Goal: Task Accomplishment & Management: Complete application form

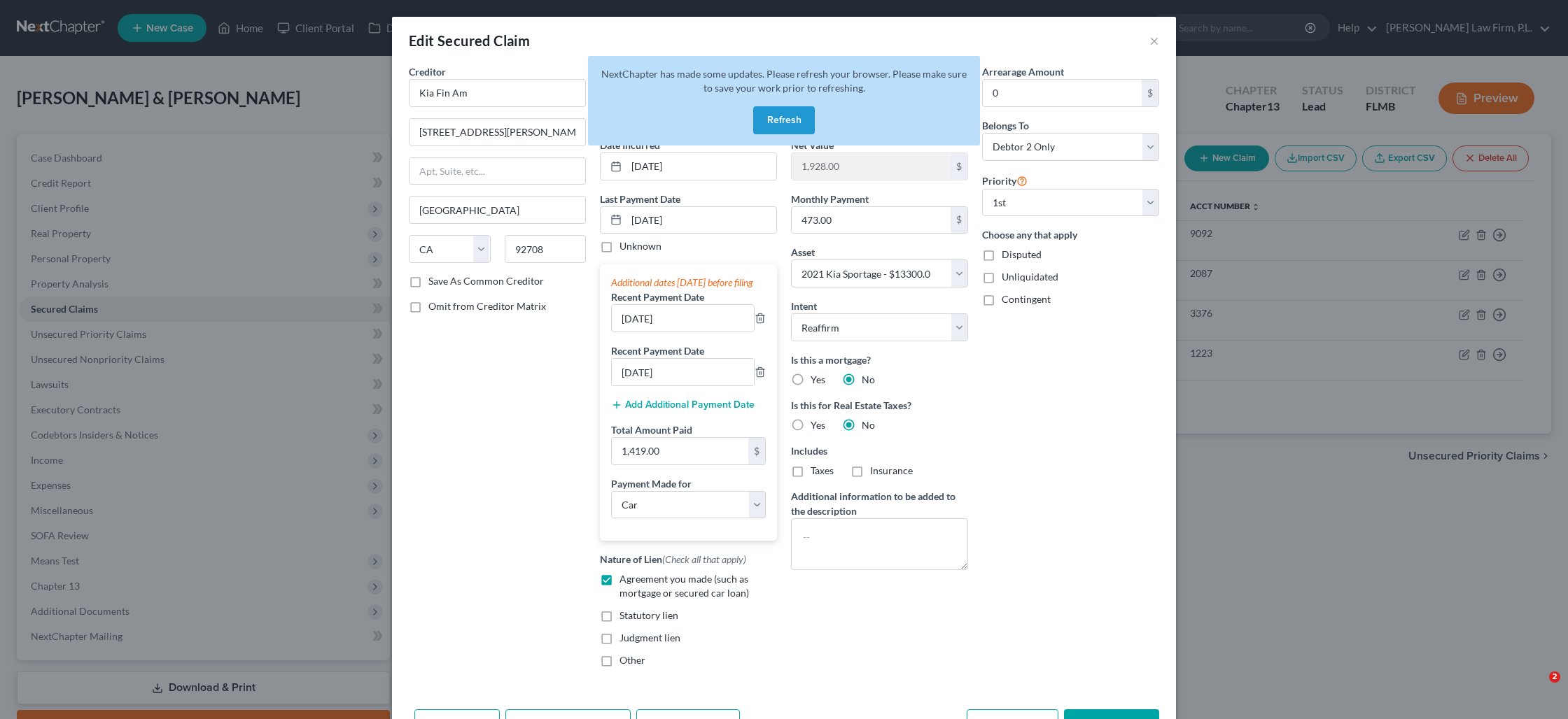
select select "4"
select select "0"
select select "10"
select select "2"
select select "1"
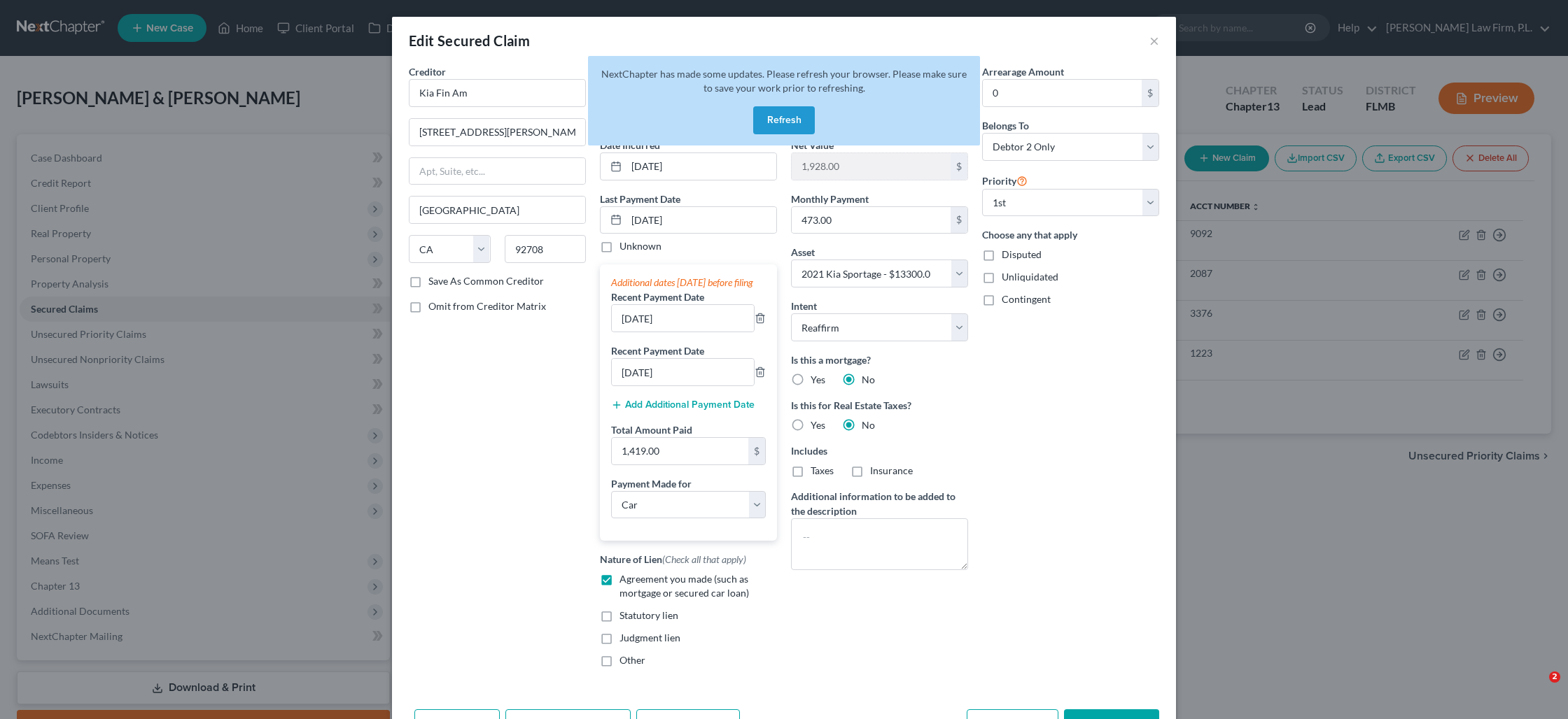
select select "0"
click at [797, 118] on button "Refresh" at bounding box center [784, 120] width 61 height 28
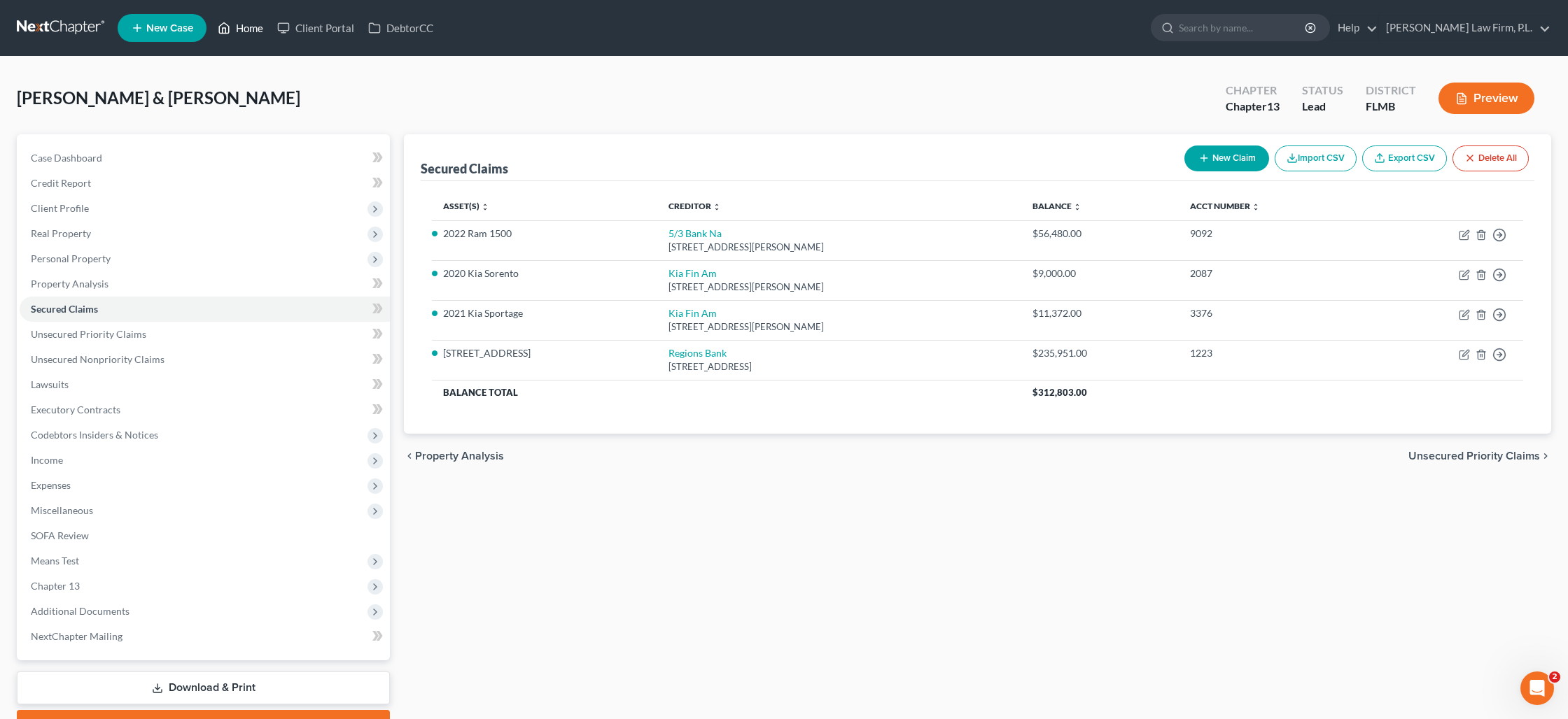
click at [244, 34] on link "Home" at bounding box center [241, 27] width 60 height 25
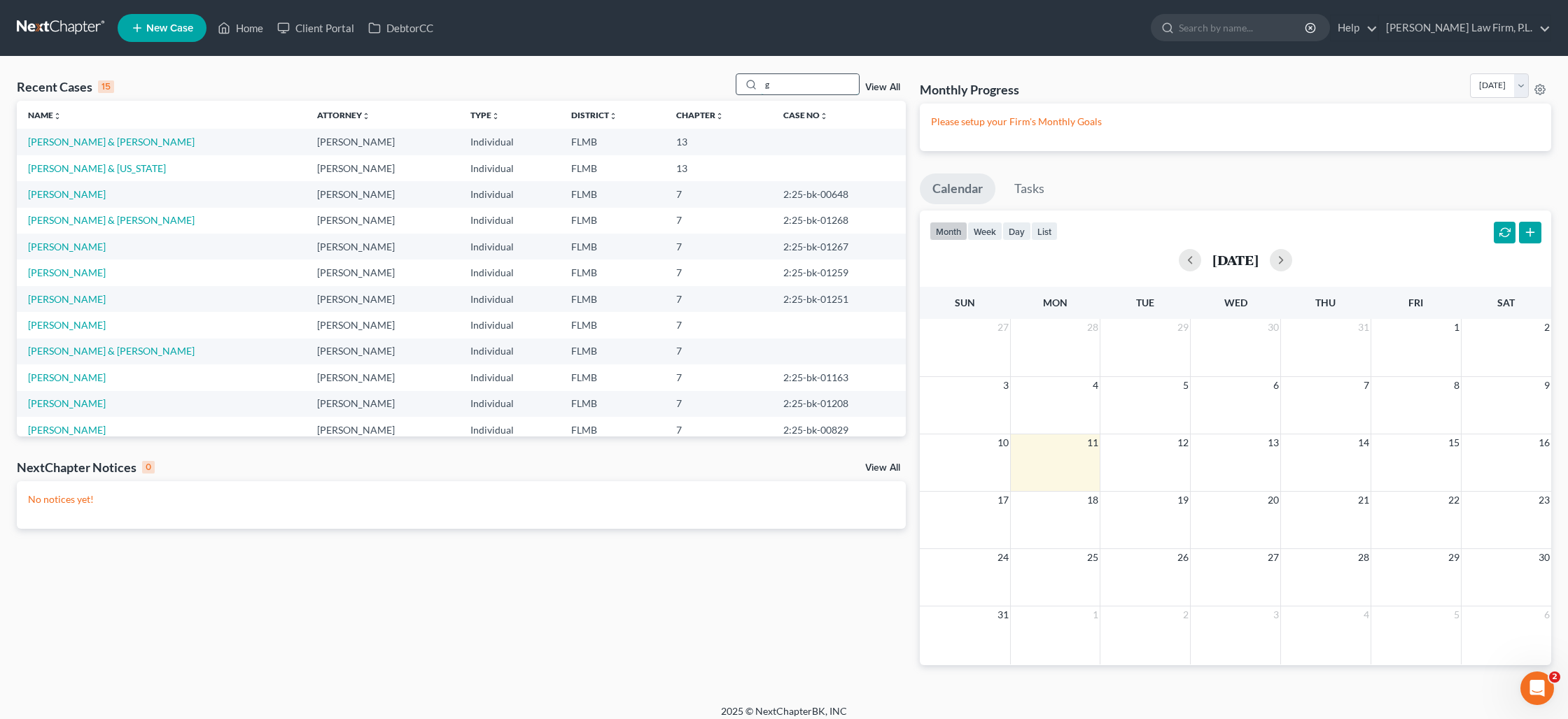
click at [805, 89] on input "g" at bounding box center [810, 84] width 98 height 20
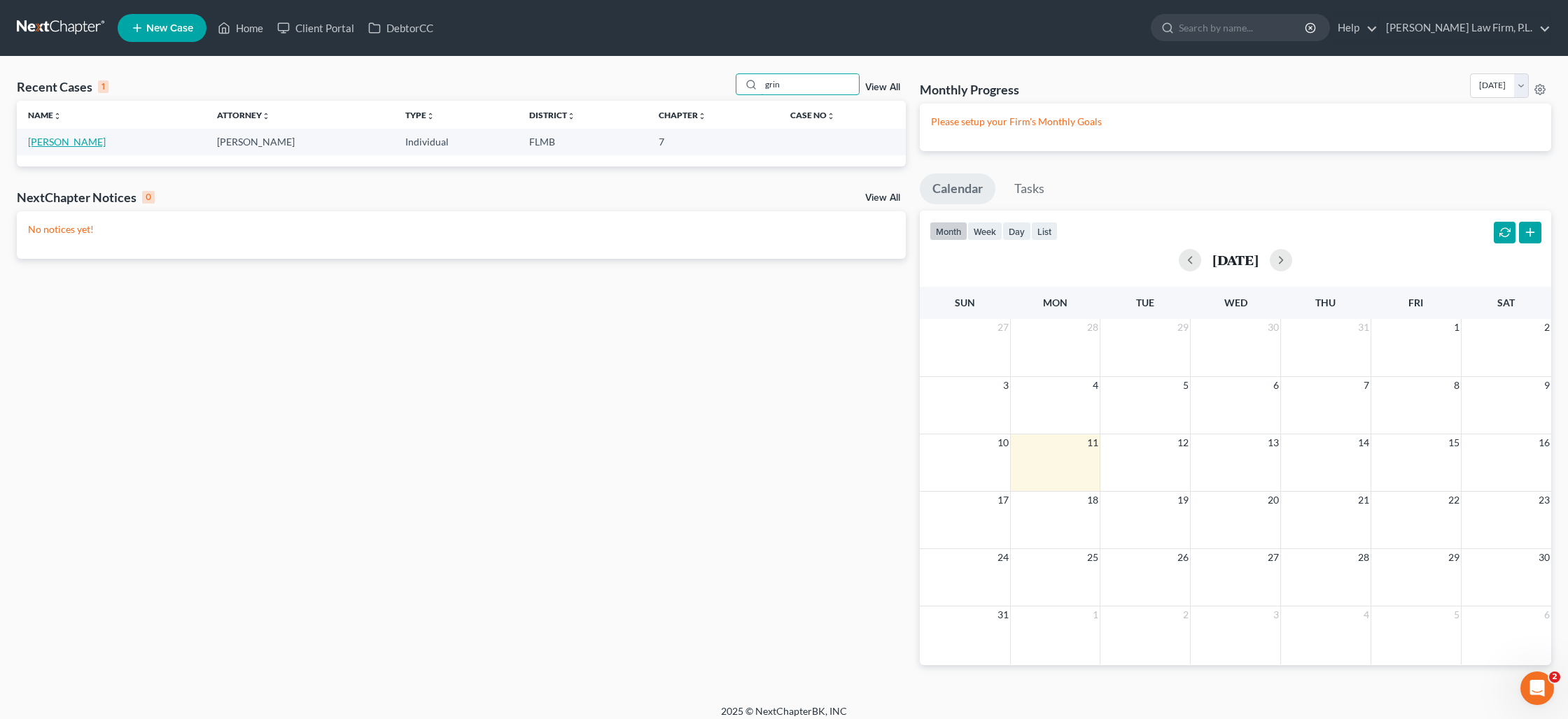
type input "grin"
click at [64, 147] on link "[PERSON_NAME]" at bounding box center [67, 142] width 77 height 12
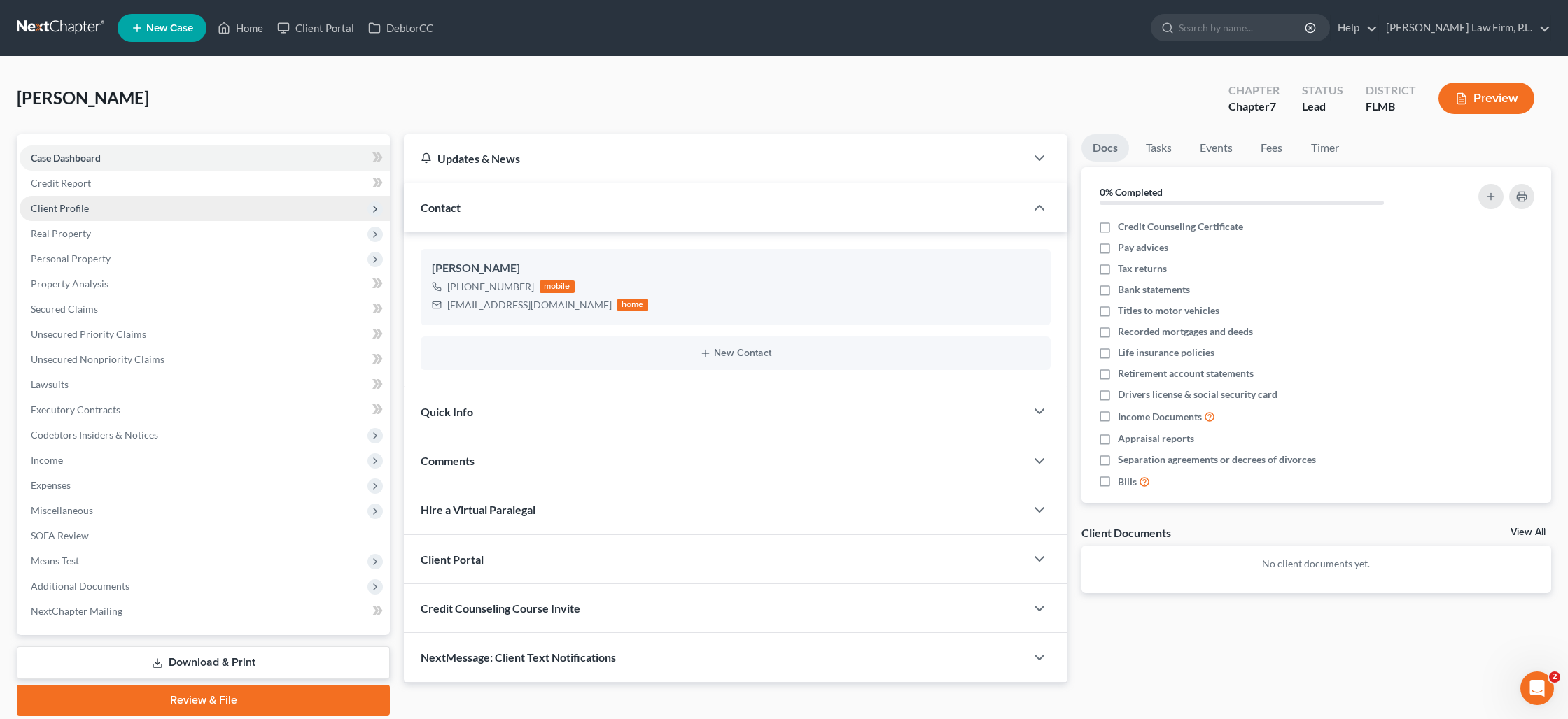
click at [121, 200] on span "Client Profile" at bounding box center [205, 208] width 370 height 25
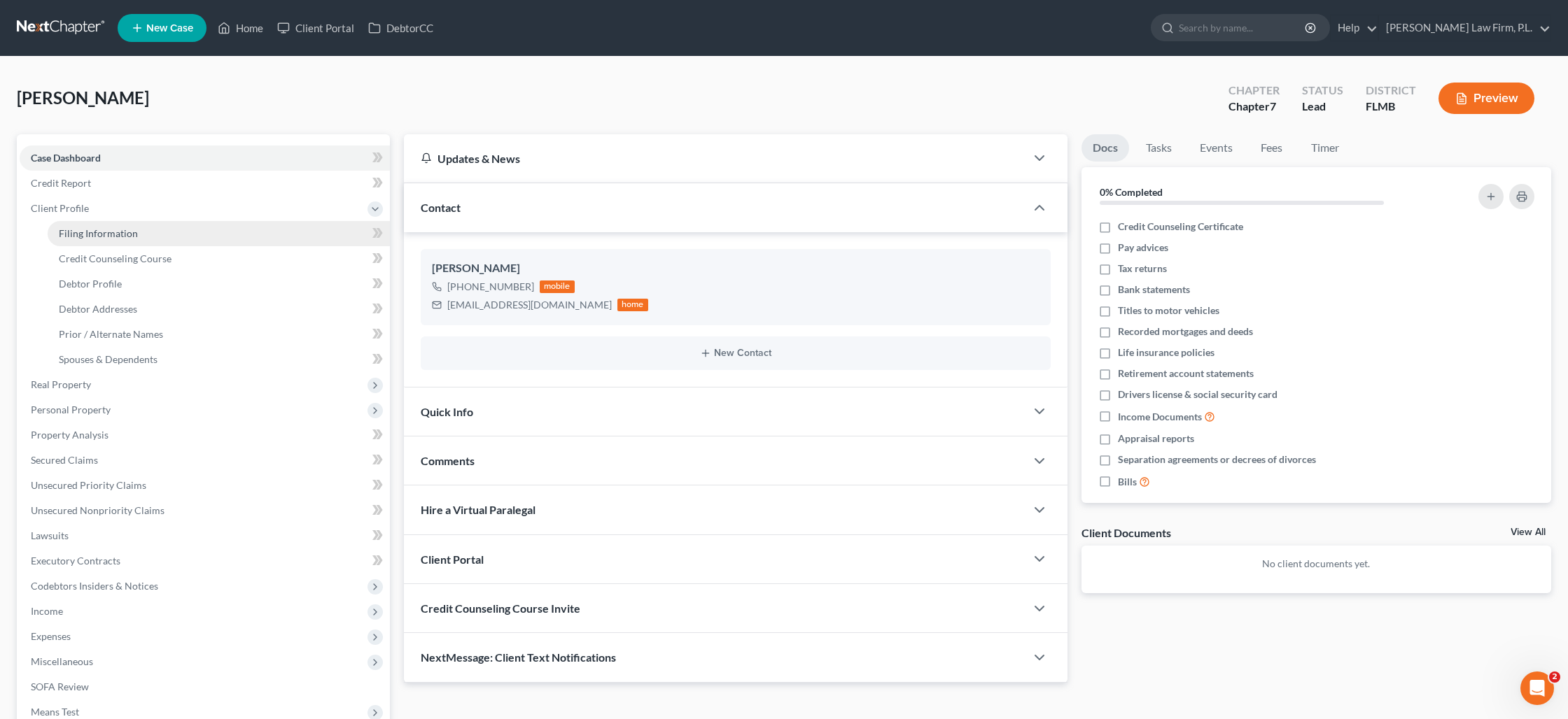
click at [122, 229] on span "Filing Information" at bounding box center [98, 233] width 79 height 12
select select "1"
select select "0"
select select "9"
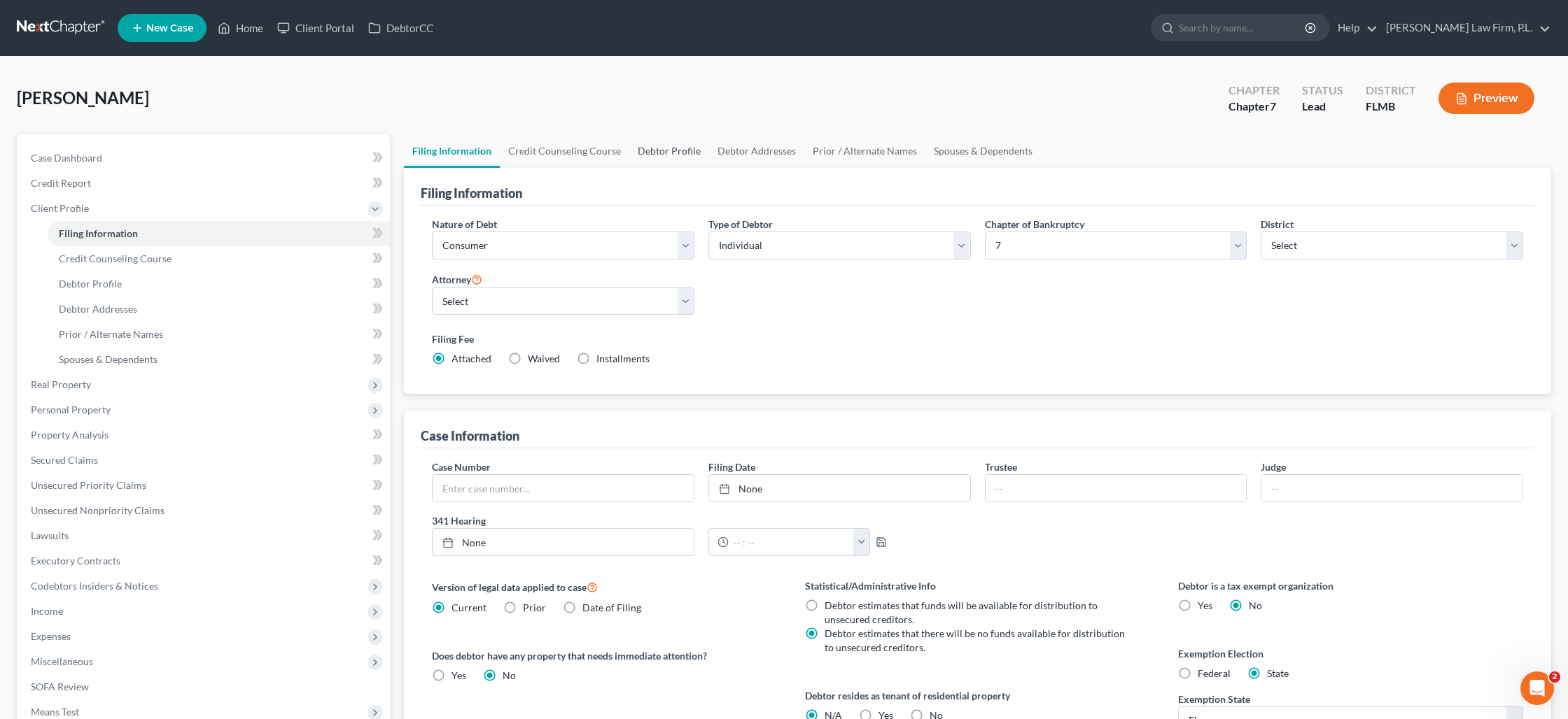
click at [647, 151] on link "Debtor Profile" at bounding box center [668, 151] width 80 height 34
select select "0"
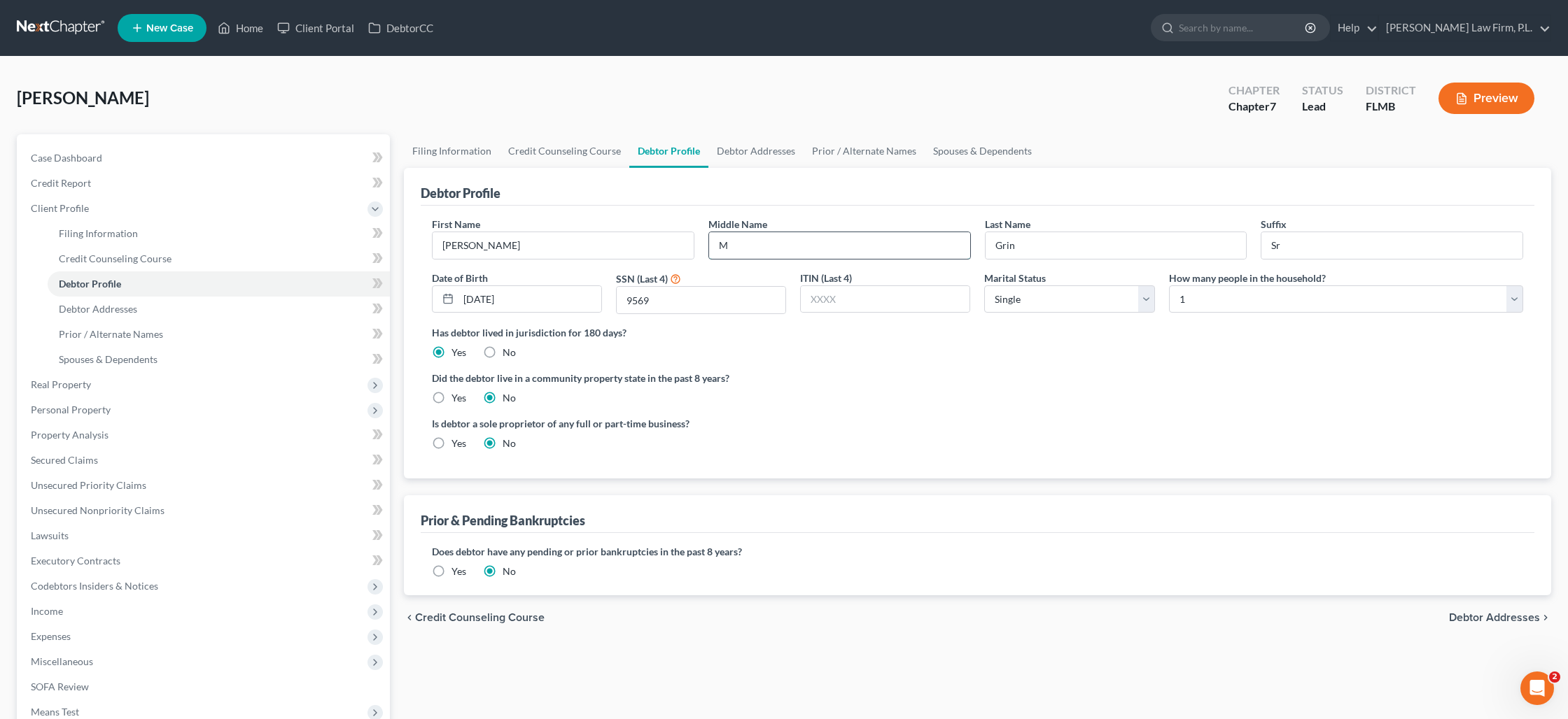
click at [746, 246] on input "M" at bounding box center [839, 246] width 261 height 27
type input "[PERSON_NAME]"
click at [739, 152] on link "Debtor Addresses" at bounding box center [755, 151] width 95 height 34
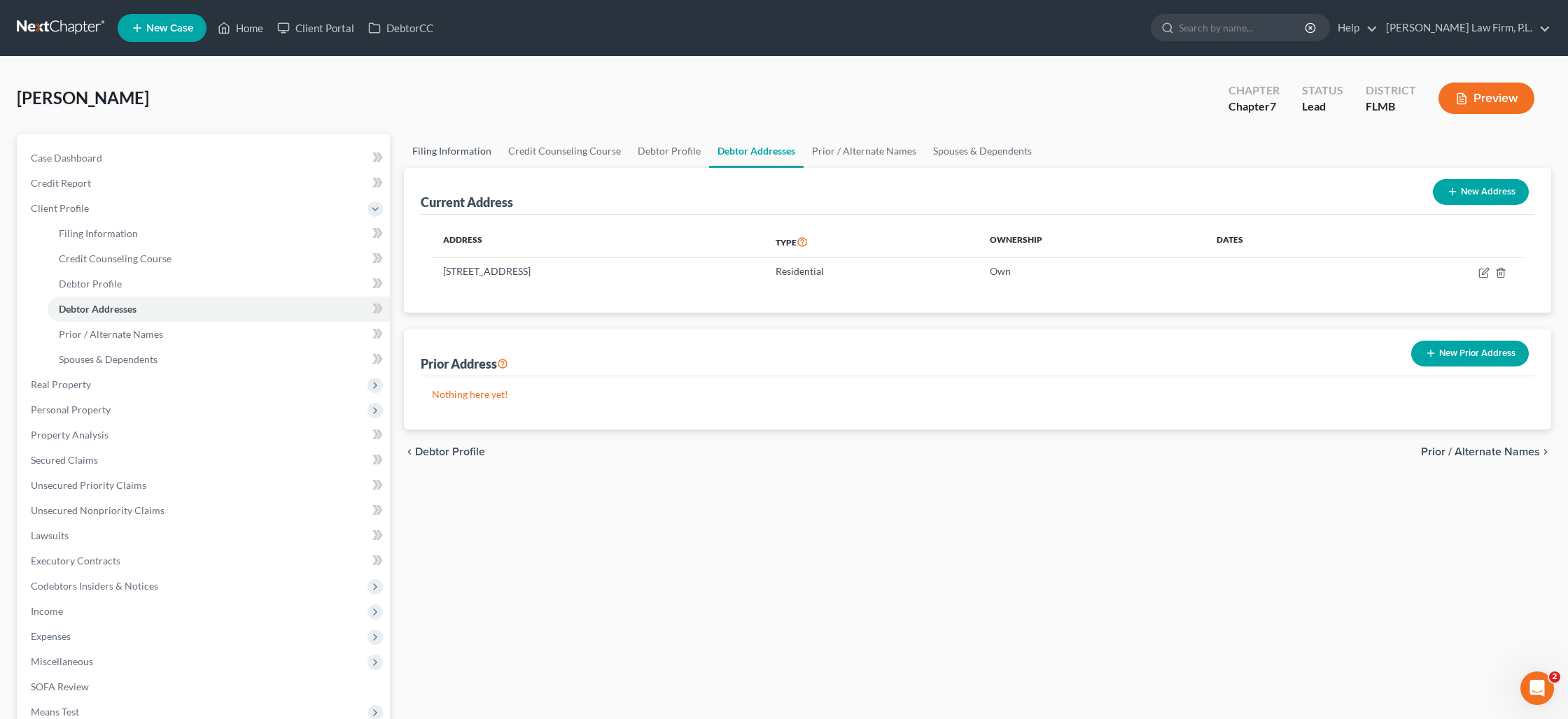
click at [466, 153] on link "Filing Information" at bounding box center [451, 151] width 96 height 34
select select "1"
select select "0"
select select "15"
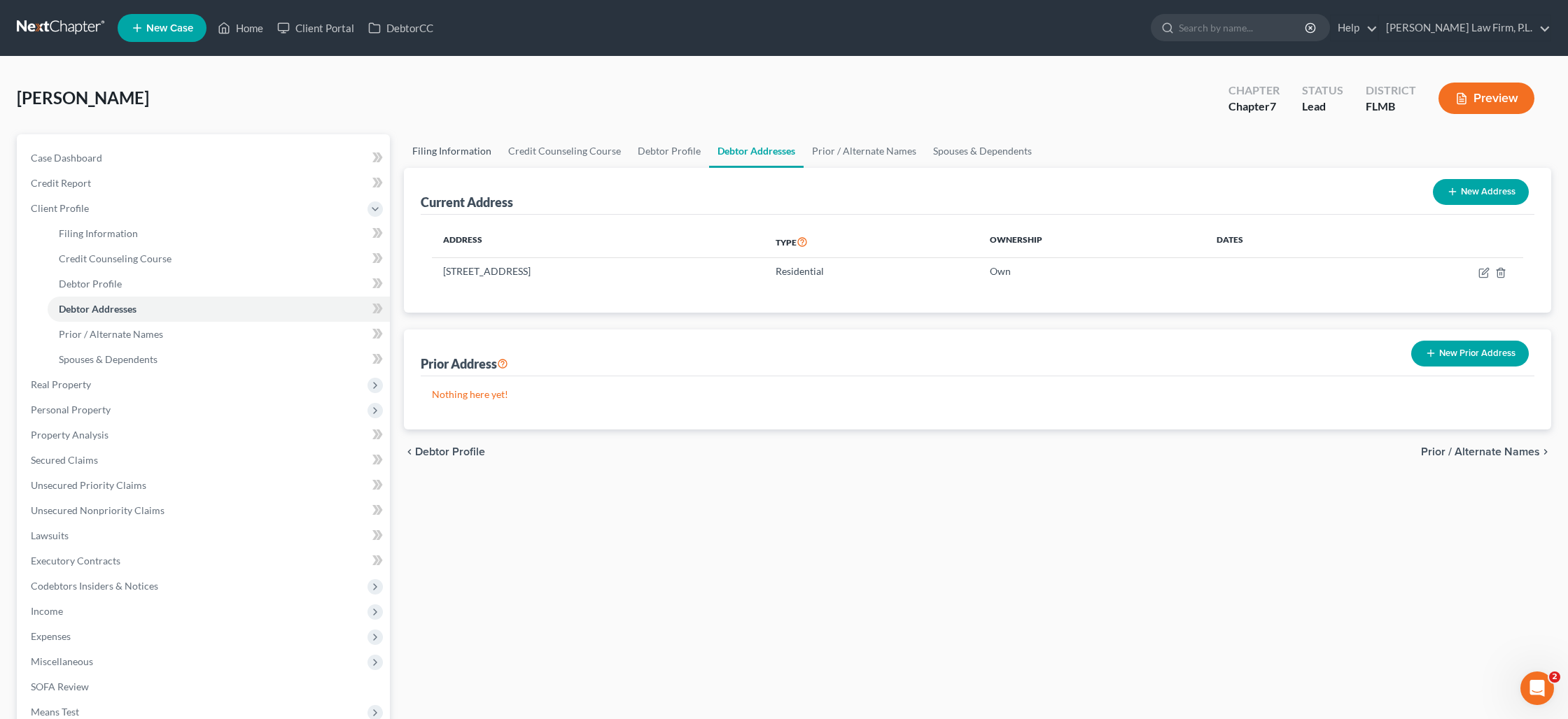
select select "0"
select select "9"
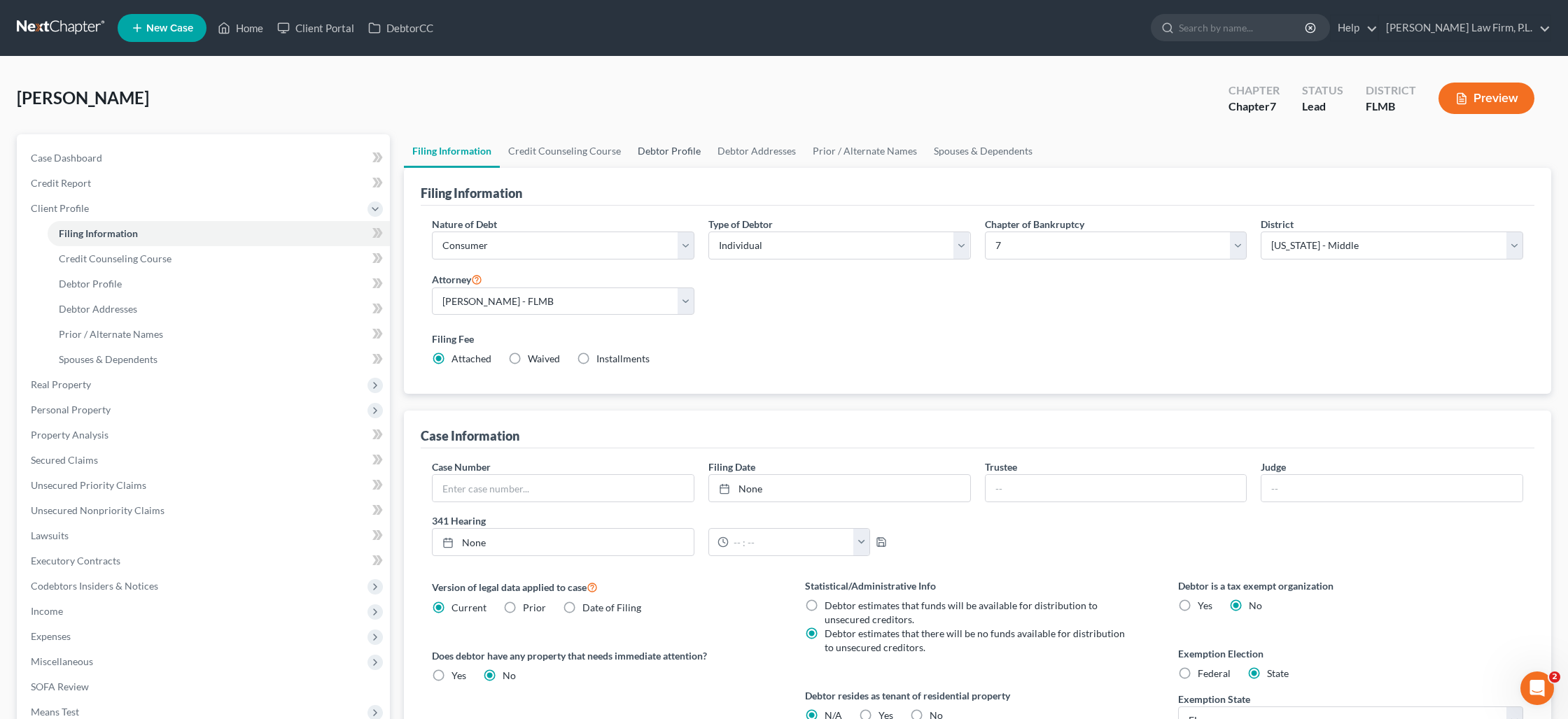
click at [676, 154] on link "Debtor Profile" at bounding box center [668, 151] width 80 height 34
select select "0"
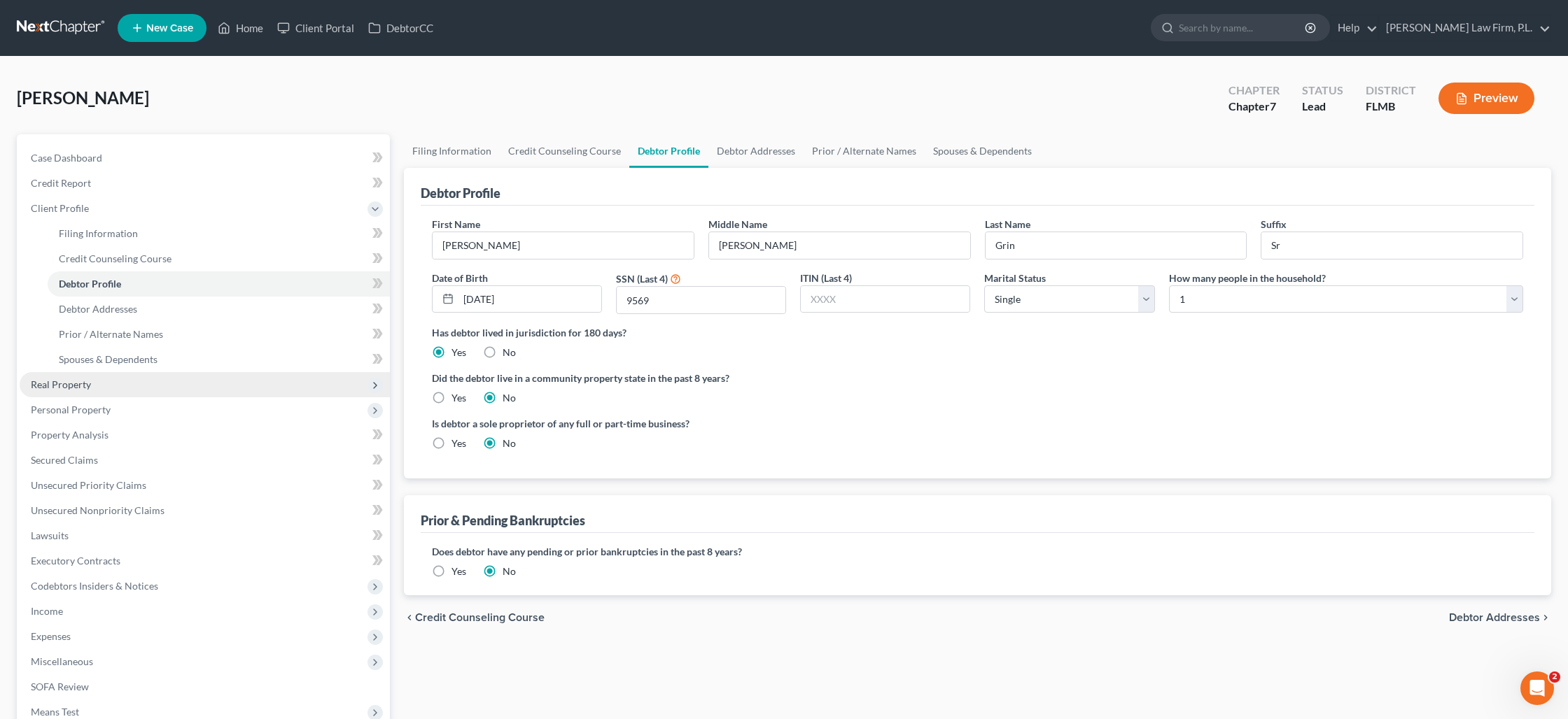
click at [81, 378] on span "Real Property" at bounding box center [60, 384] width 60 height 12
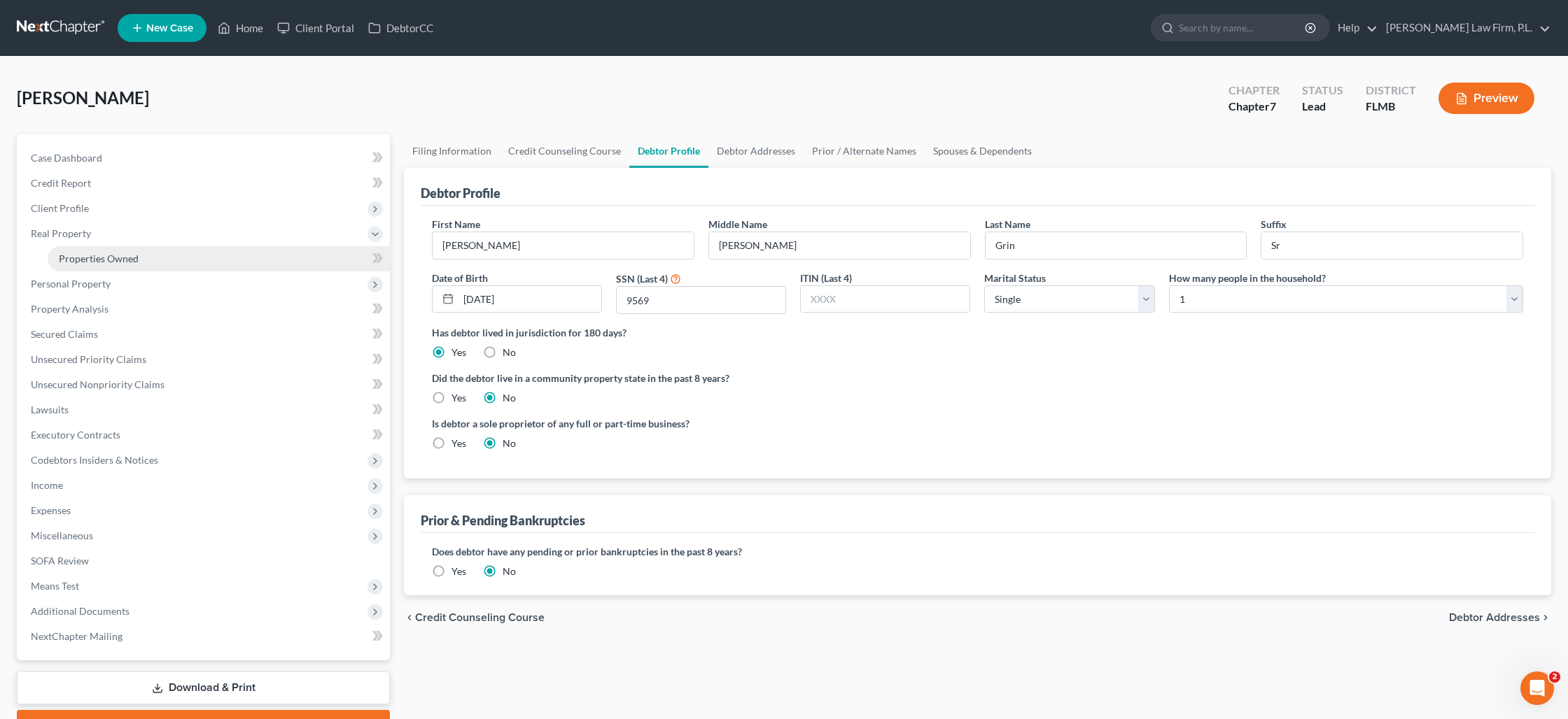
click at [120, 251] on link "Properties Owned" at bounding box center [218, 258] width 342 height 25
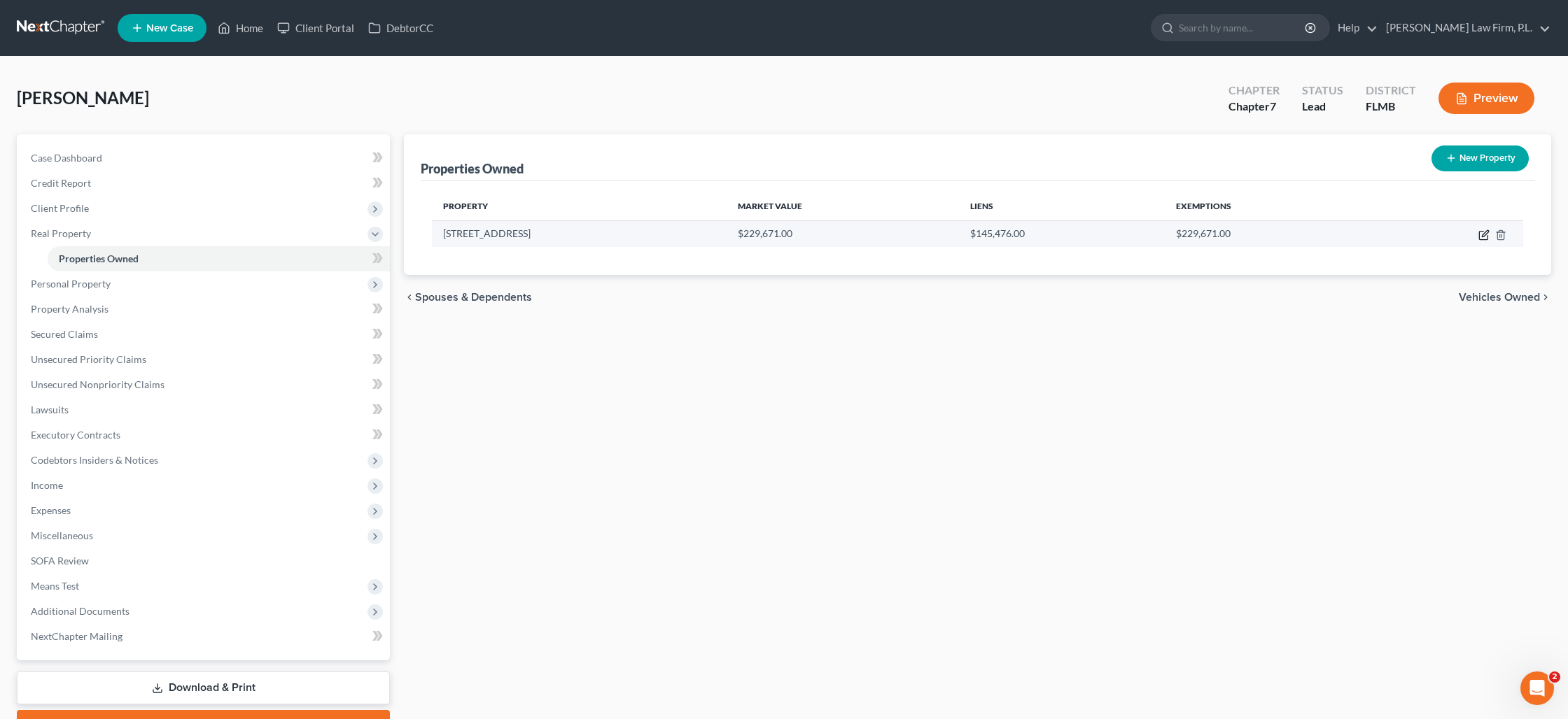
click at [1485, 238] on icon "button" at bounding box center [1483, 235] width 11 height 11
select select "9"
select select "34"
select select "3"
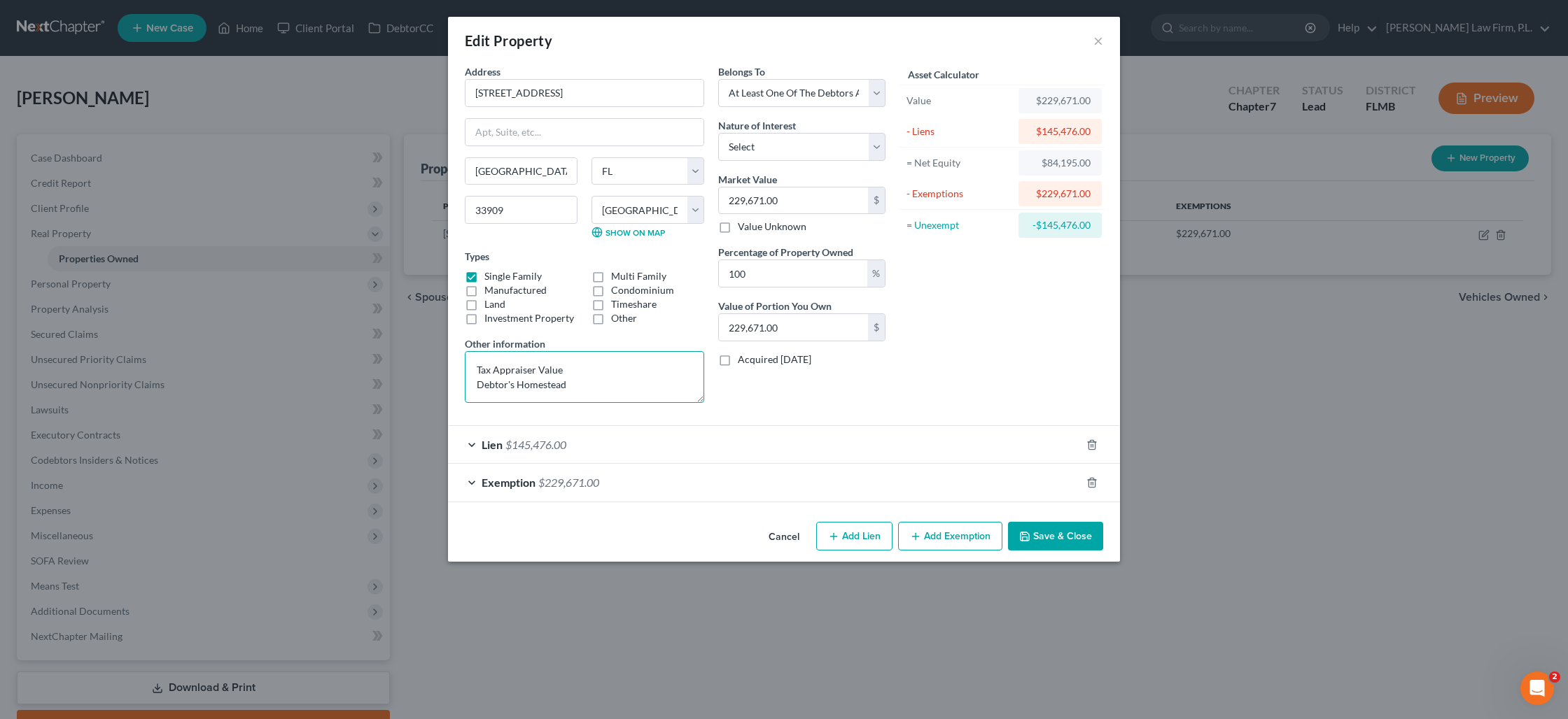
click at [478, 370] on textarea "Tax Appraiser Value Debtor's Homestead" at bounding box center [584, 377] width 239 height 52
click at [479, 386] on textarea "Tax Appraiser Value Debtor's Homestead" at bounding box center [584, 377] width 239 height 52
click at [668, 372] on textarea "Tax Appraiser Value; Debtor's Homestead" at bounding box center [584, 377] width 239 height 52
type textarea "Tax Appraiser Value; [PERSON_NAME]'s Homestead (Debtor had 1/3 interest in home…"
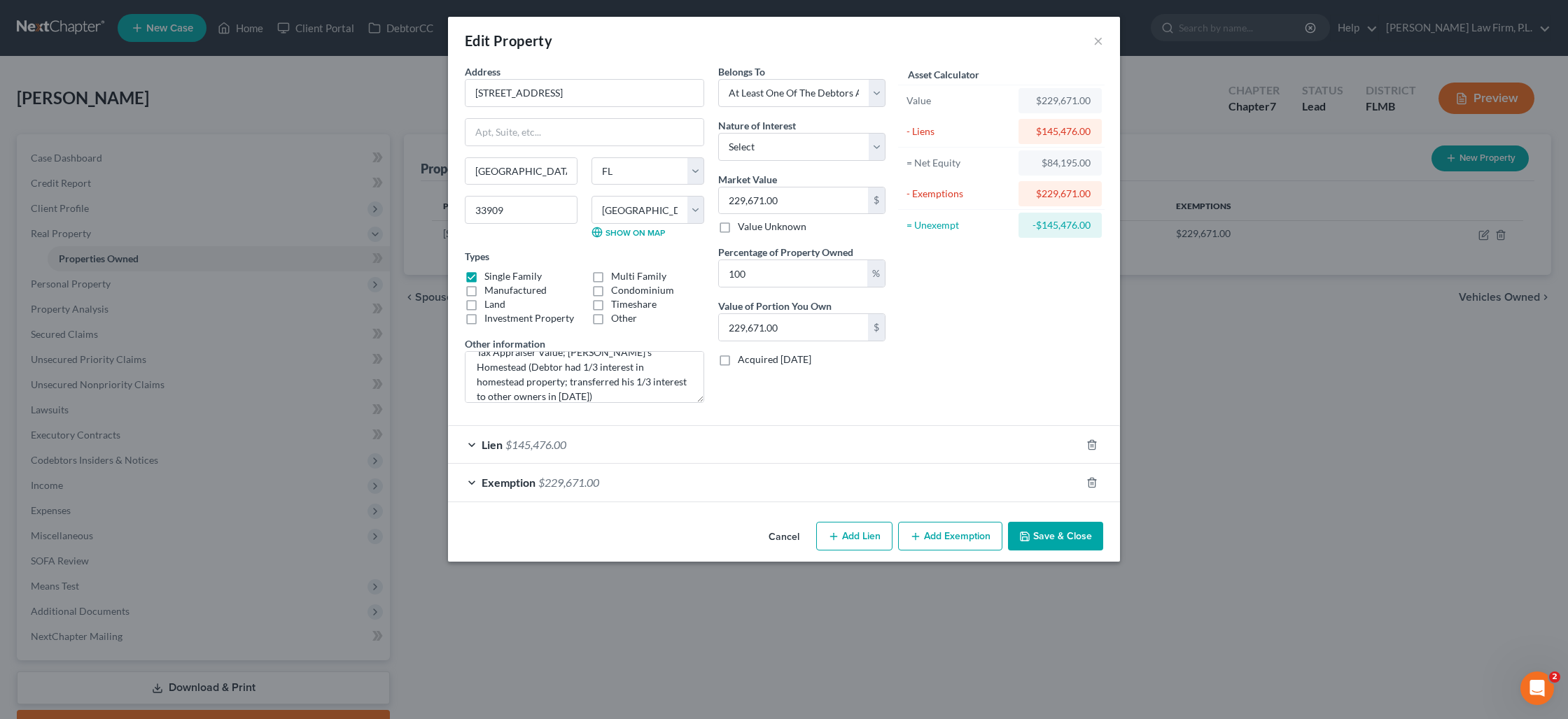
click at [678, 494] on div "Exemption $229,671.00" at bounding box center [764, 482] width 633 height 37
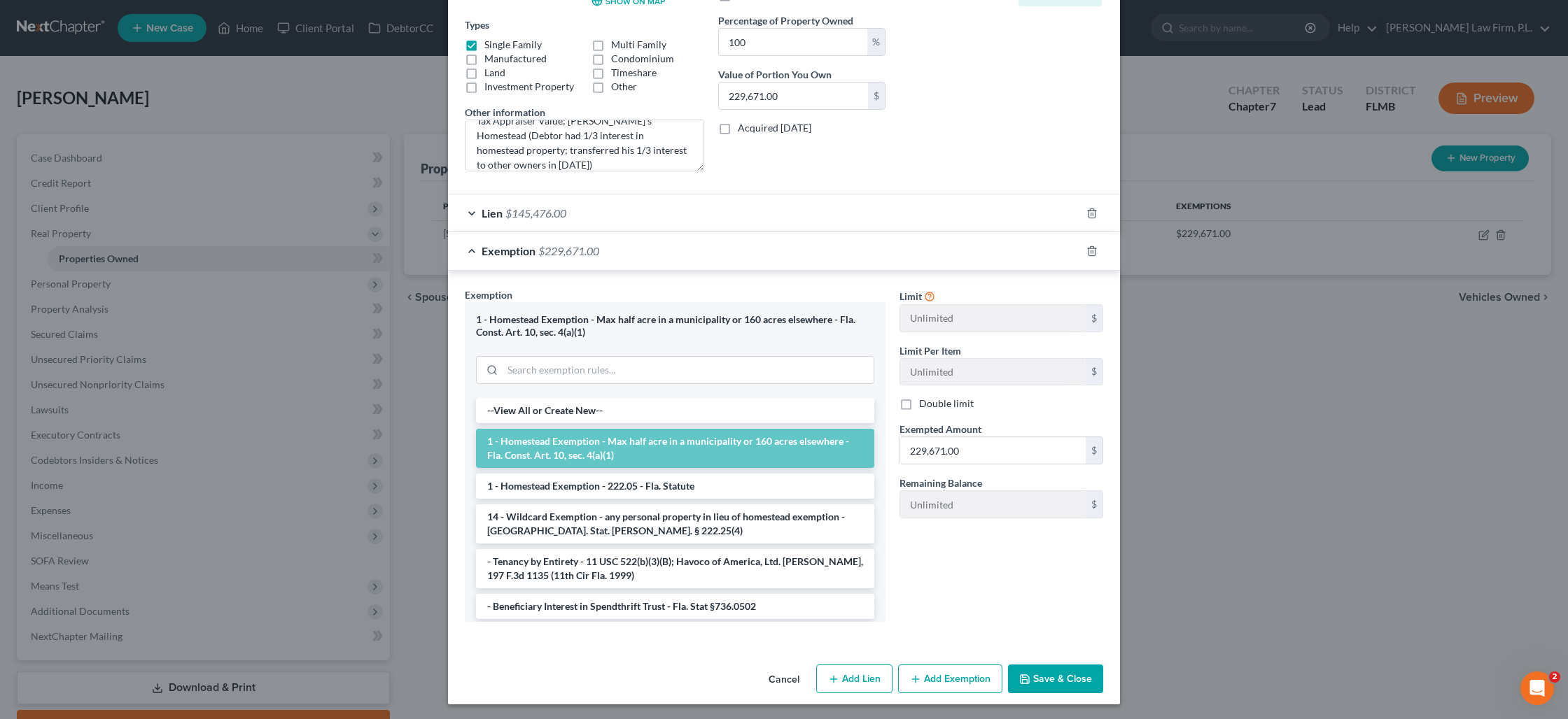
scroll to position [233, 0]
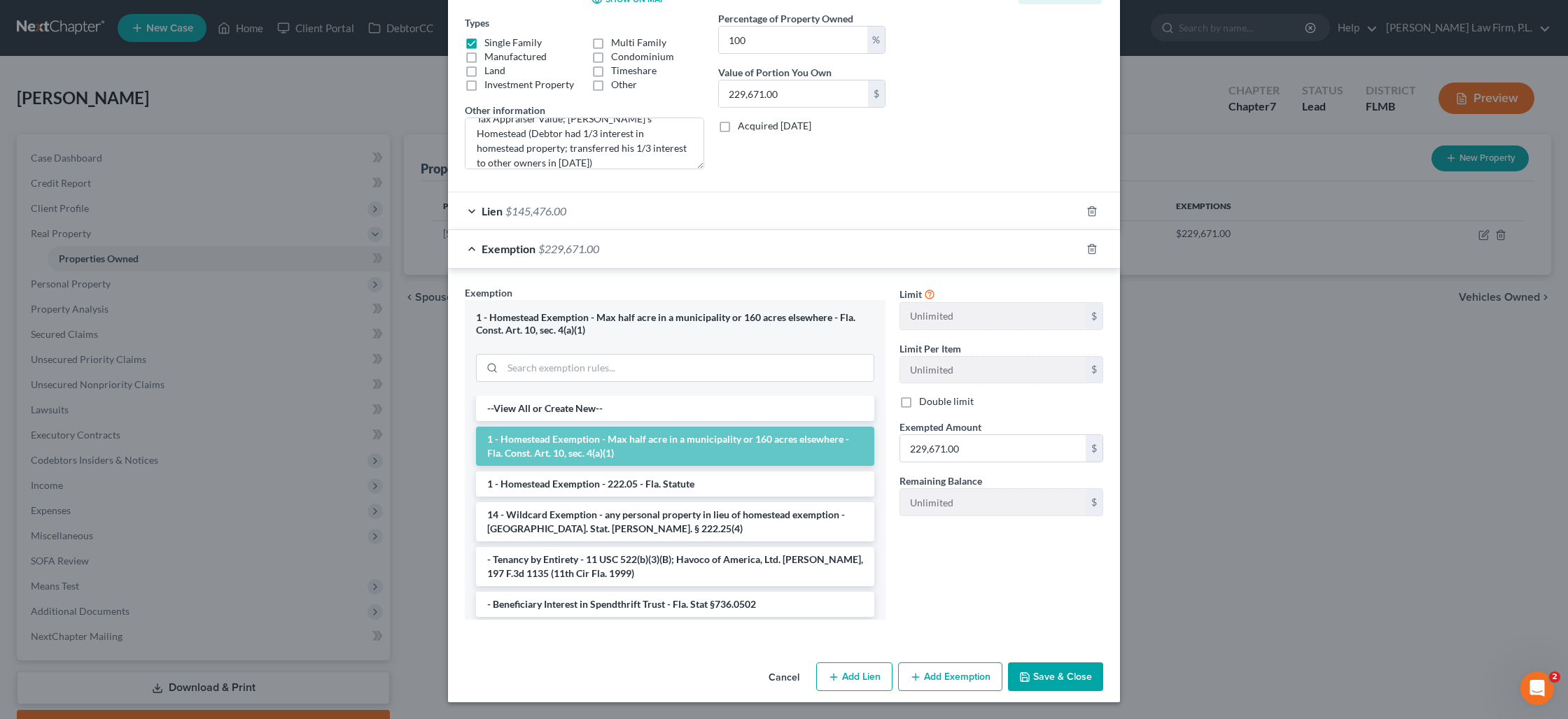
click at [676, 448] on li "1 - Homestead Exemption - Max half acre in a municipality or 160 acres elsewher…" at bounding box center [675, 446] width 398 height 39
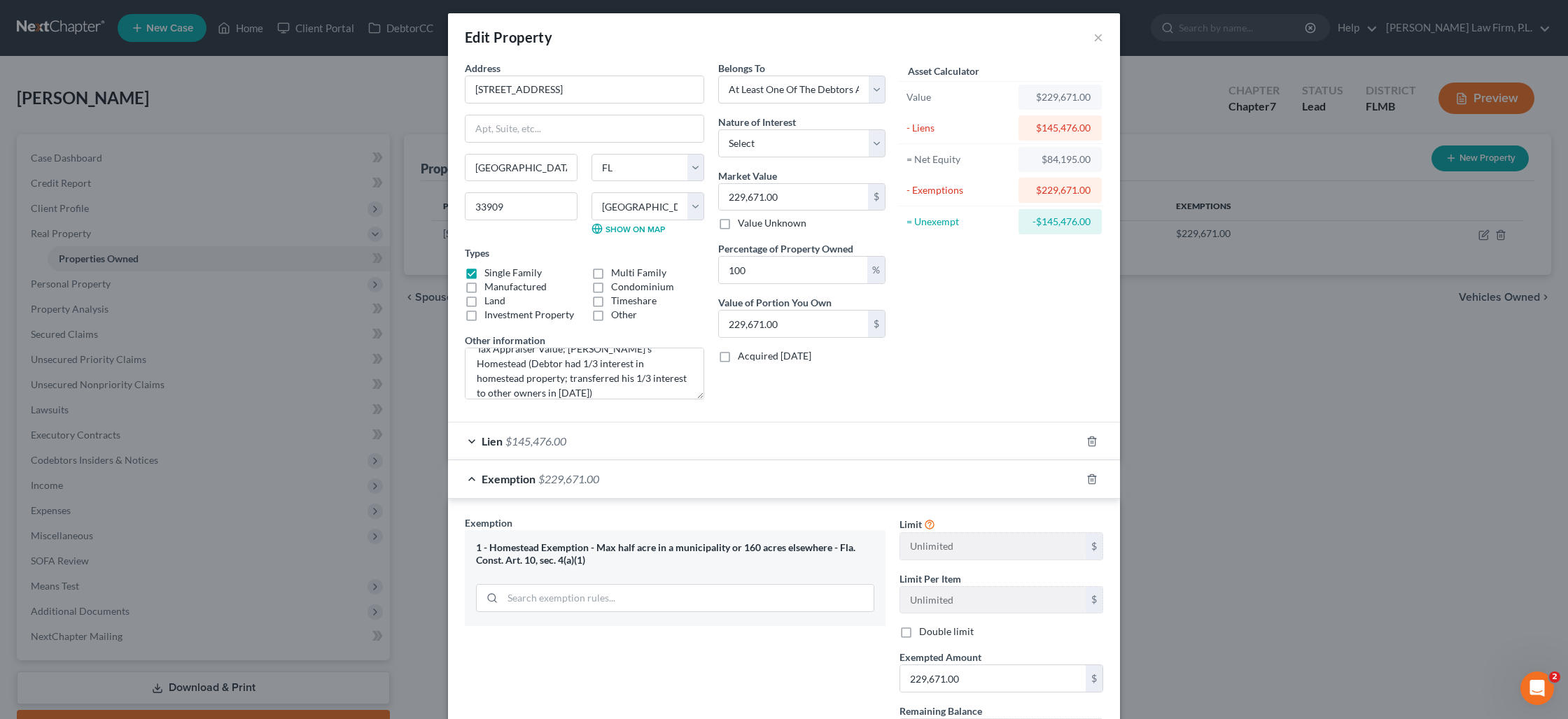
scroll to position [0, 0]
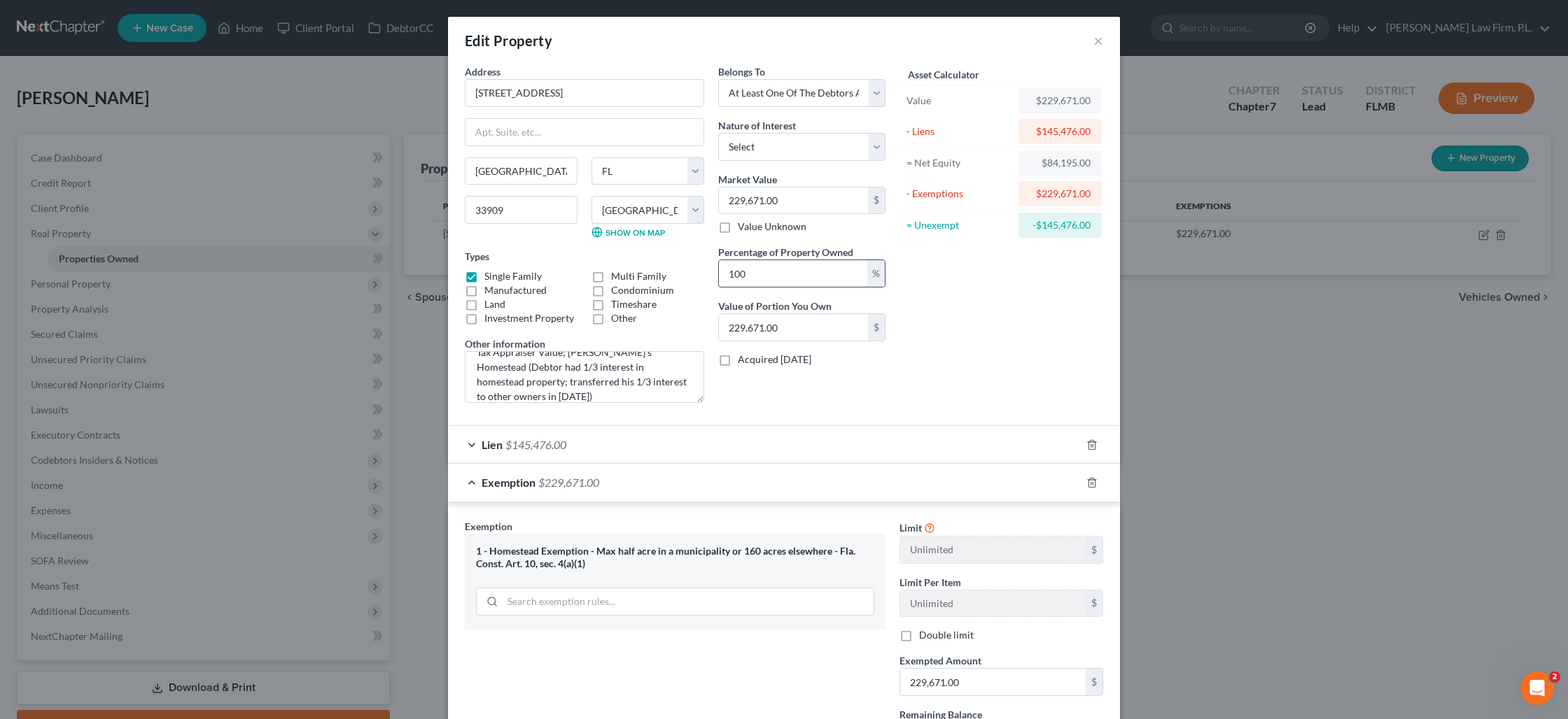
click at [767, 276] on input "100" at bounding box center [793, 273] width 148 height 27
type input "3"
type input "6,890.13"
type input "33"
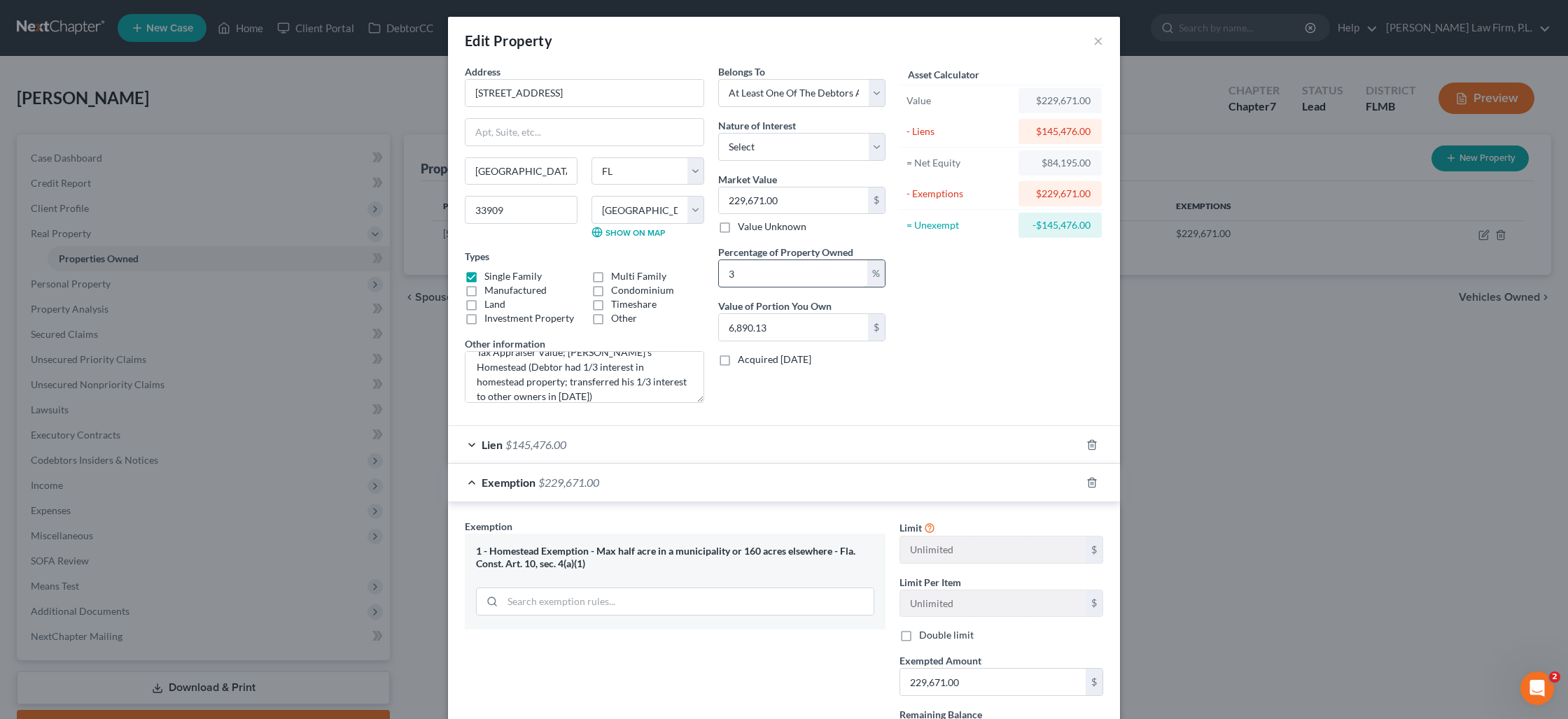
type input "75,791.43"
type input "33.3"
type input "76,480.44"
type input "33.33"
type input "76,549.34"
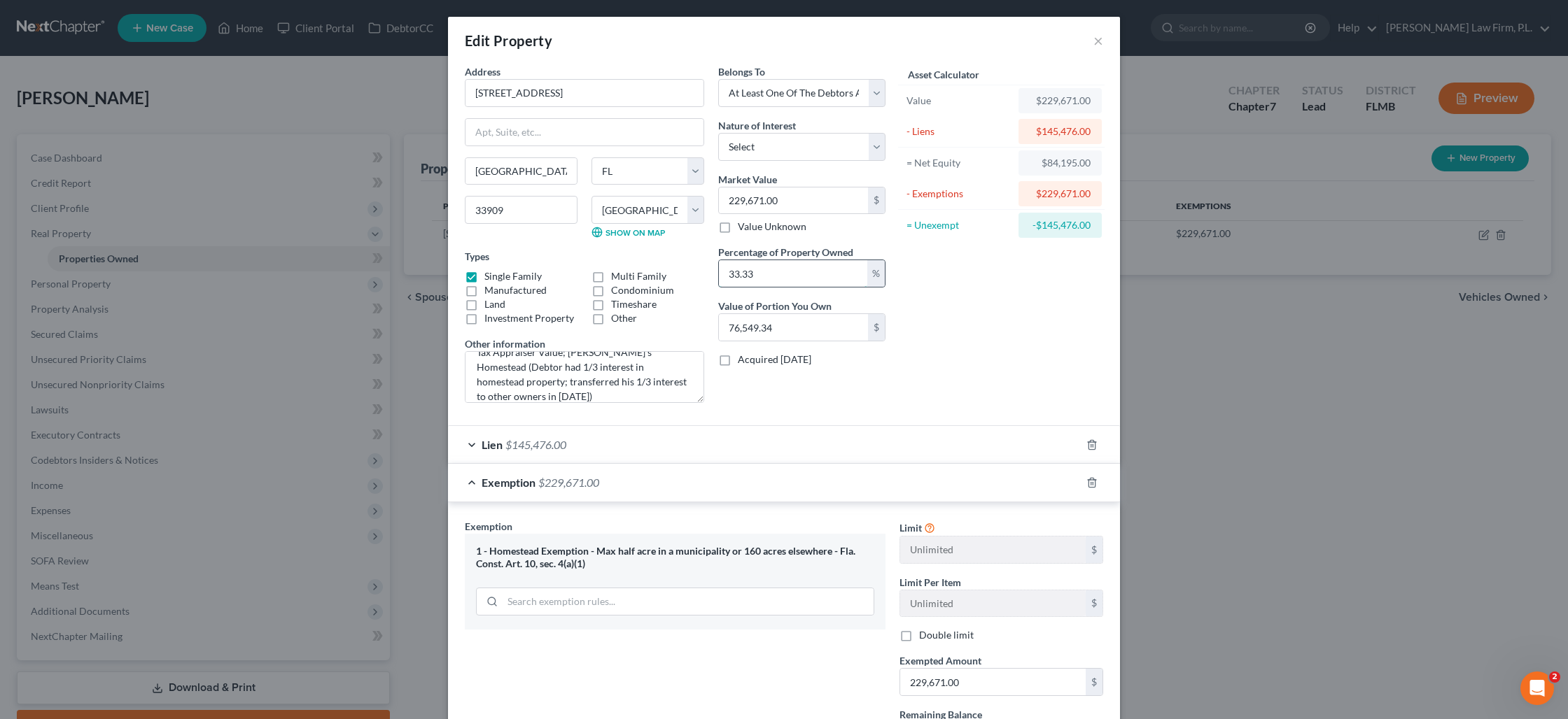
type input "33.33"
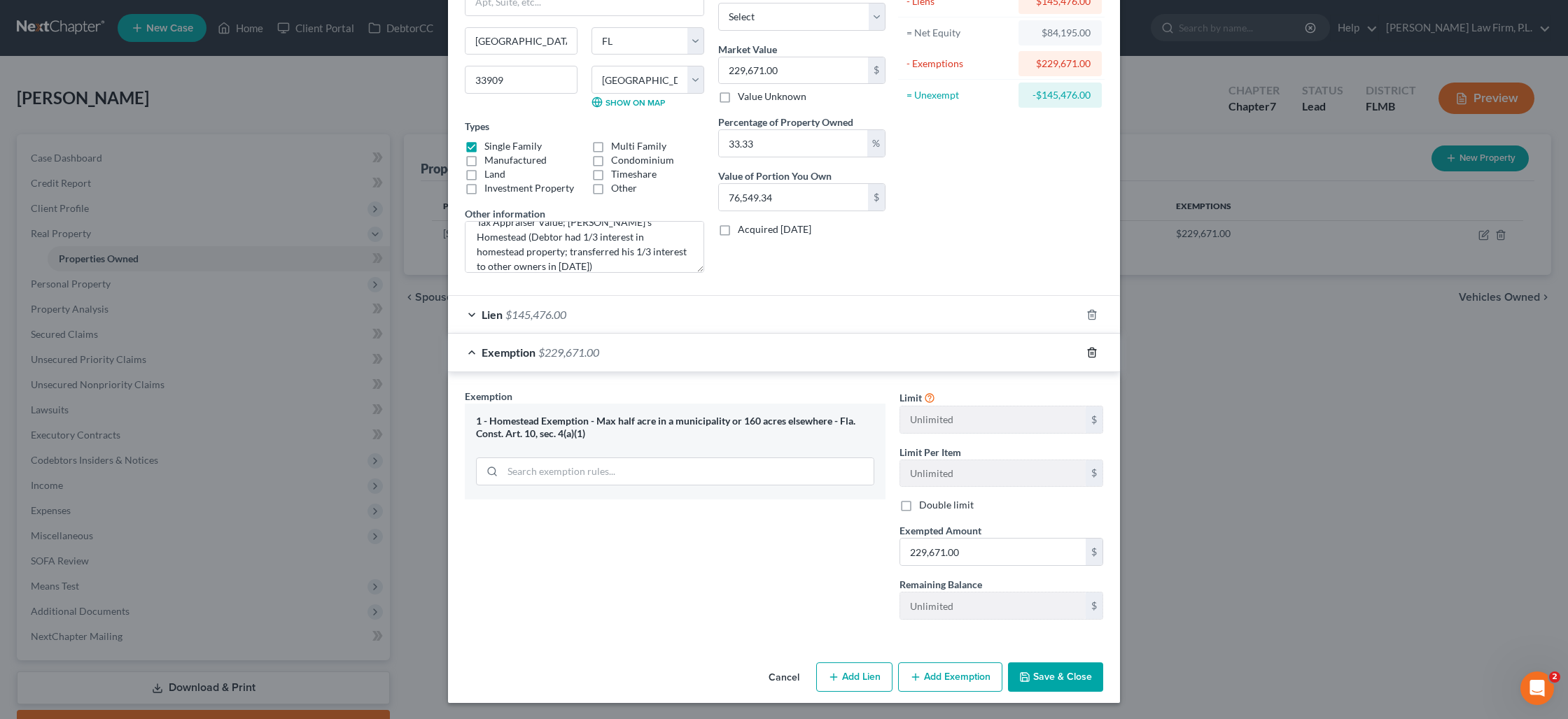
scroll to position [130, 0]
click at [1050, 680] on button "Save & Close" at bounding box center [1055, 677] width 95 height 30
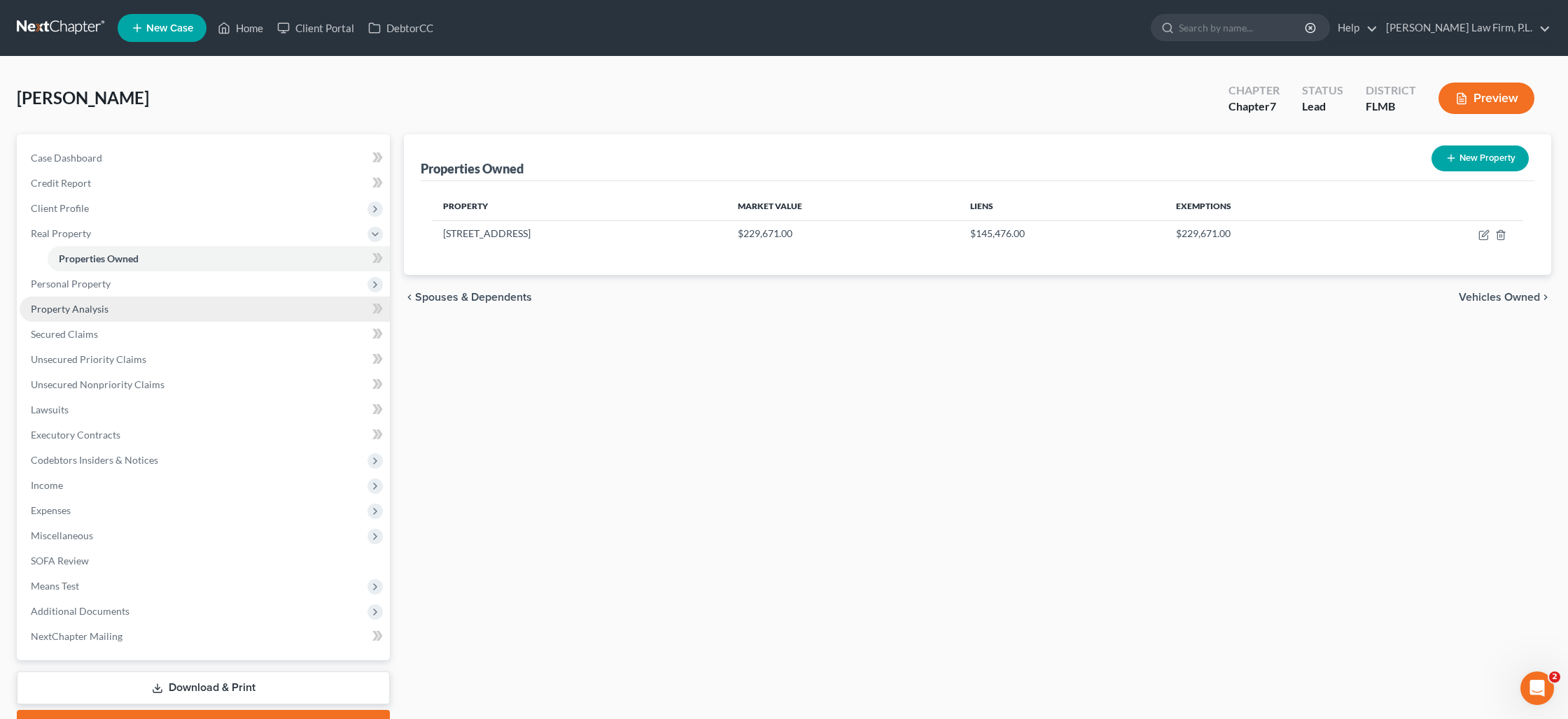
click at [104, 303] on span "Property Analysis" at bounding box center [69, 308] width 77 height 12
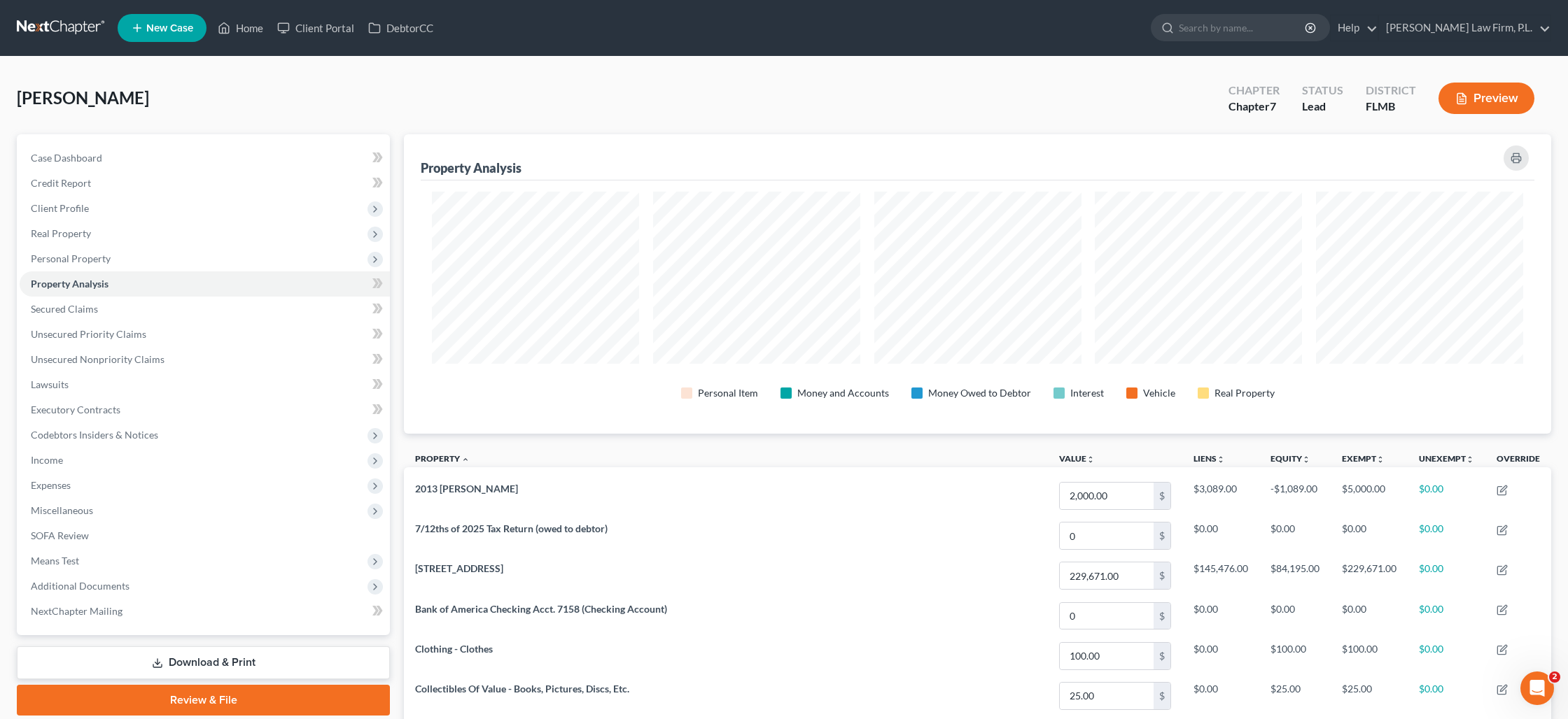
scroll to position [300, 1147]
click at [61, 267] on span "Personal Property" at bounding box center [205, 258] width 370 height 25
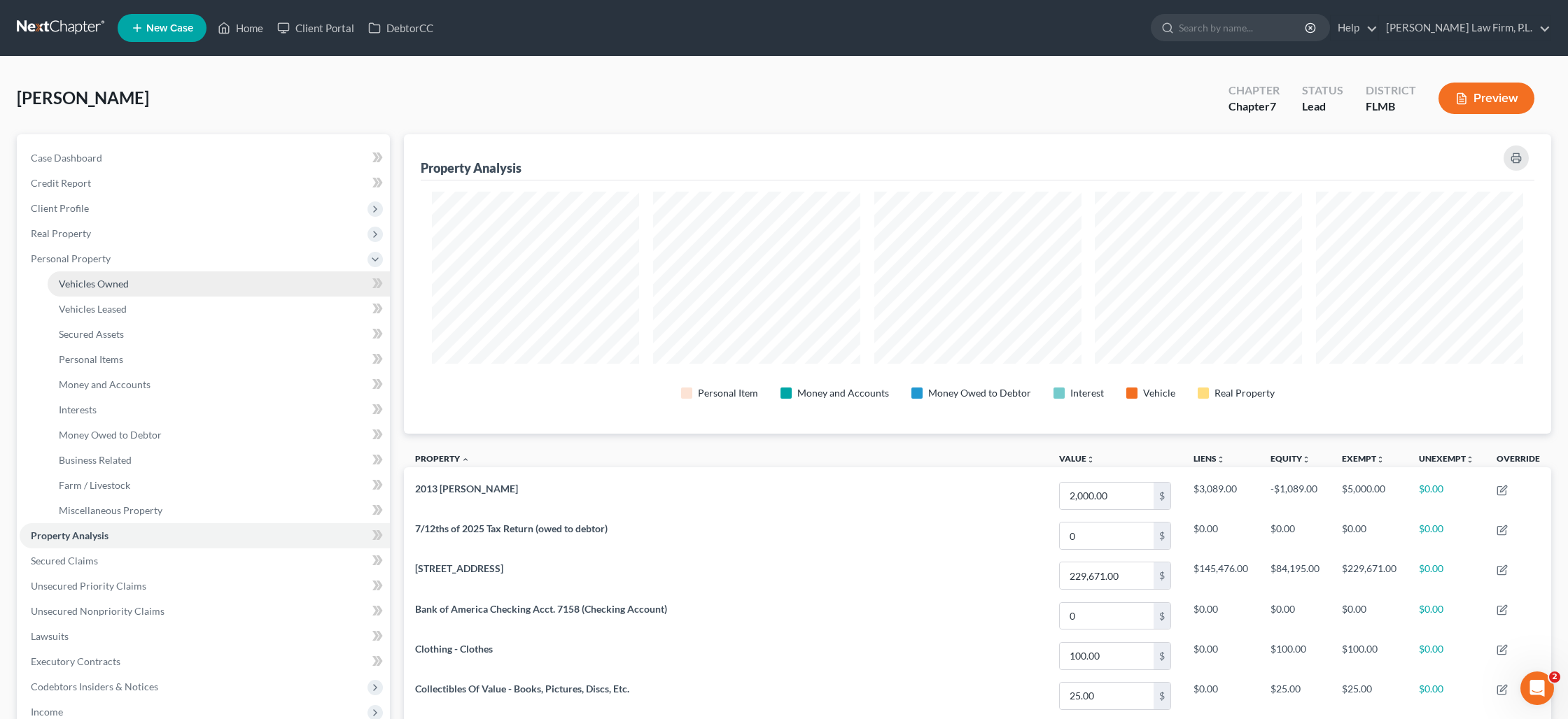
click at [83, 286] on span "Vehicles Owned" at bounding box center [93, 283] width 70 height 12
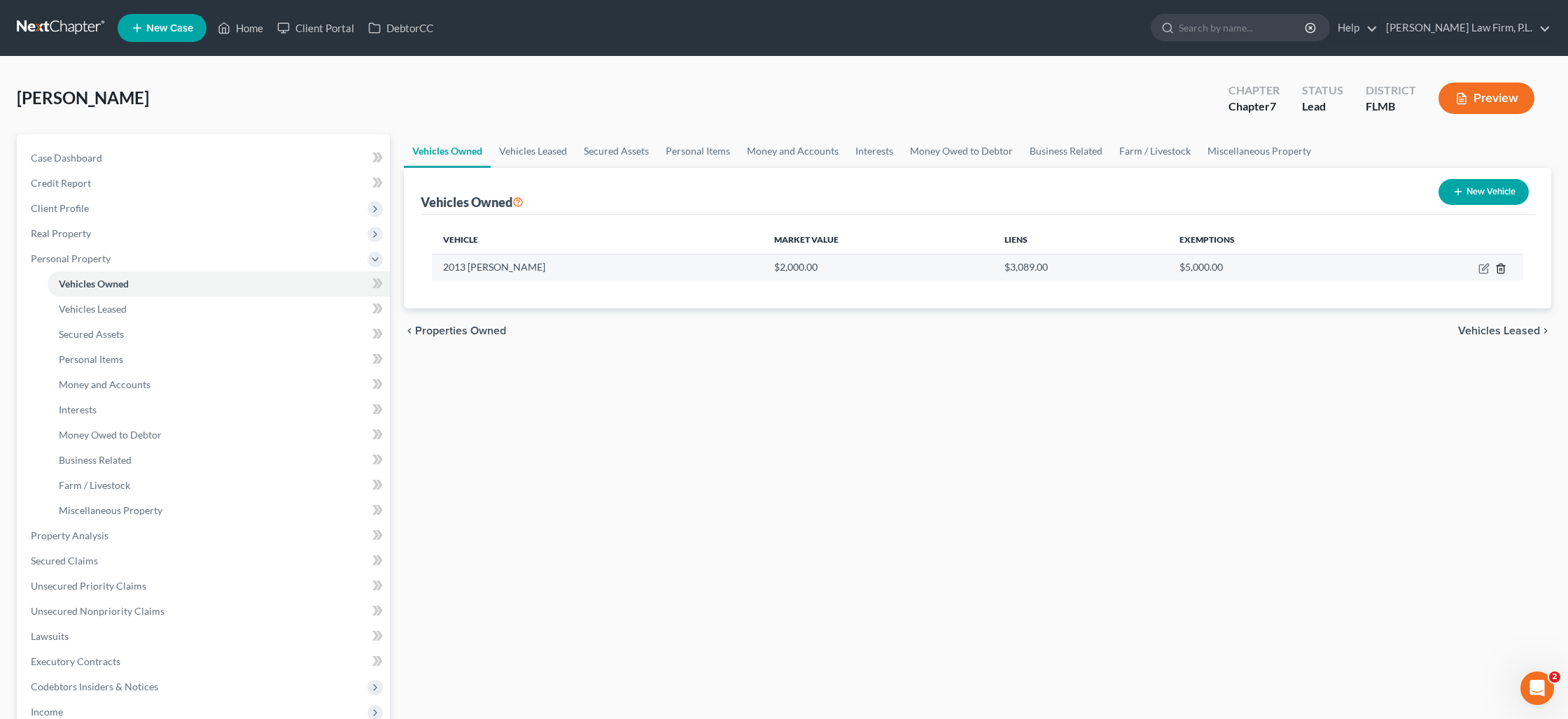
click at [1504, 271] on icon "button" at bounding box center [1500, 268] width 6 height 9
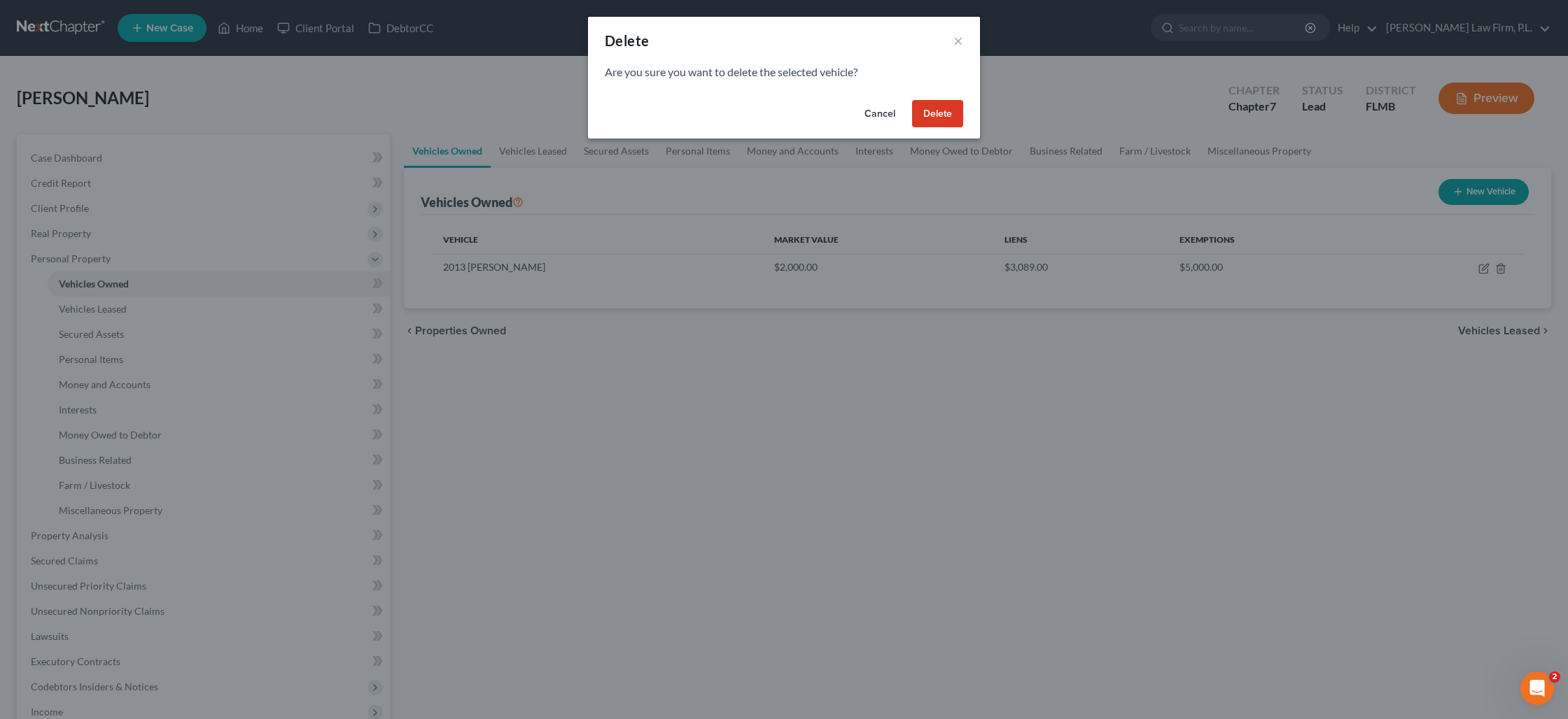
click at [943, 110] on button "Delete" at bounding box center [937, 114] width 51 height 28
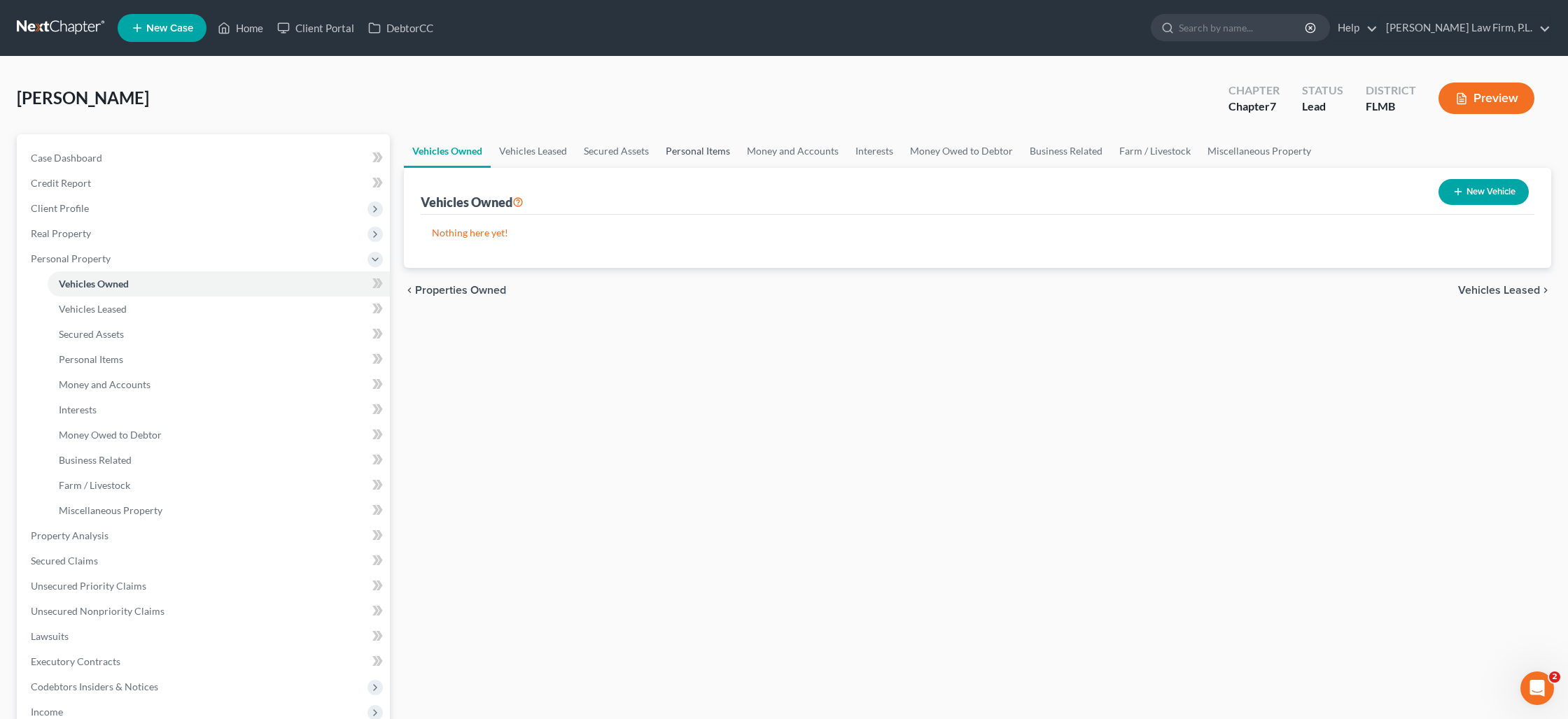
click at [703, 151] on link "Personal Items" at bounding box center [697, 151] width 81 height 34
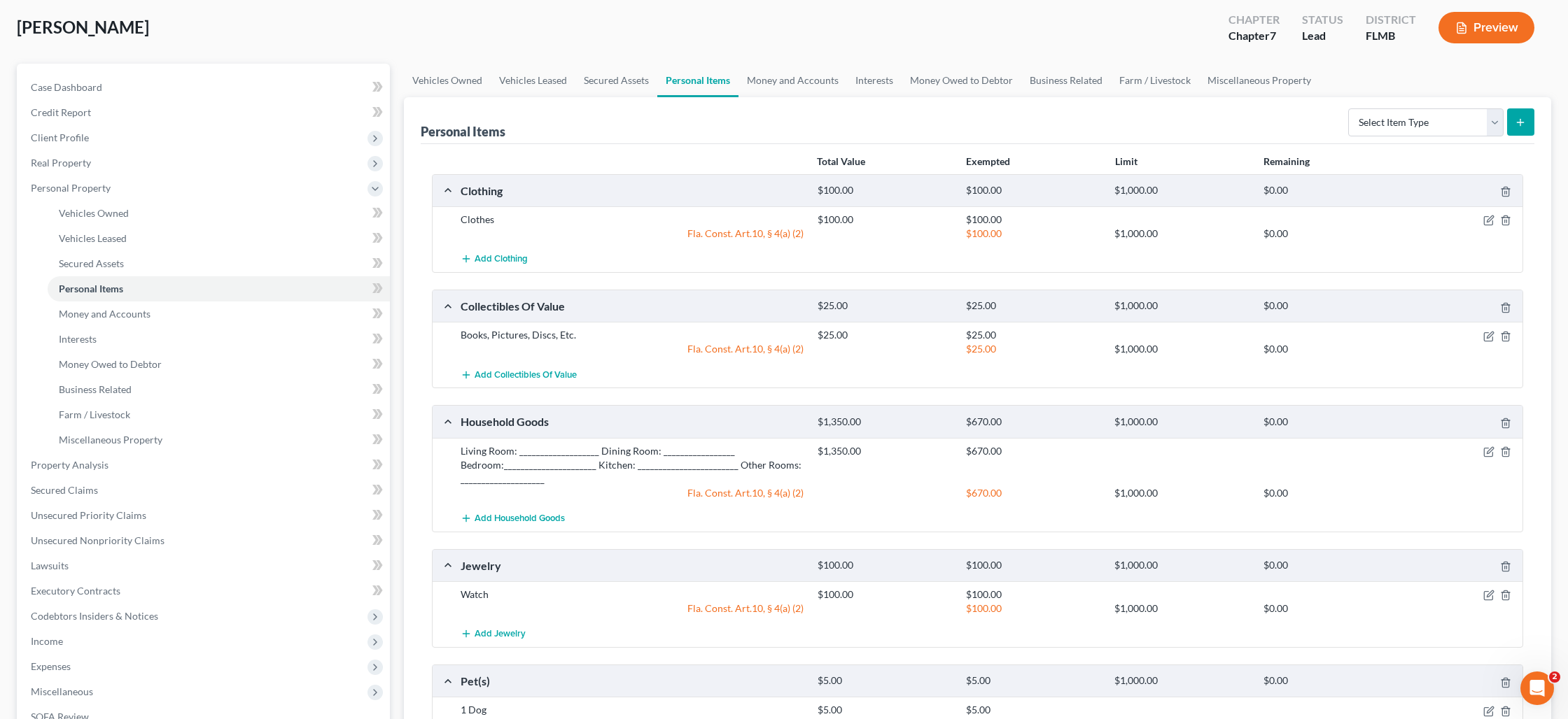
scroll to position [72, 0]
click at [1484, 446] on icon "button" at bounding box center [1489, 452] width 11 height 11
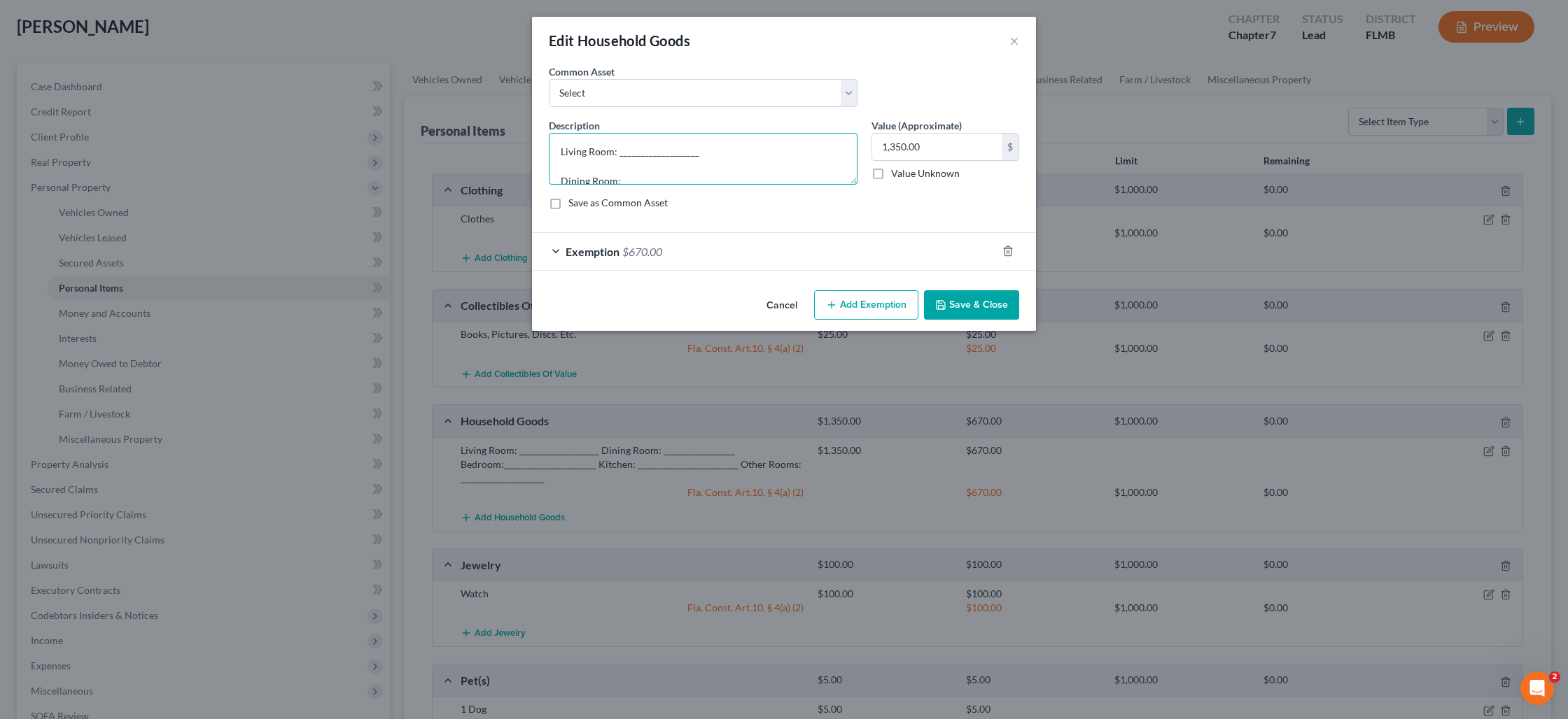
drag, startPoint x: 722, startPoint y: 168, endPoint x: 671, endPoint y: 160, distance: 51.6
click at [668, 160] on textarea "Living Room: ___________________ Dining Room: _________________ Bedroom:_______…" at bounding box center [702, 159] width 308 height 52
click at [676, 164] on textarea "Living Room: ___________________ Dining Room: _________________ Bedroom:_______…" at bounding box center [702, 159] width 308 height 52
drag, startPoint x: 704, startPoint y: 168, endPoint x: 628, endPoint y: 165, distance: 76.1
click at [623, 168] on textarea "Living Room: television, couch Dining Room: _________________ Bedroom:_________…" at bounding box center [702, 159] width 308 height 52
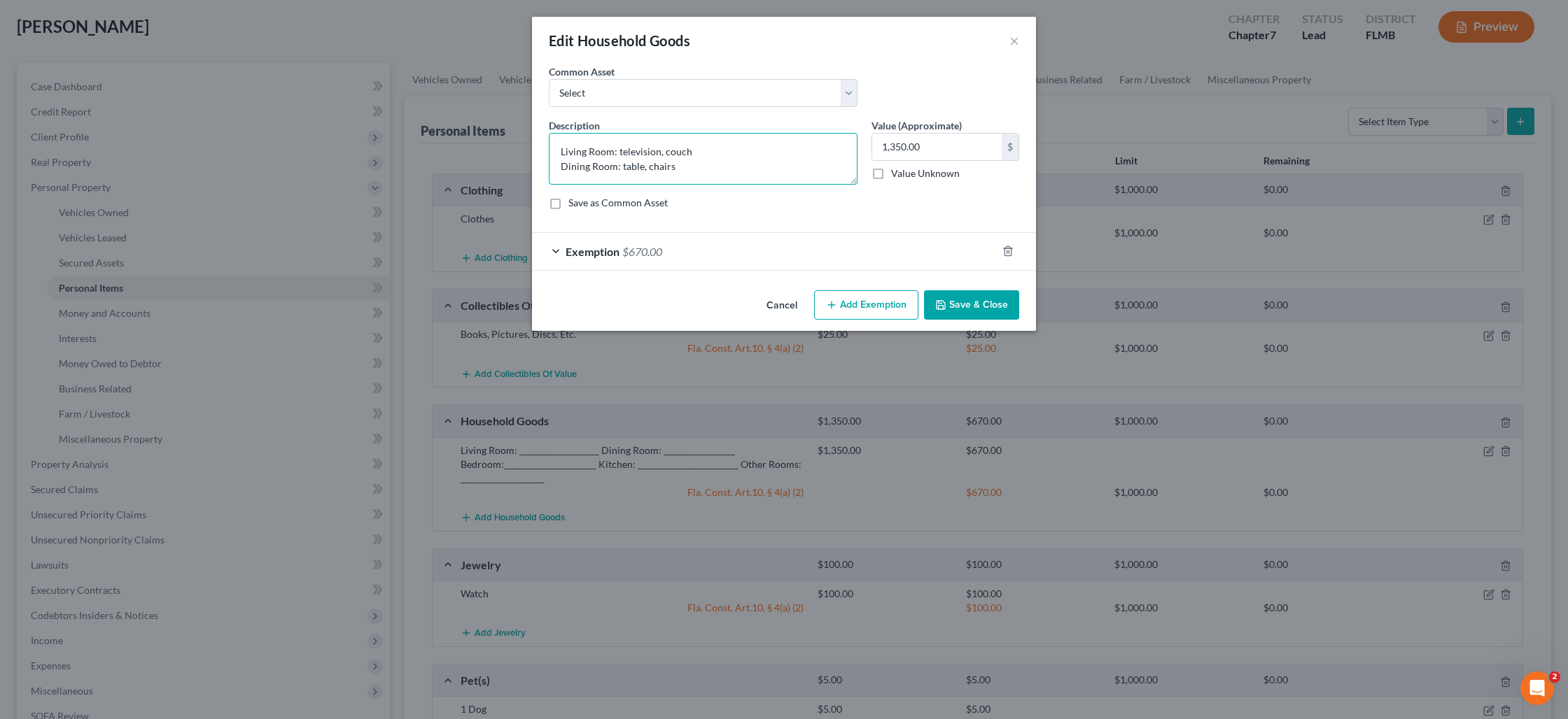
click at [691, 157] on textarea "Living Room: television, couch Dining Room: table, chairs Bedroom:_____________…" at bounding box center [702, 159] width 308 height 52
click at [694, 167] on textarea "Living Room: television, couch, table. Dining Room: table, chairs Bedroom:_____…" at bounding box center [702, 159] width 308 height 52
click at [747, 176] on textarea "Living Room: television, couch, table. Dining Room: table, chairs. Bedroom: bed…" at bounding box center [702, 159] width 308 height 52
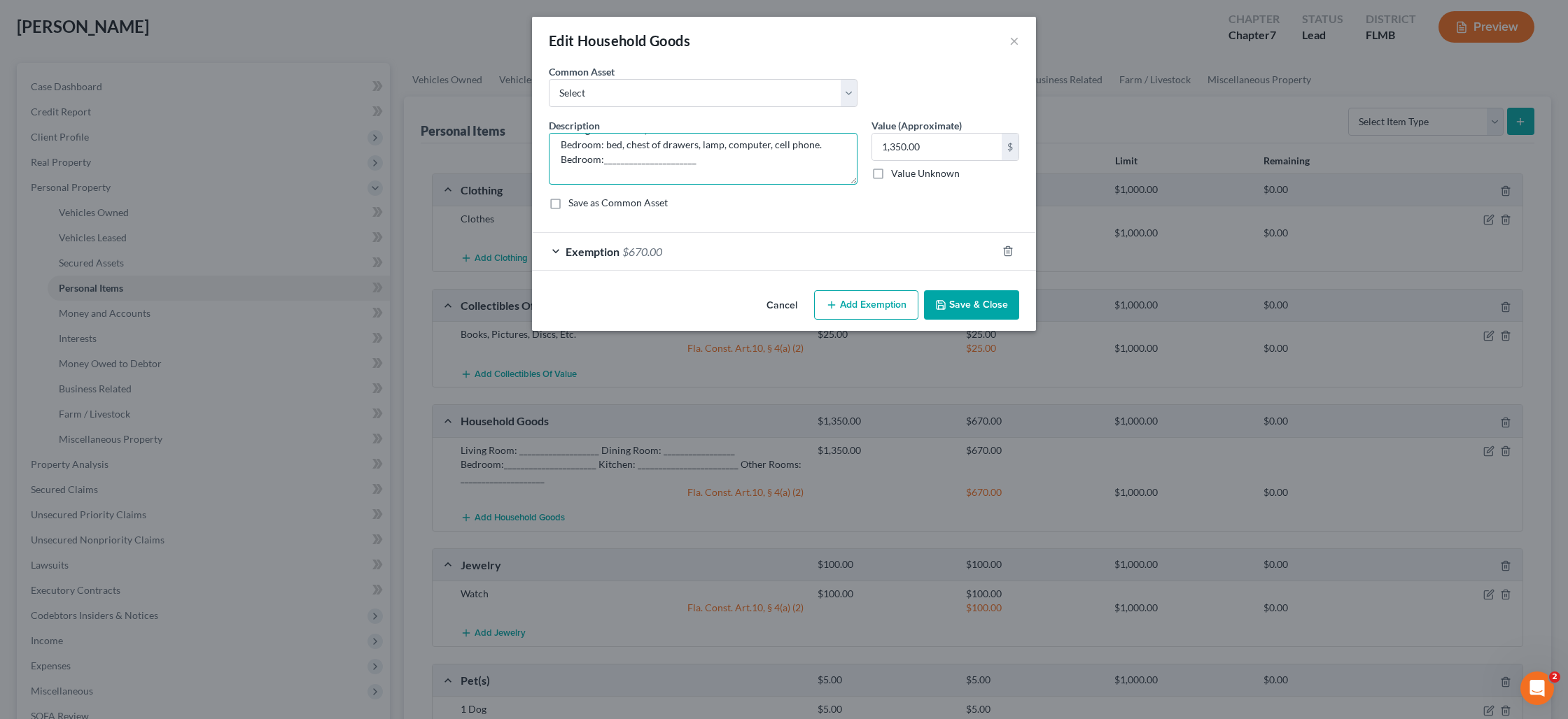
click at [647, 169] on textarea "Living Room: television, couch, table. Dining Room: table, chairs. Bedroom: bed…" at bounding box center [702, 159] width 308 height 52
drag, startPoint x: 659, startPoint y: 157, endPoint x: 564, endPoint y: 178, distance: 97.3
click at [563, 177] on textarea "Living Room: television, couch, table. Dining Room: table, chairs. Bedroom: bed…" at bounding box center [702, 159] width 308 height 52
click at [563, 178] on textarea "Living Room: television, couch, table. Dining Room: table, chairs. Bedroom: bed…" at bounding box center [702, 159] width 308 height 52
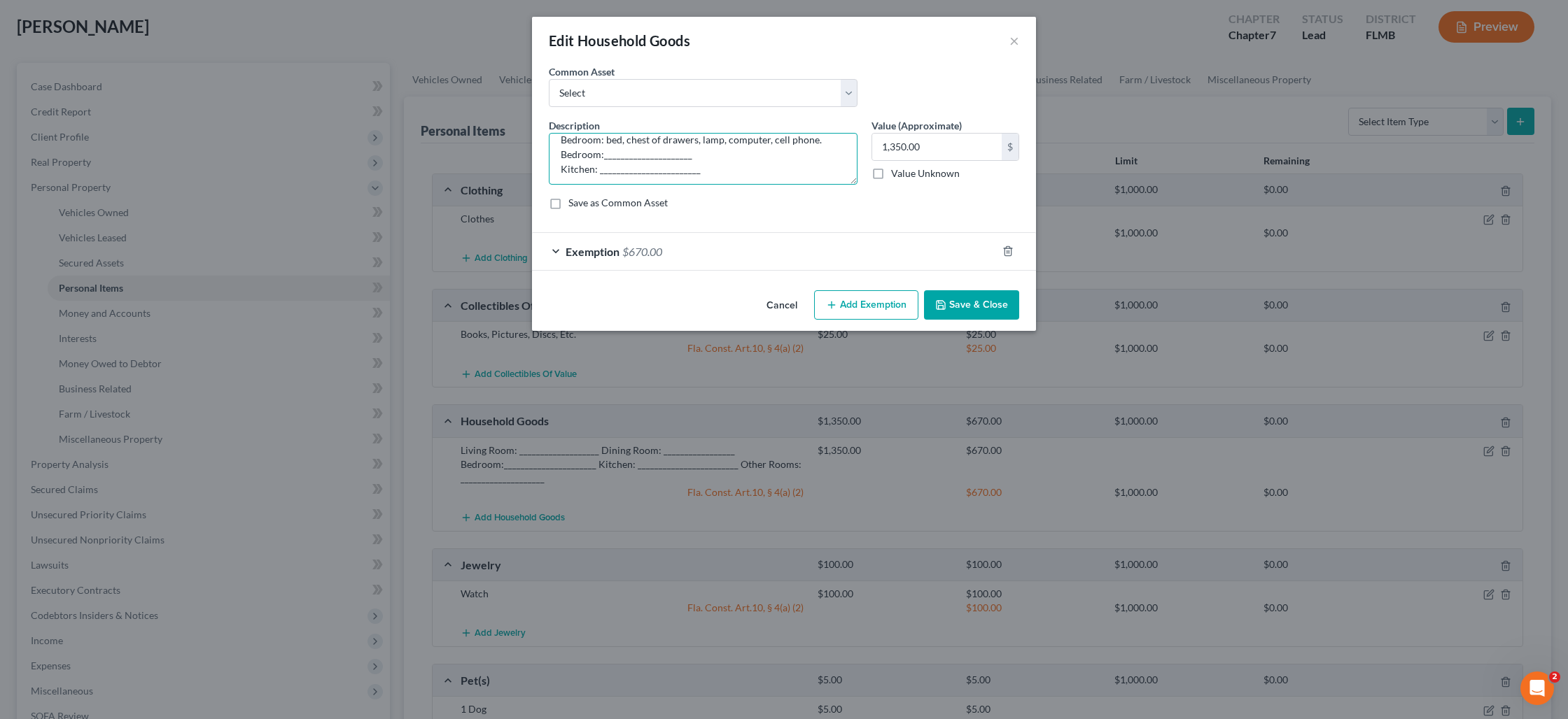
scroll to position [39, 0]
drag, startPoint x: 690, startPoint y: 158, endPoint x: 545, endPoint y: 156, distance: 145.0
click at [548, 155] on div "Description * Living Room: television, couch, table. Dining Room: table, chairs…" at bounding box center [703, 151] width 323 height 67
drag, startPoint x: 701, startPoint y: 176, endPoint x: 598, endPoint y: 176, distance: 103.0
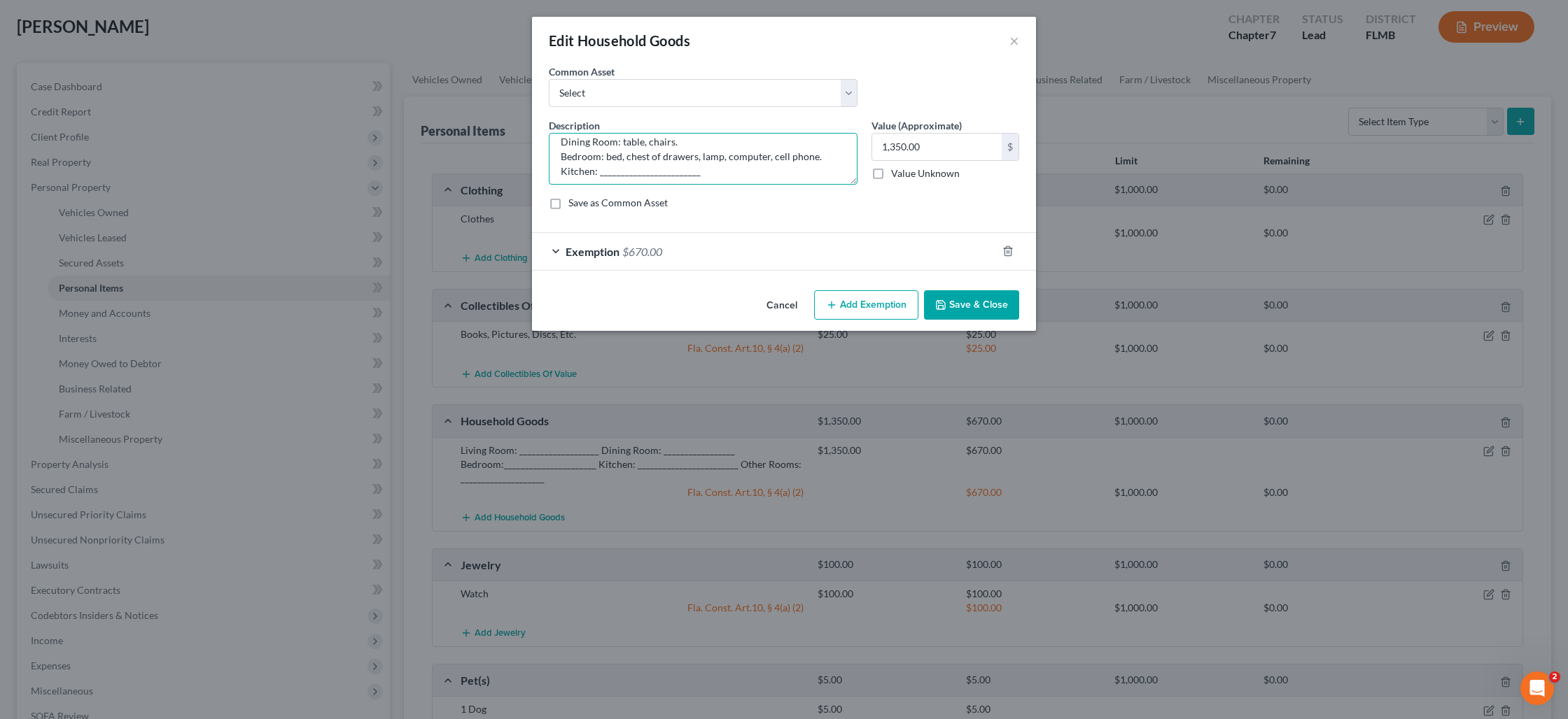
click at [598, 176] on textarea "Living Room: television, couch, table. Dining Room: table, chairs. Bedroom: bed…" at bounding box center [702, 159] width 308 height 52
click at [573, 158] on textarea "Living Room: television, couch, table. Dining Room: table, chairs. Bedroom: bed…" at bounding box center [702, 159] width 308 height 52
drag, startPoint x: 798, startPoint y: 155, endPoint x: 719, endPoint y: 155, distance: 79.0
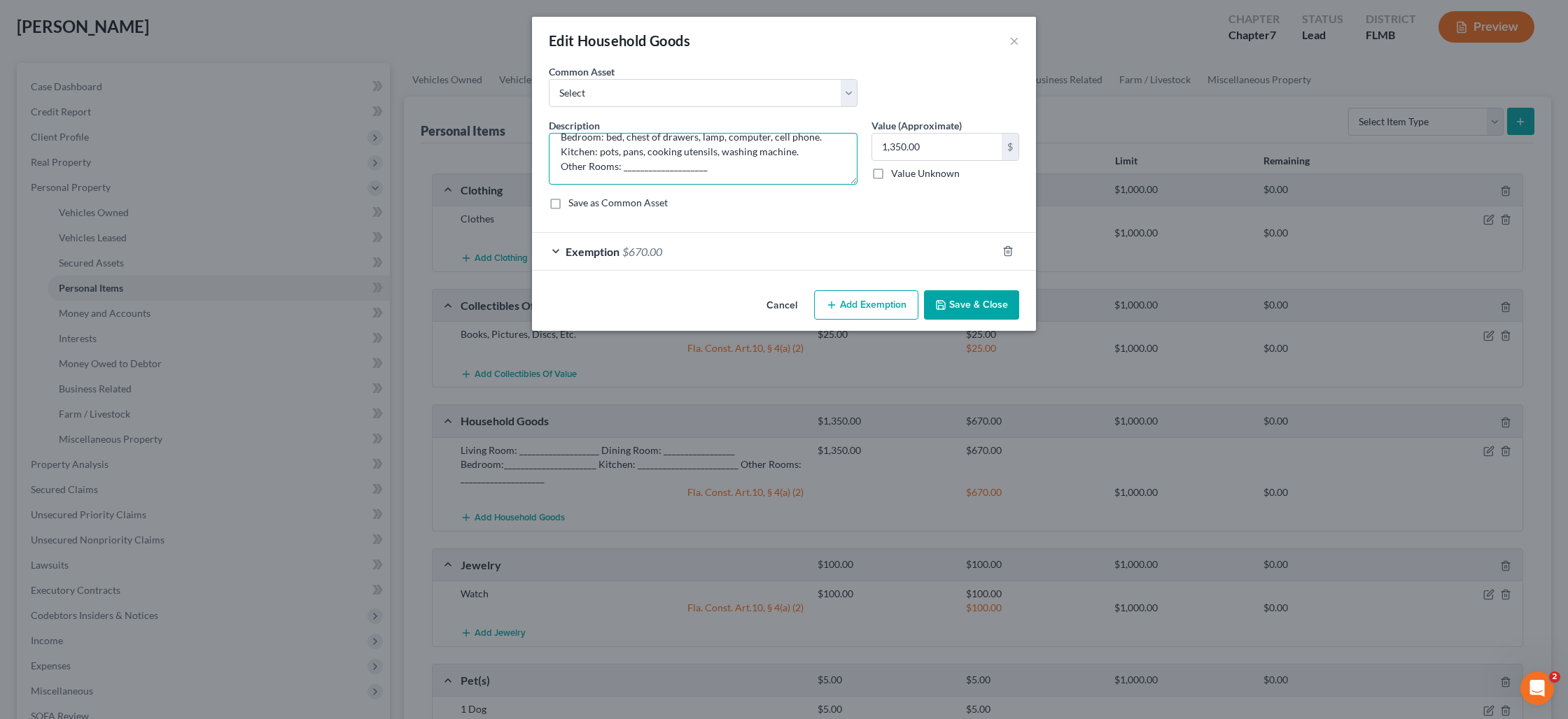
click at [719, 155] on textarea "Living Room: television, couch, table. Dining Room: table, chairs. Bedroom: bed…" at bounding box center [702, 159] width 308 height 52
drag, startPoint x: 705, startPoint y: 172, endPoint x: 623, endPoint y: 167, distance: 82.2
click at [623, 167] on textarea "Living Room: television, couch, table. Dining Room: table, chairs. Bedroom: bed…" at bounding box center [702, 159] width 308 height 52
type textarea "Living Room: television, couch, table. Dining Room: table, chairs. Bedroom: bed…"
click at [961, 313] on button "Save & Close" at bounding box center [971, 305] width 95 height 30
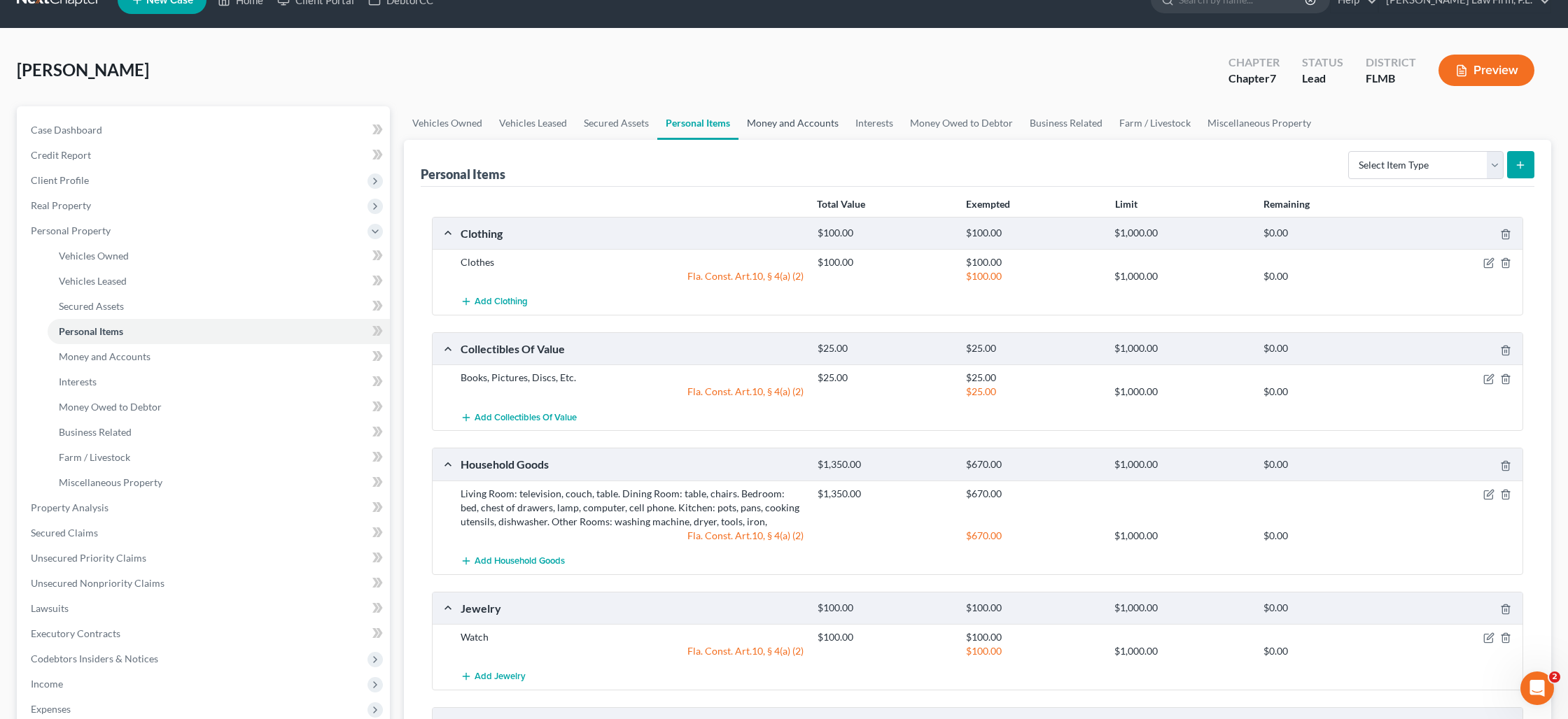
scroll to position [0, 0]
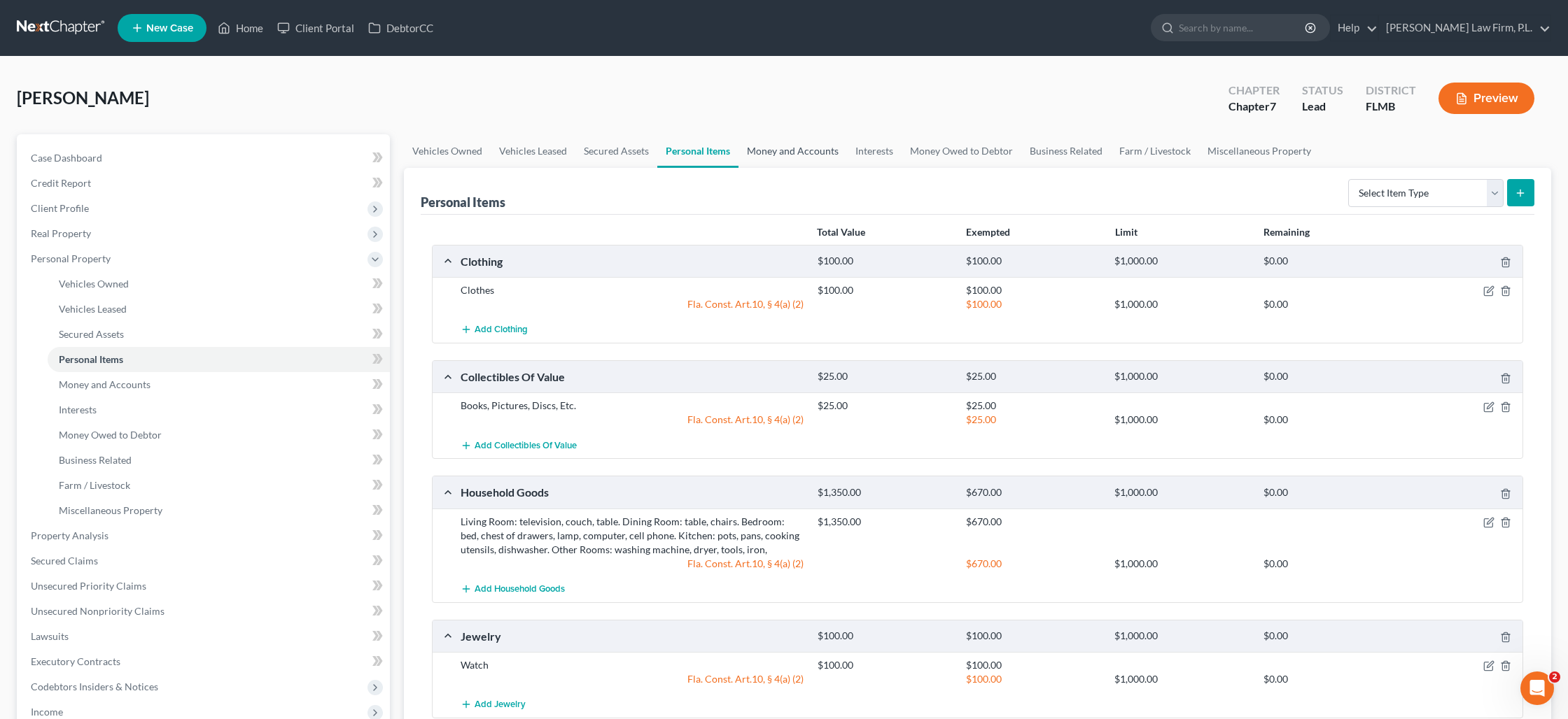
click at [799, 150] on link "Money and Accounts" at bounding box center [792, 151] width 109 height 34
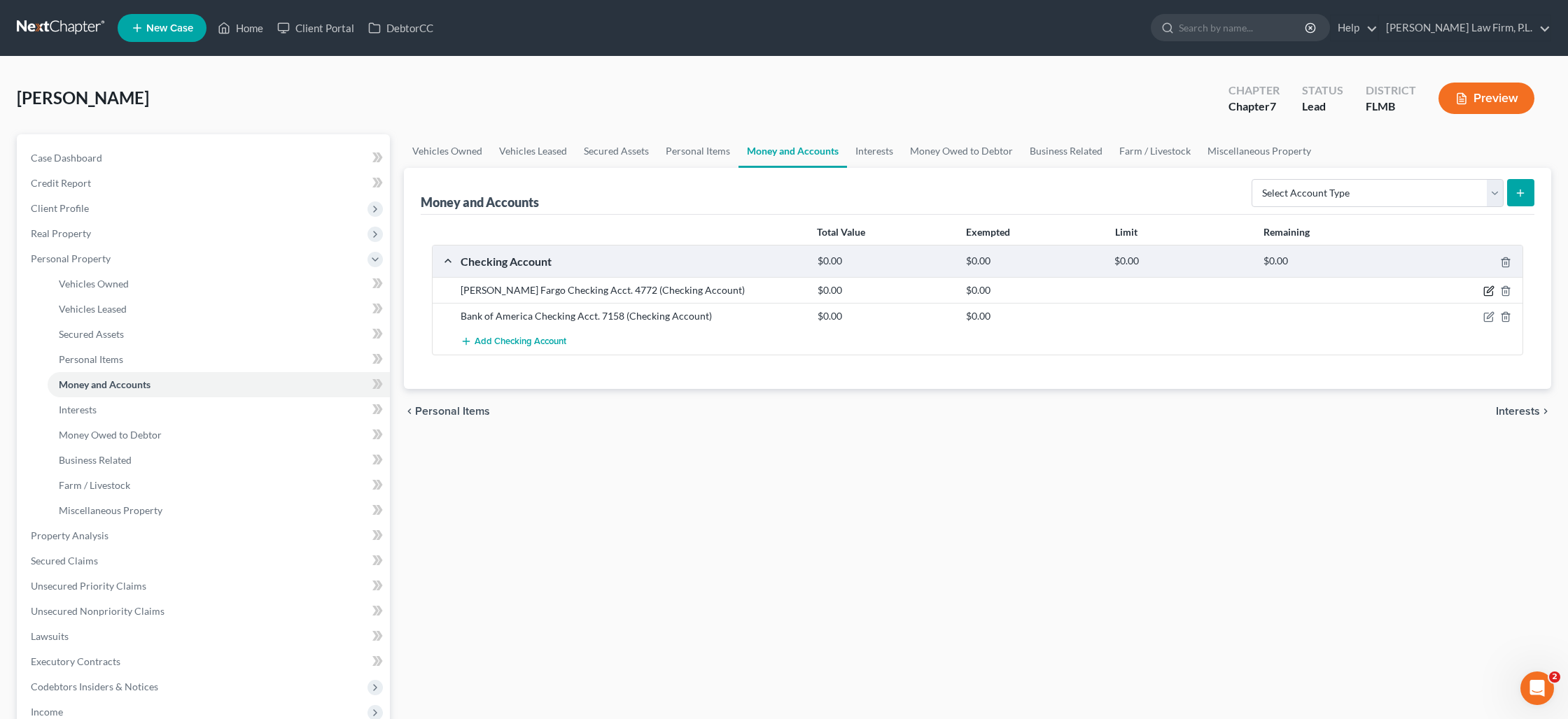
click at [1494, 292] on icon "button" at bounding box center [1489, 291] width 11 height 11
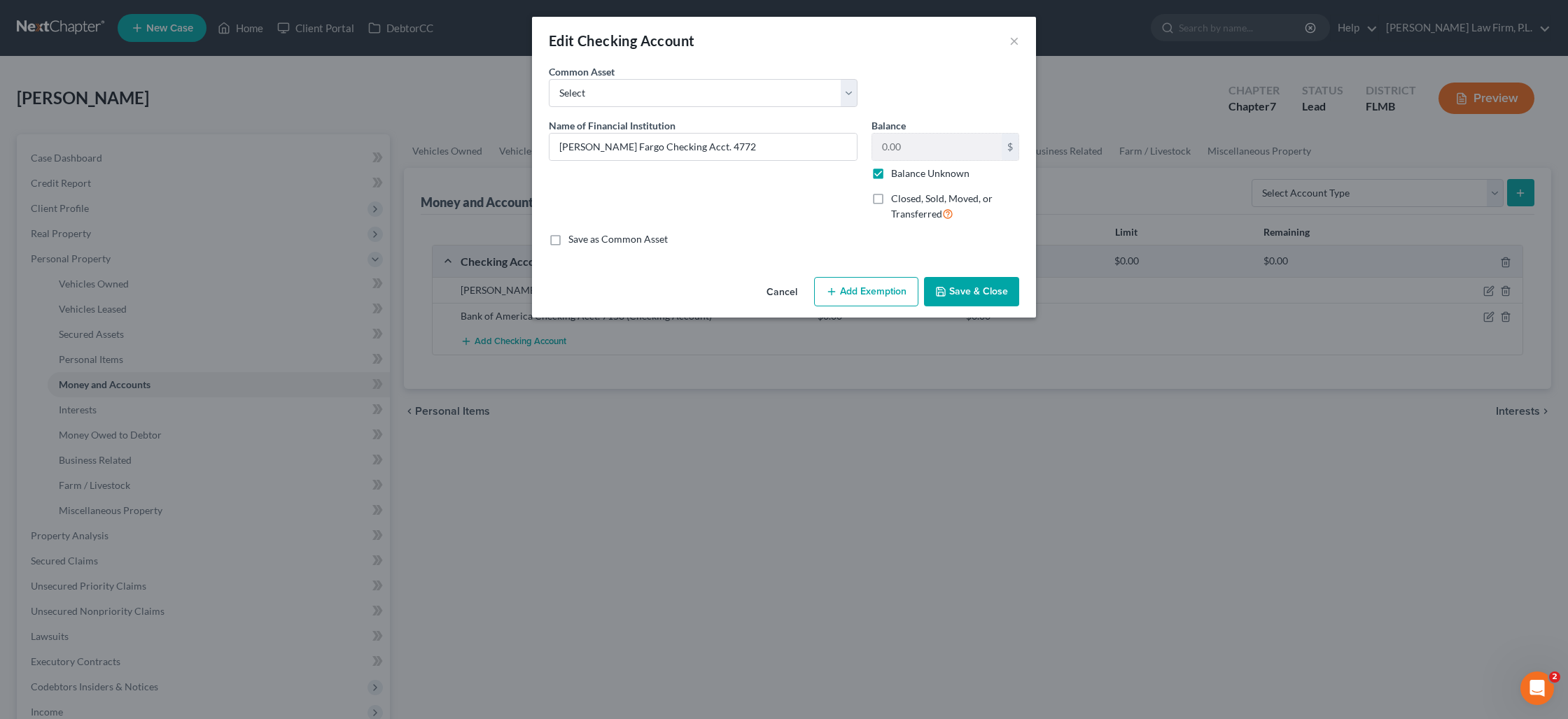
drag, startPoint x: 878, startPoint y: 176, endPoint x: 885, endPoint y: 171, distance: 8.6
click at [891, 176] on label "Balance Unknown" at bounding box center [929, 173] width 78 height 14
click at [896, 176] on input "Balance Unknown" at bounding box center [900, 171] width 9 height 9
checkbox input "false"
click at [906, 152] on input "0.00" at bounding box center [937, 147] width 130 height 27
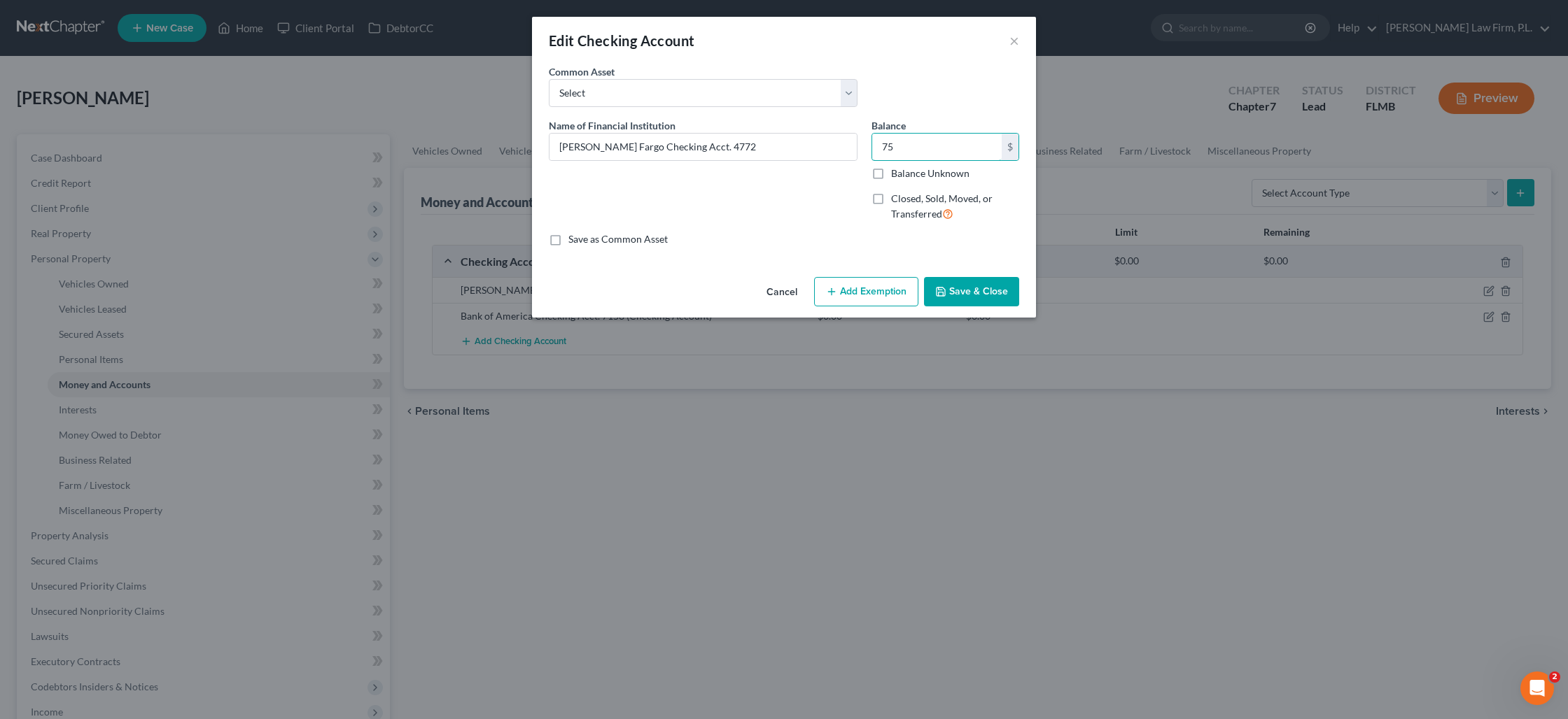
type input "75"
click at [866, 294] on button "Add Exemption" at bounding box center [866, 291] width 104 height 30
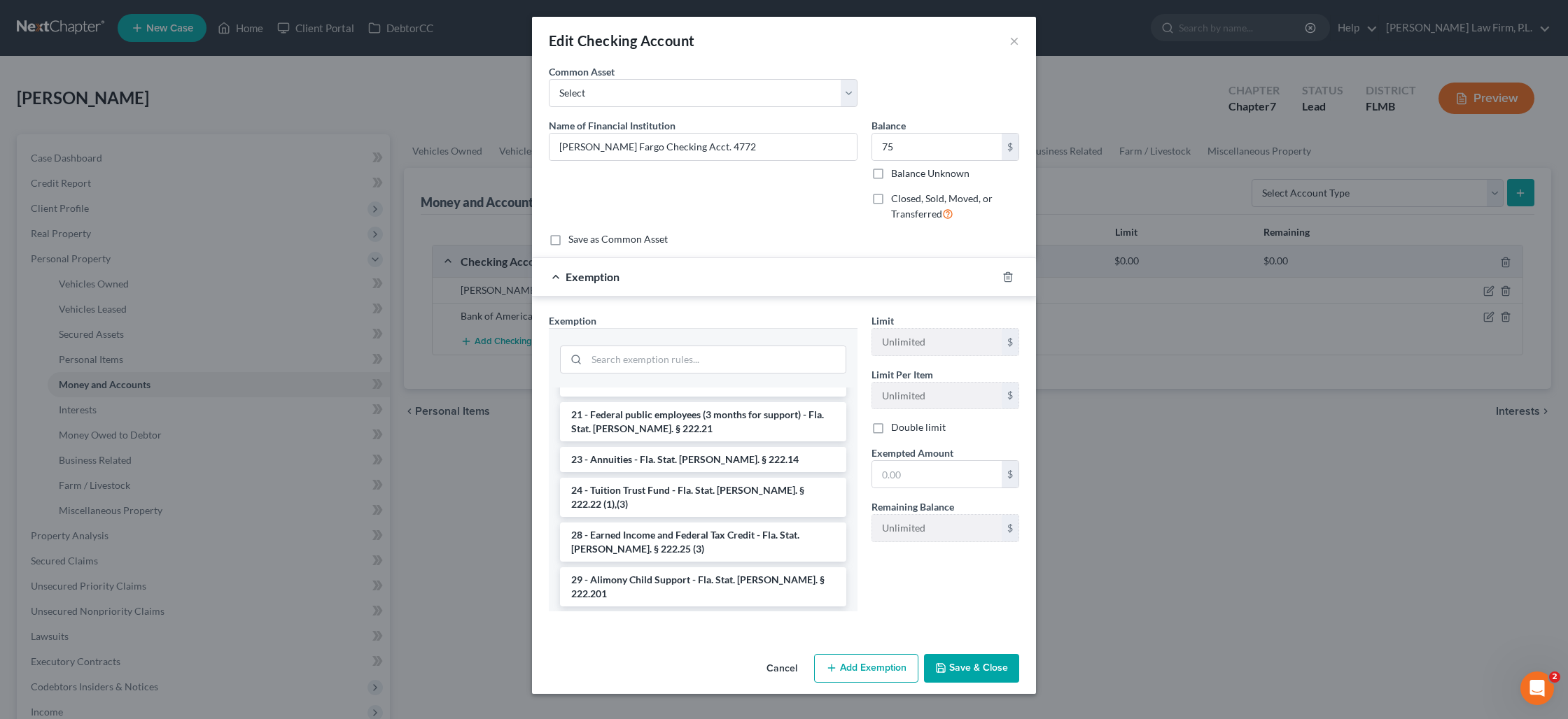
scroll to position [1271, 0]
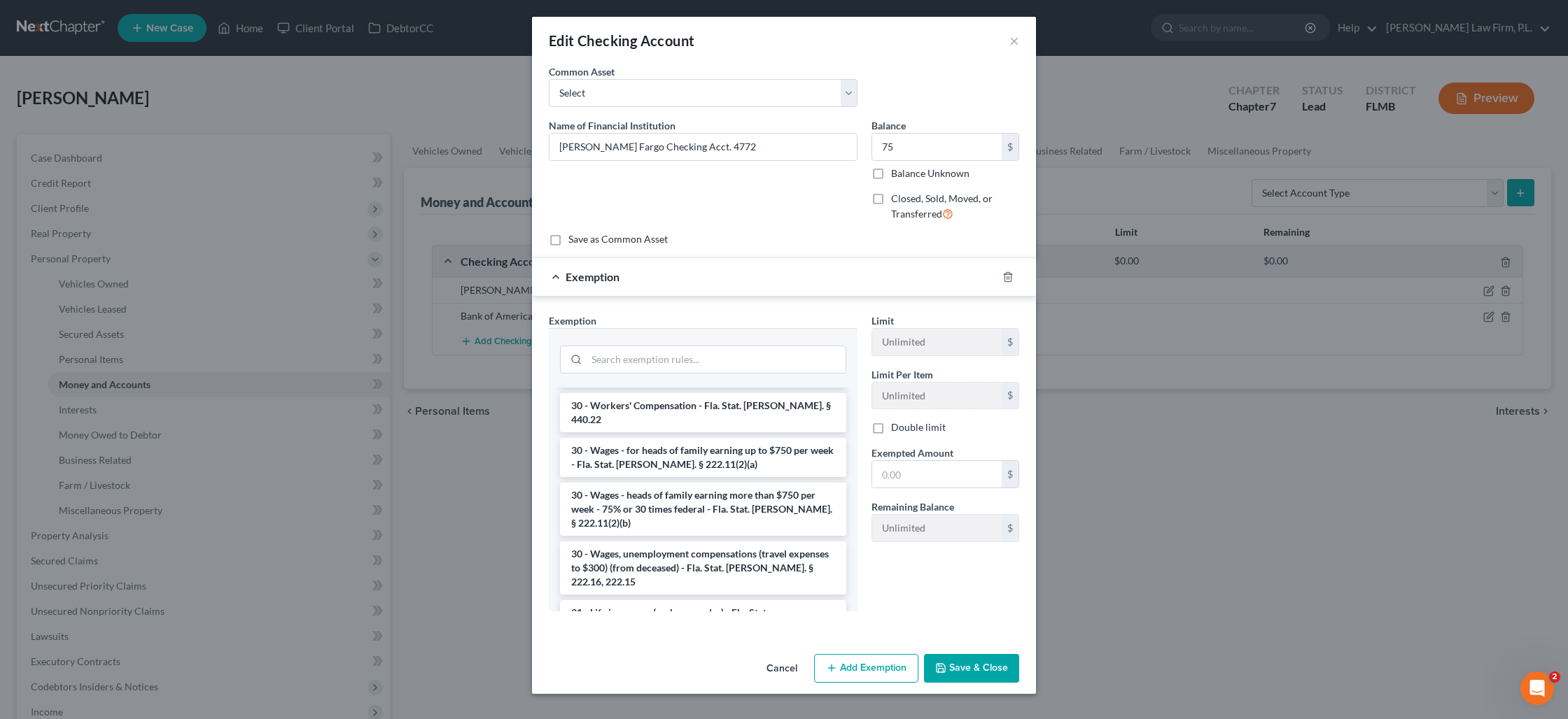
drag, startPoint x: 716, startPoint y: 585, endPoint x: 730, endPoint y: 581, distance: 14.6
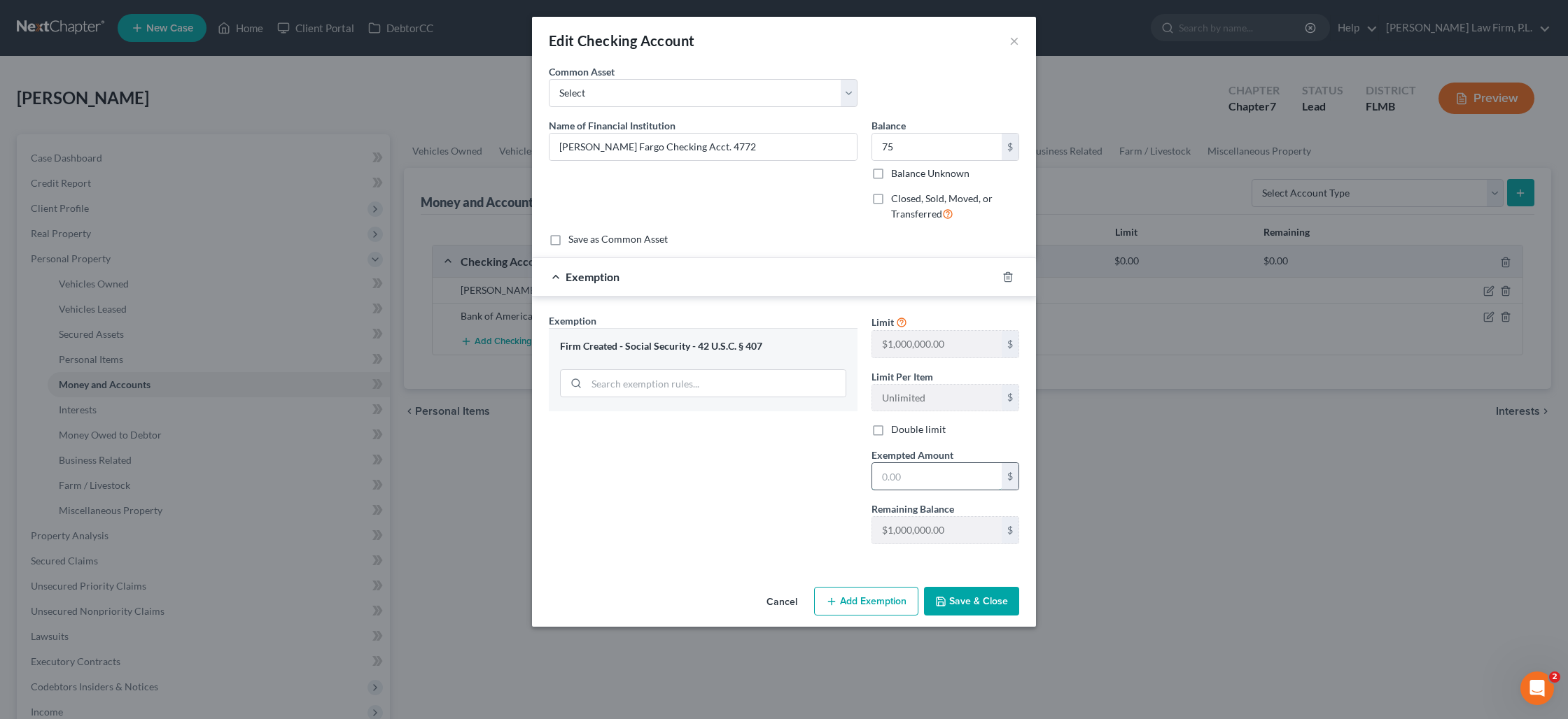
click at [931, 481] on input "text" at bounding box center [937, 476] width 130 height 27
type input "75"
click at [786, 489] on div "Exemption Set must be selected for CA. Exemption * Firm Created - Social Securi…" at bounding box center [703, 434] width 323 height 242
click at [968, 597] on button "Save & Close" at bounding box center [971, 601] width 95 height 30
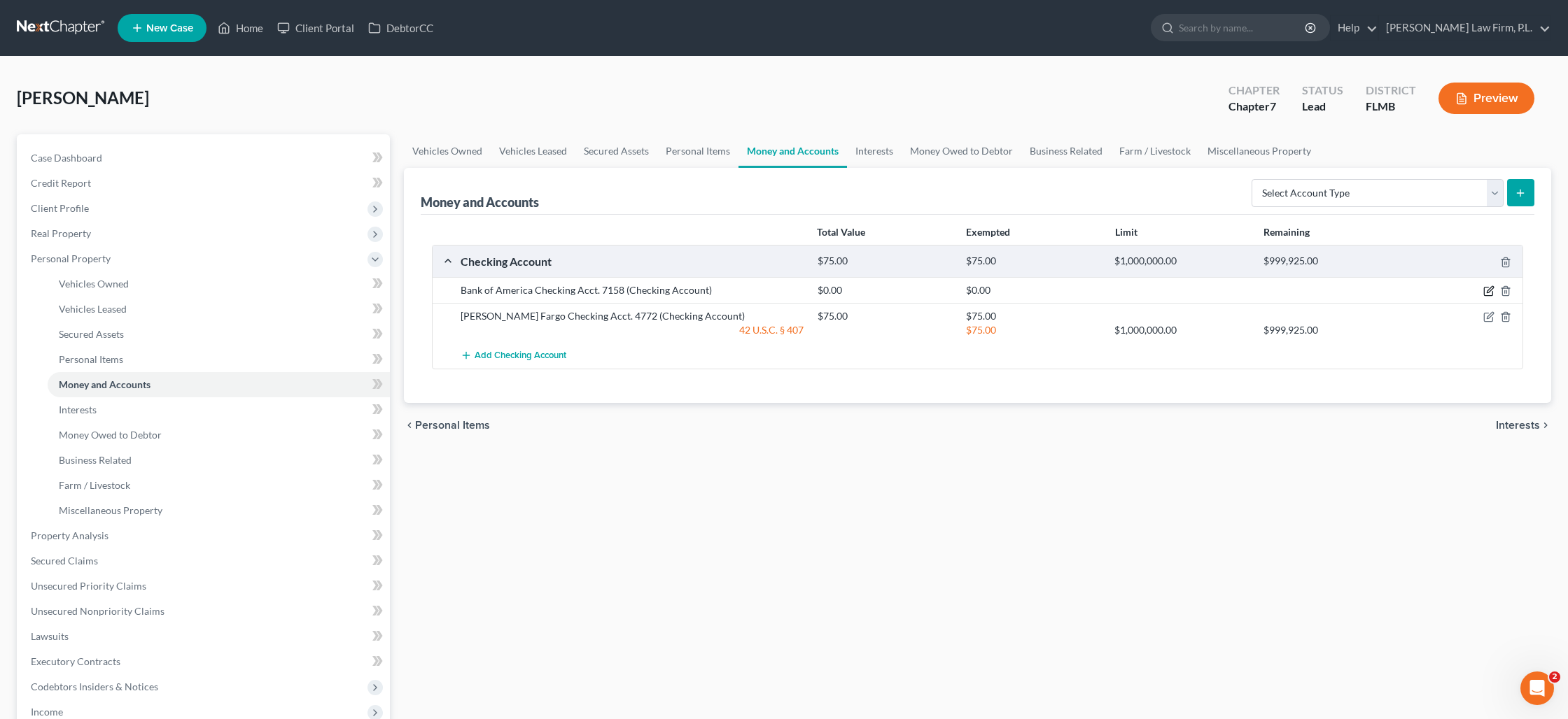
click at [1489, 286] on icon "button" at bounding box center [1489, 291] width 11 height 11
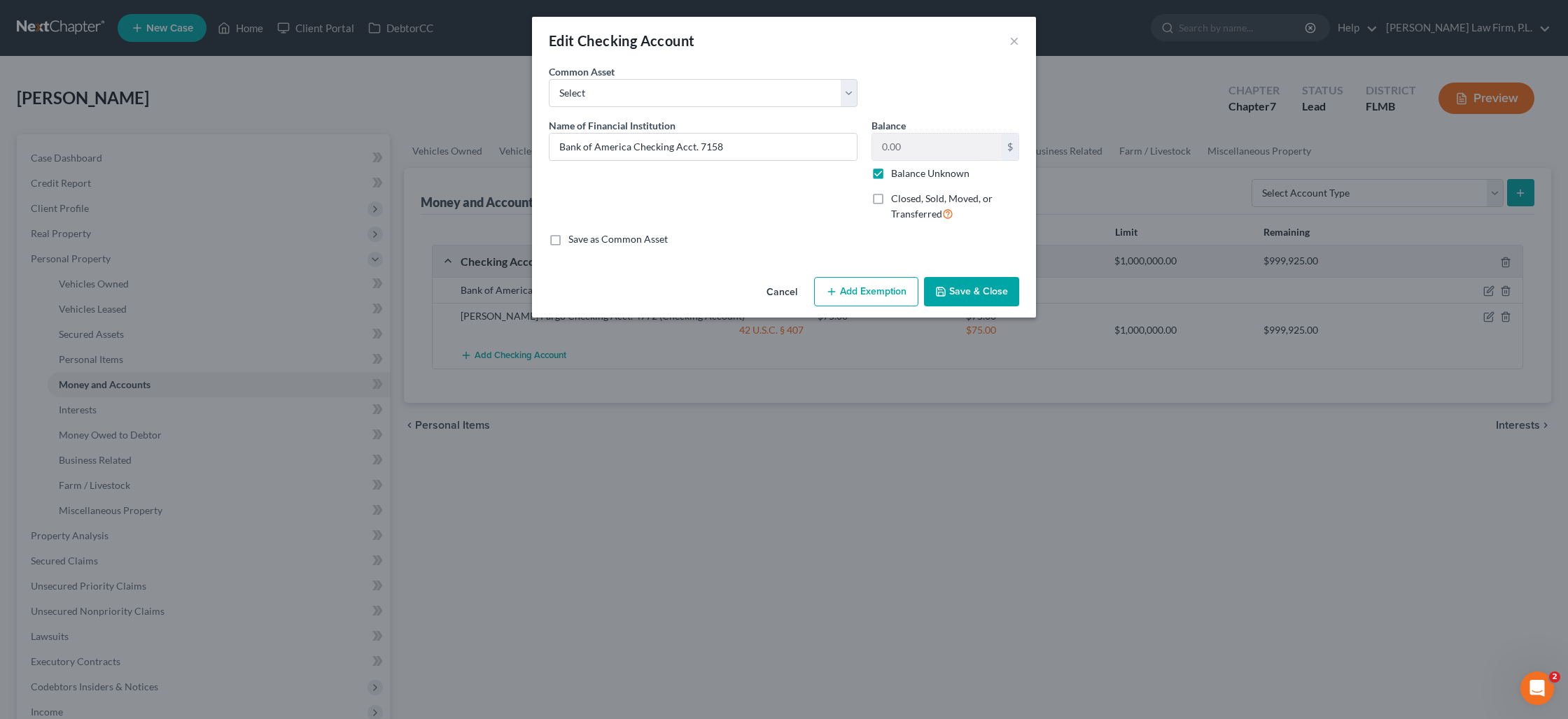
drag, startPoint x: 884, startPoint y: 179, endPoint x: 885, endPoint y: 169, distance: 10.0
click at [891, 178] on label "Balance Unknown" at bounding box center [929, 173] width 78 height 14
click at [896, 176] on input "Balance Unknown" at bounding box center [900, 171] width 9 height 9
checkbox input "false"
click at [892, 155] on input "0.00" at bounding box center [937, 147] width 130 height 27
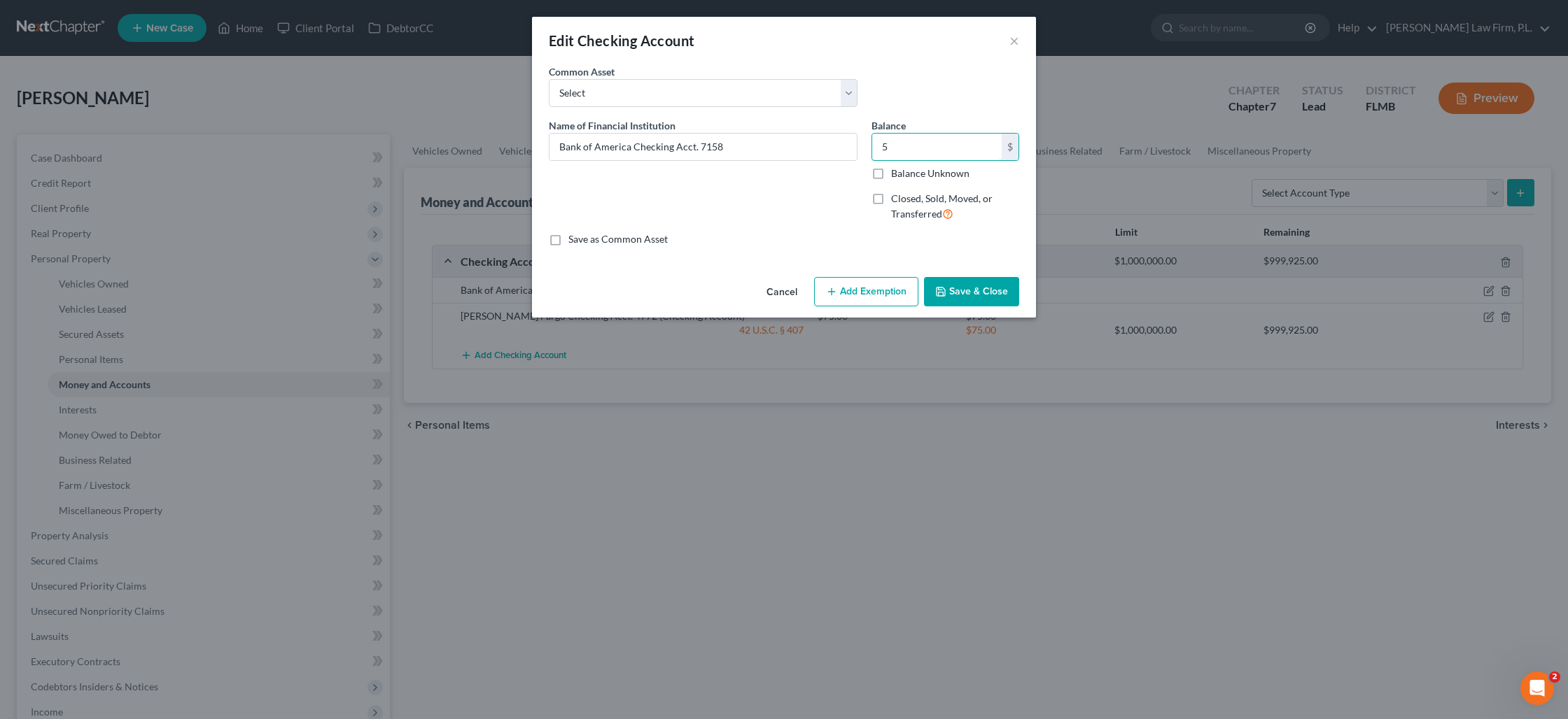
type input "5"
click at [882, 286] on button "Add Exemption" at bounding box center [866, 291] width 104 height 30
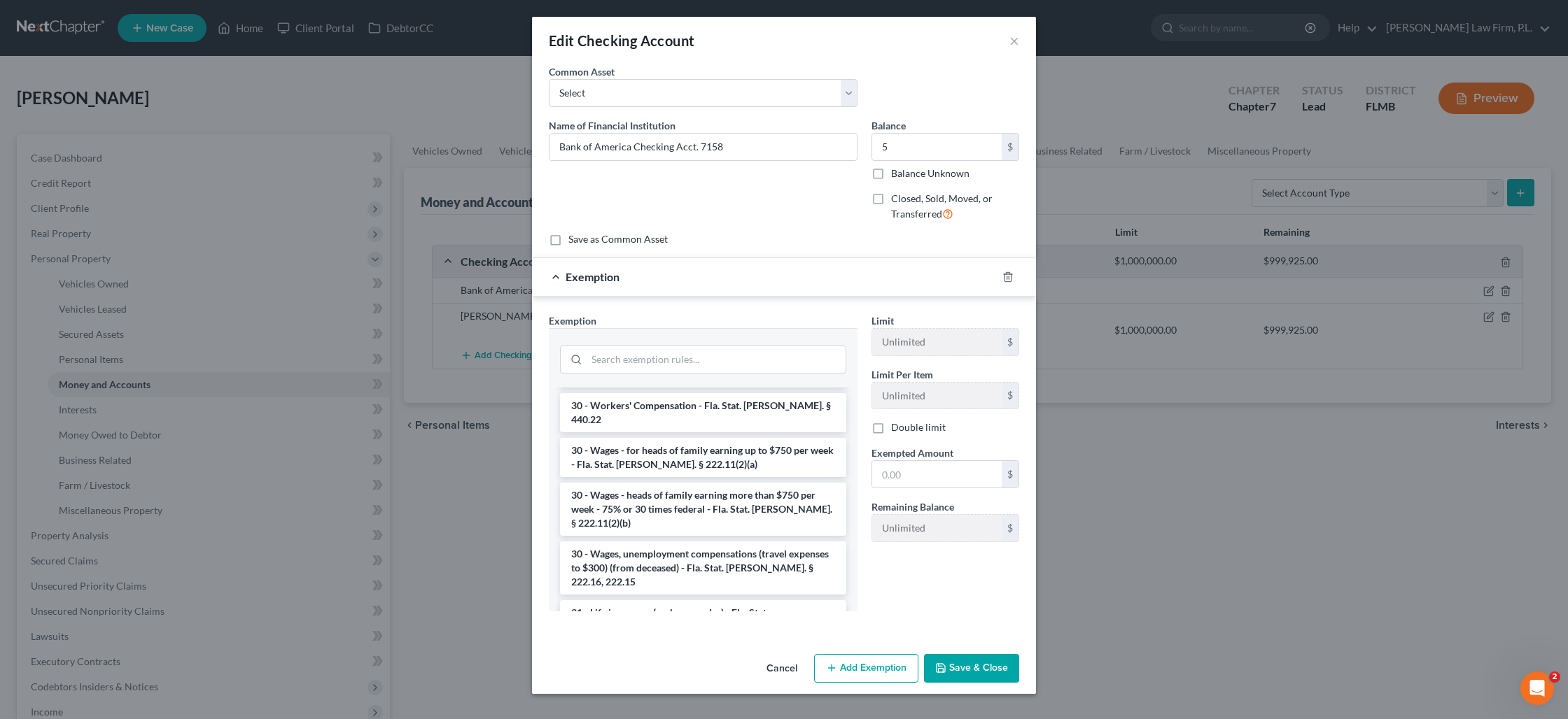
drag, startPoint x: 693, startPoint y: 588, endPoint x: 747, endPoint y: 568, distance: 57.6
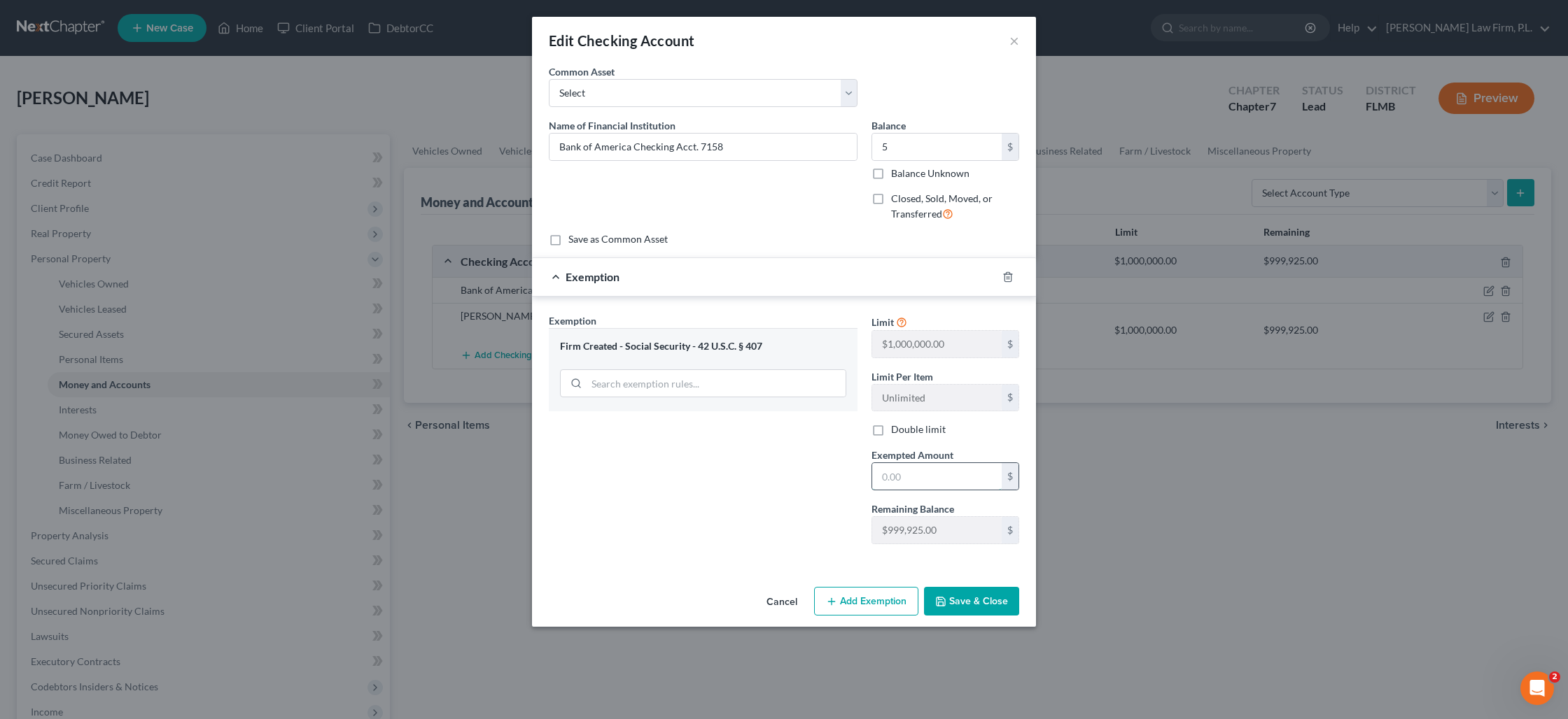
click at [924, 484] on input "text" at bounding box center [937, 476] width 130 height 27
type input "5"
click at [752, 494] on div "Exemption Set must be selected for CA. Exemption * Firm Created - Social Securi…" at bounding box center [703, 434] width 323 height 242
click at [961, 604] on button "Save & Close" at bounding box center [971, 601] width 95 height 30
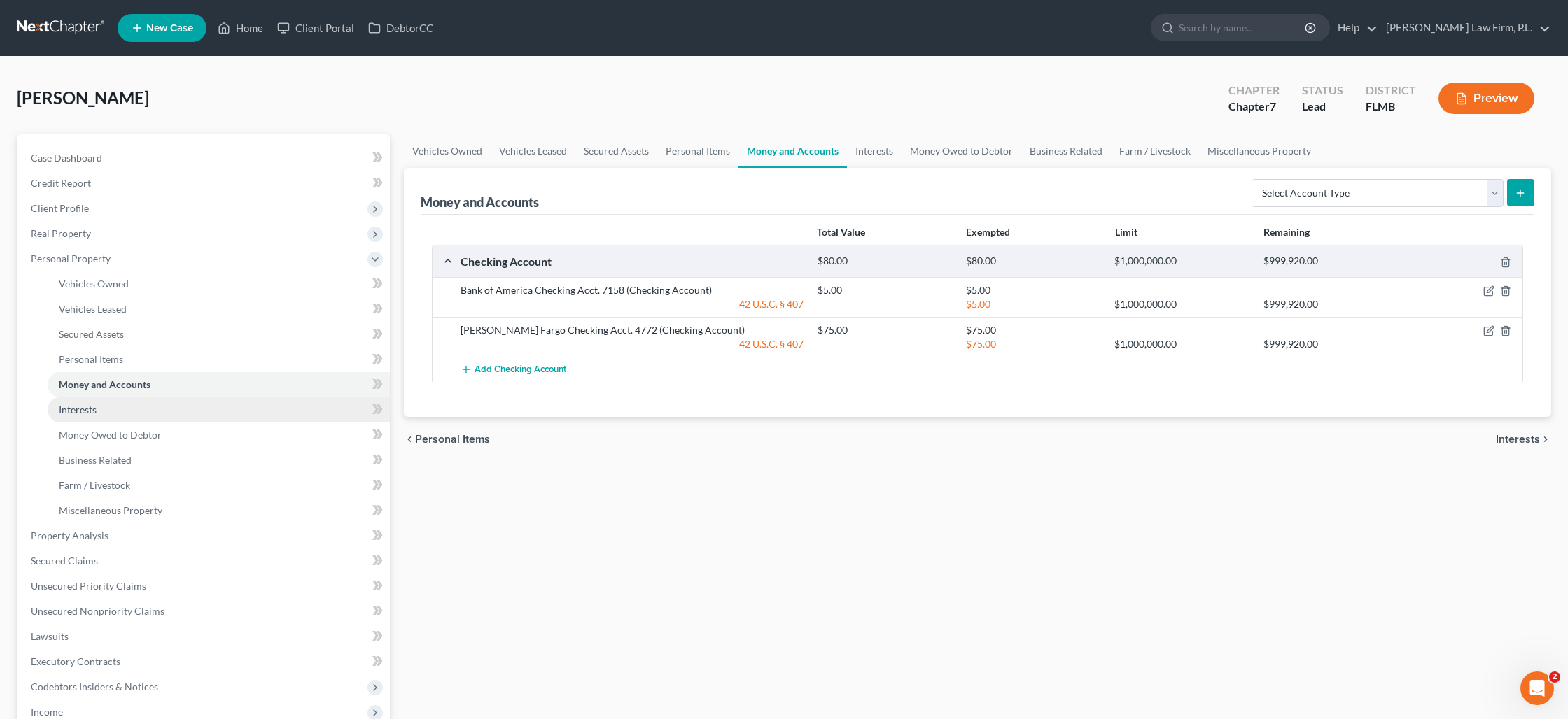
click at [110, 409] on link "Interests" at bounding box center [218, 410] width 342 height 25
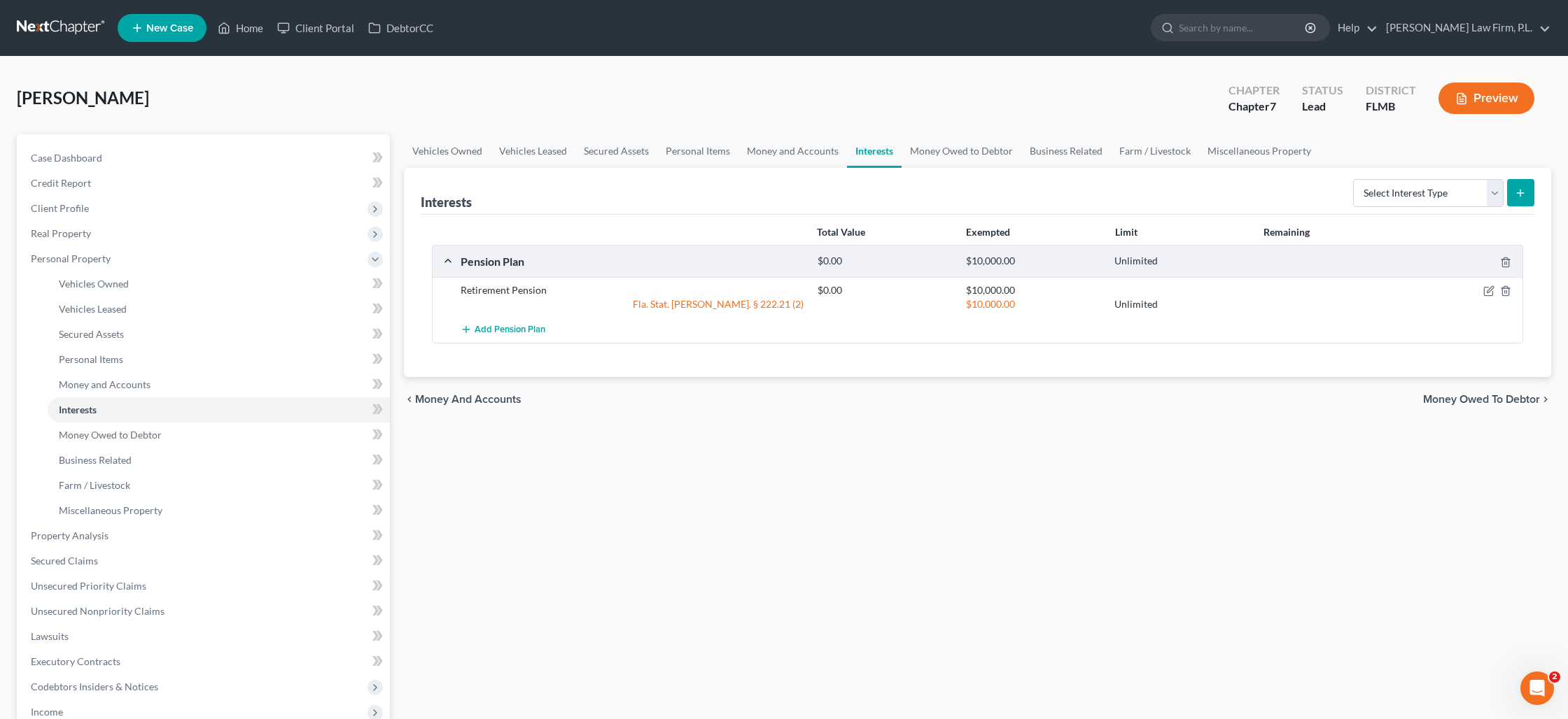
click at [1495, 291] on div at bounding box center [1464, 290] width 119 height 14
click at [1483, 295] on div at bounding box center [1464, 290] width 119 height 14
click at [1488, 294] on icon "button" at bounding box center [1489, 291] width 11 height 11
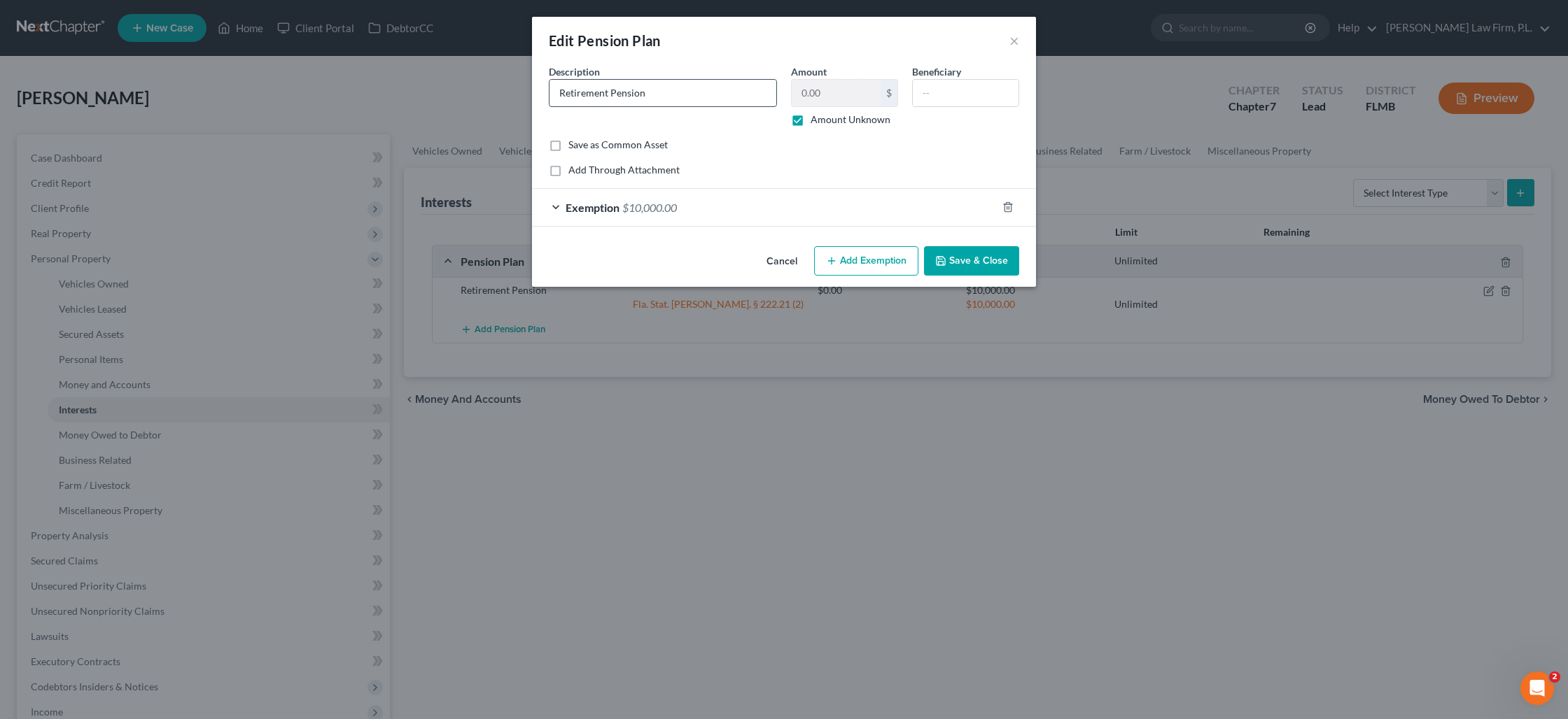
click at [673, 93] on input "Retirement Pension" at bounding box center [663, 93] width 227 height 27
type input "Retirement Pension (Debtor receives $473.43 per month)"
click at [949, 257] on button "Save & Close" at bounding box center [971, 261] width 95 height 30
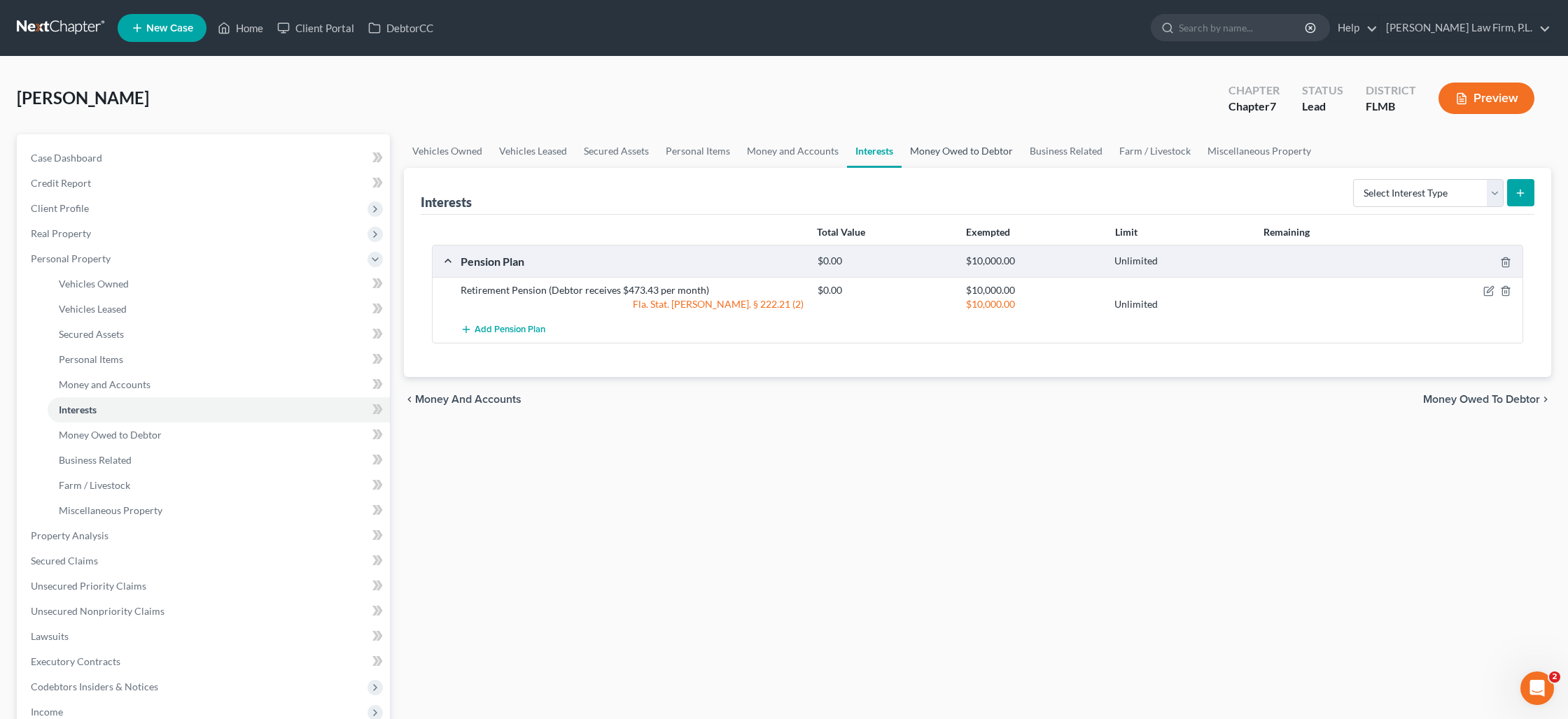
click at [968, 154] on link "Money Owed to Debtor" at bounding box center [961, 151] width 120 height 34
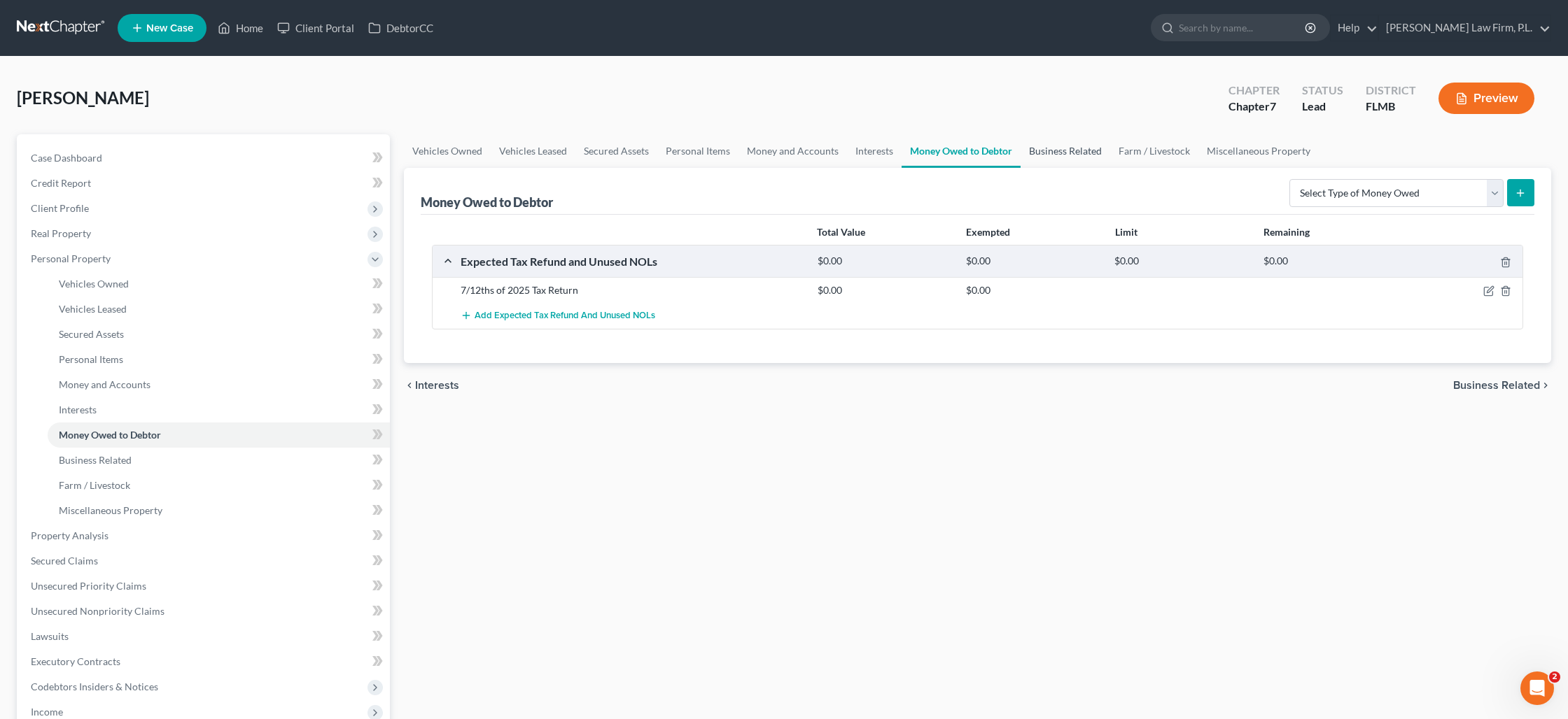
click at [1044, 154] on link "Business Related" at bounding box center [1065, 151] width 89 height 34
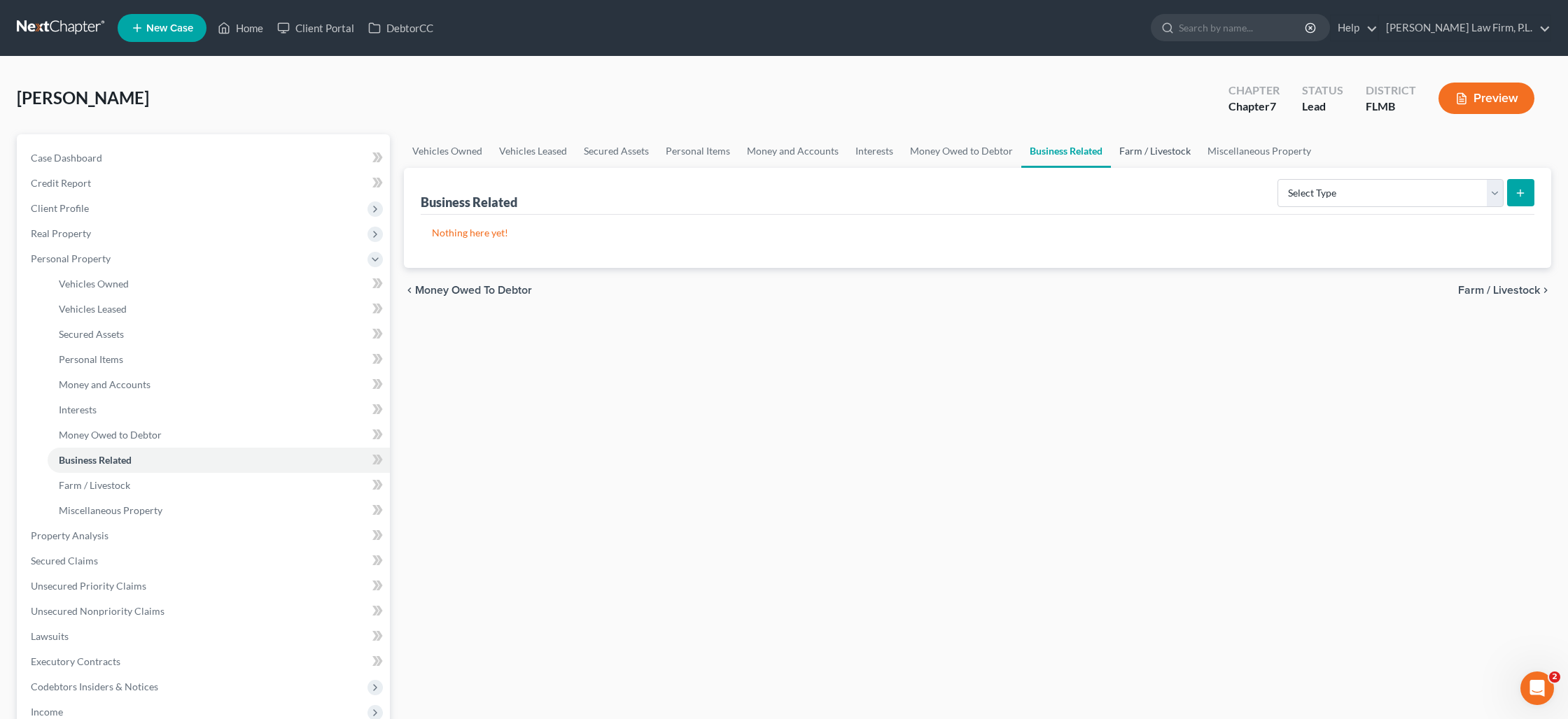
click at [1174, 152] on link "Farm / Livestock" at bounding box center [1155, 151] width 89 height 34
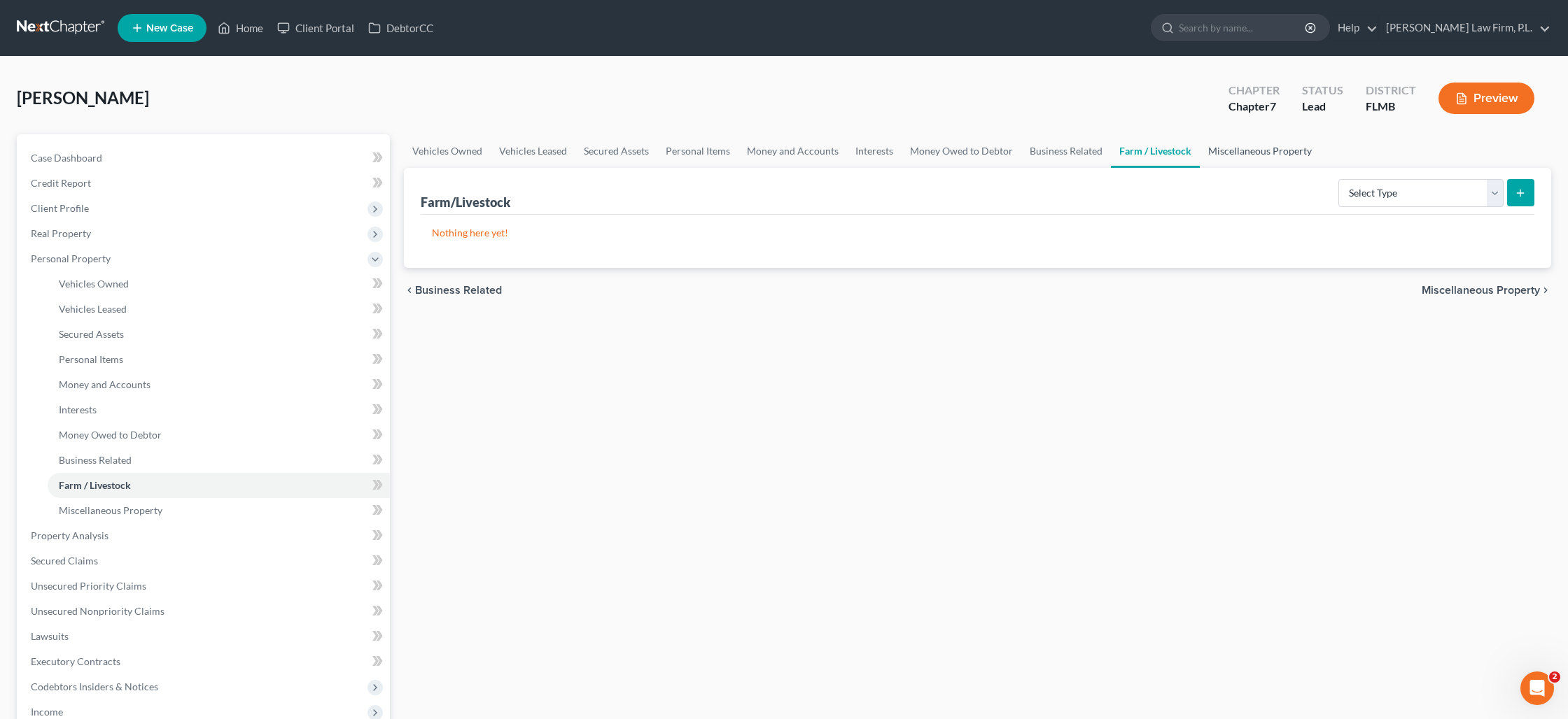
click at [1234, 152] on link "Miscellaneous Property" at bounding box center [1260, 151] width 120 height 34
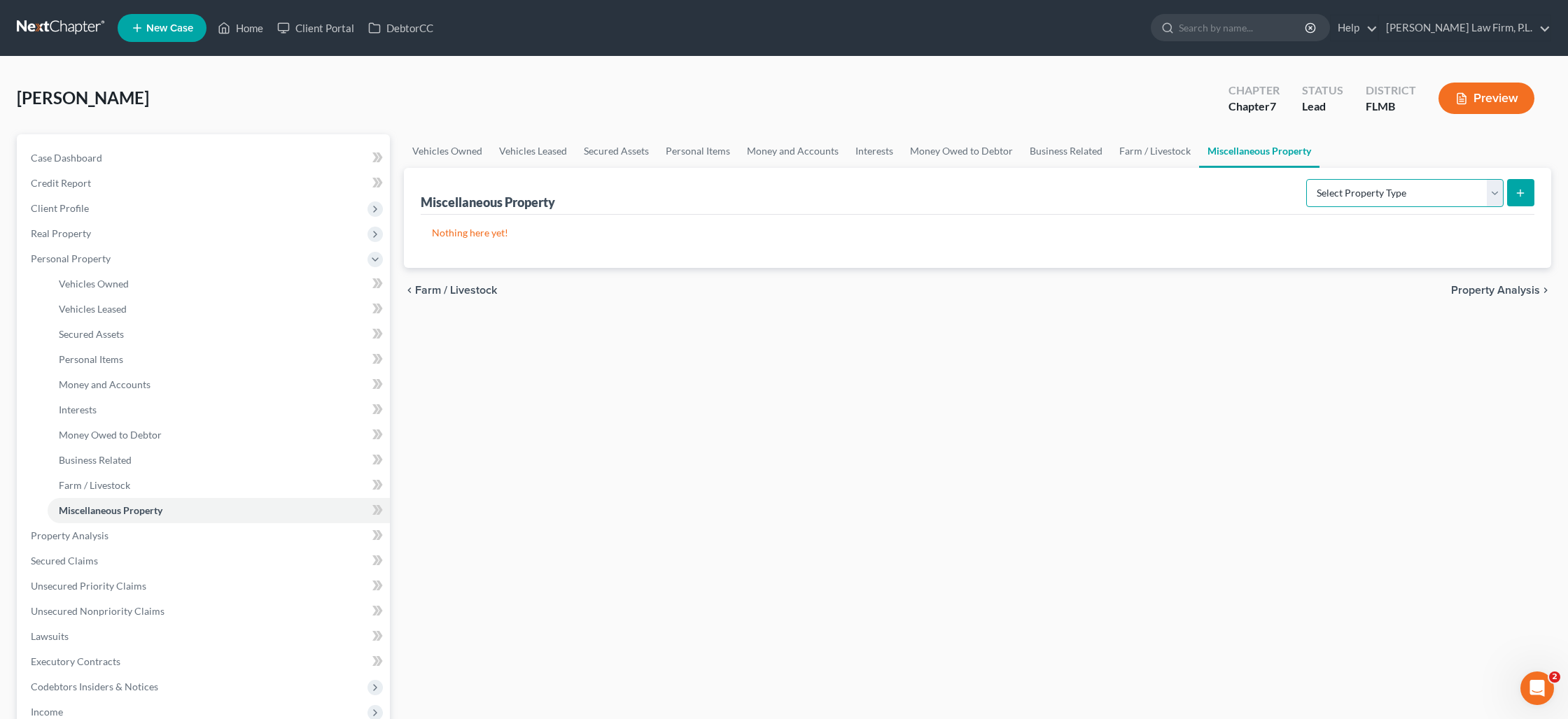
click at [1401, 197] on select "Select Property Type Assigned for Creditor Benefit [DATE] Holding for Another N…" at bounding box center [1405, 192] width 197 height 28
select select "transferred"
click at [1522, 189] on icon "submit" at bounding box center [1520, 193] width 11 height 11
select select "Ordinary ([DATE])"
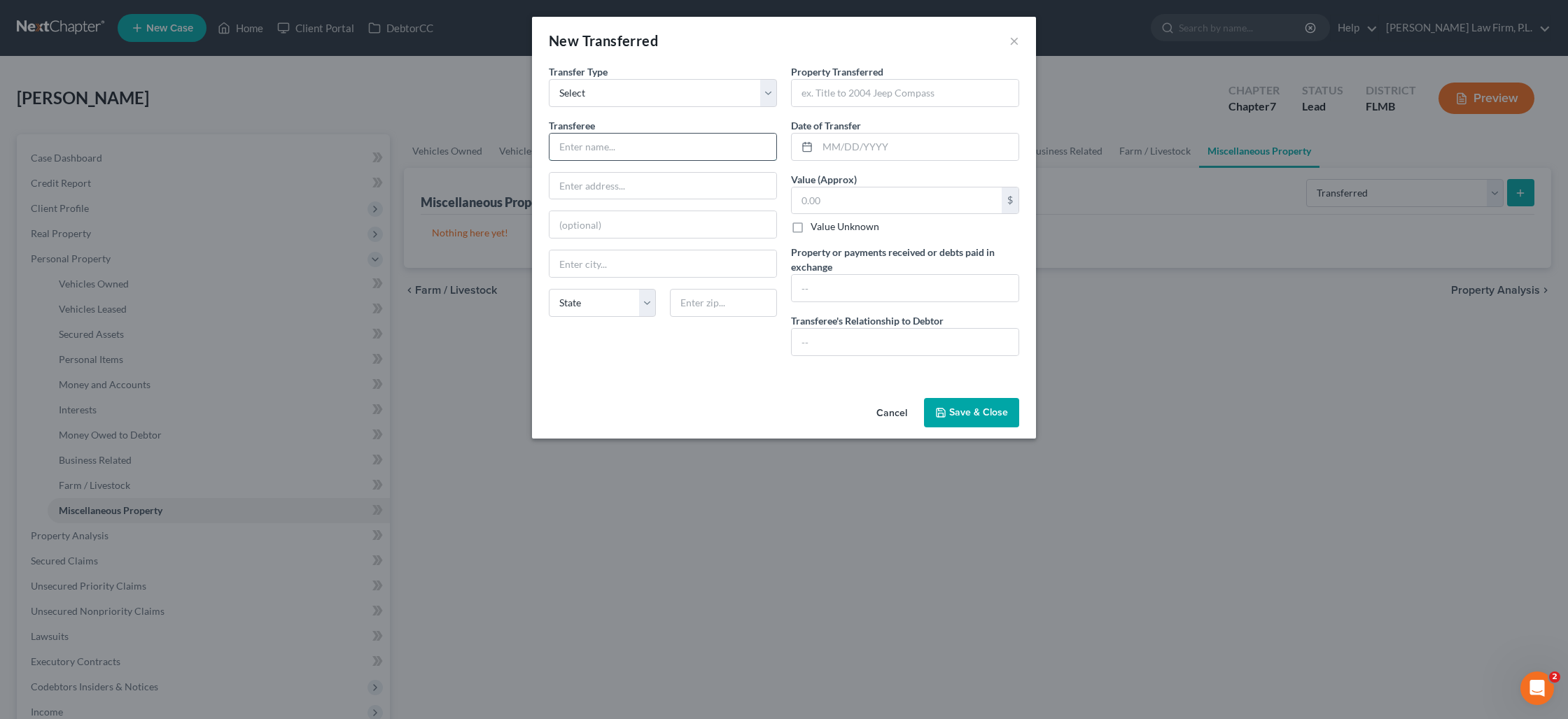
click at [647, 135] on input "text" at bounding box center [663, 147] width 227 height 27
type input "Unknown"
click at [801, 99] on input "text" at bounding box center [905, 93] width 227 height 27
type input "2013 [PERSON_NAME]"
type input "[DATE]"
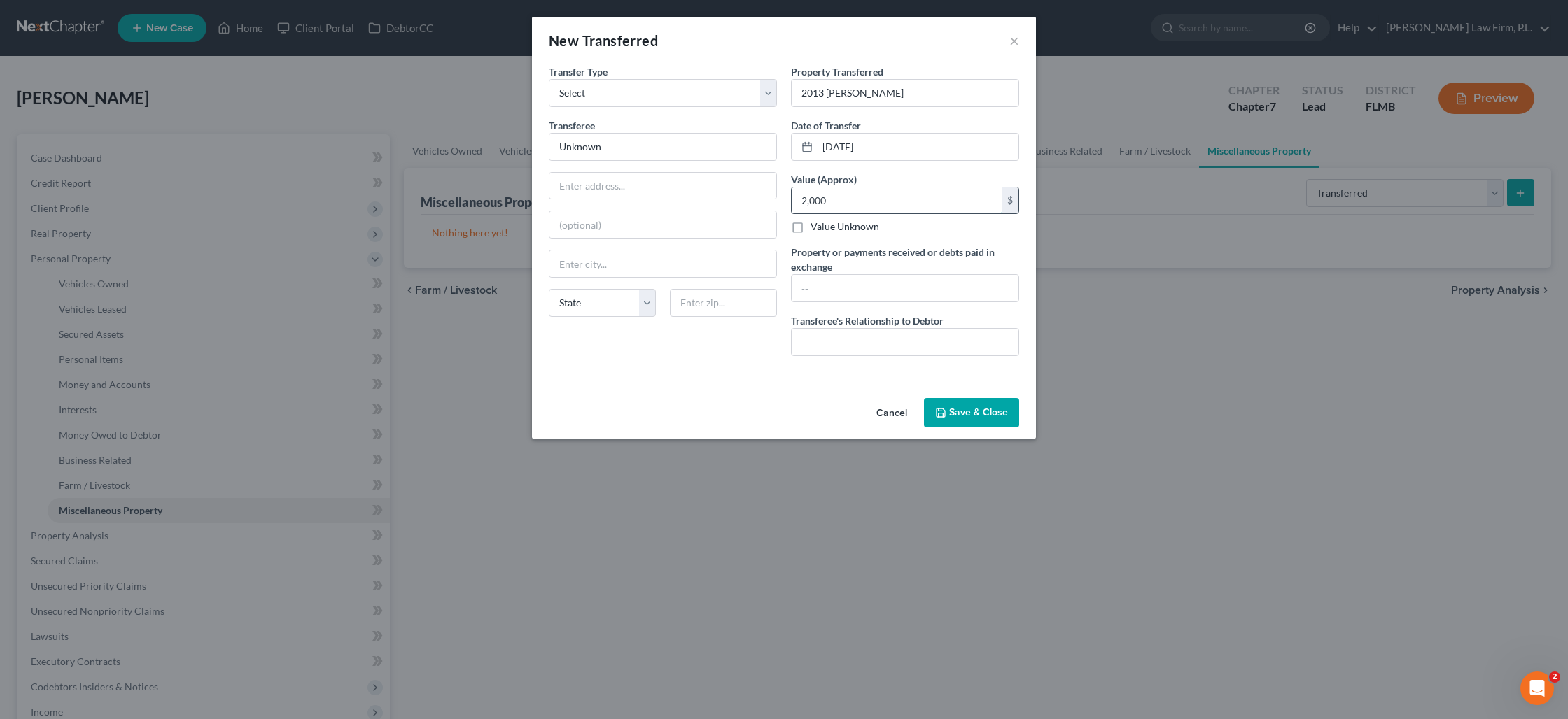
drag, startPoint x: 854, startPoint y: 205, endPoint x: 800, endPoint y: 202, distance: 54.1
click at [800, 202] on input "2,000" at bounding box center [896, 200] width 210 height 27
click at [813, 200] on input "2,000" at bounding box center [896, 200] width 210 height 27
type input "2,500"
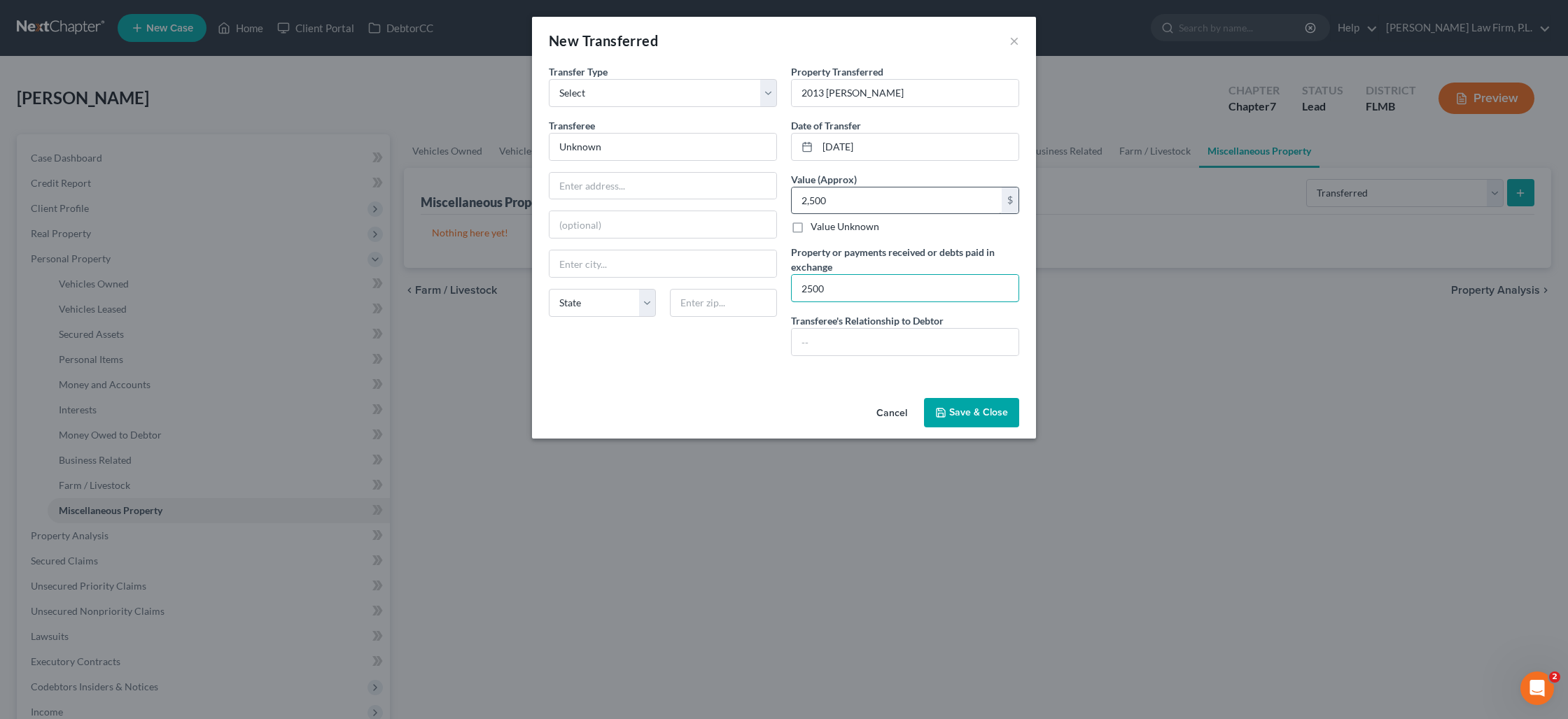
type input "2500"
type input "None"
click at [957, 416] on button "Save & Close" at bounding box center [971, 412] width 95 height 30
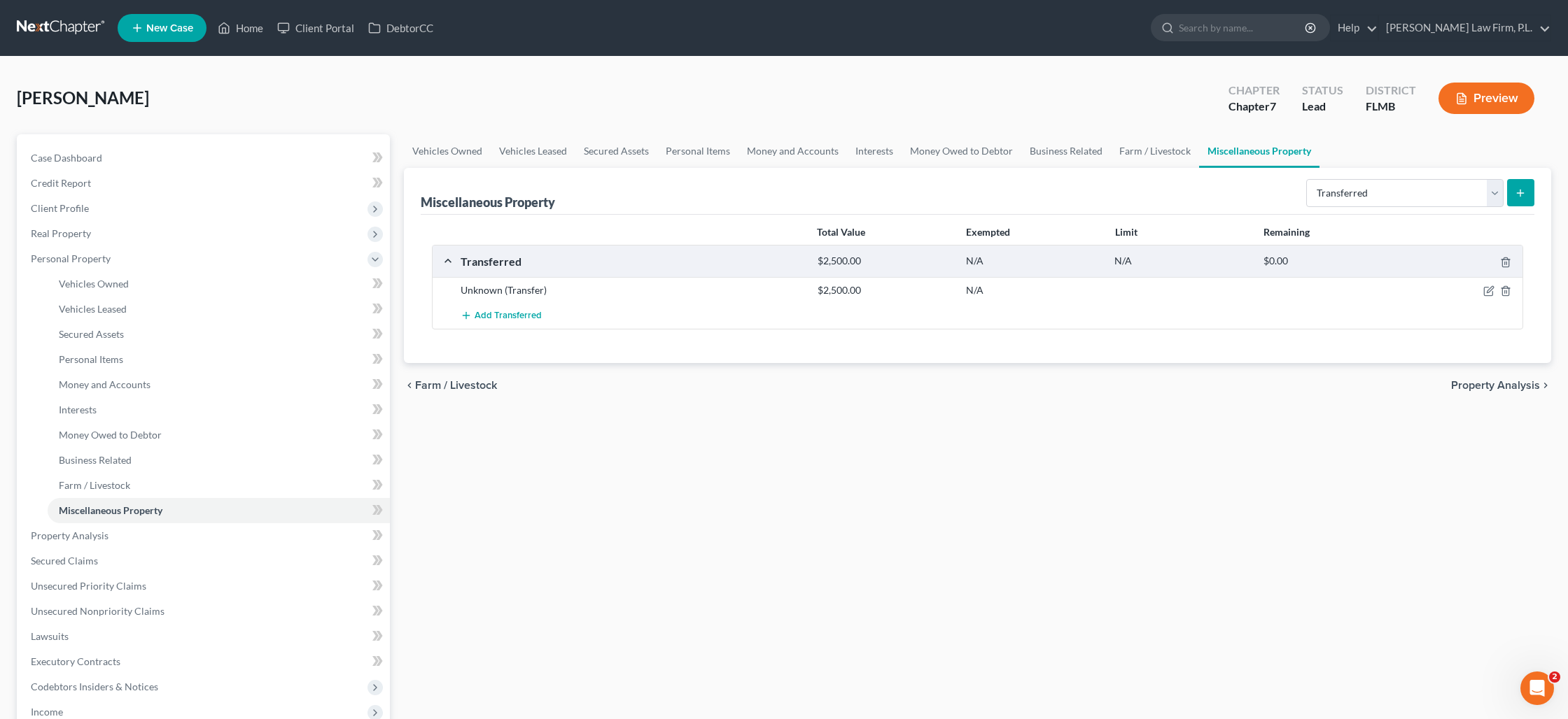
click at [1514, 192] on button "submit" at bounding box center [1520, 192] width 27 height 27
select select "Ordinary ([DATE])"
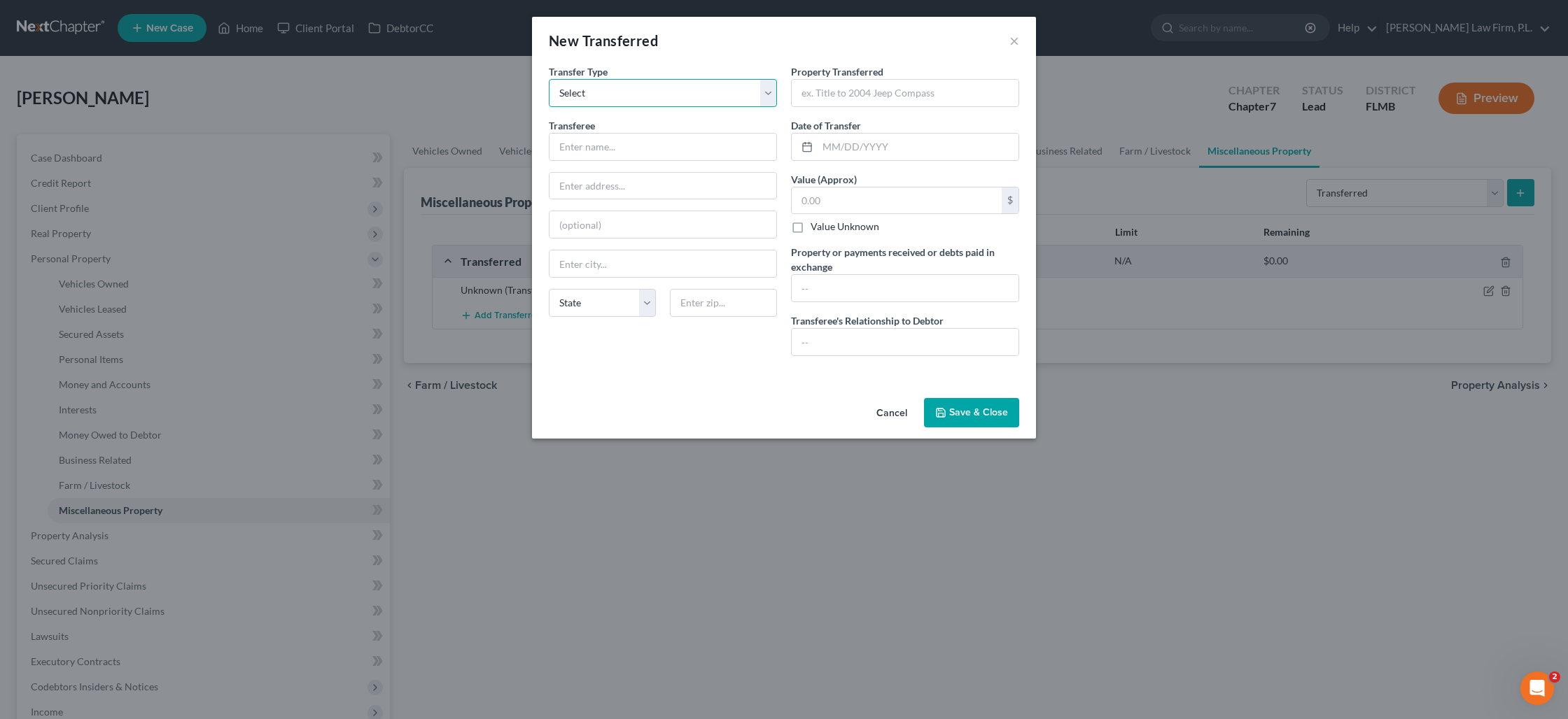
click at [772, 96] on select "Select Ordinary ([DATE]) [DATE]" at bounding box center [662, 93] width 228 height 28
click at [685, 150] on input "text" at bounding box center [663, 147] width 227 height 27
click at [1016, 42] on button "×" at bounding box center [1014, 40] width 10 height 17
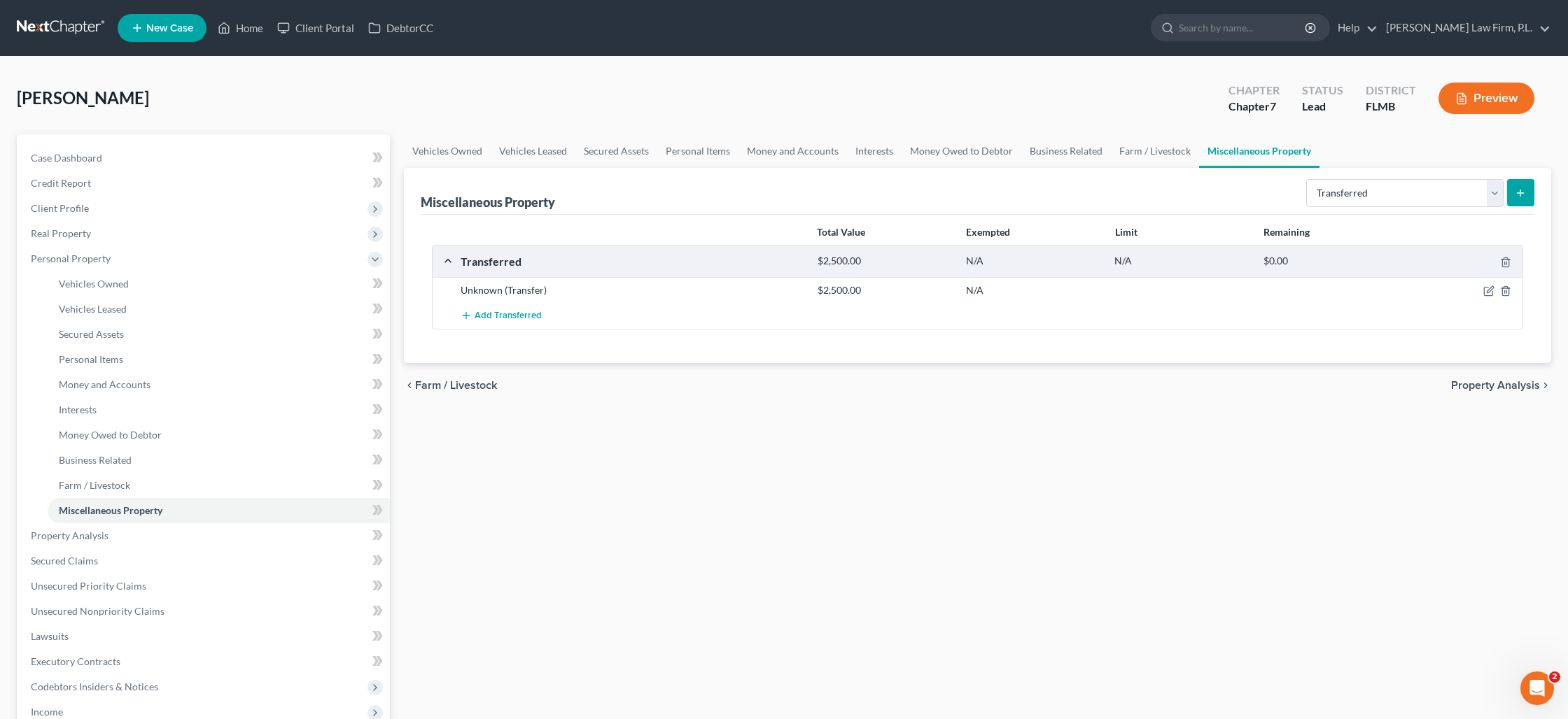
click at [1483, 291] on div at bounding box center [1464, 290] width 119 height 14
click at [1487, 291] on icon "button" at bounding box center [1489, 291] width 11 height 11
select select "Ordinary ([DATE])"
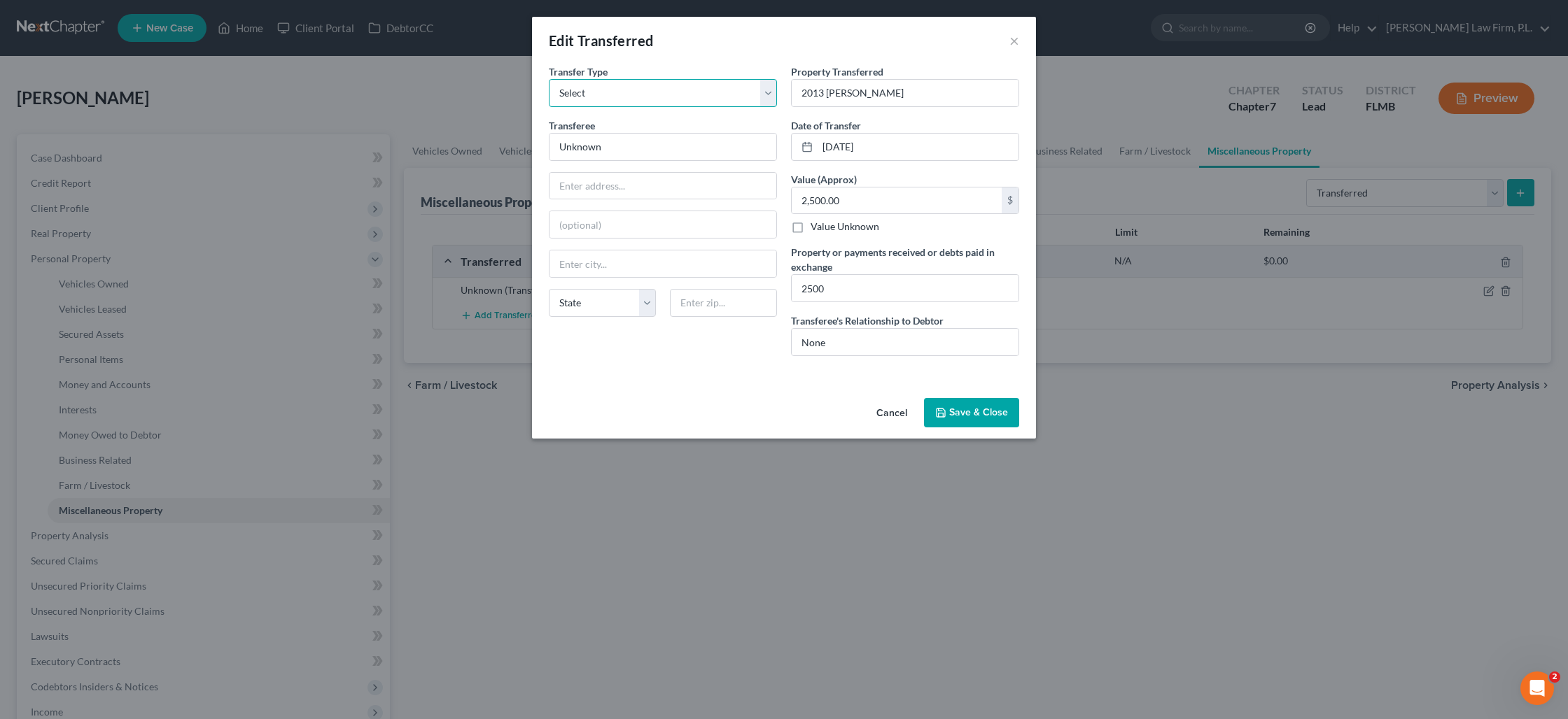
click at [772, 96] on select "Select Ordinary ([DATE]) [DATE]" at bounding box center [662, 93] width 228 height 28
click at [980, 410] on button "Save & Close" at bounding box center [971, 412] width 95 height 30
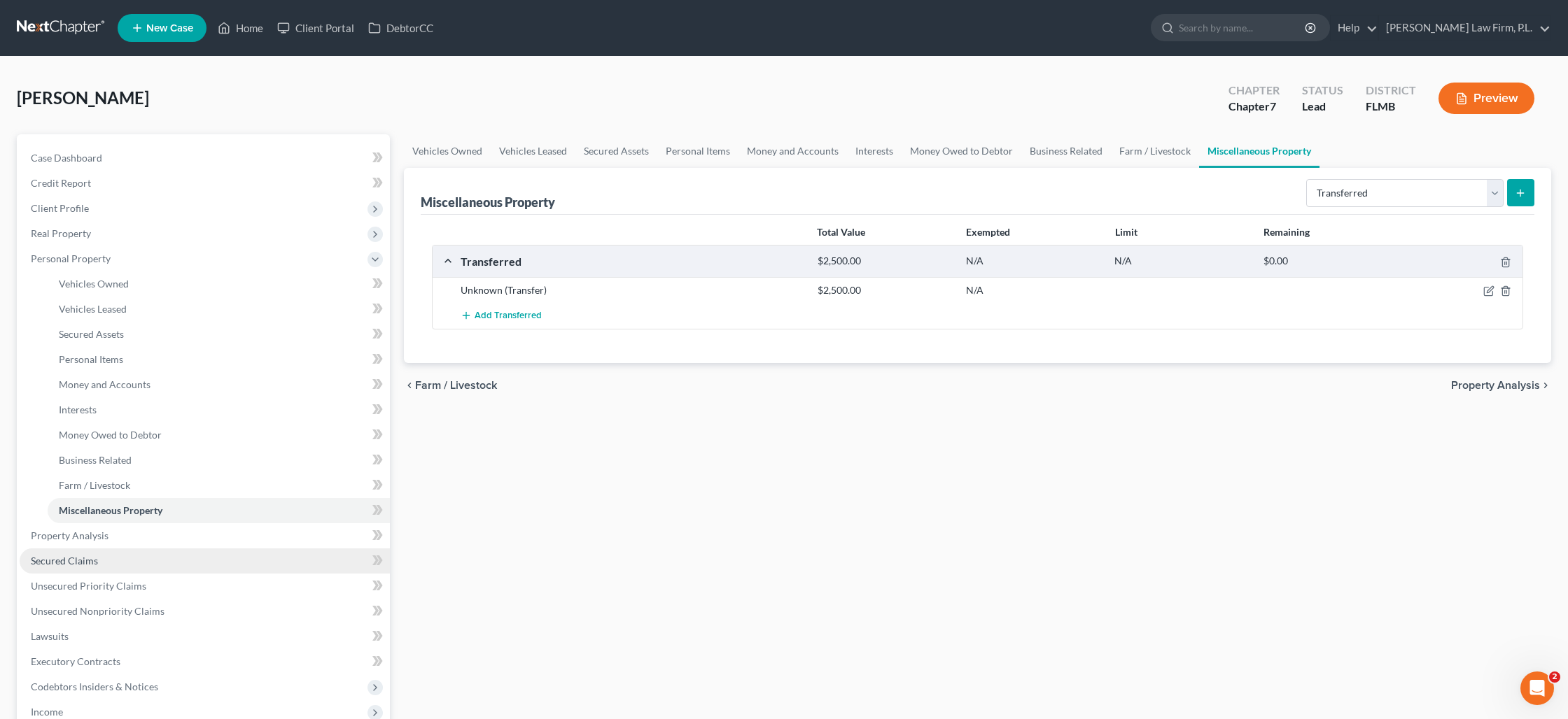
click at [102, 552] on link "Secured Claims" at bounding box center [205, 560] width 370 height 25
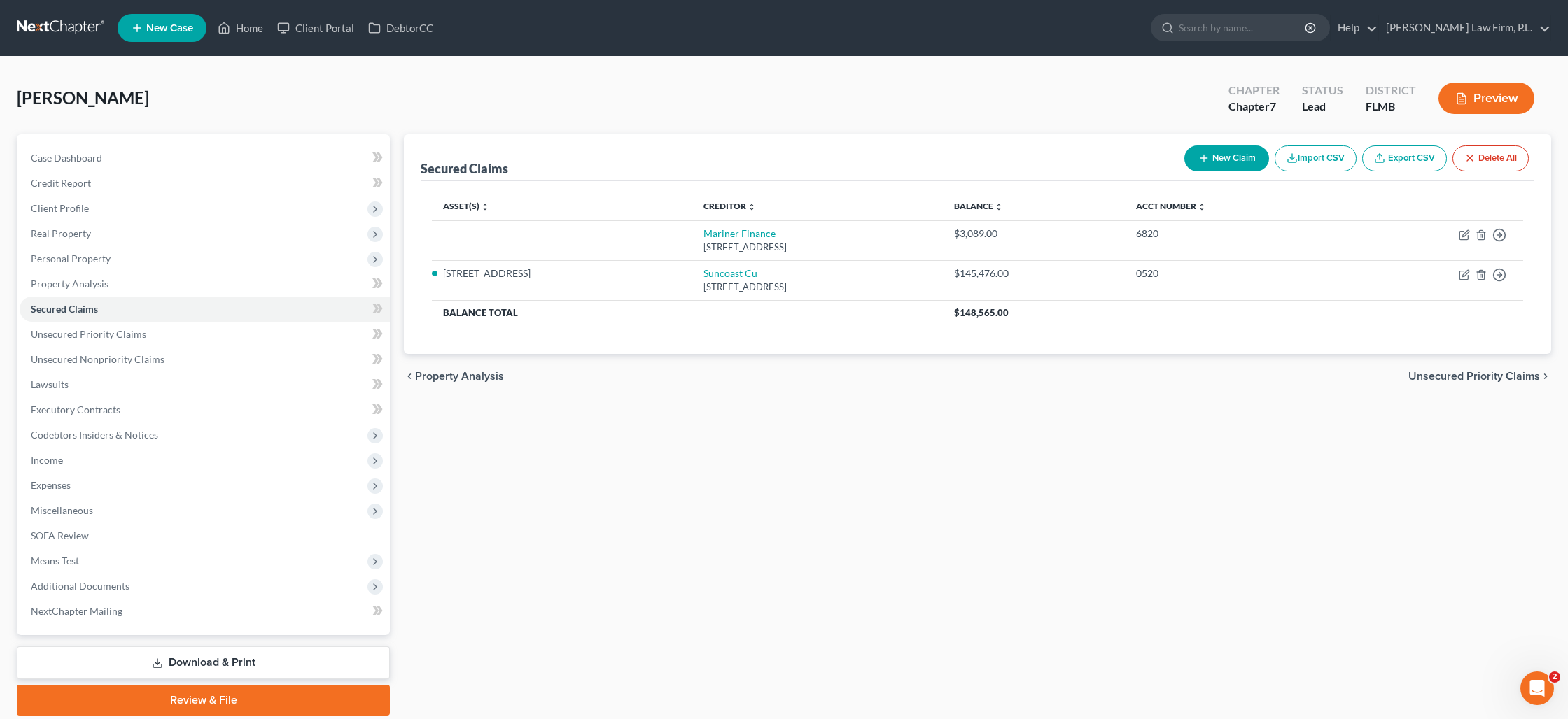
click at [912, 82] on div "[PERSON_NAME] Upgraded Chapter Chapter 7 Status Lead District [GEOGRAPHIC_DATA]…" at bounding box center [784, 104] width 1534 height 61
click at [110, 267] on span "Personal Property" at bounding box center [205, 258] width 370 height 25
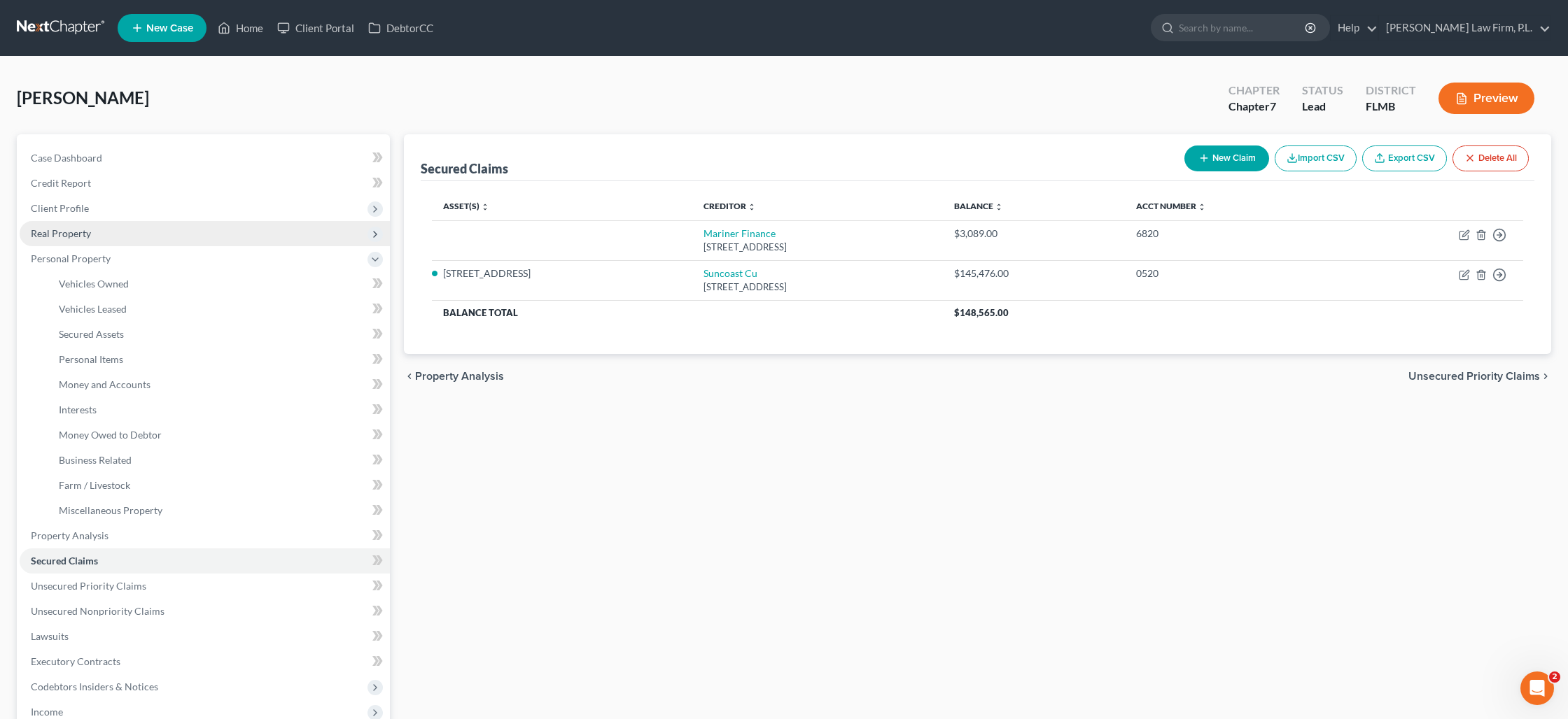
click at [98, 240] on span "Real Property" at bounding box center [205, 233] width 370 height 25
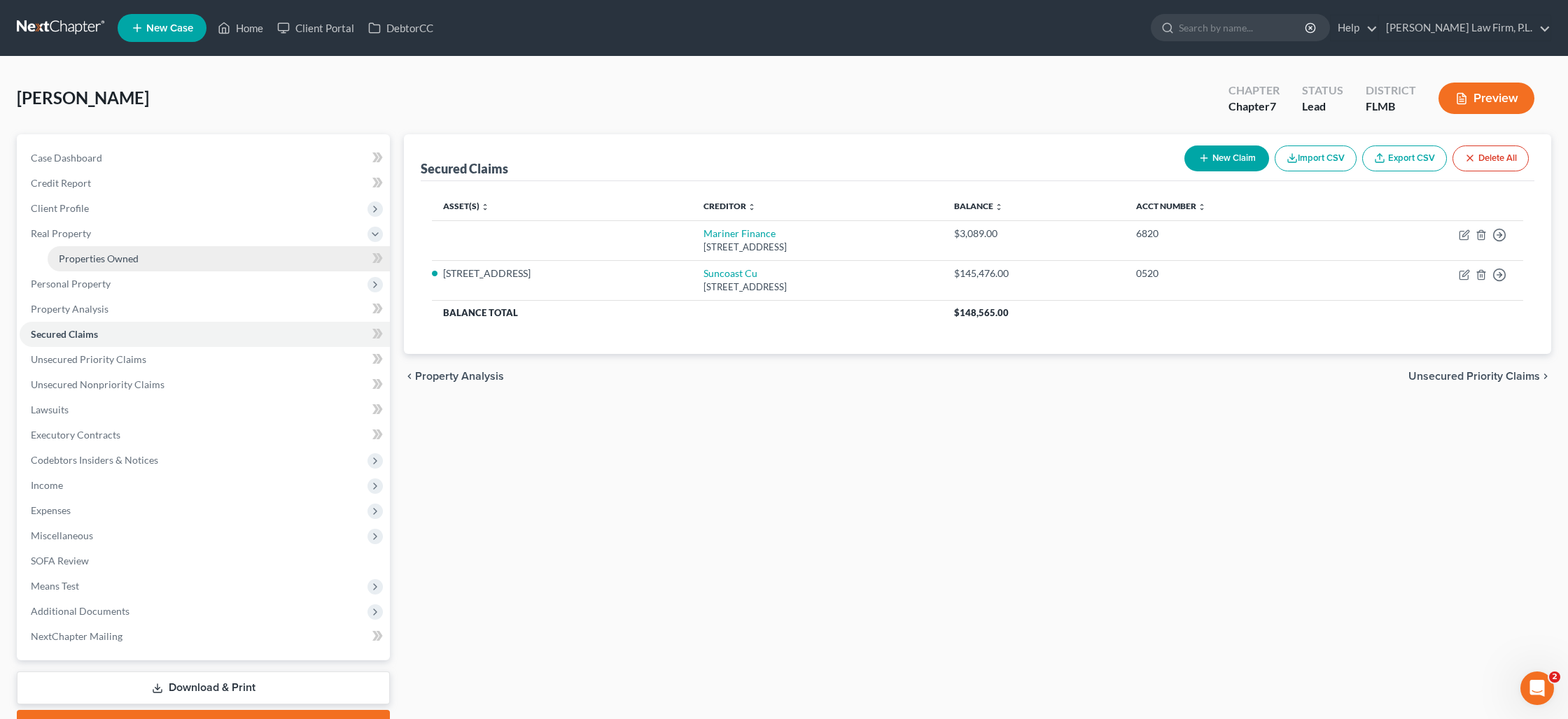
click at [126, 259] on span "Properties Owned" at bounding box center [98, 258] width 80 height 12
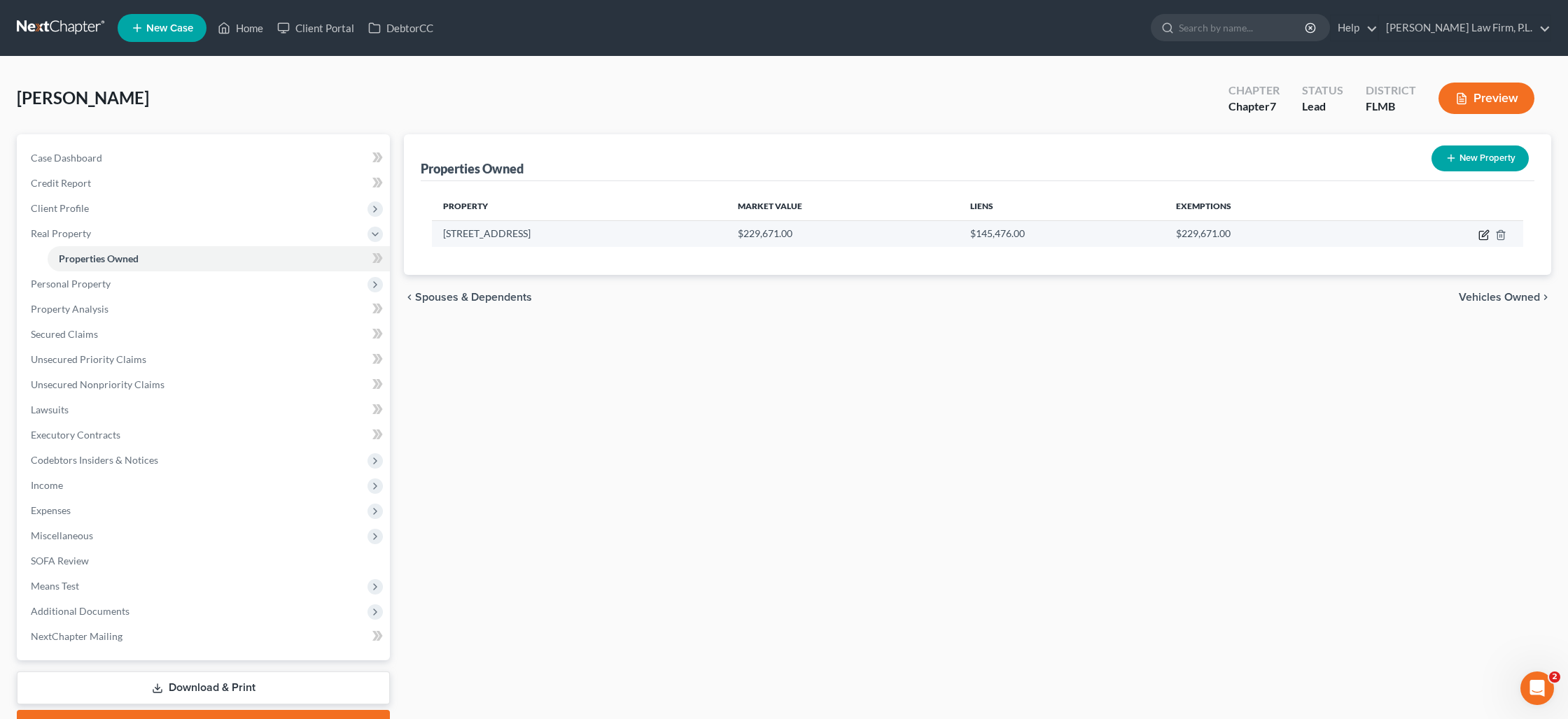
click at [1483, 235] on icon "button" at bounding box center [1485, 233] width 6 height 6
select select "9"
select select "34"
select select "3"
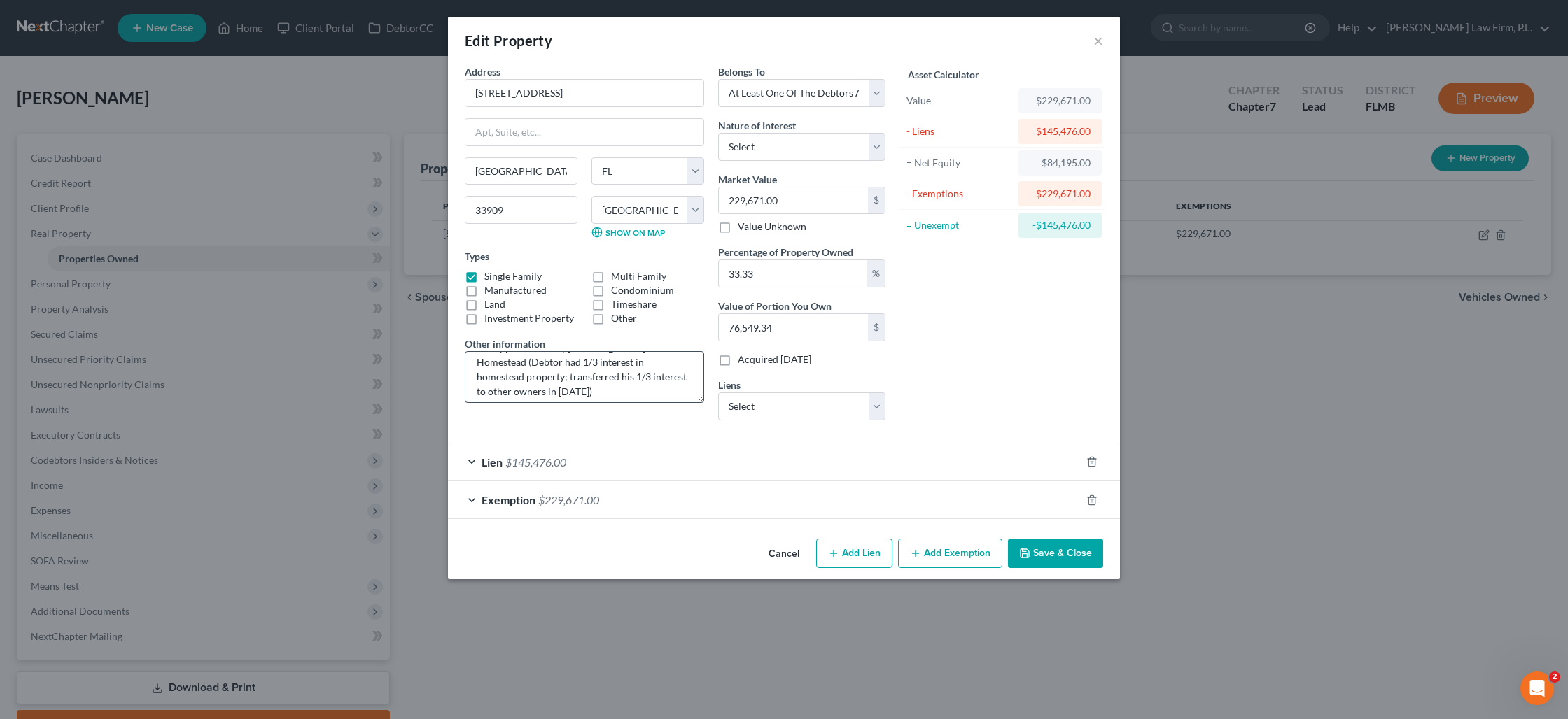
scroll to position [10, 0]
drag, startPoint x: 494, startPoint y: 374, endPoint x: 577, endPoint y: 412, distance: 91.3
click at [494, 374] on textarea "Tax Appraiser Value; [PERSON_NAME]'s Homestead (Debtor had 1/3 interest in home…" at bounding box center [584, 377] width 239 height 52
drag, startPoint x: 527, startPoint y: 374, endPoint x: 473, endPoint y: 374, distance: 54.0
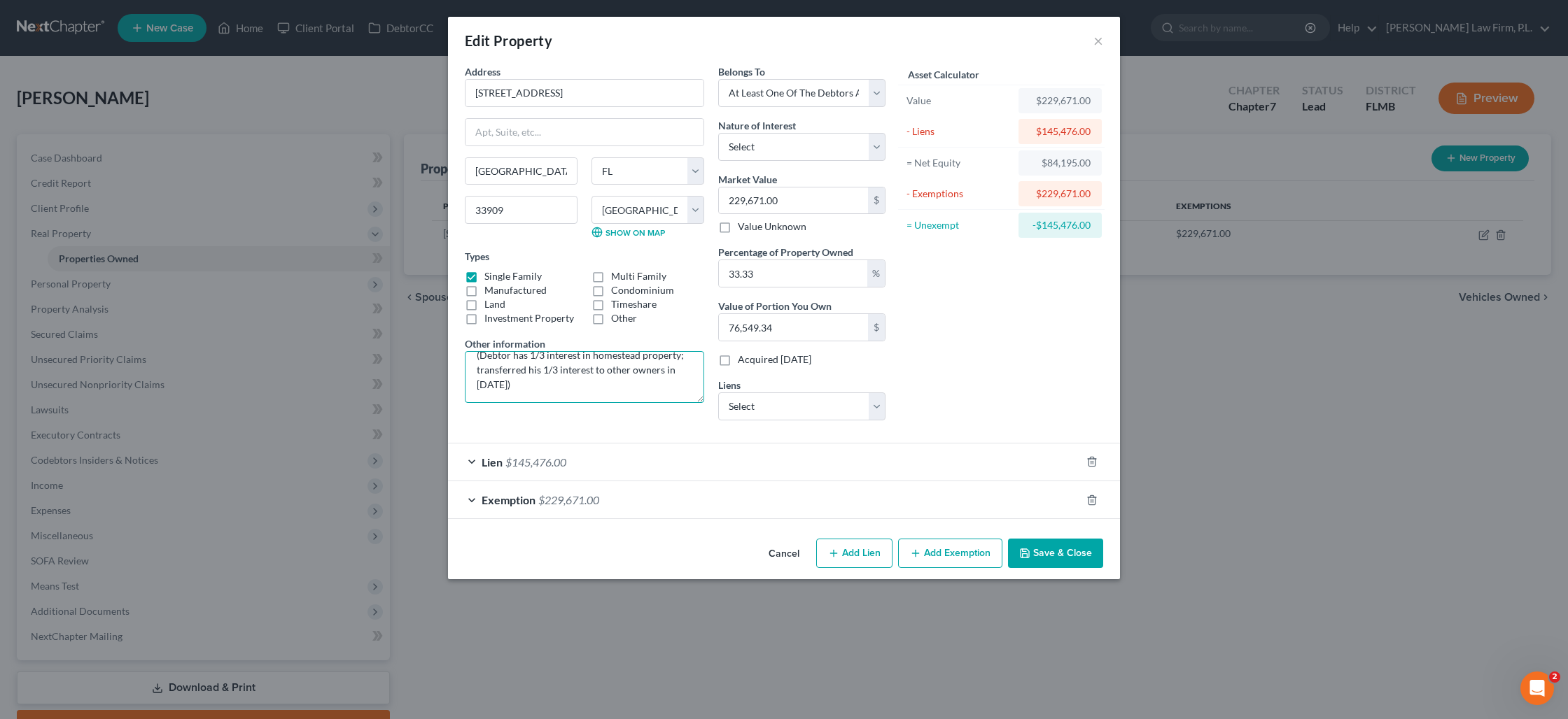
click at [473, 374] on textarea "Tax Appraiser Value; Debtor's Homestead (Debtor has 1/3 interest in homestead p…" at bounding box center [584, 377] width 239 height 52
drag, startPoint x: 509, startPoint y: 386, endPoint x: 623, endPoint y: 382, distance: 114.1
click at [644, 382] on textarea "Tax Appraiser Value; [PERSON_NAME]'s Homestead (Debtor has 1/3 interest in home…" at bounding box center [584, 377] width 239 height 52
click at [478, 385] on textarea "Tax Appraiser Value; [PERSON_NAME]'s Homestead (Debtor has 1/3 interest in home…" at bounding box center [584, 377] width 239 height 52
click at [563, 386] on textarea "Tax Appraiser Value; [PERSON_NAME]'s Homestead (Debtor has 1/3 interest in home…" at bounding box center [584, 377] width 239 height 52
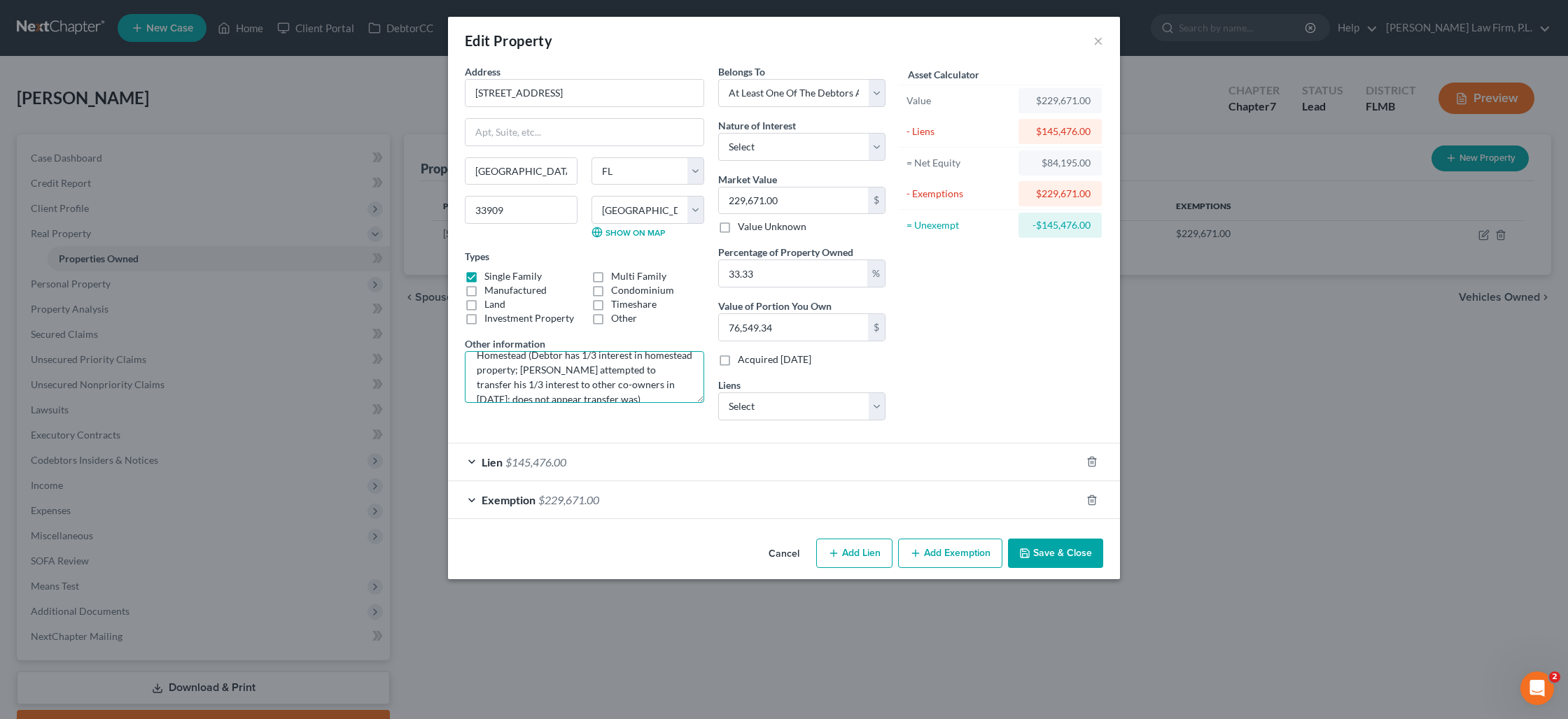
scroll to position [32, 0]
type textarea "Tax Appraiser Value; [PERSON_NAME]'s Homestead (Debtor has 1/3 interest in home…"
click at [1040, 553] on button "Save & Close" at bounding box center [1055, 553] width 95 height 30
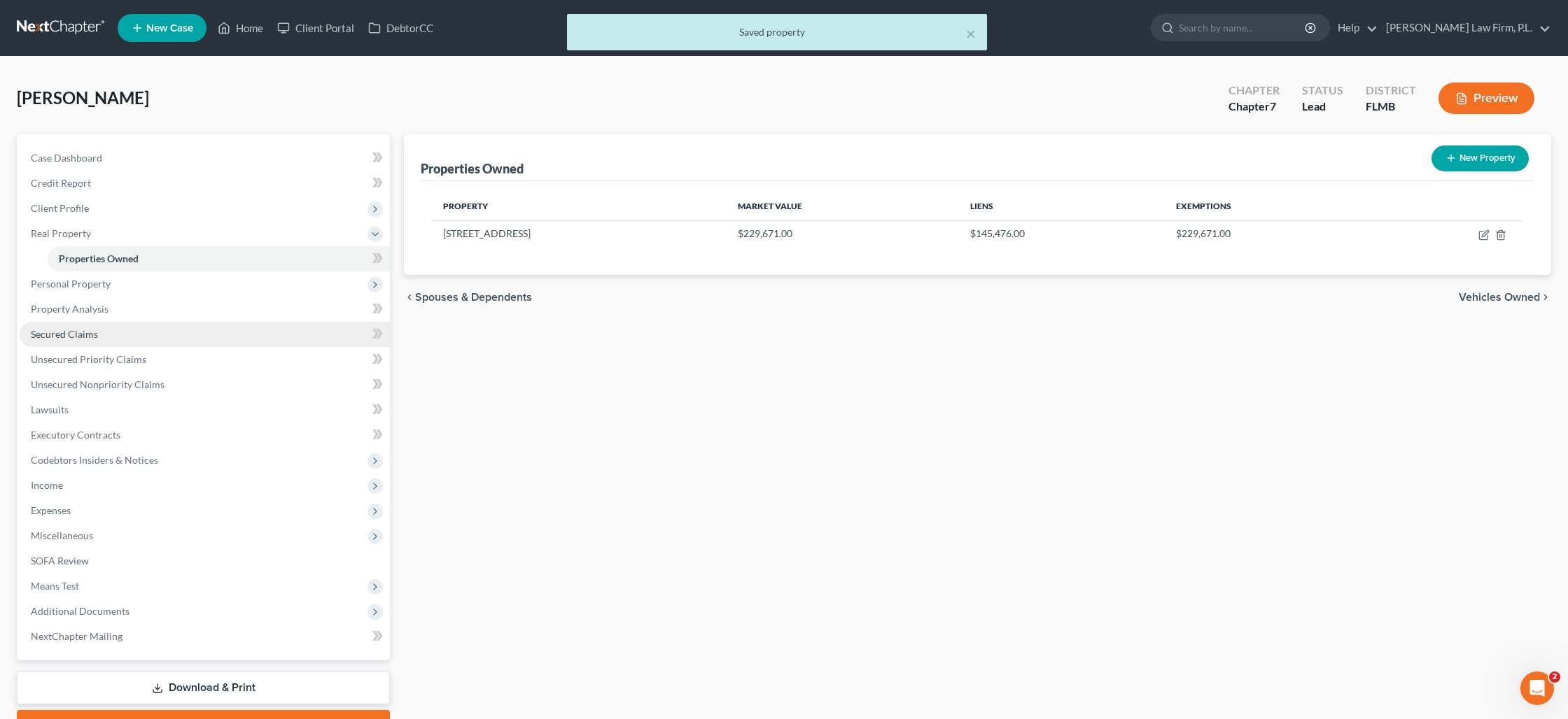
click at [89, 331] on span "Secured Claims" at bounding box center [64, 334] width 67 height 12
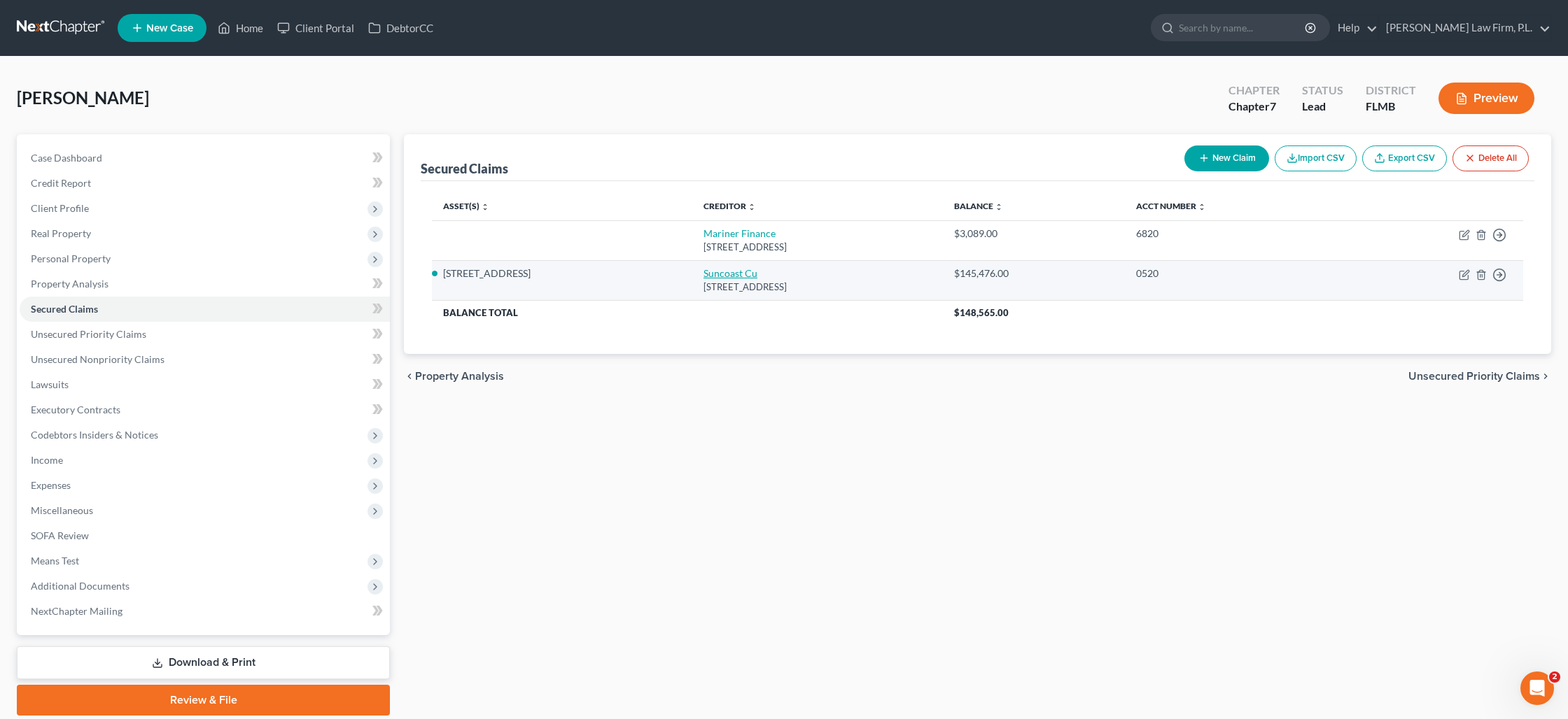
click at [703, 275] on link "Suncoast Cu" at bounding box center [730, 273] width 54 height 12
select select "9"
select select "3"
select select "2"
select select "0"
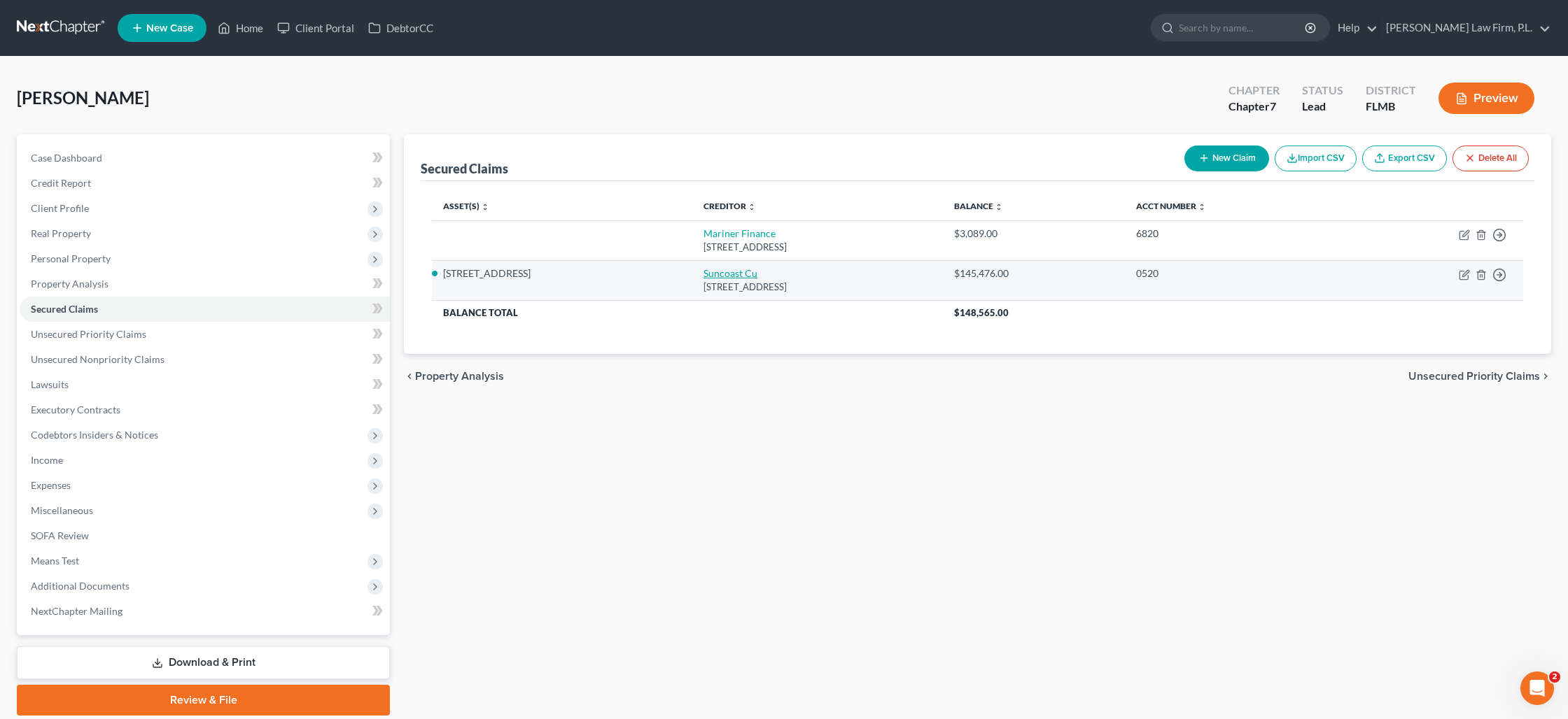
select select "0"
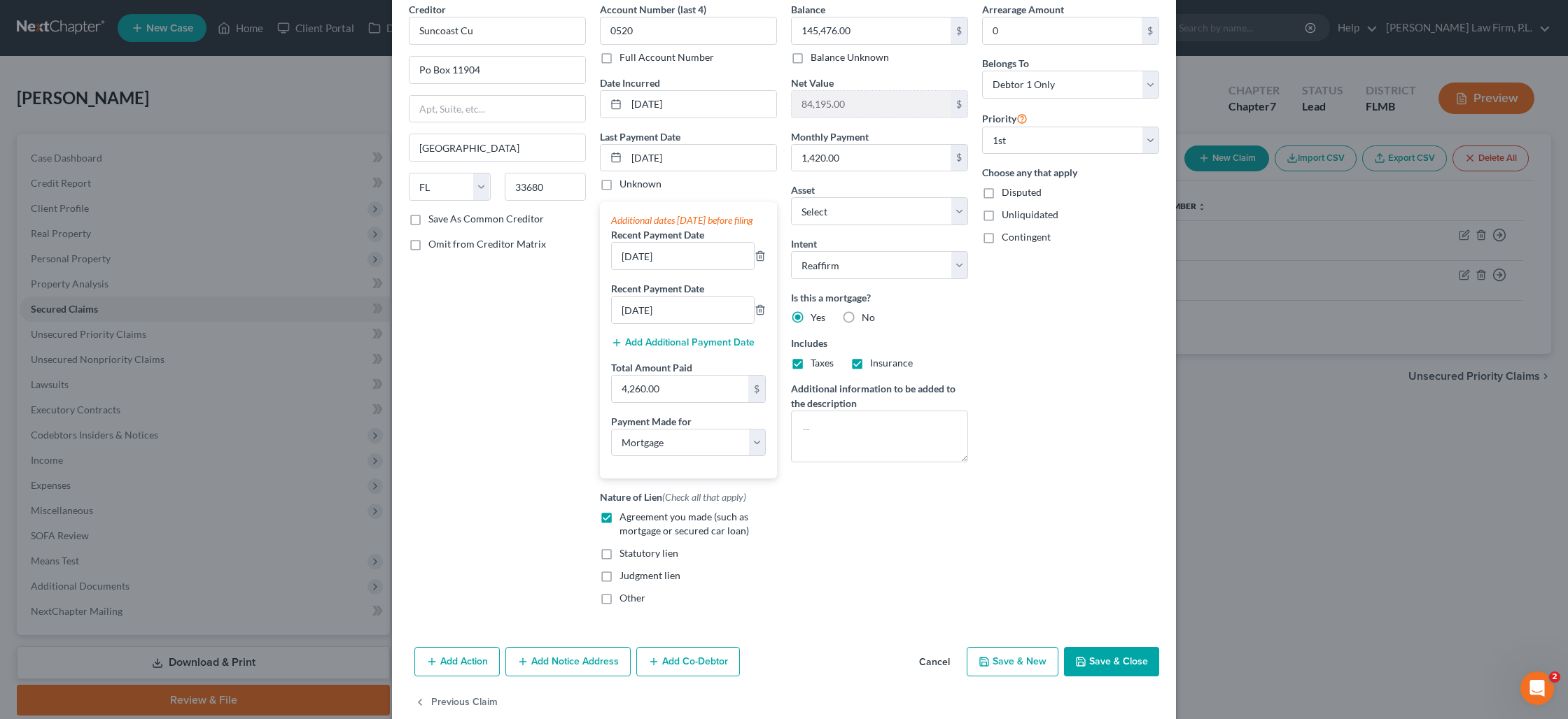
scroll to position [64, 0]
click at [428, 220] on label "Save As Common Creditor" at bounding box center [486, 217] width 115 height 14
click at [434, 220] on input "Save As Common Creditor" at bounding box center [438, 215] width 9 height 9
checkbox input "true"
click at [915, 435] on textarea at bounding box center [879, 435] width 177 height 52
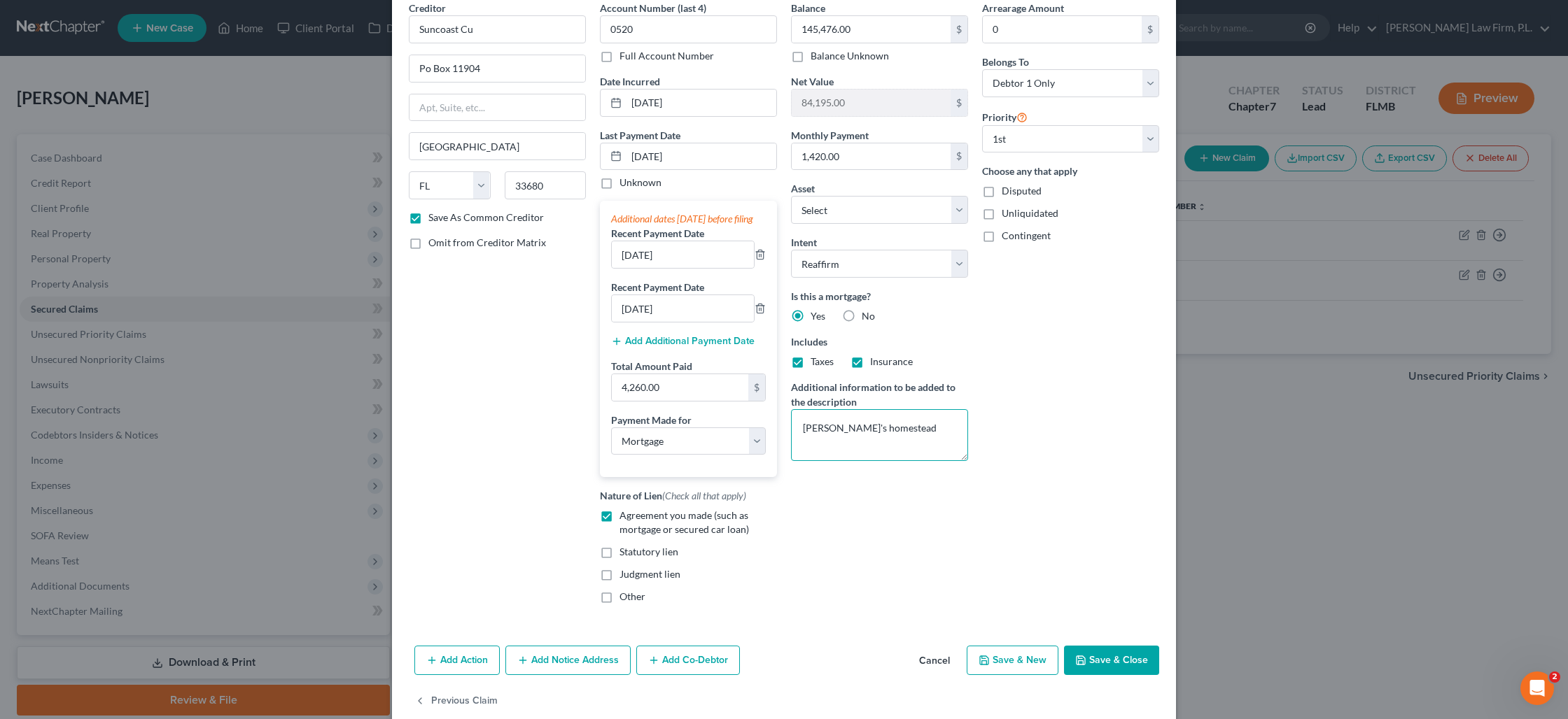
type textarea "[PERSON_NAME]'s homestead"
click at [1112, 674] on button "Save & Close" at bounding box center [1111, 660] width 95 height 30
checkbox input "false"
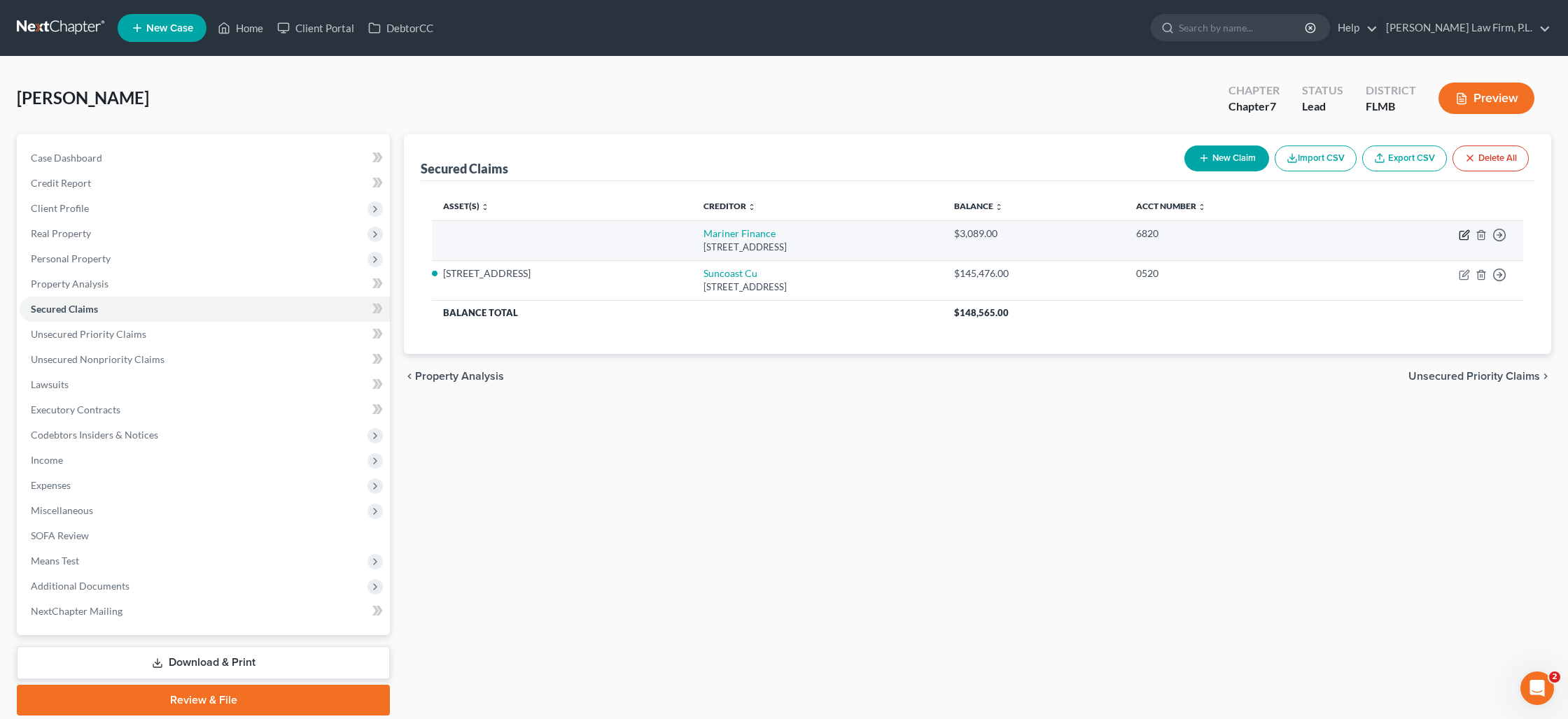
click at [1465, 237] on icon "button" at bounding box center [1464, 235] width 11 height 11
select select "21"
select select "0"
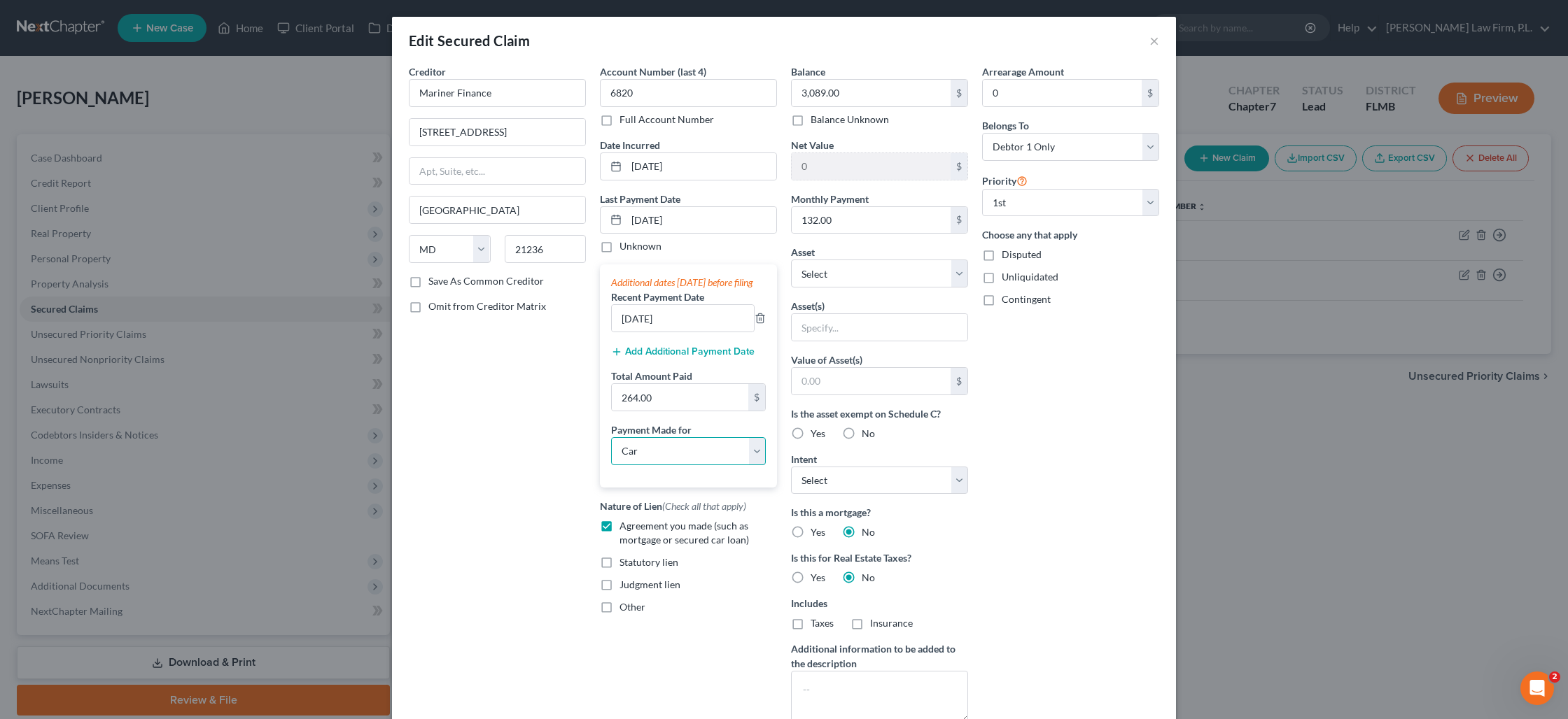
click at [722, 462] on select "Select Car Credit Card Loan Repayment Mortgage Other Suppliers Or Vendors" at bounding box center [689, 451] width 155 height 28
click at [756, 459] on select "Select Car Credit Card Loan Repayment Mortgage Other Suppliers Or Vendors" at bounding box center [689, 451] width 155 height 28
select select
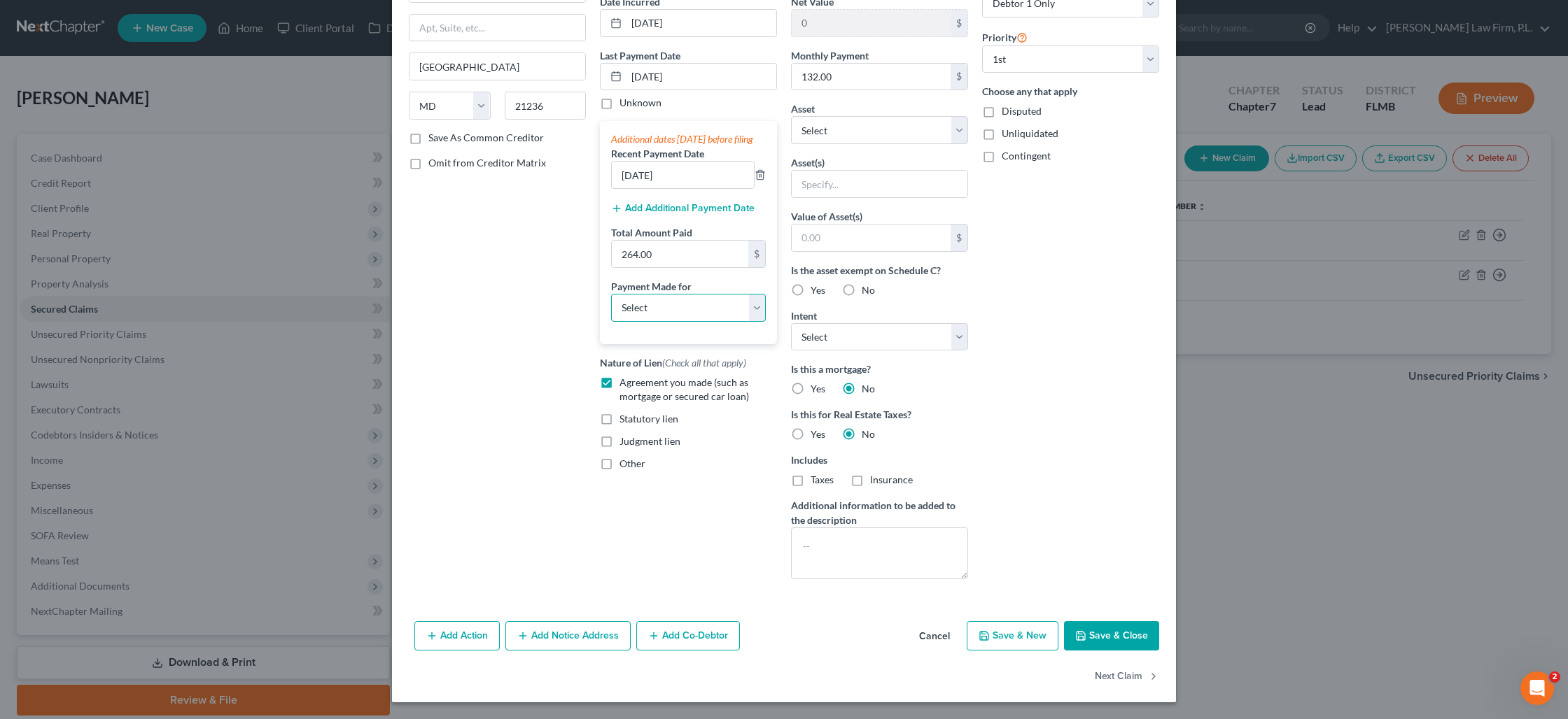
scroll to position [119, 0]
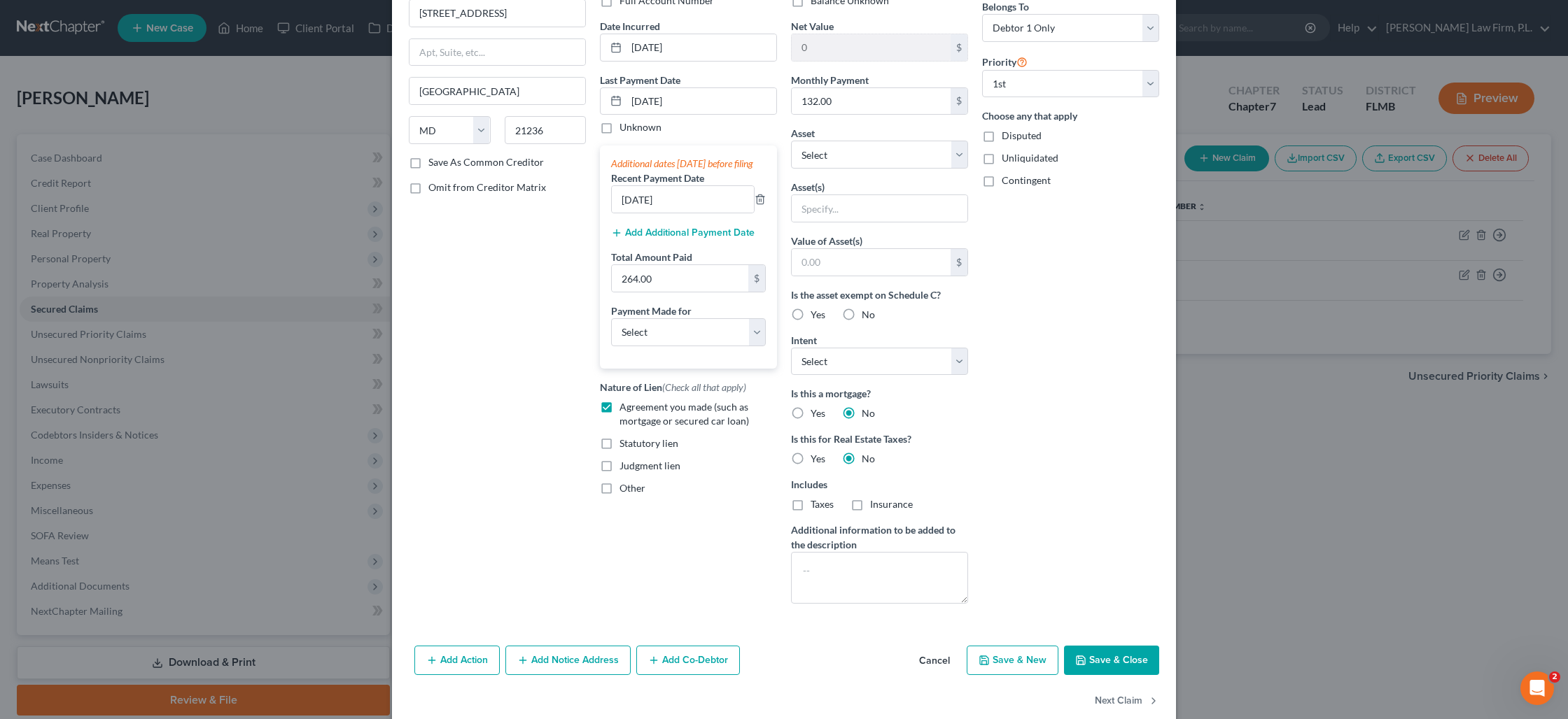
drag, startPoint x: 1097, startPoint y: 653, endPoint x: 1152, endPoint y: 600, distance: 76.4
click at [1098, 651] on button "Save & Close" at bounding box center [1111, 660] width 95 height 30
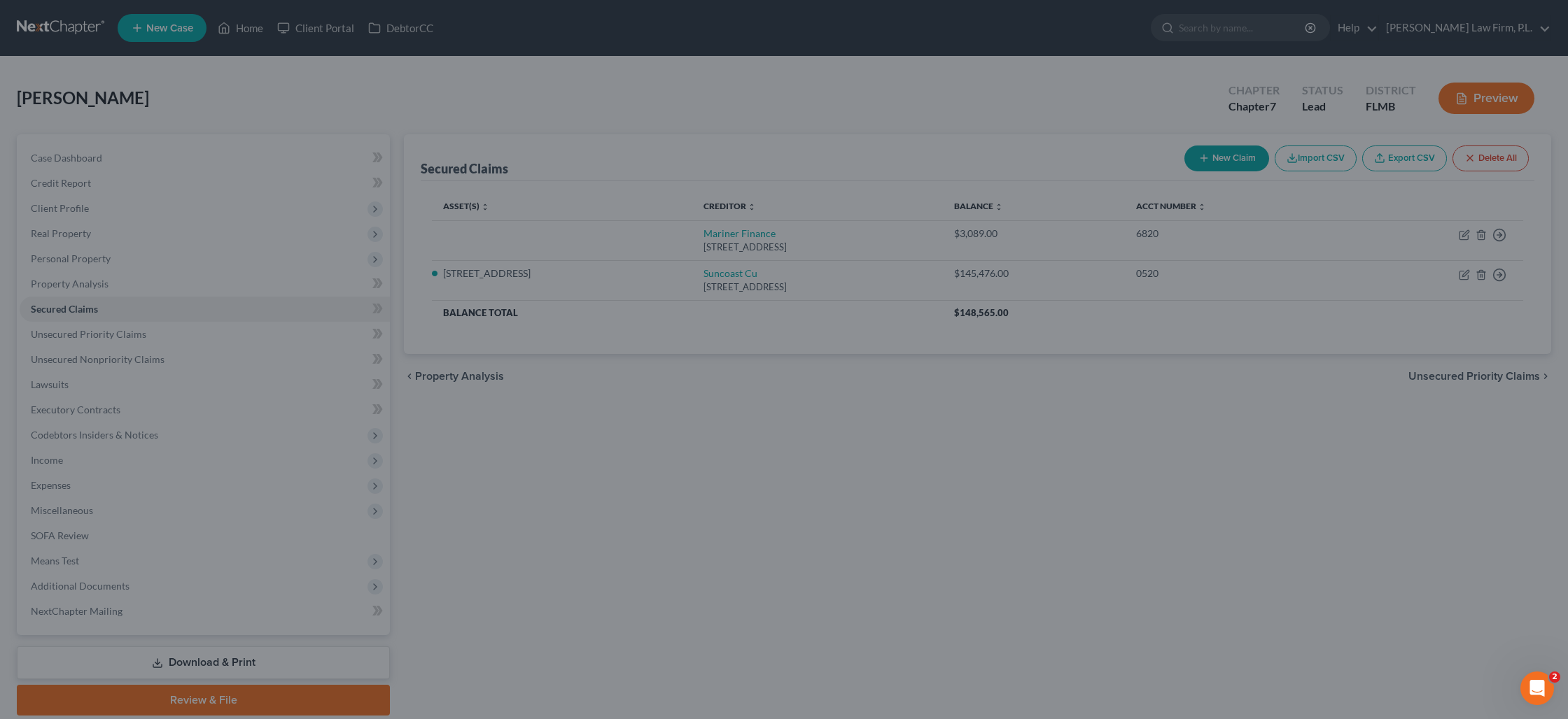
scroll to position [48, 0]
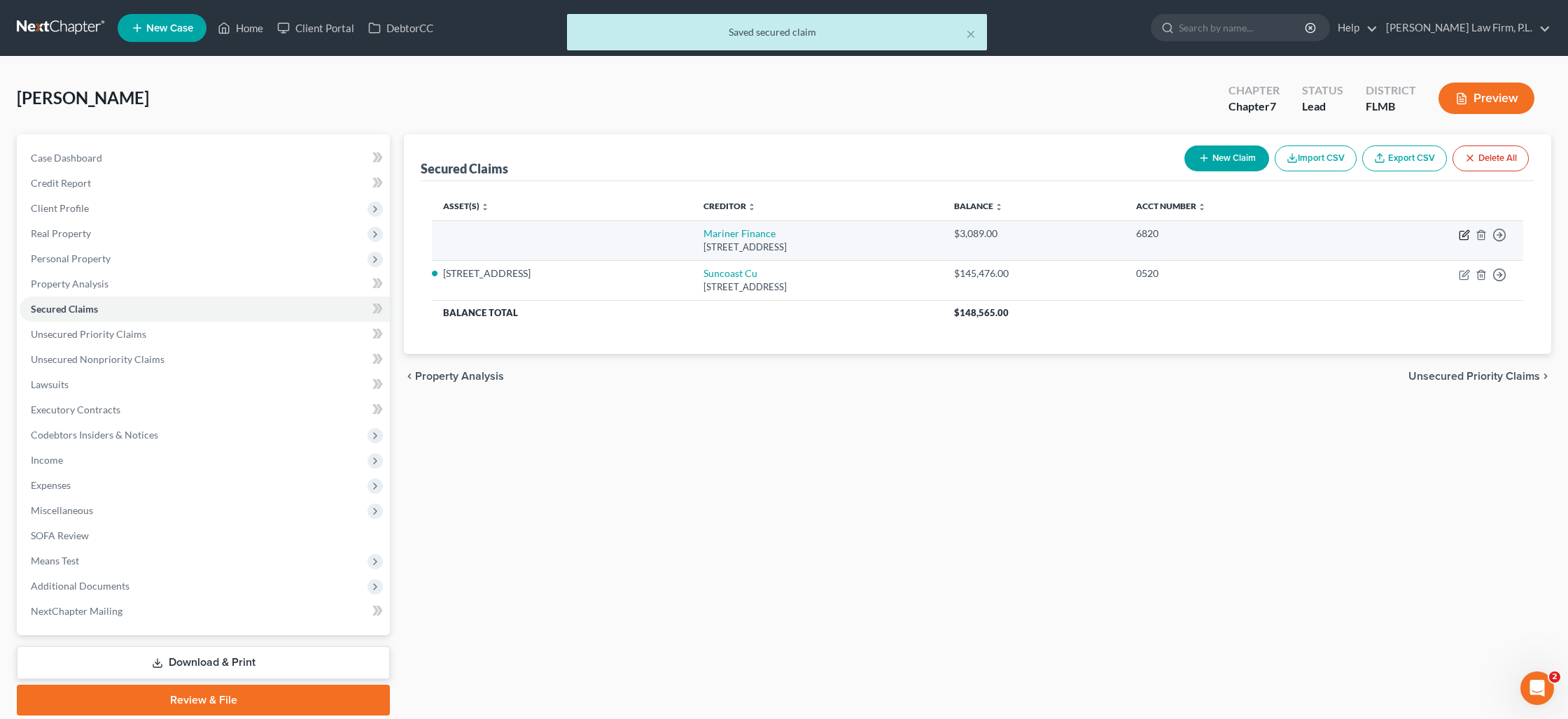
click at [1465, 238] on icon "button" at bounding box center [1464, 235] width 11 height 11
select select "21"
select select "0"
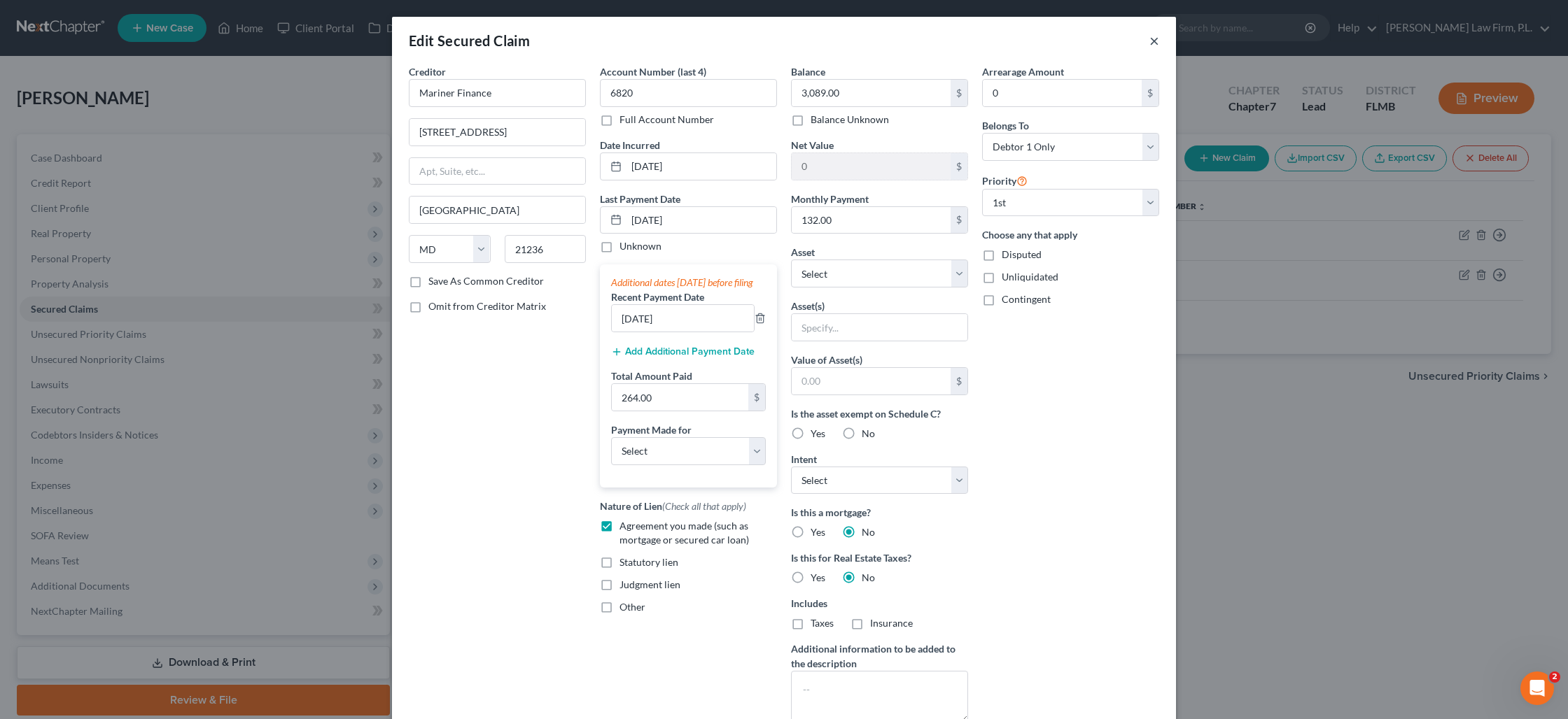
drag, startPoint x: 1153, startPoint y: 45, endPoint x: 1161, endPoint y: 48, distance: 8.5
click at [1153, 45] on button "×" at bounding box center [1154, 40] width 10 height 17
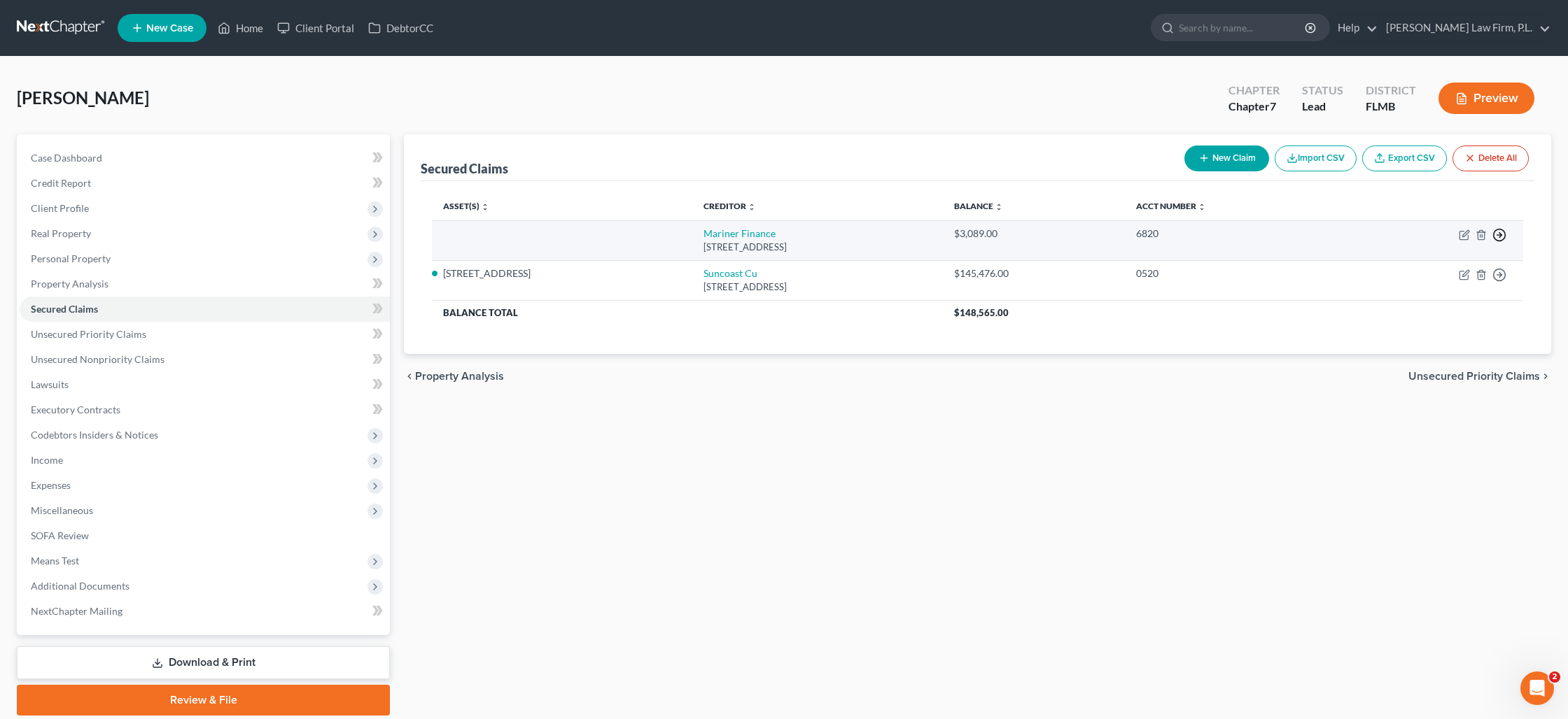
click at [1501, 237] on icon "button" at bounding box center [1499, 234] width 14 height 14
click at [1441, 267] on link "Move to F" at bounding box center [1434, 270] width 117 height 24
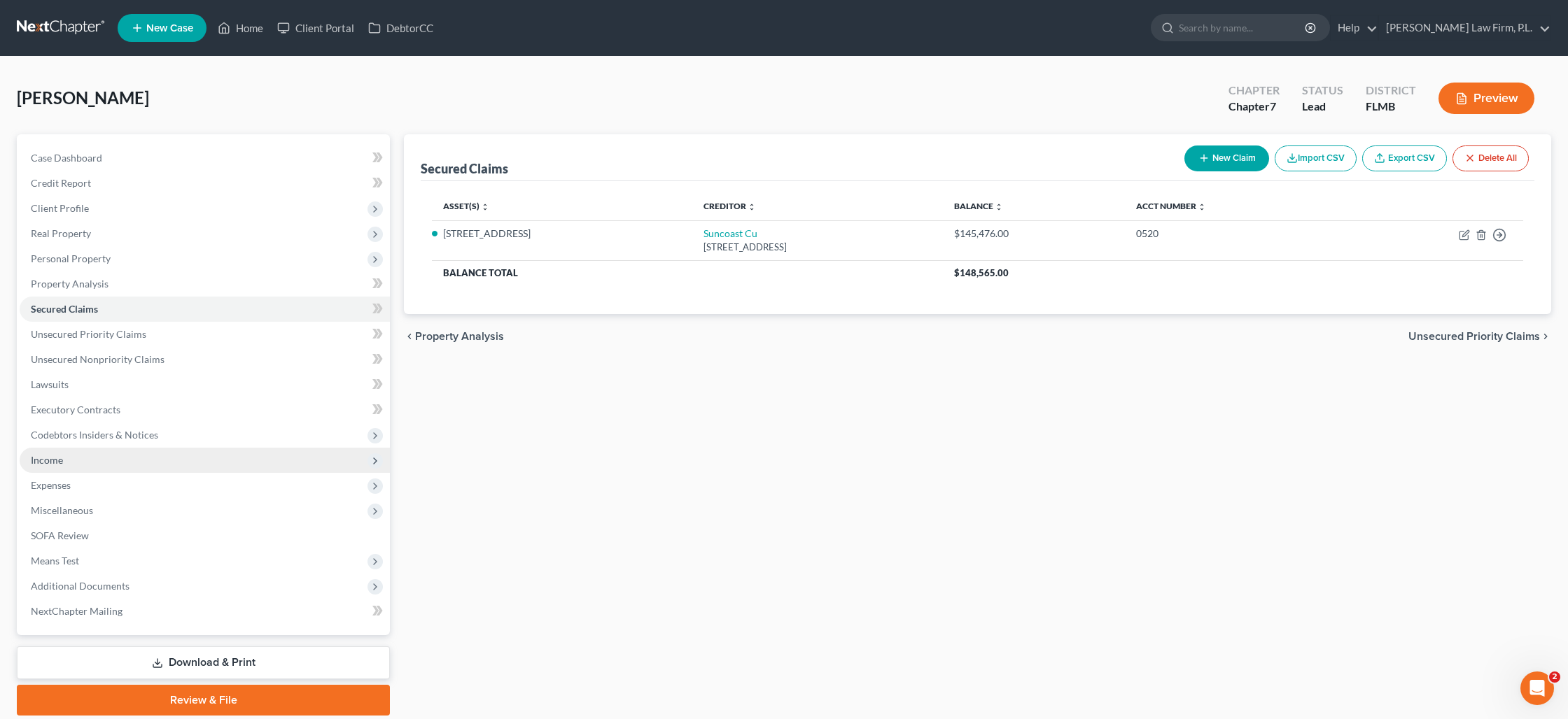
click at [118, 460] on span "Income" at bounding box center [205, 460] width 370 height 25
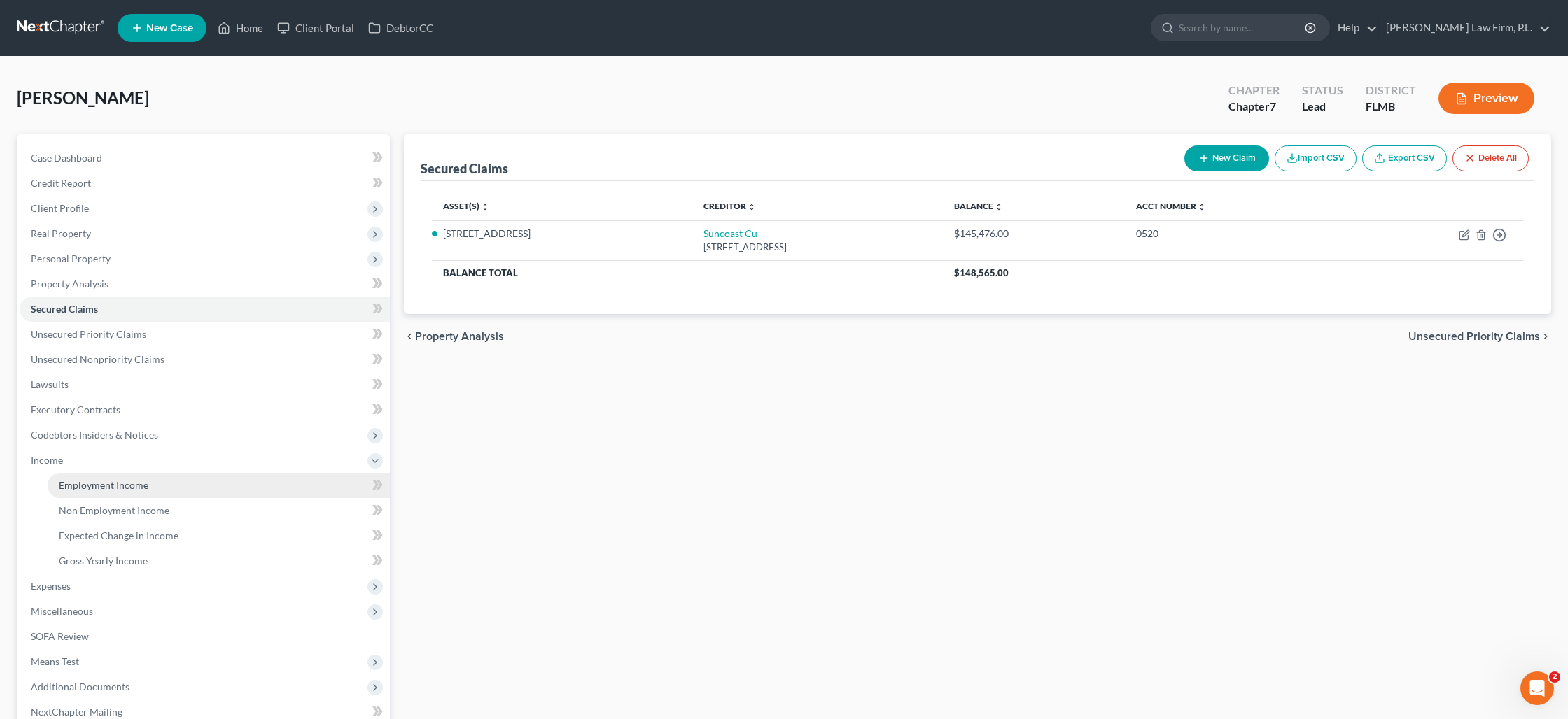
click at [119, 478] on link "Employment Income" at bounding box center [218, 485] width 342 height 25
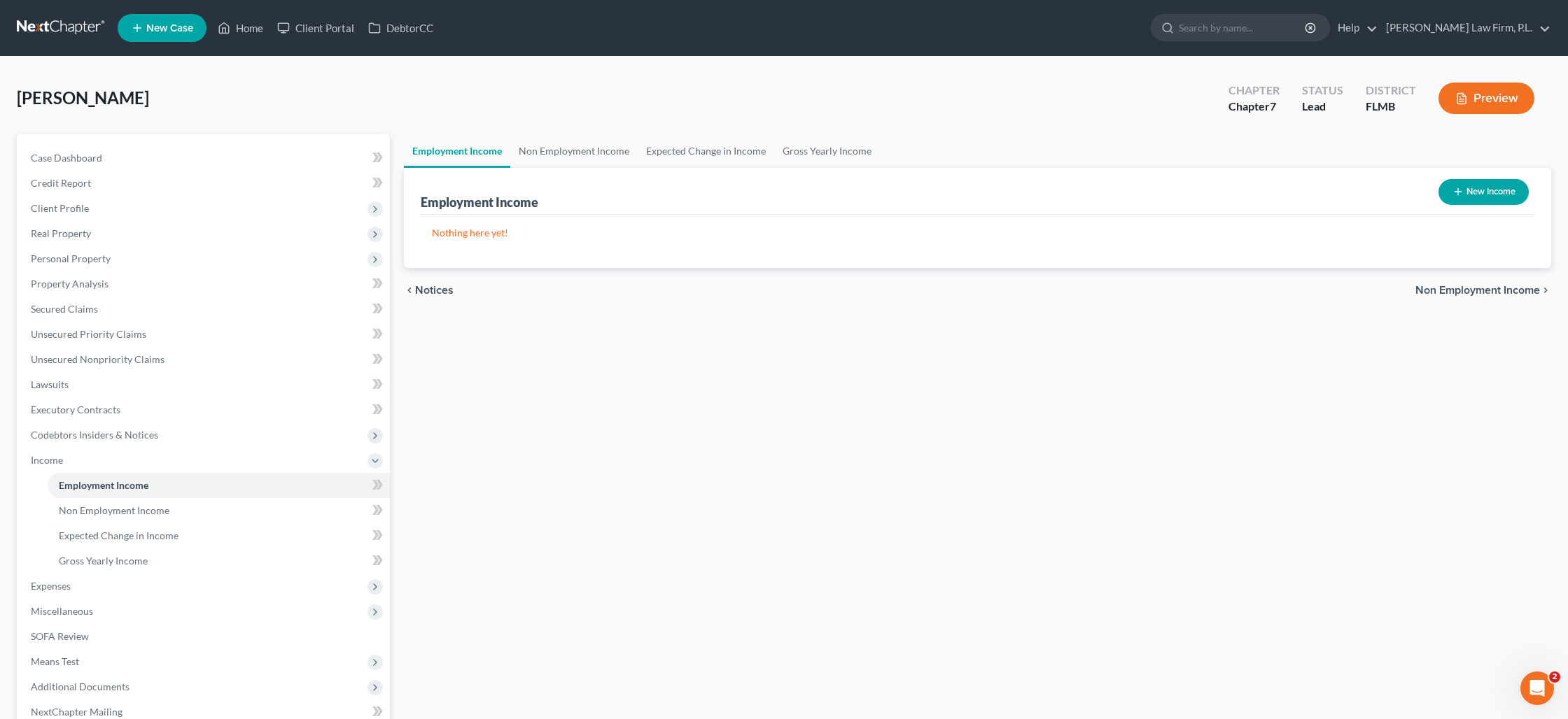
click at [1470, 191] on button "New Income" at bounding box center [1483, 192] width 90 height 26
select select "0"
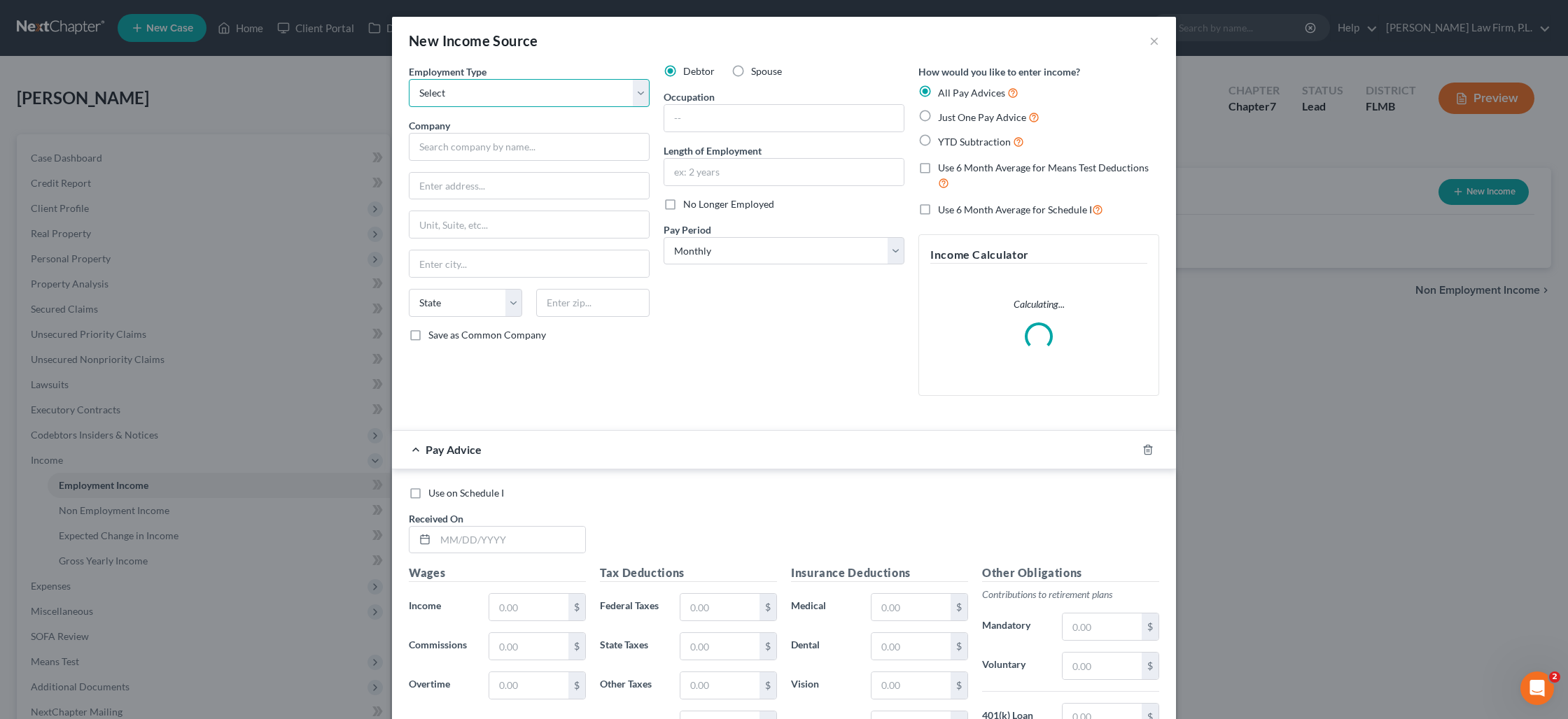
click at [615, 89] on select "Select Full or [DEMOGRAPHIC_DATA] Employment Self Employment" at bounding box center [529, 93] width 241 height 28
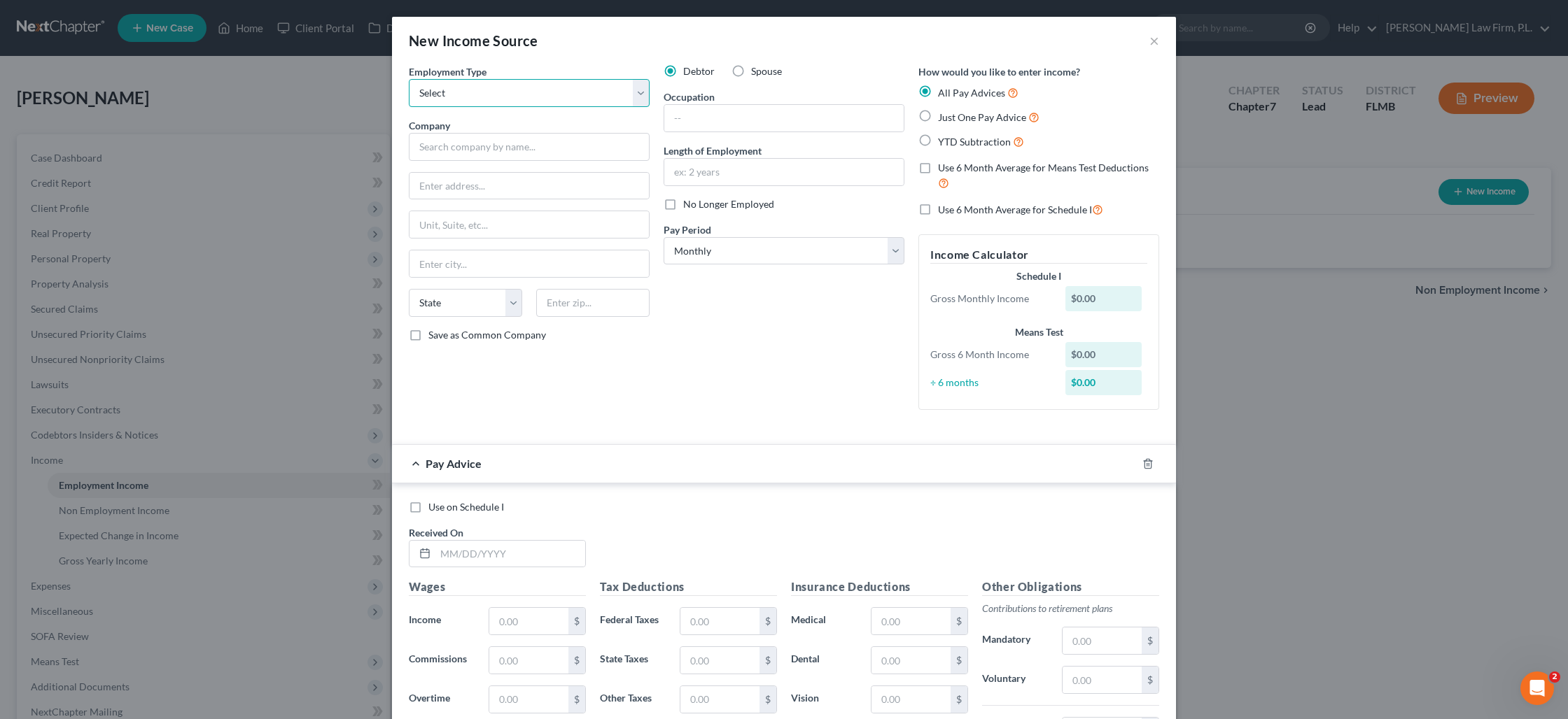
select select "0"
click at [683, 205] on label "No Longer Employed" at bounding box center [728, 204] width 91 height 14
click at [689, 205] on input "No Longer Employed" at bounding box center [693, 201] width 9 height 9
checkbox input "true"
click at [513, 154] on input "text" at bounding box center [529, 147] width 241 height 28
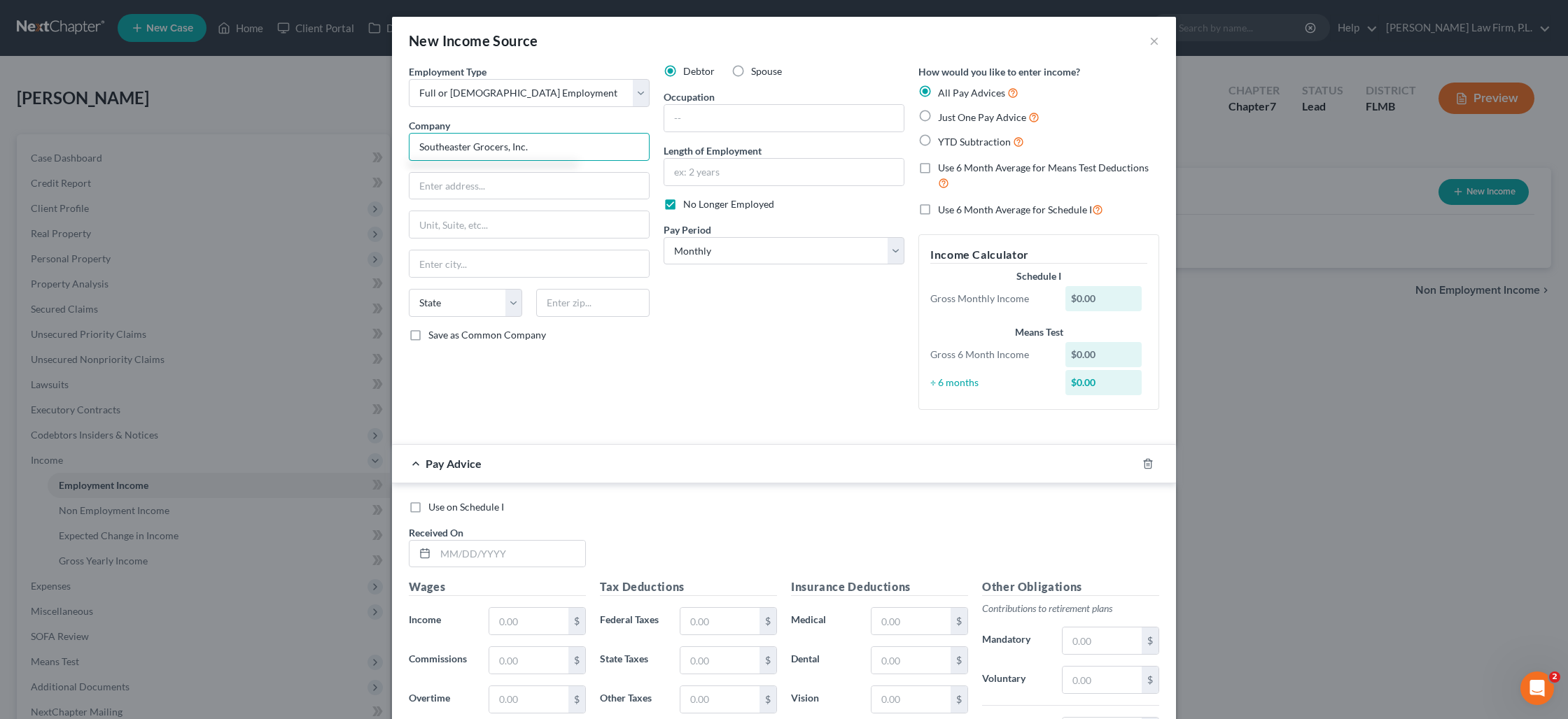
type input "Southeaster Grocers, Inc."
type input "8928 Promincence Parkway"
type input "Bld"
click at [482, 190] on input "8928 Promincence Parkway" at bounding box center [528, 186] width 239 height 27
type input "[STREET_ADDRESS]"
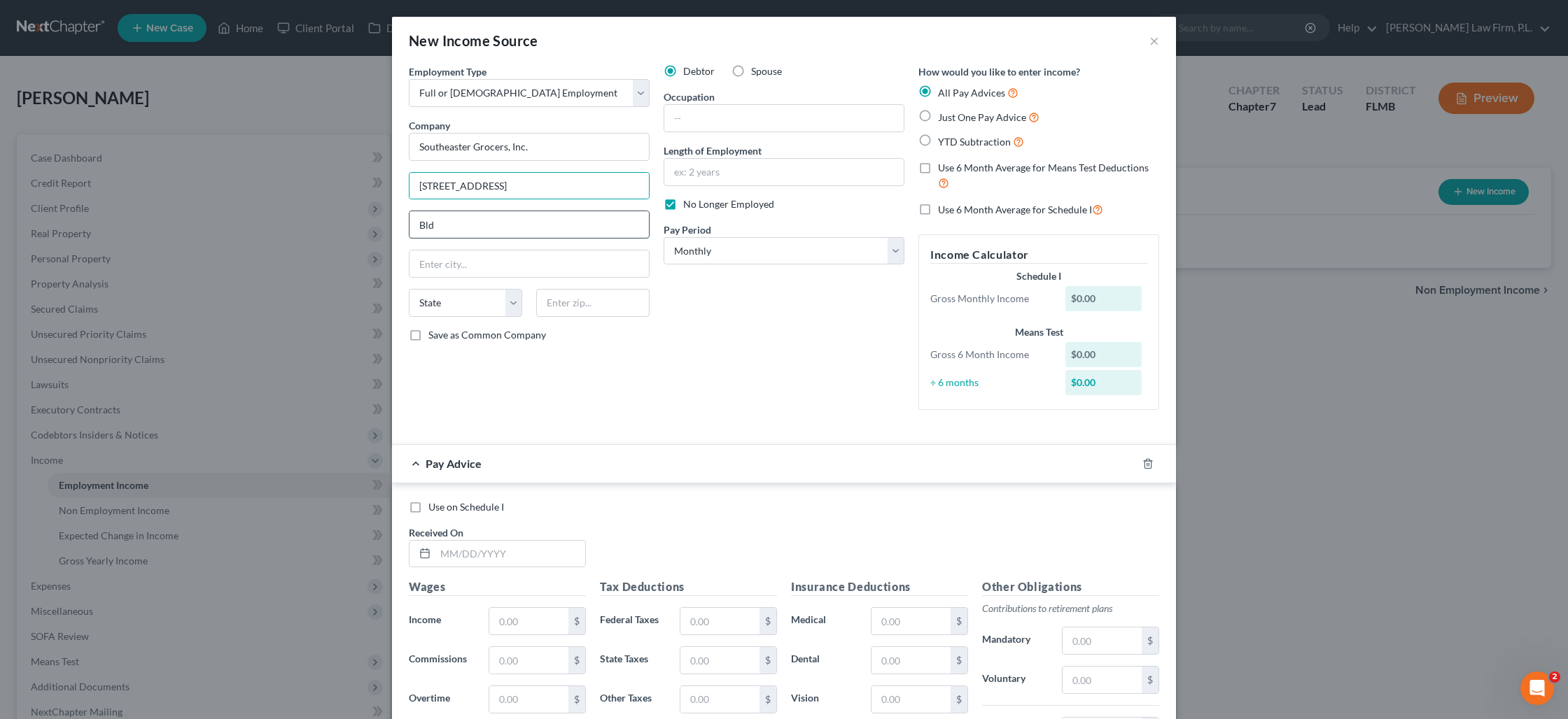
click at [466, 227] on input "Bld" at bounding box center [528, 224] width 239 height 27
type input "Bldg 200"
type input "33909"
type input "[GEOGRAPHIC_DATA]"
select select "9"
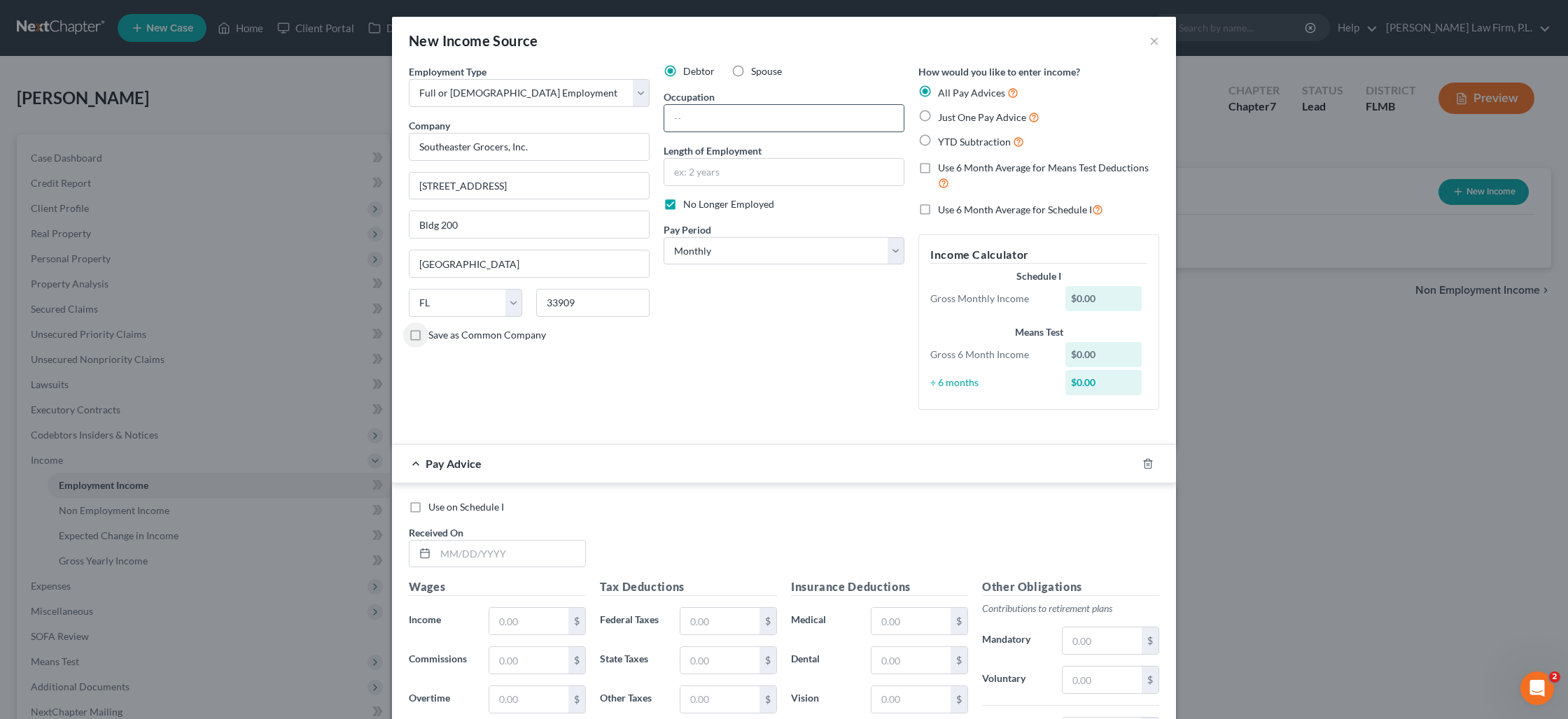
click at [689, 120] on input "text" at bounding box center [784, 118] width 239 height 27
type input "Clerk"
click at [757, 247] on select "Select Monthly Twice Monthly Every Other Week Weekly" at bounding box center [784, 251] width 241 height 28
select select "3"
click at [938, 143] on label "YTD Subtraction" at bounding box center [981, 142] width 86 height 16
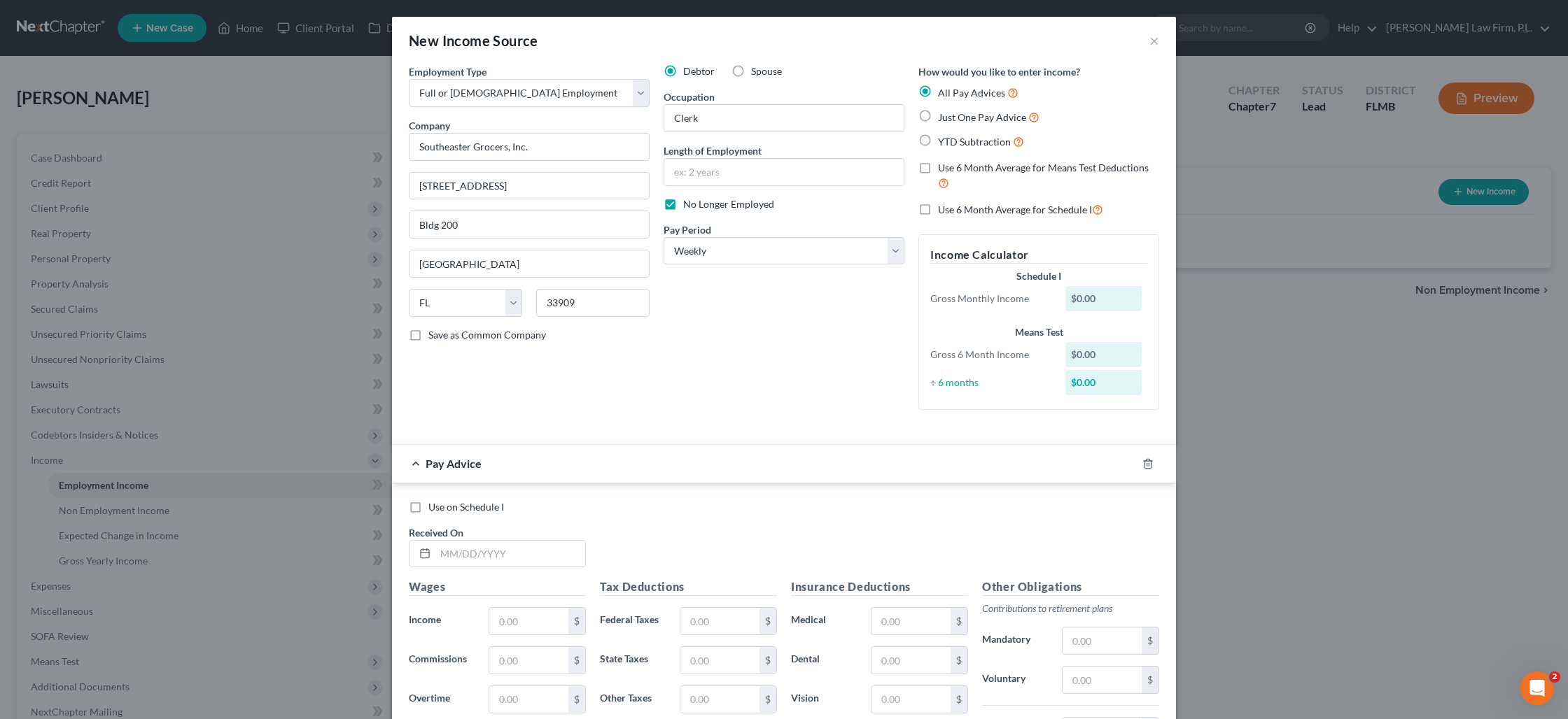
click at [943, 143] on input "YTD Subtraction" at bounding box center [947, 138] width 9 height 9
radio input "true"
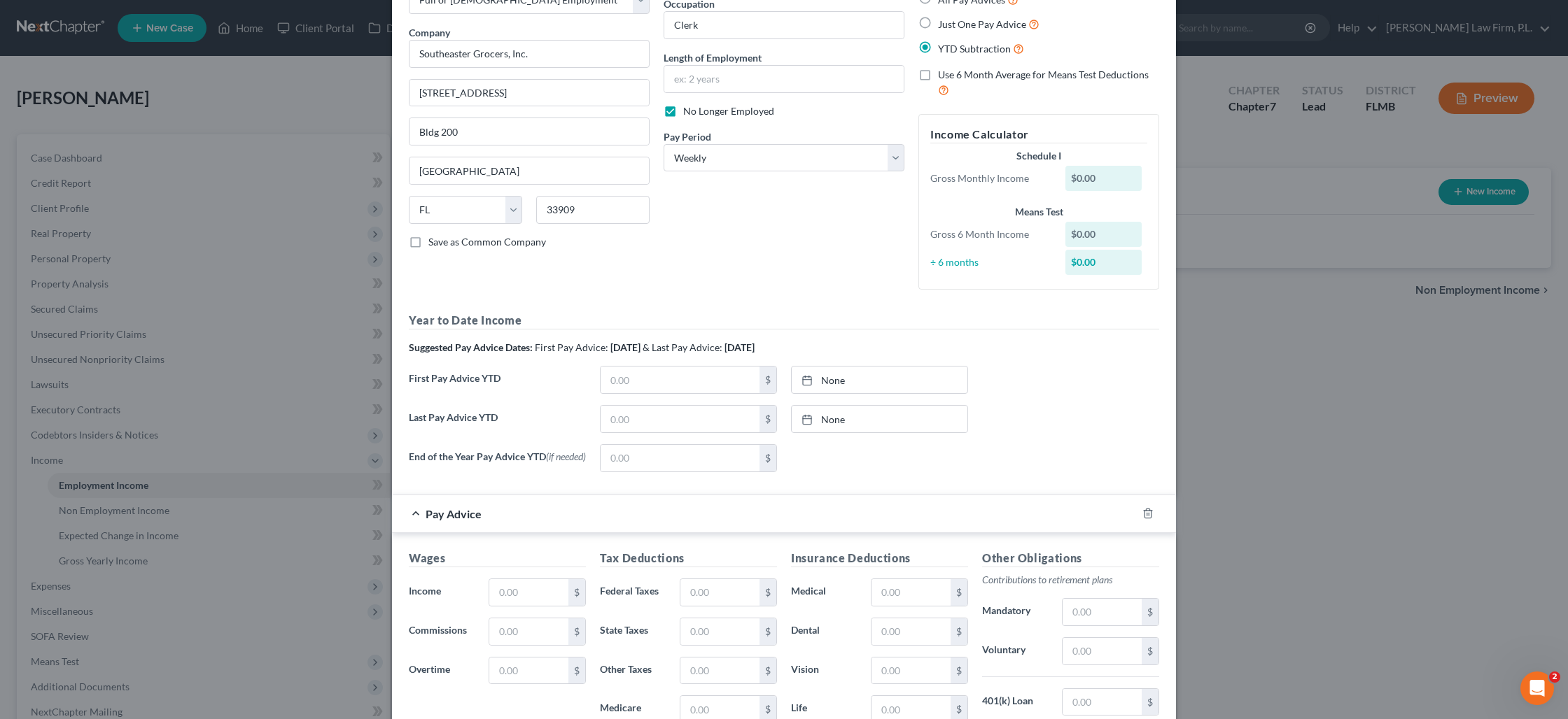
scroll to position [100, 0]
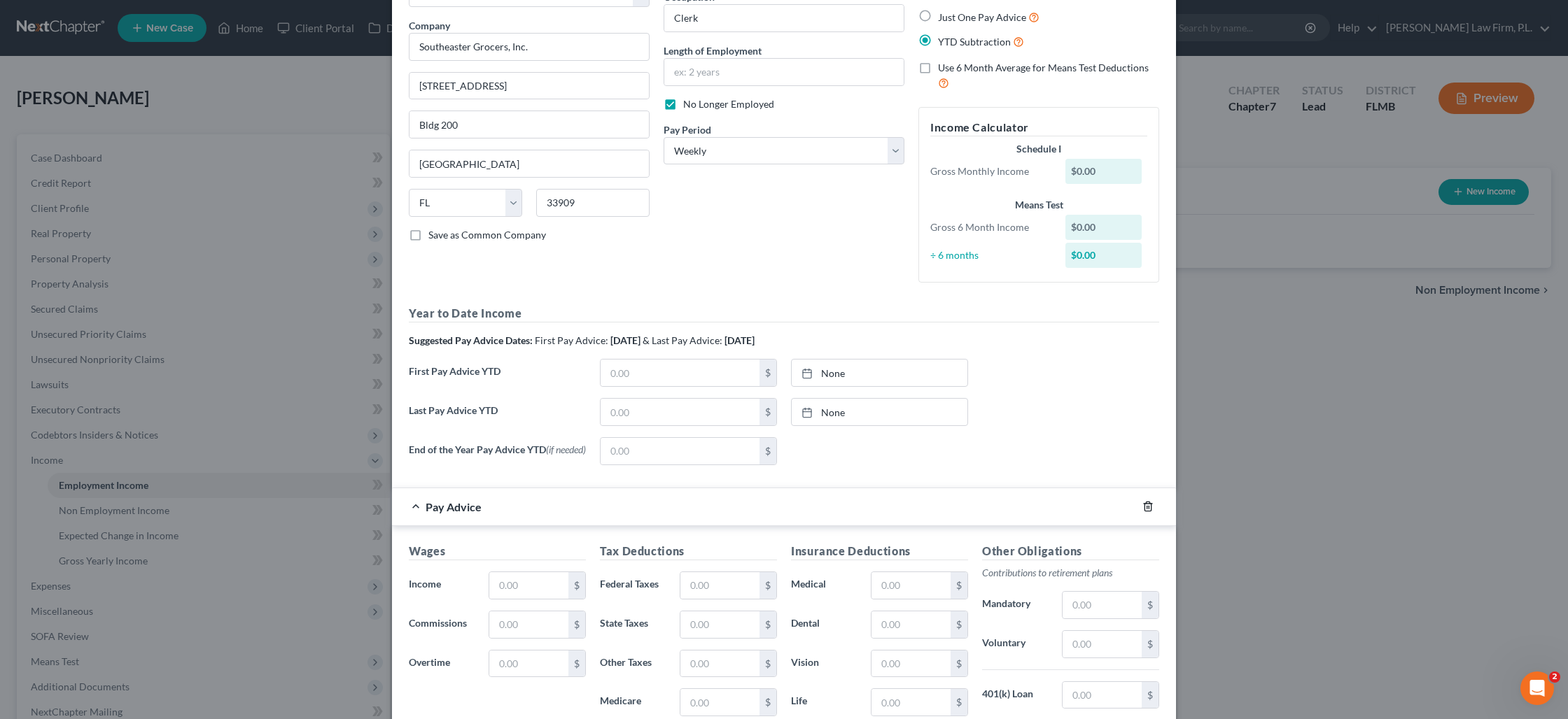
click at [1147, 505] on icon "button" at bounding box center [1148, 506] width 6 height 9
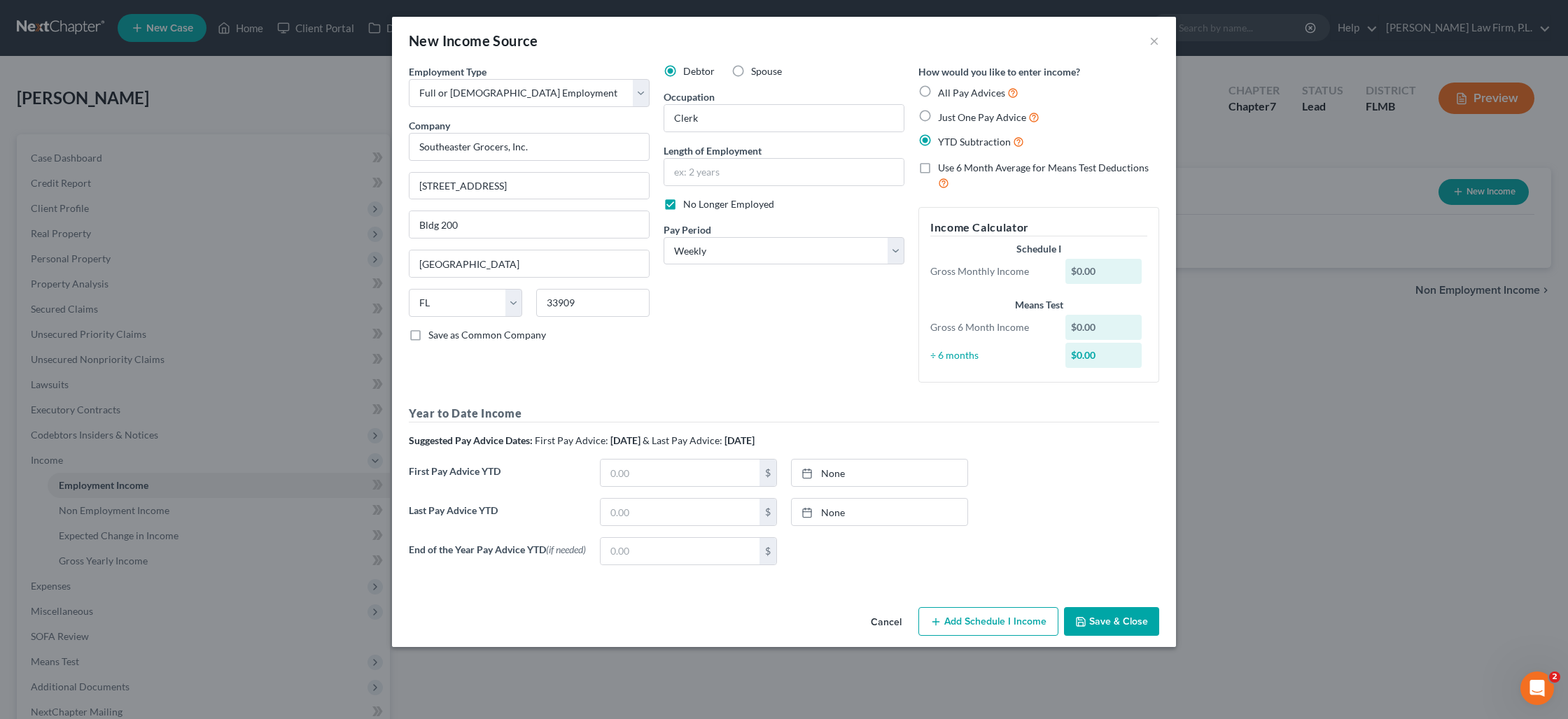
scroll to position [0, 0]
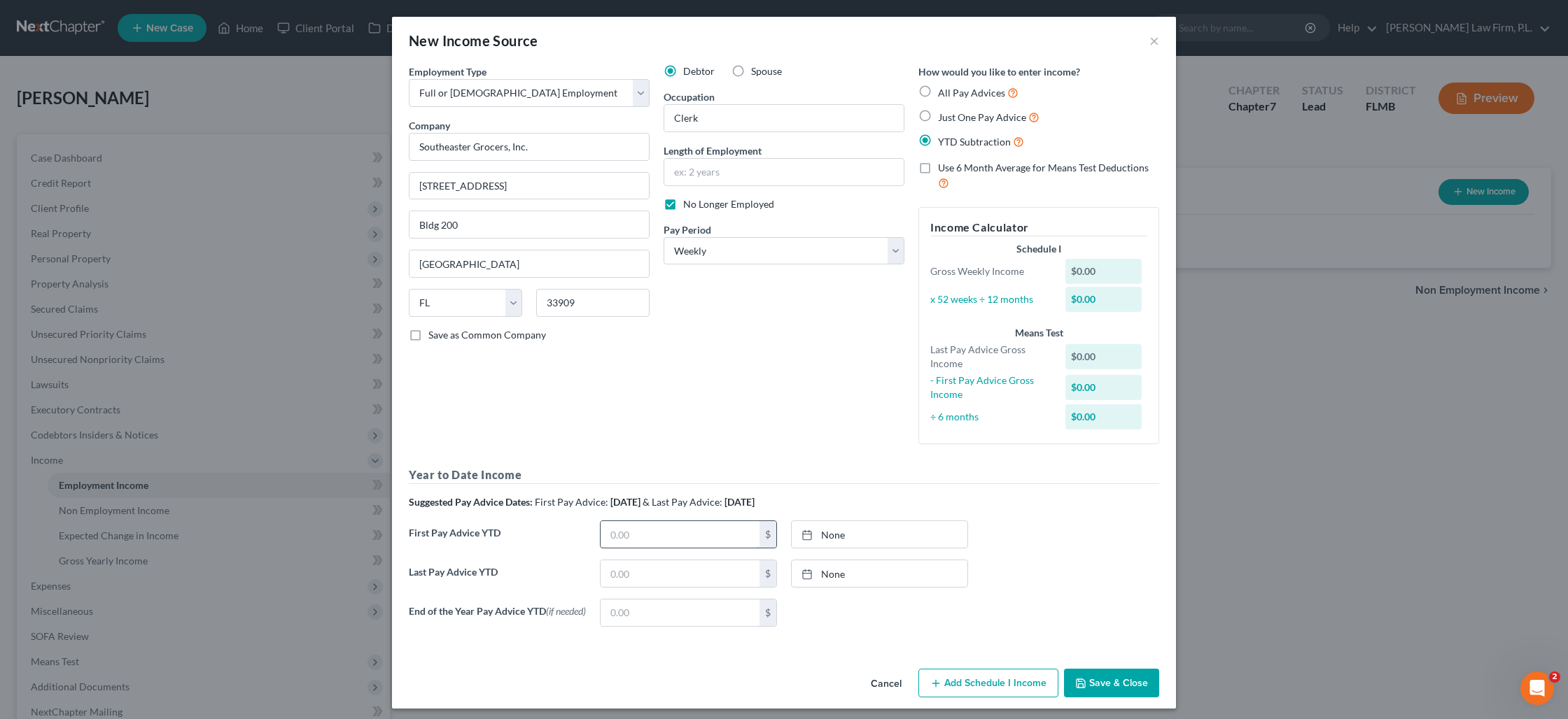
click at [665, 531] on input "text" at bounding box center [680, 534] width 159 height 27
type input "2,171.40"
type input "[DATE]"
click at [863, 534] on link "[DATE]" at bounding box center [879, 534] width 176 height 27
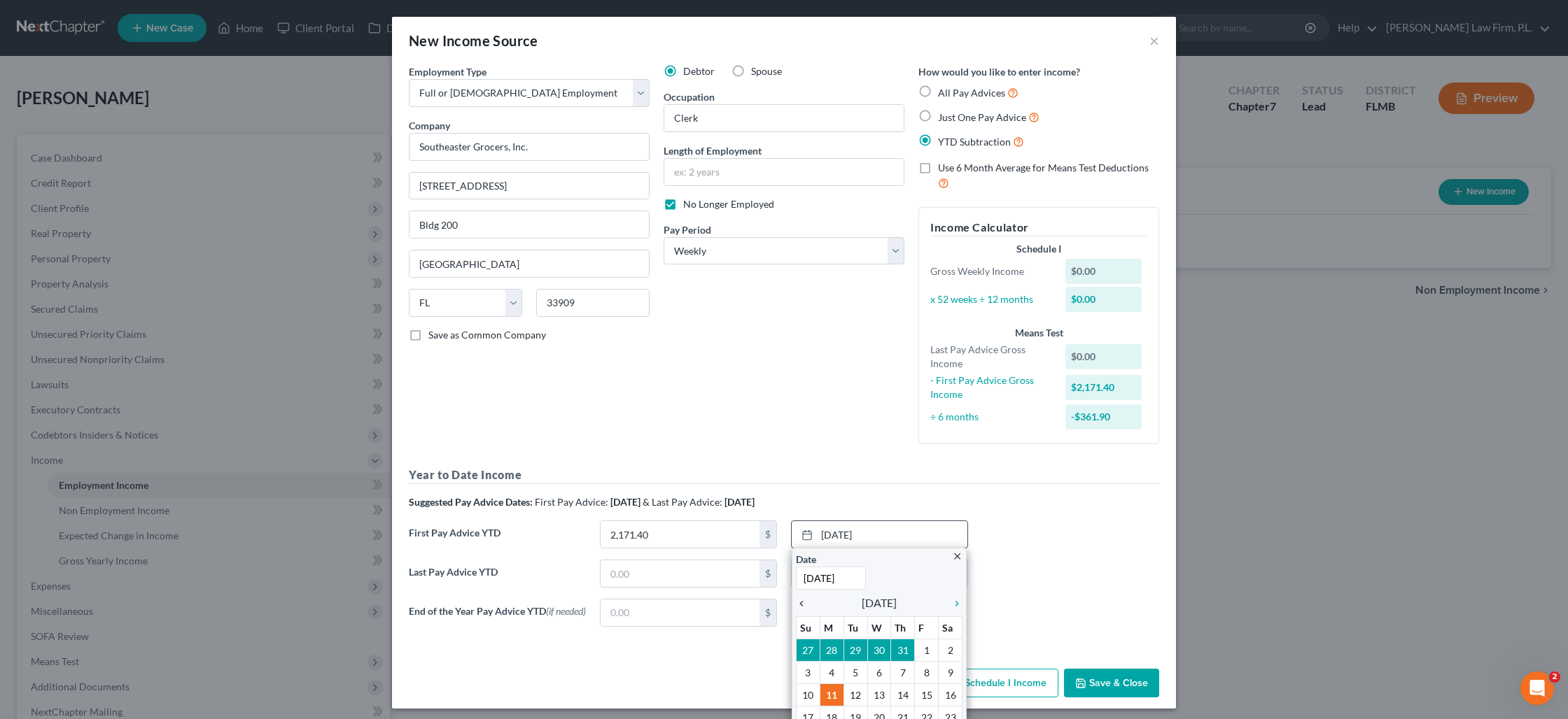
click at [799, 609] on icon "chevron_left" at bounding box center [805, 604] width 19 height 11
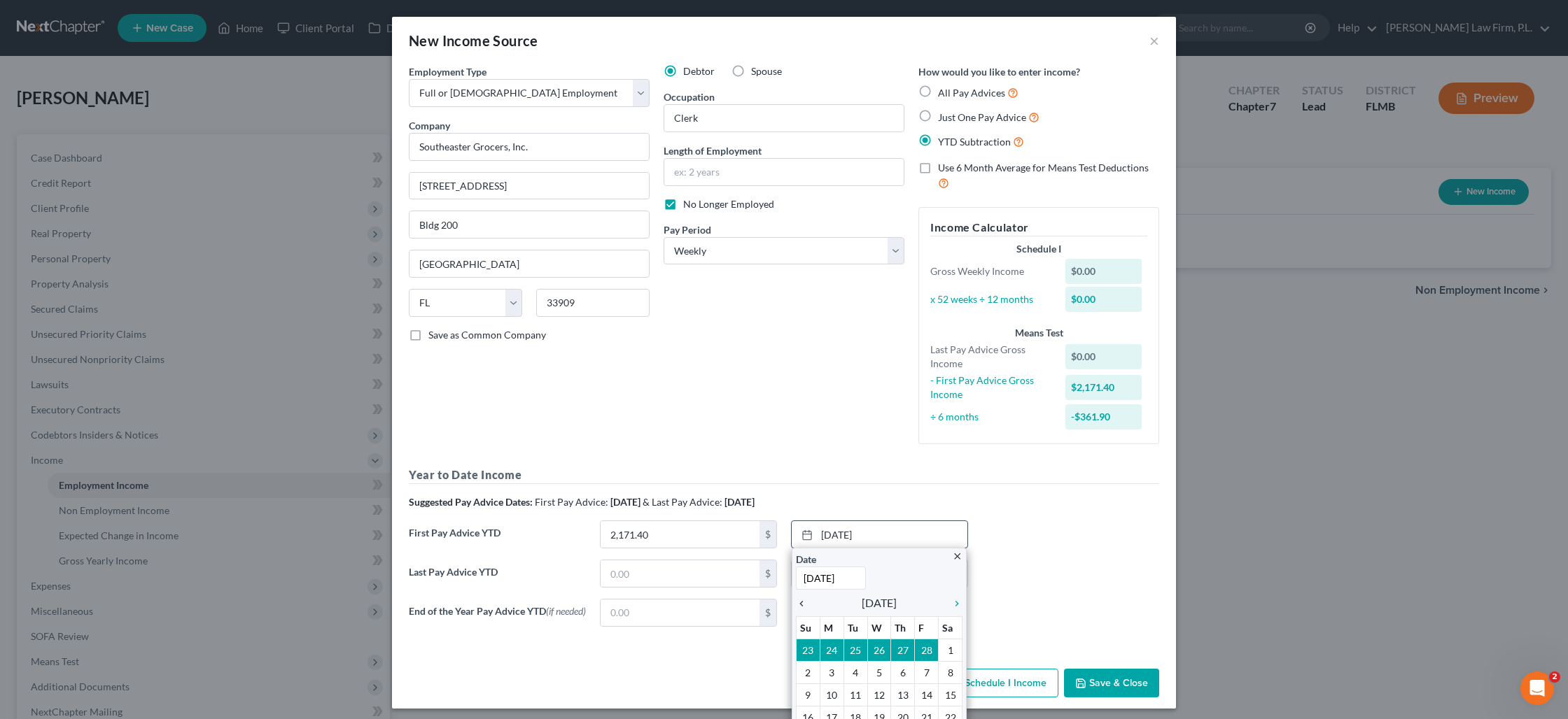
click at [799, 609] on icon "chevron_left" at bounding box center [805, 604] width 19 height 11
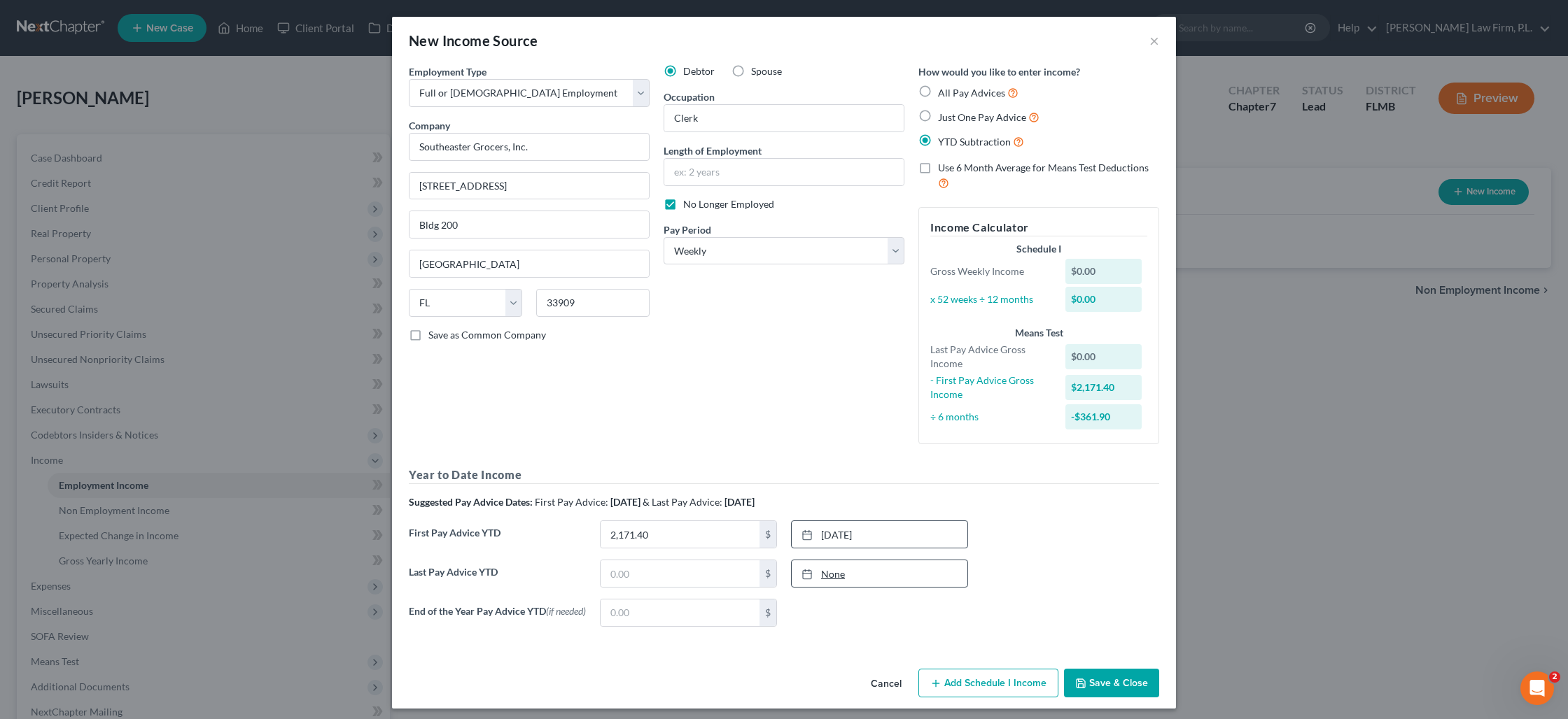
click at [819, 576] on div at bounding box center [811, 574] width 19 height 12
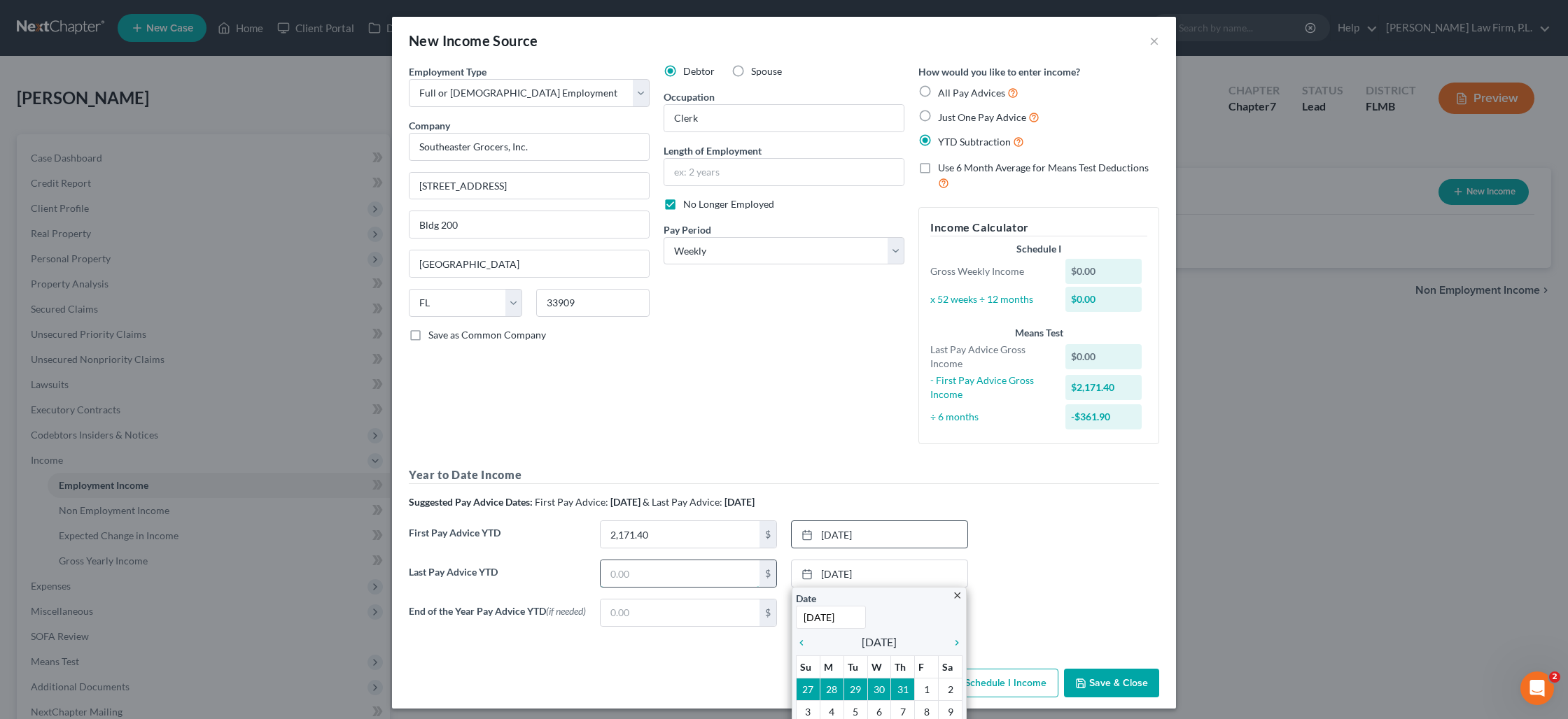
click at [704, 579] on input "text" at bounding box center [680, 573] width 159 height 27
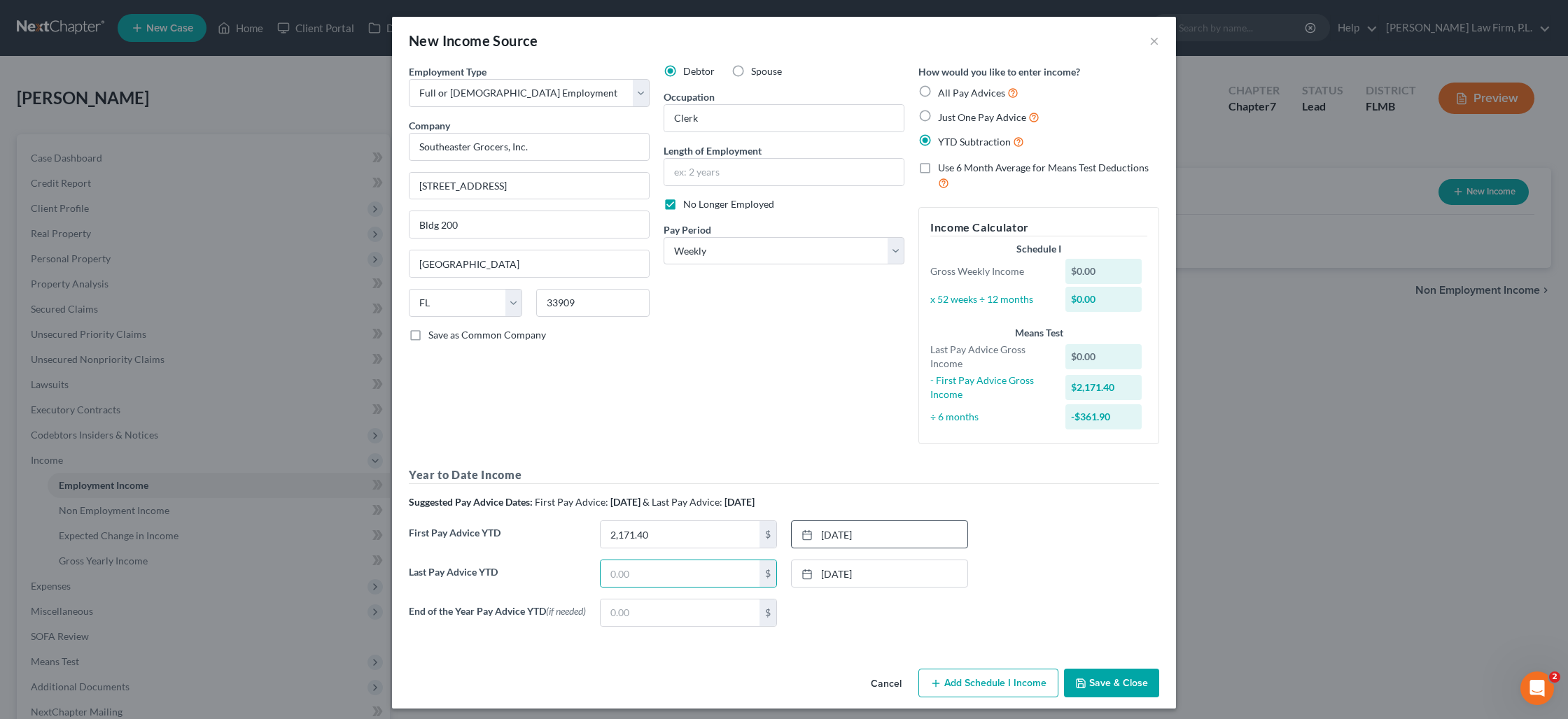
click at [900, 432] on div "Debtor Spouse Occupation Clerk Length of Employment No Longer Employed Pay Peri…" at bounding box center [784, 260] width 254 height 391
click at [653, 576] on input "text" at bounding box center [680, 573] width 159 height 27
drag, startPoint x: 648, startPoint y: 572, endPoint x: 568, endPoint y: 564, distance: 80.4
click at [568, 564] on div "Last Pay Advice YTD 53.66 $ [DATE] close Date [DATE] Time 12:00 AM chevron_left…" at bounding box center [784, 579] width 764 height 39
type input "6,802.36"
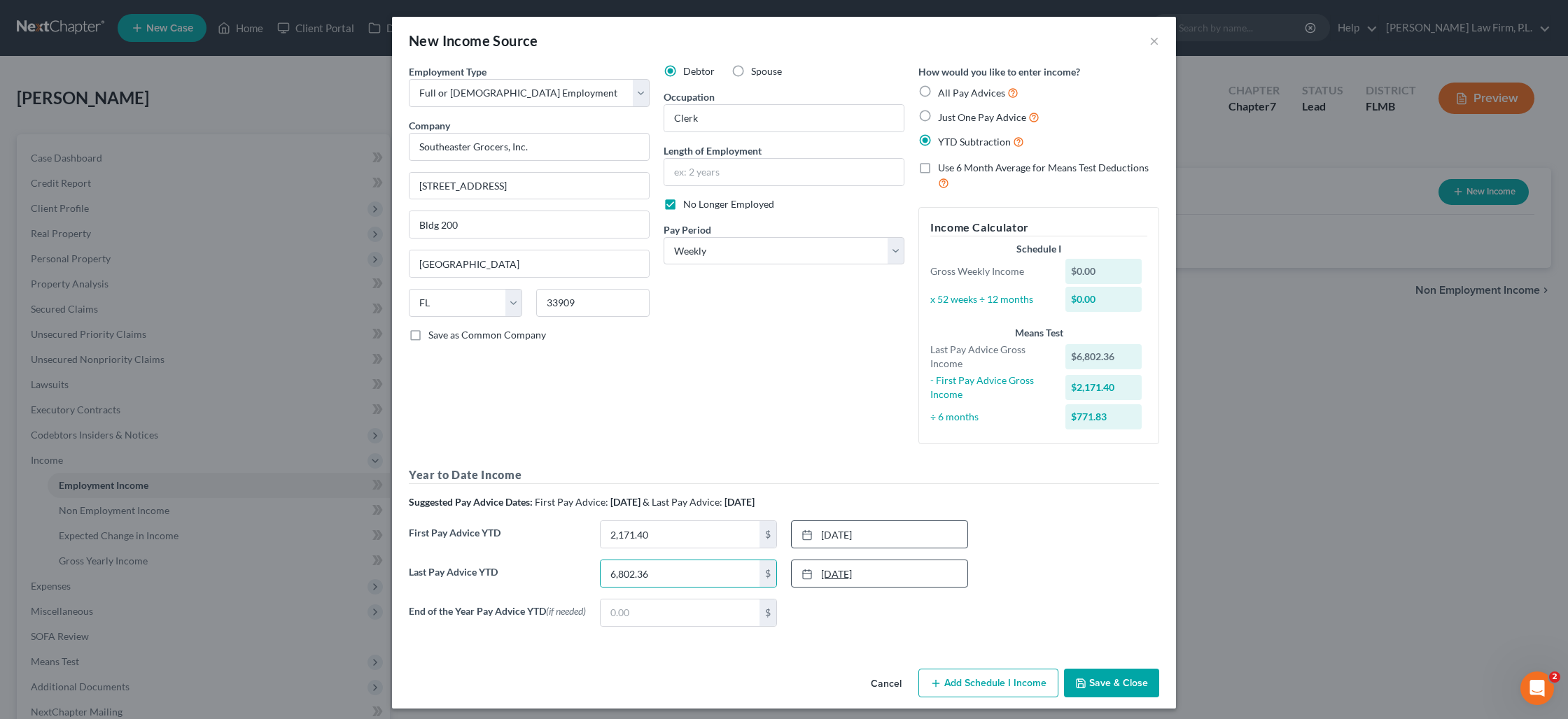
click at [860, 570] on link "[DATE]" at bounding box center [879, 573] width 176 height 27
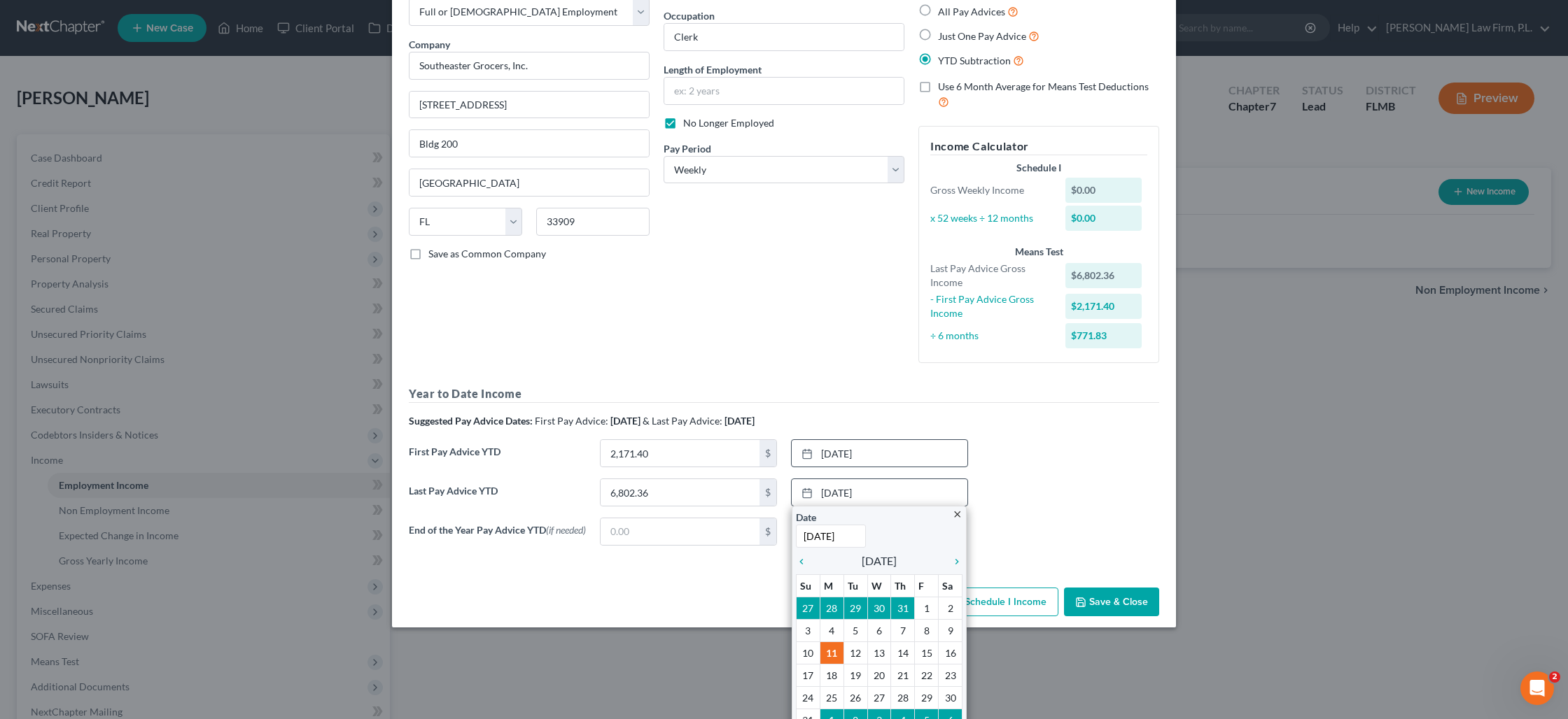
scroll to position [97, 0]
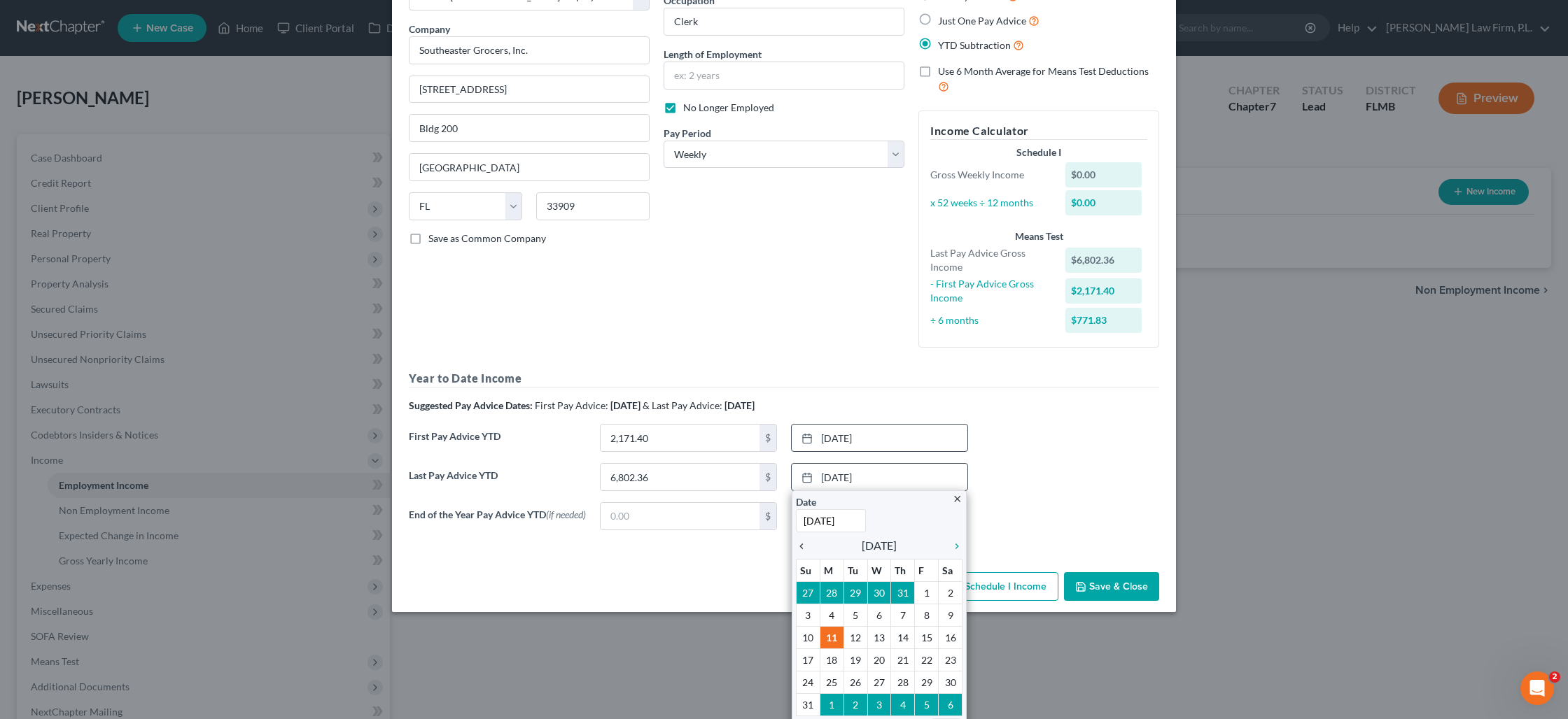
click at [800, 550] on icon "chevron_left" at bounding box center [805, 547] width 19 height 11
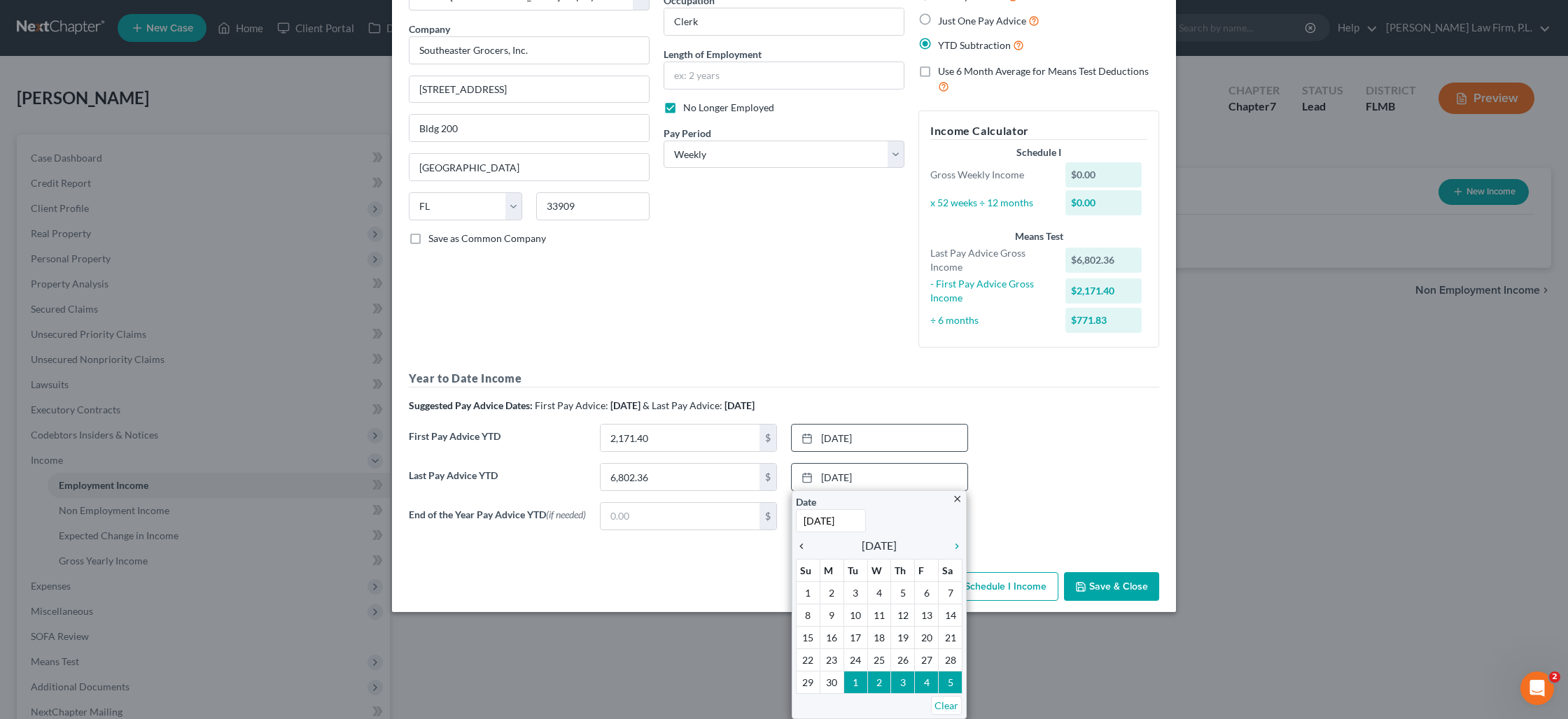
click at [800, 550] on icon "chevron_left" at bounding box center [805, 547] width 19 height 11
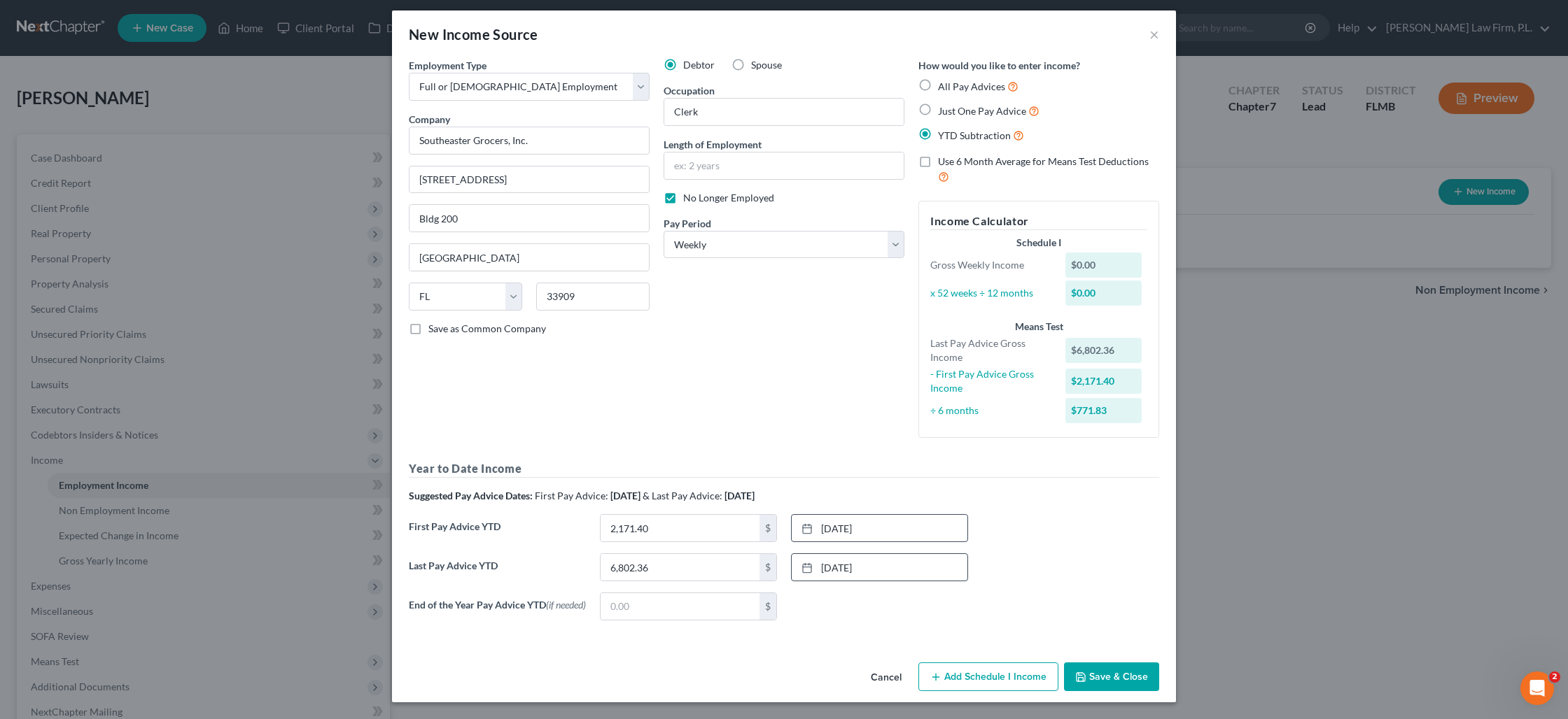
scroll to position [9, 0]
click at [1108, 671] on button "Save & Close" at bounding box center [1111, 677] width 95 height 30
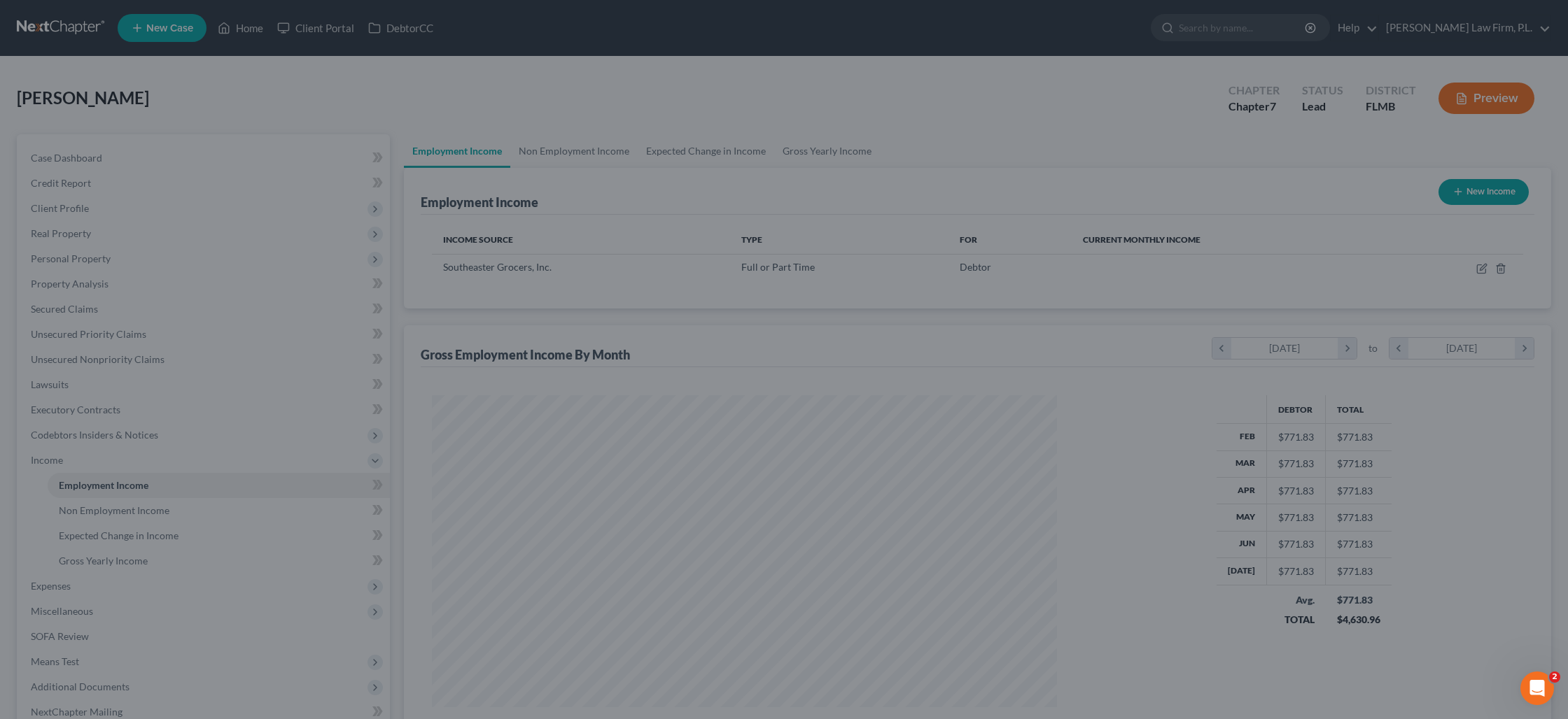
scroll to position [312, 652]
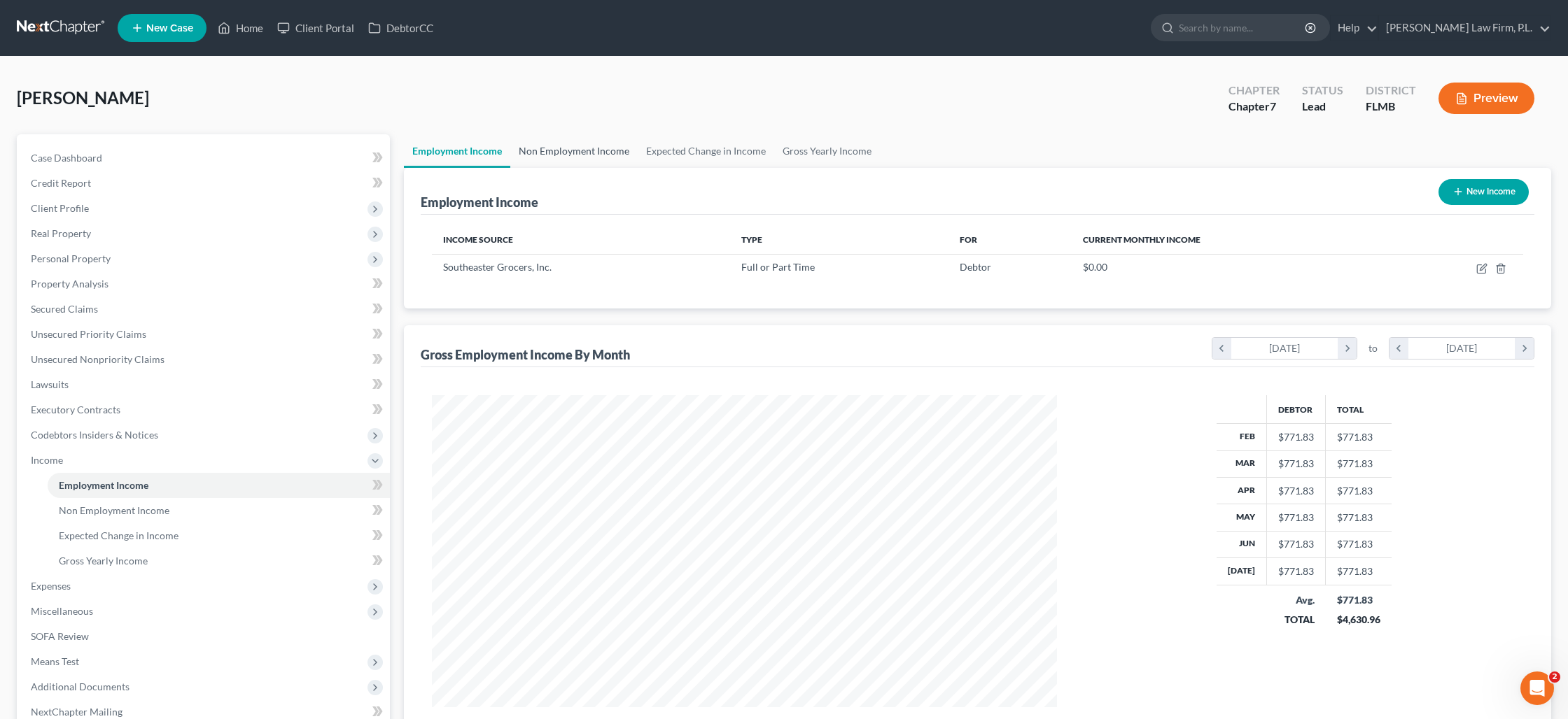
click at [599, 155] on link "Non Employment Income" at bounding box center [574, 151] width 127 height 34
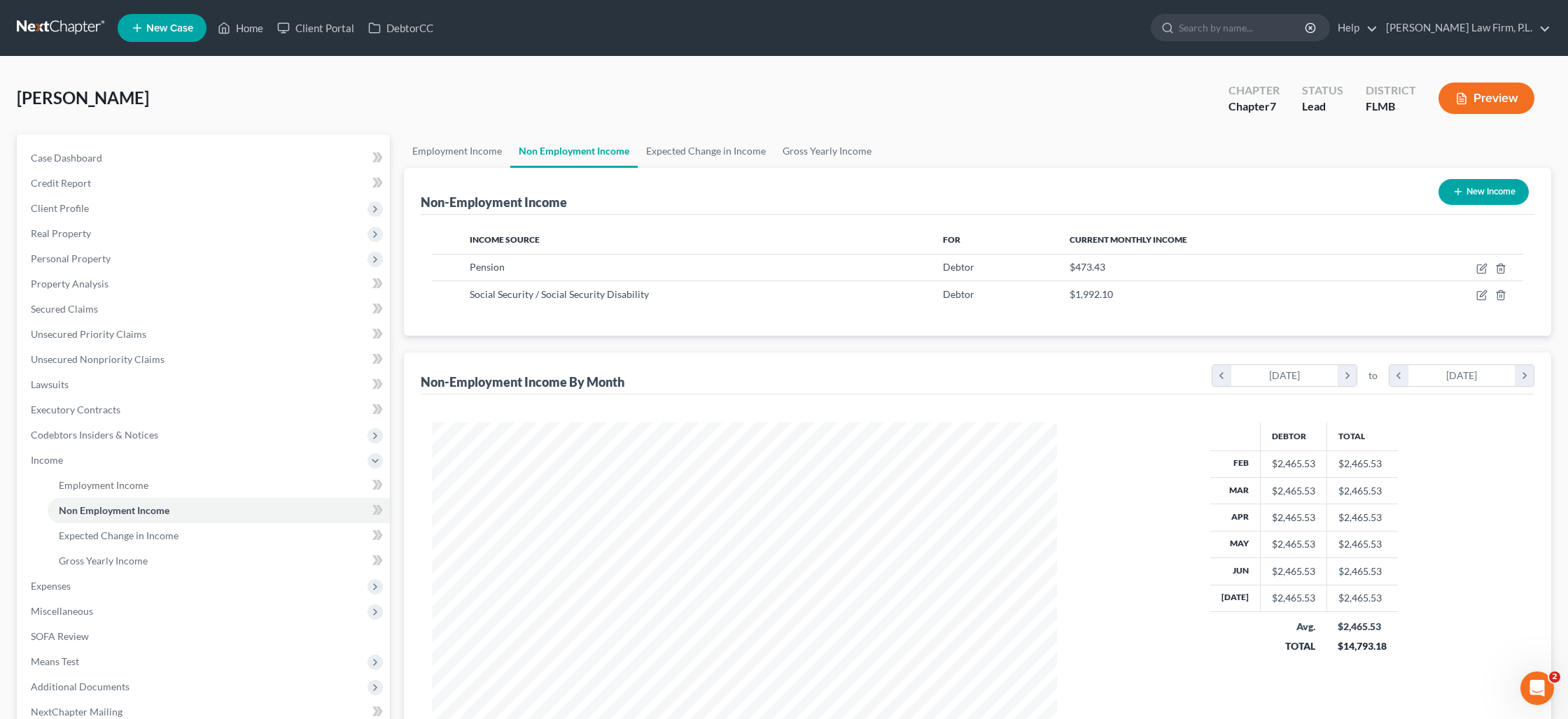
scroll to position [312, 652]
click at [1479, 299] on icon "button" at bounding box center [1482, 295] width 11 height 11
select select "4"
select select "0"
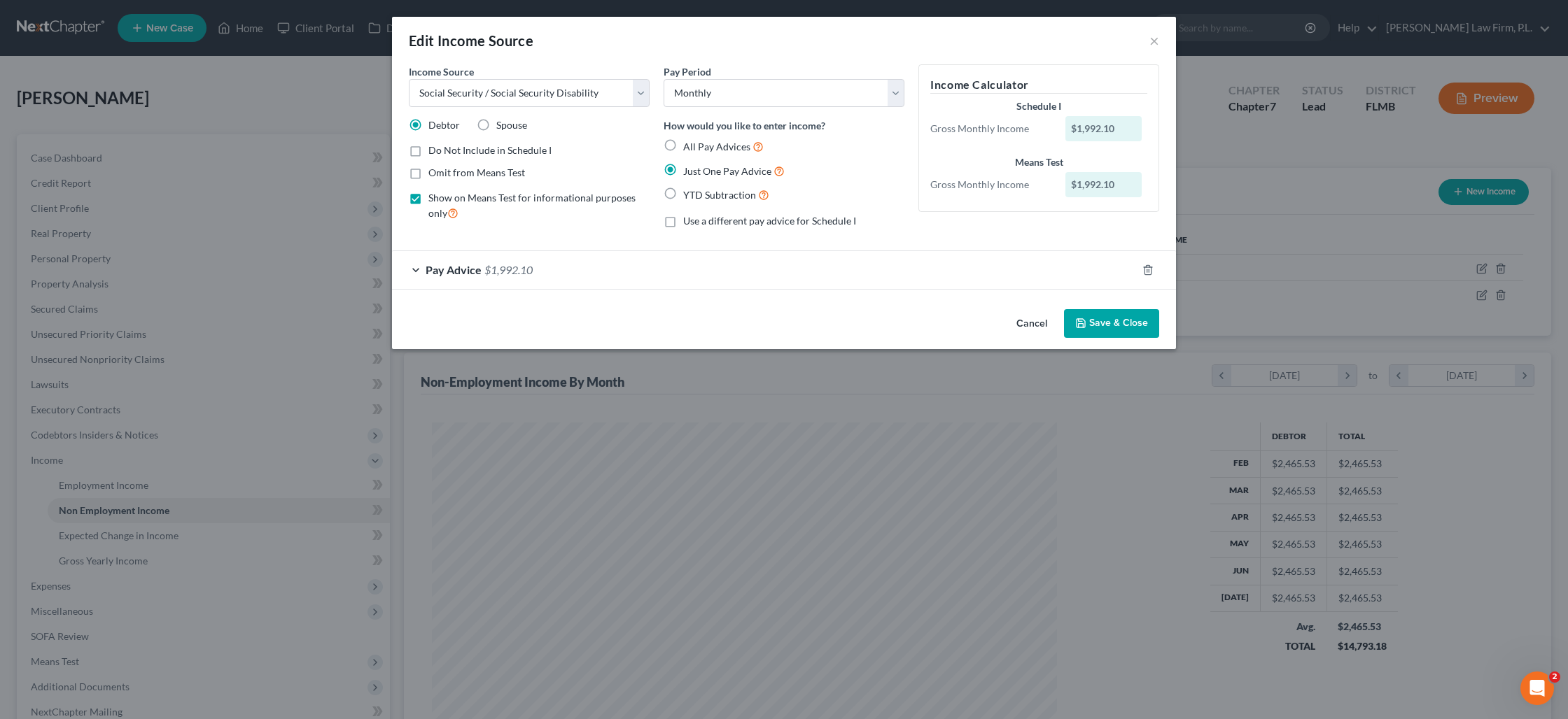
click at [1093, 320] on button "Save & Close" at bounding box center [1111, 324] width 95 height 30
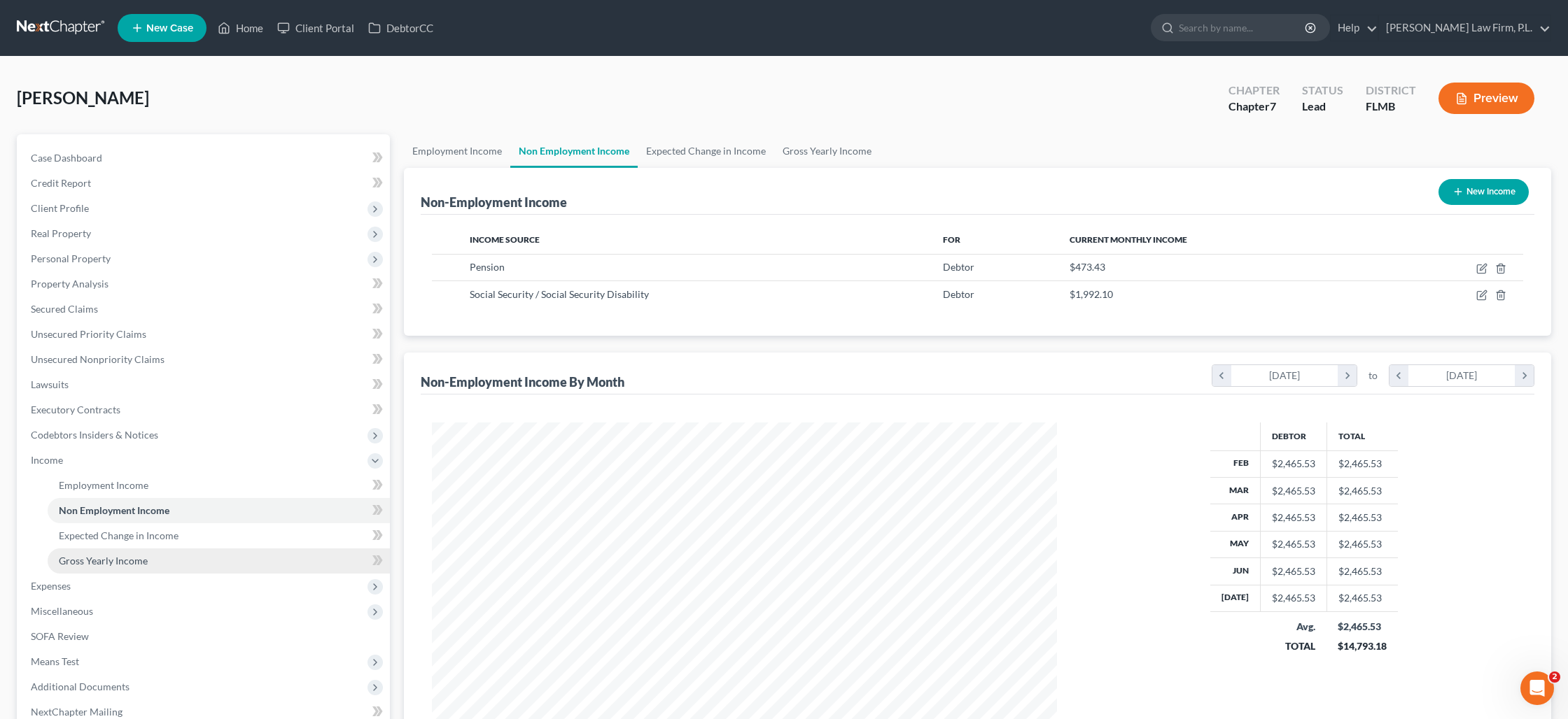
click at [99, 564] on span "Gross Yearly Income" at bounding box center [103, 560] width 89 height 12
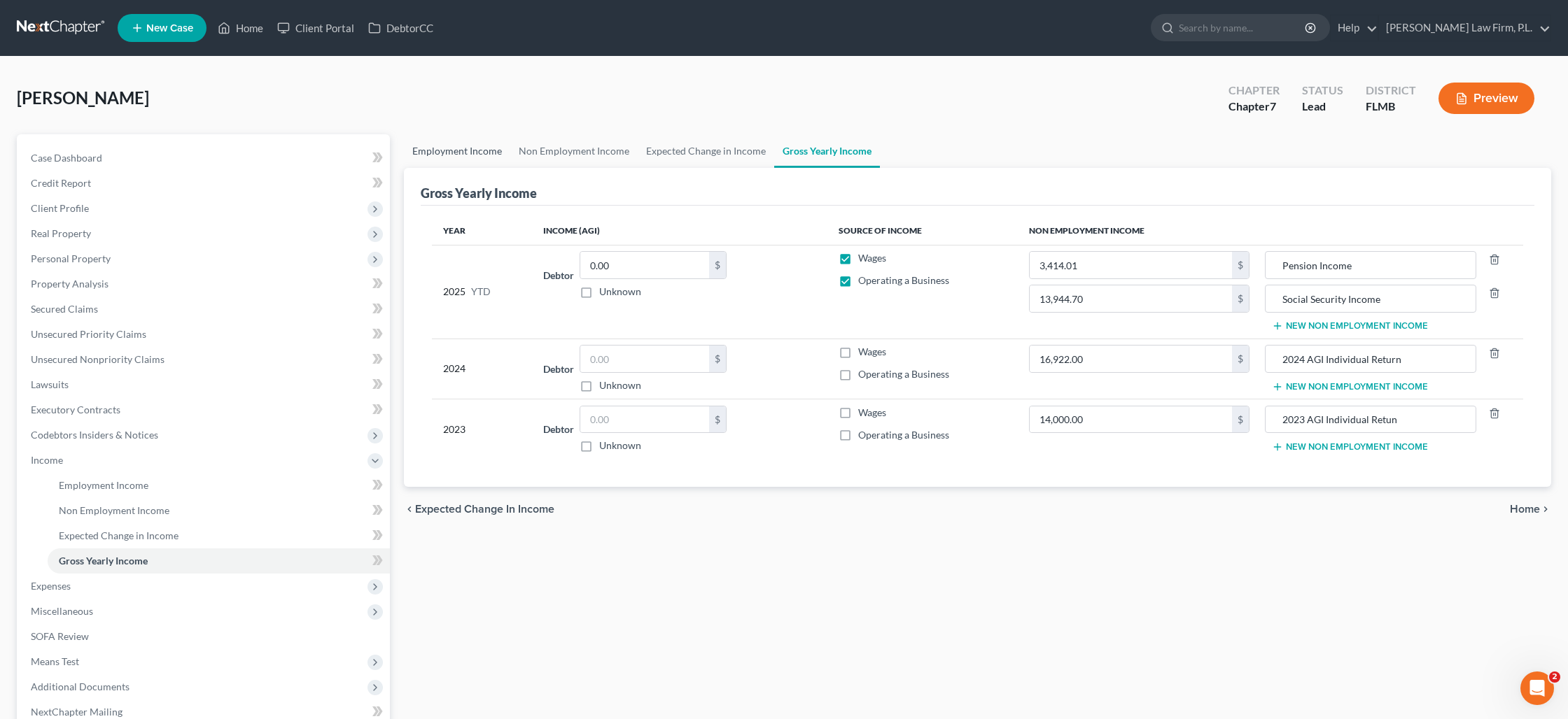
click at [475, 151] on link "Employment Income" at bounding box center [457, 151] width 106 height 34
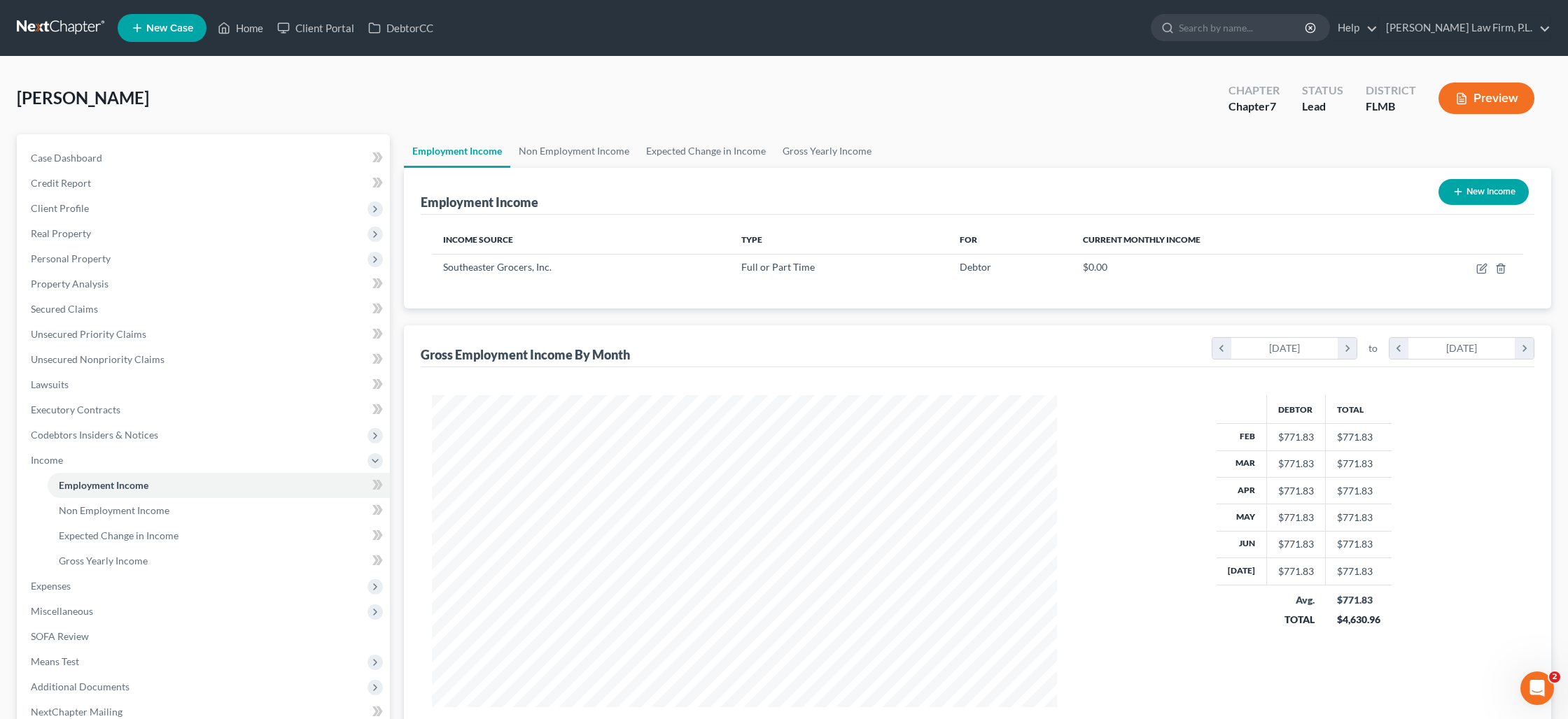
scroll to position [312, 652]
click at [1478, 272] on icon "button" at bounding box center [1481, 269] width 8 height 8
select select "0"
select select "9"
select select "3"
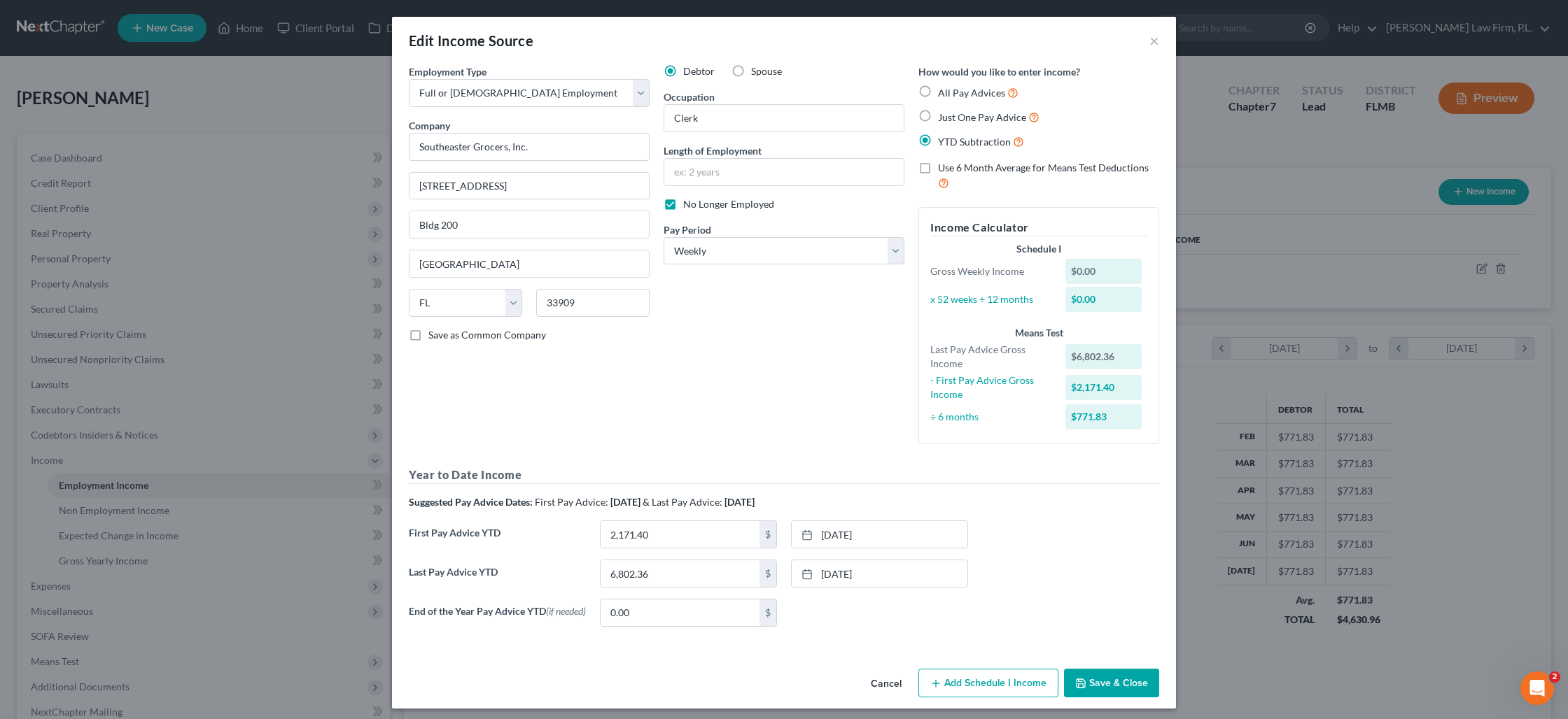
click at [1115, 684] on button "Save & Close" at bounding box center [1111, 684] width 95 height 30
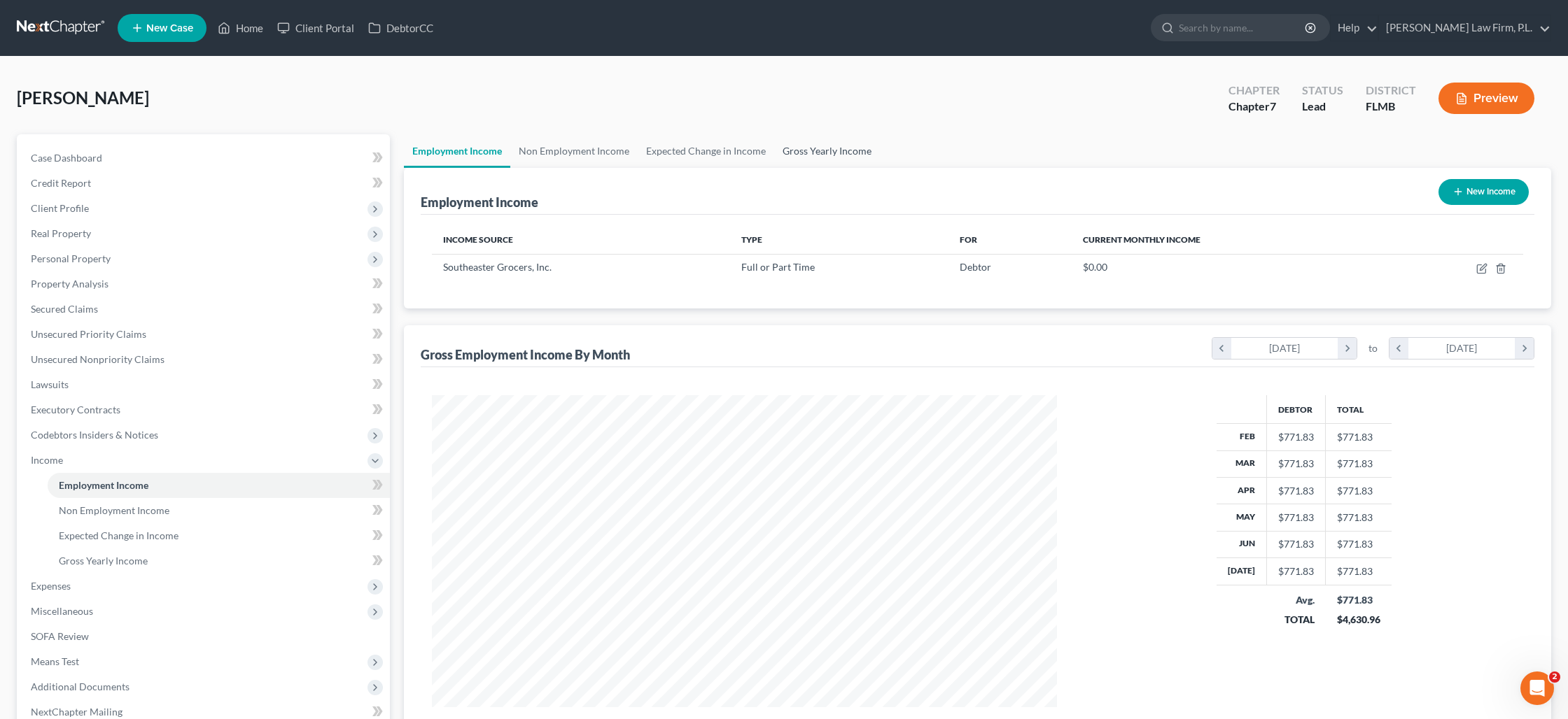
click at [840, 155] on link "Gross Yearly Income" at bounding box center [826, 151] width 105 height 34
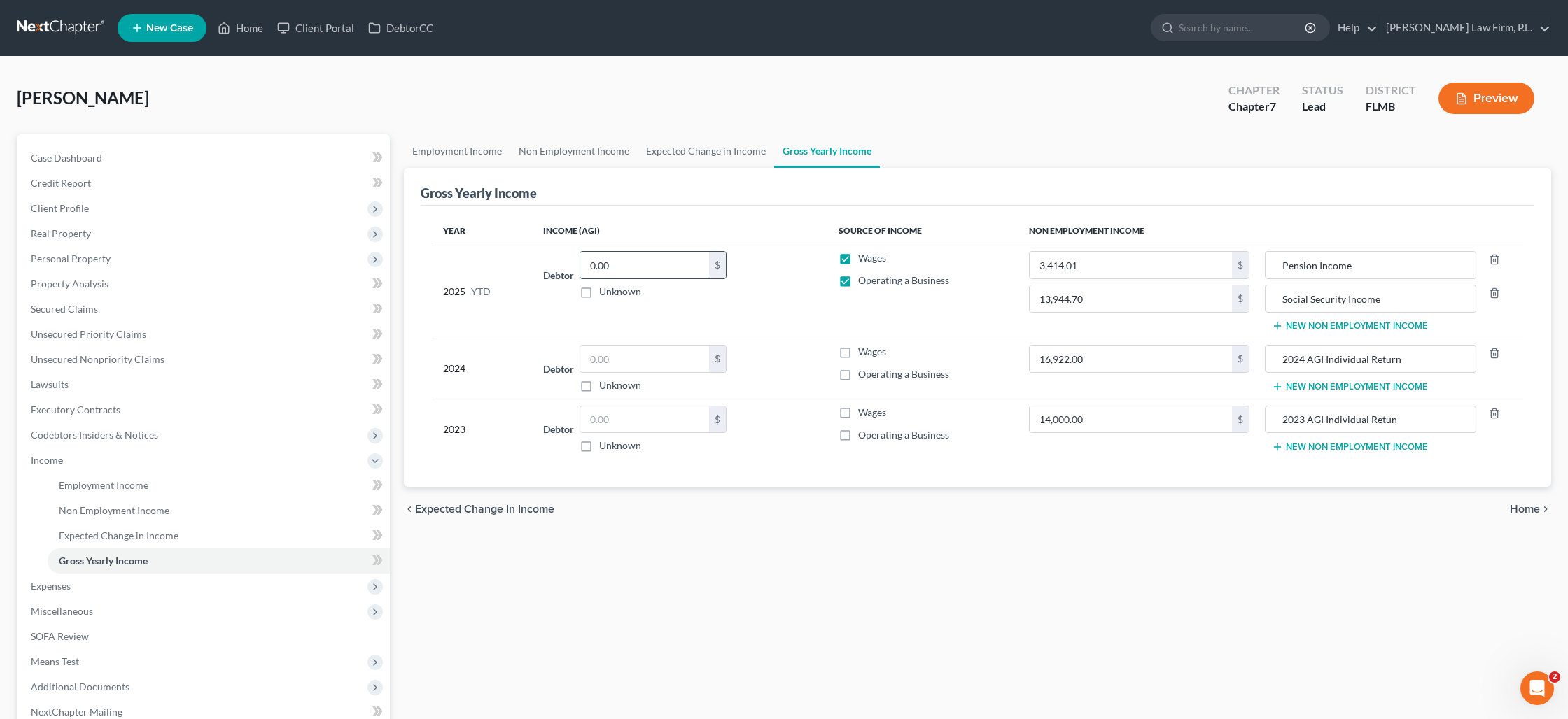
drag, startPoint x: 650, startPoint y: 261, endPoint x: 618, endPoint y: 258, distance: 32.1
click at [618, 258] on input "0.00" at bounding box center [644, 265] width 129 height 27
type input "6,802.36"
click at [115, 582] on span "Expenses" at bounding box center [205, 586] width 370 height 25
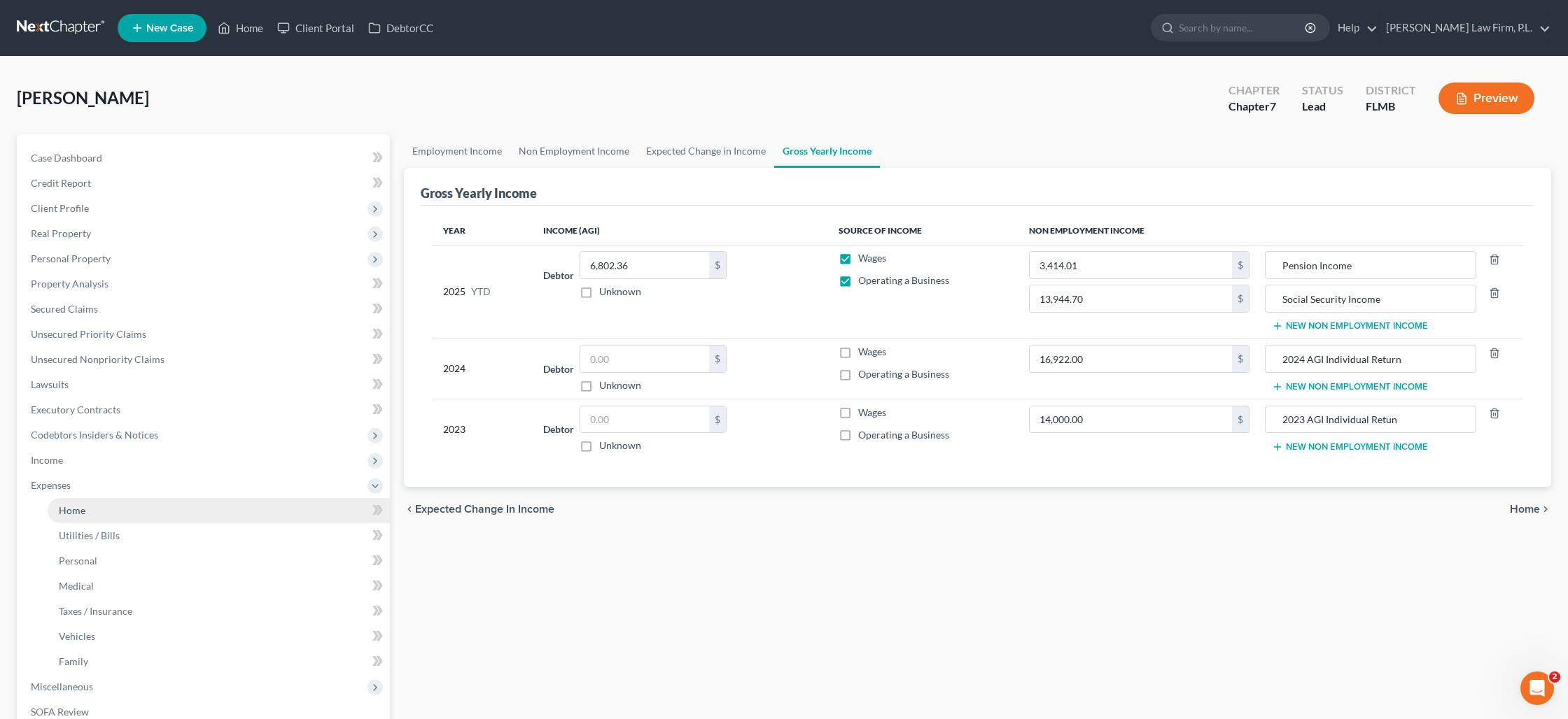
click at [75, 516] on link "Home" at bounding box center [218, 510] width 342 height 25
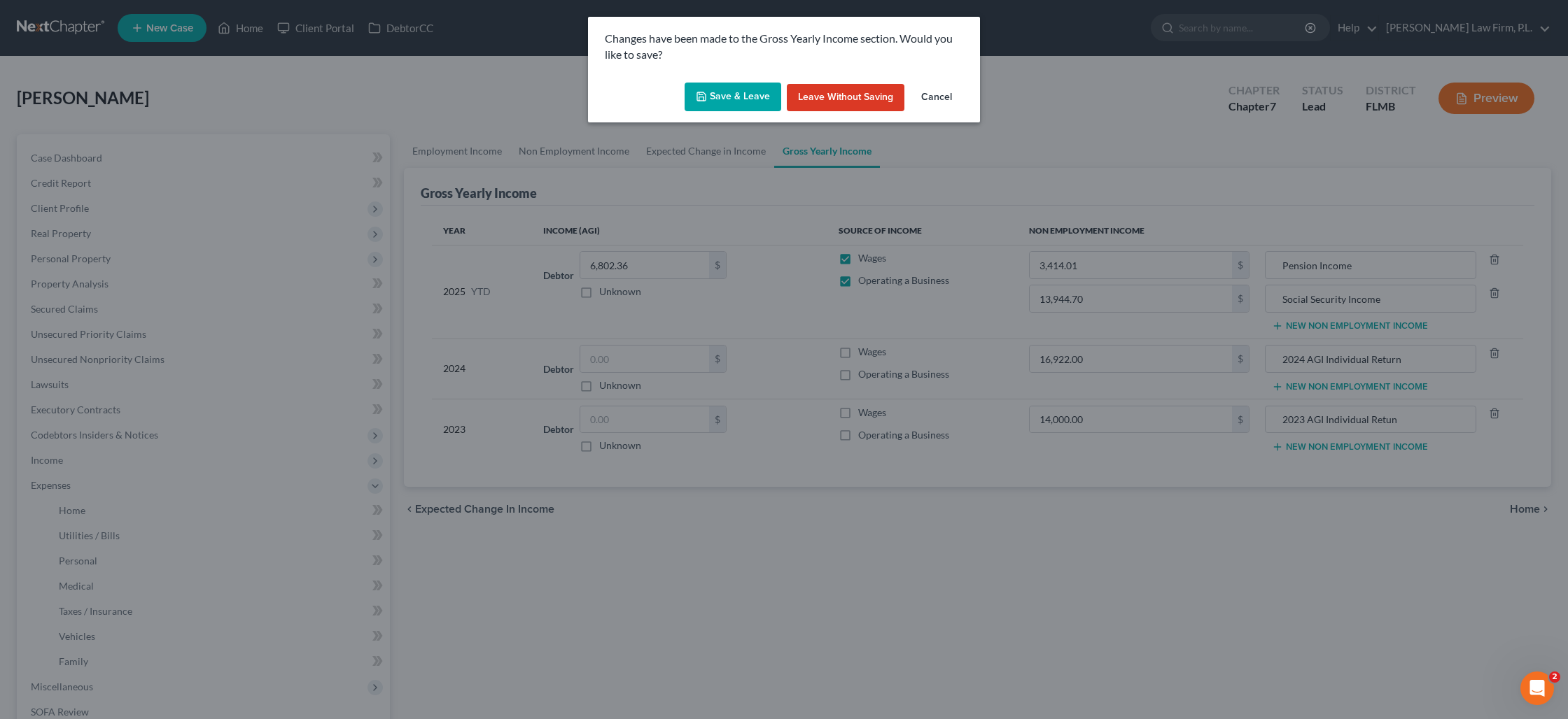
click at [730, 89] on button "Save & Leave" at bounding box center [733, 97] width 97 height 30
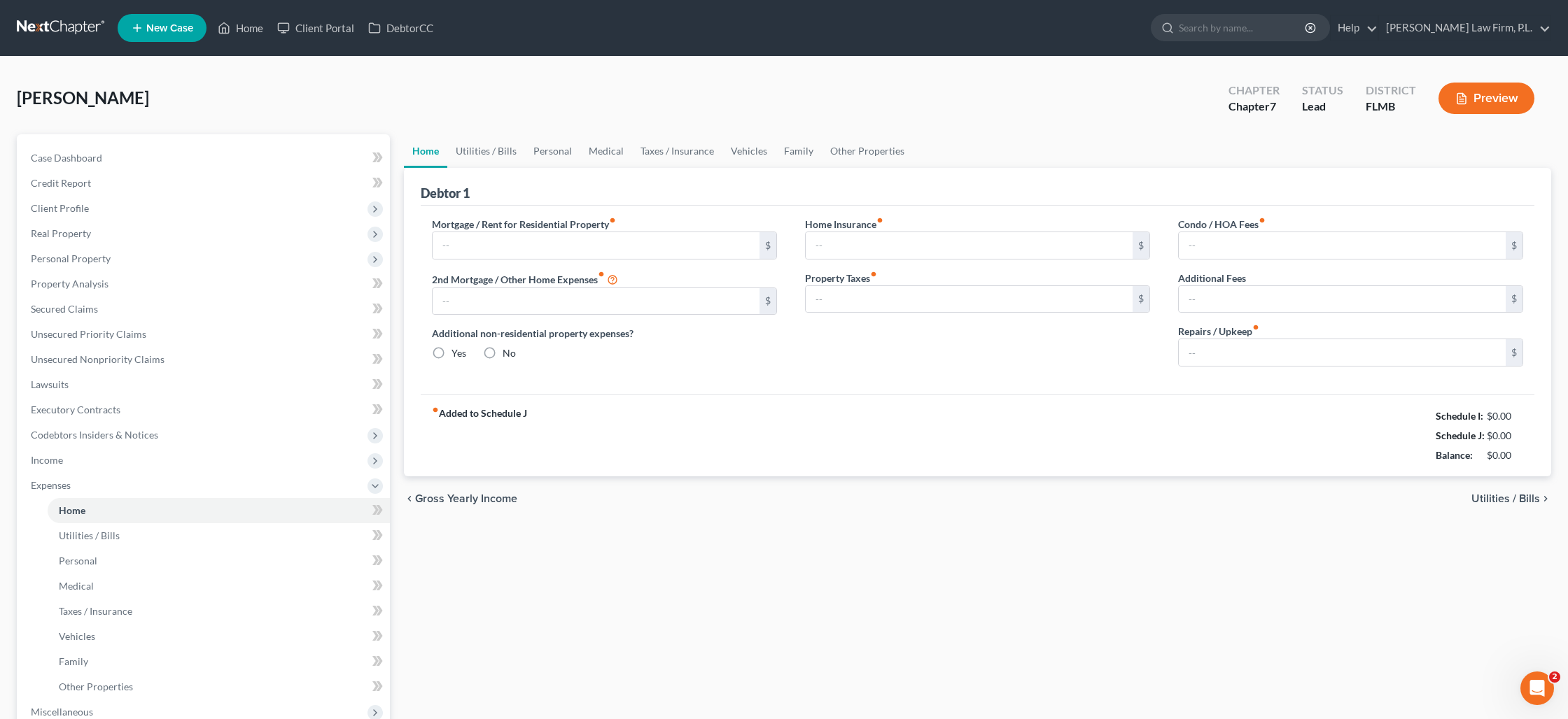
type input "1,420.00"
type input "0.00"
radio input "true"
type input "0.00"
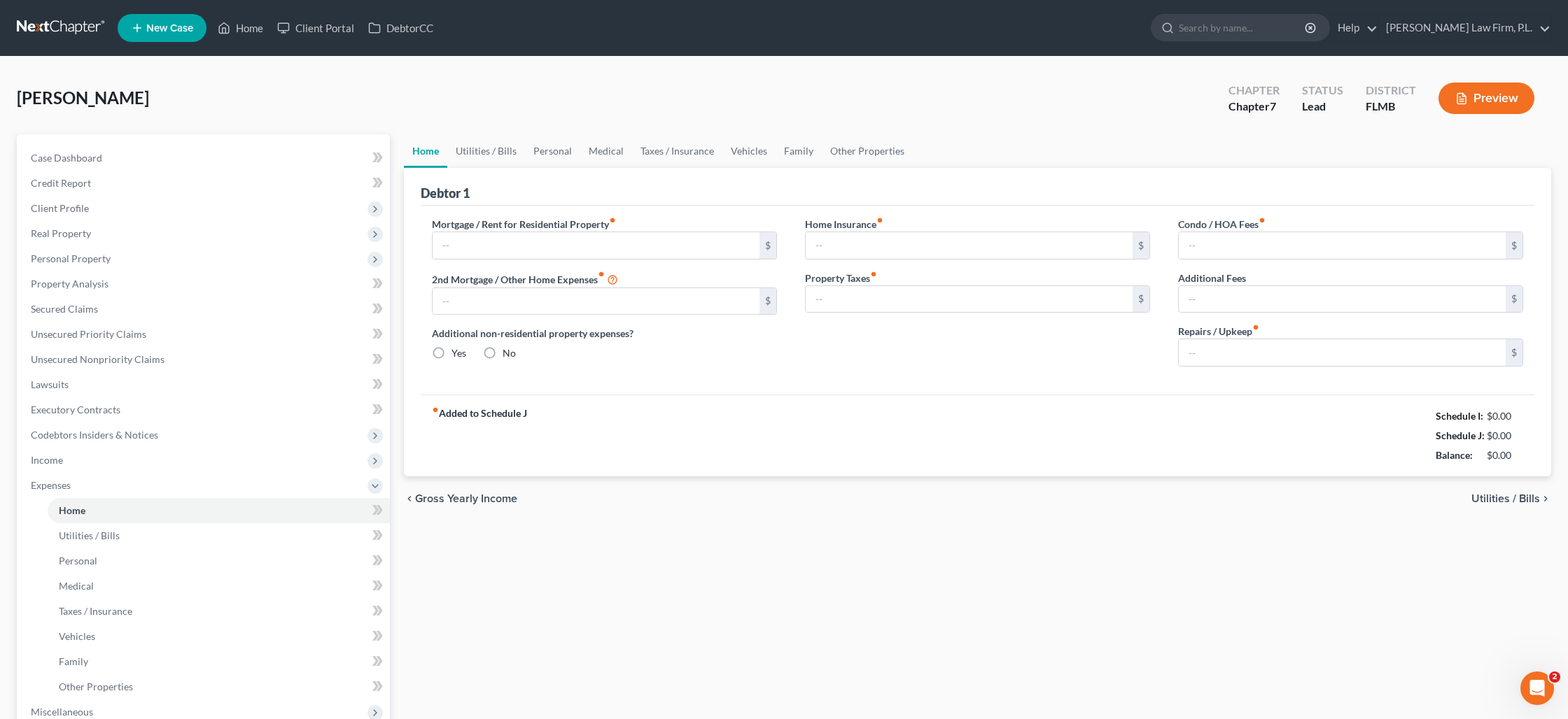
type input "0.00"
type input "40.00"
click at [1496, 104] on button "Preview" at bounding box center [1486, 98] width 96 height 31
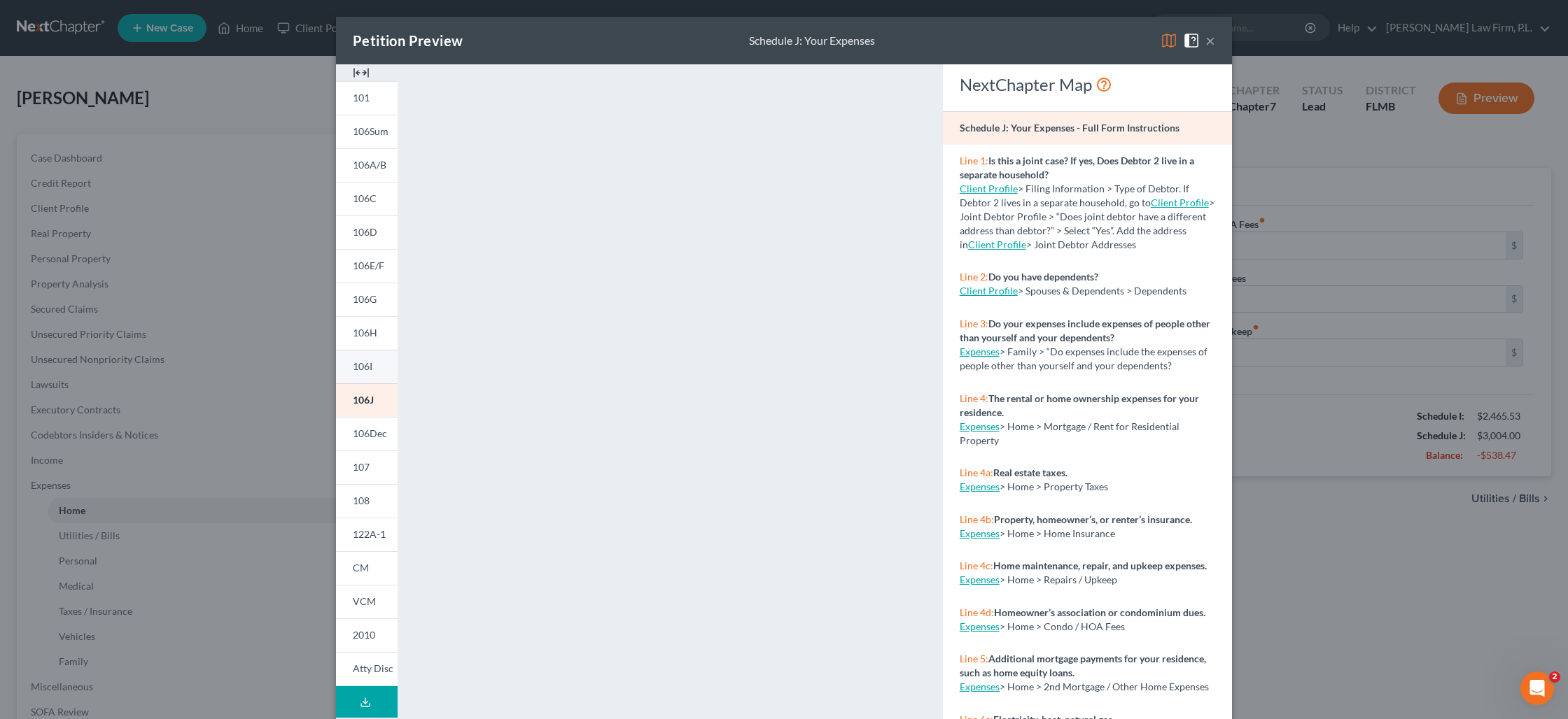
click at [370, 369] on span "106I" at bounding box center [362, 366] width 19 height 12
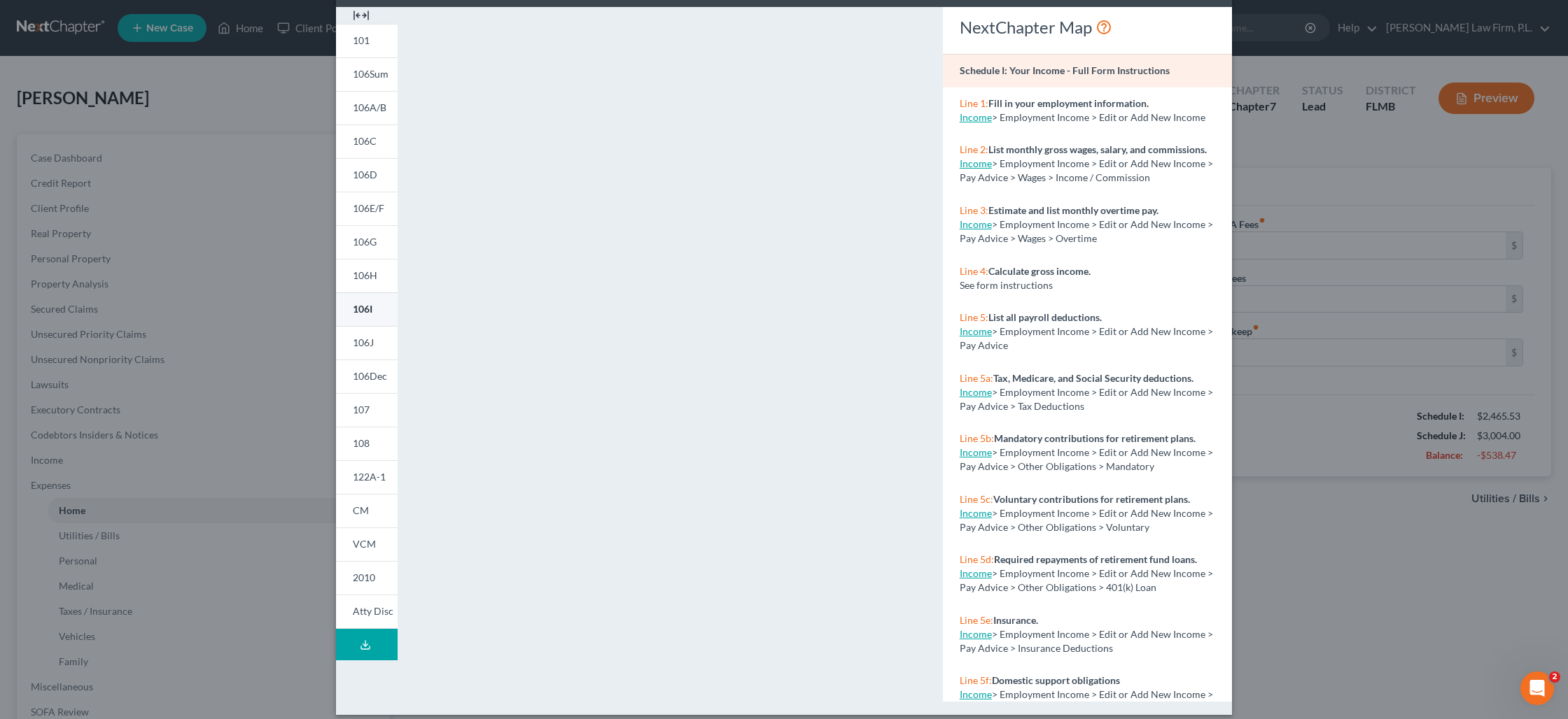
scroll to position [69, 0]
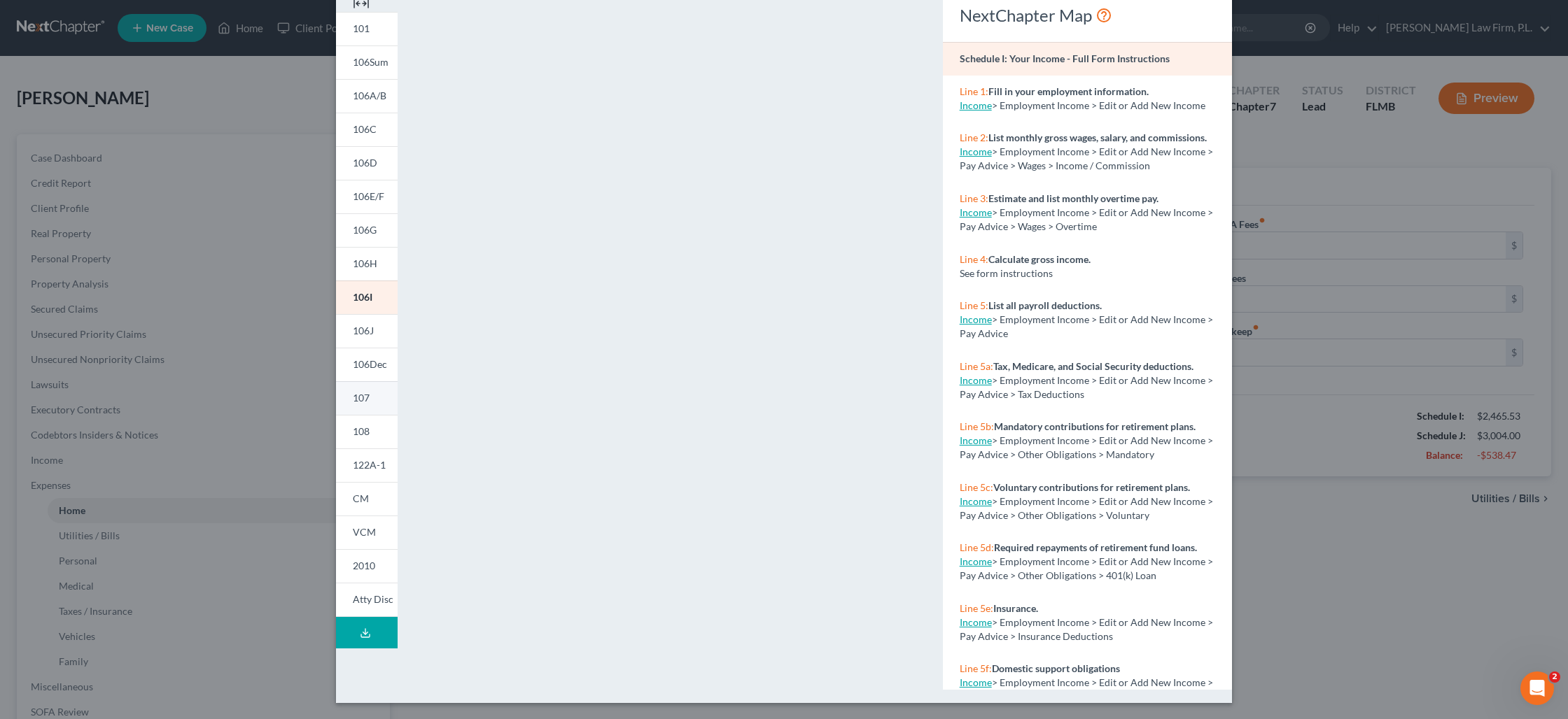
click at [362, 408] on link "107" at bounding box center [366, 399] width 61 height 34
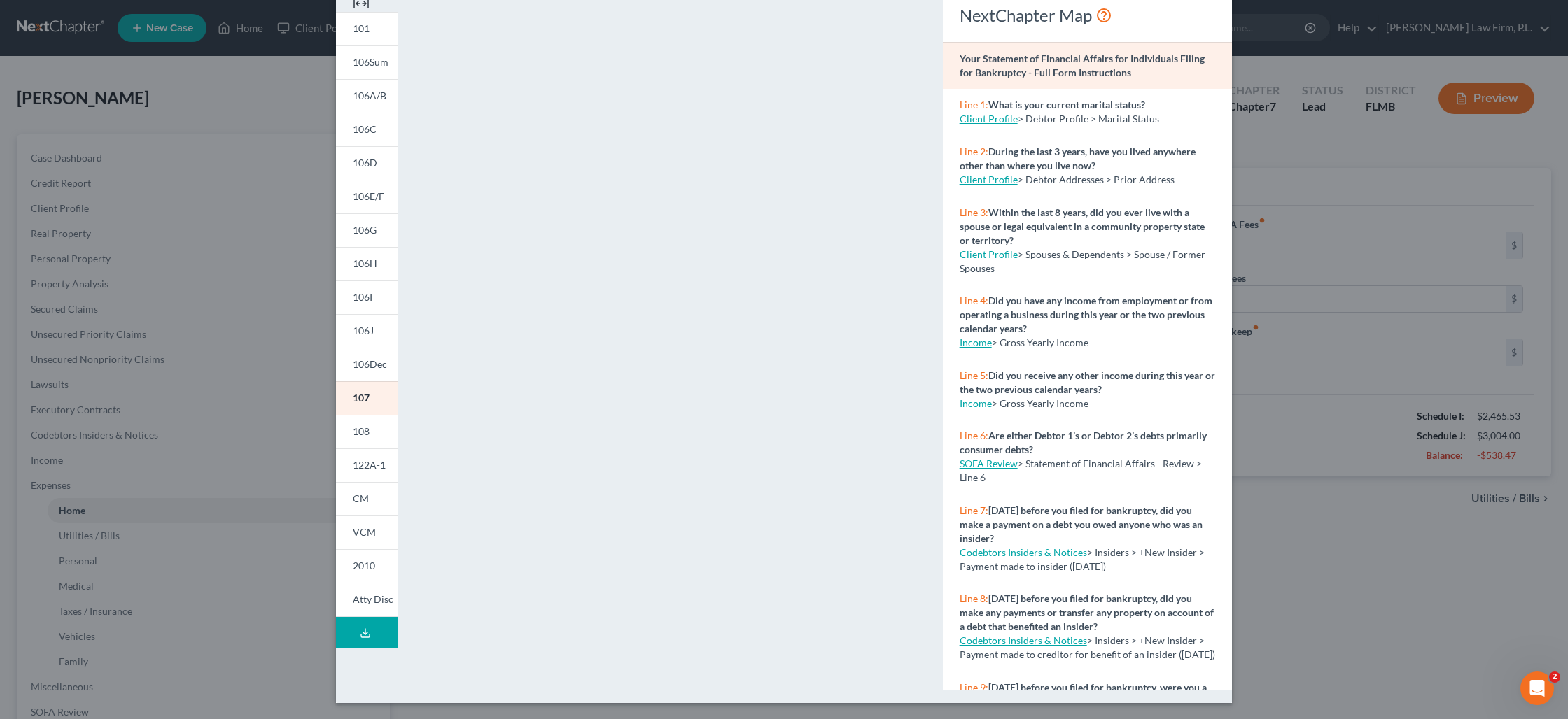
click at [315, 267] on div "Petition Preview Your Statement of Financial Affairs for Individuals Filing for…" at bounding box center [784, 359] width 1568 height 719
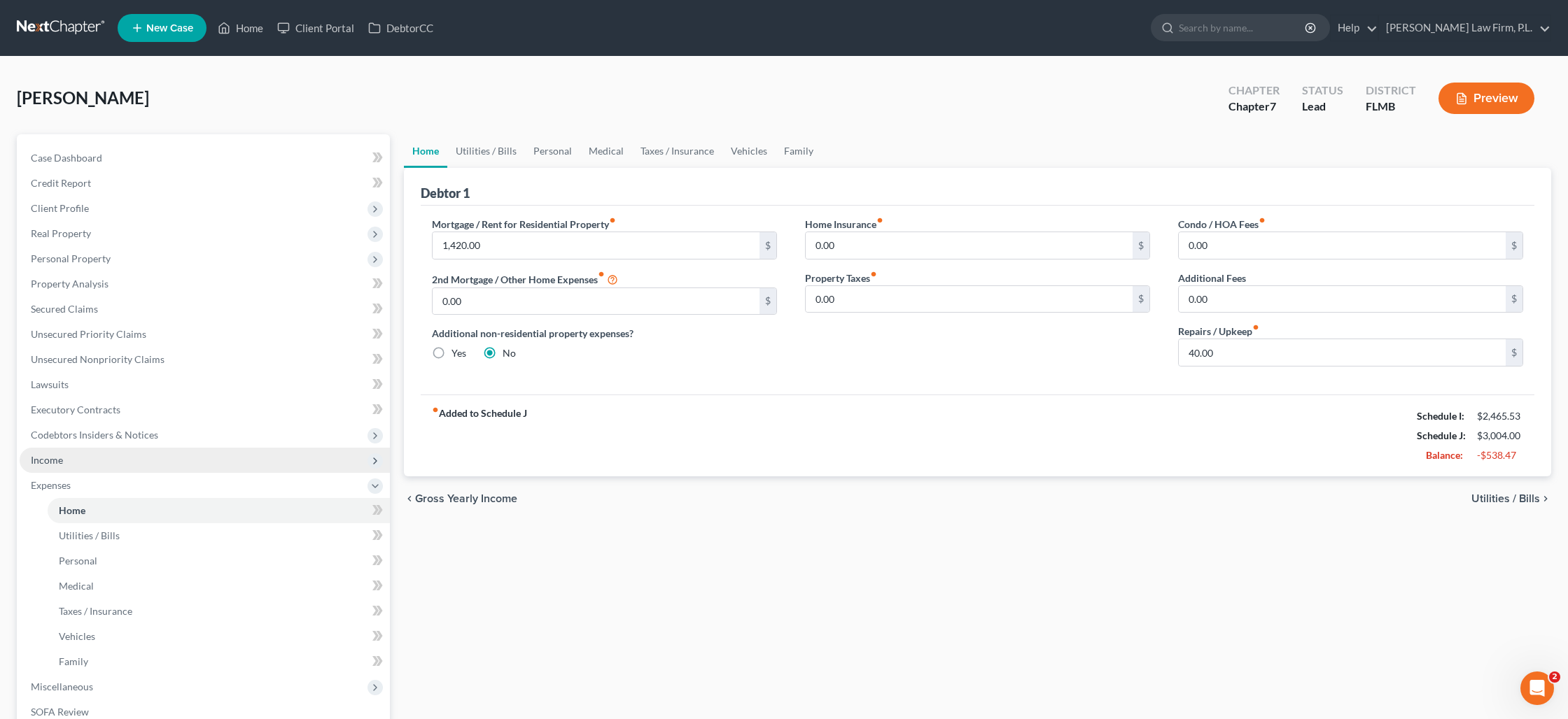
click at [96, 457] on span "Income" at bounding box center [205, 460] width 370 height 25
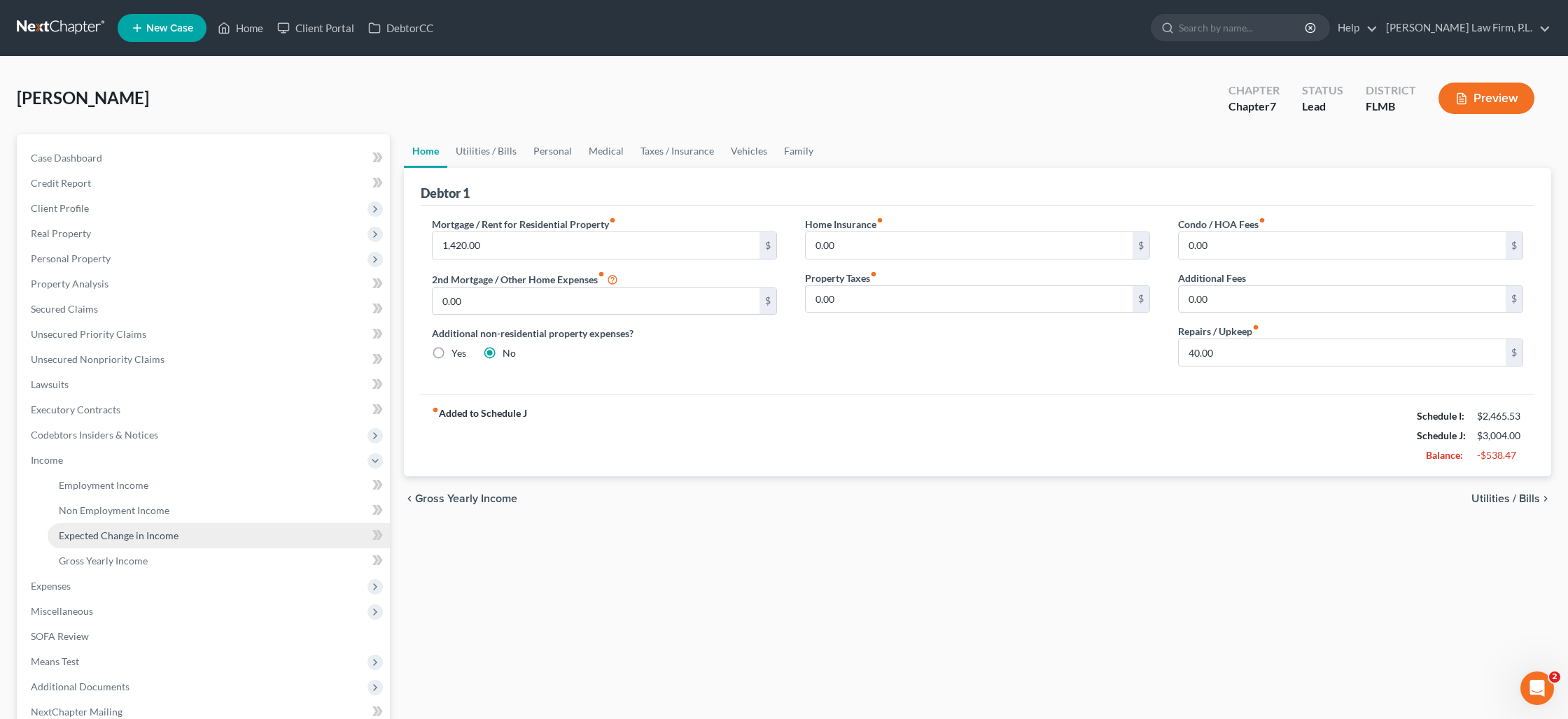
click at [155, 542] on link "Expected Change in Income" at bounding box center [218, 535] width 342 height 25
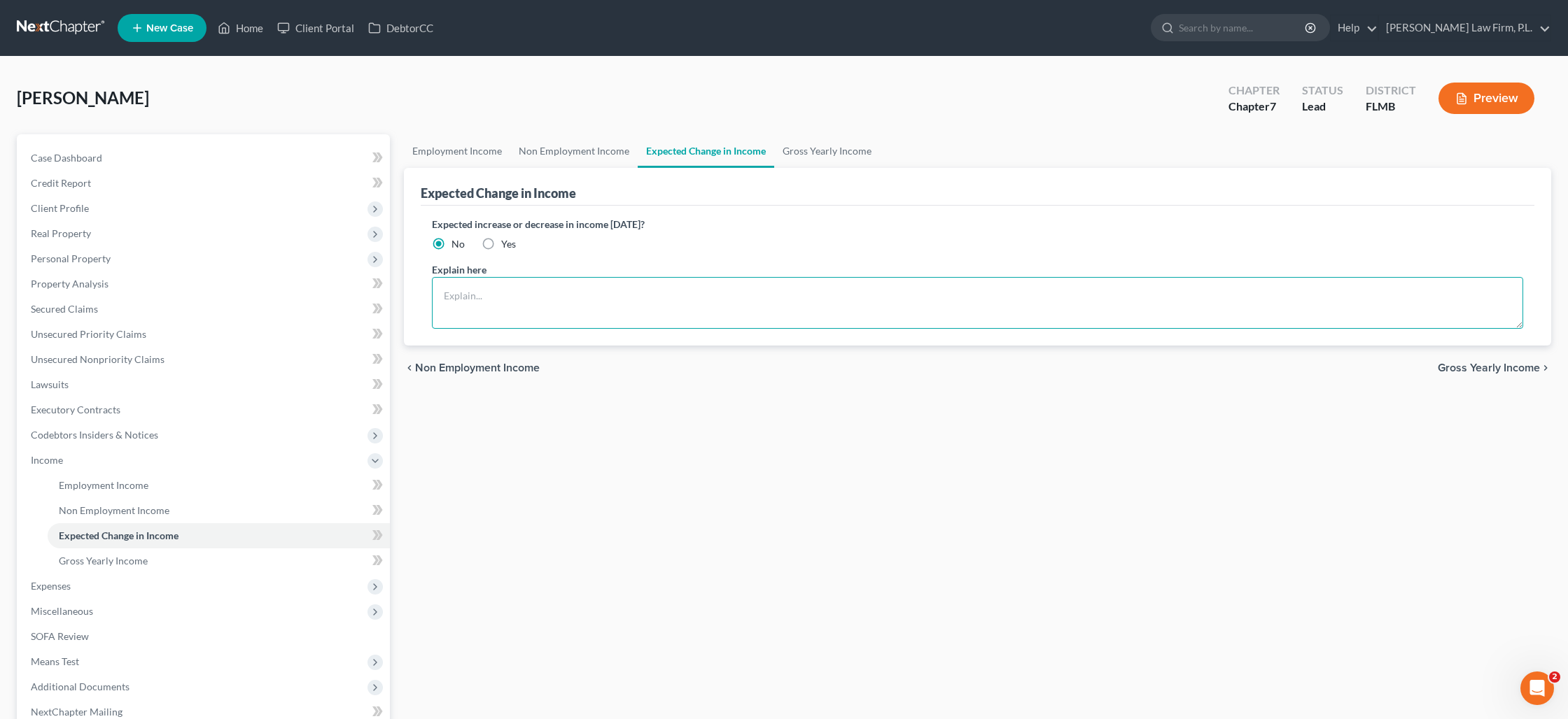
click at [498, 288] on textarea at bounding box center [977, 303] width 1091 height 52
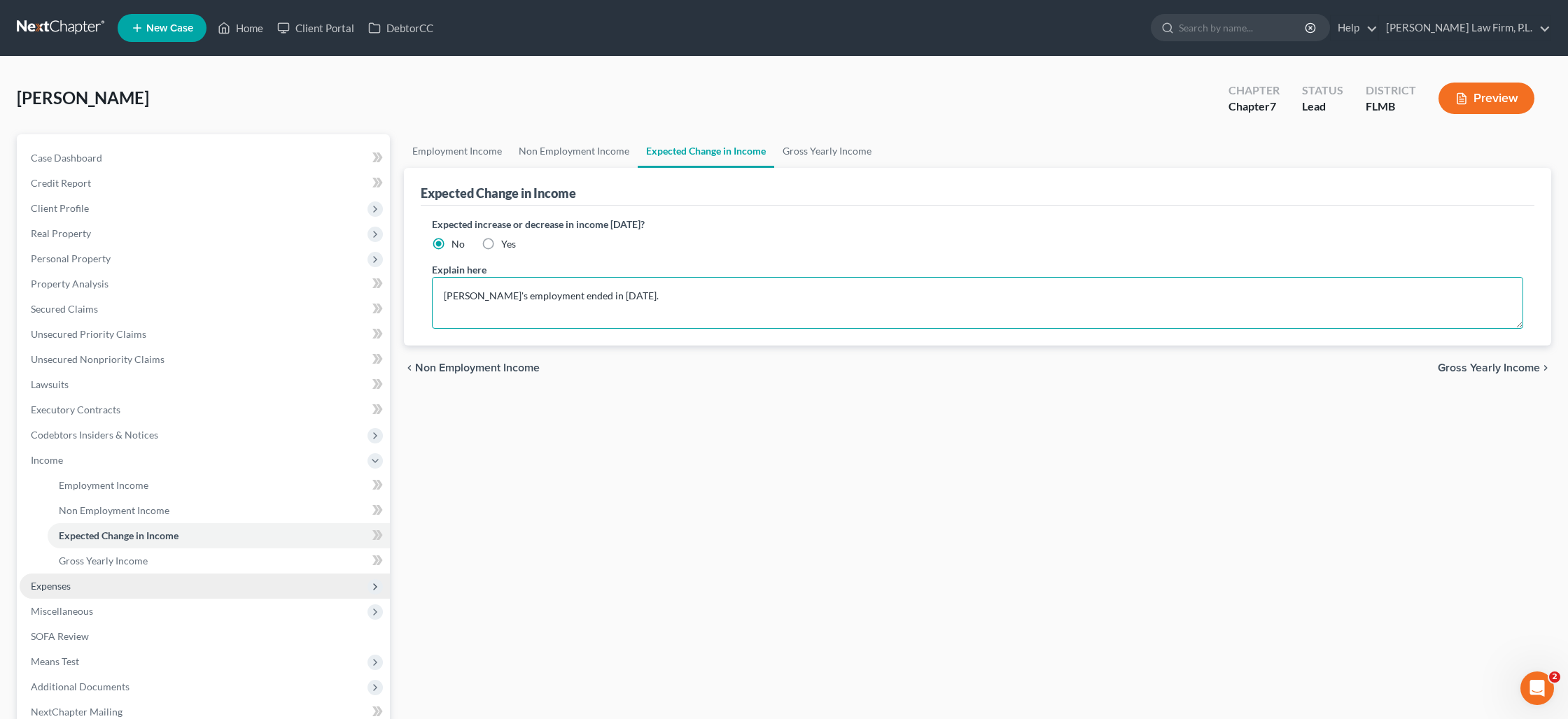
type textarea "[PERSON_NAME]'s employment ended in [DATE]."
click at [120, 585] on span "Expenses" at bounding box center [205, 586] width 370 height 25
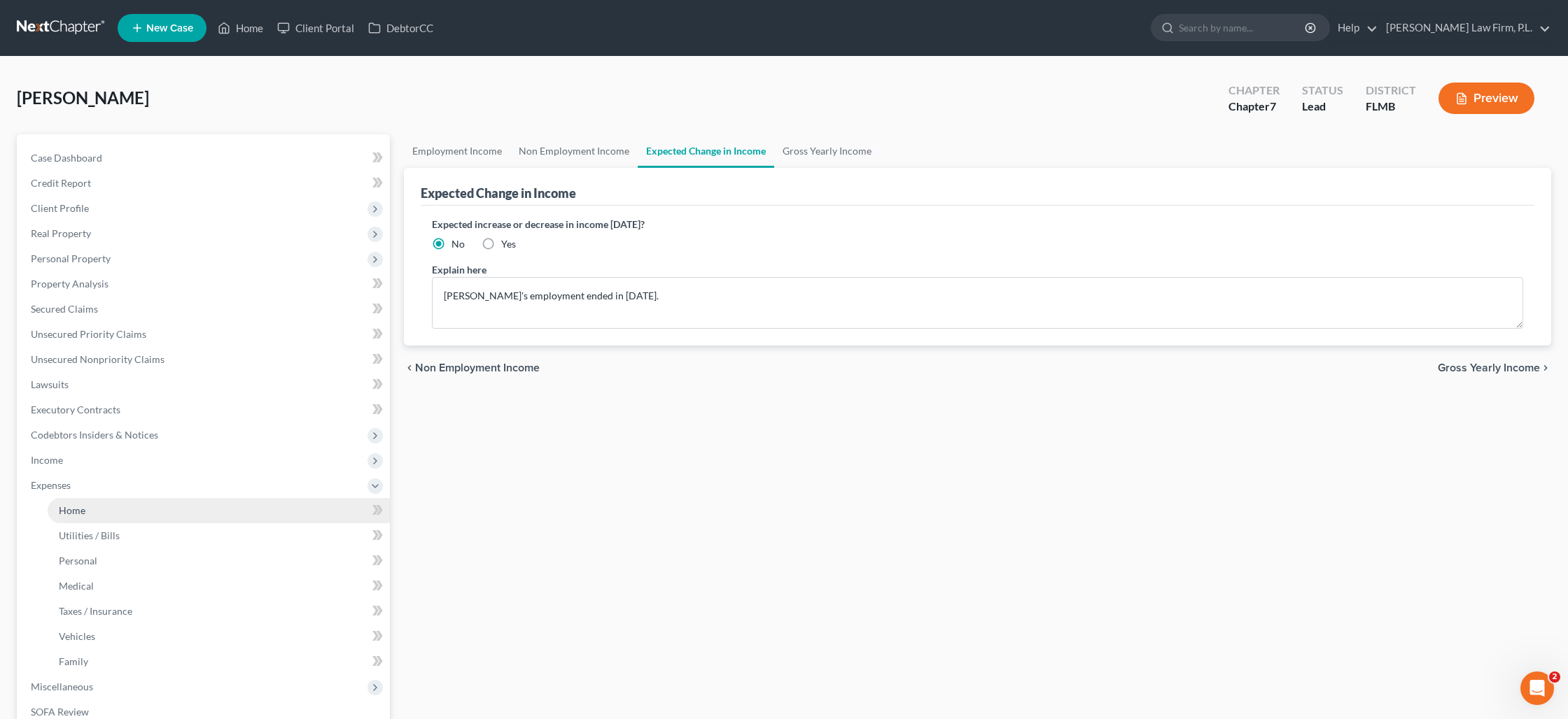
click at [126, 514] on link "Home" at bounding box center [218, 510] width 342 height 25
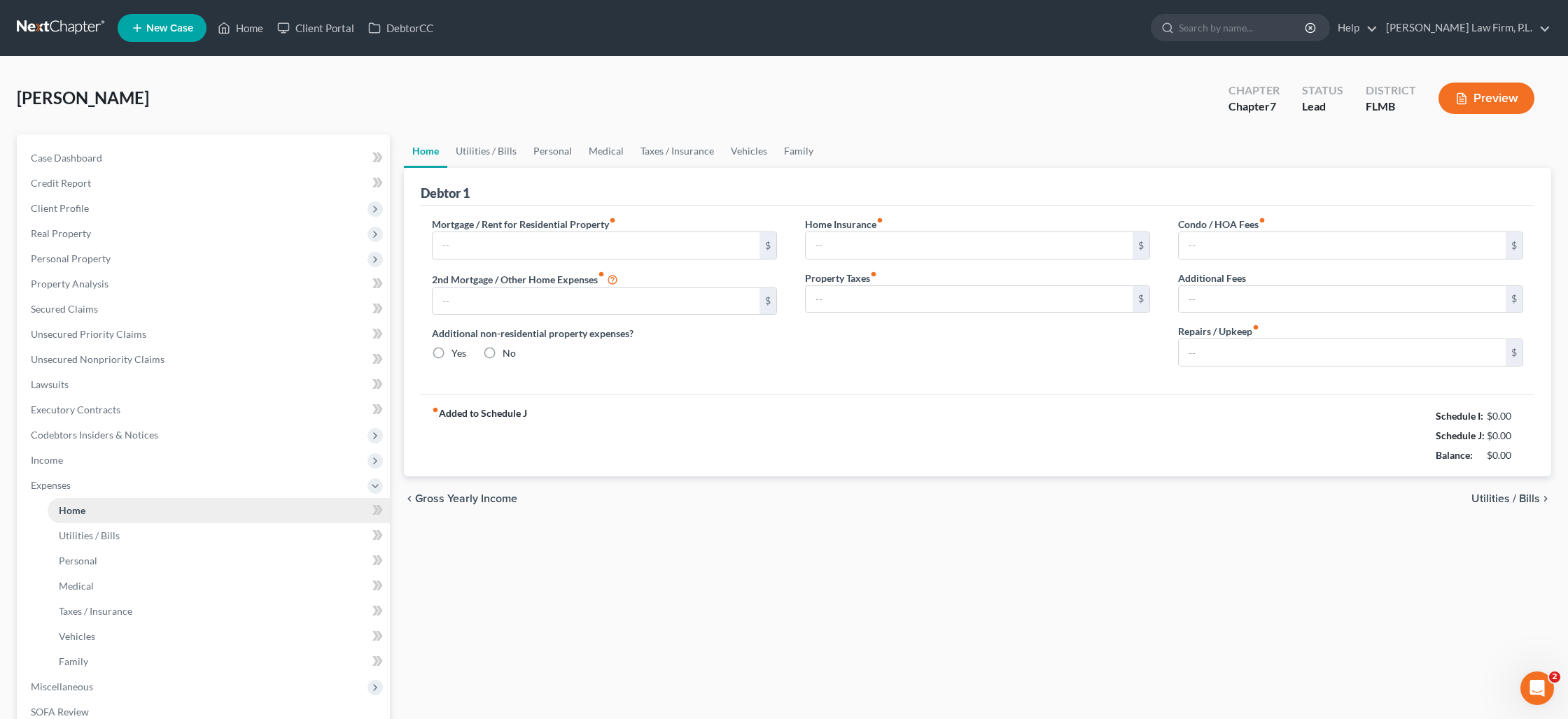
type input "1,420.00"
type input "0.00"
radio input "true"
type input "0.00"
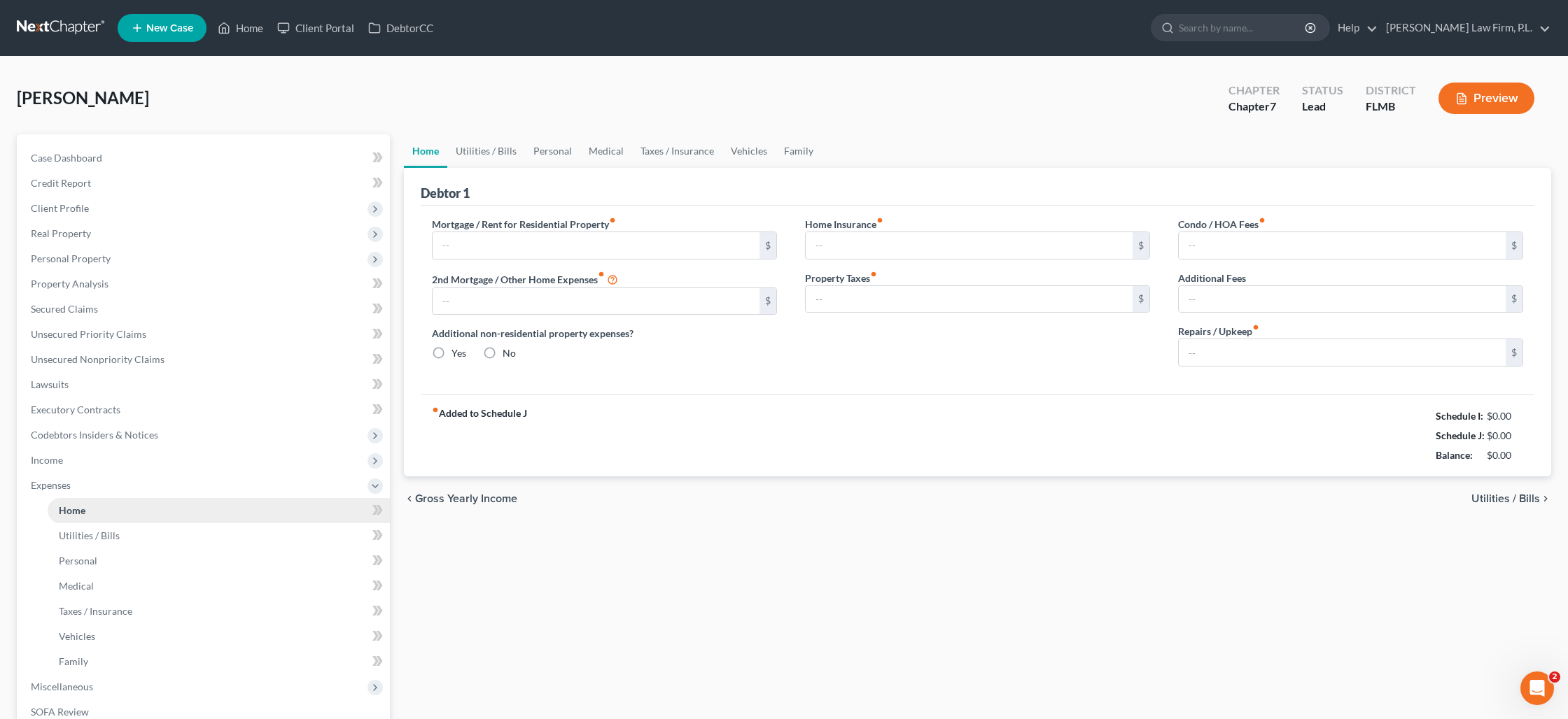
type input "0.00"
type input "40.00"
click at [478, 147] on link "Utilities / Bills" at bounding box center [486, 151] width 77 height 34
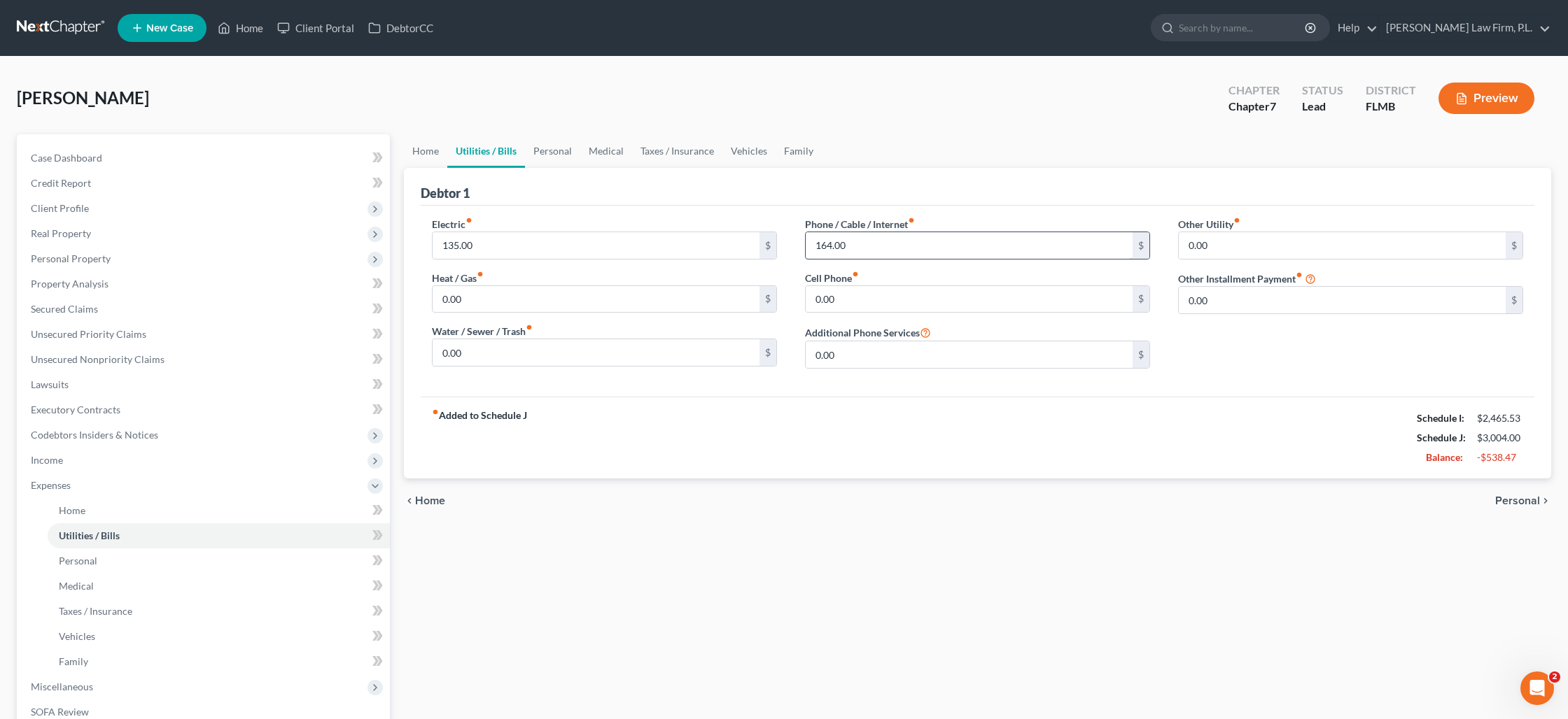
click at [855, 249] on input "164.00" at bounding box center [969, 246] width 327 height 27
type input "2"
type input "295"
click at [568, 357] on input "0.00" at bounding box center [596, 352] width 327 height 27
type input "50"
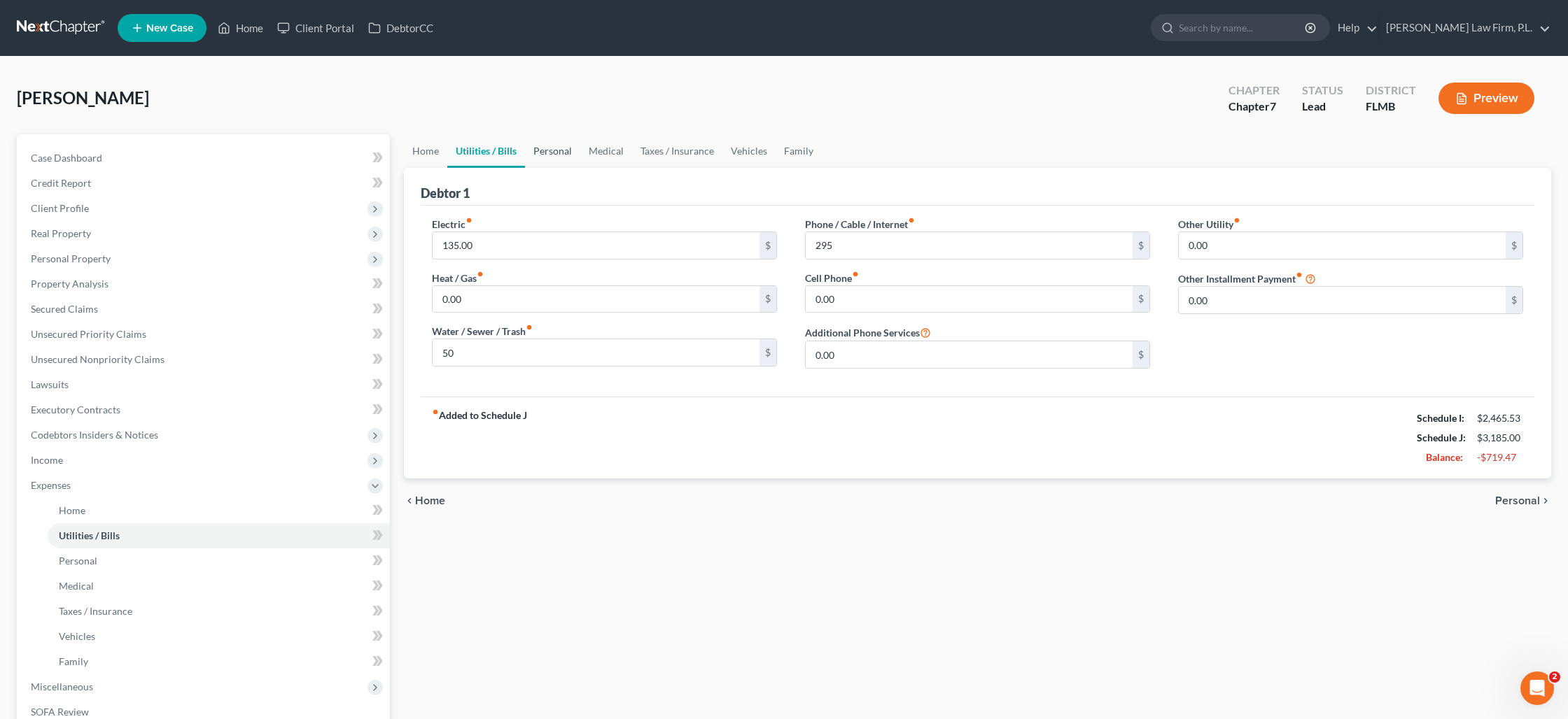
click at [548, 152] on link "Personal" at bounding box center [552, 151] width 56 height 34
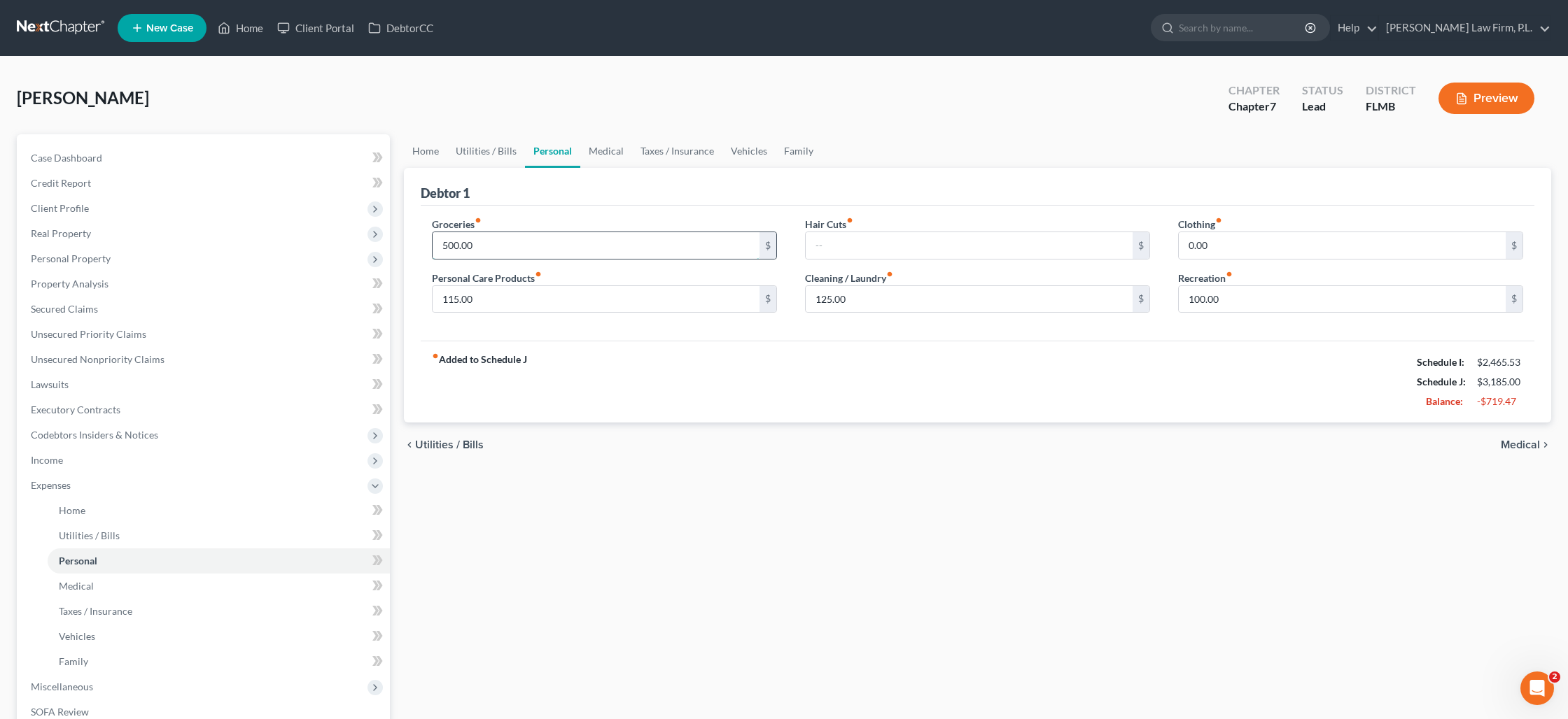
drag, startPoint x: 491, startPoint y: 241, endPoint x: 436, endPoint y: 243, distance: 55.0
click at [436, 243] on input "500.00" at bounding box center [596, 246] width 327 height 27
click at [447, 246] on input "500.00" at bounding box center [596, 246] width 327 height 27
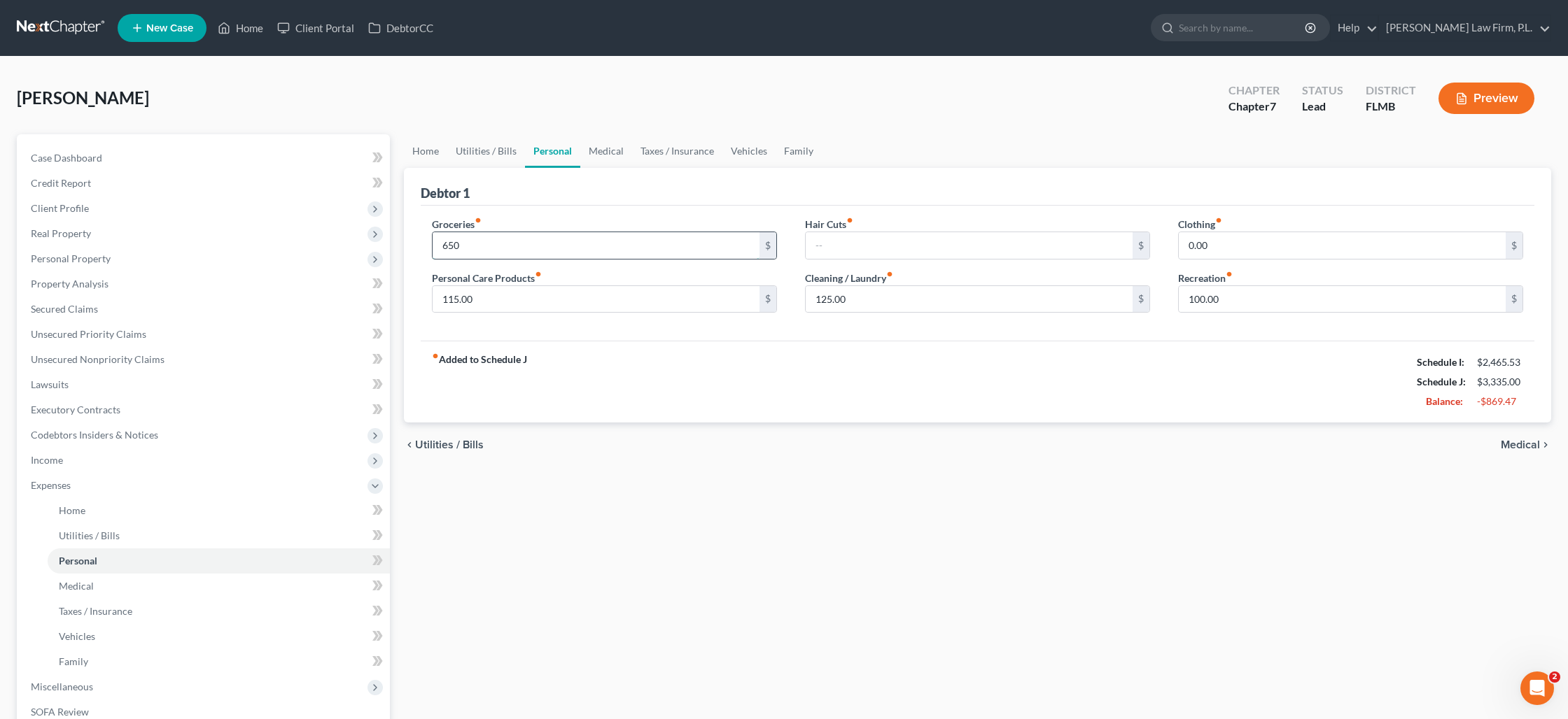
type input "650"
click at [599, 156] on link "Medical" at bounding box center [606, 151] width 52 height 34
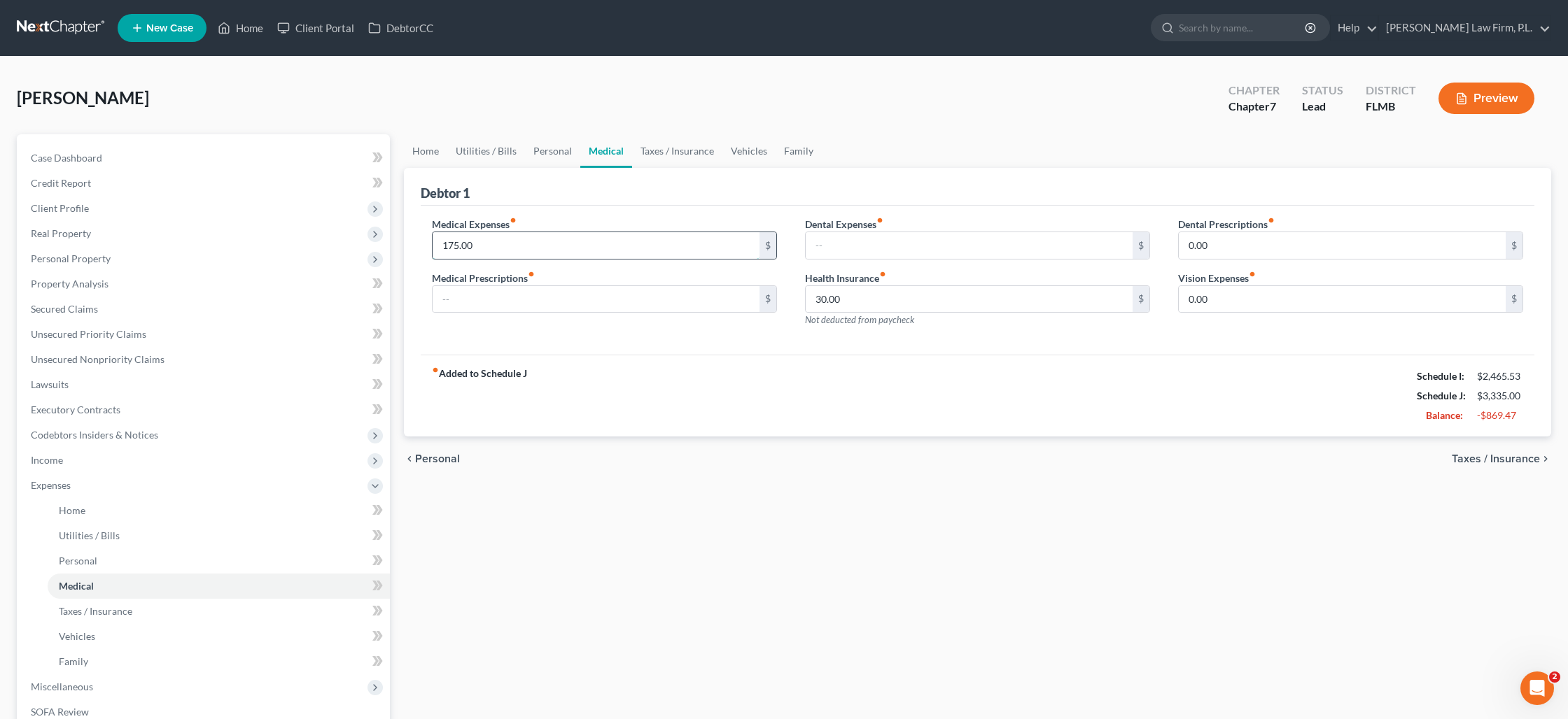
click at [505, 244] on input "175.00" at bounding box center [596, 246] width 327 height 27
type input "200"
click at [661, 155] on link "Taxes / Insurance" at bounding box center [677, 151] width 90 height 34
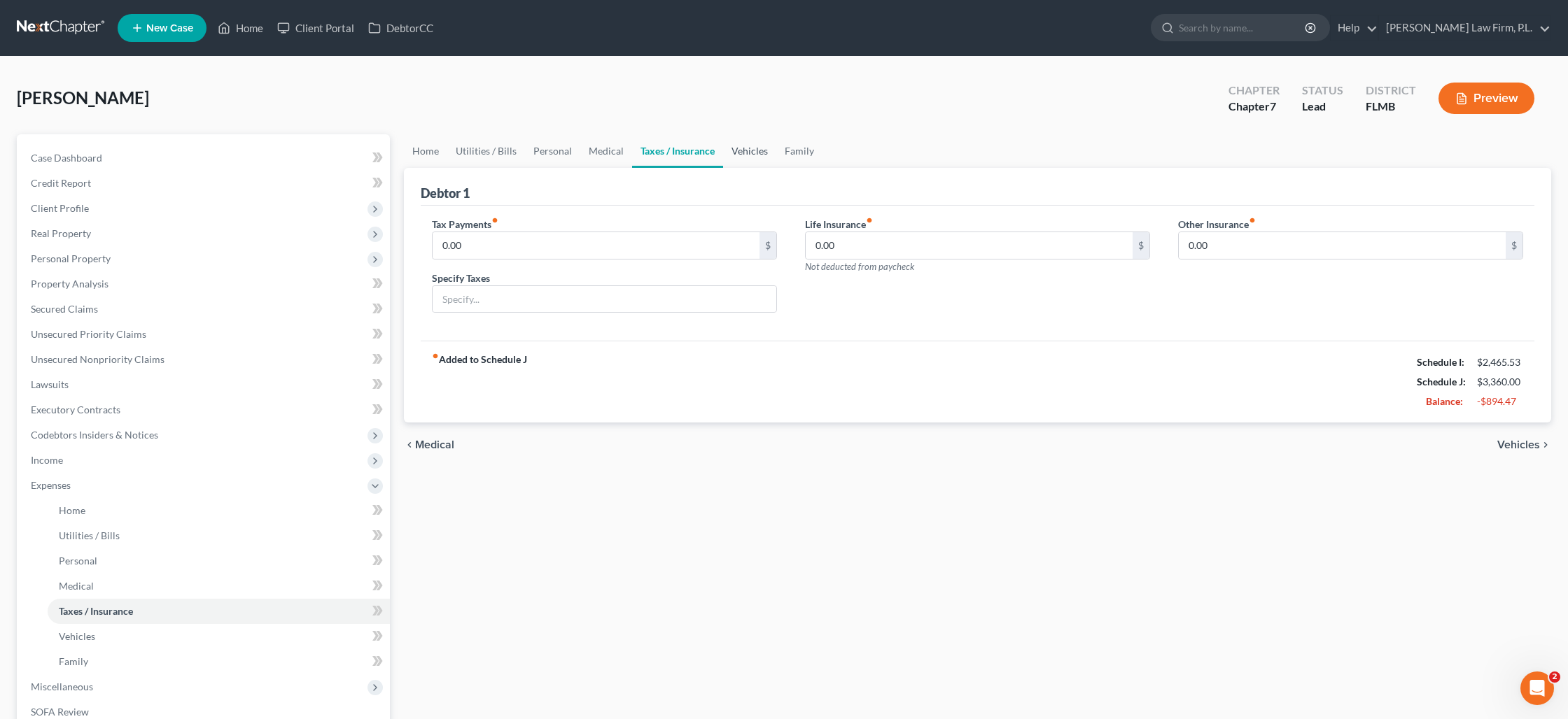
click at [741, 153] on link "Vehicles" at bounding box center [750, 151] width 53 height 34
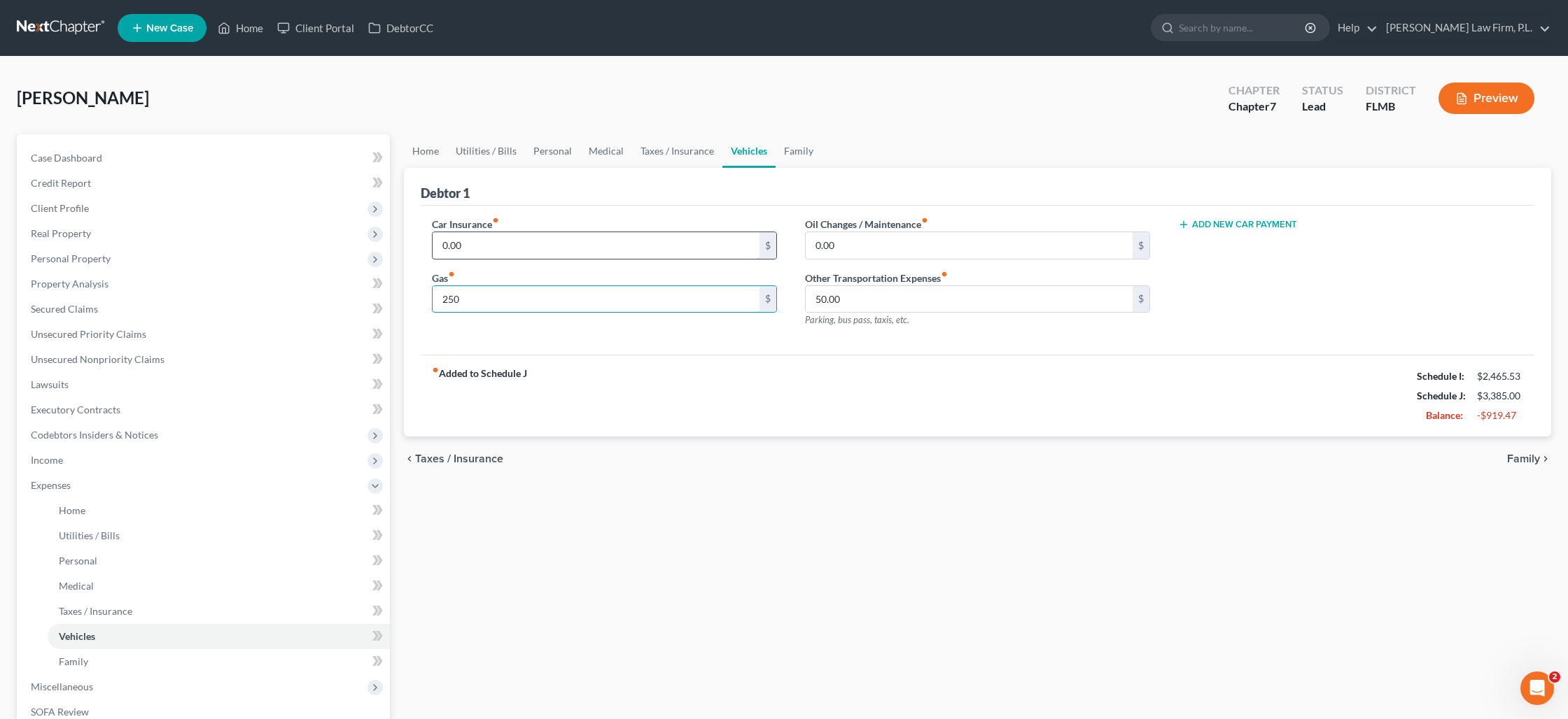
type input "250"
click at [803, 155] on link "Family" at bounding box center [798, 151] width 46 height 34
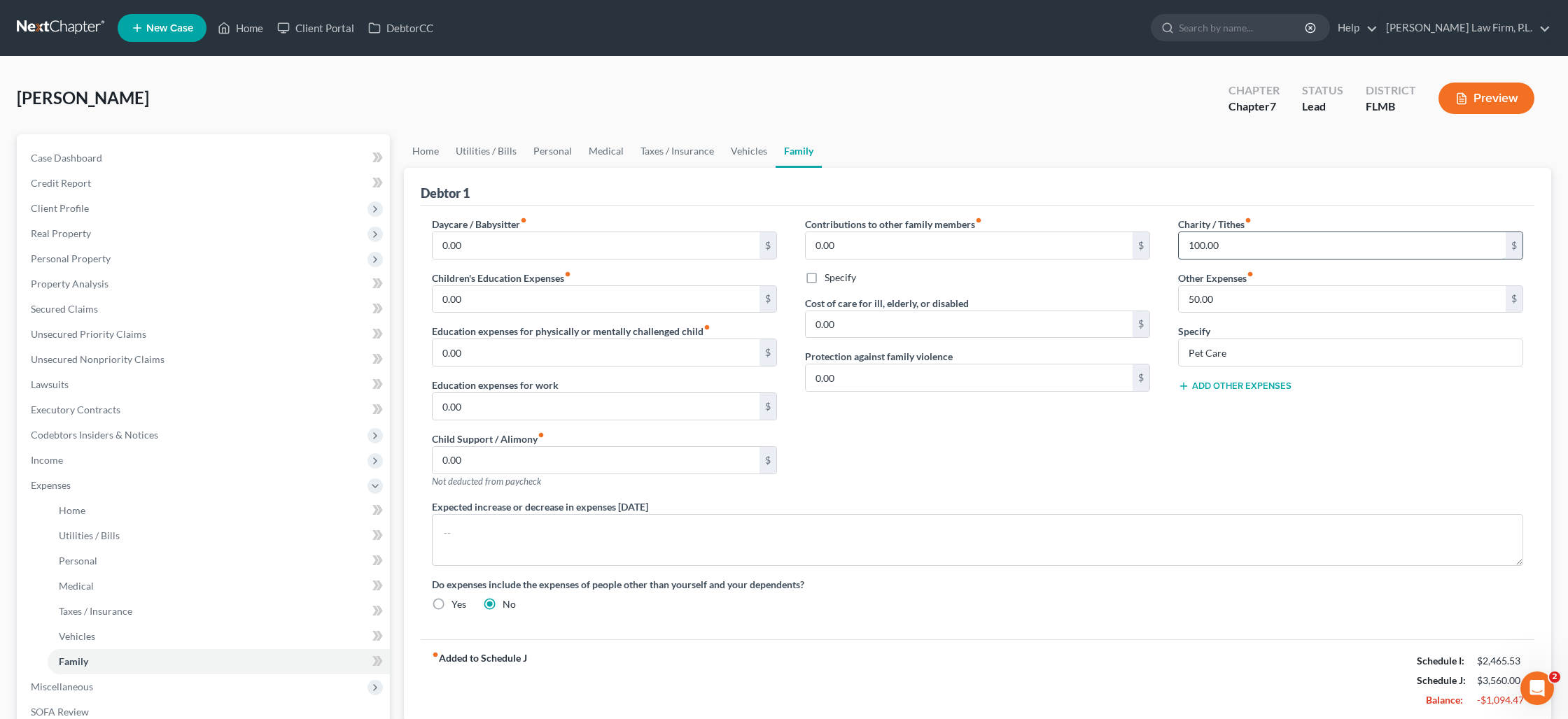
click at [1227, 249] on input "100.00" at bounding box center [1342, 246] width 327 height 27
type input "50"
type input "95"
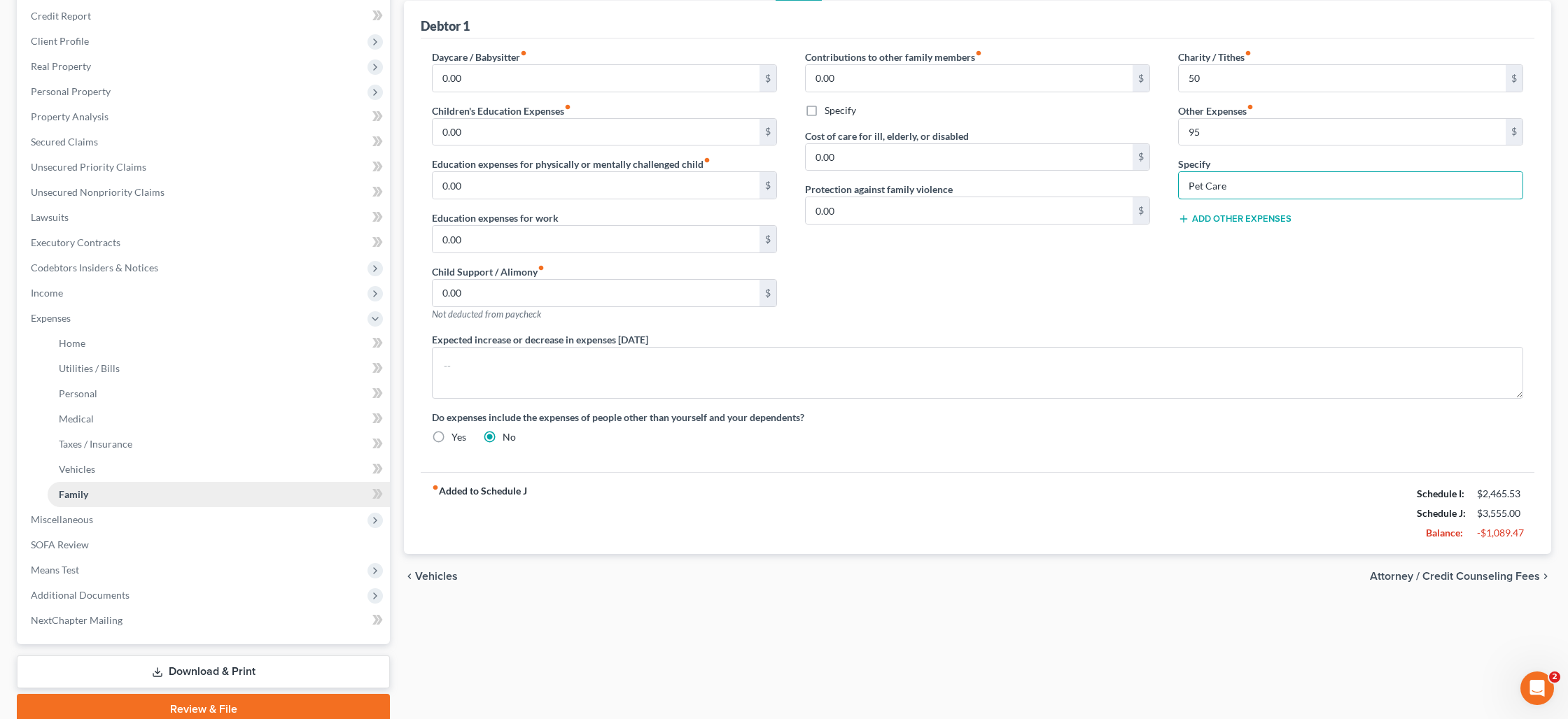
scroll to position [169, 0]
click at [186, 511] on span "Miscellaneous" at bounding box center [205, 517] width 370 height 25
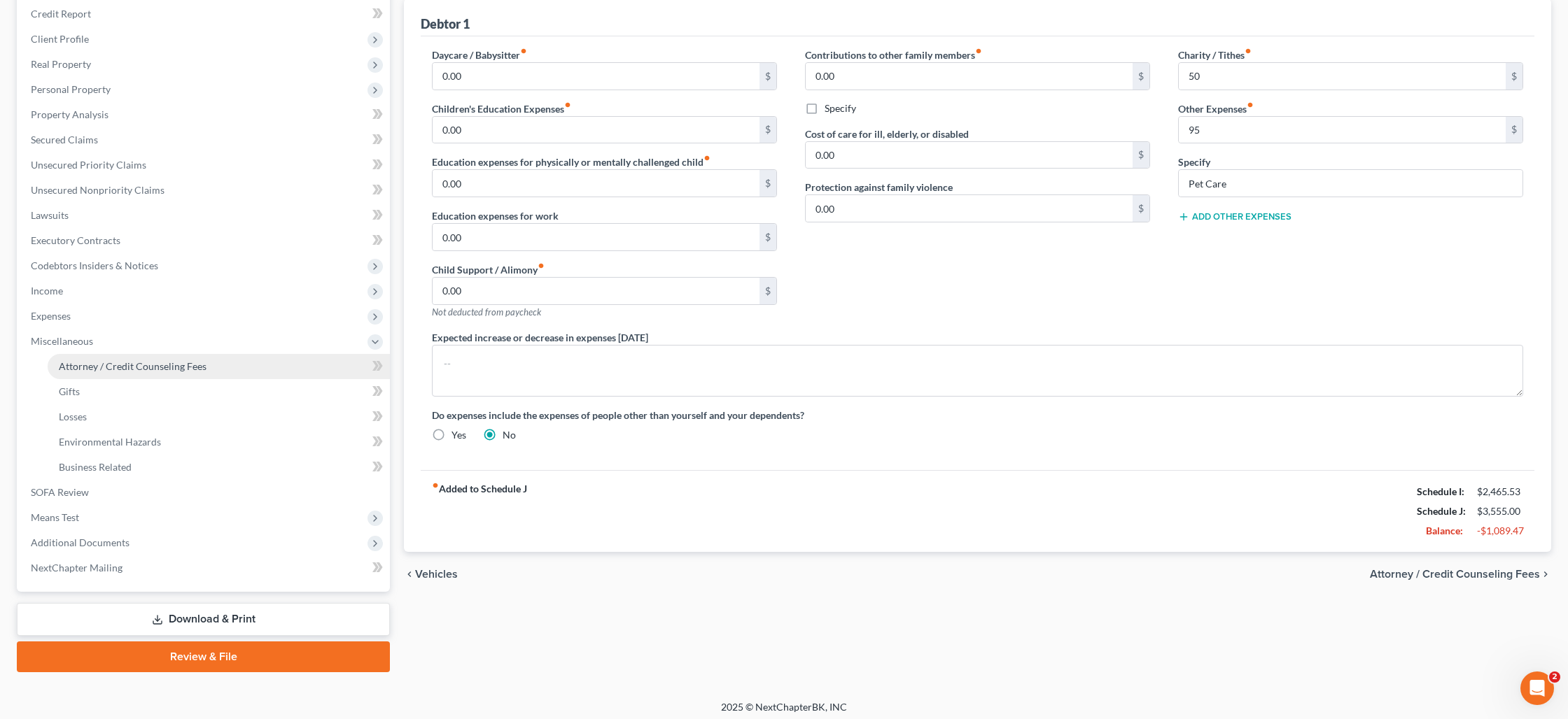
click at [110, 370] on span "Attorney / Credit Counseling Fees" at bounding box center [132, 366] width 147 height 12
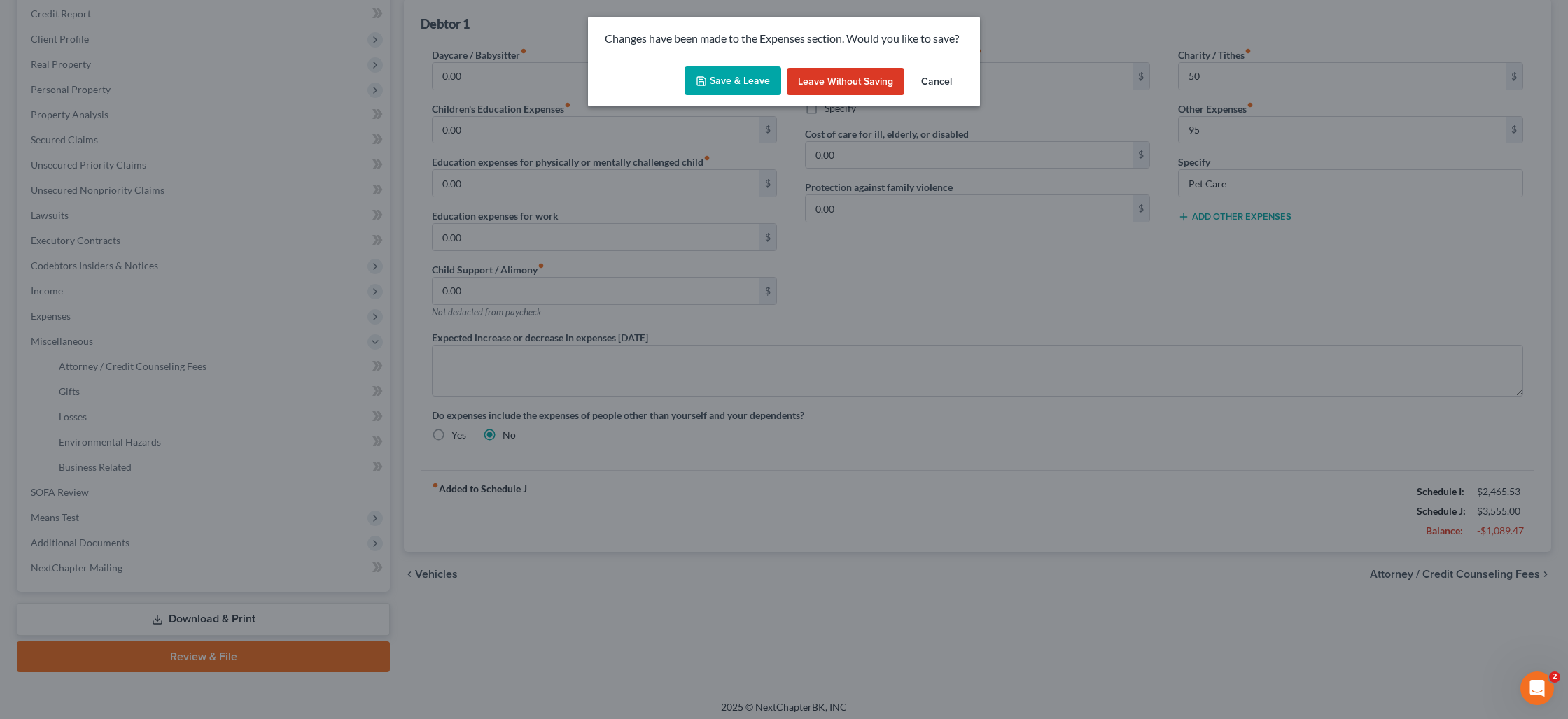
click at [756, 67] on button "Save & Leave" at bounding box center [733, 81] width 97 height 30
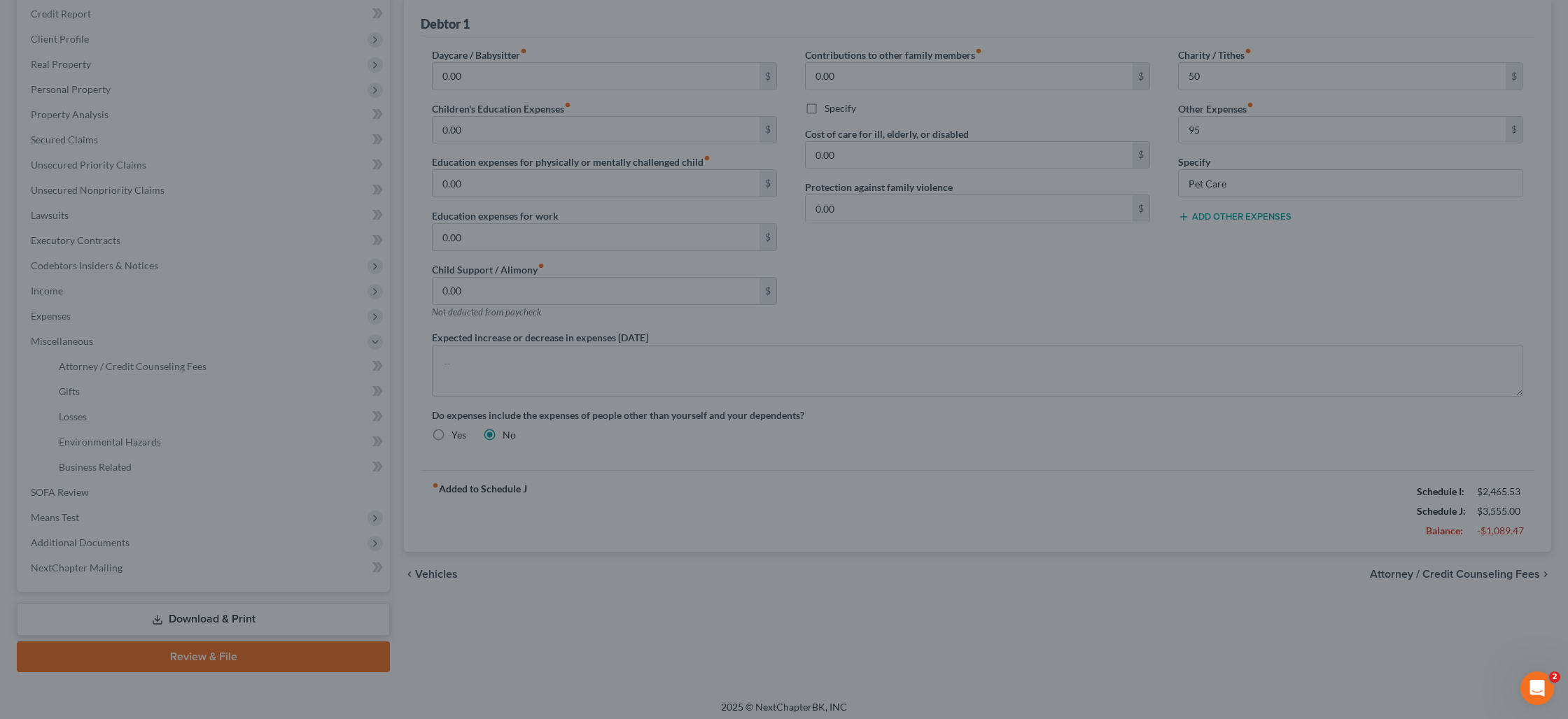
type input "50.00"
type input "95.00"
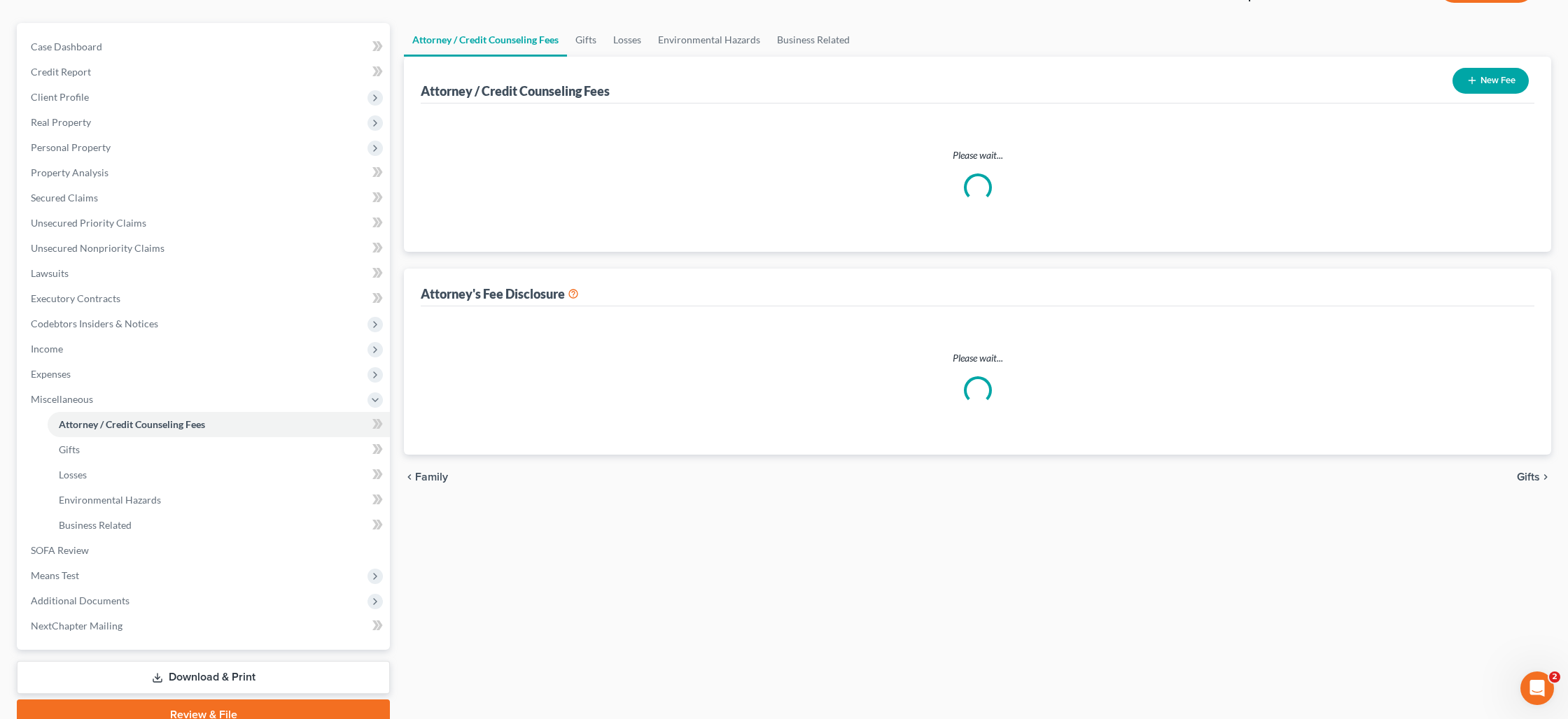
select select "0"
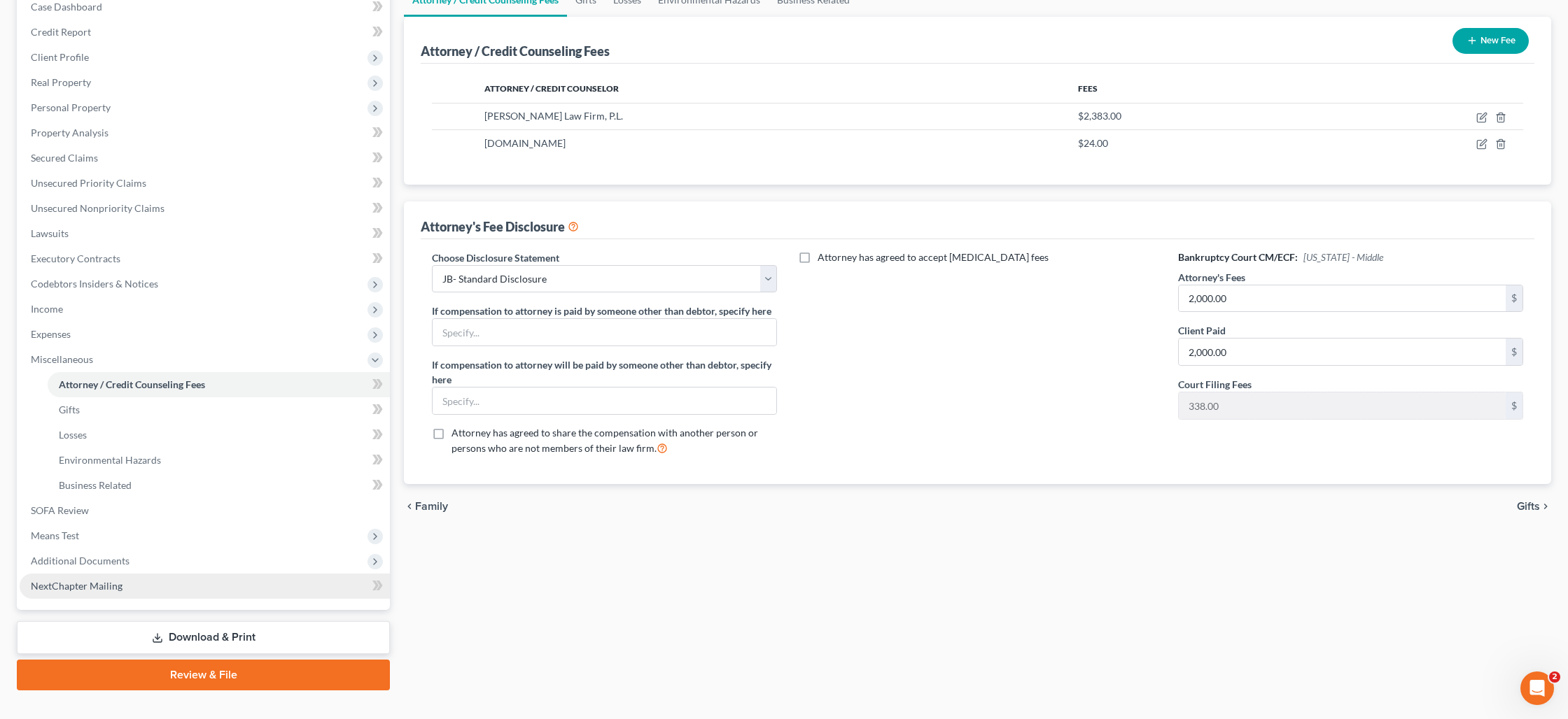
scroll to position [174, 0]
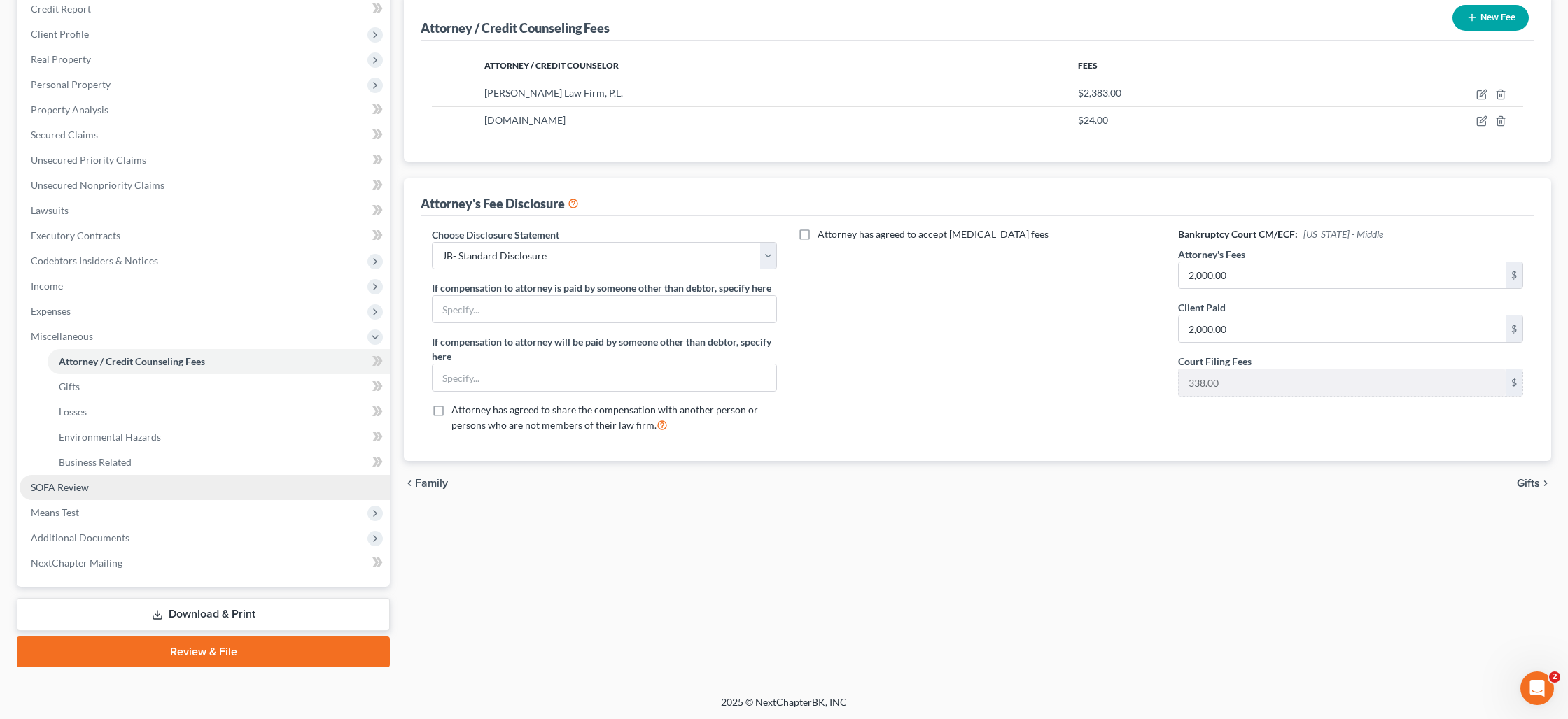
click at [85, 490] on span "SOFA Review" at bounding box center [60, 487] width 58 height 12
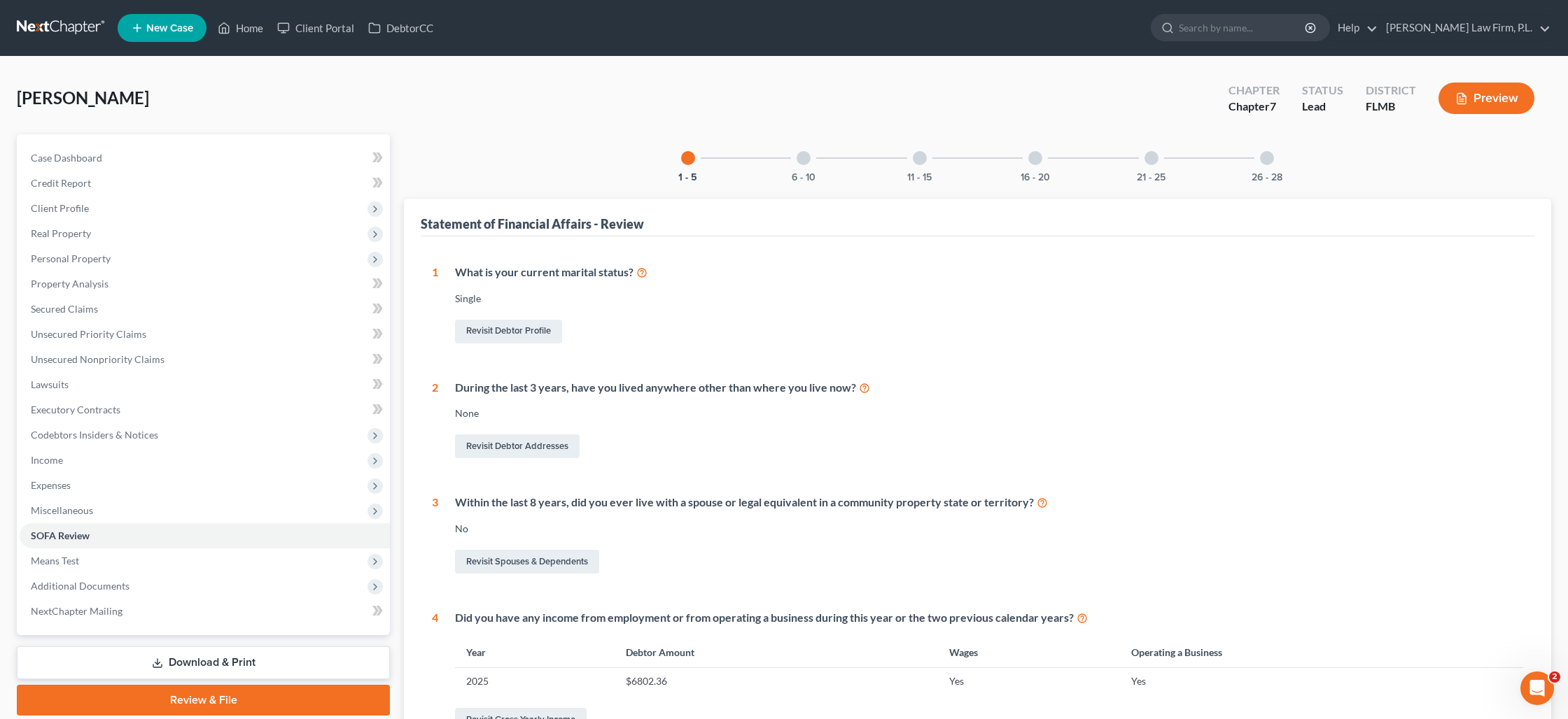
click at [809, 163] on div "6 - 10" at bounding box center [803, 158] width 48 height 48
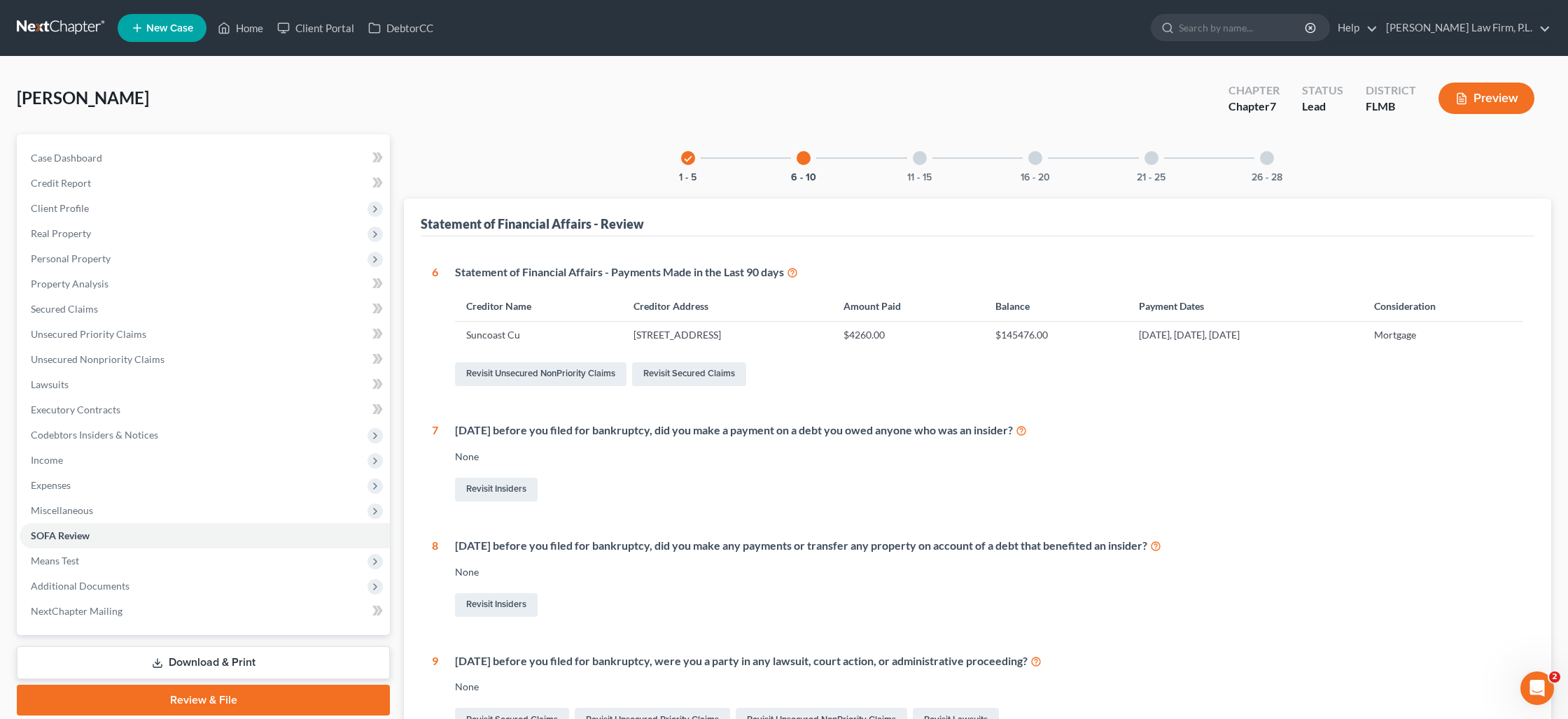
click at [918, 154] on div at bounding box center [919, 158] width 14 height 14
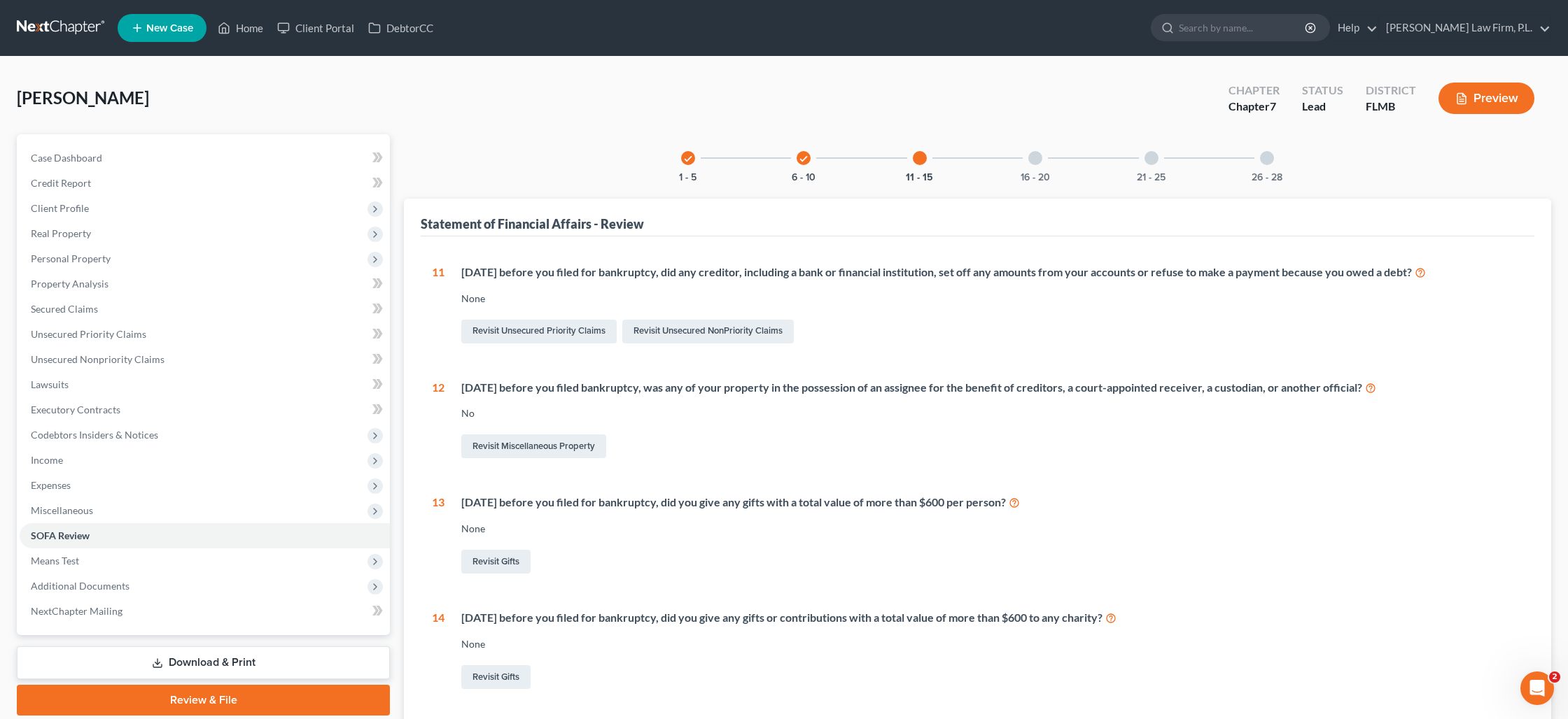
click at [1033, 155] on div at bounding box center [1035, 158] width 14 height 14
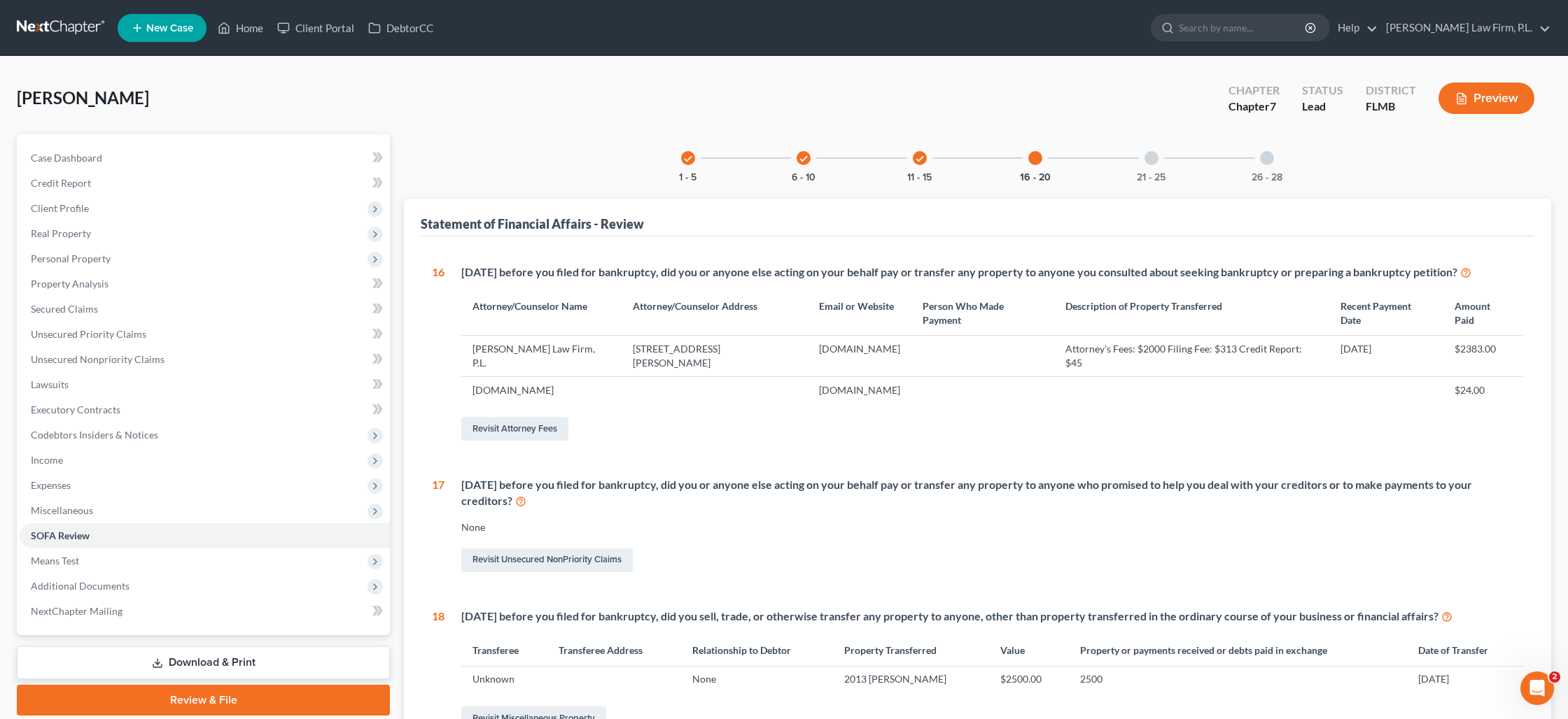
click at [1150, 162] on div at bounding box center [1151, 158] width 14 height 14
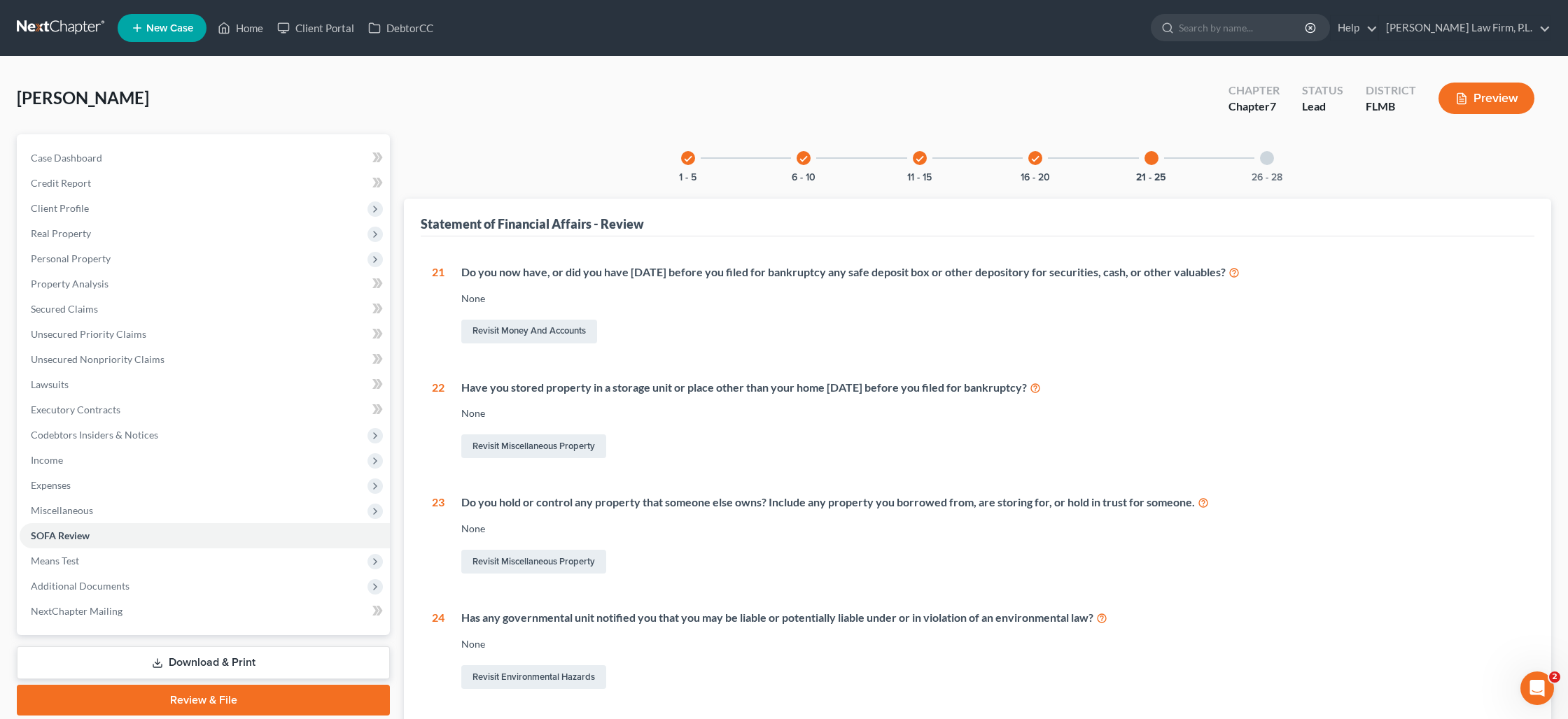
click at [1274, 161] on div "26 - 28" at bounding box center [1266, 158] width 48 height 48
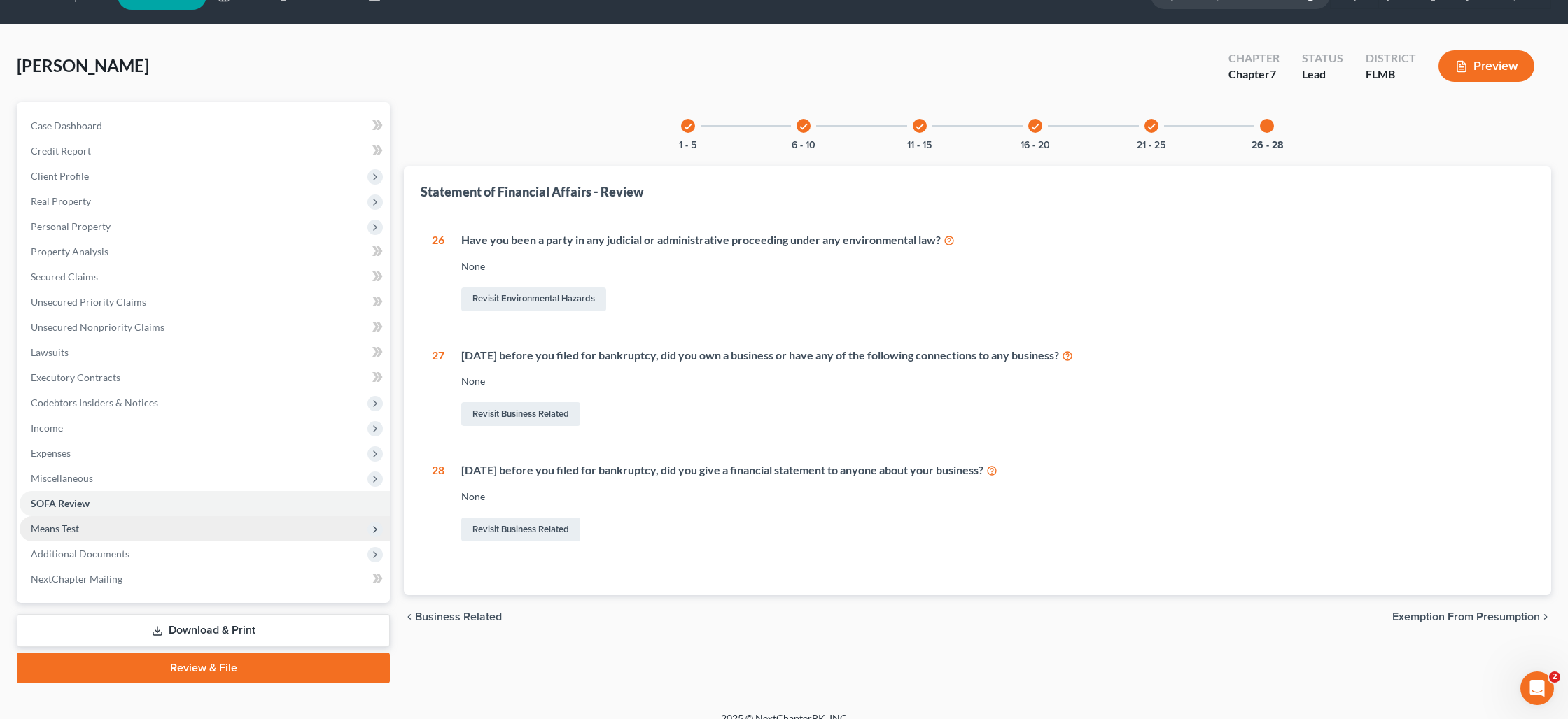
scroll to position [48, 0]
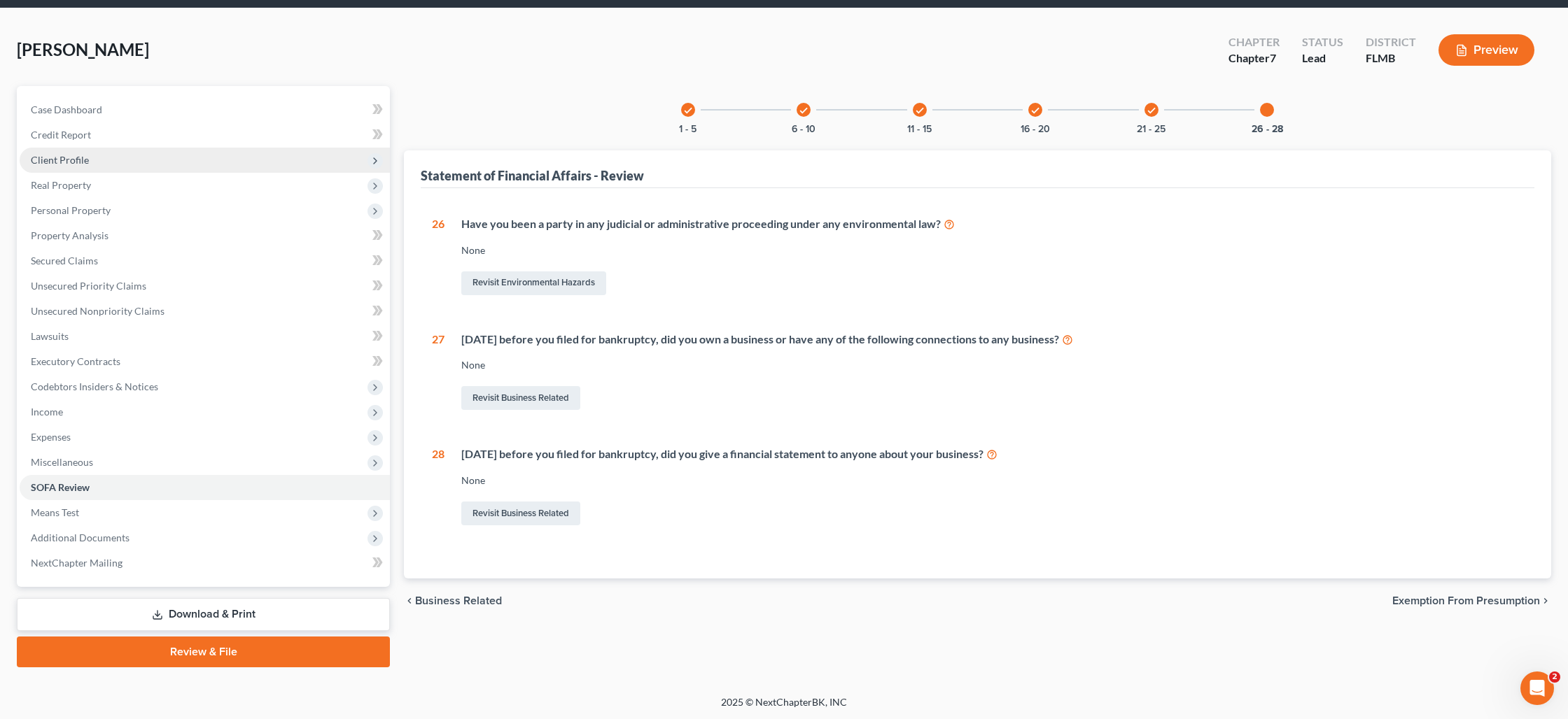
click at [108, 164] on span "Client Profile" at bounding box center [205, 159] width 370 height 25
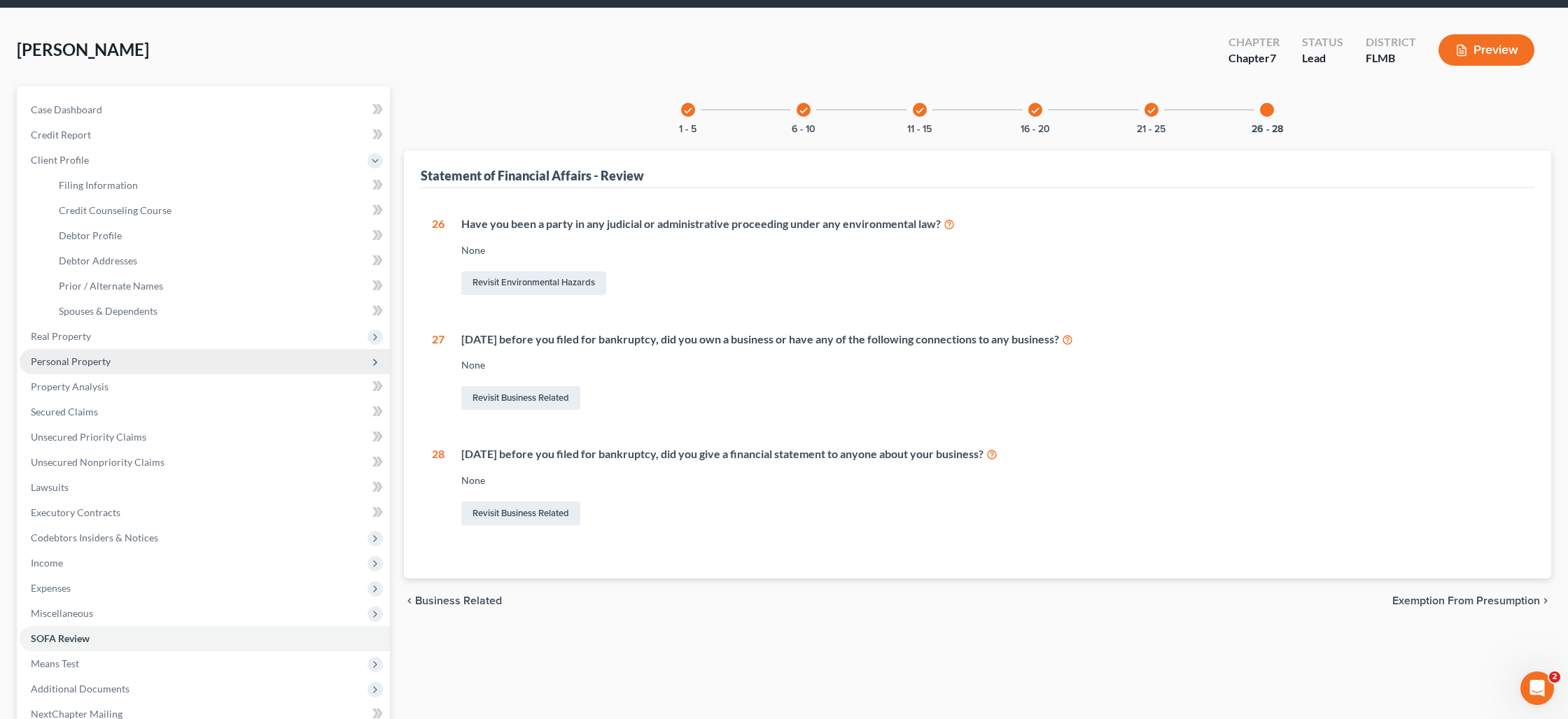
click at [72, 357] on span "Personal Property" at bounding box center [70, 361] width 80 height 12
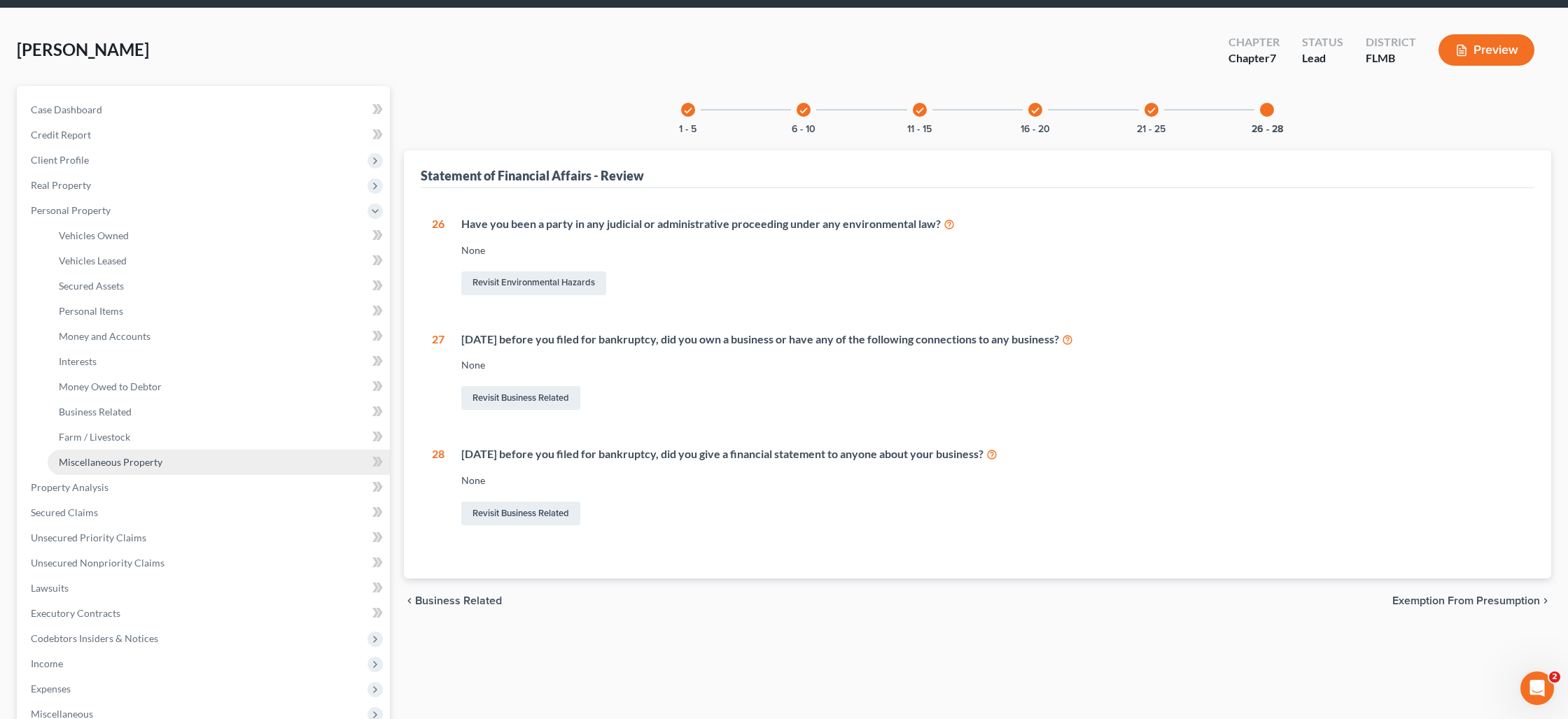
click at [123, 457] on span "Miscellaneous Property" at bounding box center [110, 462] width 104 height 12
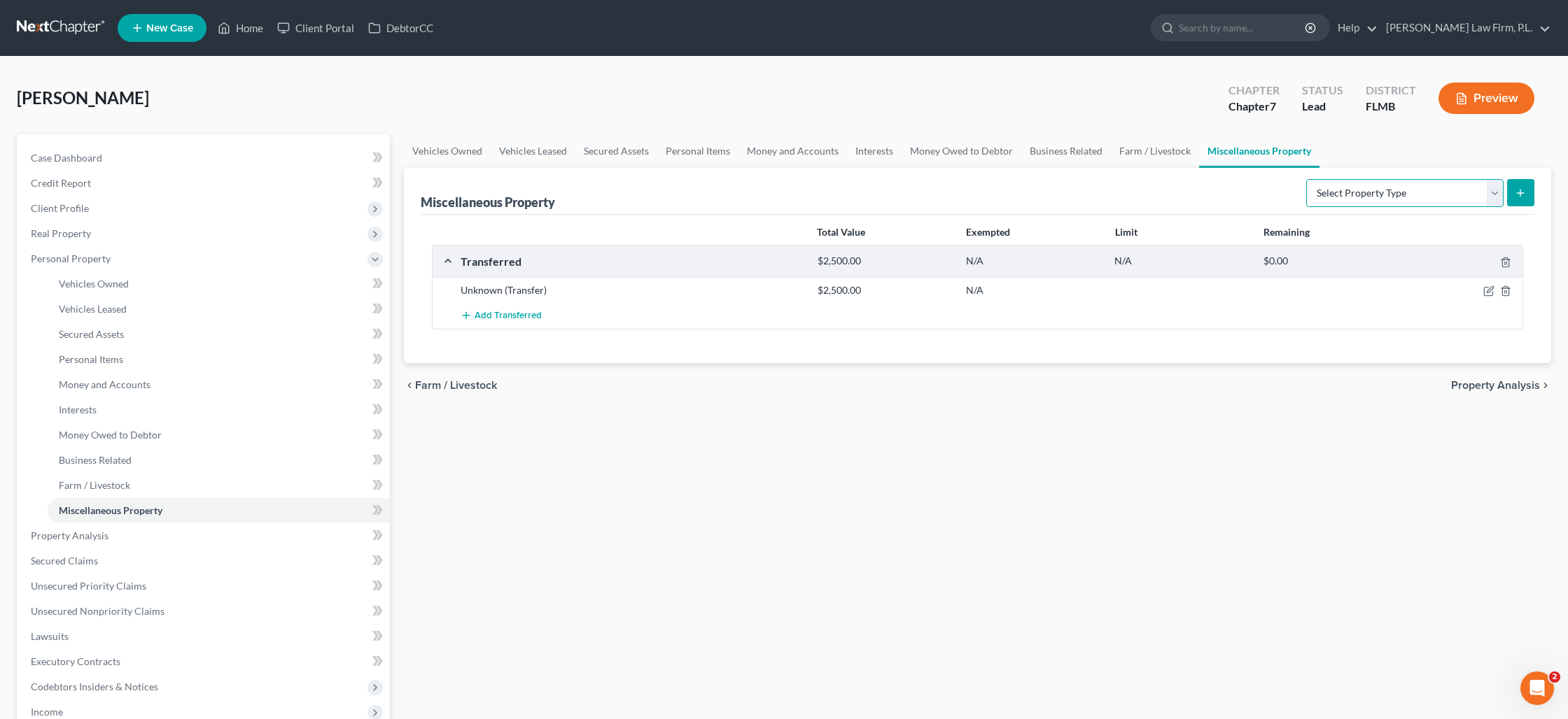
click at [1495, 200] on select "Select Property Type Assigned for Creditor Benefit [DATE] Holding for Another N…" at bounding box center [1405, 192] width 197 height 28
select select "transferred"
click at [1487, 292] on icon "button" at bounding box center [1490, 290] width 6 height 6
select select "Ordinary ([DATE])"
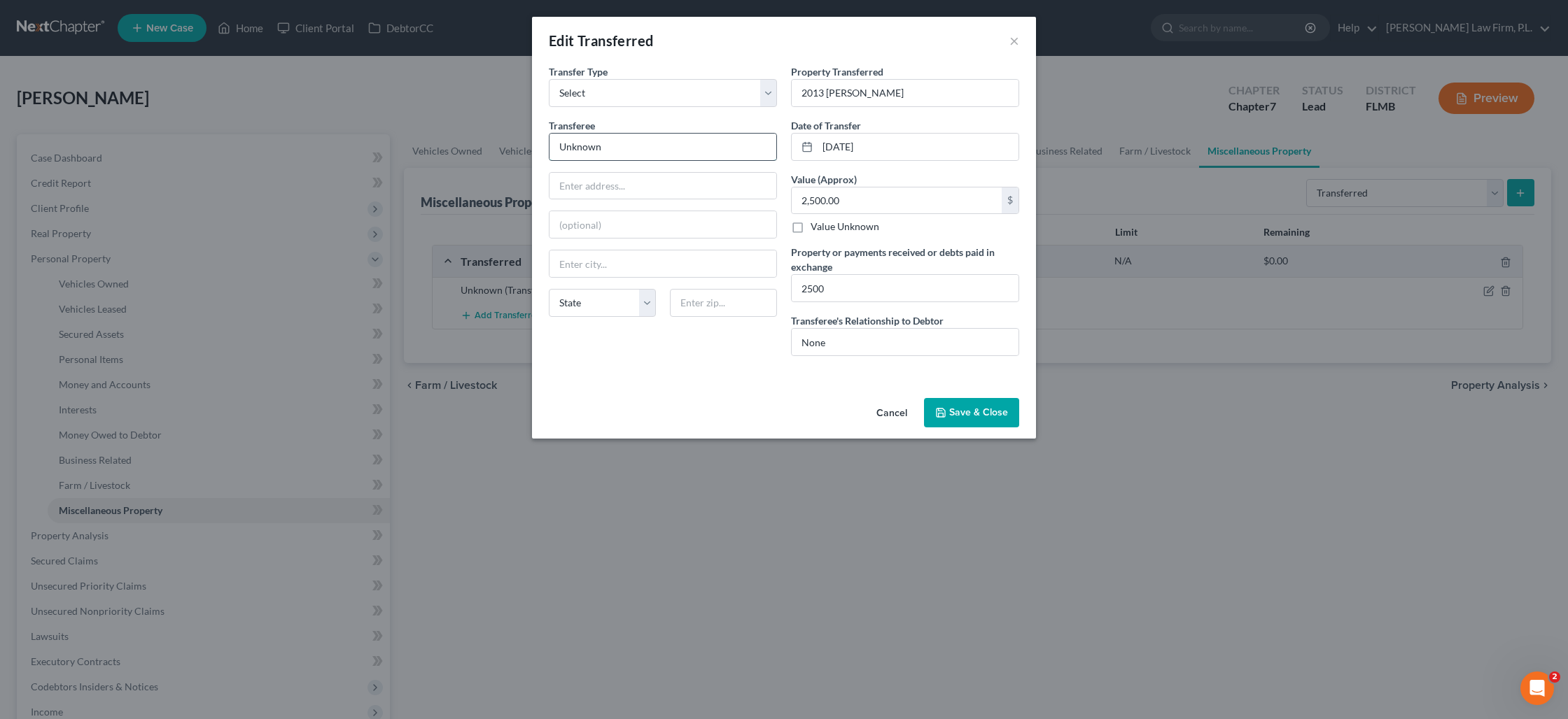
click at [597, 157] on input "Unknown" at bounding box center [663, 147] width 227 height 27
type input "[PERSON_NAME] and [PERSON_NAME]"
type input "[STREET_ADDRESS]"
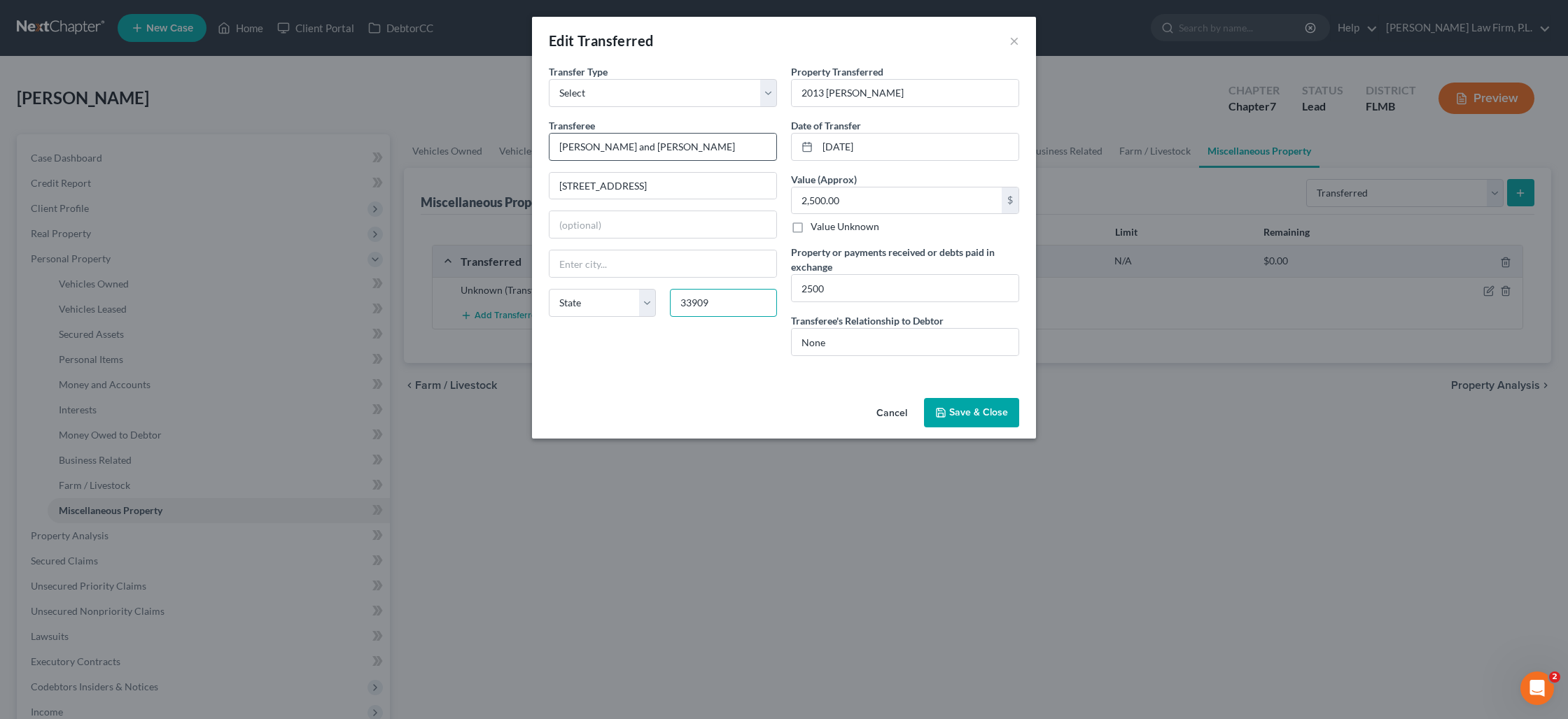
type input "33909"
type input "[GEOGRAPHIC_DATA]"
drag, startPoint x: 705, startPoint y: 149, endPoint x: 505, endPoint y: 152, distance: 200.0
click at [505, 152] on div "Edit Transferred × An exemption set must first be selected from the Filing Info…" at bounding box center [784, 359] width 1568 height 719
click at [887, 406] on button "Cancel" at bounding box center [892, 413] width 53 height 28
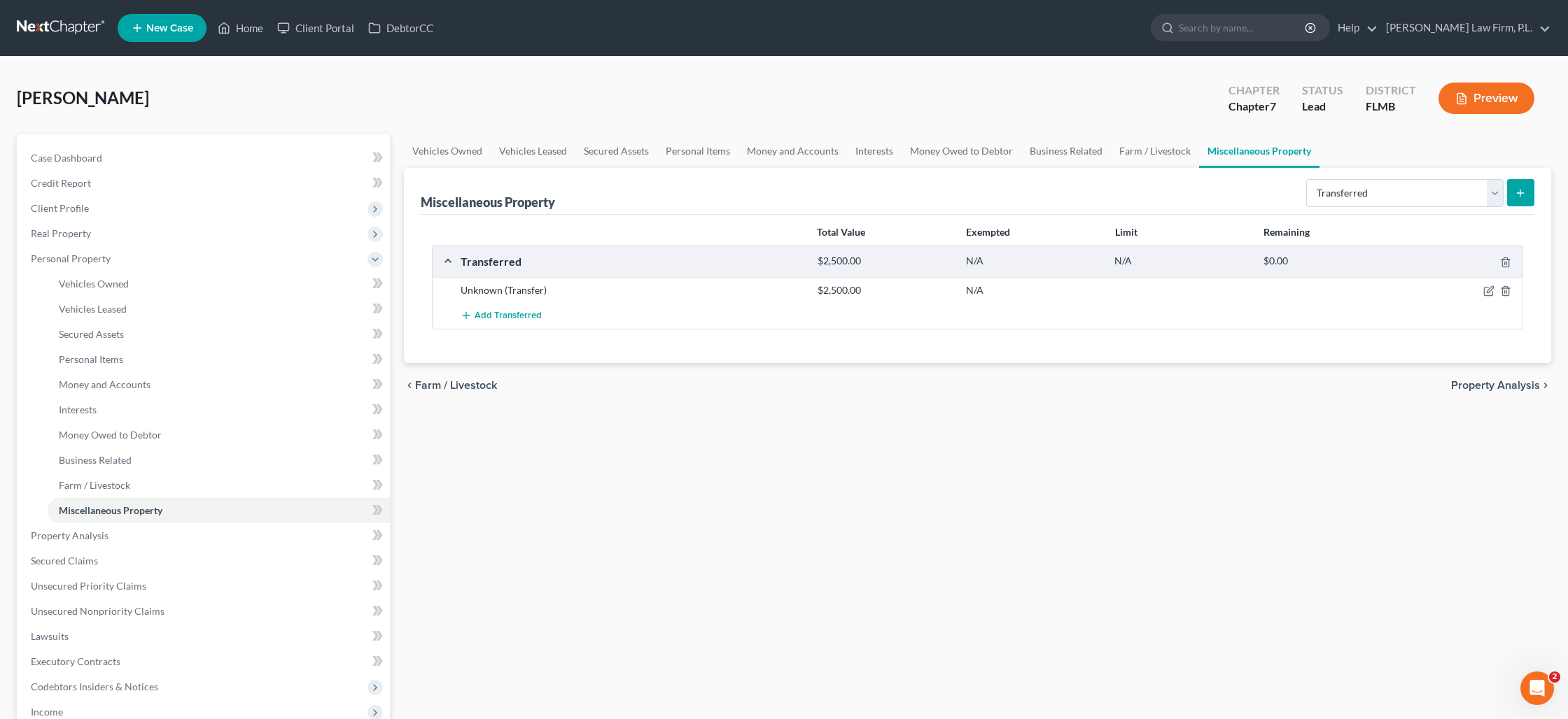
click at [1523, 190] on icon "submit" at bounding box center [1520, 193] width 11 height 11
click at [1169, 149] on link "Farm / Livestock" at bounding box center [1155, 151] width 89 height 34
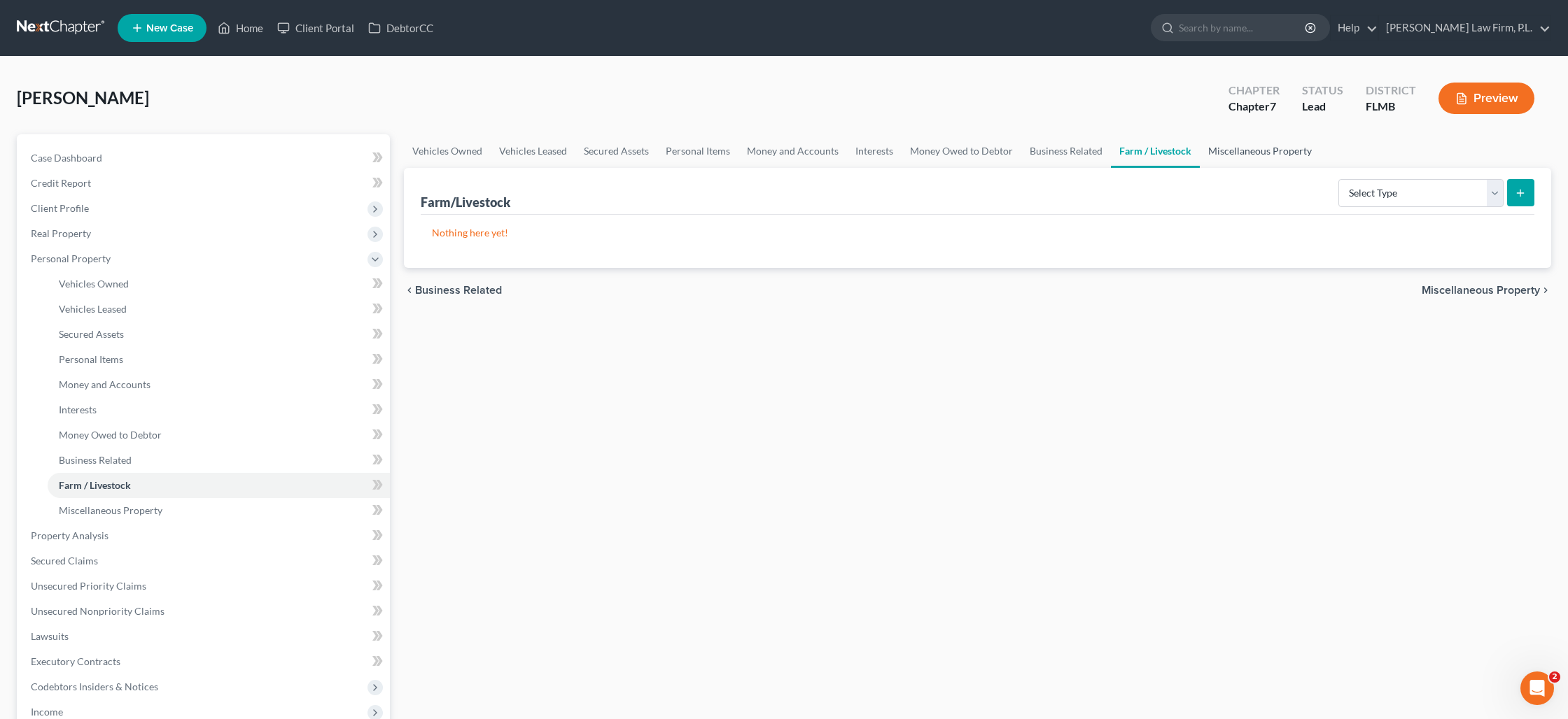
click at [1227, 148] on link "Miscellaneous Property" at bounding box center [1260, 151] width 120 height 34
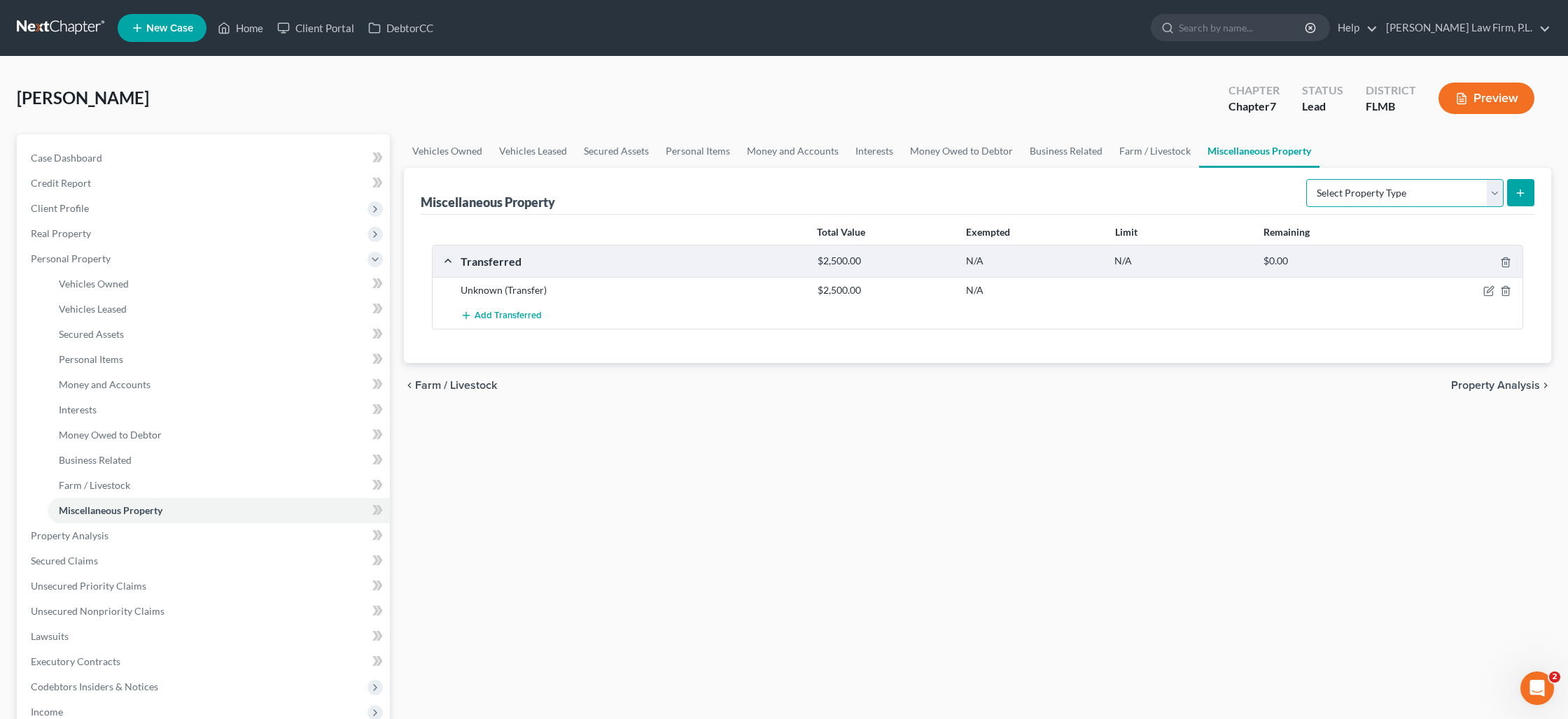
click at [1356, 194] on select "Select Property Type Assigned for Creditor Benefit [DATE] Holding for Another N…" at bounding box center [1405, 192] width 197 height 28
select select "transferred"
click at [1515, 185] on button "submit" at bounding box center [1520, 192] width 27 height 27
select select "Ordinary ([DATE])"
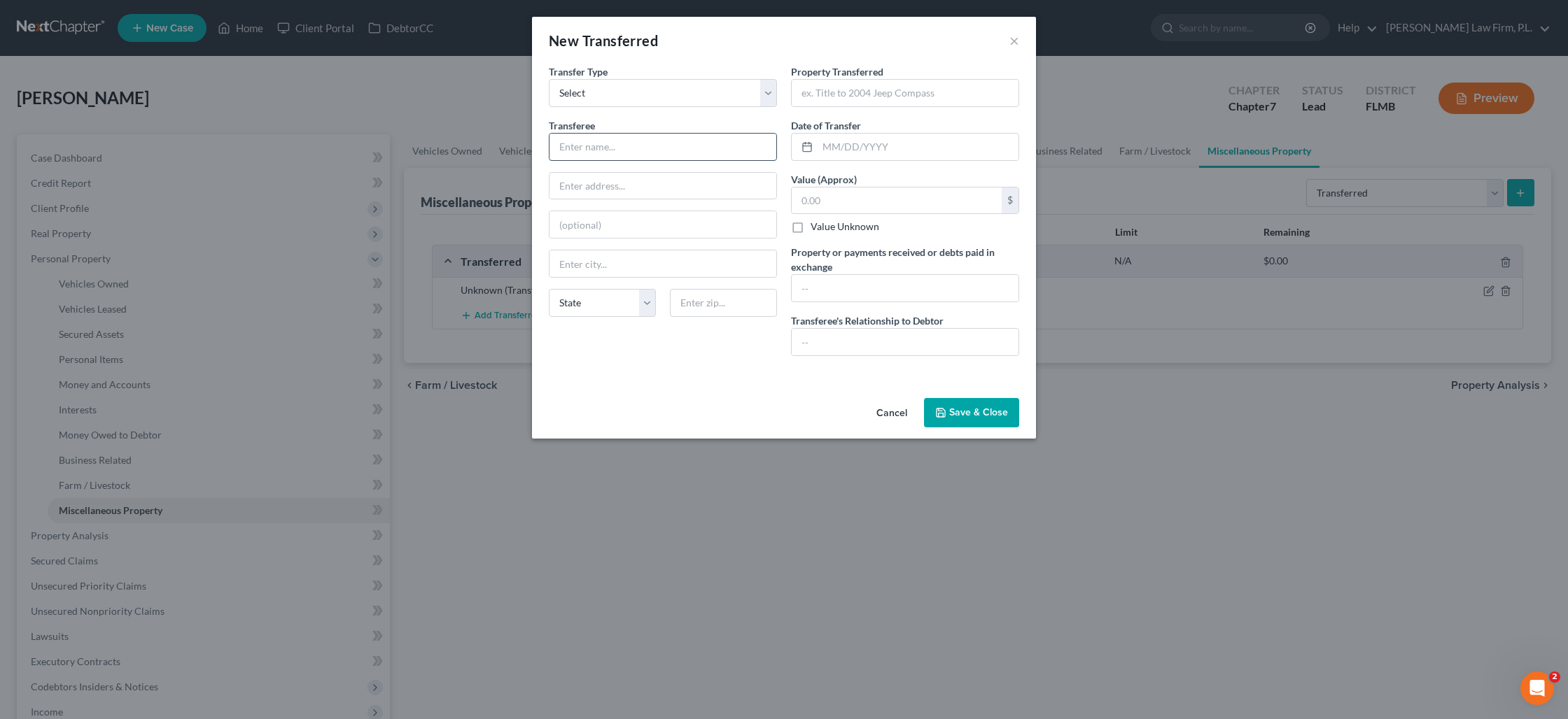
click at [633, 145] on input "text" at bounding box center [663, 147] width 227 height 27
paste input "[PERSON_NAME] and [PERSON_NAME]"
type input "[PERSON_NAME] and [PERSON_NAME]"
click at [603, 190] on input "text" at bounding box center [663, 186] width 227 height 27
type input "[STREET_ADDRESS]"
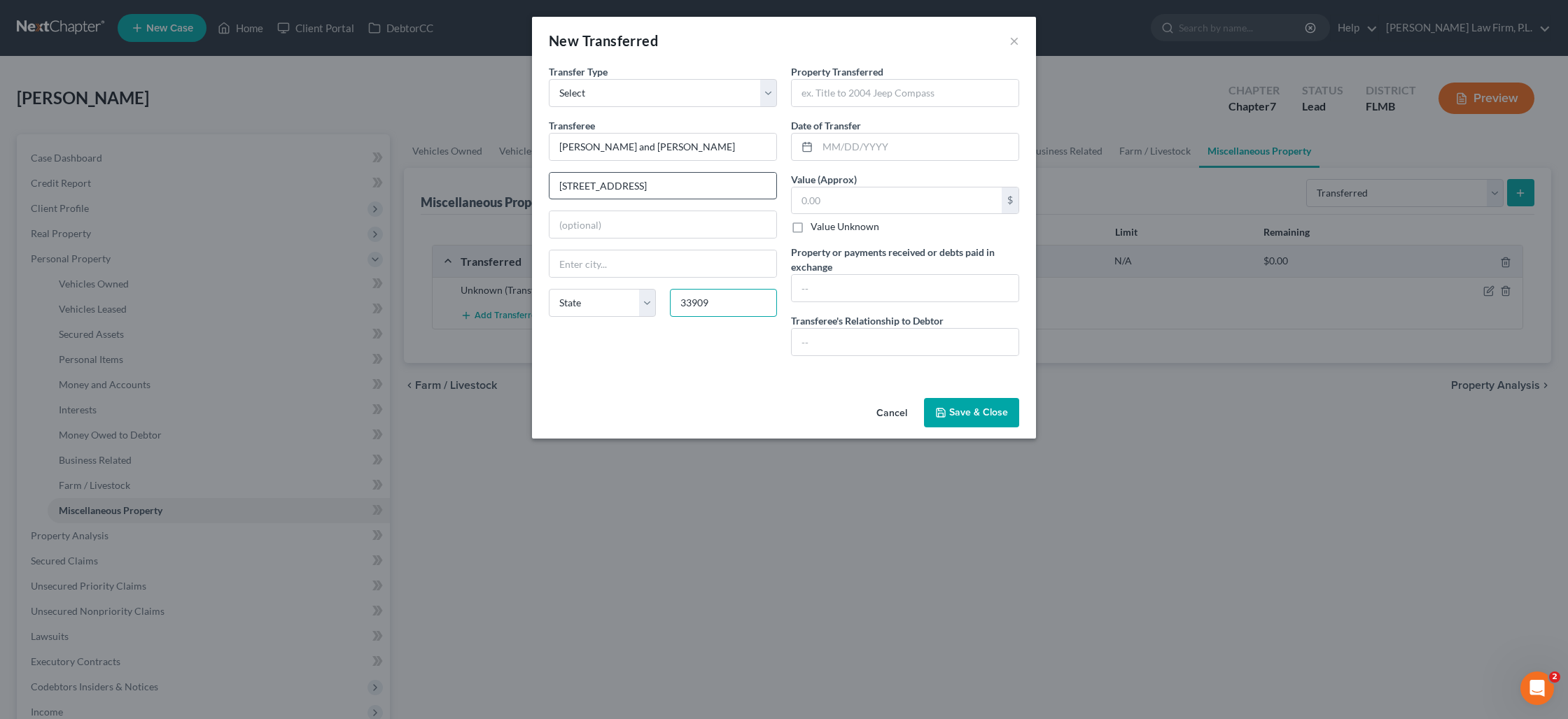
type input "33909"
type input "[GEOGRAPHIC_DATA]"
click at [823, 97] on input "text" at bounding box center [905, 93] width 227 height 27
click at [813, 89] on input "text" at bounding box center [905, 93] width 227 height 27
type input "R"
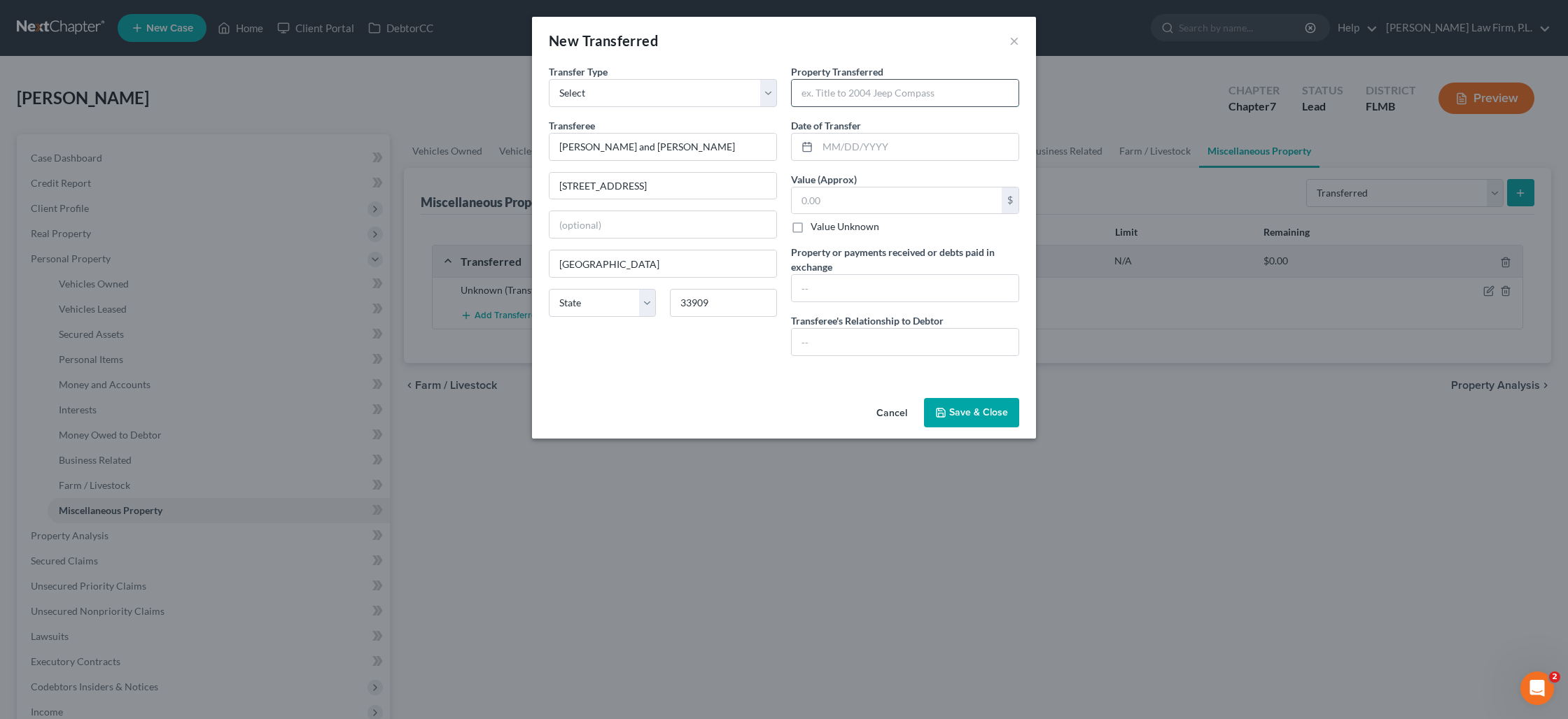
type input "o"
type input "1/3 interest in Homestead Real Property"
click at [840, 144] on input "text" at bounding box center [917, 147] width 201 height 27
type input "[DATE]"
type input "76,557"
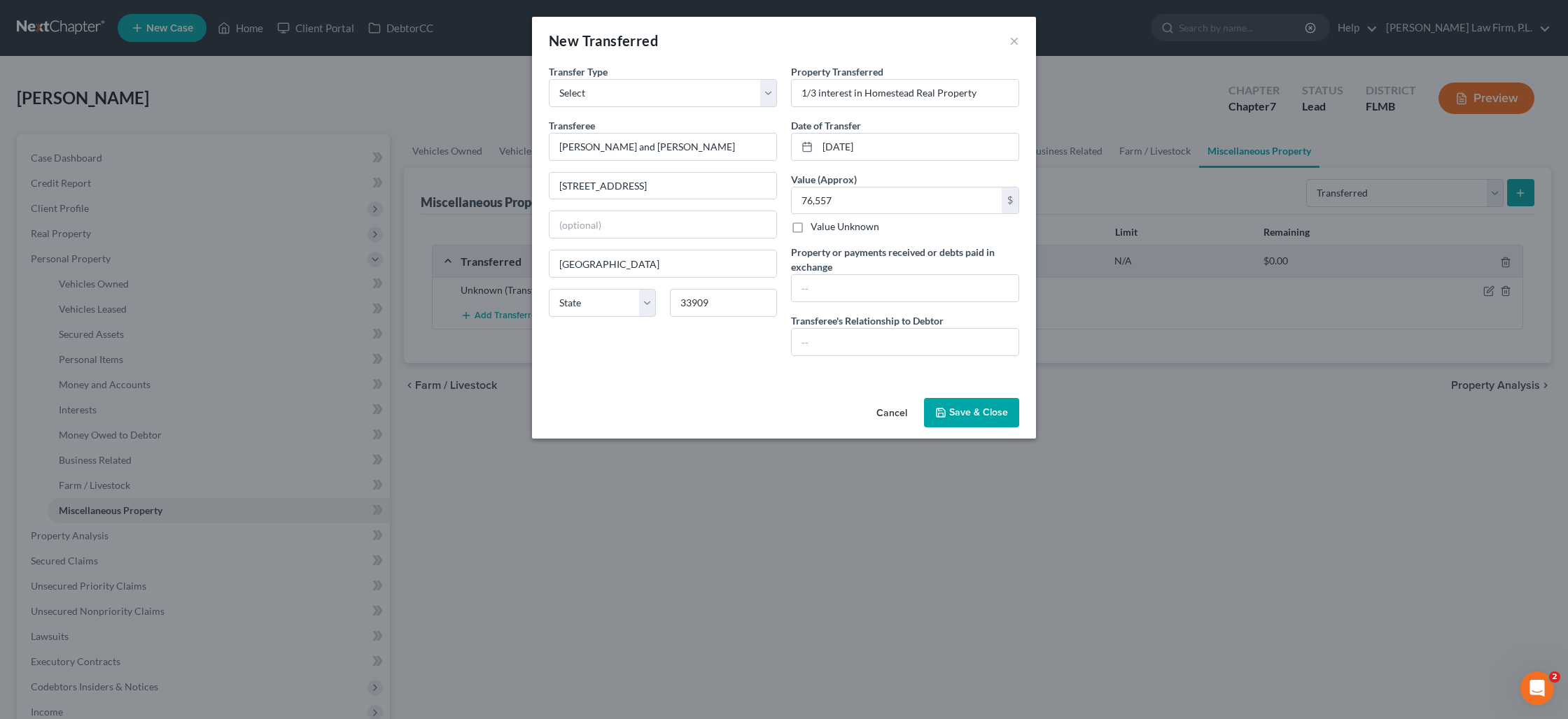
click at [810, 225] on label "Value Unknown" at bounding box center [844, 226] width 68 height 14
click at [816, 225] on input "Value Unknown" at bounding box center [820, 224] width 9 height 9
checkbox input "true"
type input "0.00"
drag, startPoint x: 808, startPoint y: 274, endPoint x: 809, endPoint y: 283, distance: 9.1
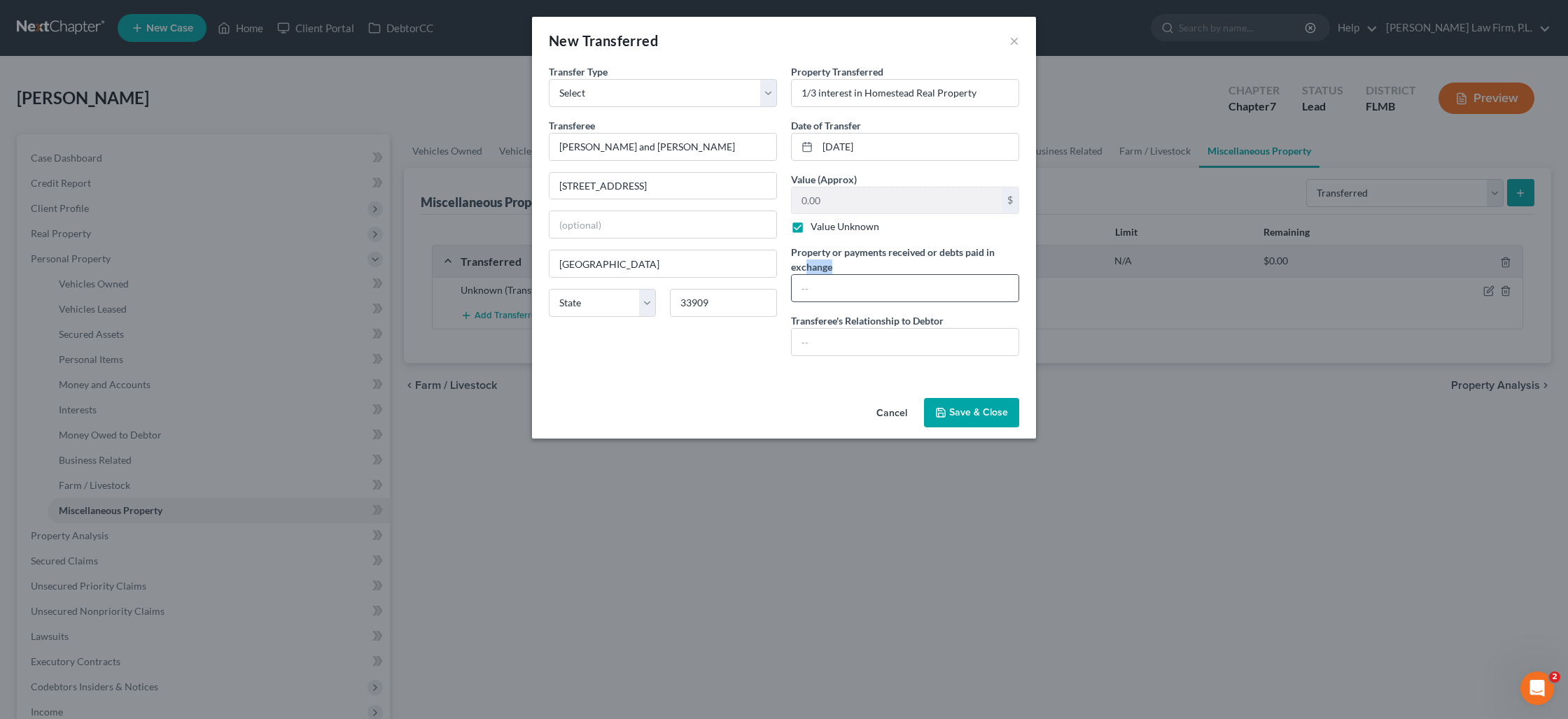
click at [809, 280] on div "Property or payments received or debts paid in exchange" at bounding box center [904, 273] width 228 height 57
click at [810, 285] on input "text" at bounding box center [905, 288] width 227 height 27
type input "Debtor attempted to transfer 1/3 interest in property; doesn't appear transacti…"
click at [819, 334] on input "text" at bounding box center [905, 341] width 227 height 27
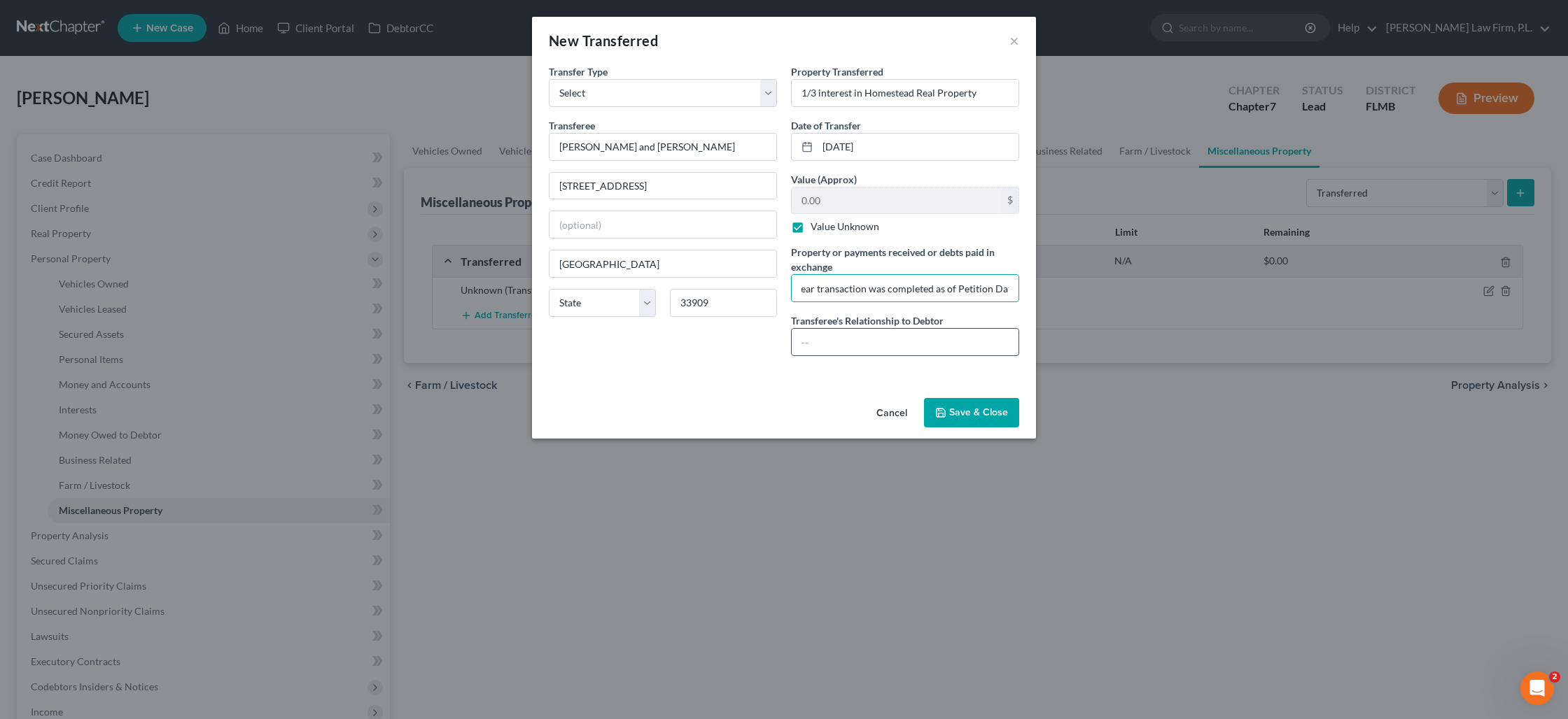
scroll to position [0, 0]
type input "F"
type input "Co-Owners of Property"
click at [965, 405] on button "Save & Close" at bounding box center [971, 412] width 95 height 30
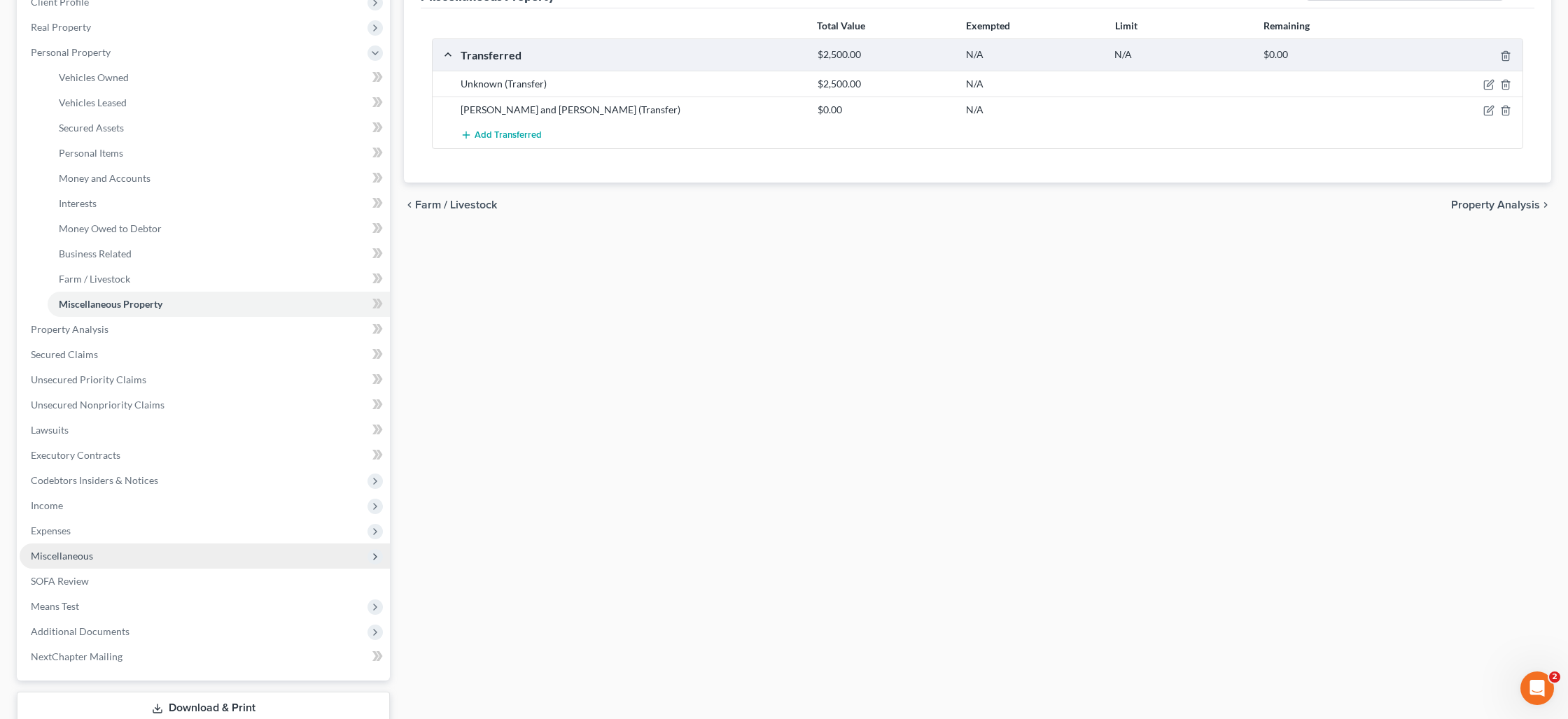
scroll to position [213, 0]
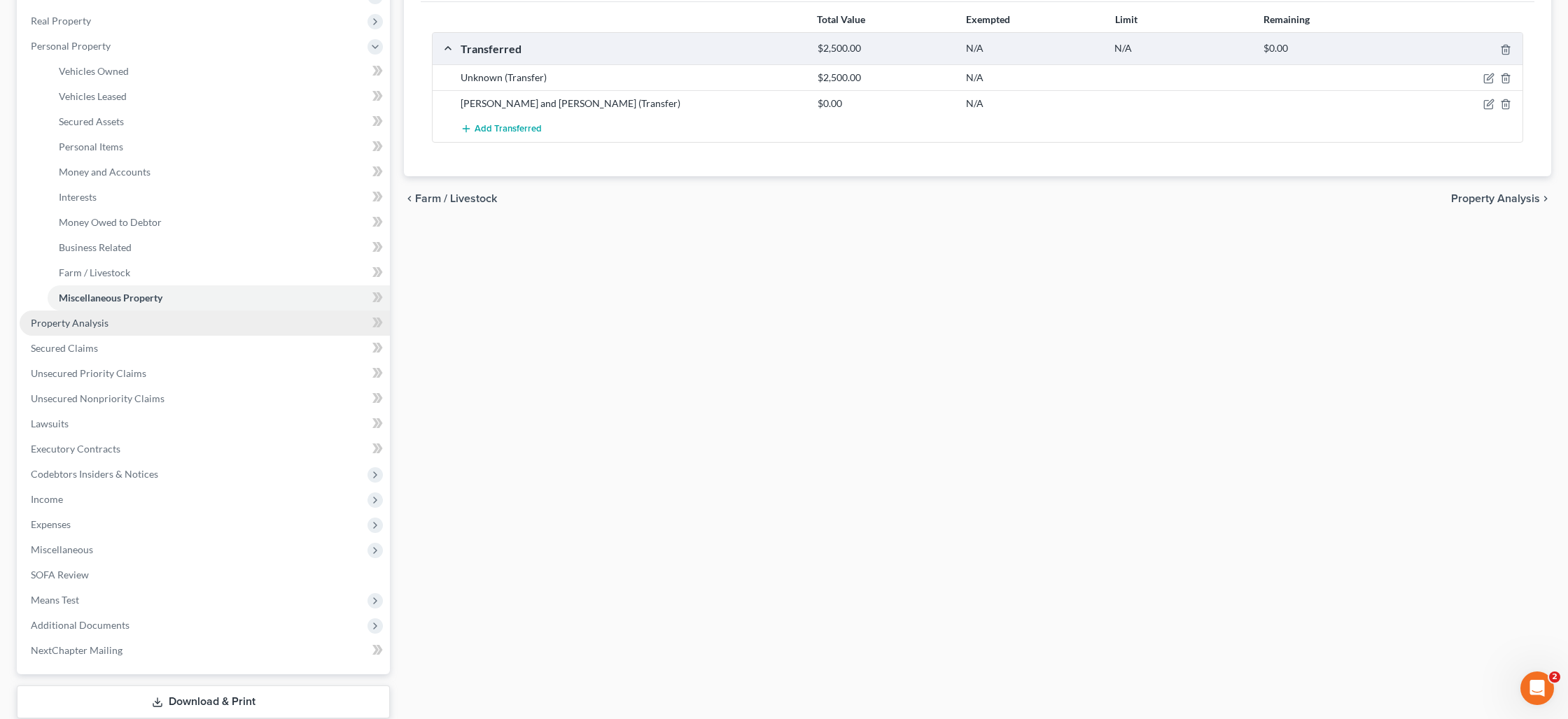
click at [96, 328] on span "Property Analysis" at bounding box center [69, 323] width 77 height 12
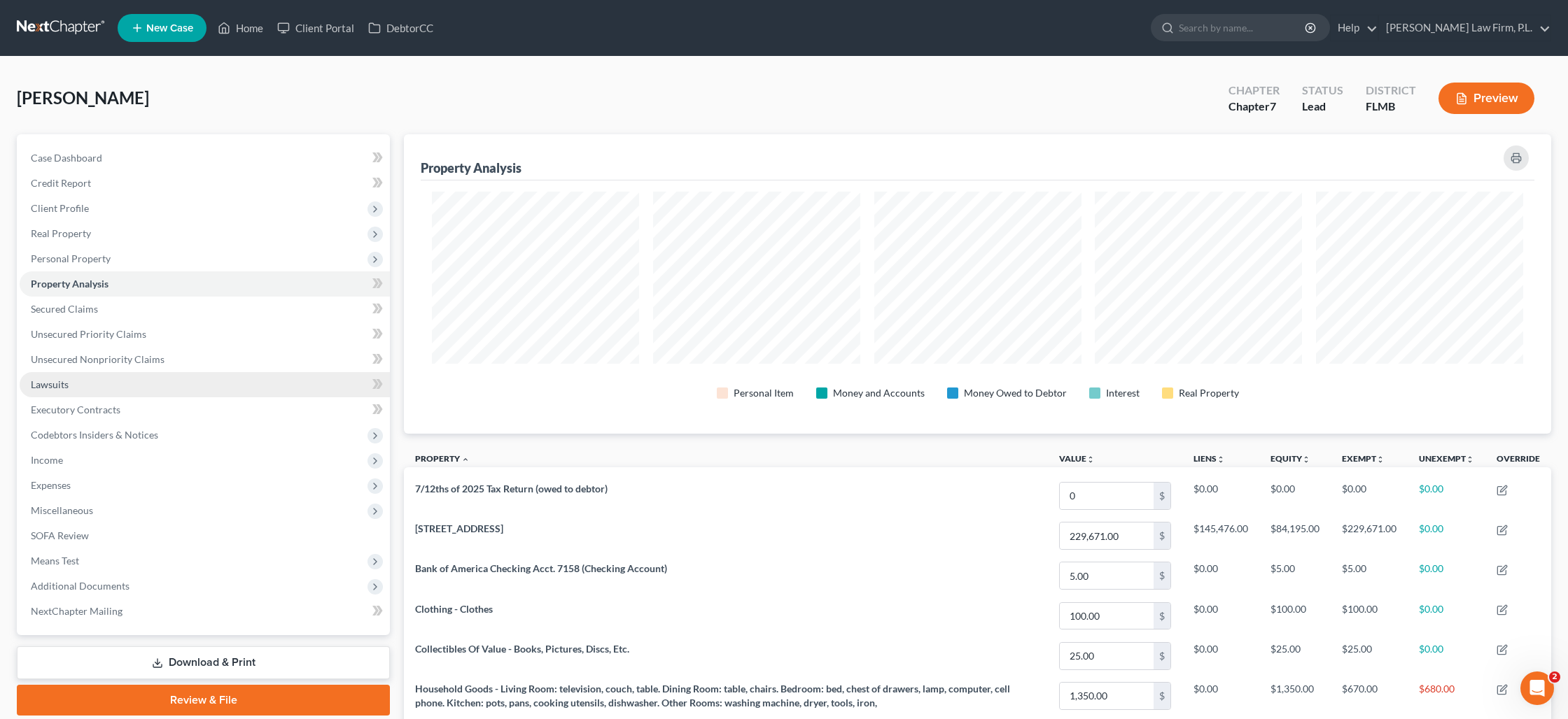
click at [81, 379] on link "Lawsuits" at bounding box center [205, 384] width 370 height 25
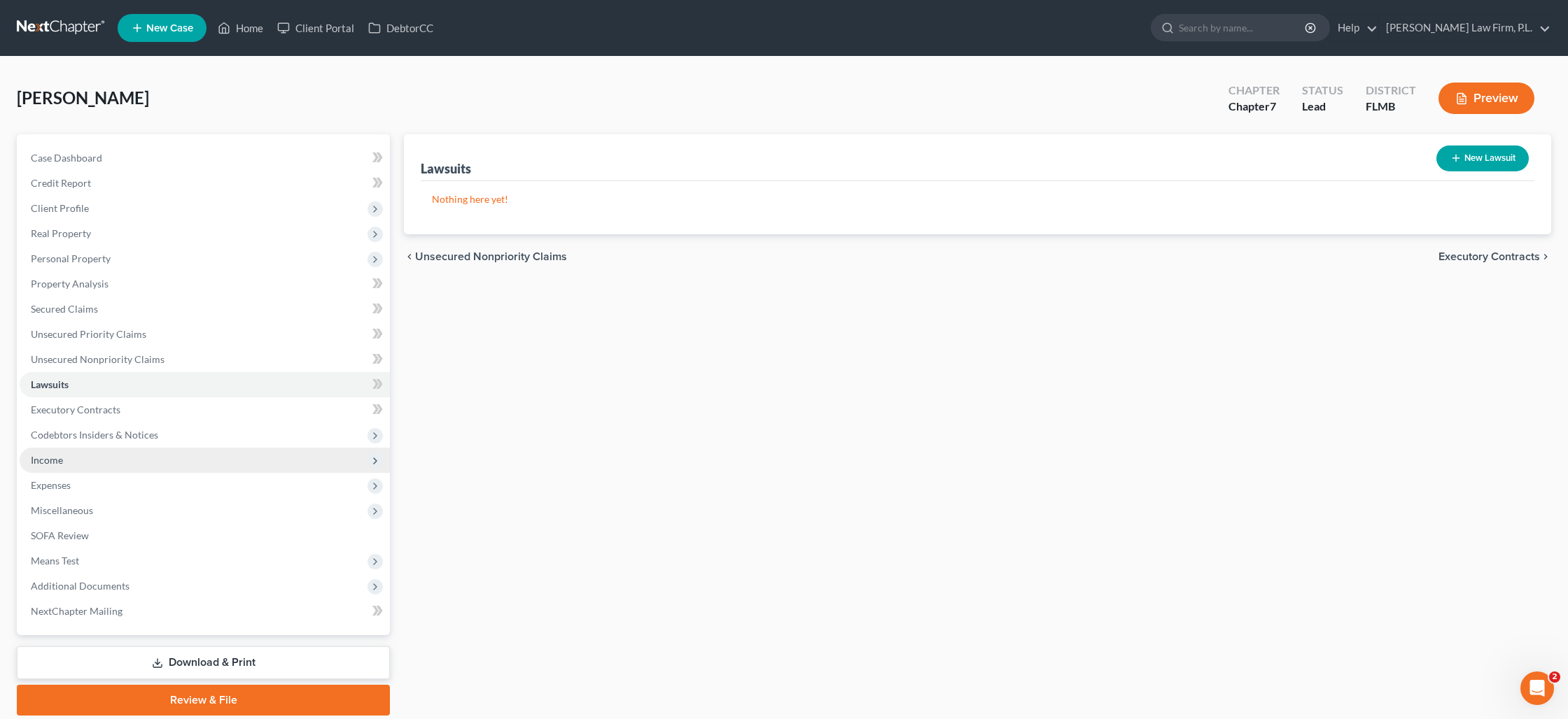
click at [93, 457] on span "Income" at bounding box center [205, 460] width 370 height 25
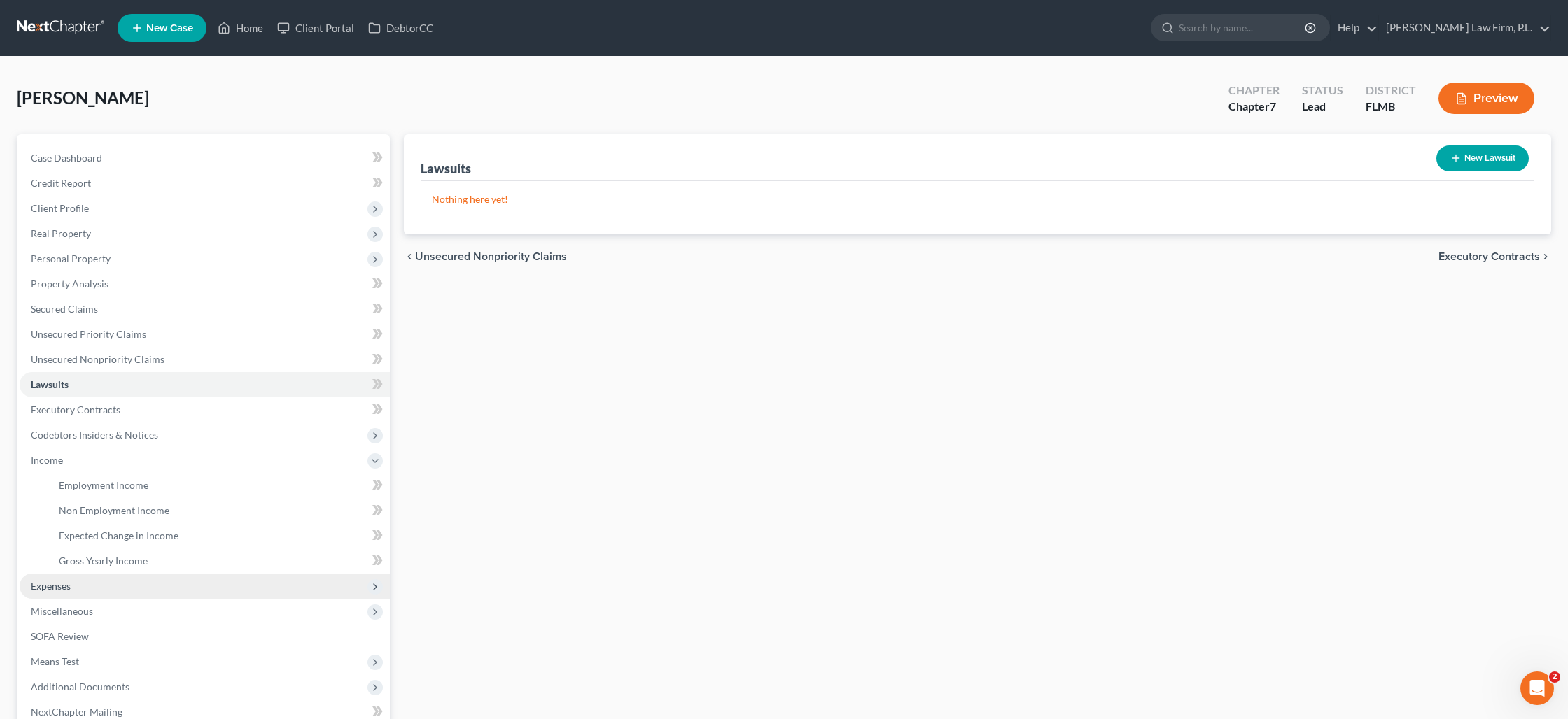
click at [72, 589] on span "Expenses" at bounding box center [205, 586] width 370 height 25
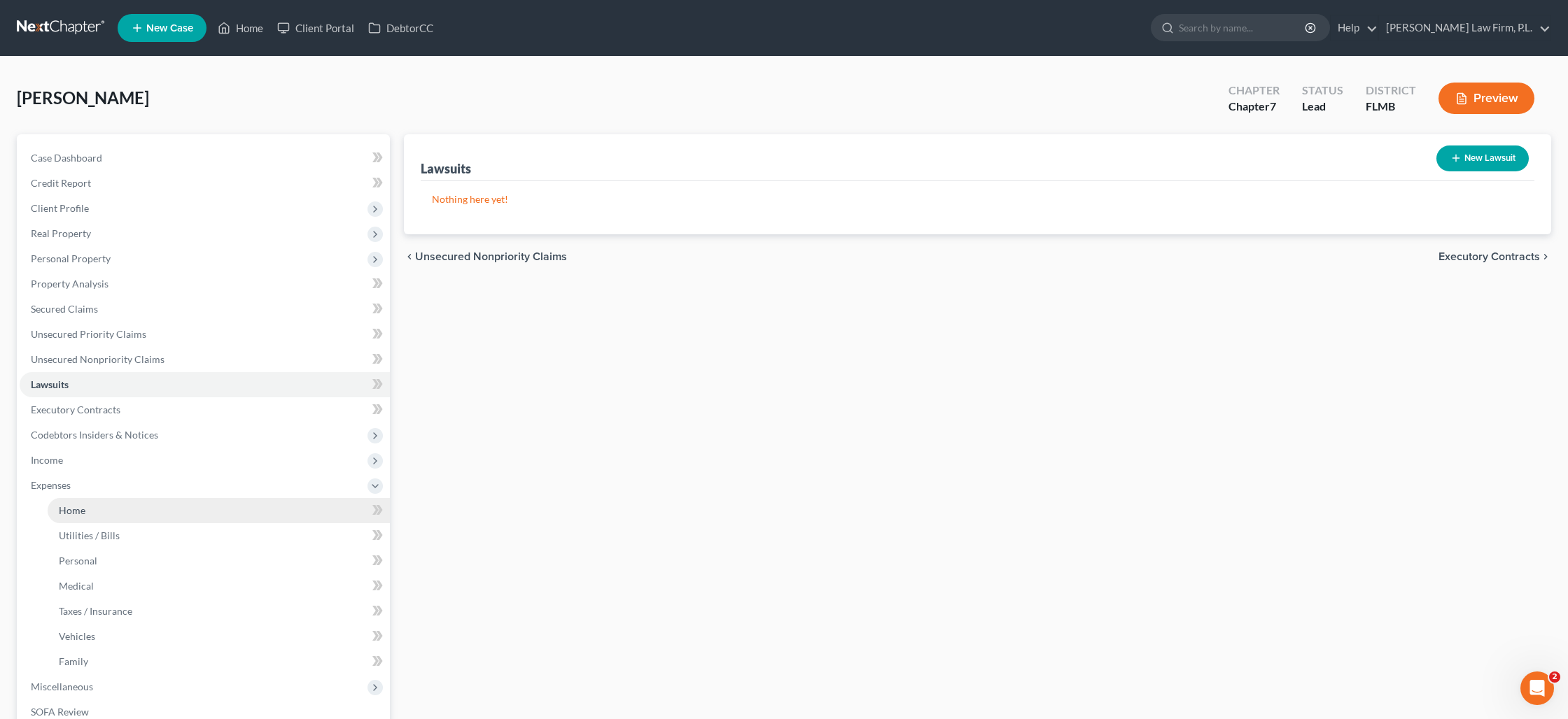
click at [143, 513] on link "Home" at bounding box center [218, 510] width 342 height 25
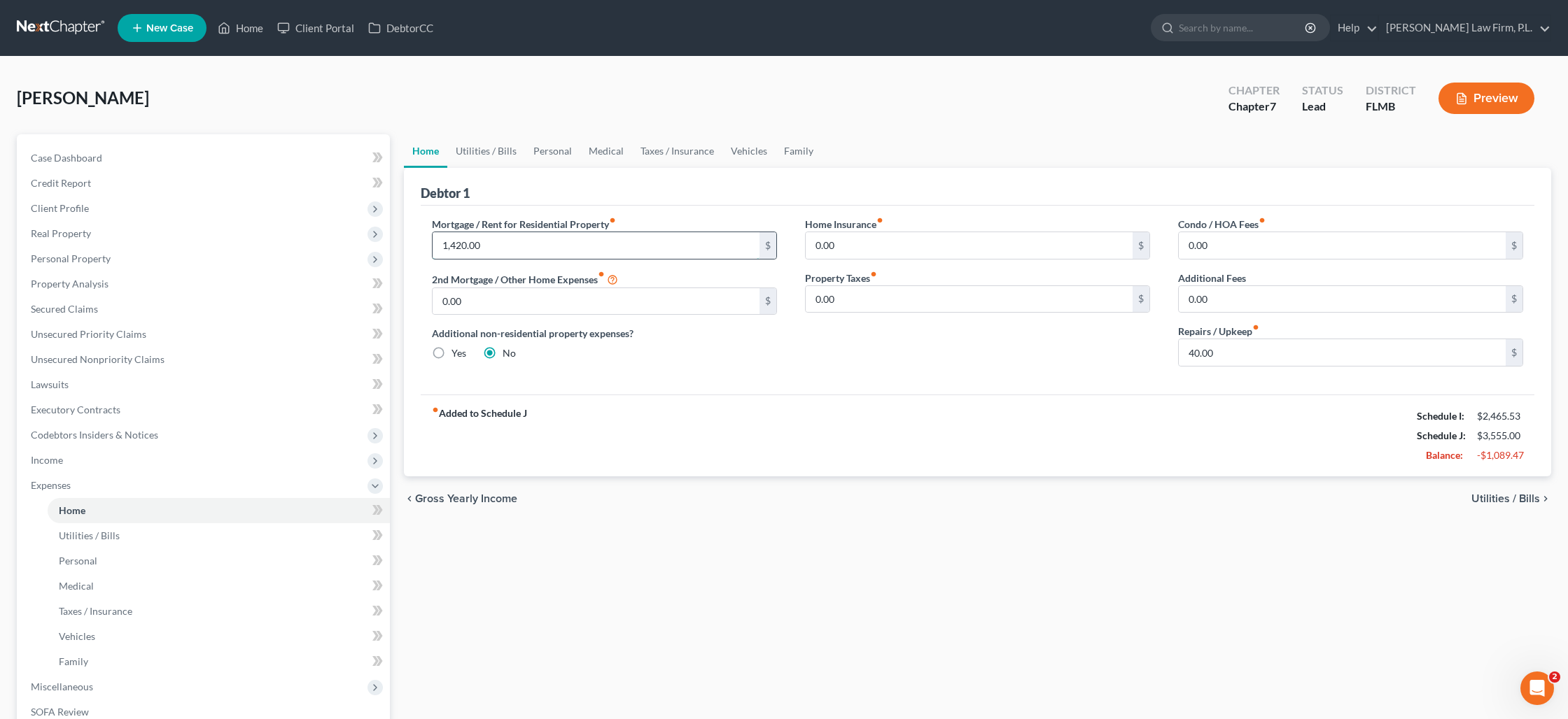
click at [511, 250] on input "1,420.00" at bounding box center [596, 246] width 327 height 27
type input "473"
click at [499, 152] on link "Utilities / Bills" at bounding box center [486, 151] width 77 height 34
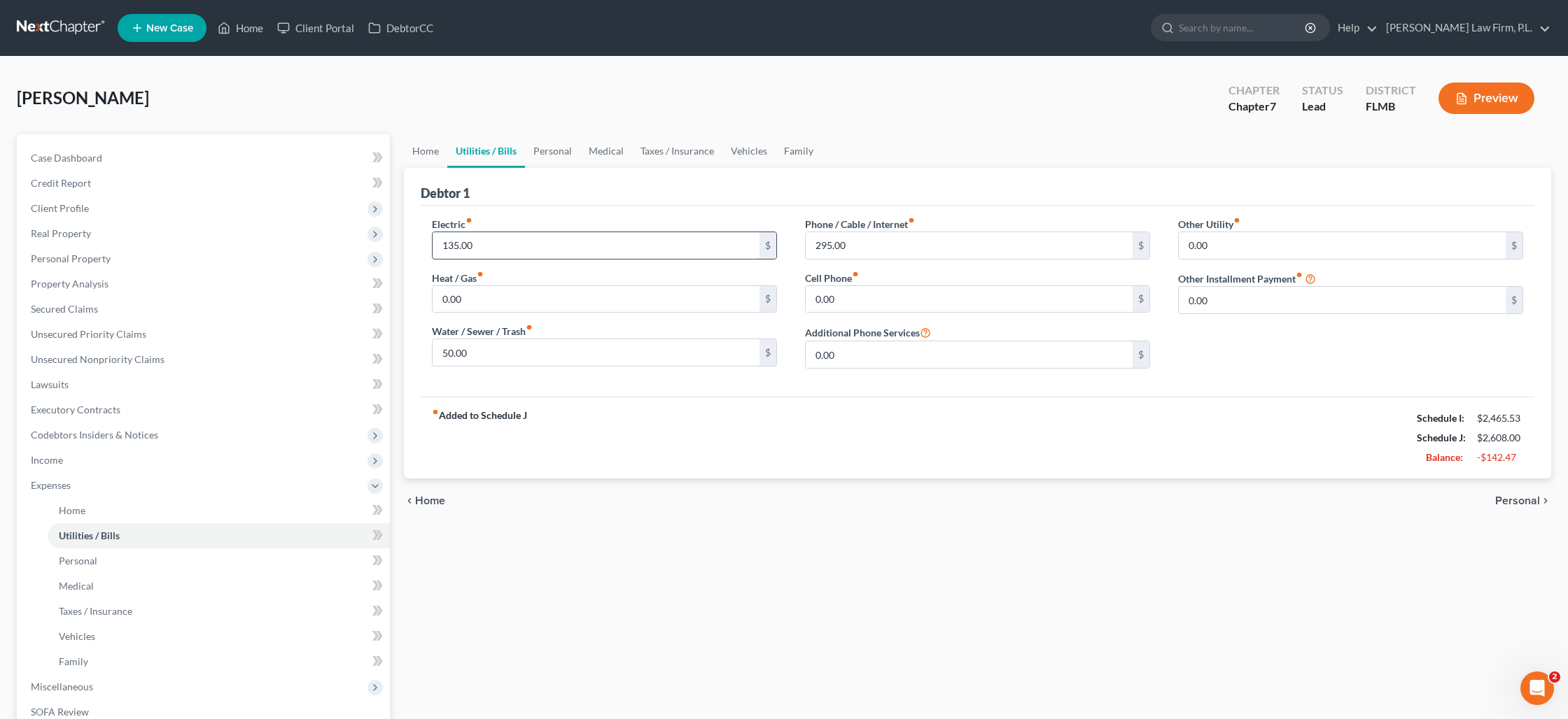
click at [496, 253] on input "135.00" at bounding box center [596, 246] width 327 height 27
type input "185"
type input "95"
click at [443, 150] on link "Home" at bounding box center [425, 151] width 43 height 34
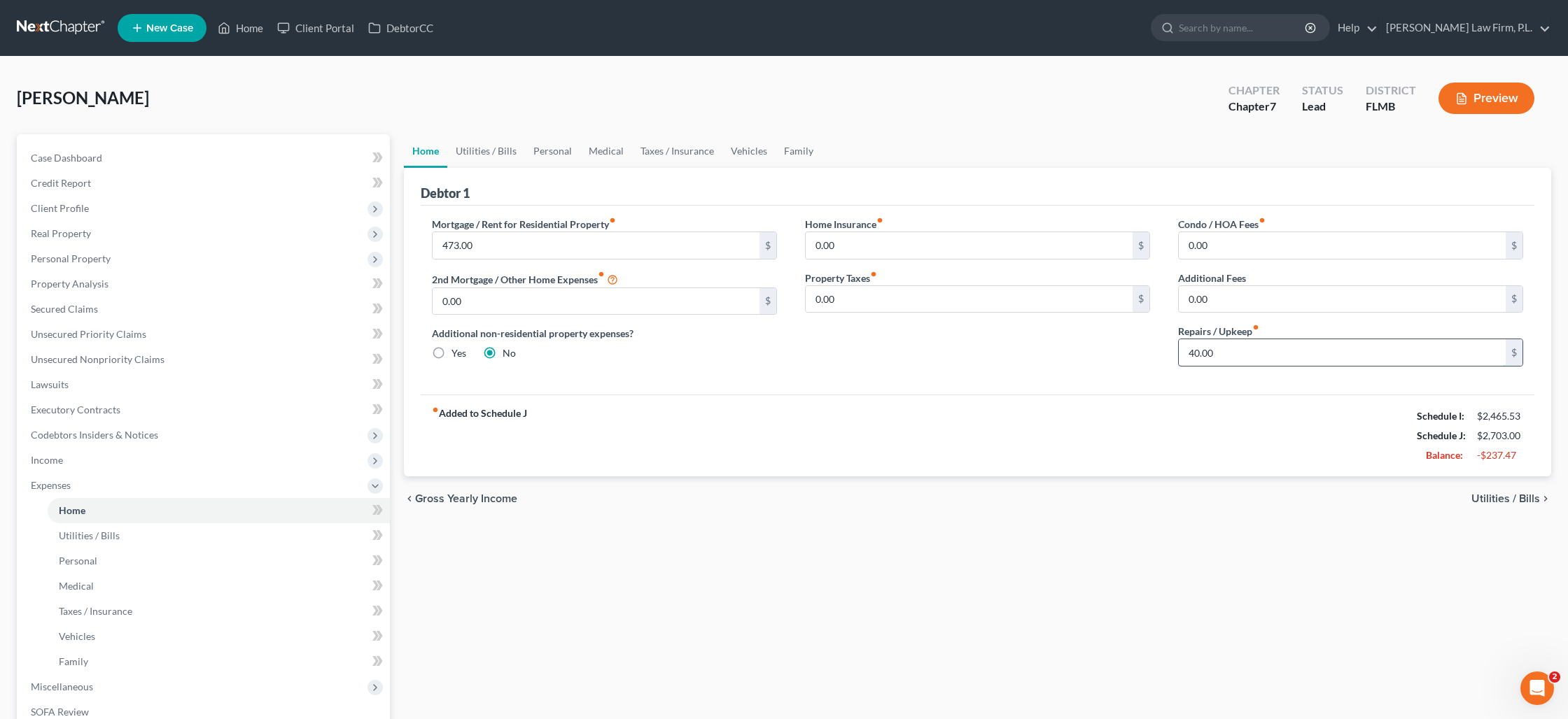
click at [1258, 355] on input "40.00" at bounding box center [1342, 352] width 327 height 27
type input "200"
click at [490, 152] on link "Utilities / Bills" at bounding box center [486, 151] width 77 height 34
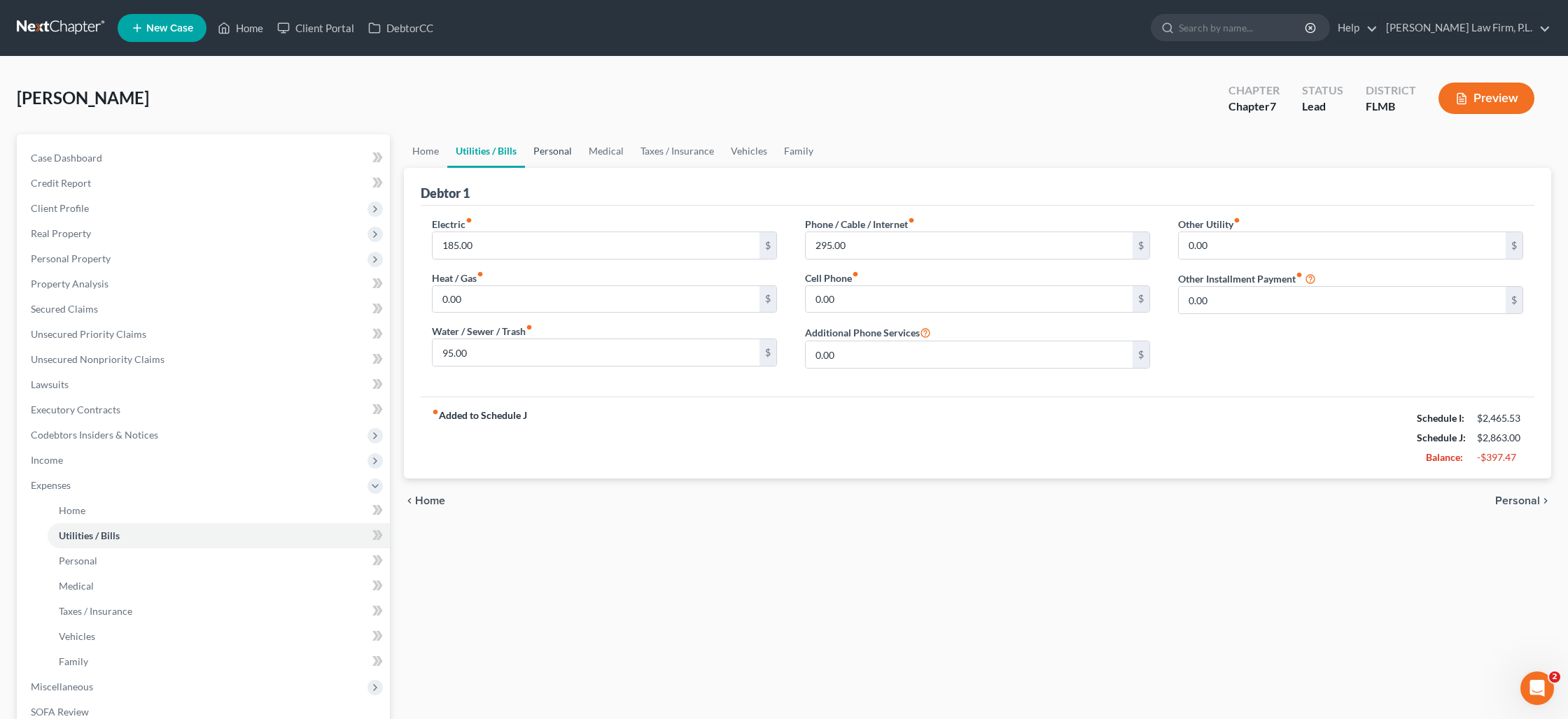
click at [547, 150] on link "Personal" at bounding box center [552, 151] width 56 height 34
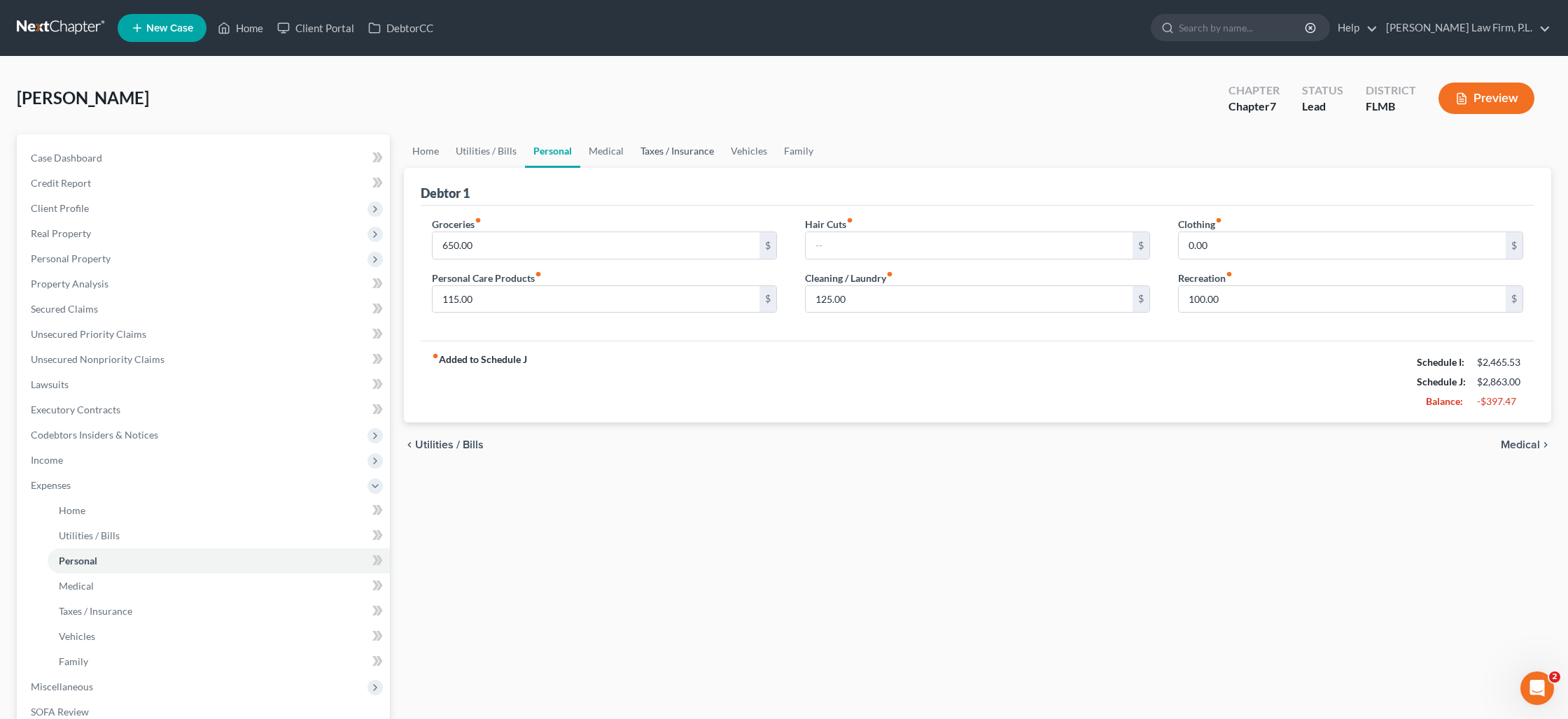
click at [649, 158] on link "Taxes / Insurance" at bounding box center [677, 151] width 90 height 34
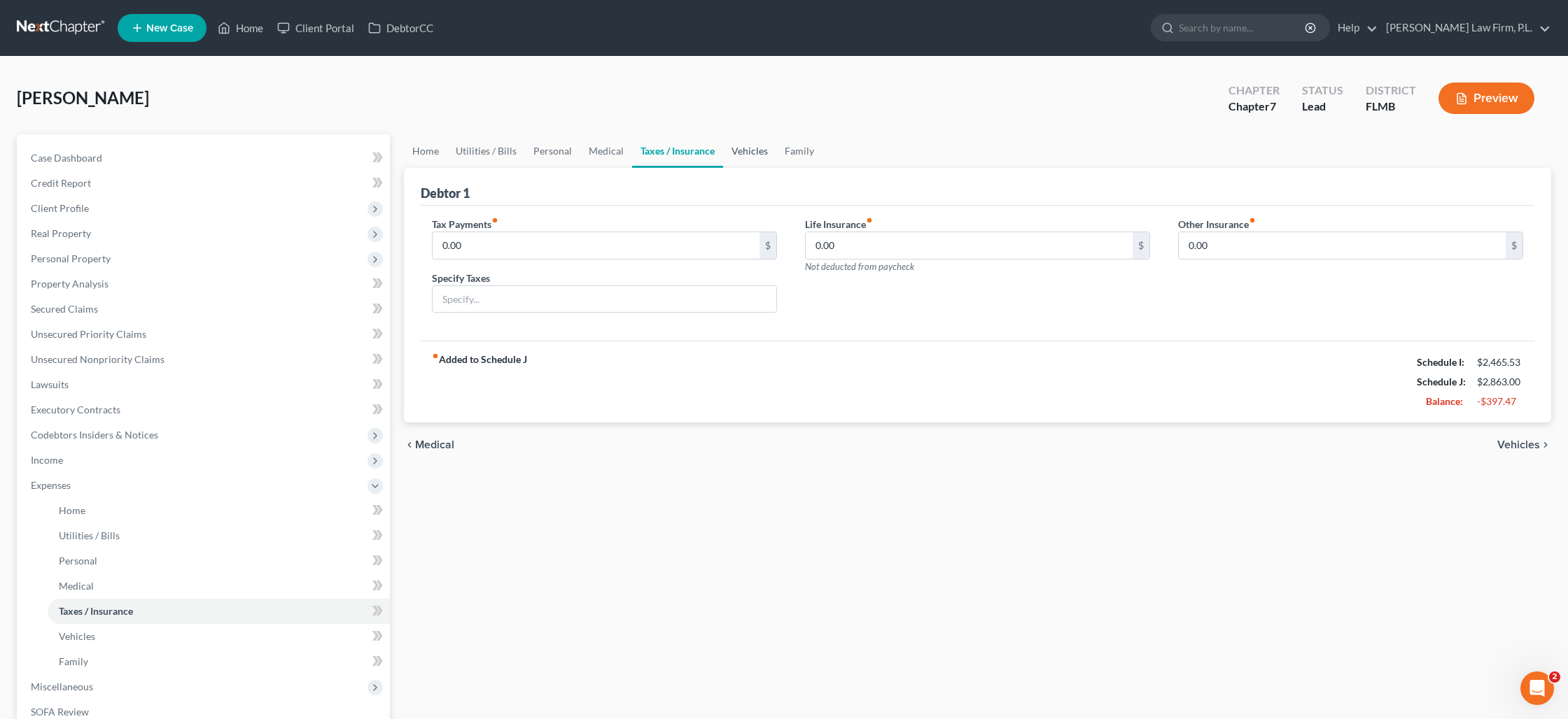
click at [757, 156] on link "Vehicles" at bounding box center [750, 151] width 53 height 34
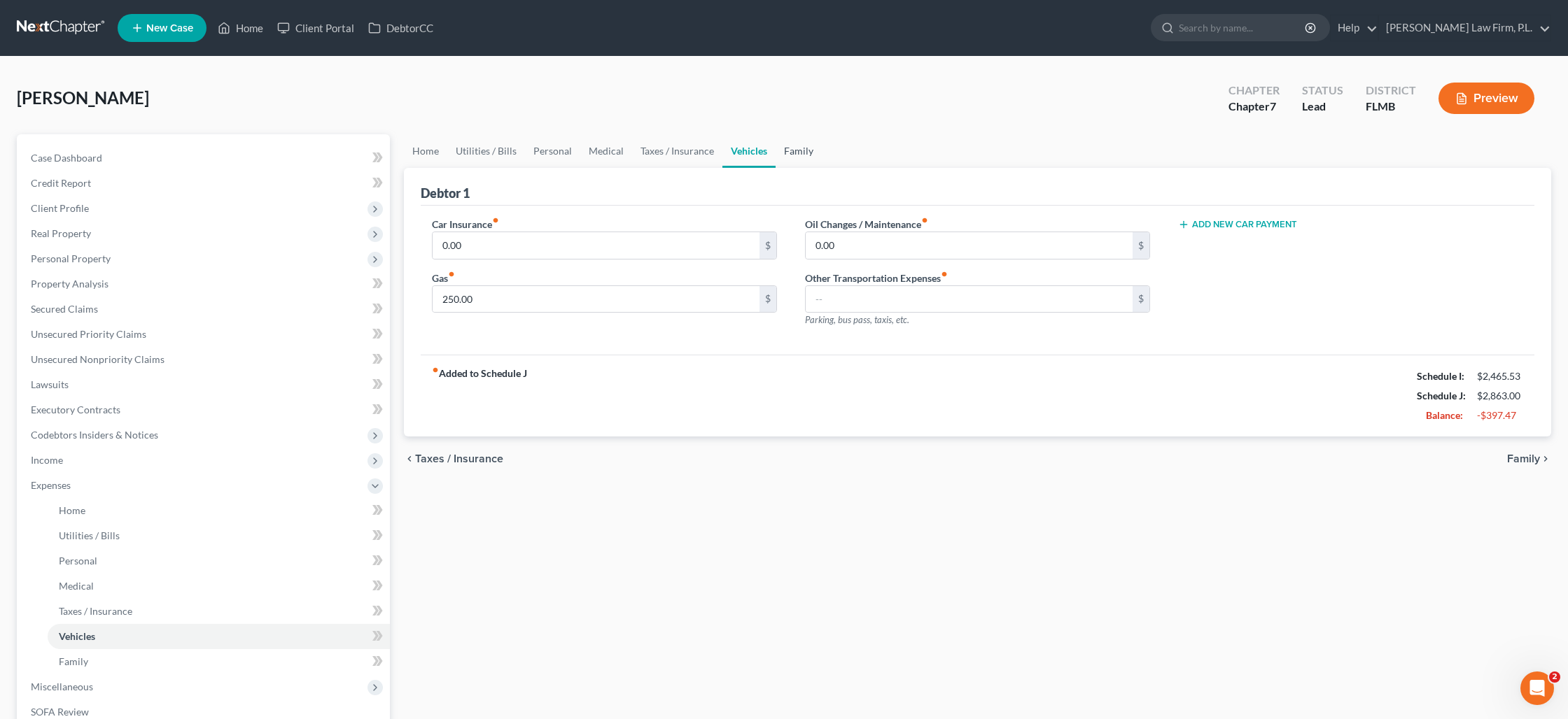
click at [783, 151] on link "Family" at bounding box center [798, 151] width 46 height 34
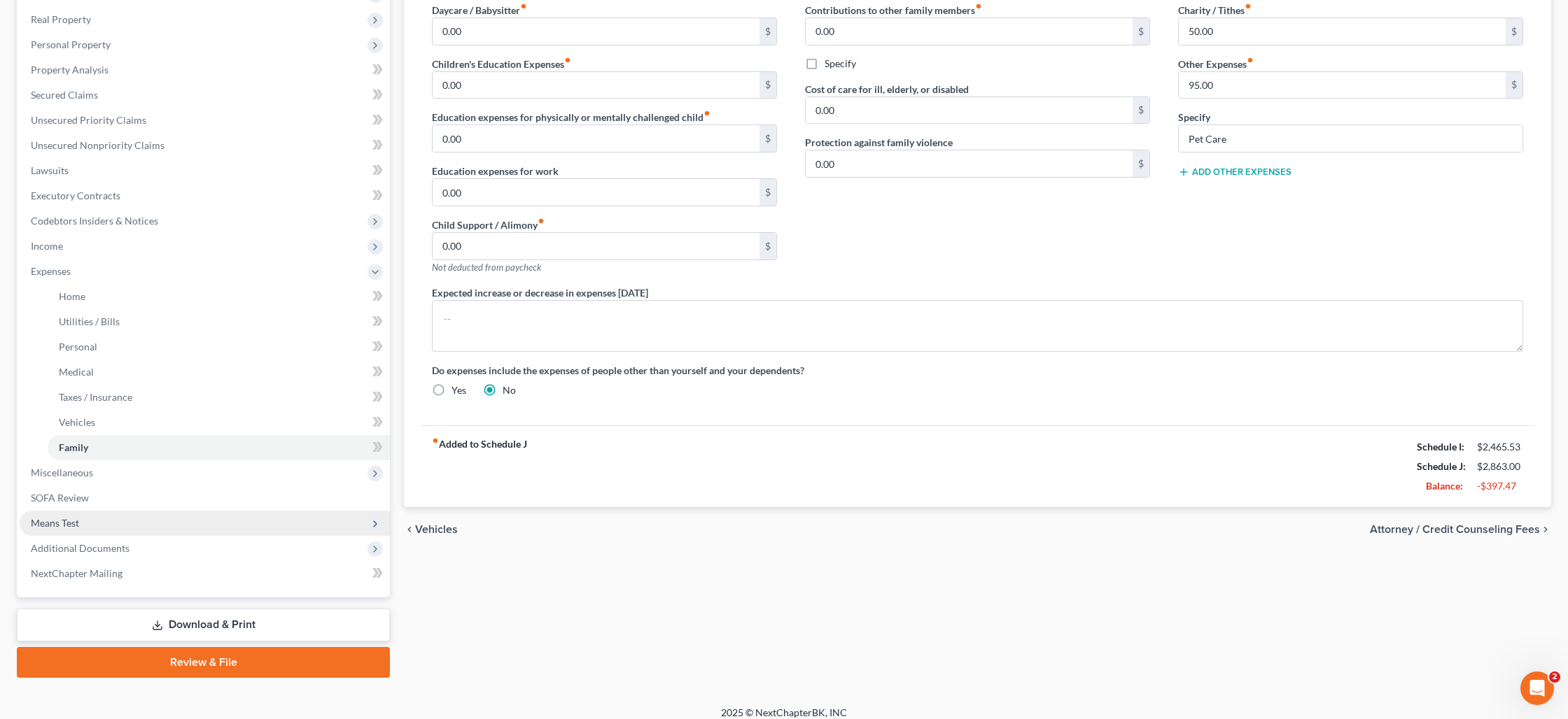
scroll to position [224, 0]
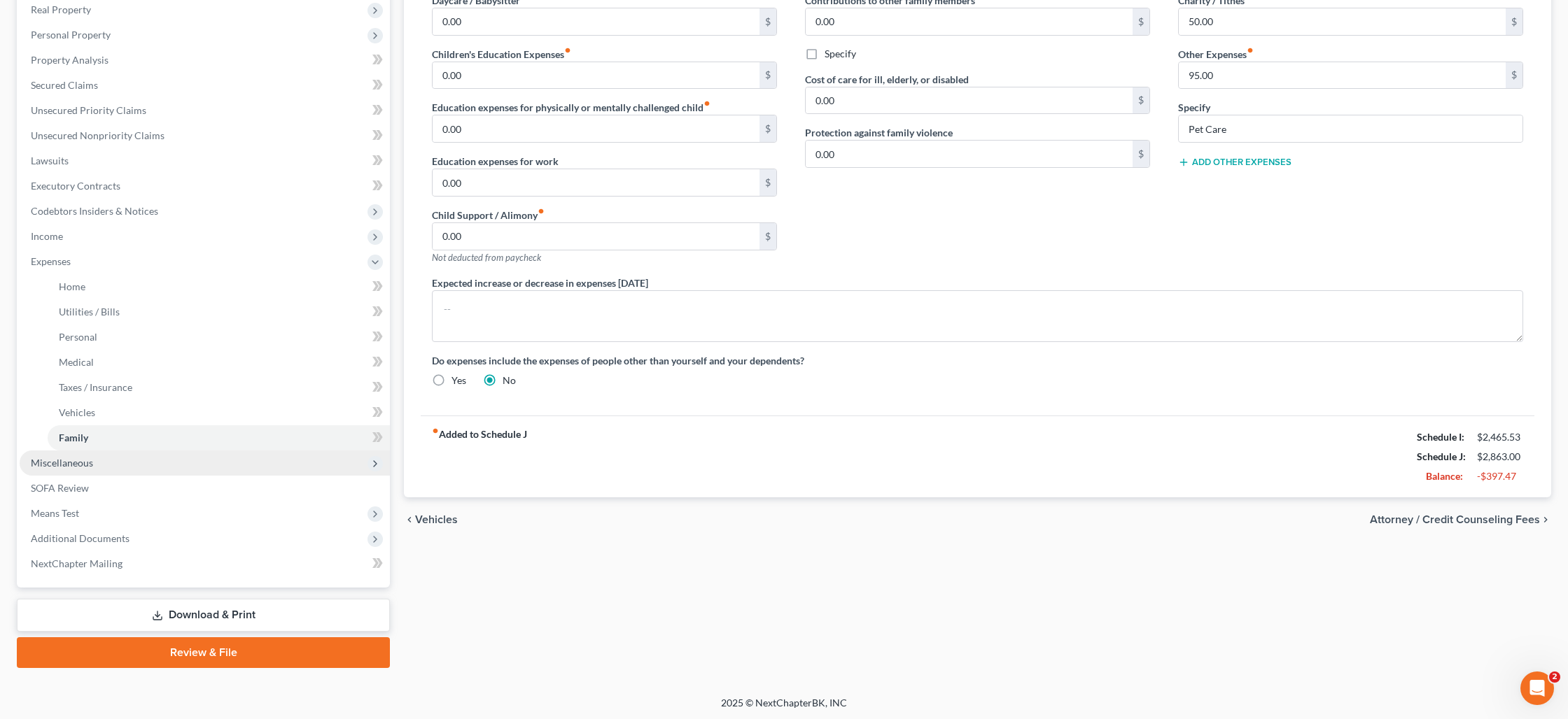
click at [118, 468] on span "Miscellaneous" at bounding box center [205, 463] width 370 height 25
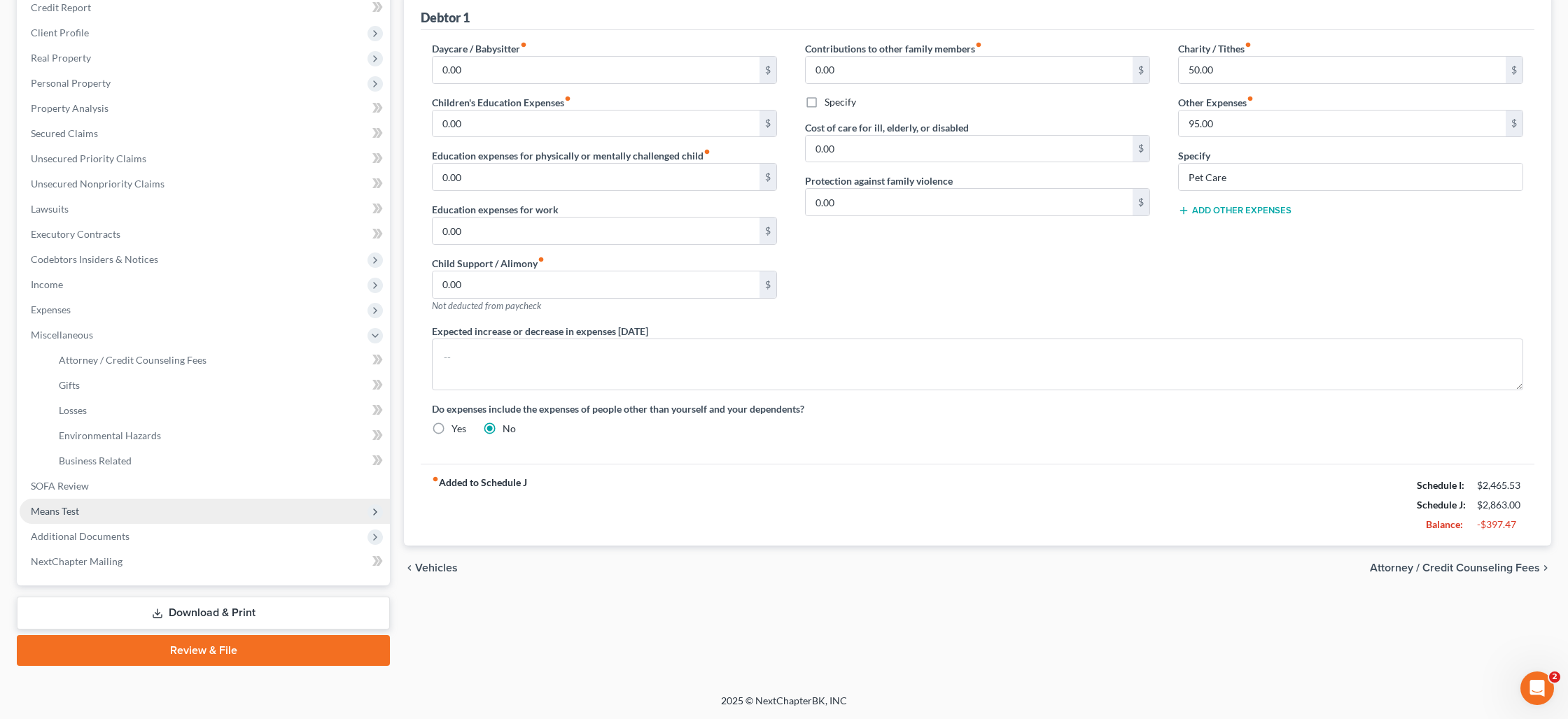
scroll to position [174, 0]
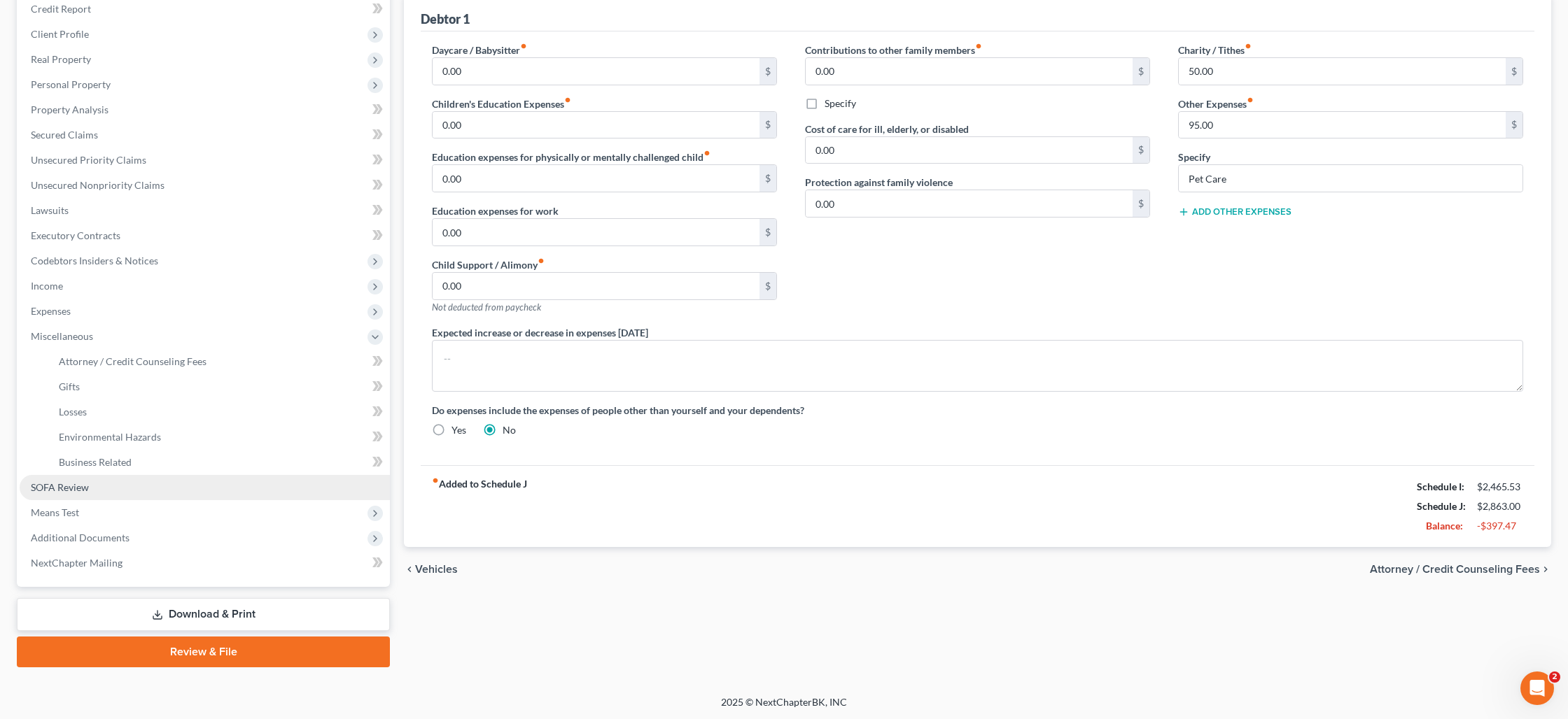
click at [106, 484] on link "SOFA Review" at bounding box center [205, 487] width 370 height 25
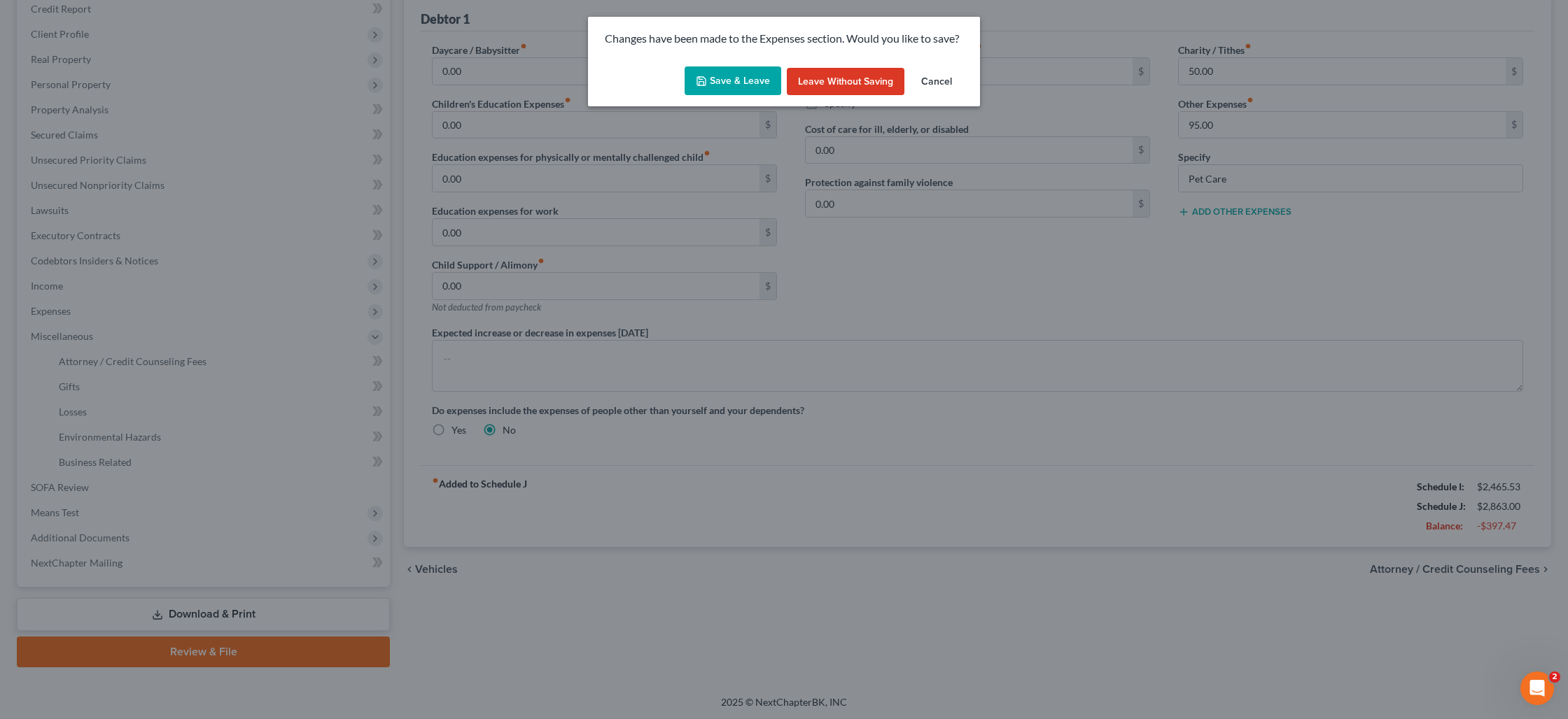
click at [722, 79] on button "Save & Leave" at bounding box center [733, 81] width 97 height 30
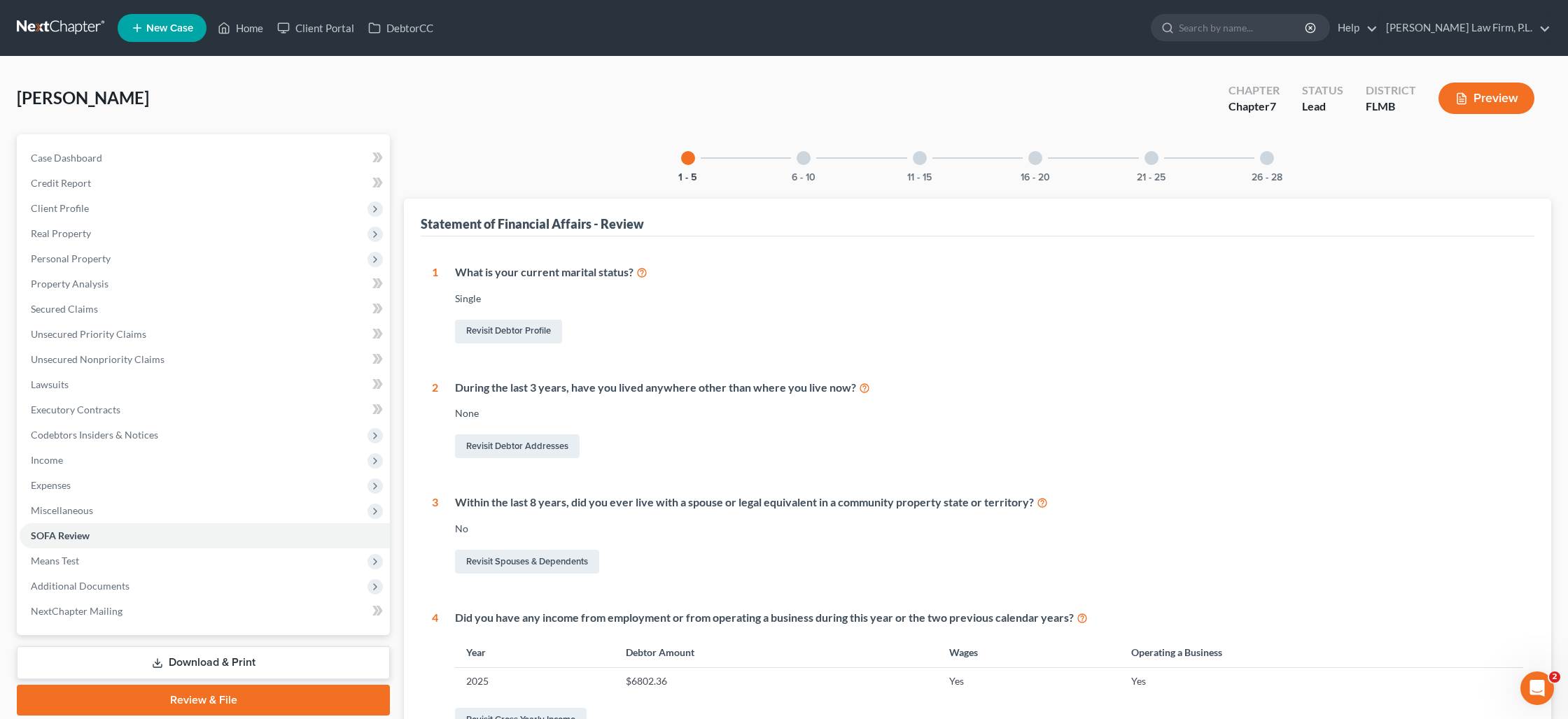
click at [1042, 160] on div "16 - 20" at bounding box center [1035, 158] width 48 height 48
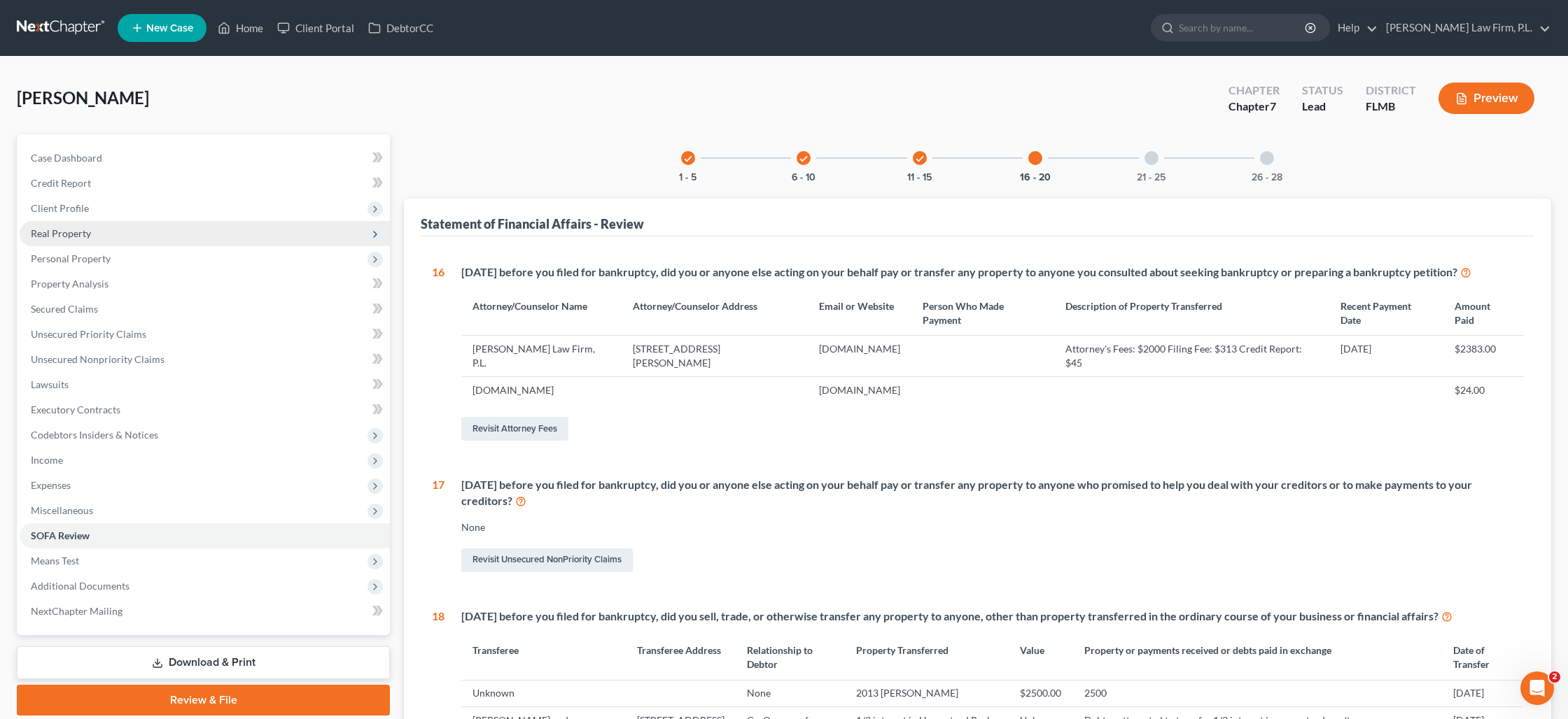
click at [77, 238] on span "Real Property" at bounding box center [60, 233] width 60 height 12
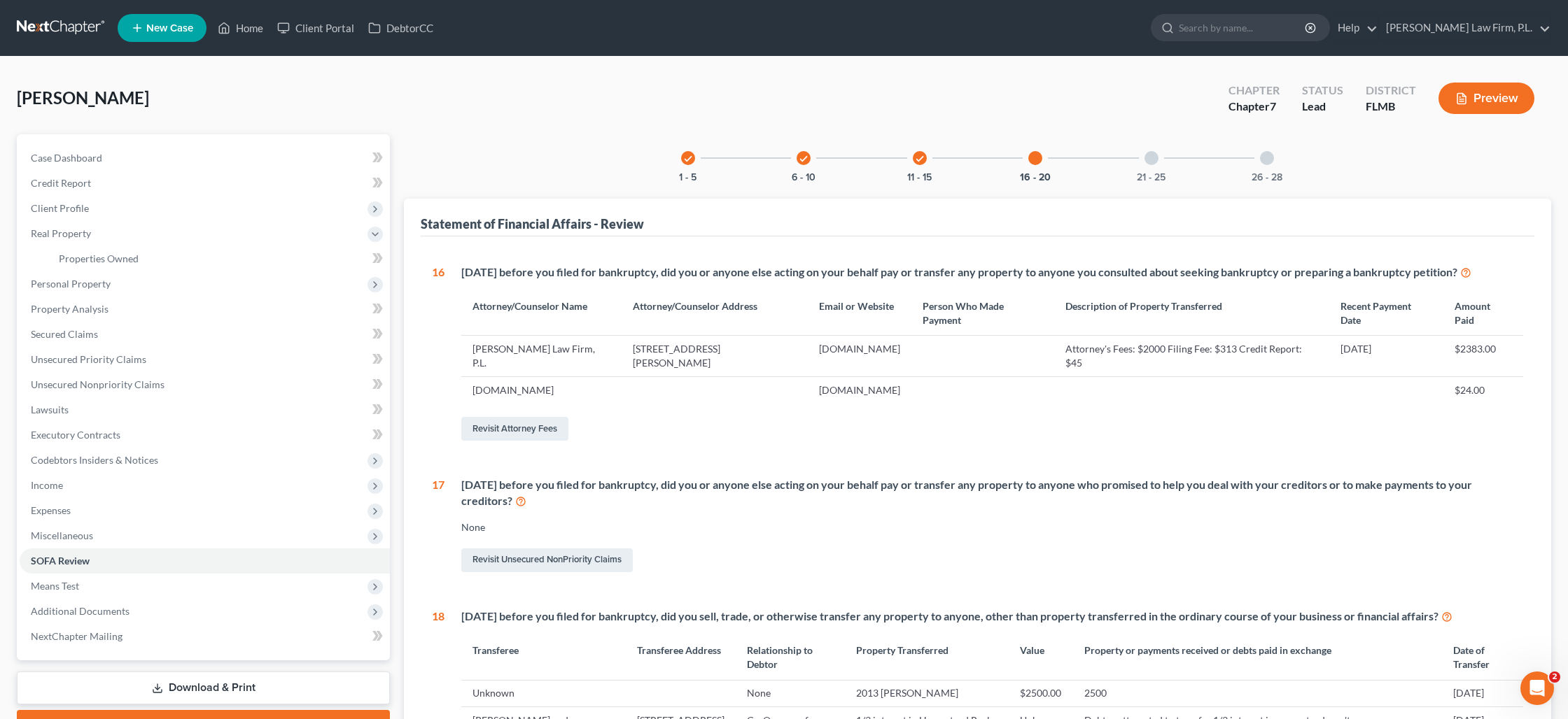
click at [1473, 107] on button "Preview" at bounding box center [1486, 98] width 96 height 31
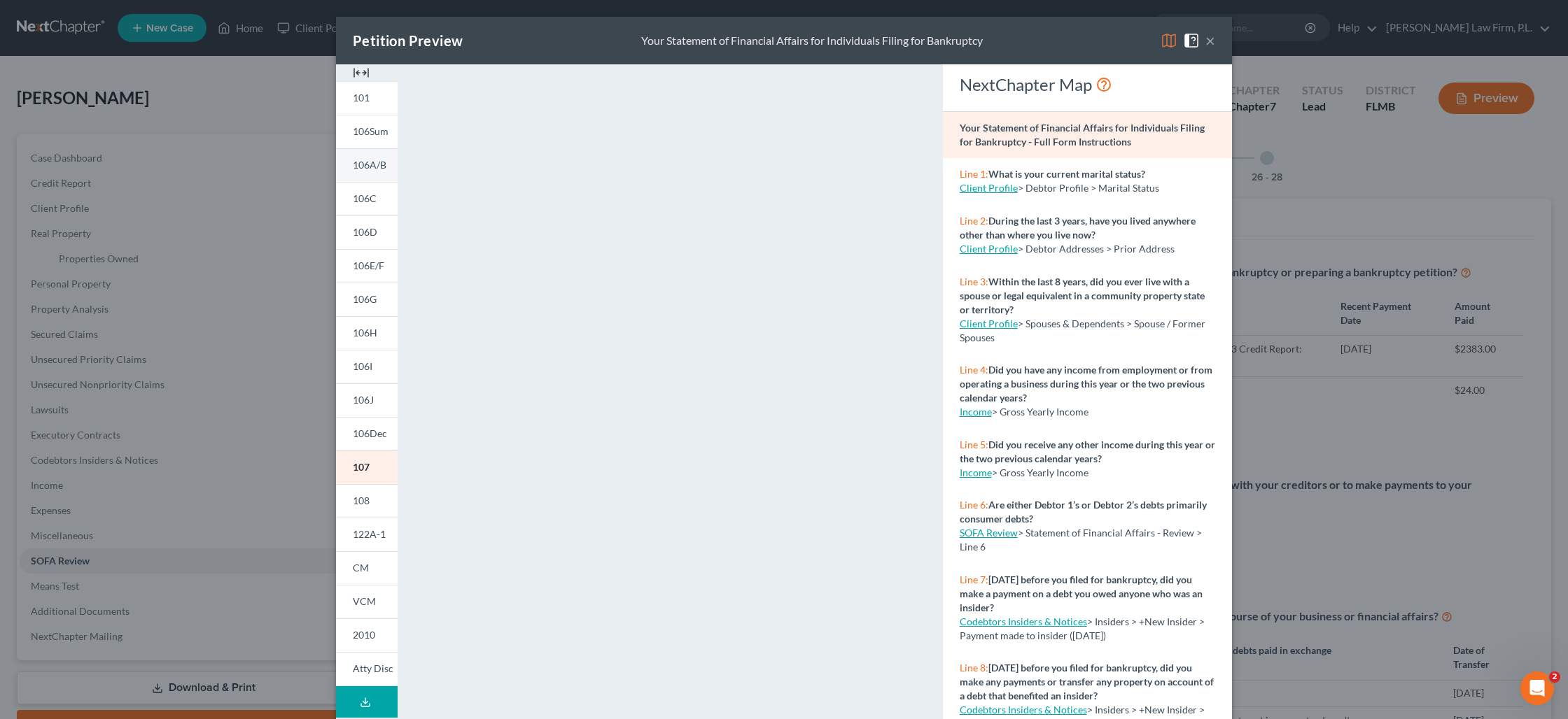
click at [371, 167] on span "106A/B" at bounding box center [370, 164] width 34 height 12
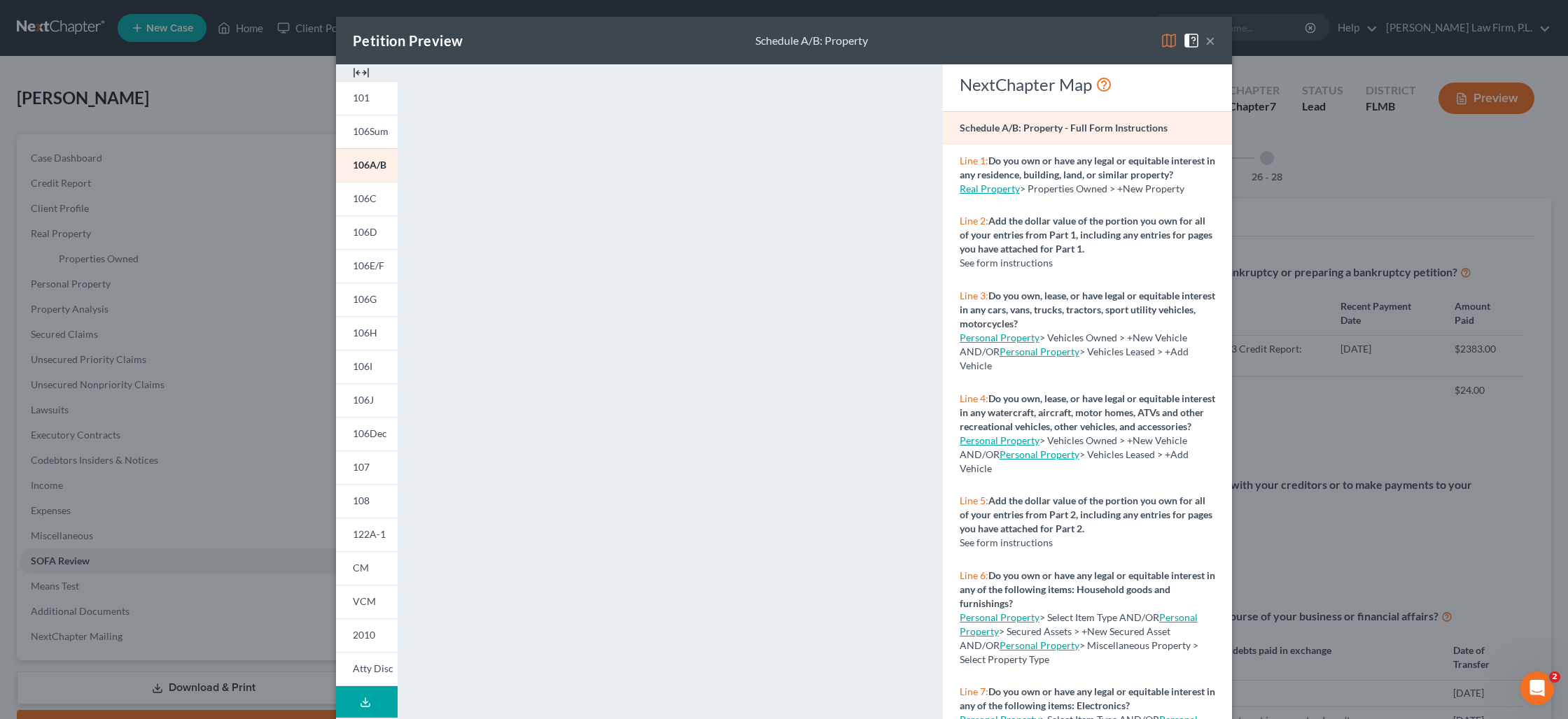
scroll to position [39, 0]
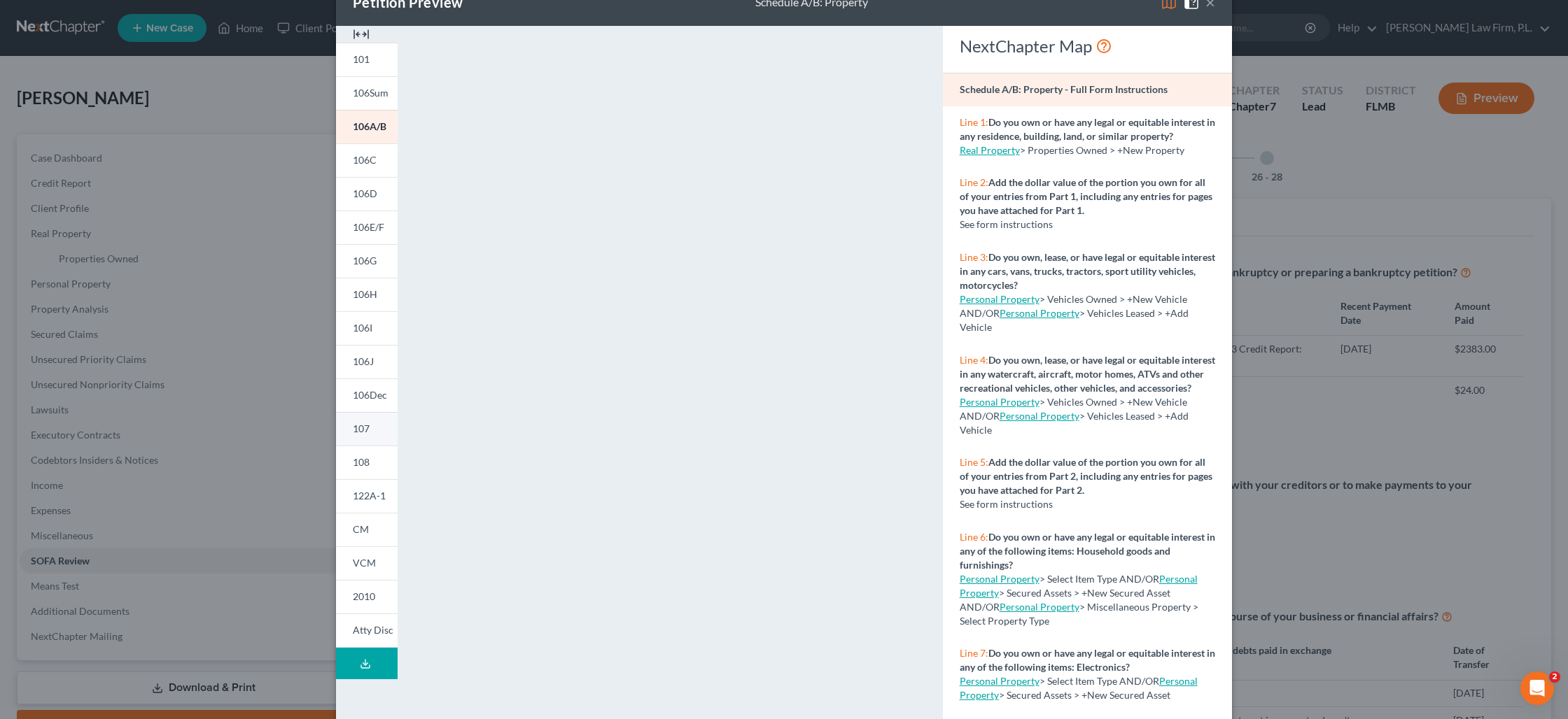
click at [377, 430] on link "107" at bounding box center [366, 429] width 61 height 34
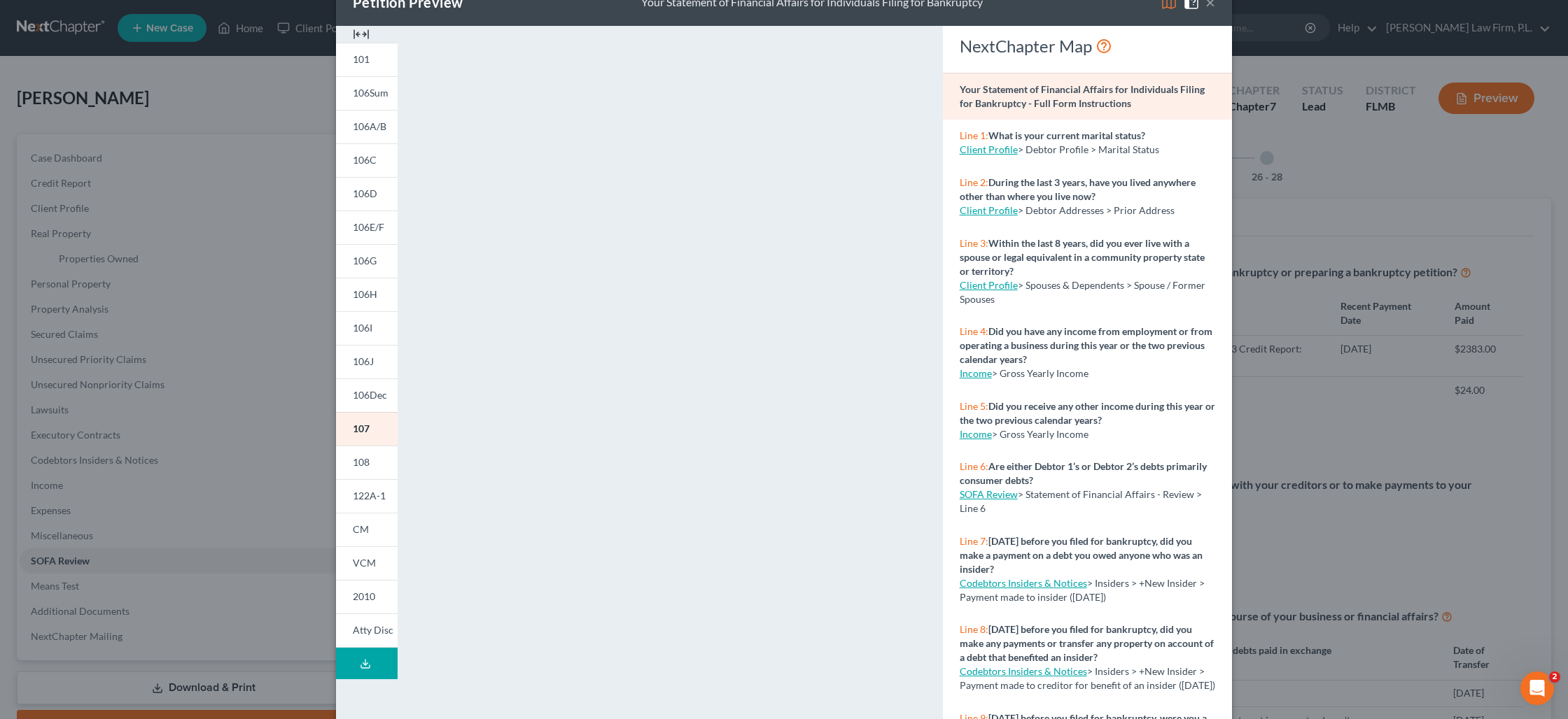
click at [188, 426] on div "Petition Preview Your Statement of Financial Affairs for Individuals Filing for…" at bounding box center [784, 359] width 1568 height 719
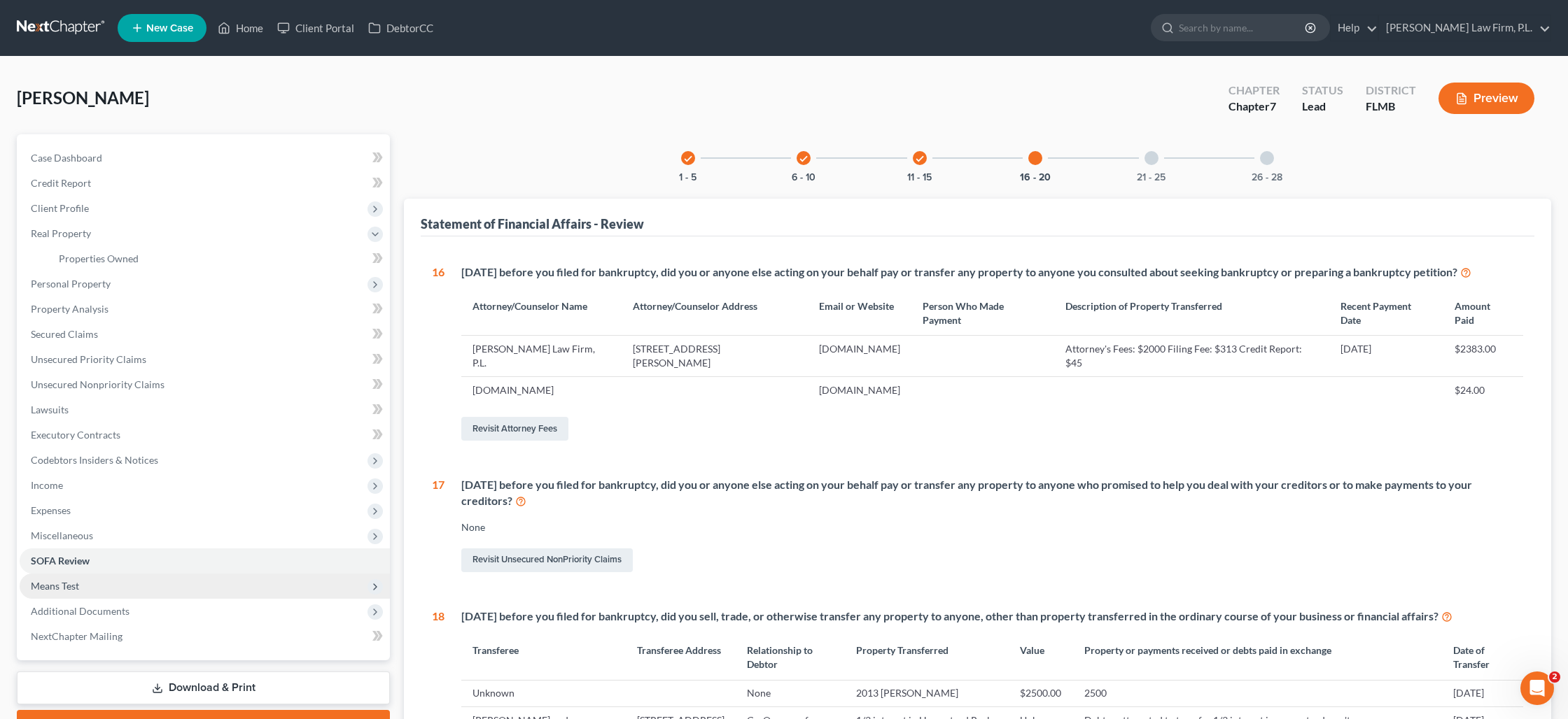
click at [119, 586] on span "Means Test" at bounding box center [205, 586] width 370 height 25
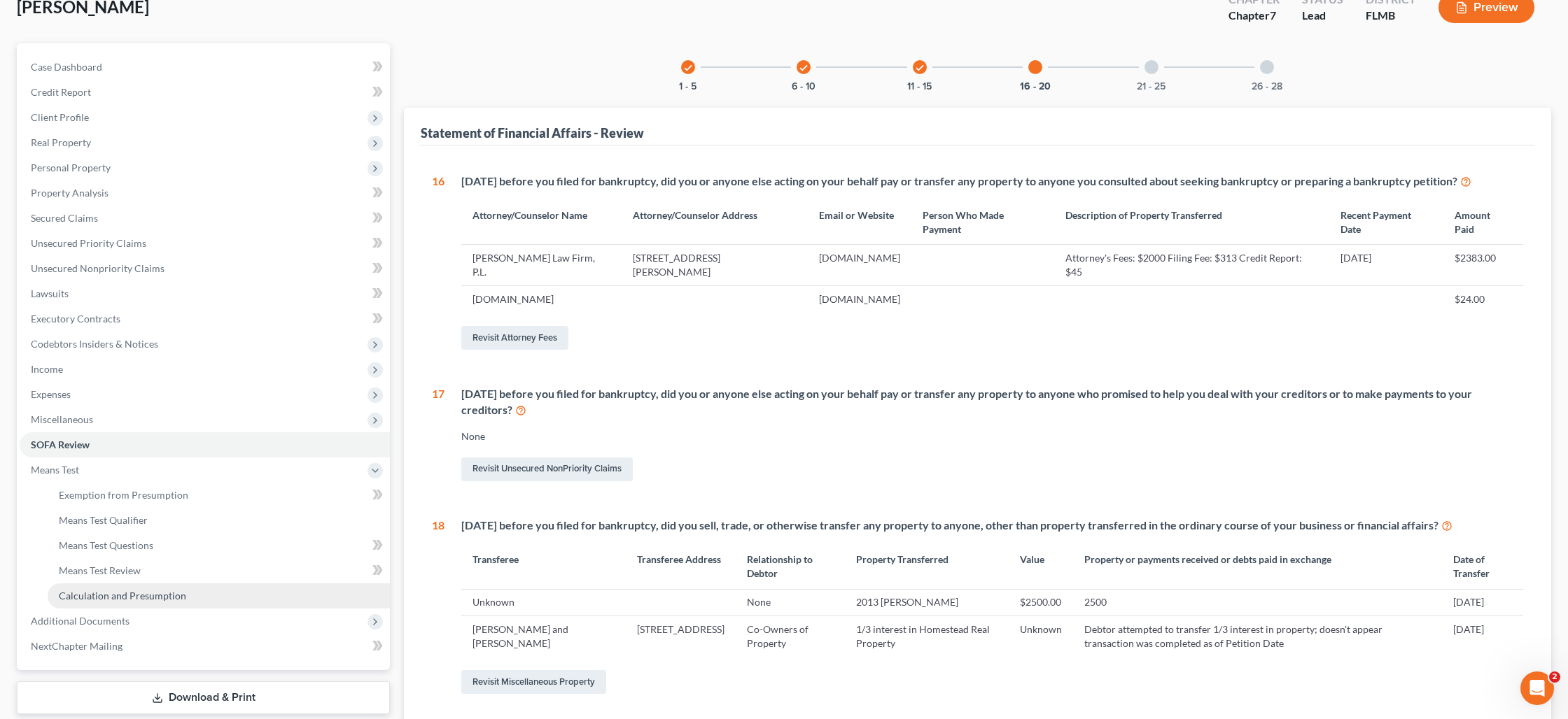
scroll to position [150, 0]
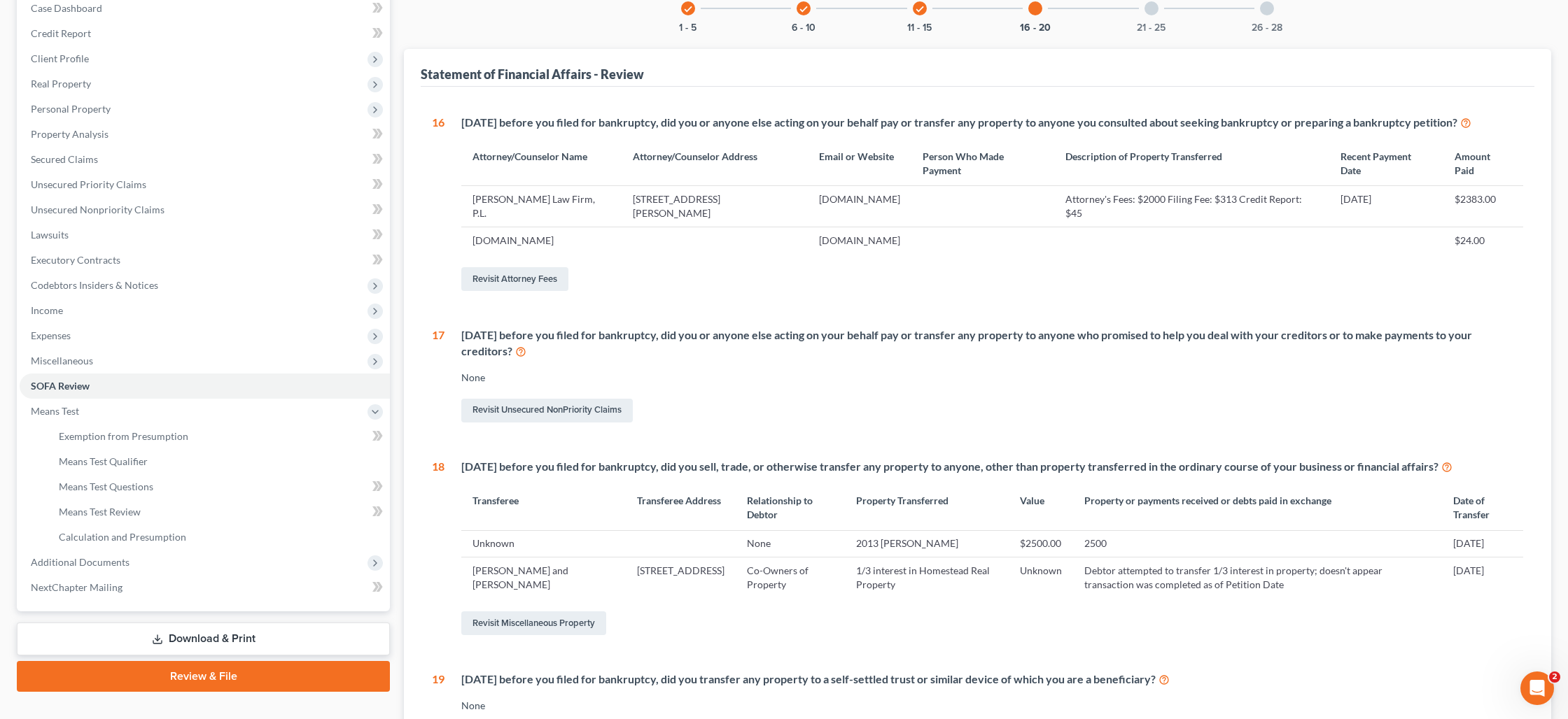
click at [256, 640] on link "Download & Print" at bounding box center [203, 638] width 373 height 33
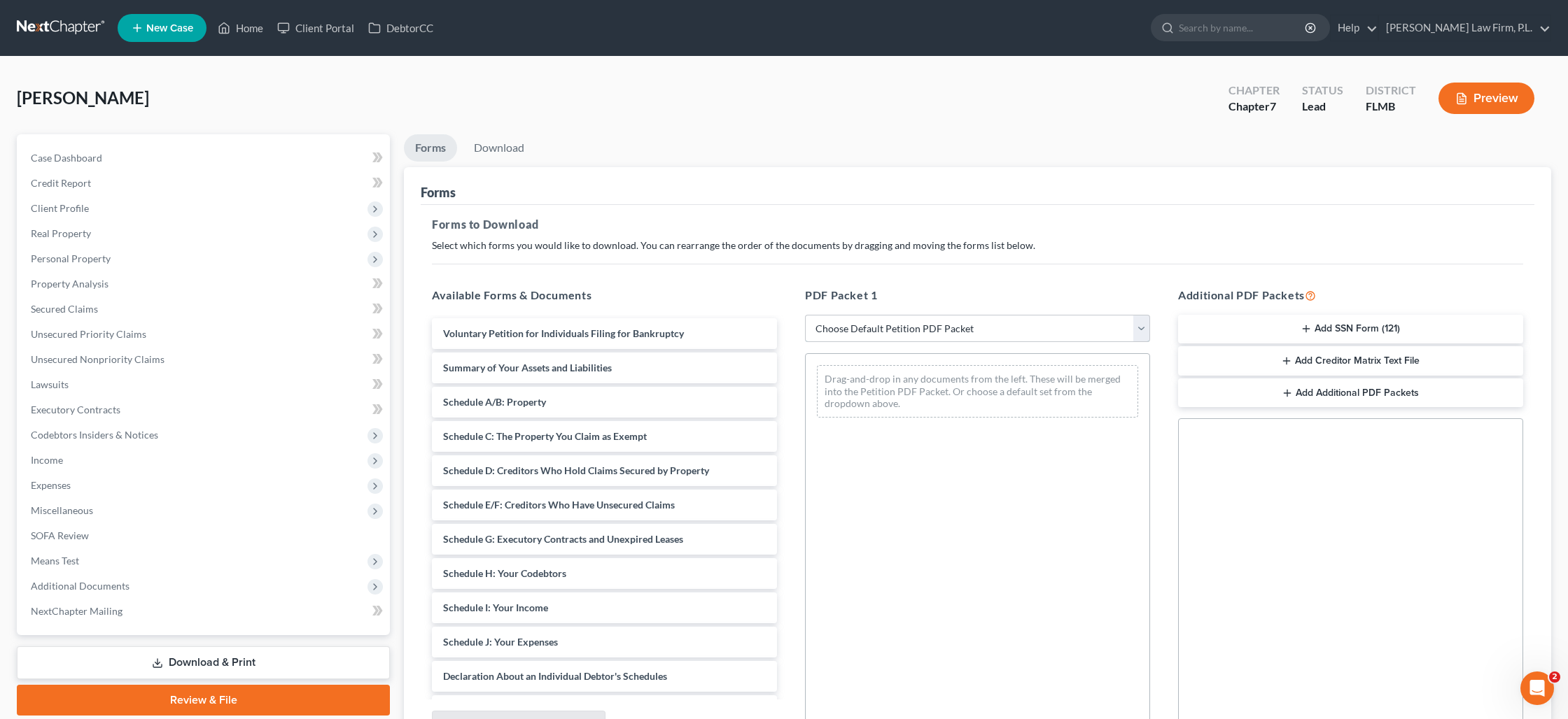
click at [1001, 333] on select "Choose Default Petition PDF Packet Complete Bankruptcy Petition (all forms and …" at bounding box center [977, 329] width 345 height 28
click at [1326, 328] on button "Add SSN Form (121)" at bounding box center [1351, 329] width 345 height 30
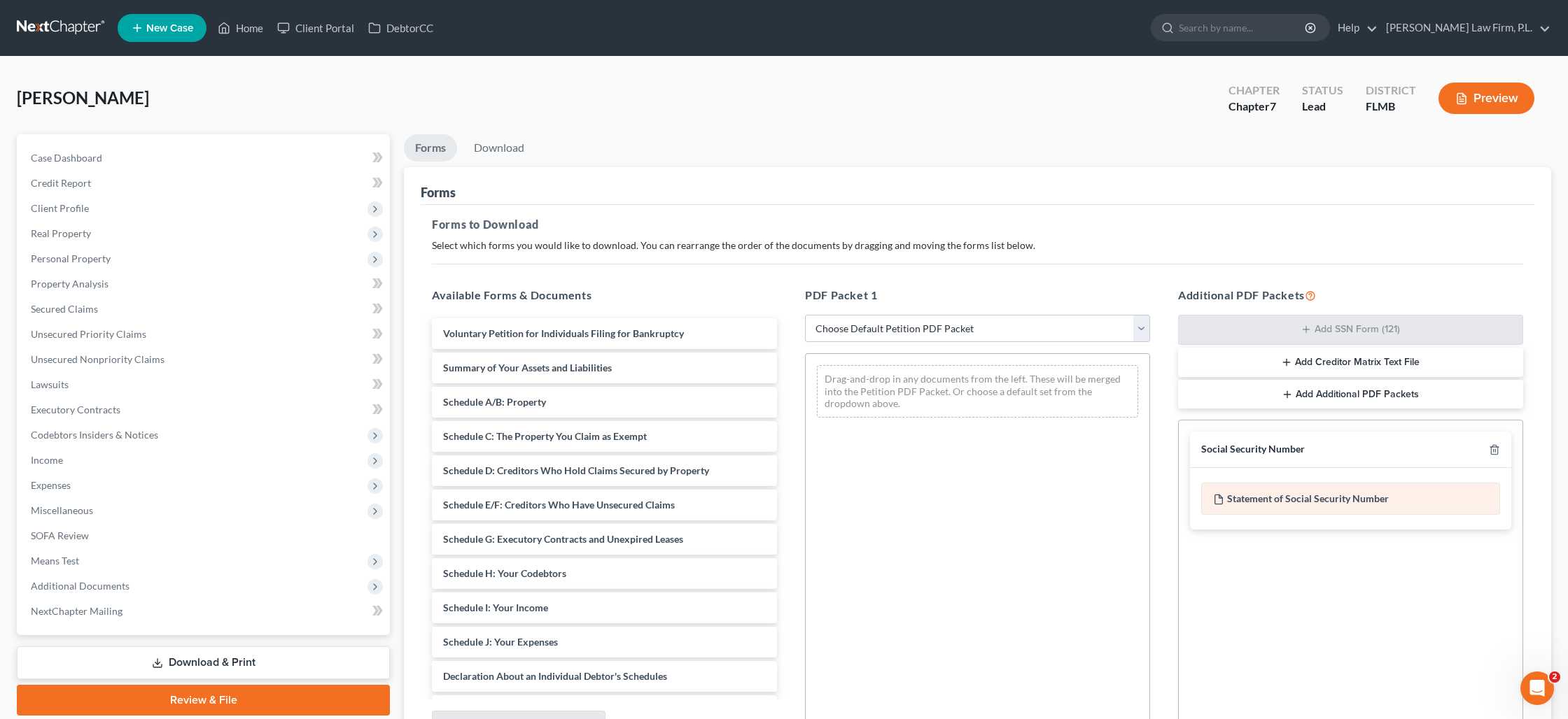
click at [1326, 497] on div "Statement of Social Security Number" at bounding box center [1350, 499] width 299 height 32
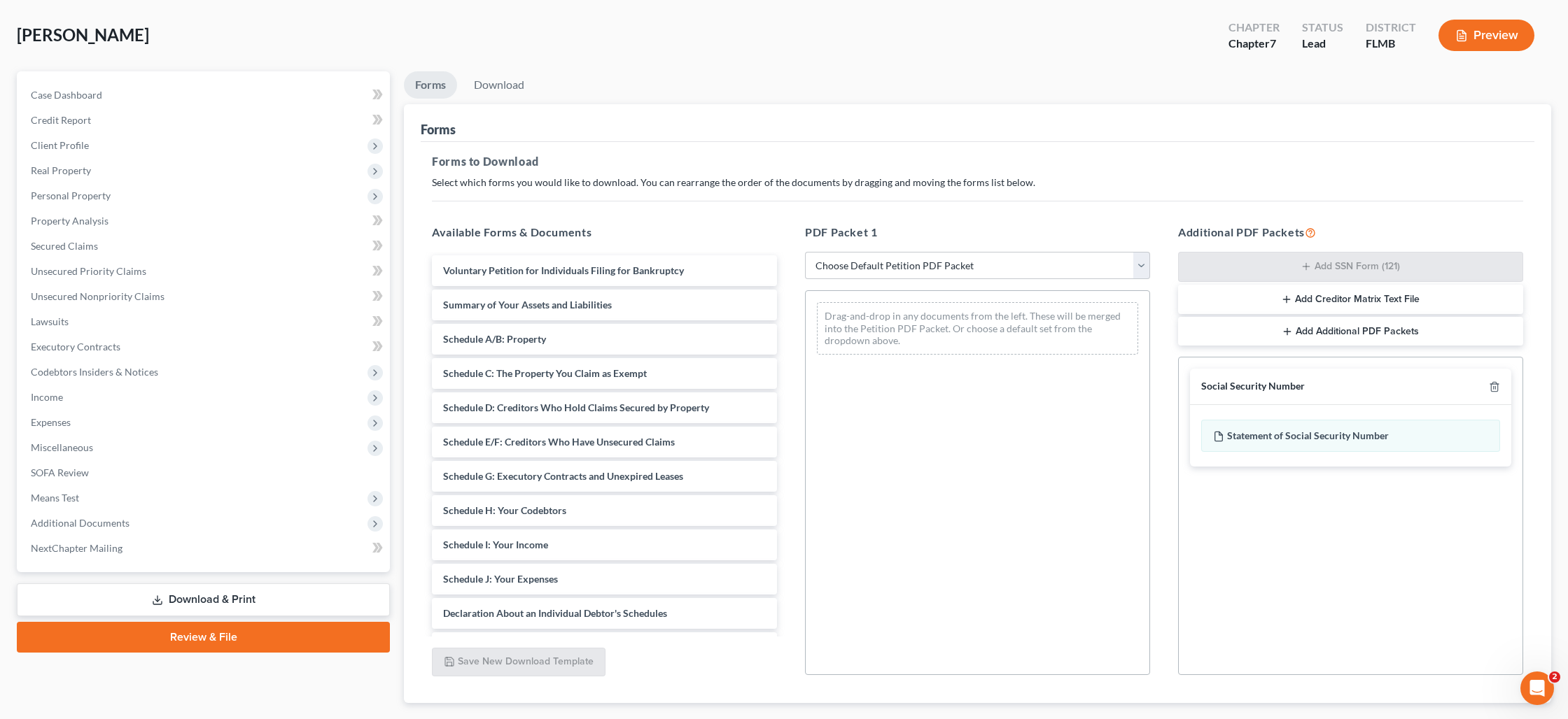
scroll to position [144, 0]
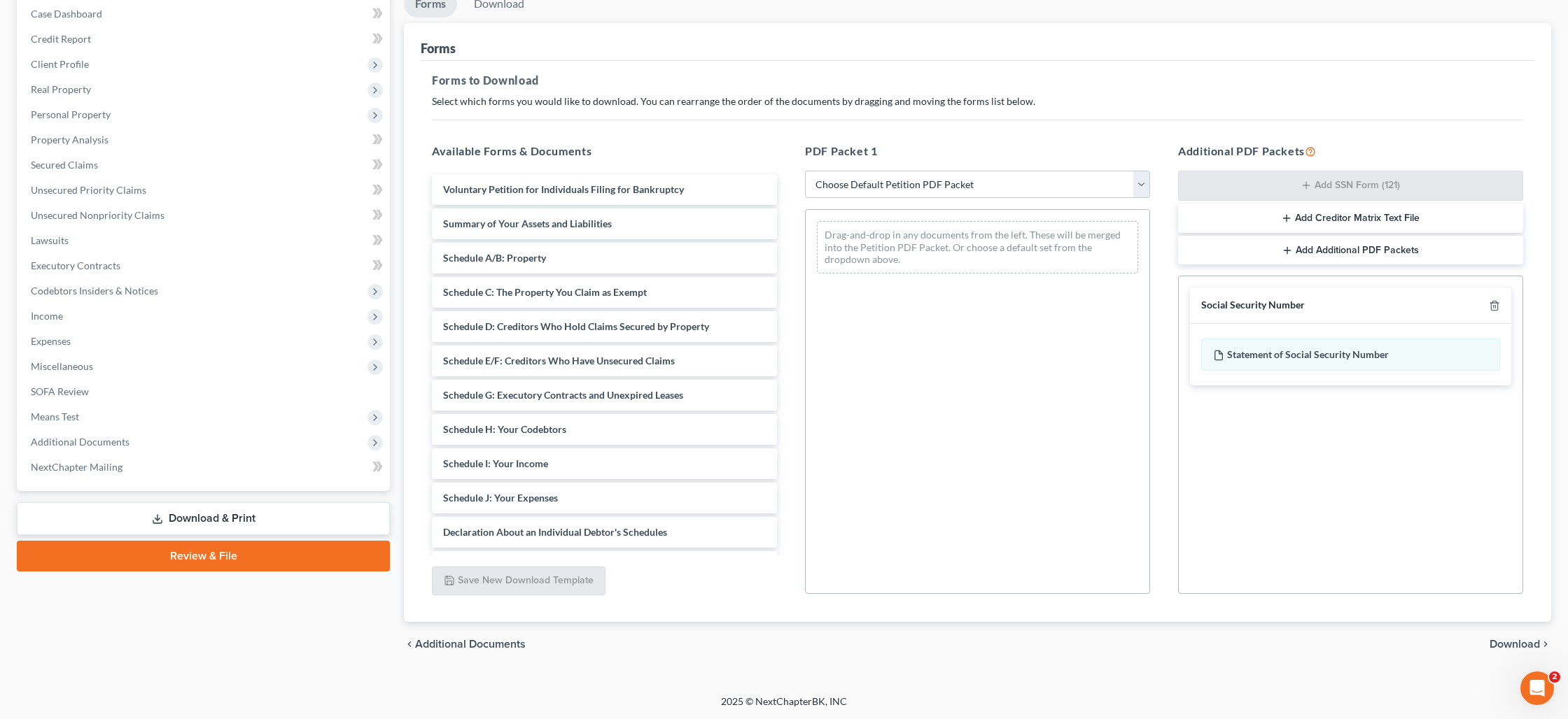
click at [1525, 643] on span "Download" at bounding box center [1514, 644] width 51 height 11
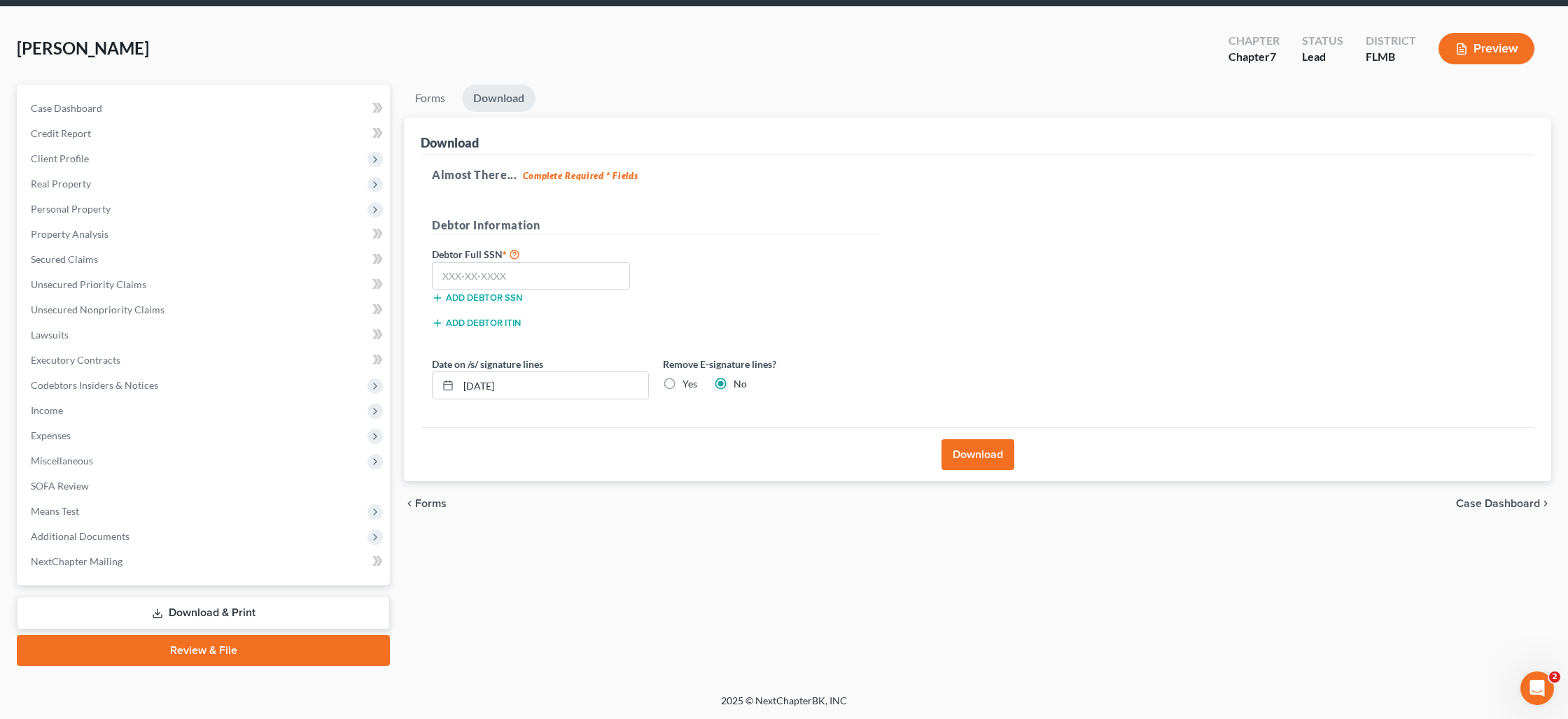
scroll to position [48, 0]
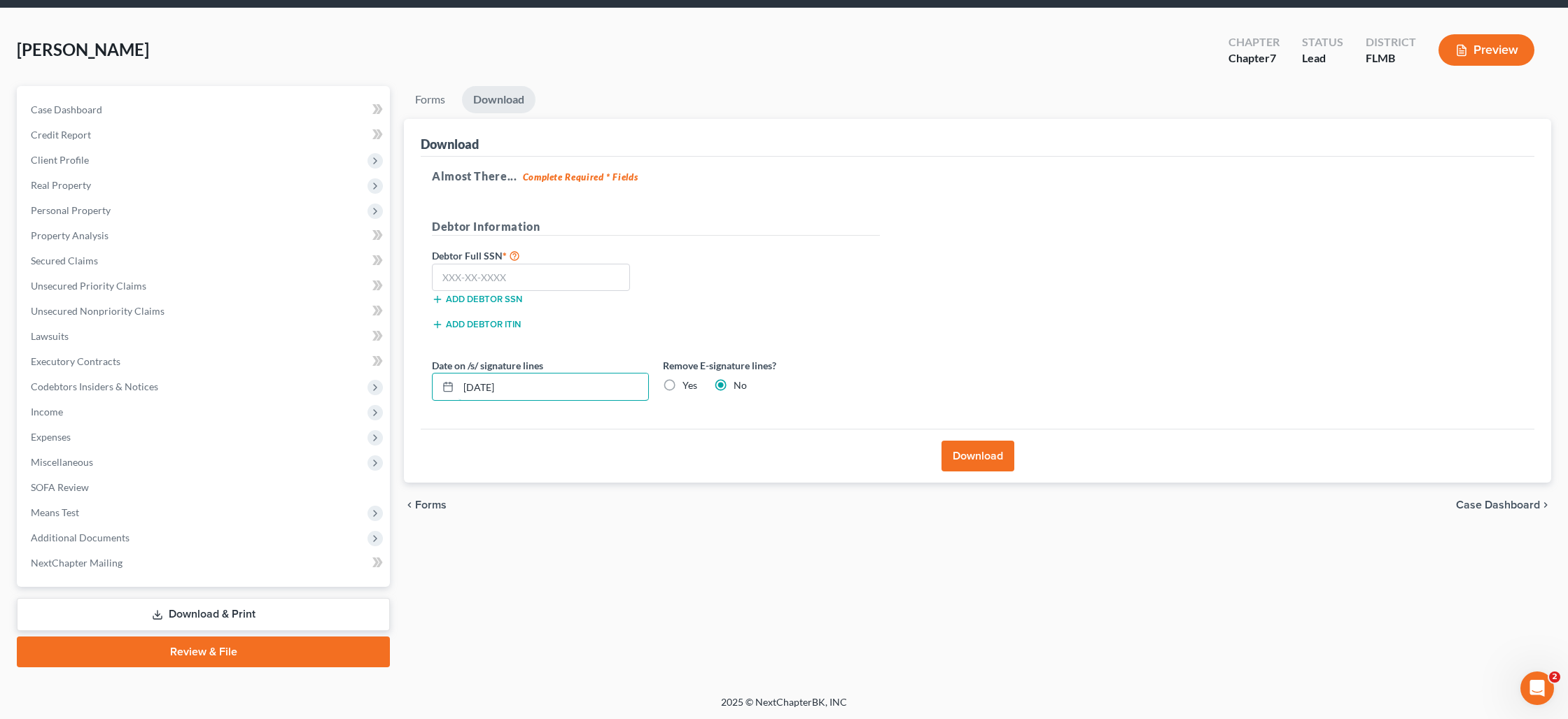
drag, startPoint x: 556, startPoint y: 386, endPoint x: 416, endPoint y: 377, distance: 140.3
click at [416, 377] on div "Download Almost There... Complete Required * Fields Debtor Information Debtor F…" at bounding box center [977, 301] width 1147 height 365
type input "[DATE]"
click at [501, 278] on input "text" at bounding box center [531, 278] width 198 height 28
type input "337-34-9569"
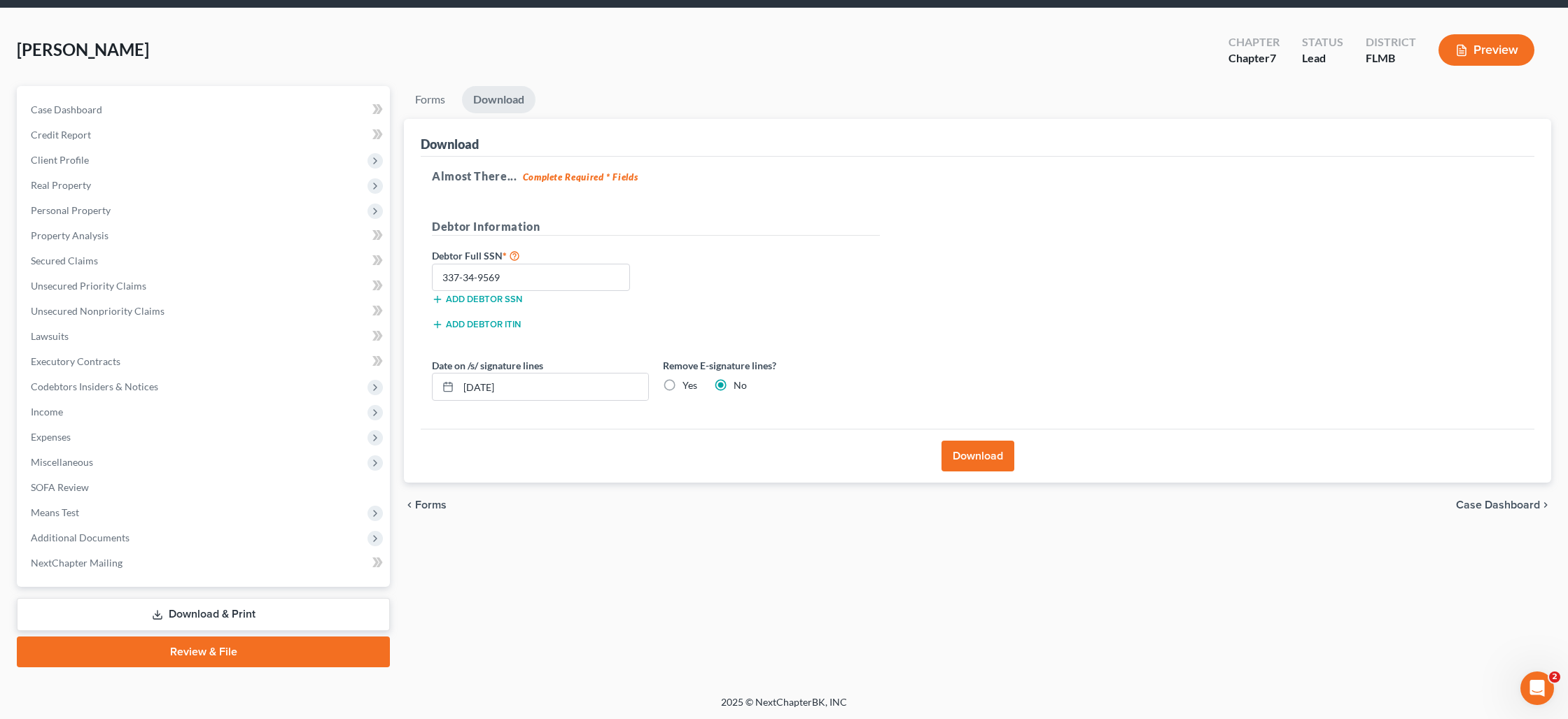
click at [994, 457] on button "Download" at bounding box center [978, 457] width 72 height 31
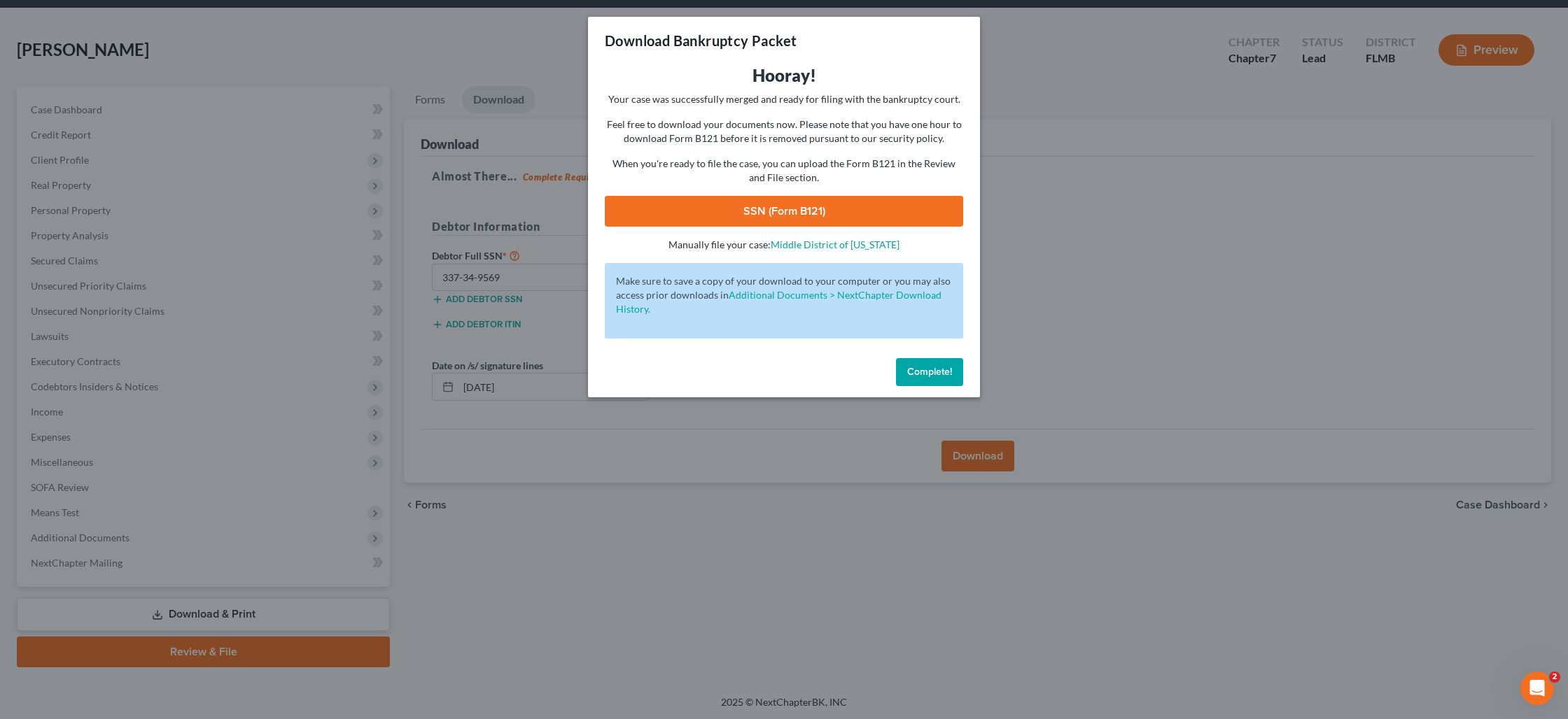
click at [766, 217] on link "SSN (Form B121)" at bounding box center [784, 211] width 358 height 31
drag, startPoint x: 939, startPoint y: 366, endPoint x: 868, endPoint y: 382, distance: 72.8
click at [939, 366] on span "Complete!" at bounding box center [929, 372] width 45 height 12
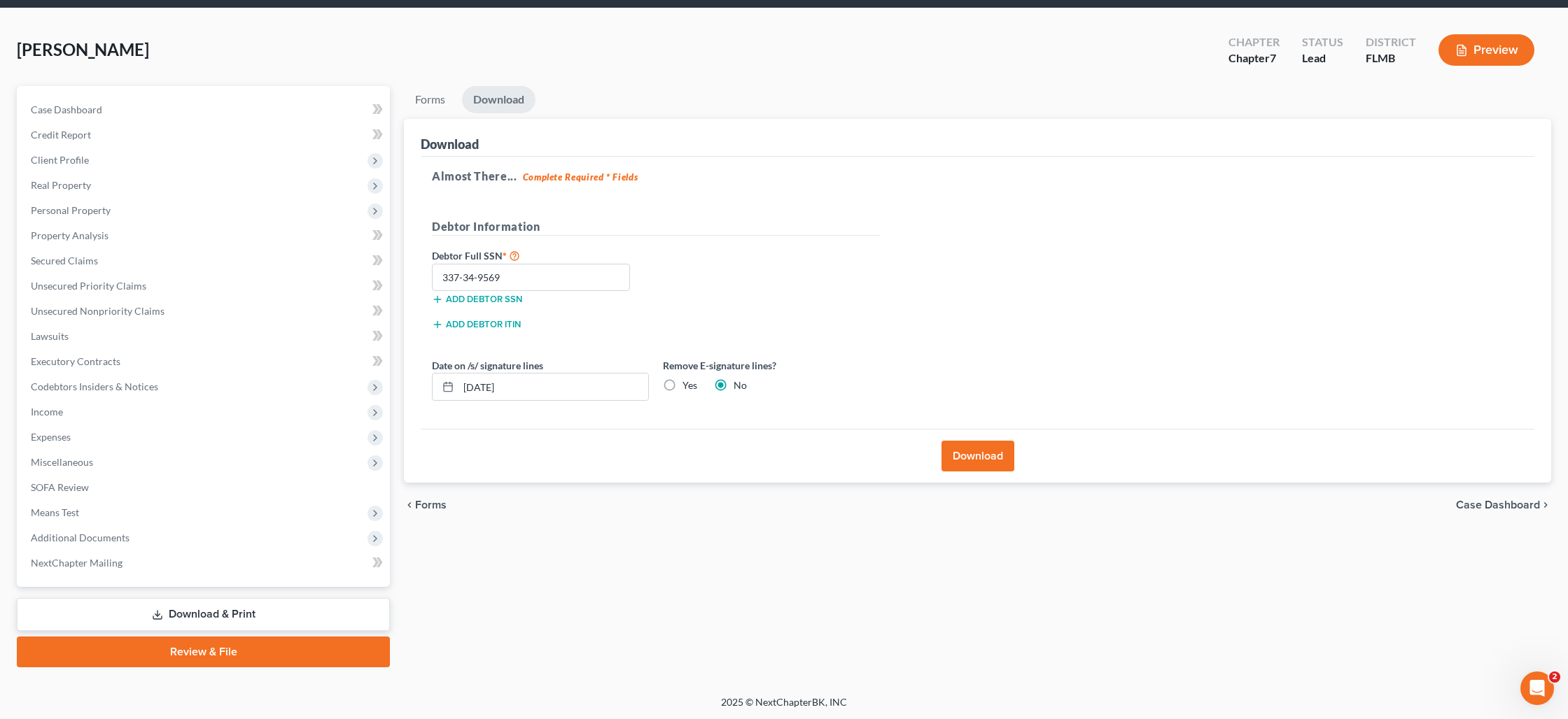
click at [197, 652] on link "Review & File" at bounding box center [203, 652] width 373 height 31
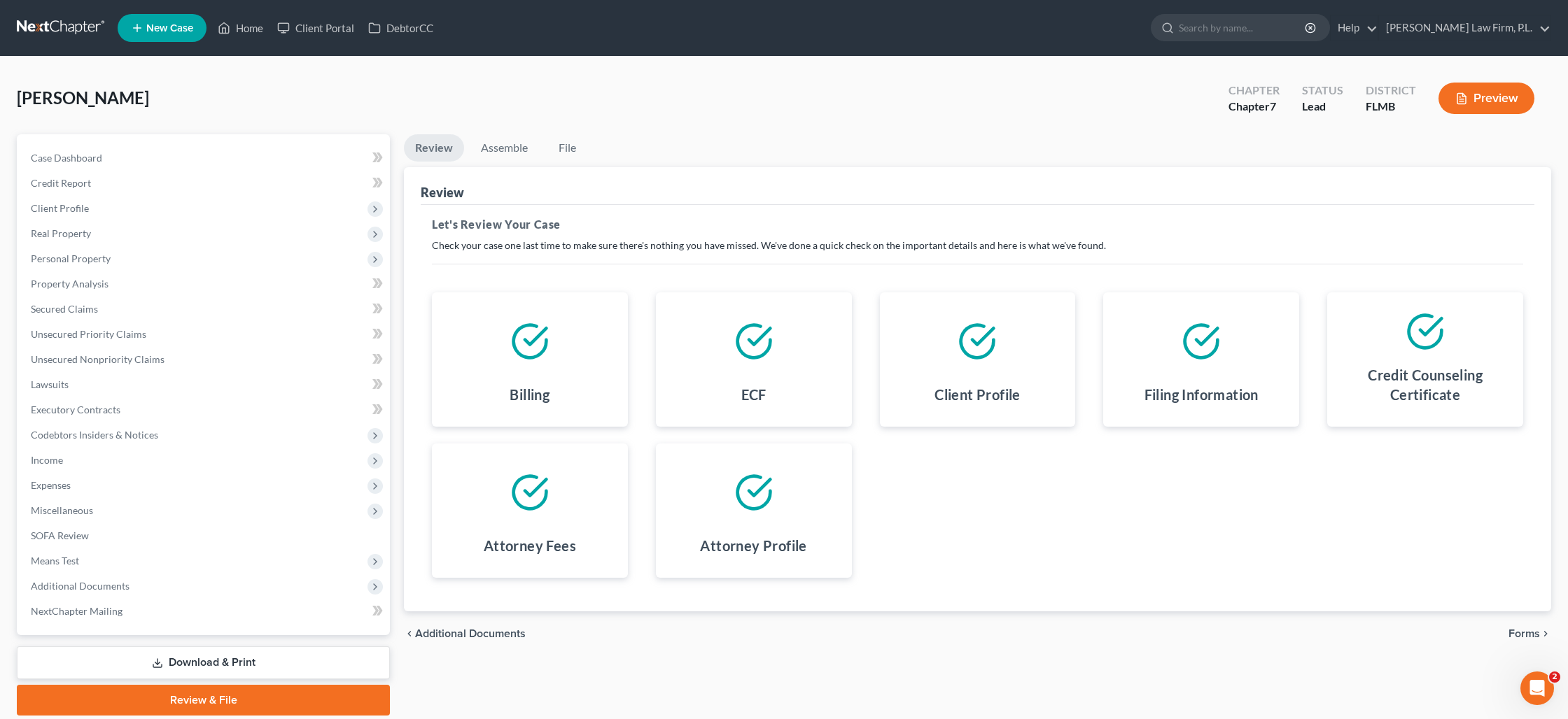
click at [1529, 632] on span "Forms" at bounding box center [1524, 634] width 31 height 11
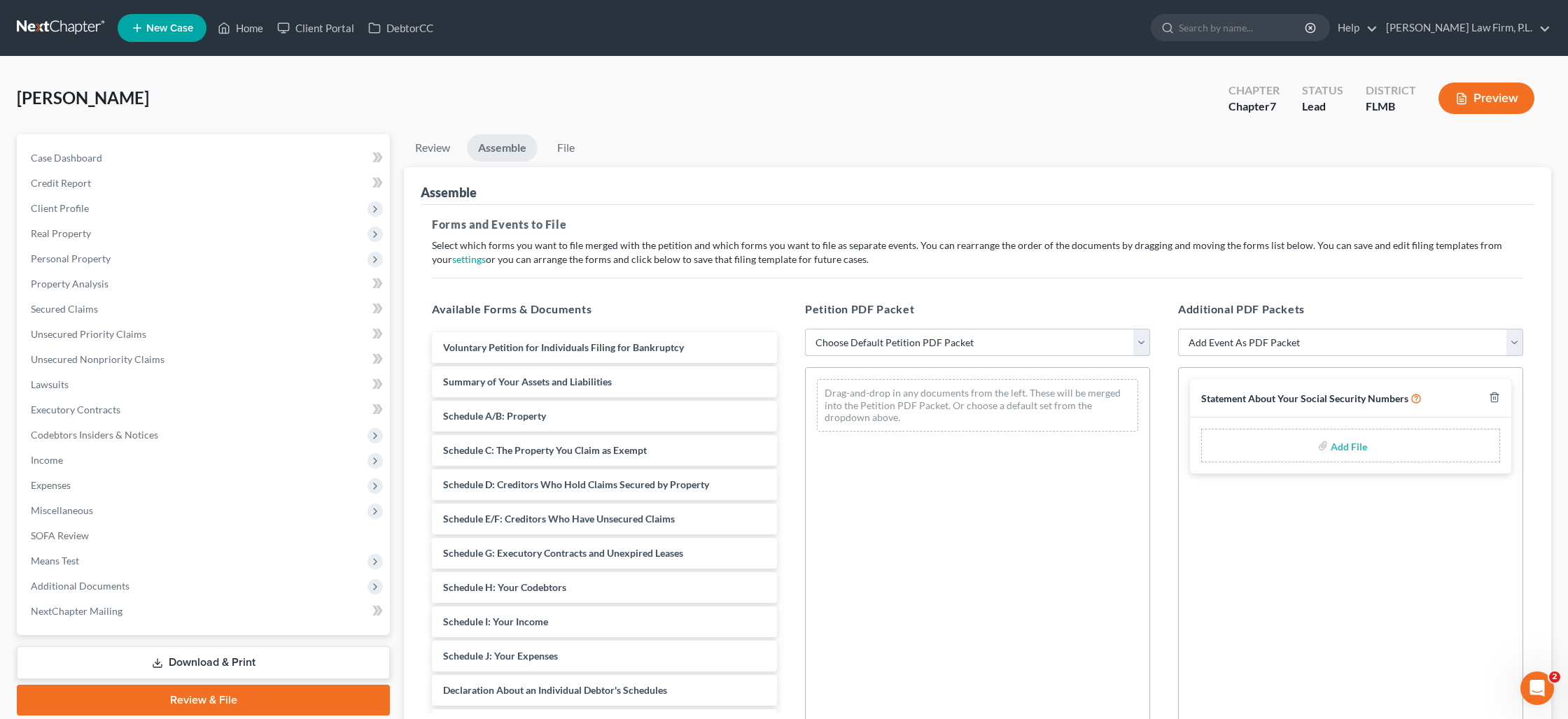
click at [981, 340] on select "Choose Default Petition PDF Packet Complete Bankruptcy Petition (all forms and …" at bounding box center [977, 342] width 345 height 28
select select "0"
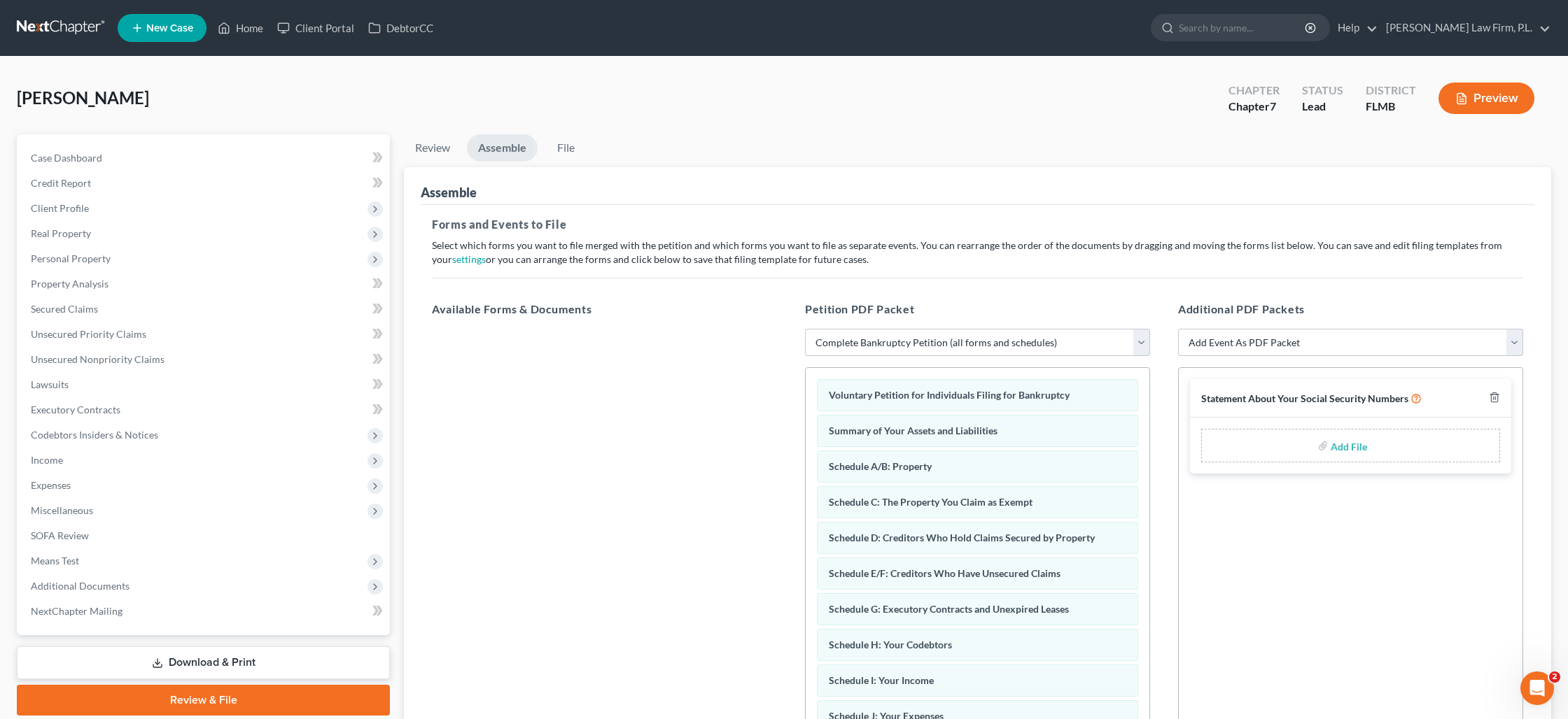
click at [1348, 446] on input "file" at bounding box center [1347, 445] width 34 height 25
type input "C:\fakepath\Grin - Statement of SS Number.pdf"
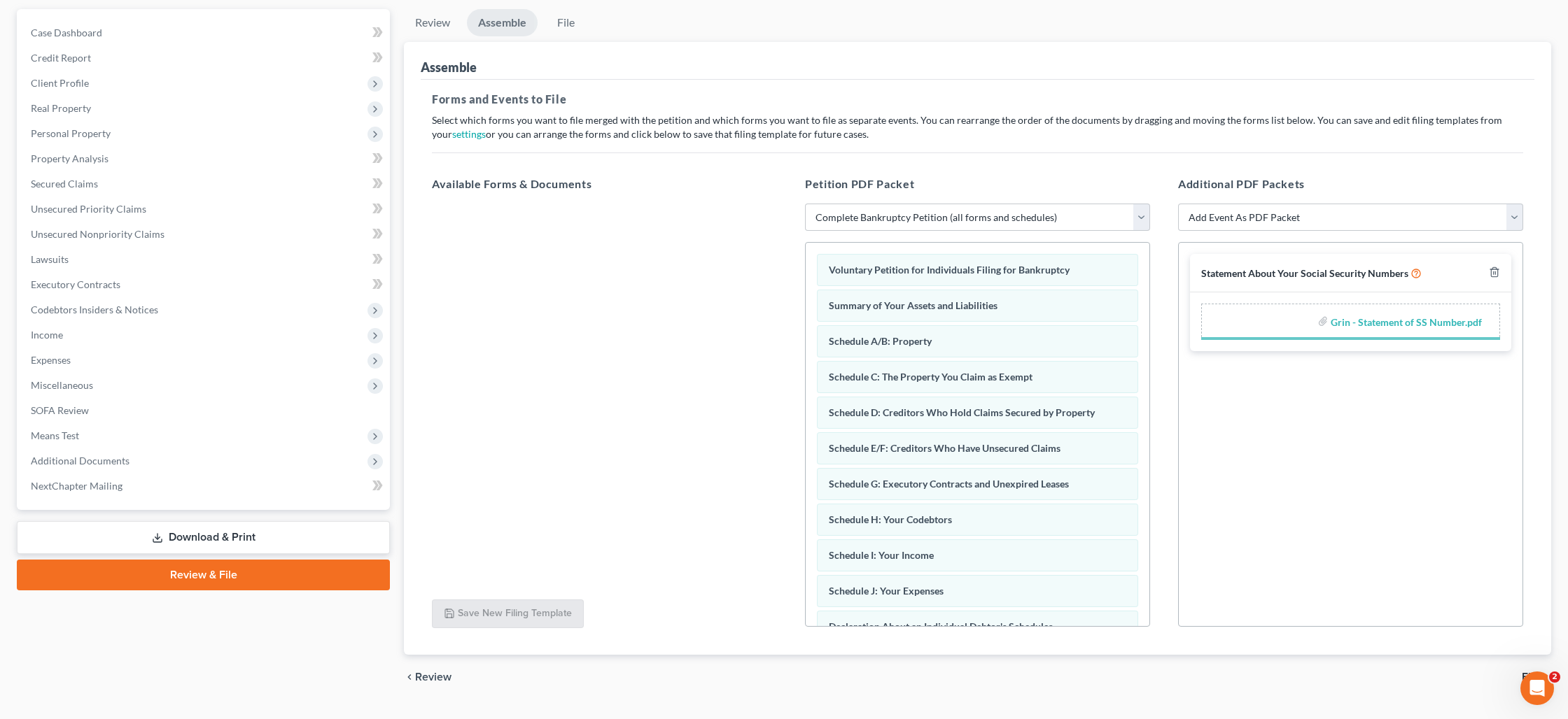
scroll to position [158, 0]
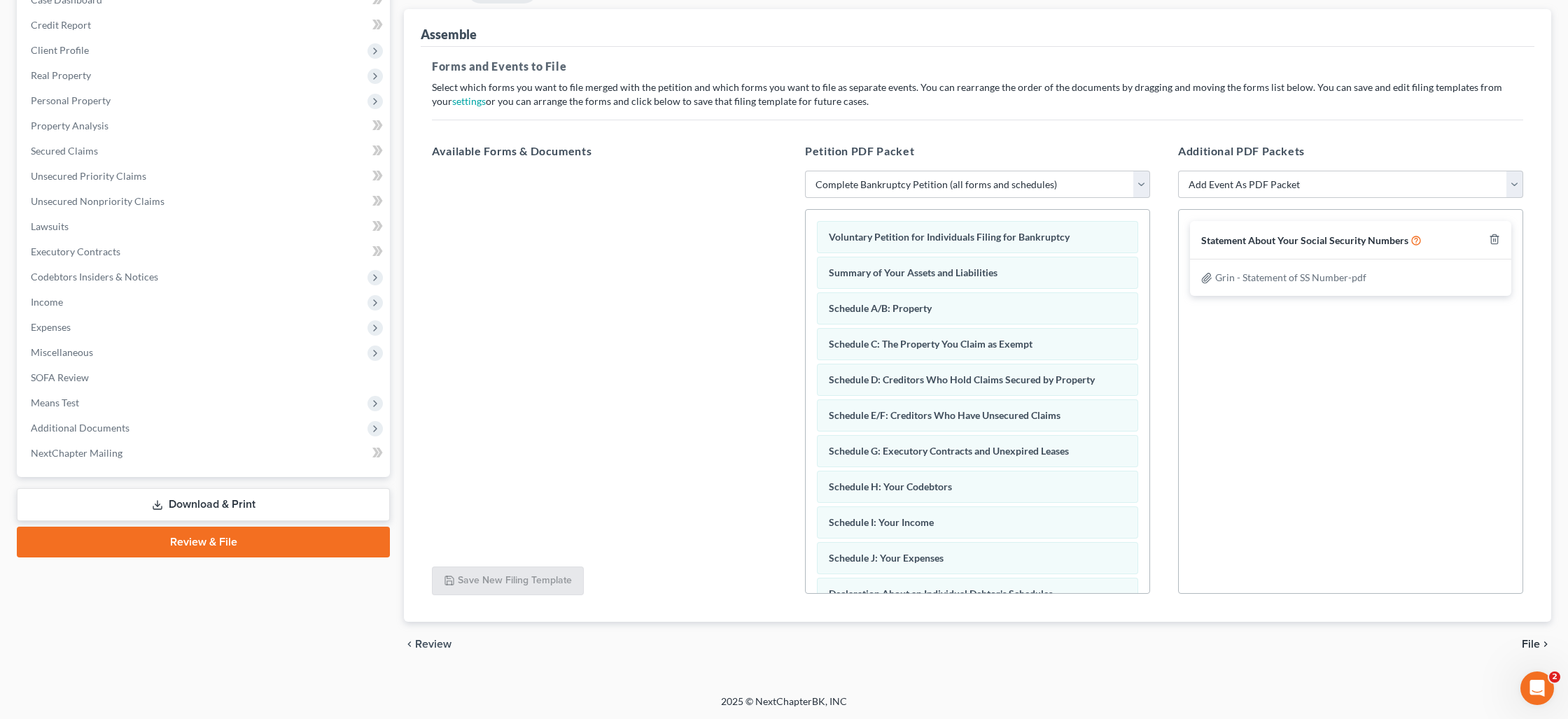
click at [1529, 643] on span "File" at bounding box center [1530, 644] width 19 height 11
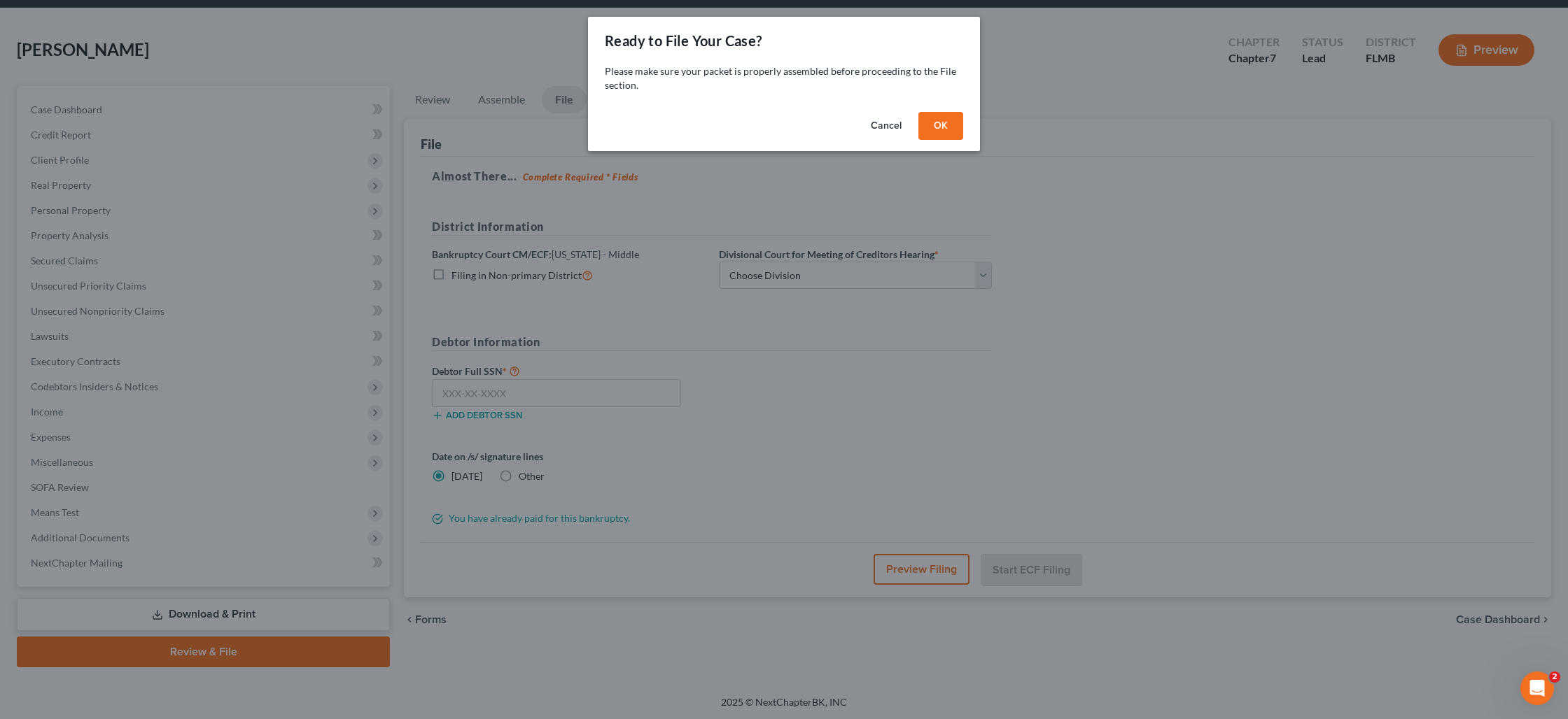
click at [945, 126] on button "OK" at bounding box center [941, 126] width 45 height 28
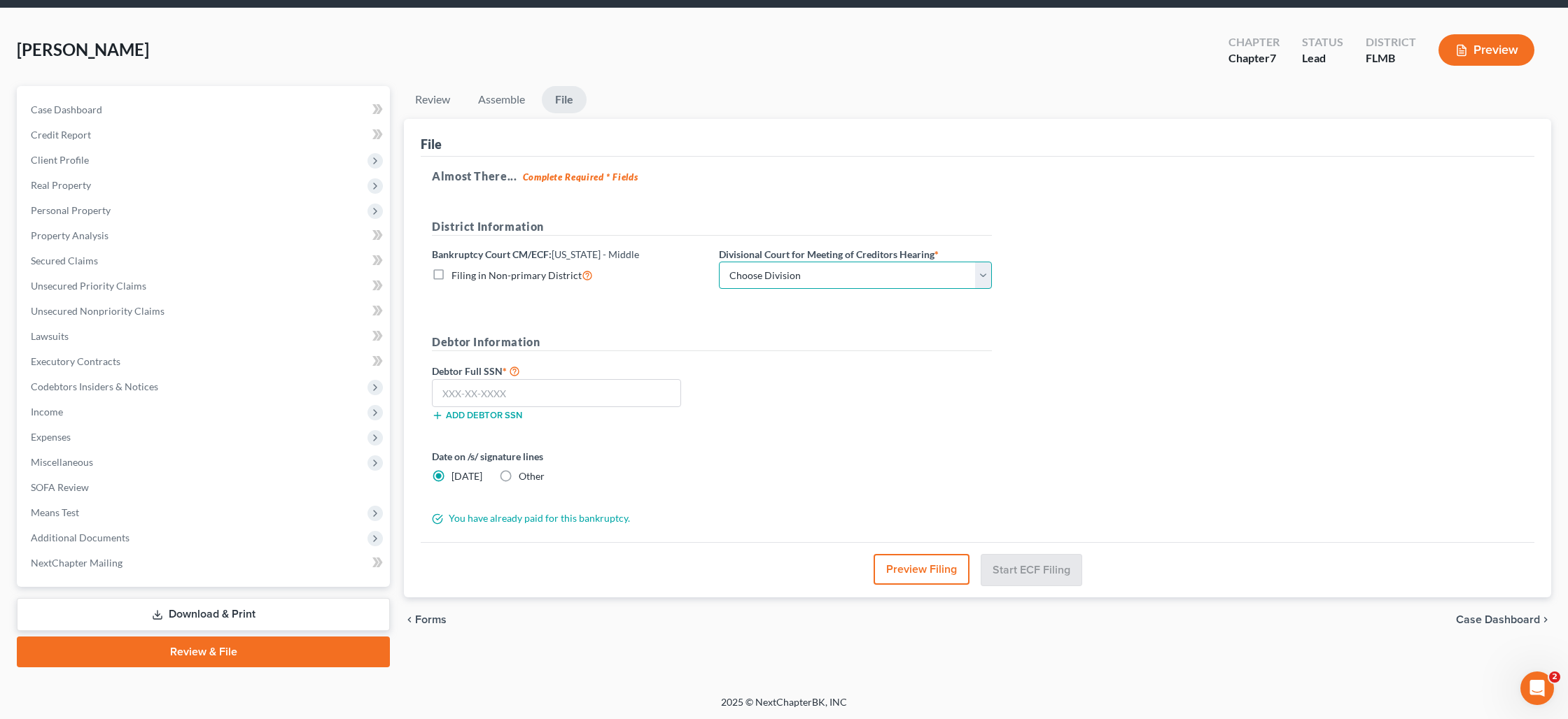
click at [753, 270] on select "Choose Division [GEOGRAPHIC_DATA][PERSON_NAME] [GEOGRAPHIC_DATA] [GEOGRAPHIC_DA…" at bounding box center [855, 275] width 273 height 28
select select "0"
click at [468, 387] on input "text" at bounding box center [556, 393] width 249 height 28
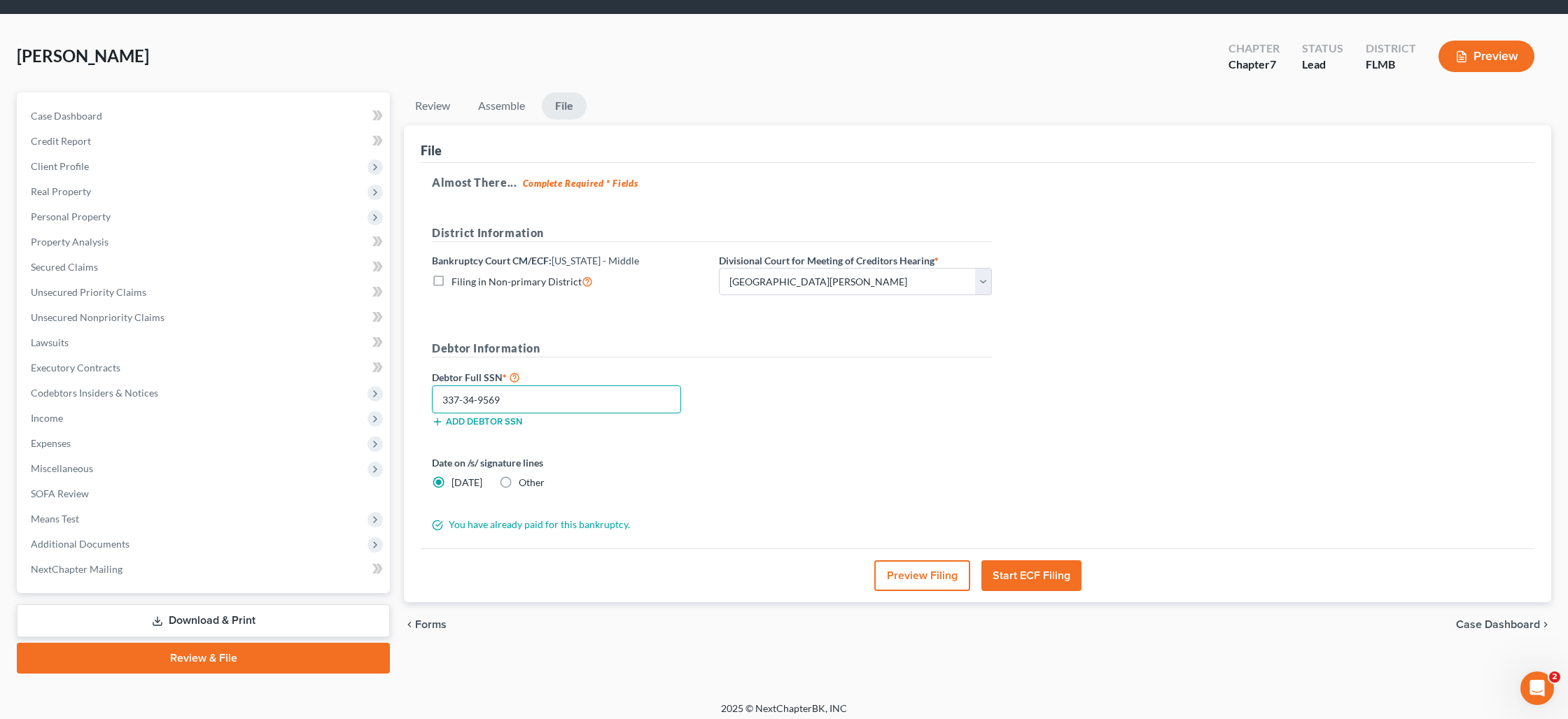
type input "337-34-9569"
click at [519, 480] on label "Other" at bounding box center [532, 482] width 26 height 14
click at [524, 480] on input "Other" at bounding box center [528, 480] width 9 height 9
radio input "true"
radio input "false"
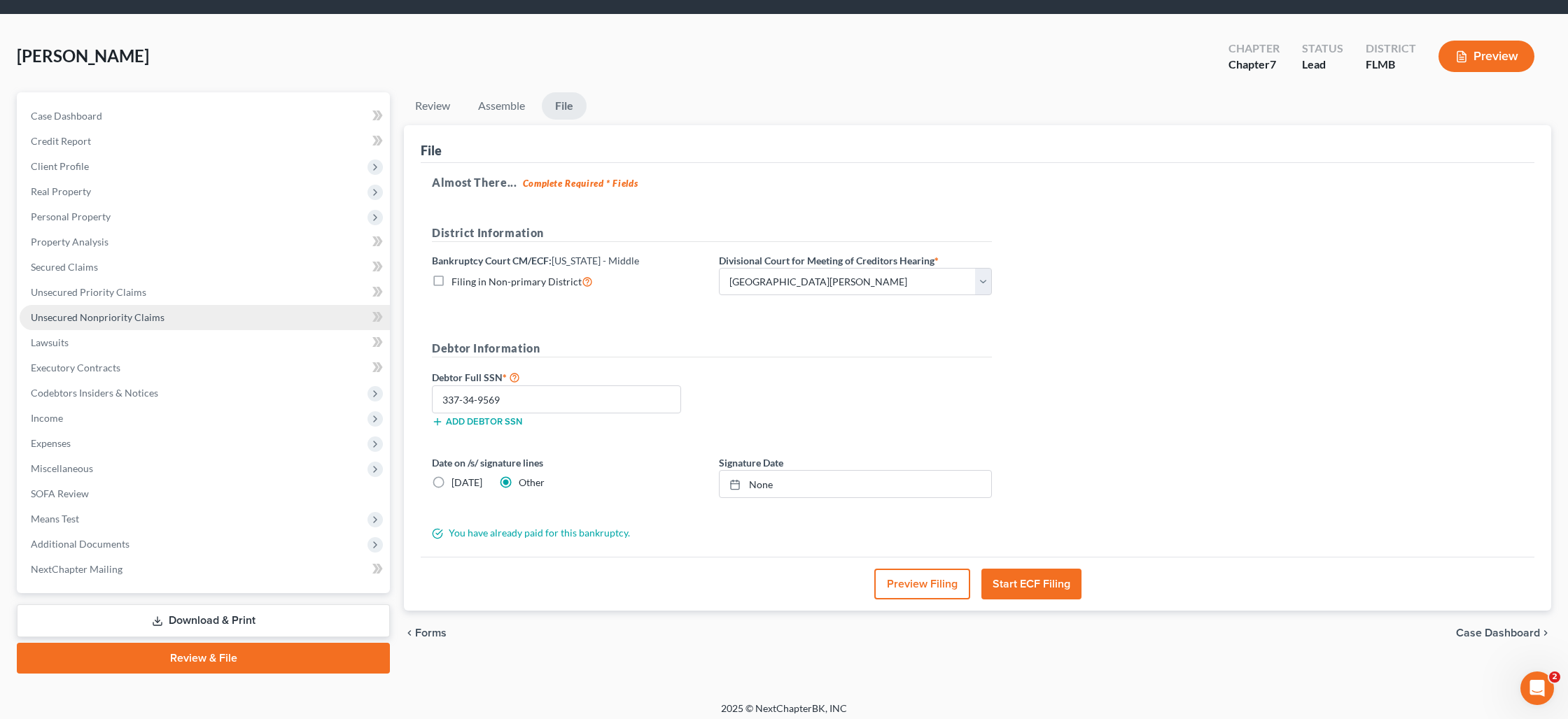
click at [103, 308] on link "Unsecured Nonpriority Claims" at bounding box center [205, 317] width 370 height 25
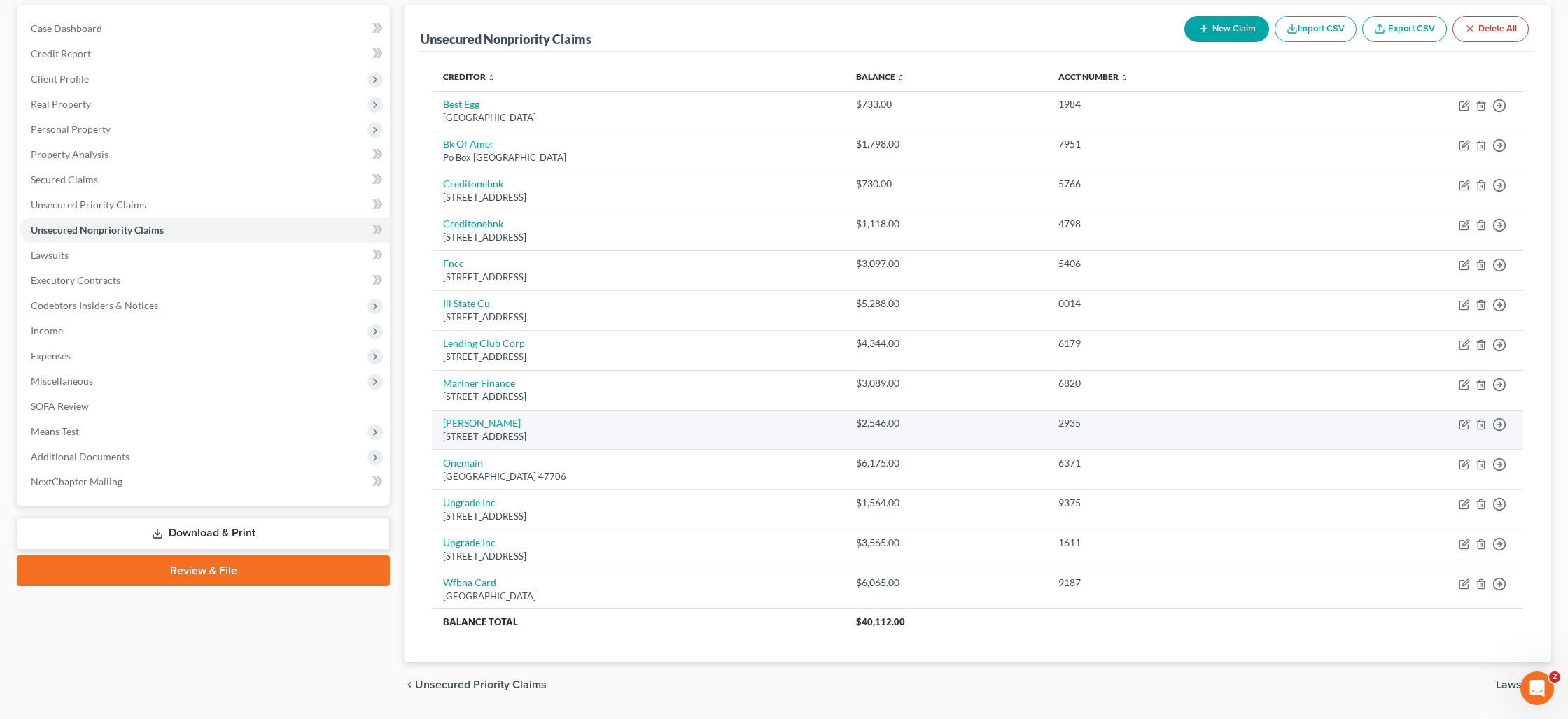
scroll to position [131, 0]
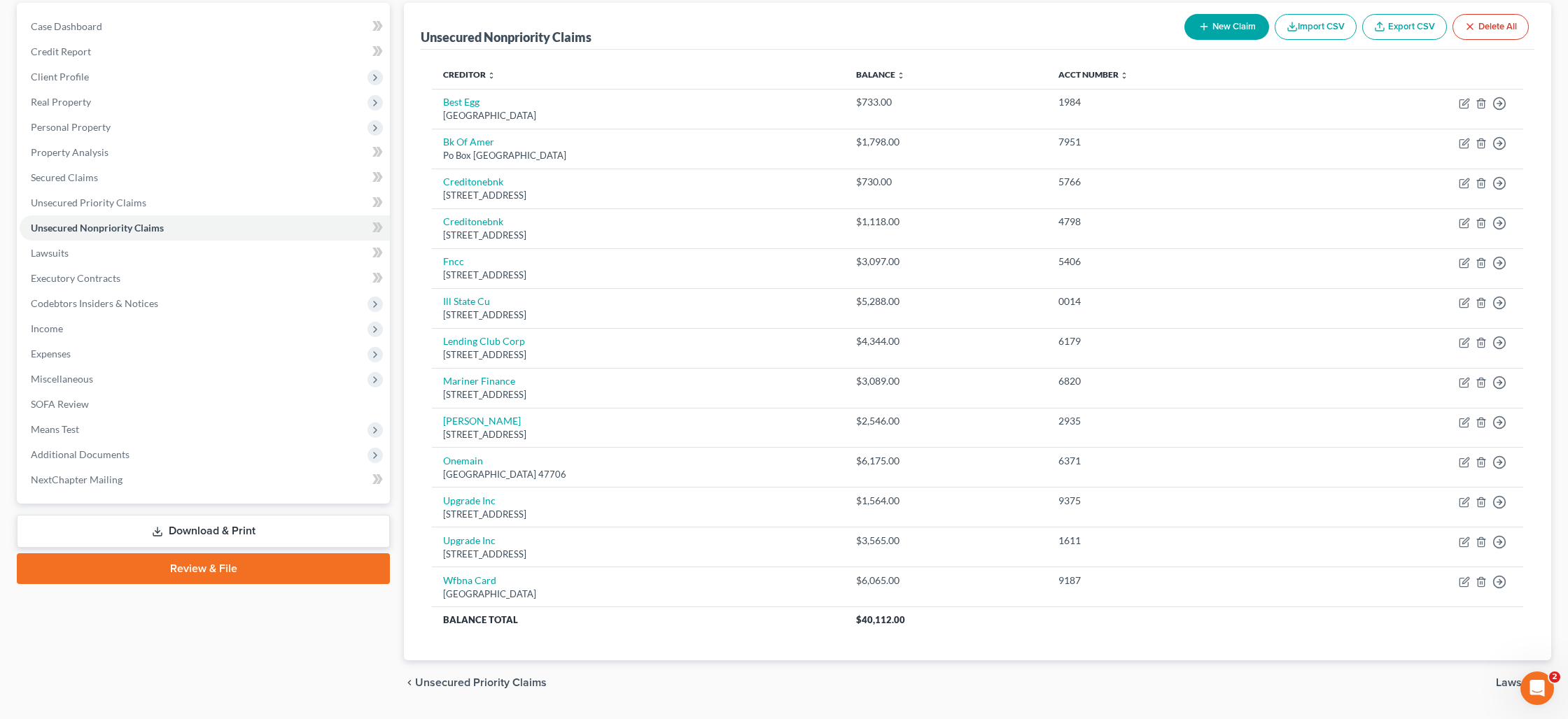
click at [254, 563] on link "Review & File" at bounding box center [203, 568] width 373 height 31
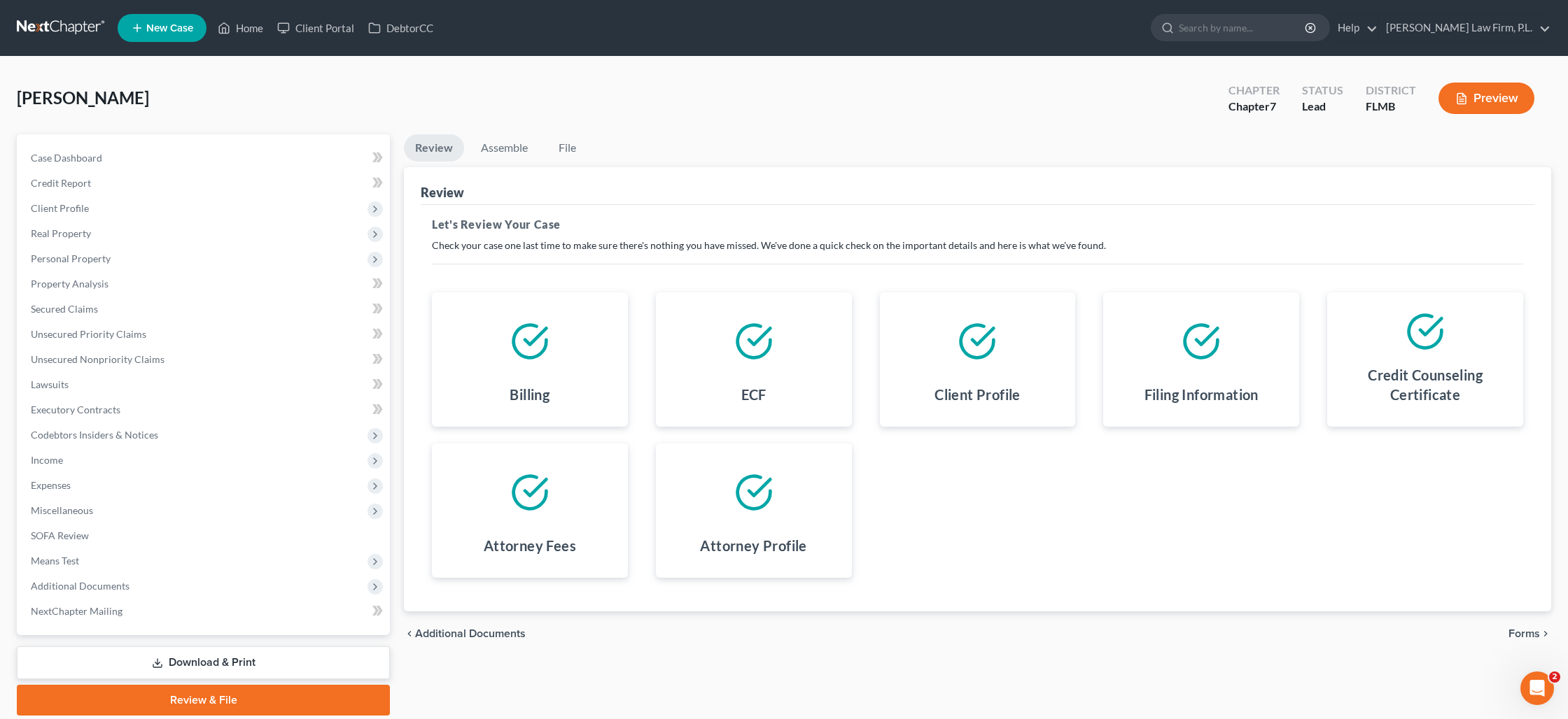
click at [1533, 634] on span "Forms" at bounding box center [1524, 634] width 31 height 11
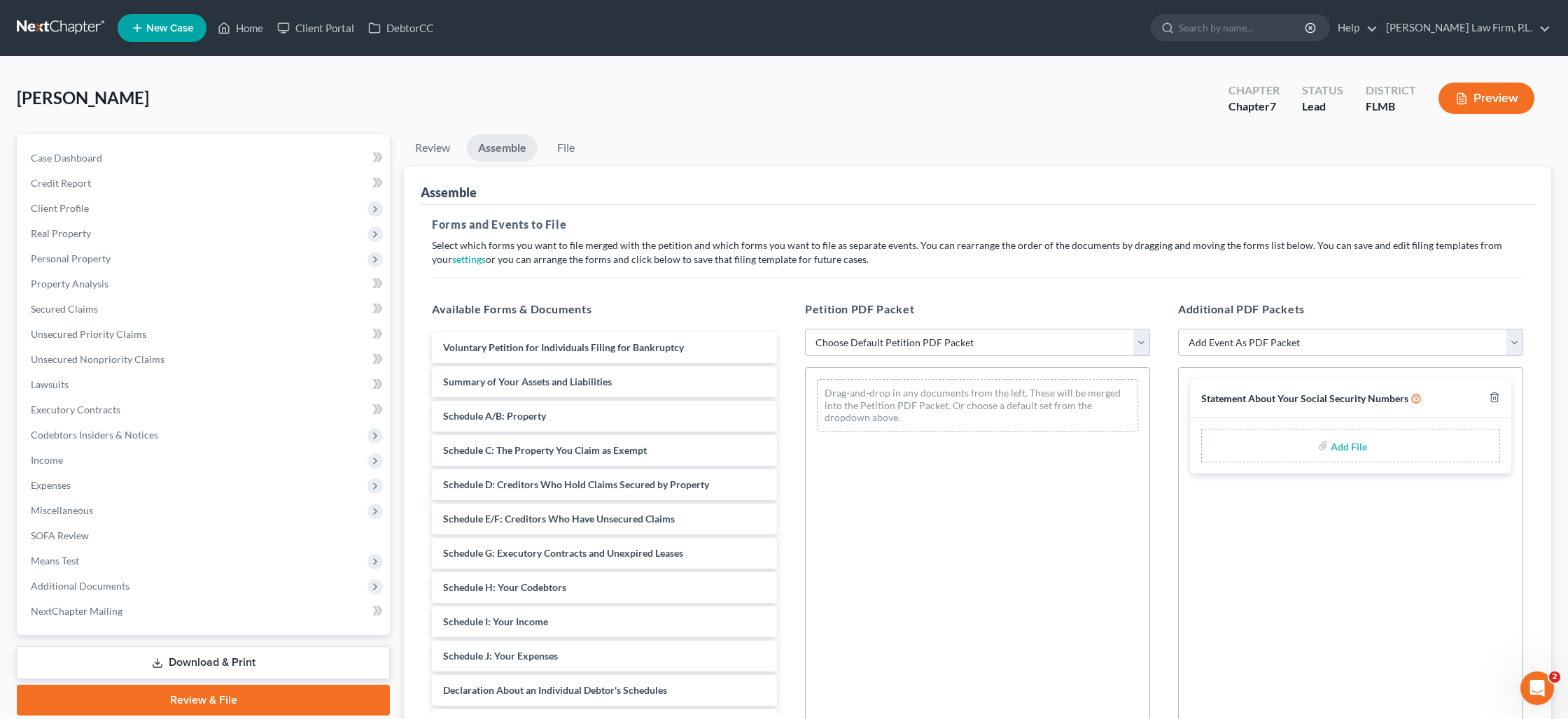
click at [963, 343] on select "Choose Default Petition PDF Packet Complete Bankruptcy Petition (all forms and …" at bounding box center [977, 342] width 345 height 28
select select "0"
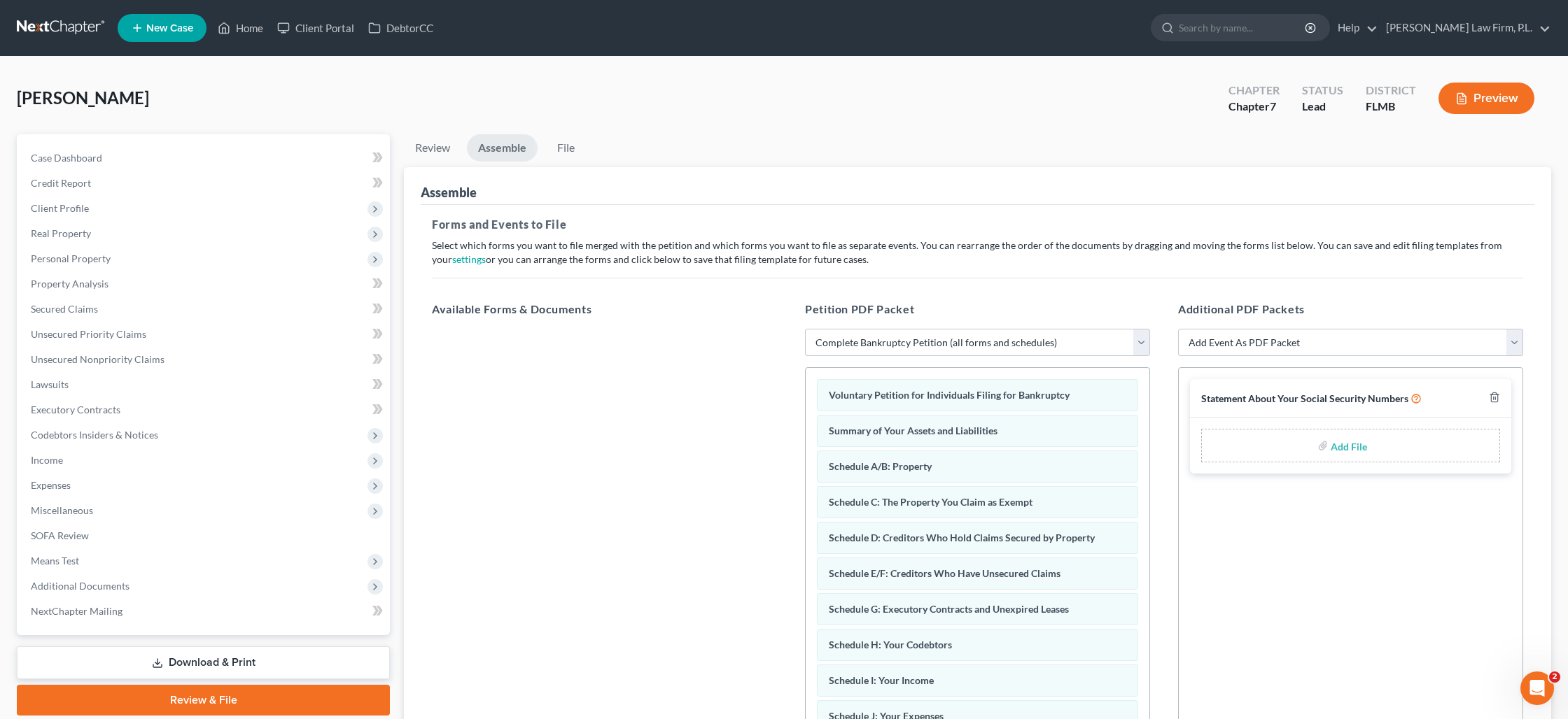
click at [1324, 452] on div "Add File" at bounding box center [1350, 446] width 299 height 34
click at [1333, 444] on input "file" at bounding box center [1347, 445] width 34 height 25
type input "C:\fakepath\Grin_Intake.pdf"
click at [1499, 394] on icon "button" at bounding box center [1494, 398] width 11 height 11
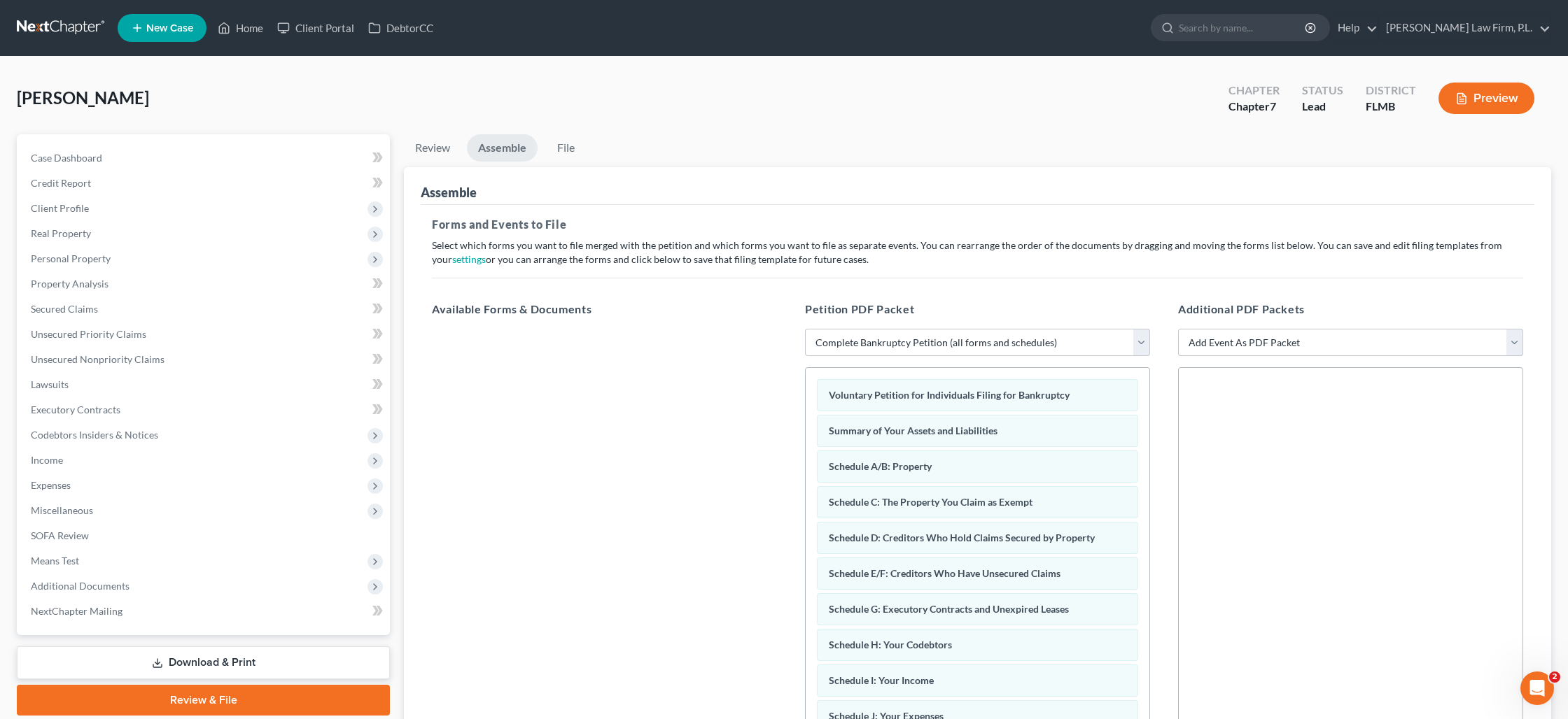
click at [1421, 340] on select "Add Event As PDF Packet Amended Creditor Matrix (Fee)- Only use when no separat…" at bounding box center [1351, 342] width 345 height 28
select select "15"
select select
click at [1349, 446] on input "file" at bounding box center [1347, 445] width 34 height 25
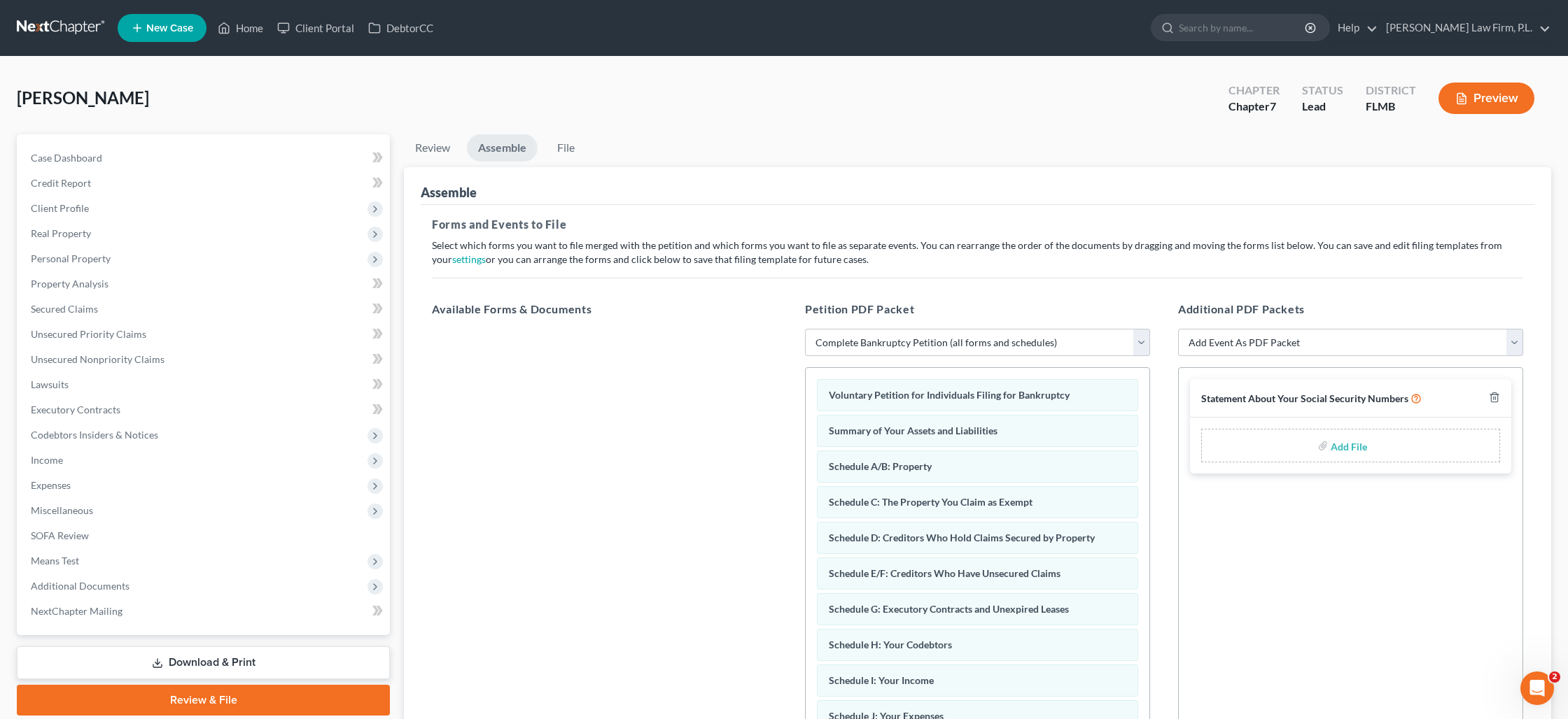
type input "C:\fakepath\Grin - Statement of SS Number.pdf"
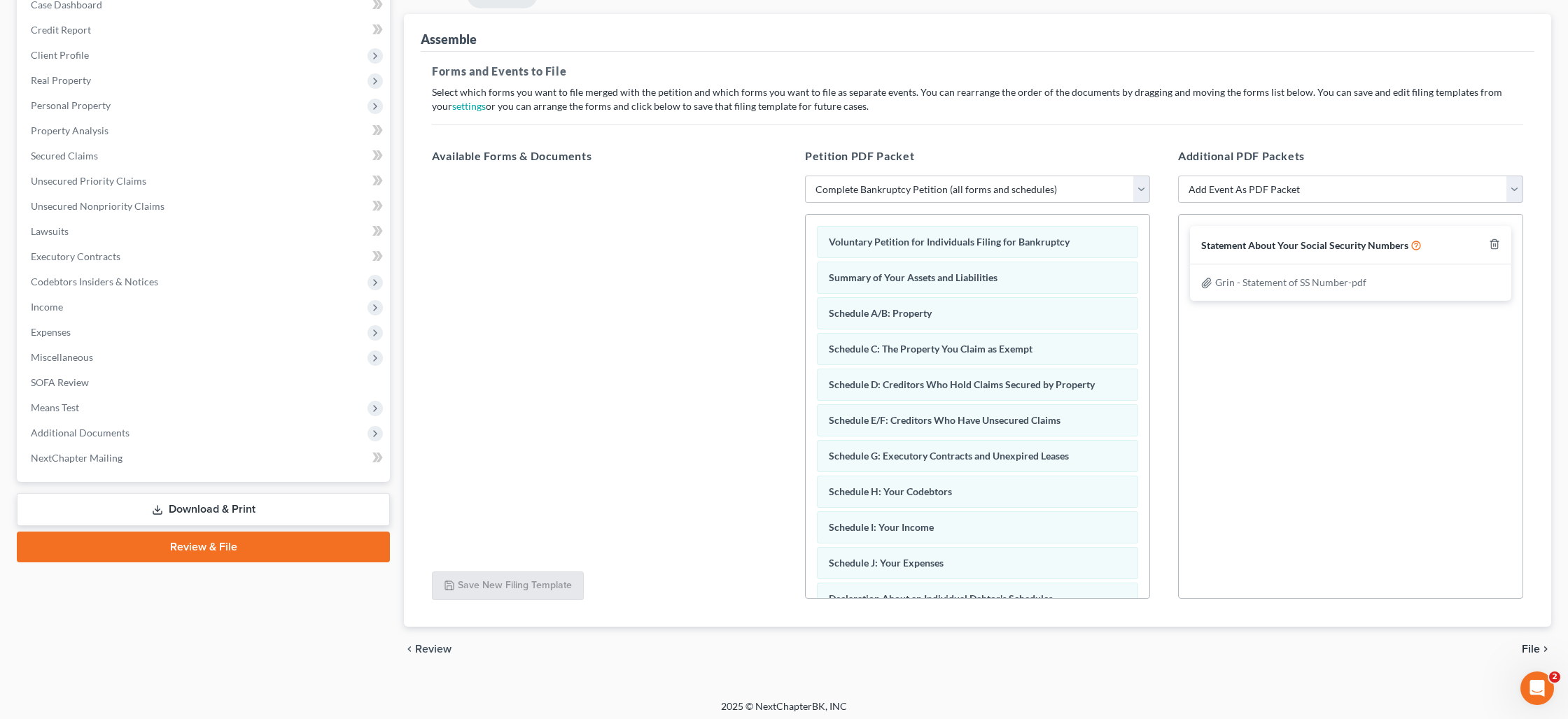
scroll to position [158, 0]
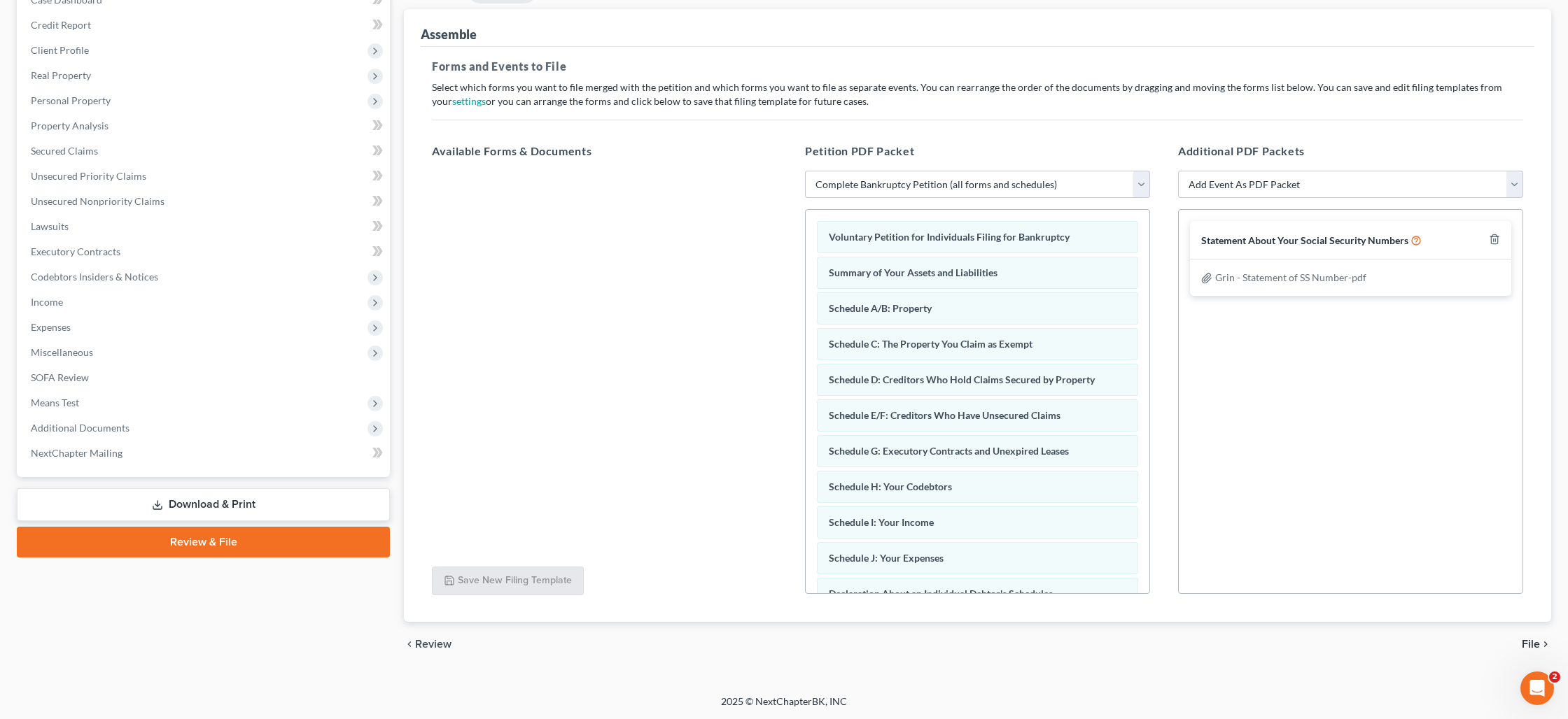
click at [1541, 645] on icon "chevron_right" at bounding box center [1545, 644] width 11 height 11
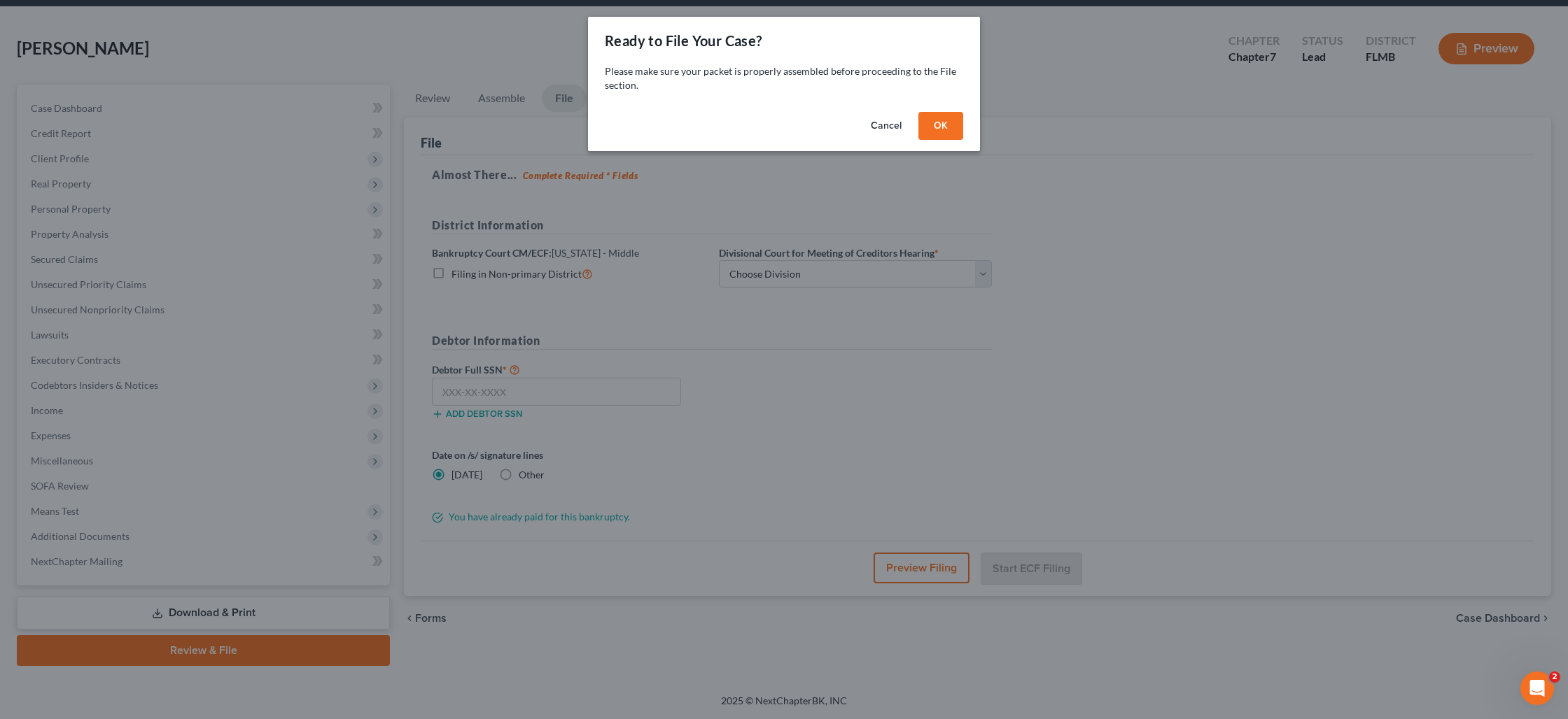
scroll to position [48, 0]
drag, startPoint x: 950, startPoint y: 126, endPoint x: 879, endPoint y: 163, distance: 80.1
click at [950, 126] on button "OK" at bounding box center [941, 126] width 45 height 28
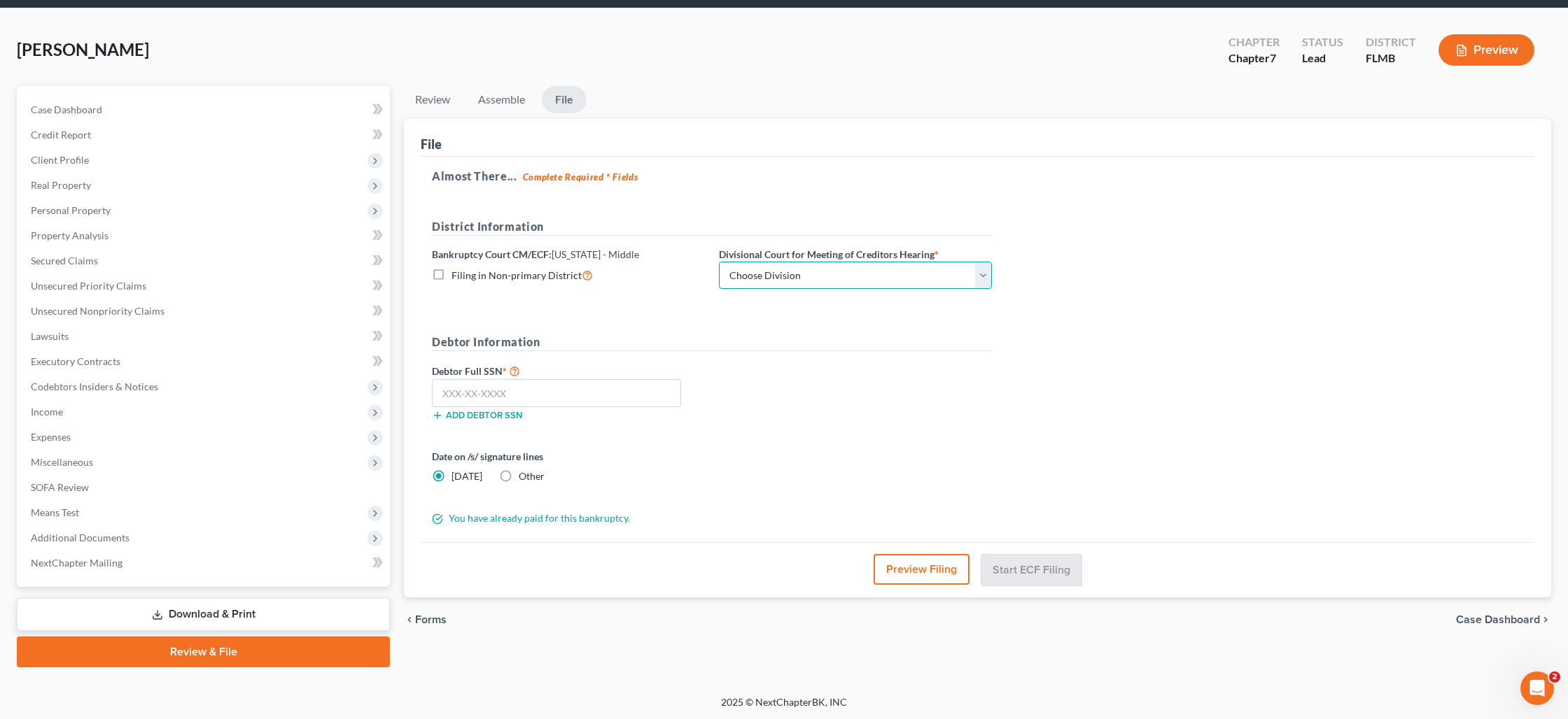
click at [746, 283] on select "Choose Division [GEOGRAPHIC_DATA][PERSON_NAME] [GEOGRAPHIC_DATA] [GEOGRAPHIC_DA…" at bounding box center [855, 275] width 273 height 28
select select "0"
click at [487, 395] on input "text" at bounding box center [556, 393] width 249 height 28
type input "337-34-9569"
click at [519, 478] on label "Other" at bounding box center [532, 476] width 26 height 14
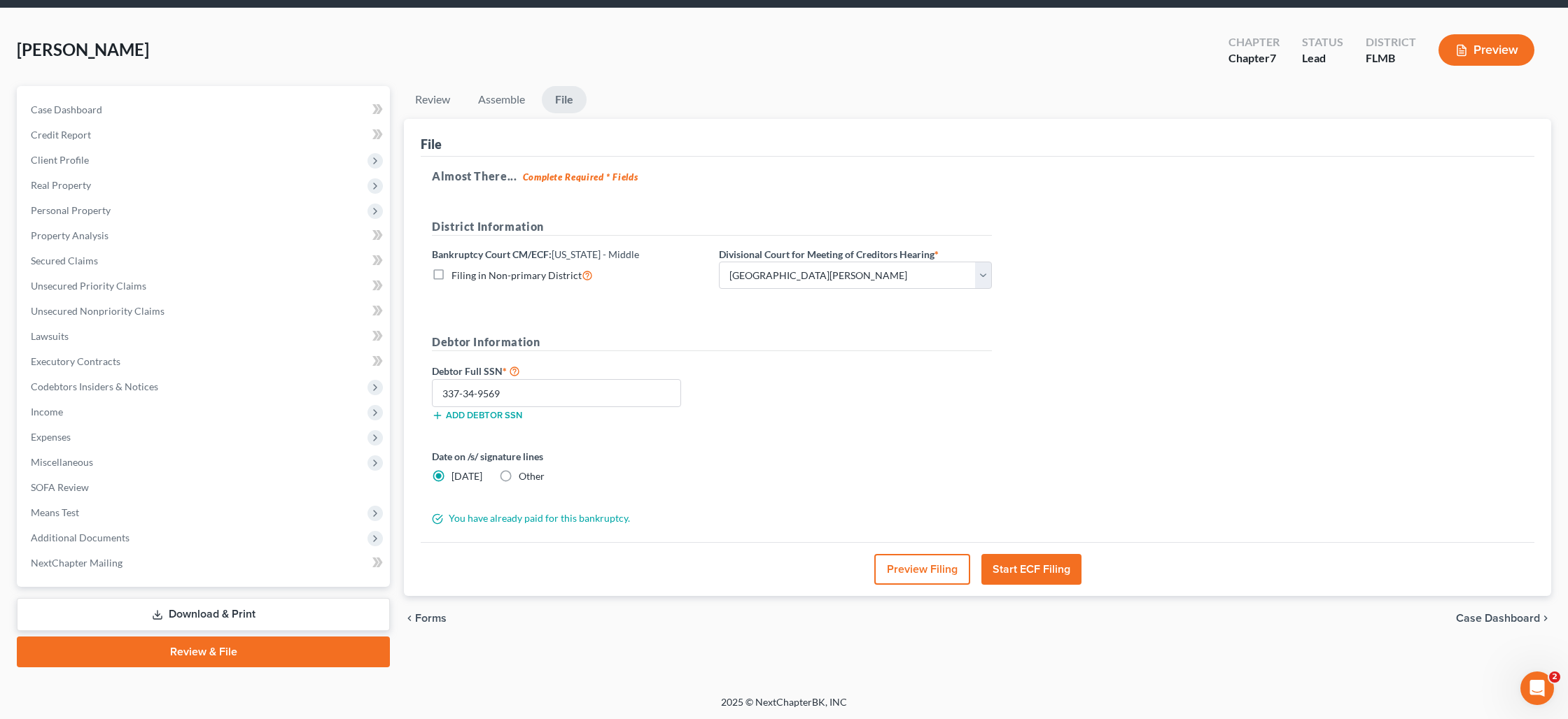
click at [524, 478] on input "Other" at bounding box center [528, 473] width 9 height 9
radio input "true"
radio input "false"
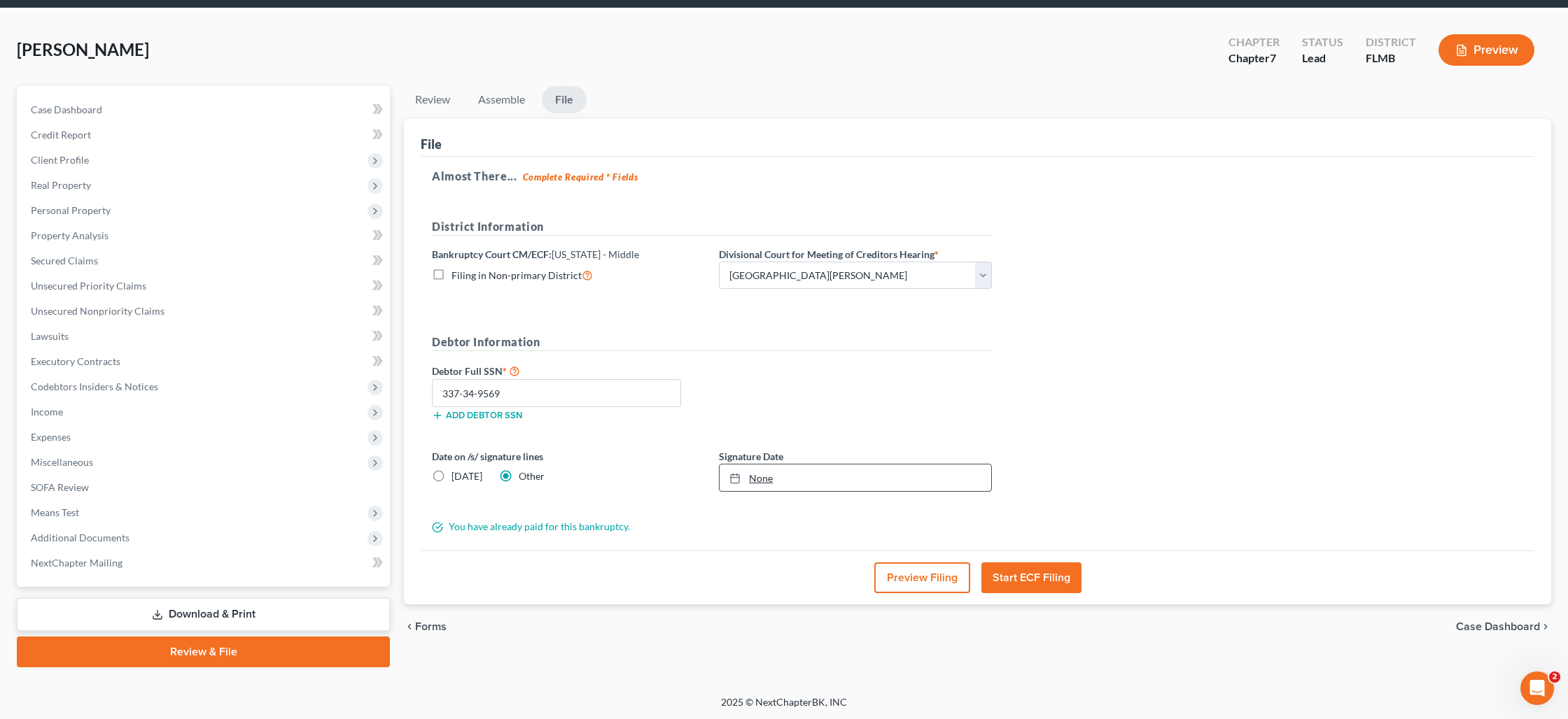
type input "[DATE]"
click at [754, 482] on link "None" at bounding box center [854, 477] width 271 height 27
click at [1047, 577] on button "Start ECF Filing" at bounding box center [1031, 578] width 100 height 31
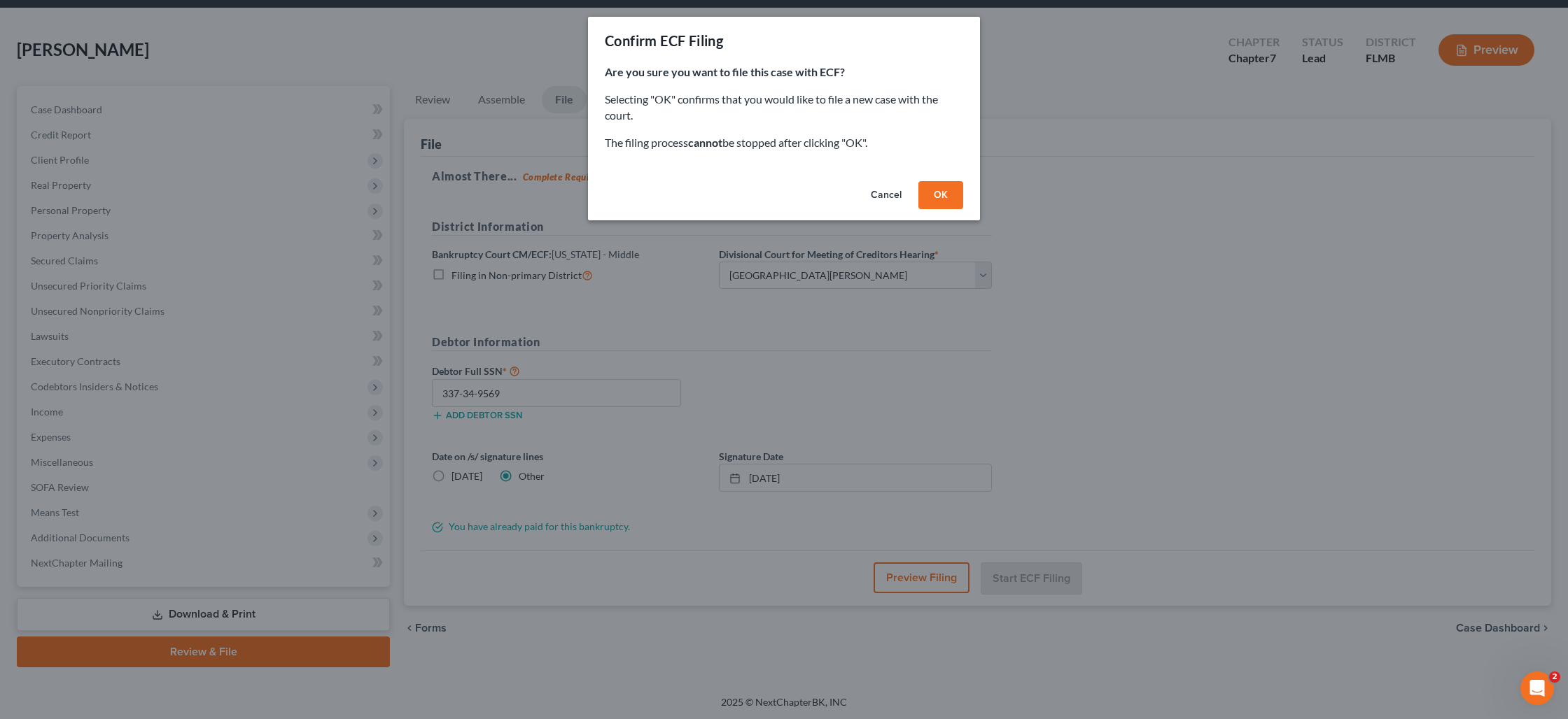
click at [947, 204] on button "OK" at bounding box center [941, 195] width 45 height 28
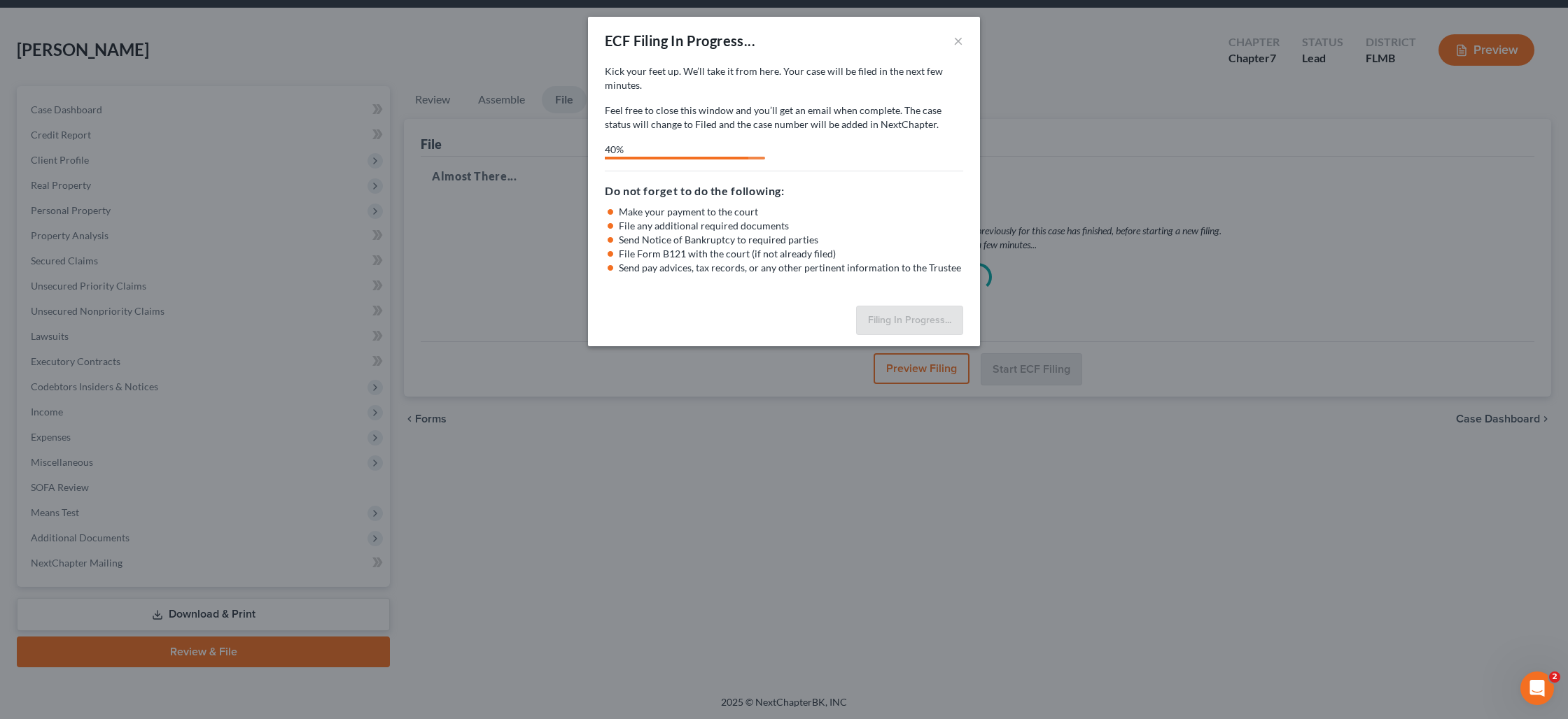
select select "0"
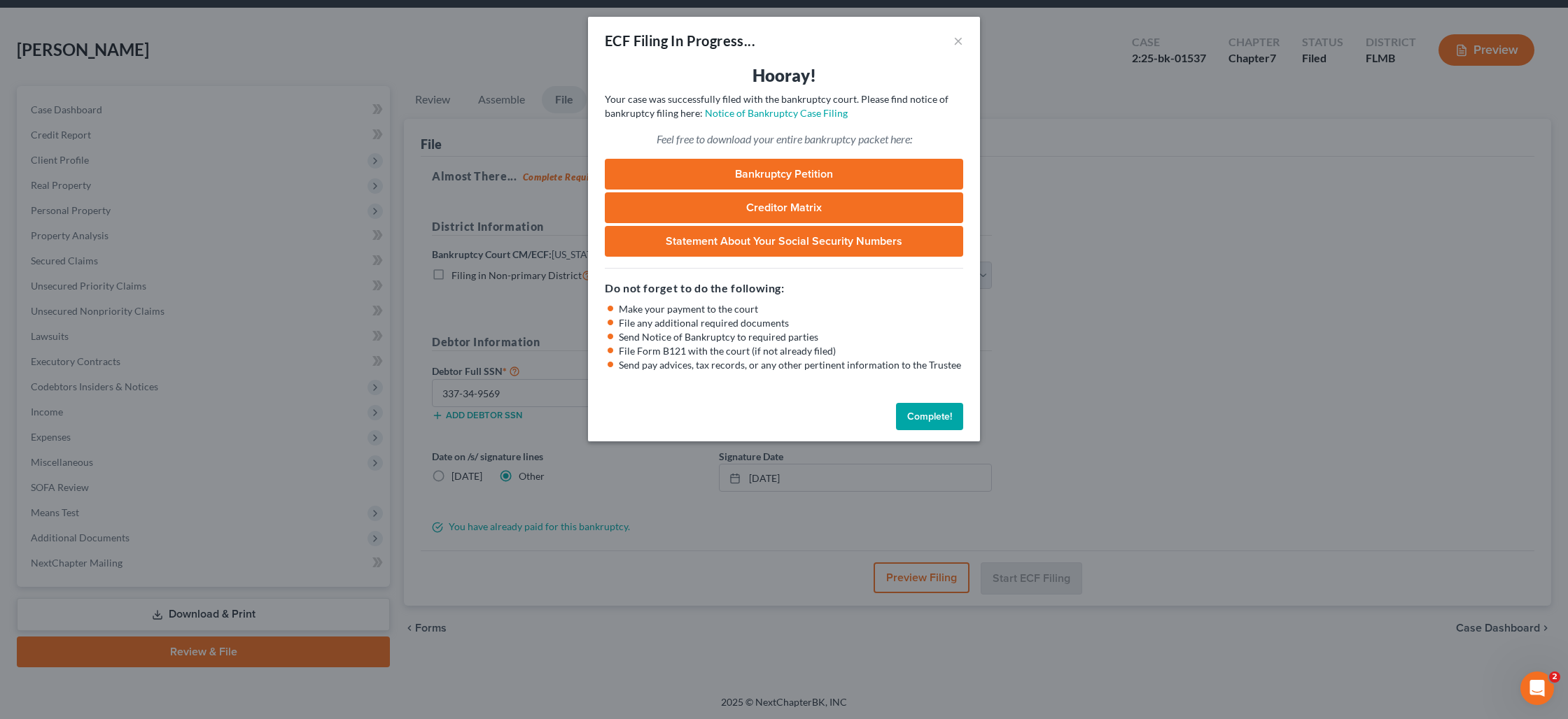
click at [946, 414] on button "Complete!" at bounding box center [929, 417] width 67 height 28
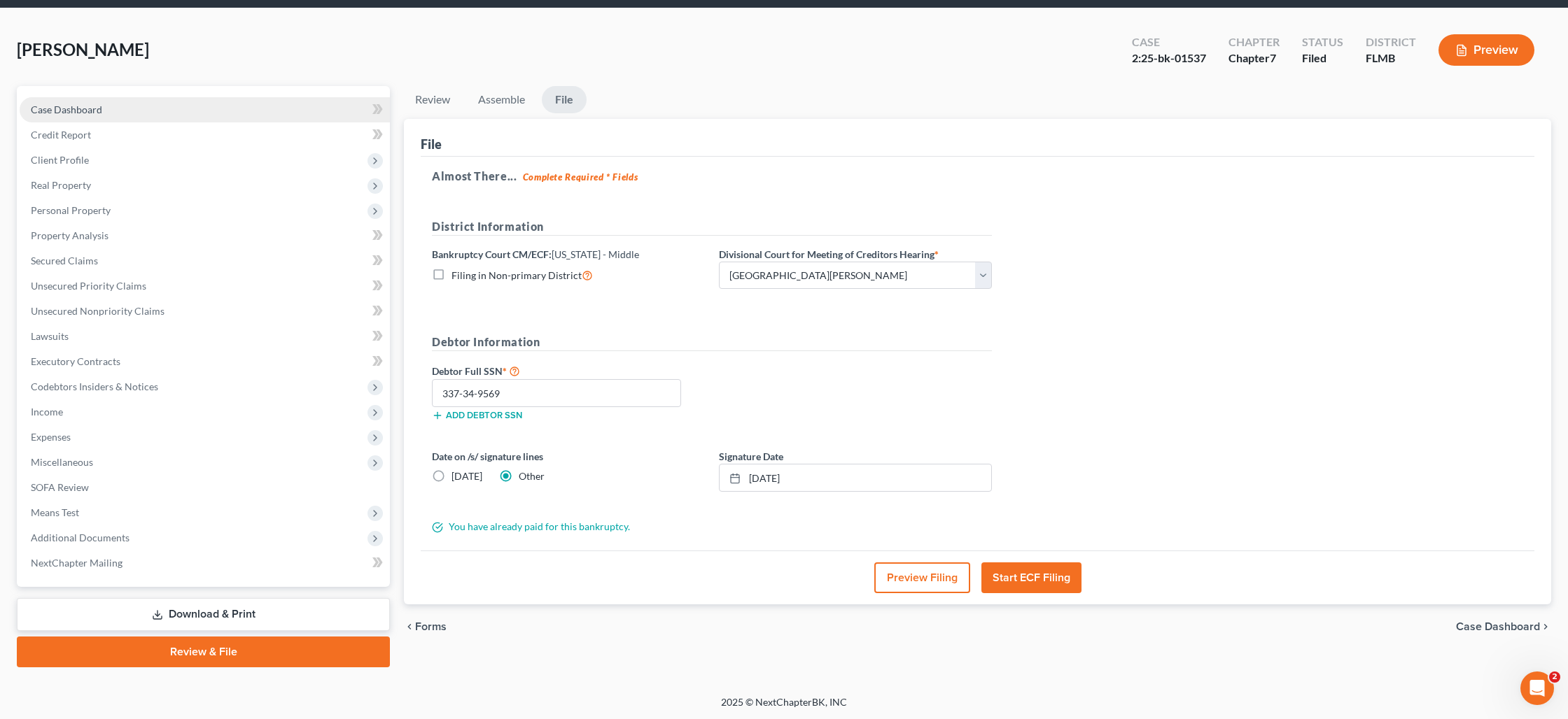
click at [97, 101] on link "Case Dashboard" at bounding box center [205, 110] width 370 height 25
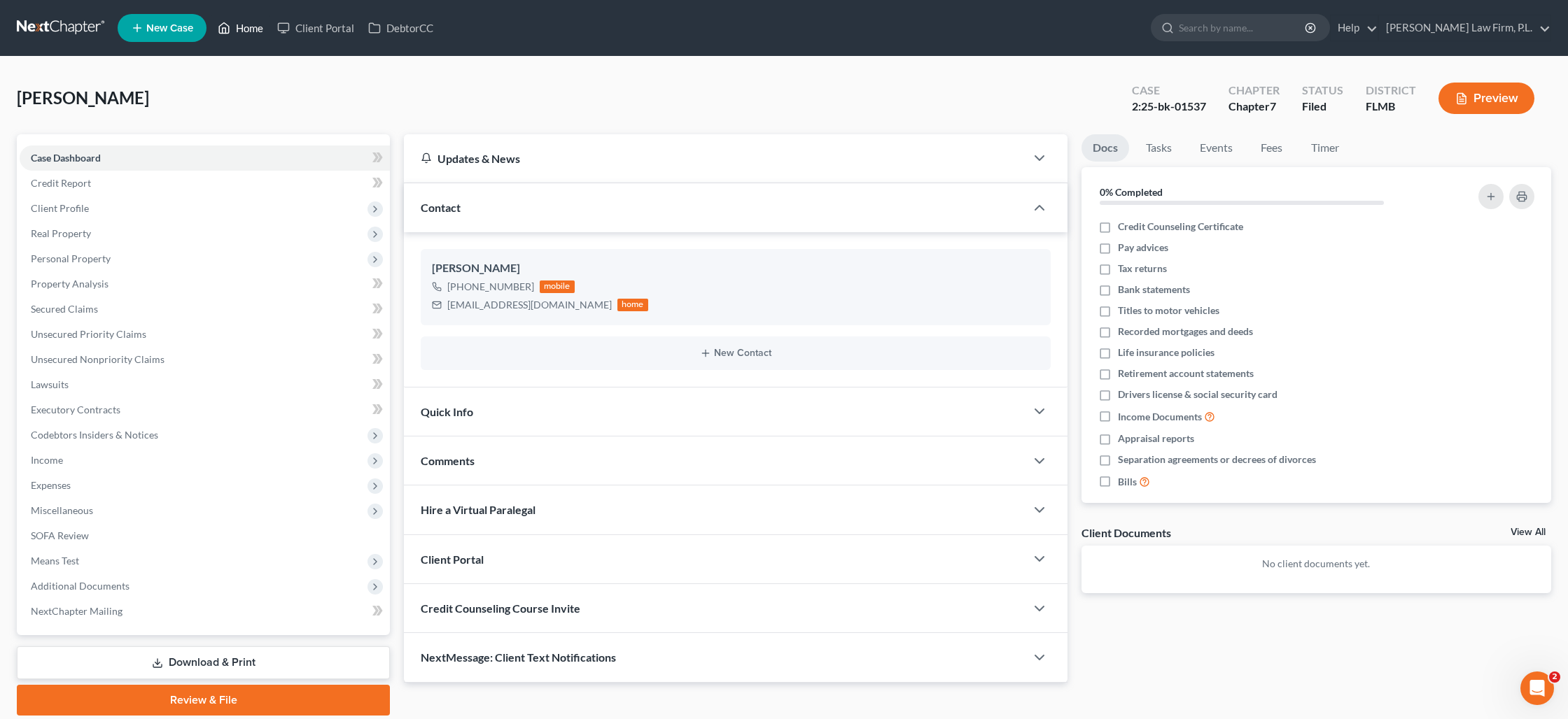
click at [247, 32] on link "Home" at bounding box center [241, 27] width 60 height 25
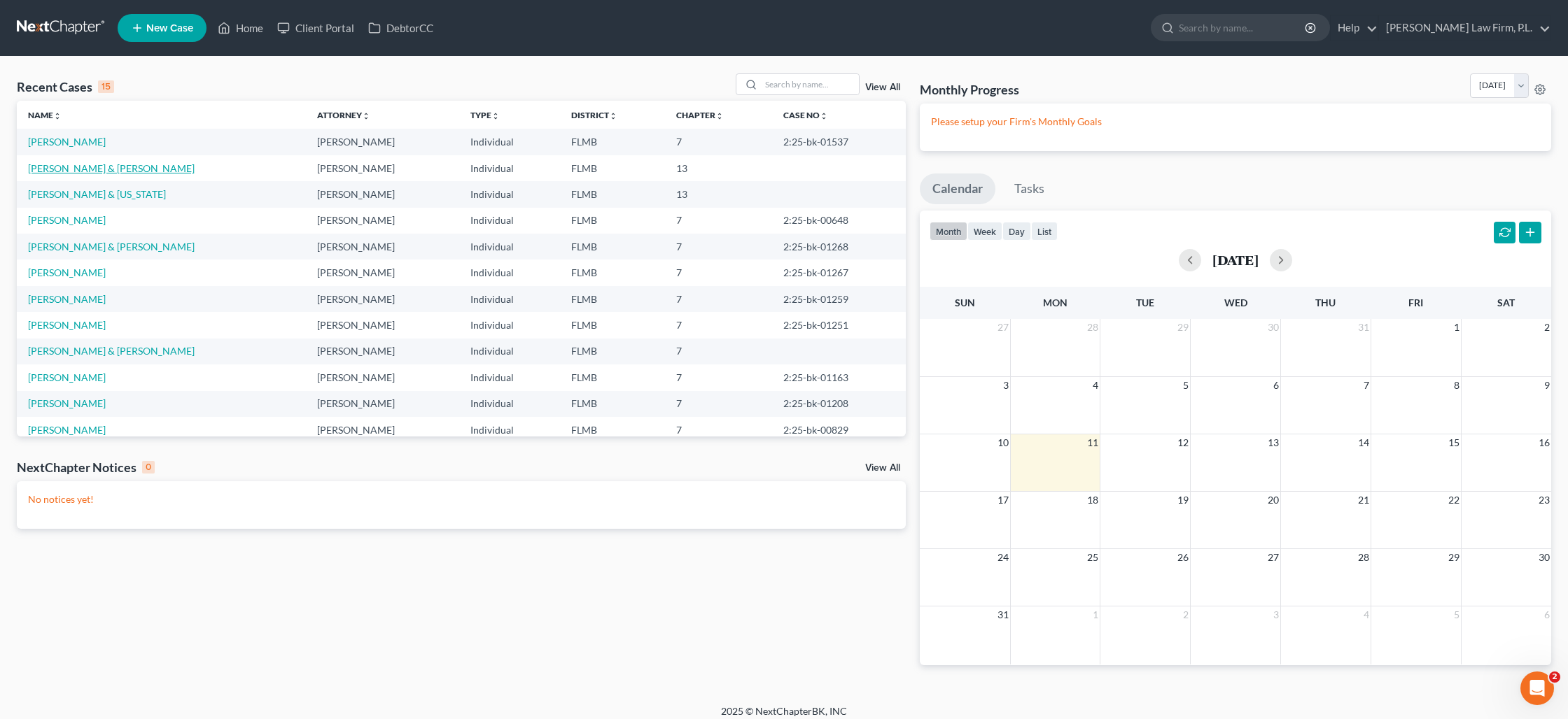
click at [89, 168] on link "[PERSON_NAME] & [PERSON_NAME]" at bounding box center [111, 168] width 167 height 12
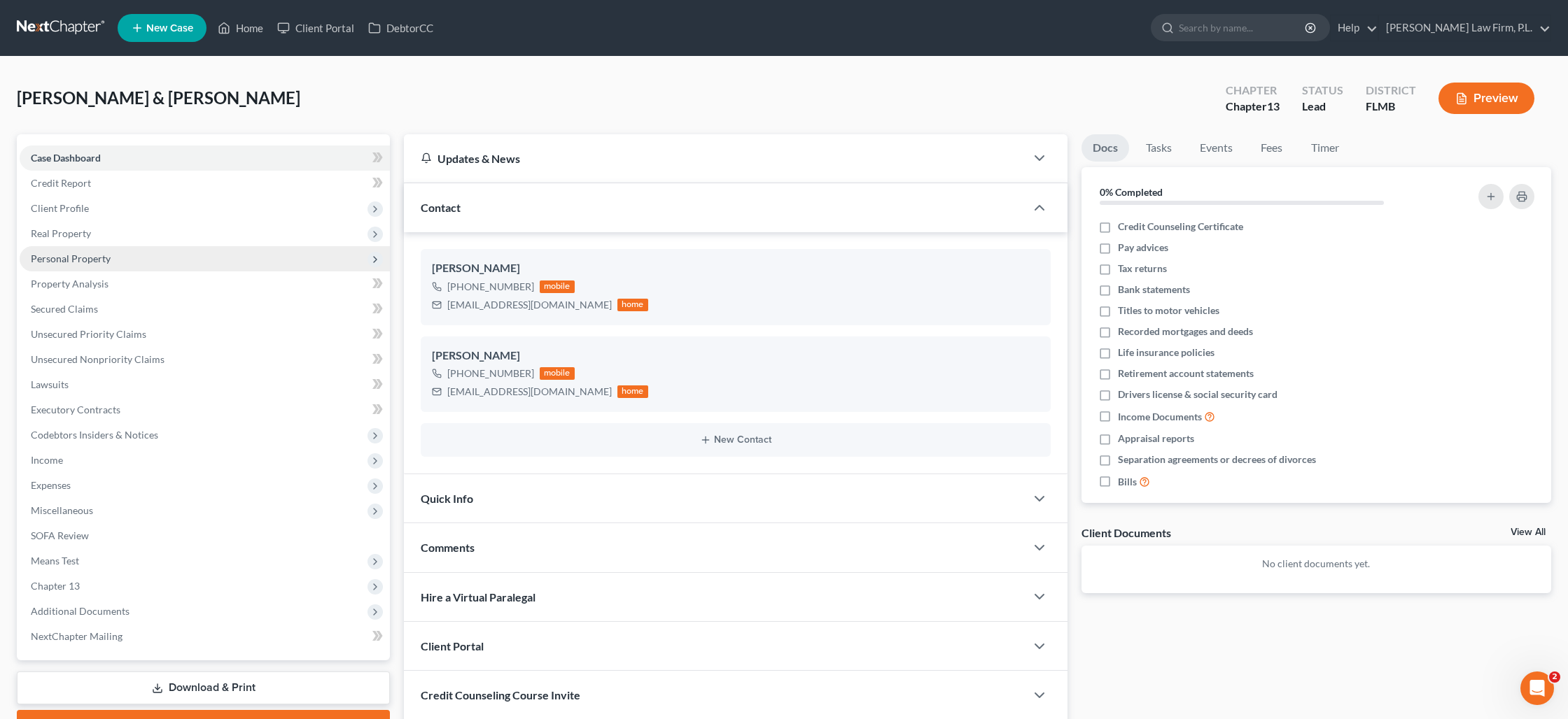
click at [124, 251] on span "Personal Property" at bounding box center [205, 258] width 370 height 25
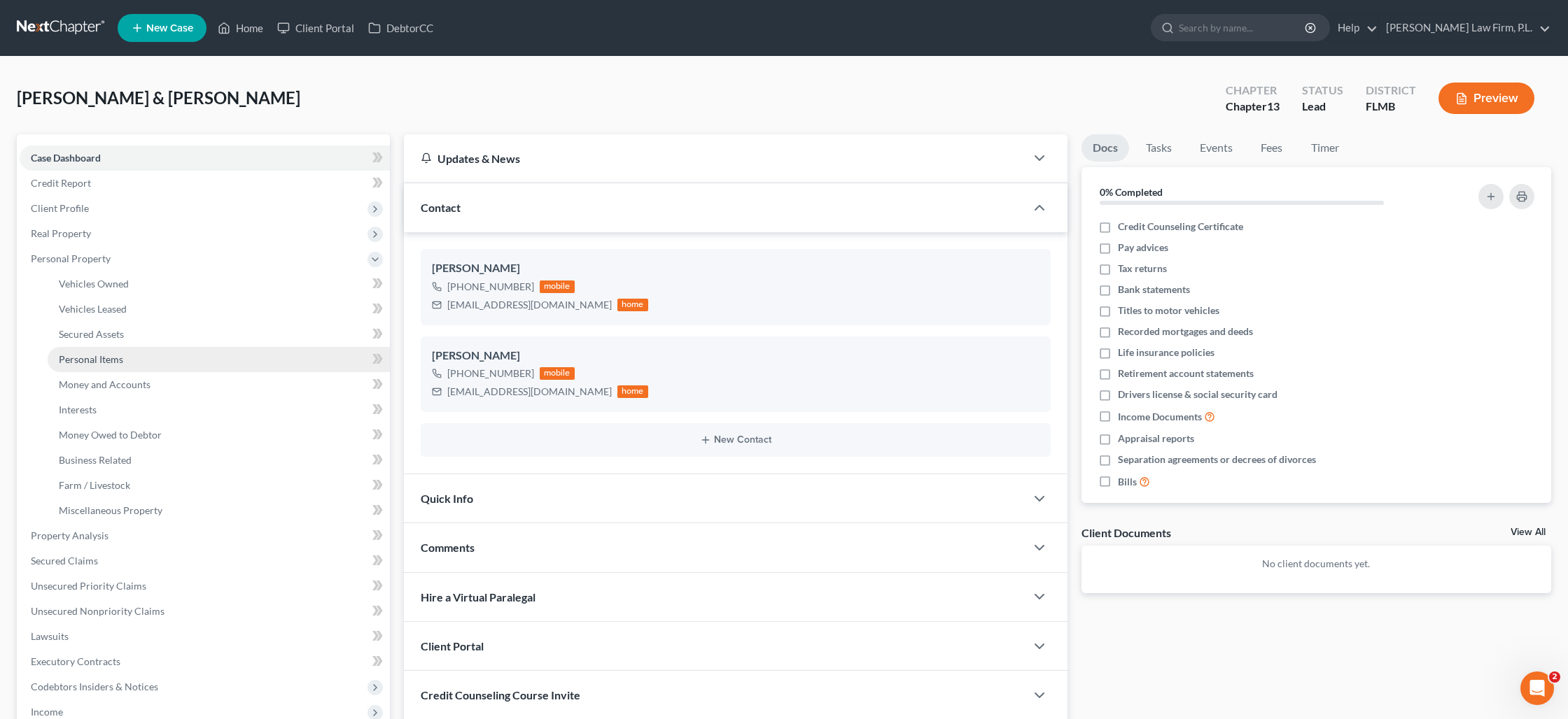
click at [101, 362] on span "Personal Items" at bounding box center [91, 359] width 64 height 12
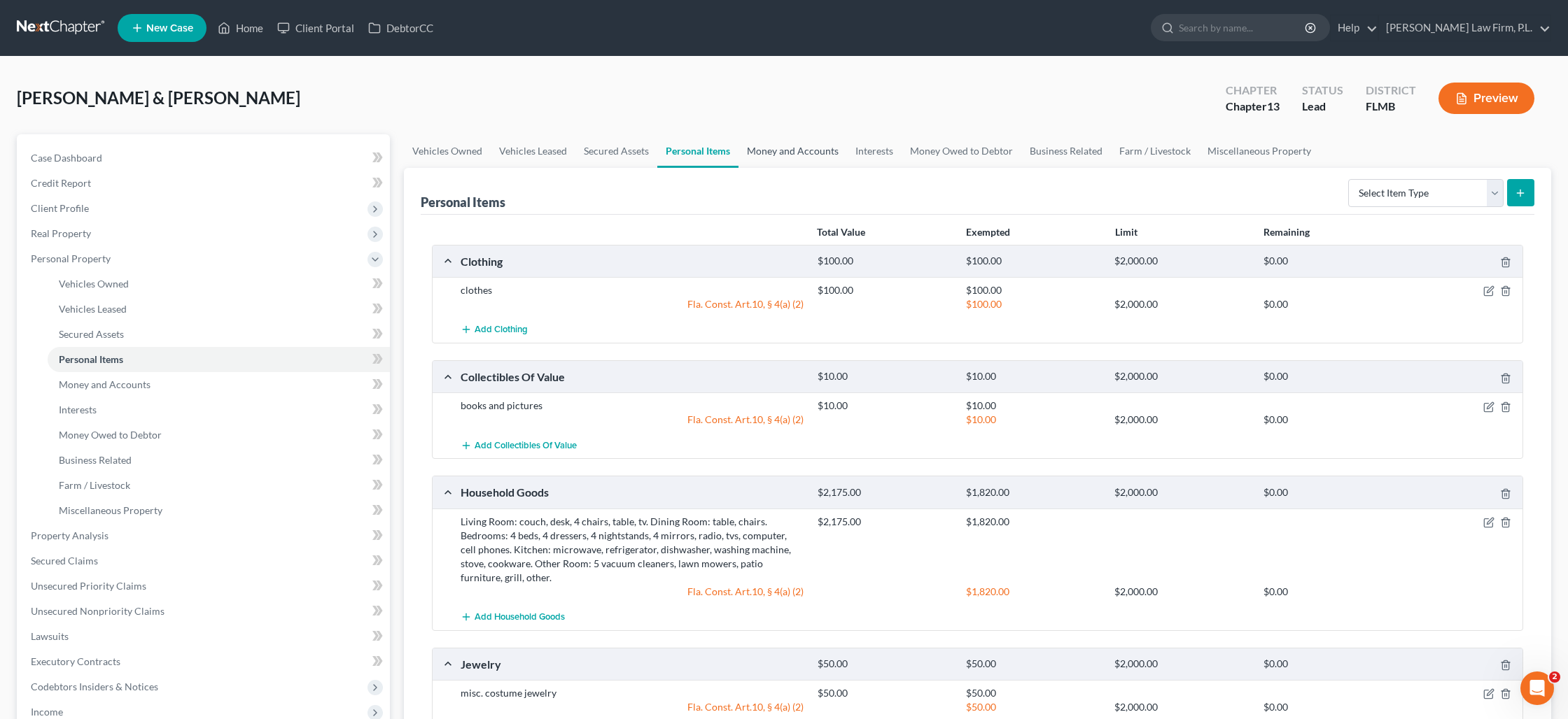
click at [770, 150] on link "Money and Accounts" at bounding box center [792, 151] width 109 height 34
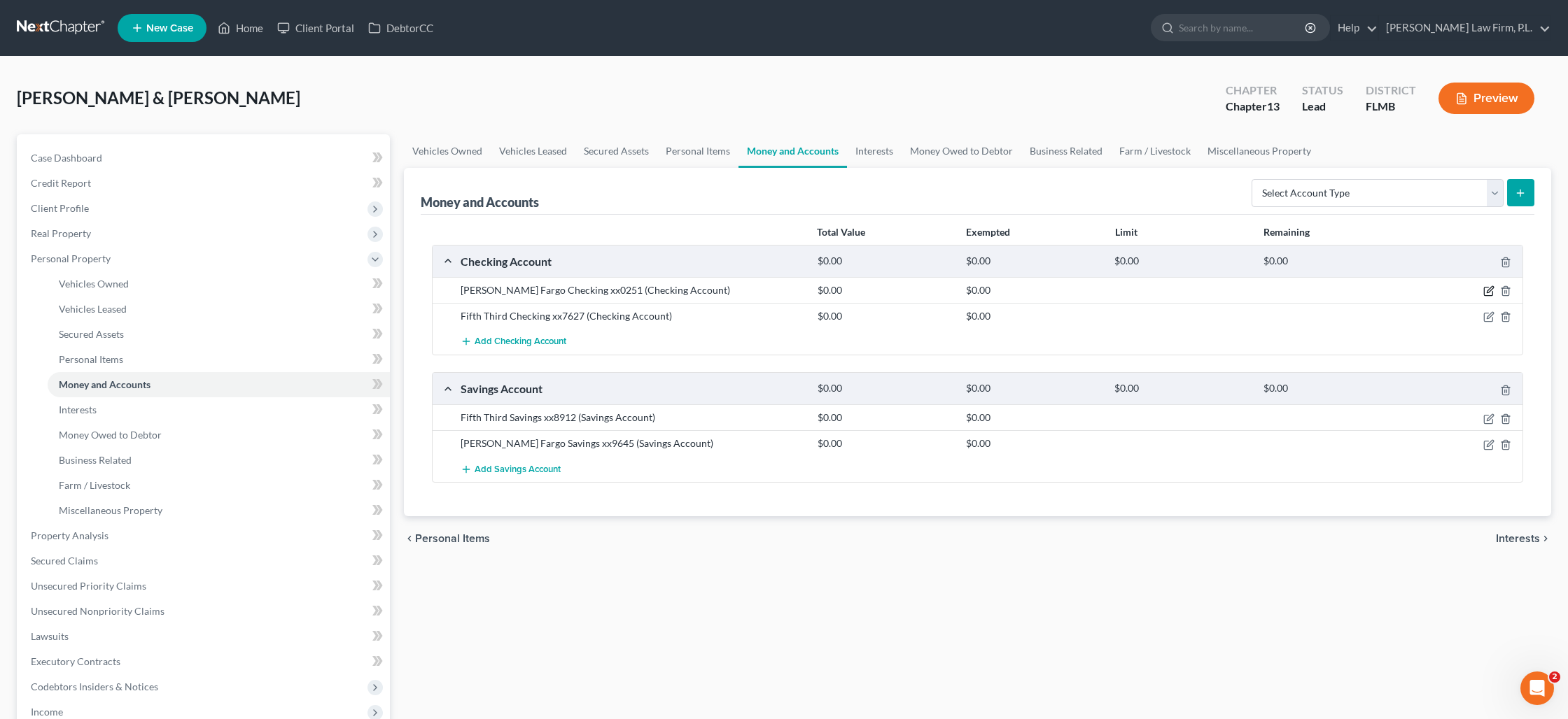
click at [1492, 291] on icon "button" at bounding box center [1487, 291] width 8 height 8
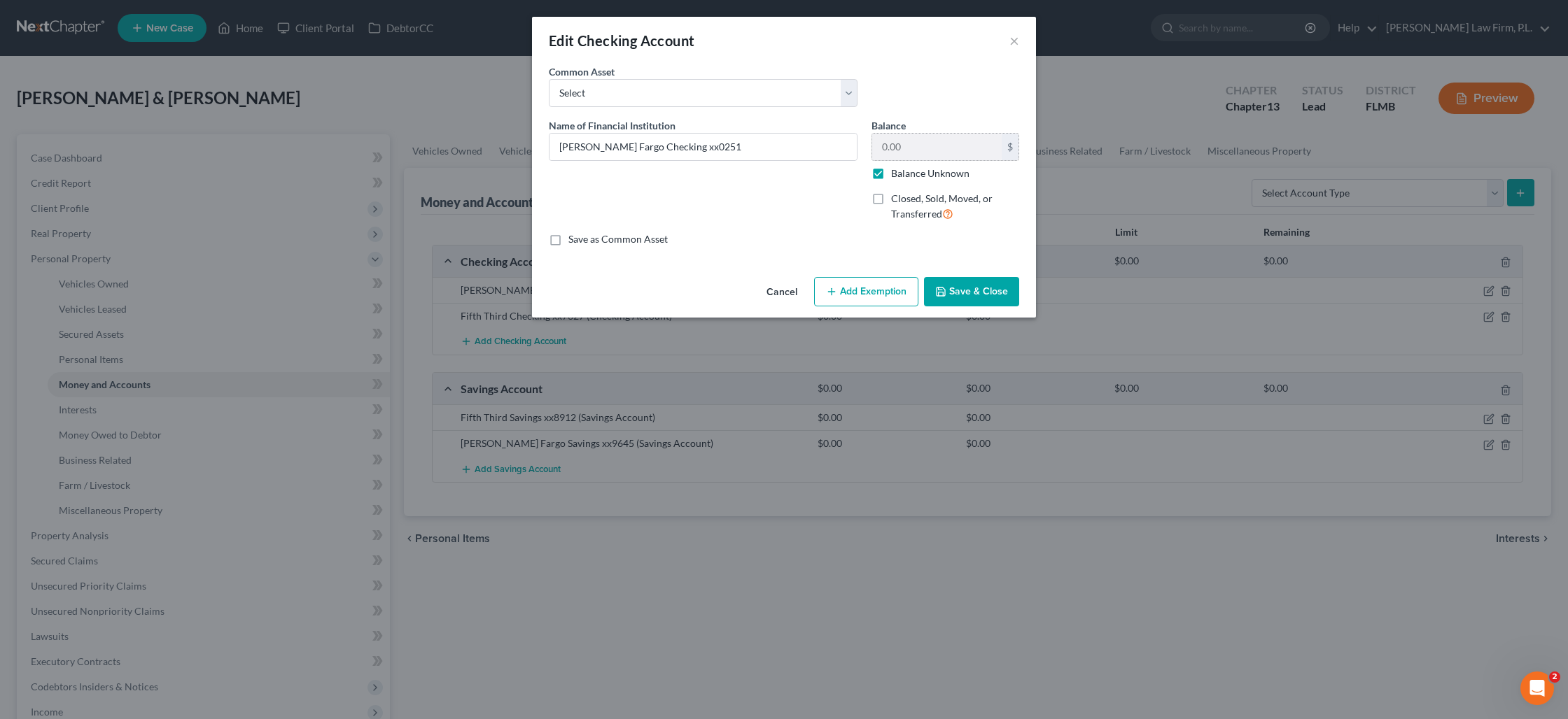
drag, startPoint x: 873, startPoint y: 174, endPoint x: 885, endPoint y: 158, distance: 20.0
click at [891, 174] on label "Balance Unknown" at bounding box center [929, 173] width 78 height 14
click at [896, 174] on input "Balance Unknown" at bounding box center [900, 171] width 9 height 9
checkbox input "false"
click at [893, 150] on input "0.00" at bounding box center [937, 147] width 130 height 27
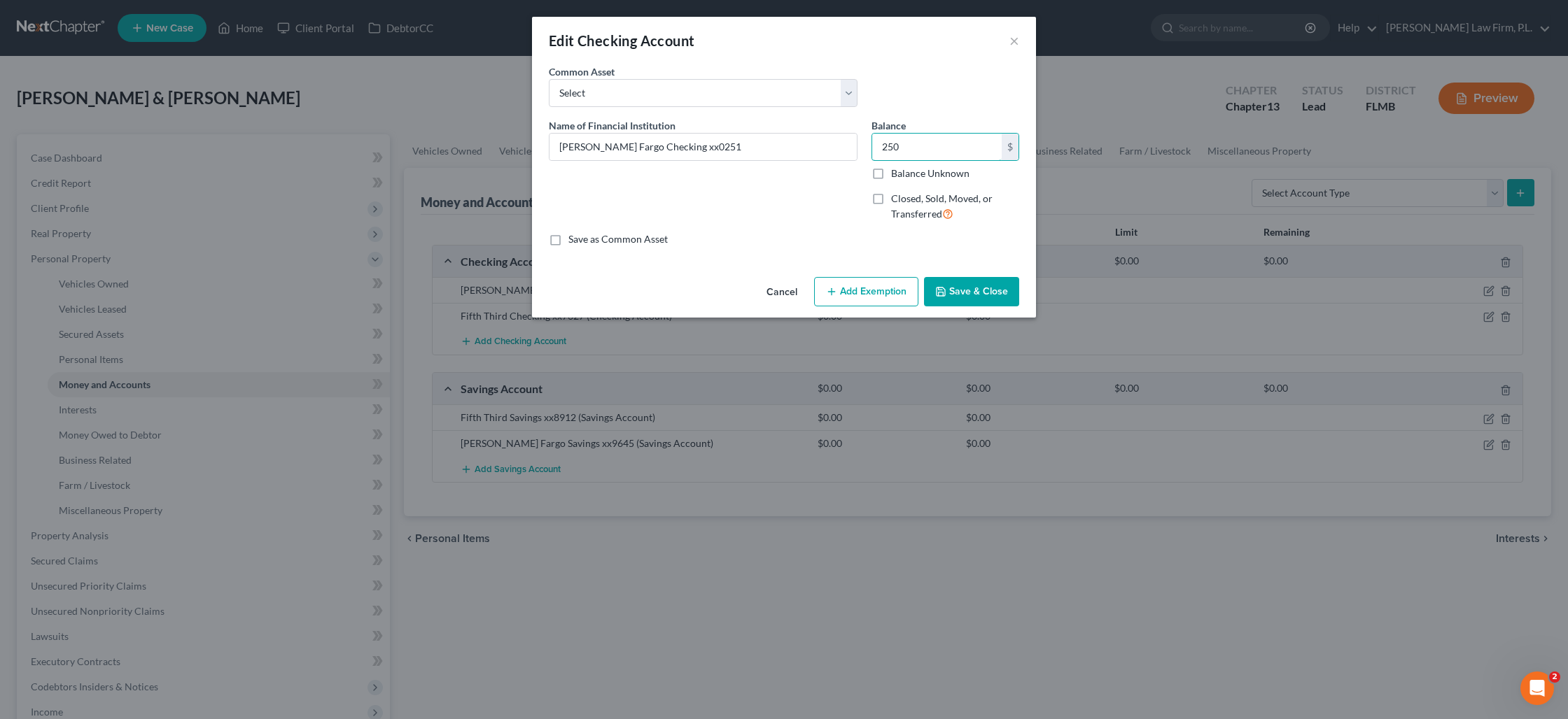
type input "250"
click at [880, 282] on button "Add Exemption" at bounding box center [866, 291] width 104 height 30
select select "2"
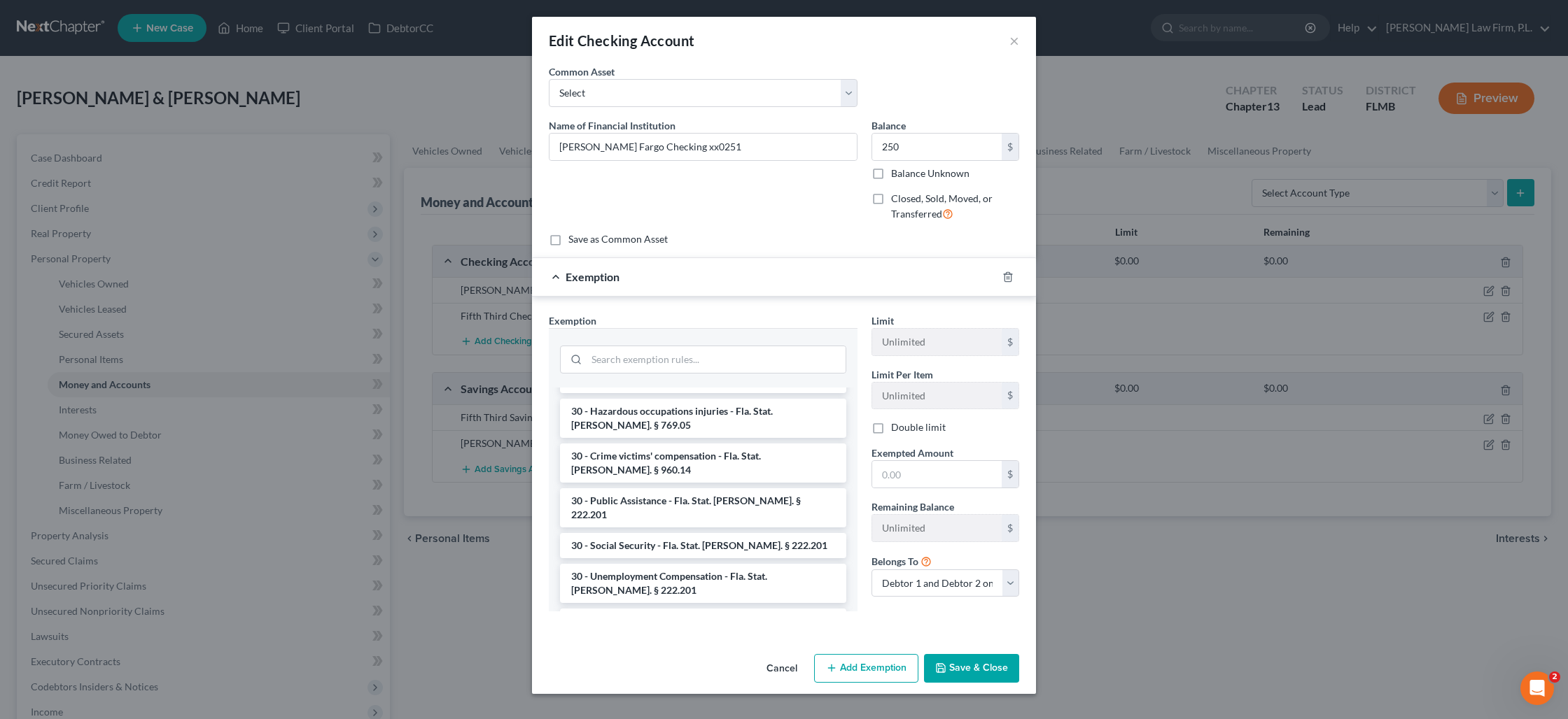
scroll to position [1013, 0]
click at [697, 696] on li "30 - Wages - for heads of family earning up to $750 per week - Fla. Stat. [PERS…" at bounding box center [702, 716] width 286 height 39
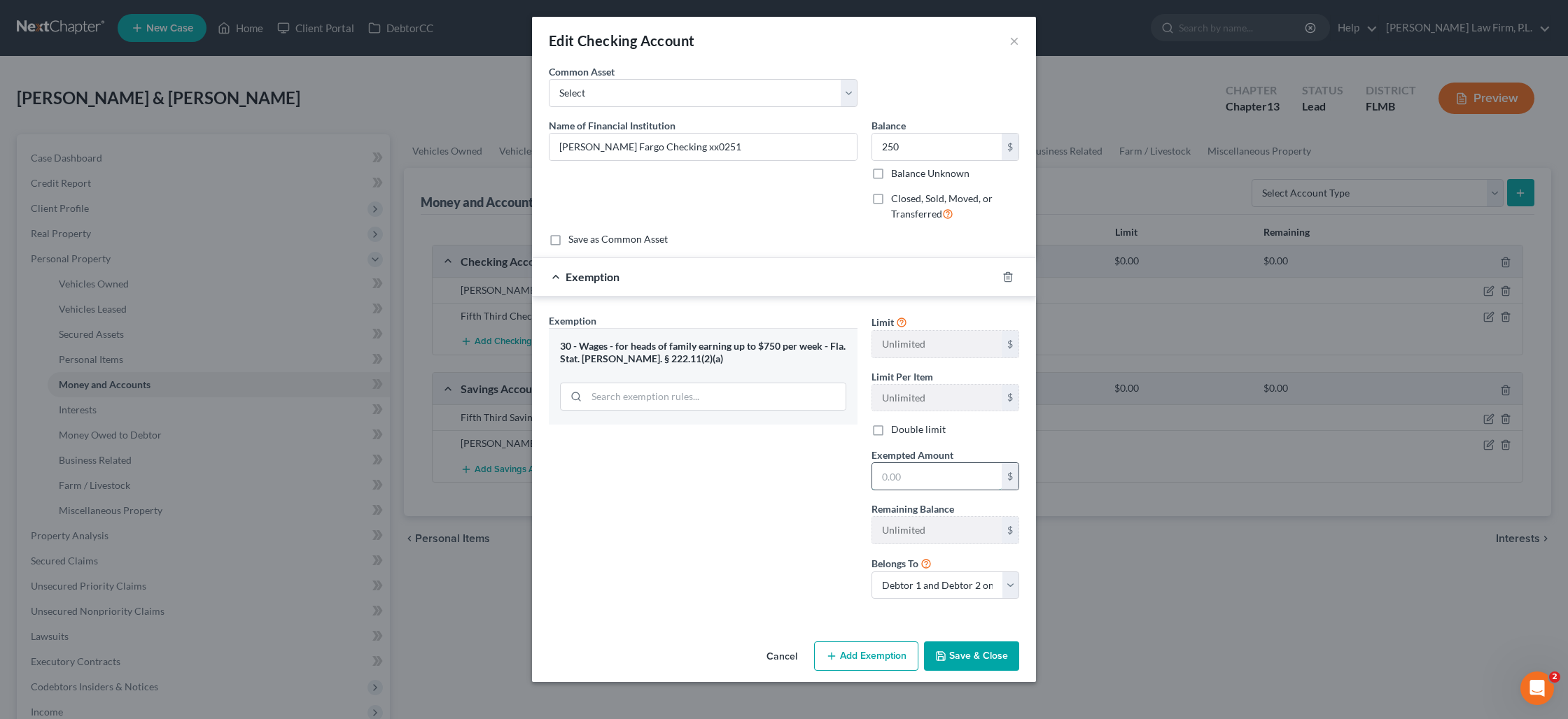
click at [944, 483] on input "text" at bounding box center [937, 476] width 130 height 27
type input "250"
click at [965, 651] on button "Save & Close" at bounding box center [971, 656] width 95 height 30
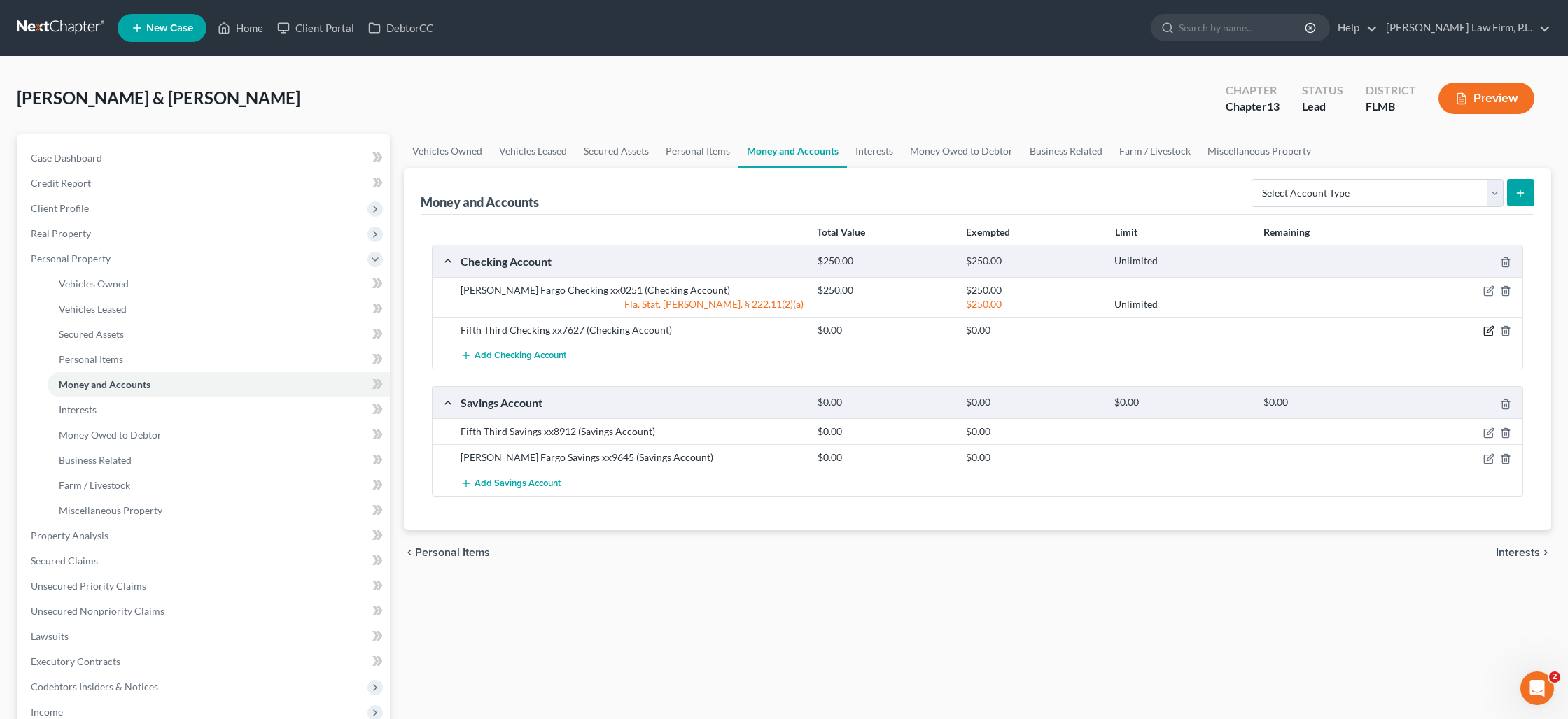
click at [1491, 332] on icon "button" at bounding box center [1489, 331] width 11 height 11
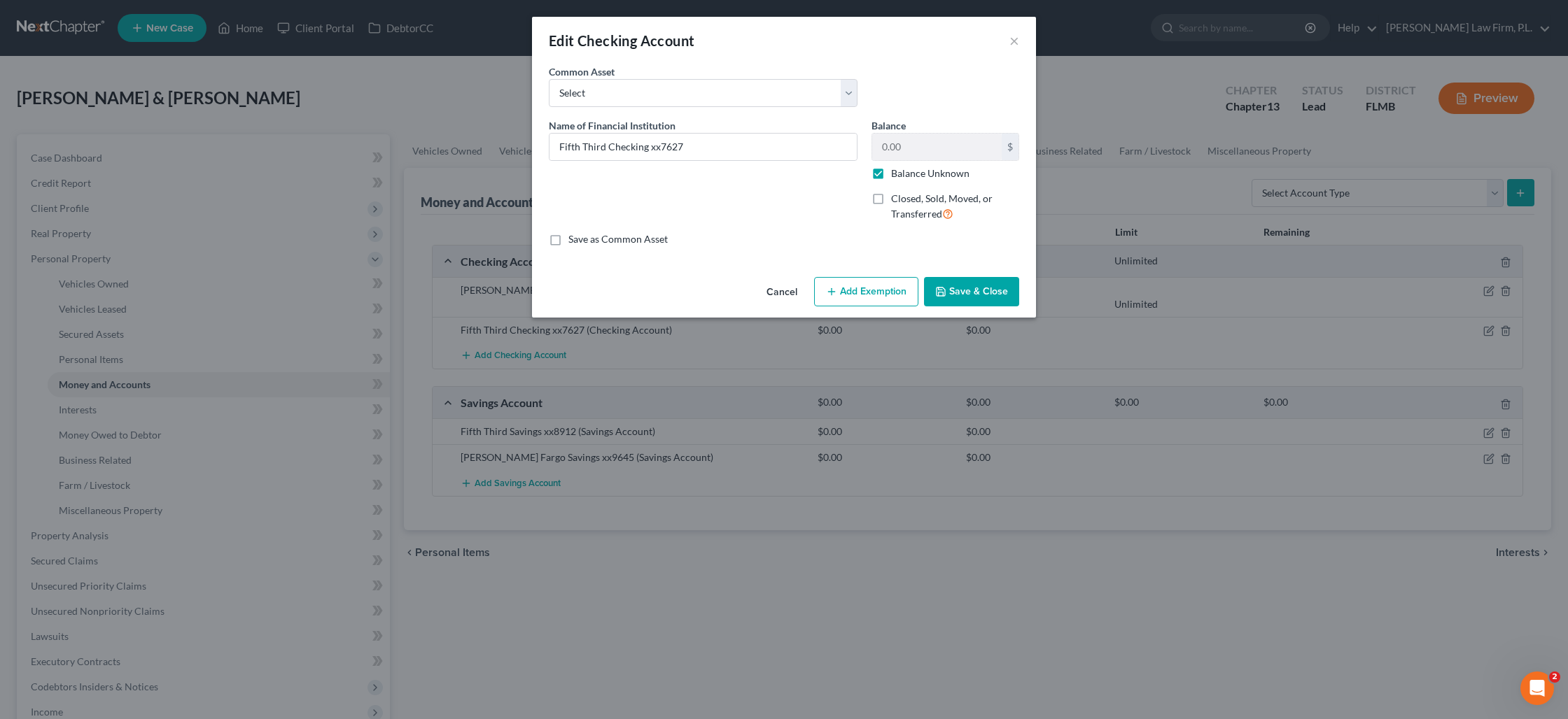
drag, startPoint x: 876, startPoint y: 178, endPoint x: 892, endPoint y: 160, distance: 24.1
click at [891, 178] on label "Balance Unknown" at bounding box center [929, 173] width 78 height 14
click at [896, 176] on input "Balance Unknown" at bounding box center [900, 171] width 9 height 9
checkbox input "false"
click at [896, 154] on input "0.00" at bounding box center [937, 147] width 130 height 27
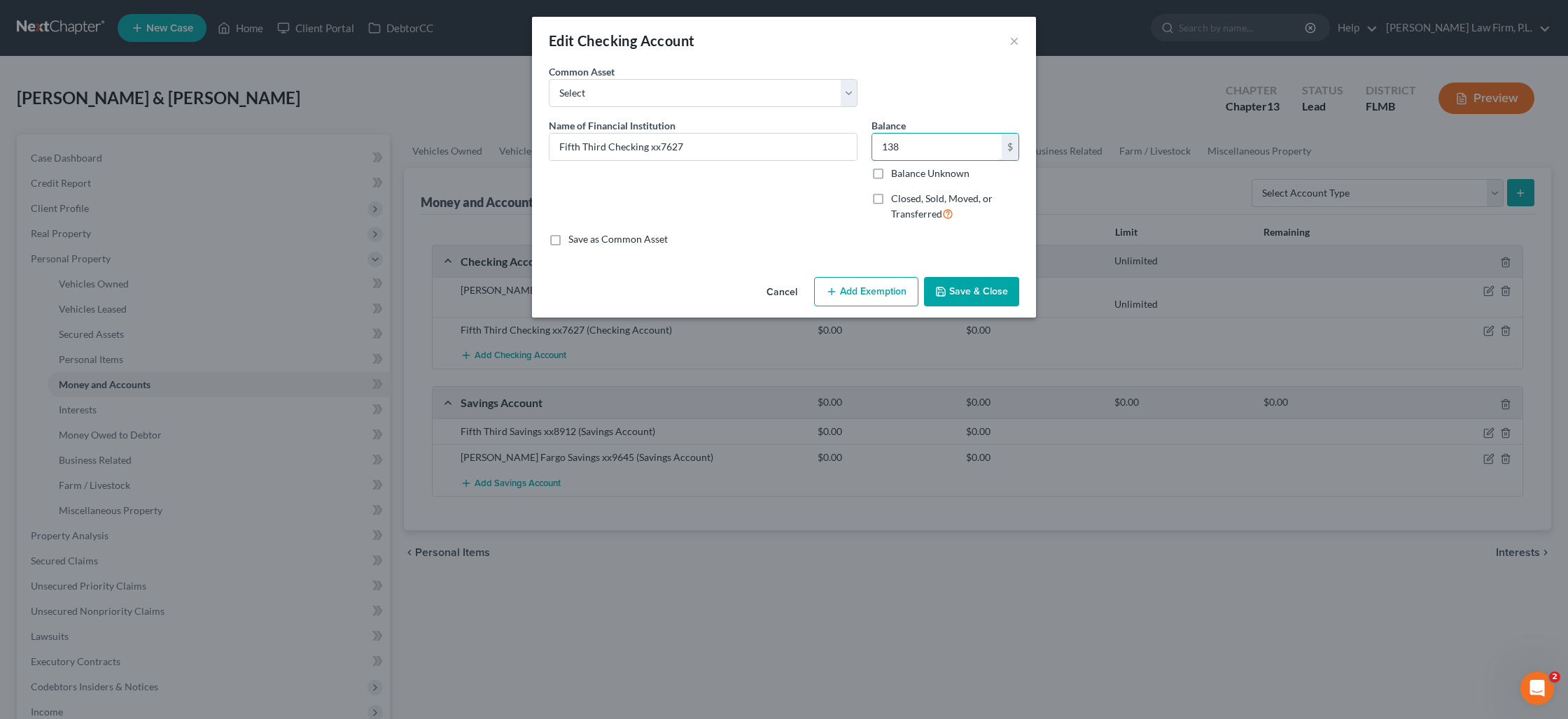
type input "138"
click at [968, 286] on button "Save & Close" at bounding box center [971, 291] width 95 height 30
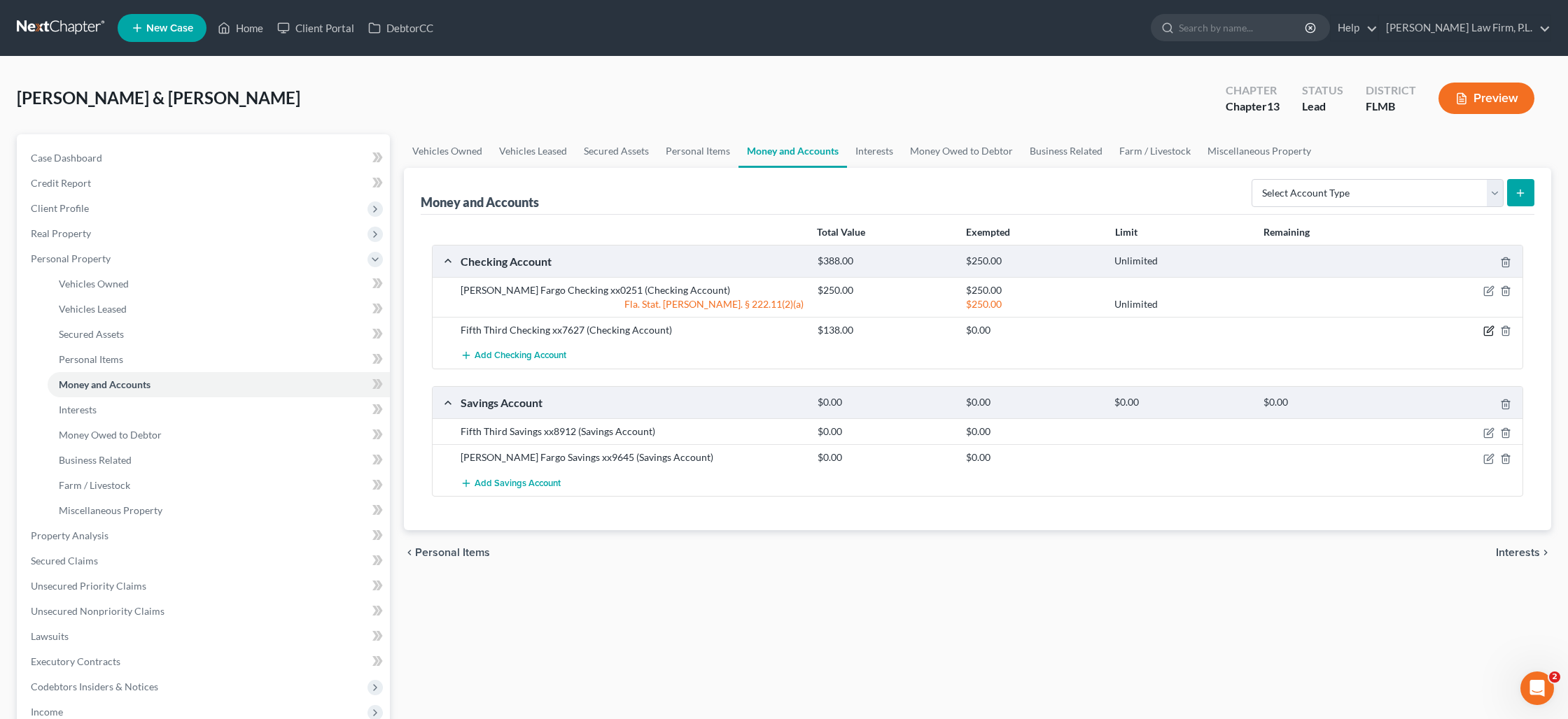
click at [1485, 334] on icon "button" at bounding box center [1489, 331] width 11 height 11
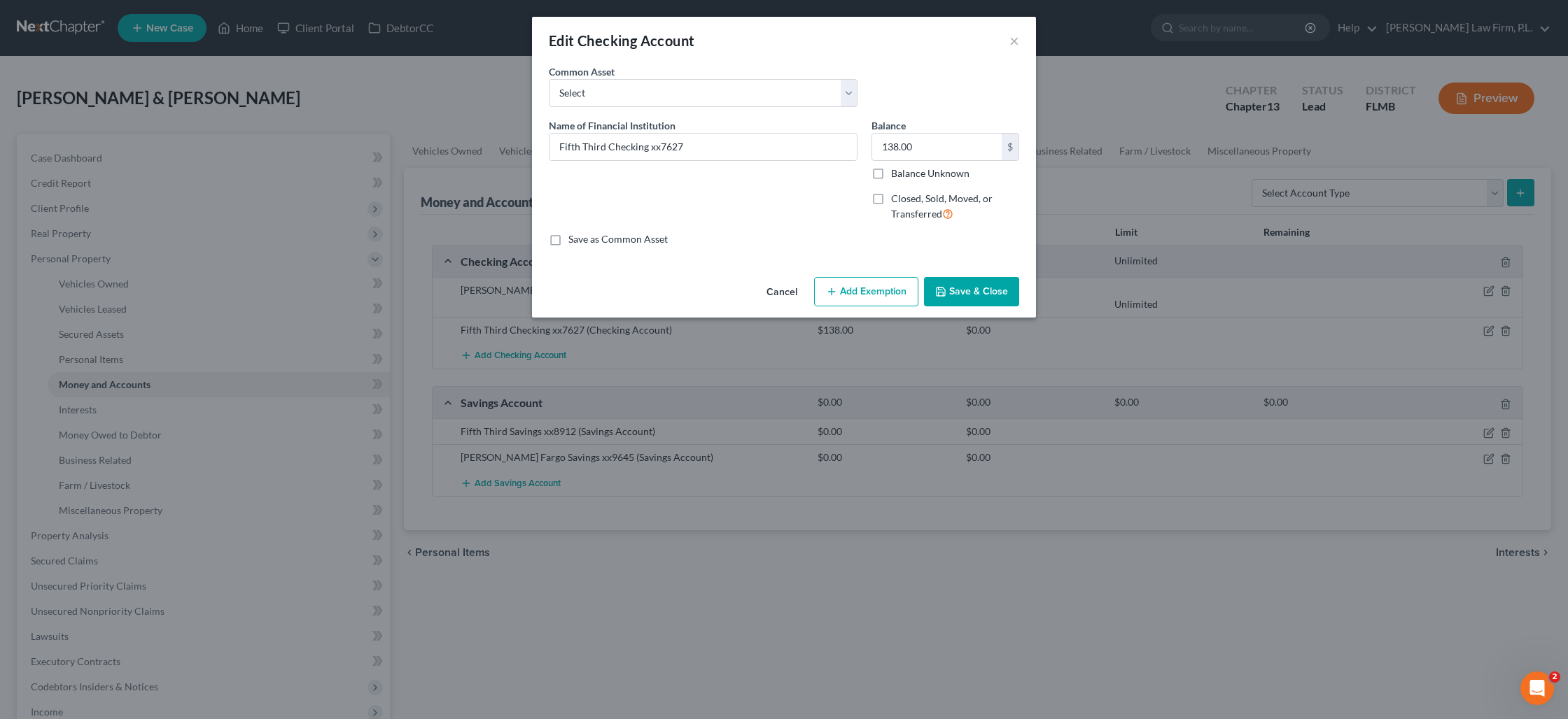
click at [863, 297] on button "Add Exemption" at bounding box center [866, 291] width 104 height 30
select select "2"
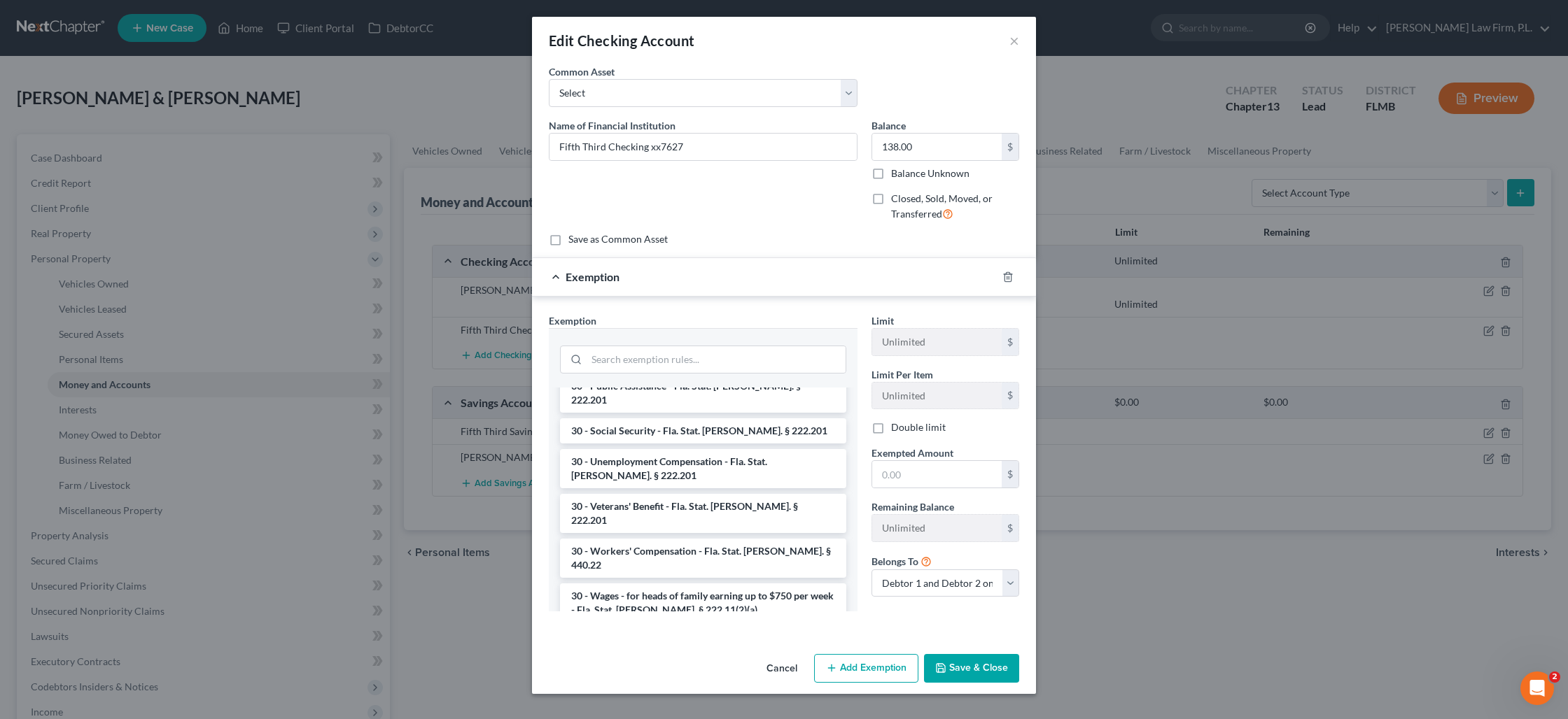
scroll to position [1126, 0]
click at [703, 582] on li "30 - Wages - for heads of family earning up to $750 per week - Fla. Stat. [PERS…" at bounding box center [702, 601] width 286 height 39
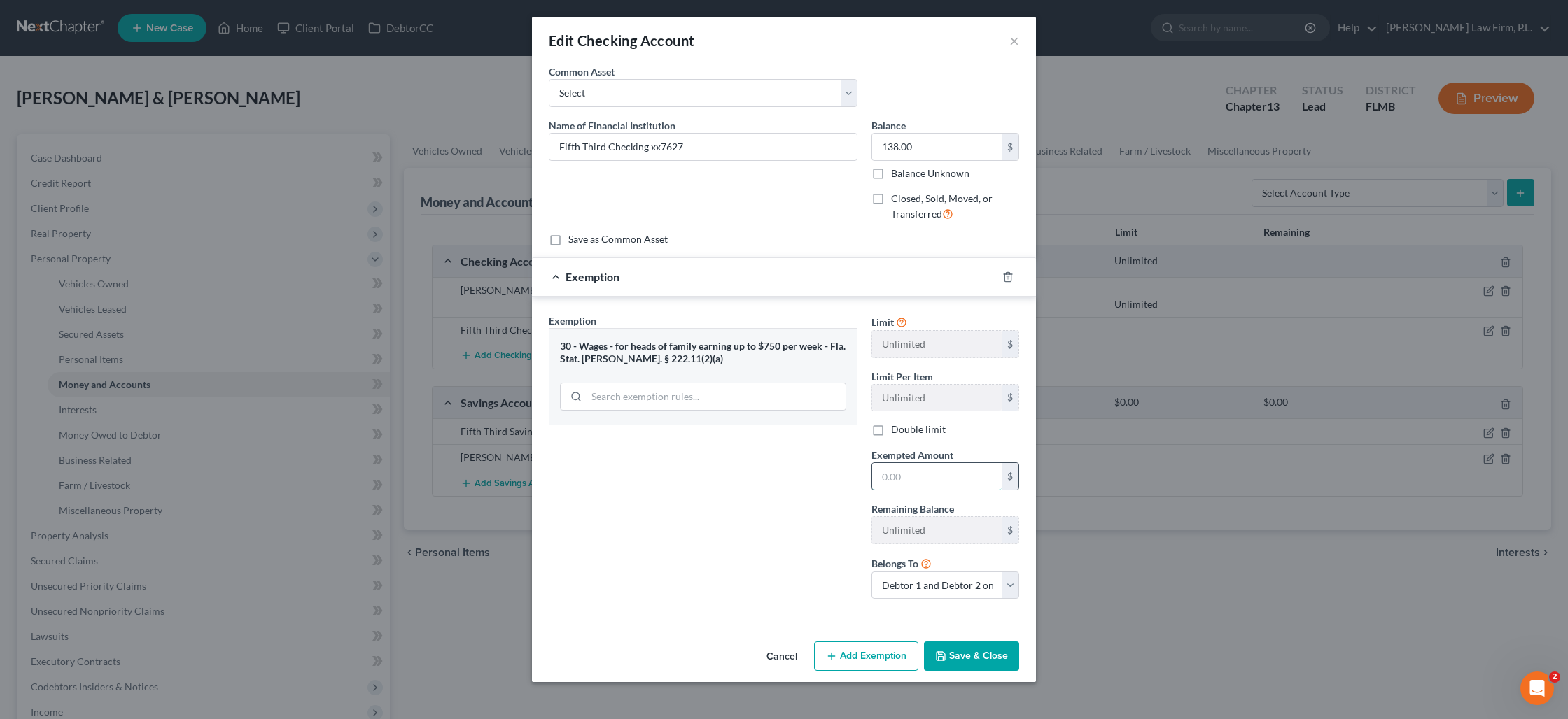
click at [933, 478] on input "text" at bounding box center [937, 476] width 130 height 27
type input "138"
click at [974, 656] on button "Save & Close" at bounding box center [971, 656] width 95 height 30
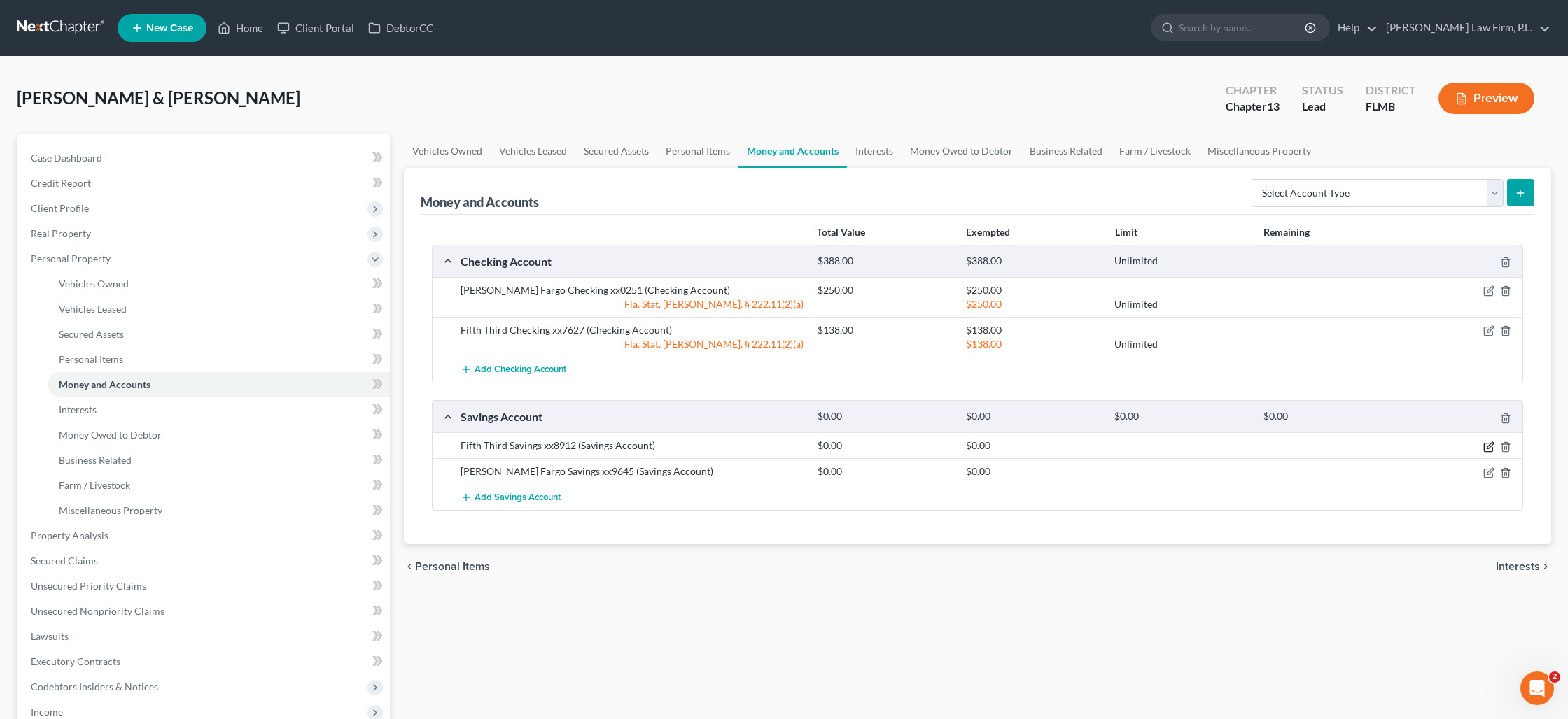
click at [1486, 443] on icon "button" at bounding box center [1489, 447] width 11 height 11
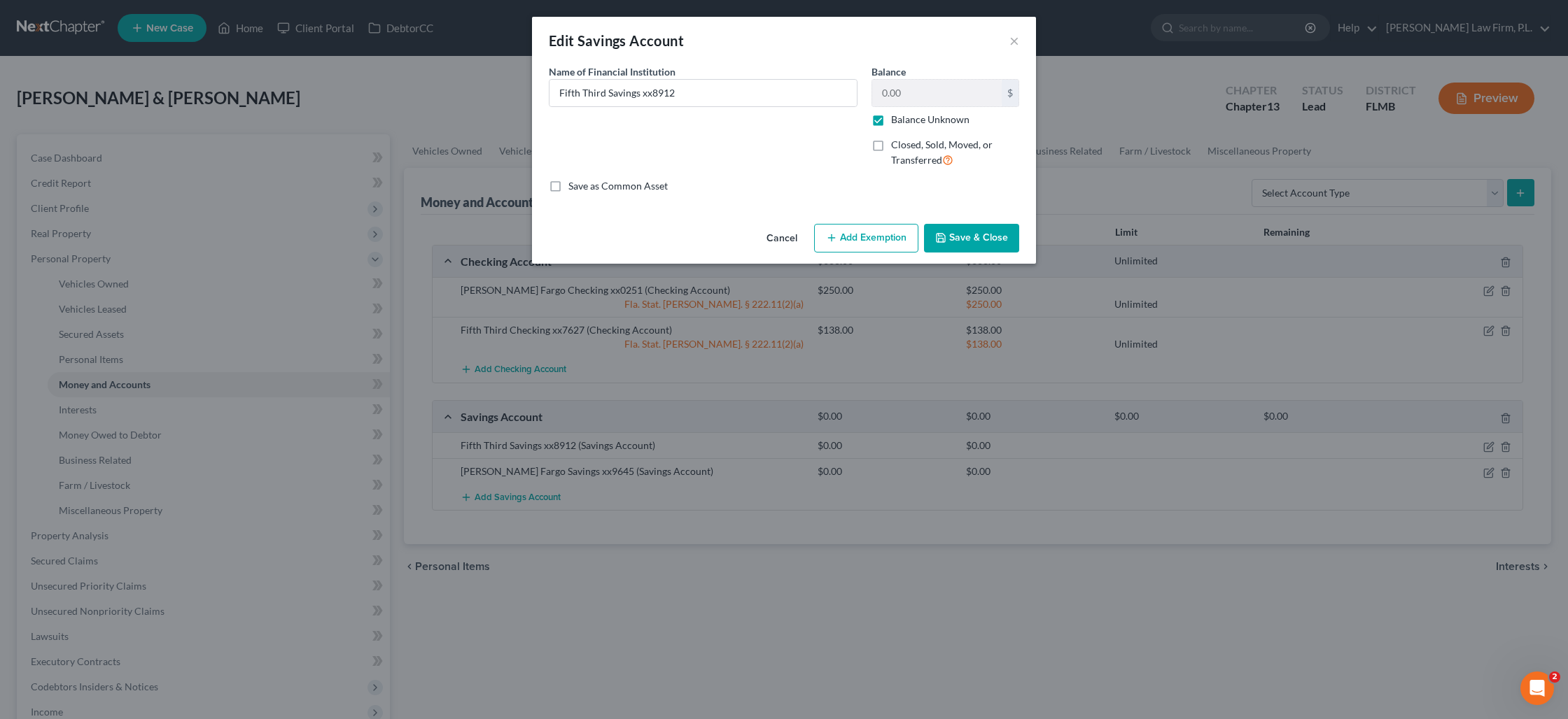
click at [888, 233] on button "Add Exemption" at bounding box center [866, 238] width 104 height 30
select select "2"
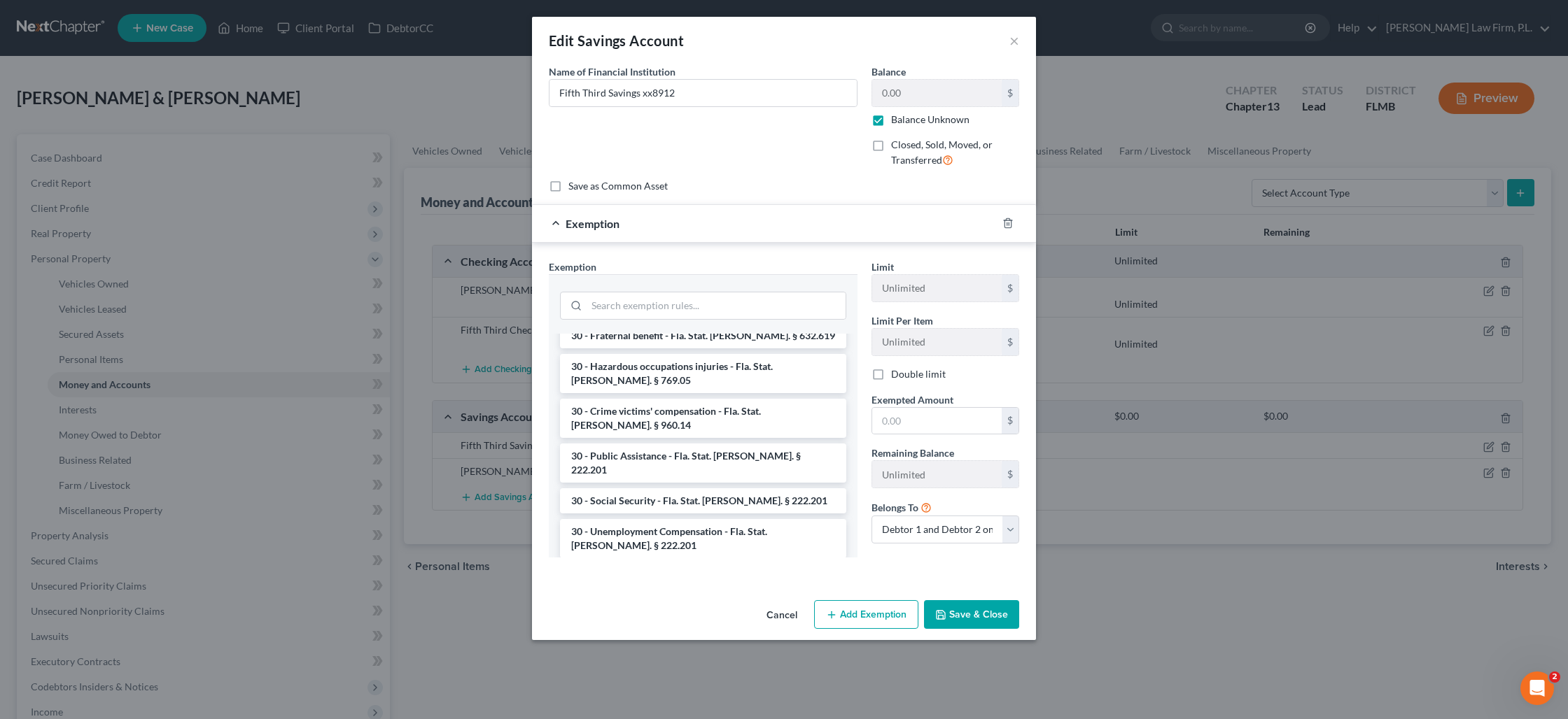
scroll to position [1047, 0]
click at [741, 653] on li "30 - Wages - for heads of family earning up to $750 per week - Fla. Stat. [PERS…" at bounding box center [702, 672] width 286 height 39
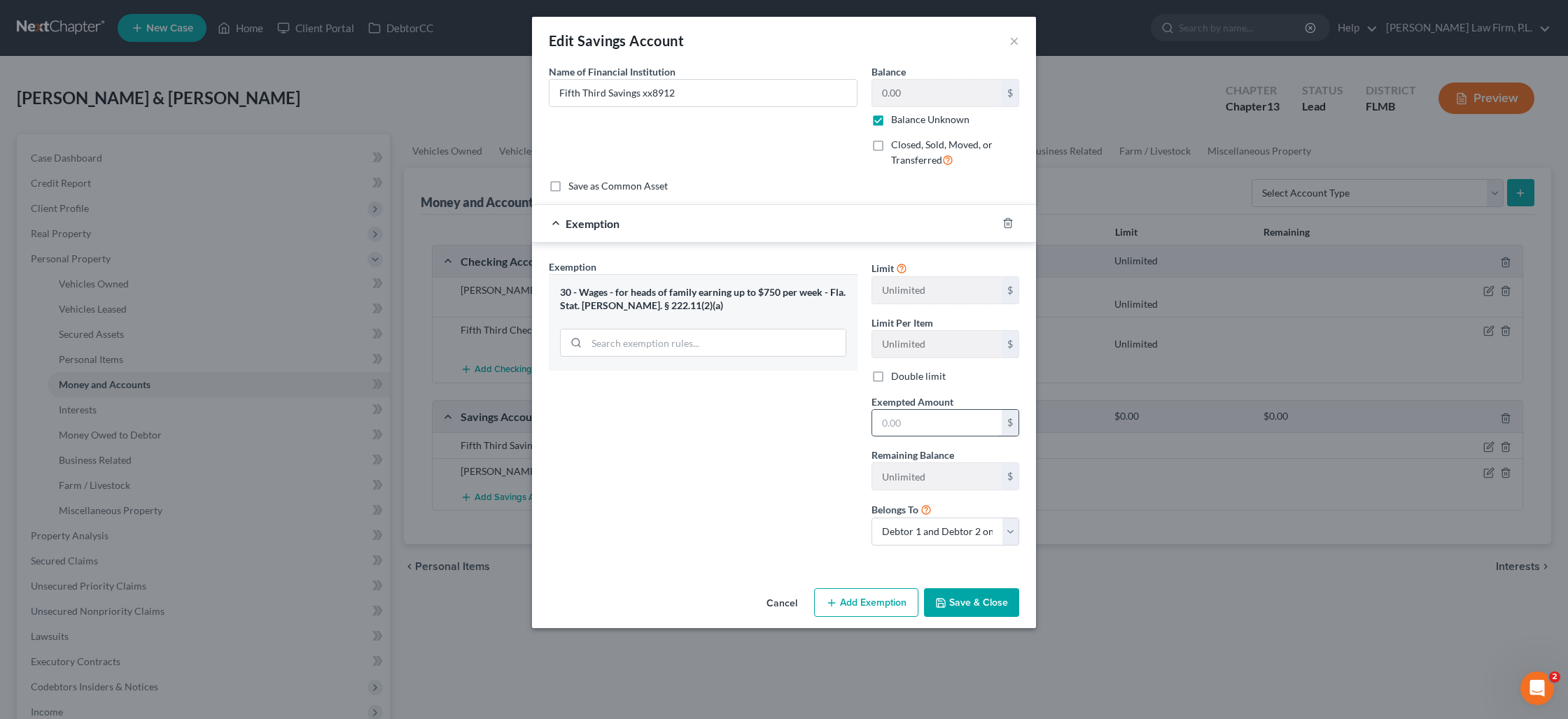
click at [896, 436] on input "text" at bounding box center [937, 423] width 130 height 27
type input "5"
click at [983, 609] on button "Save & Close" at bounding box center [971, 603] width 95 height 30
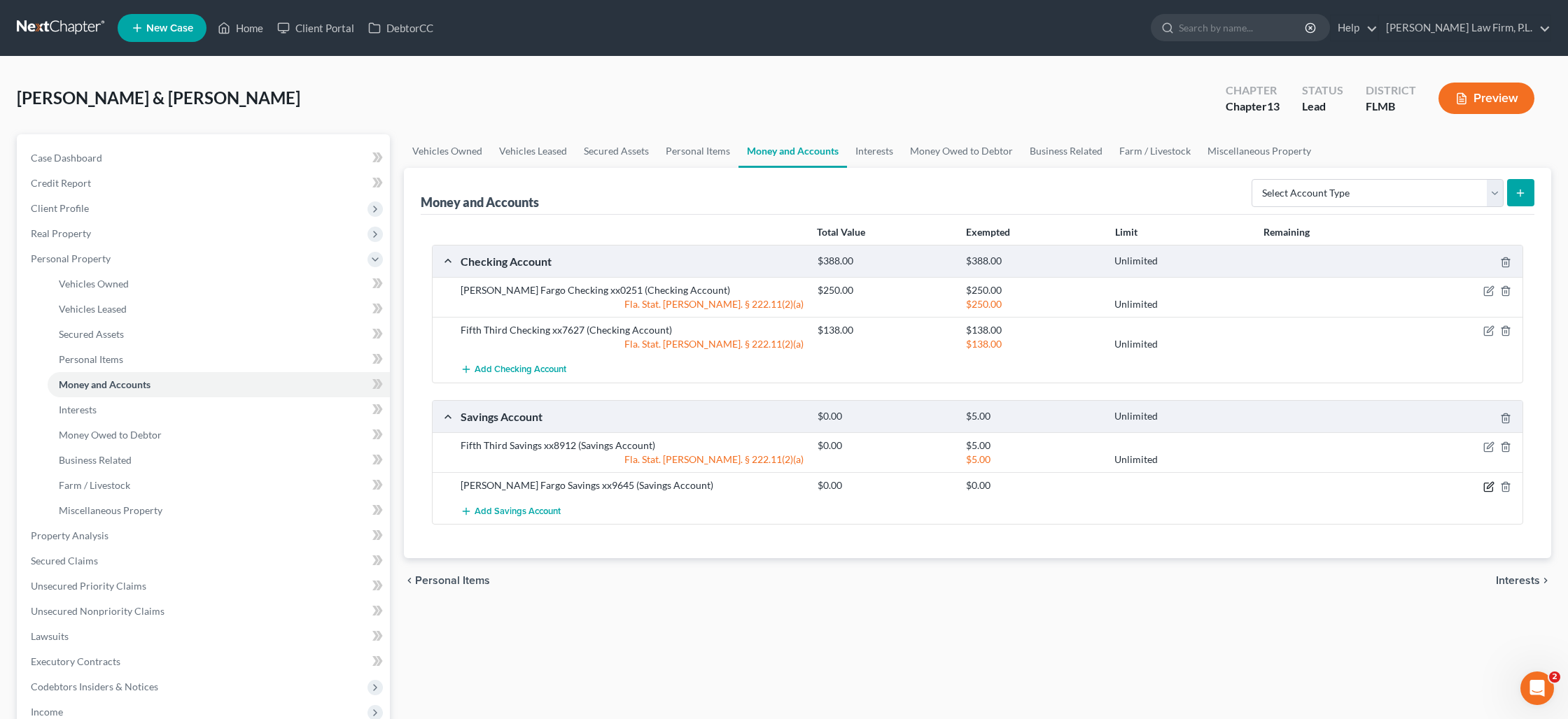
click at [1487, 489] on icon "button" at bounding box center [1489, 487] width 11 height 11
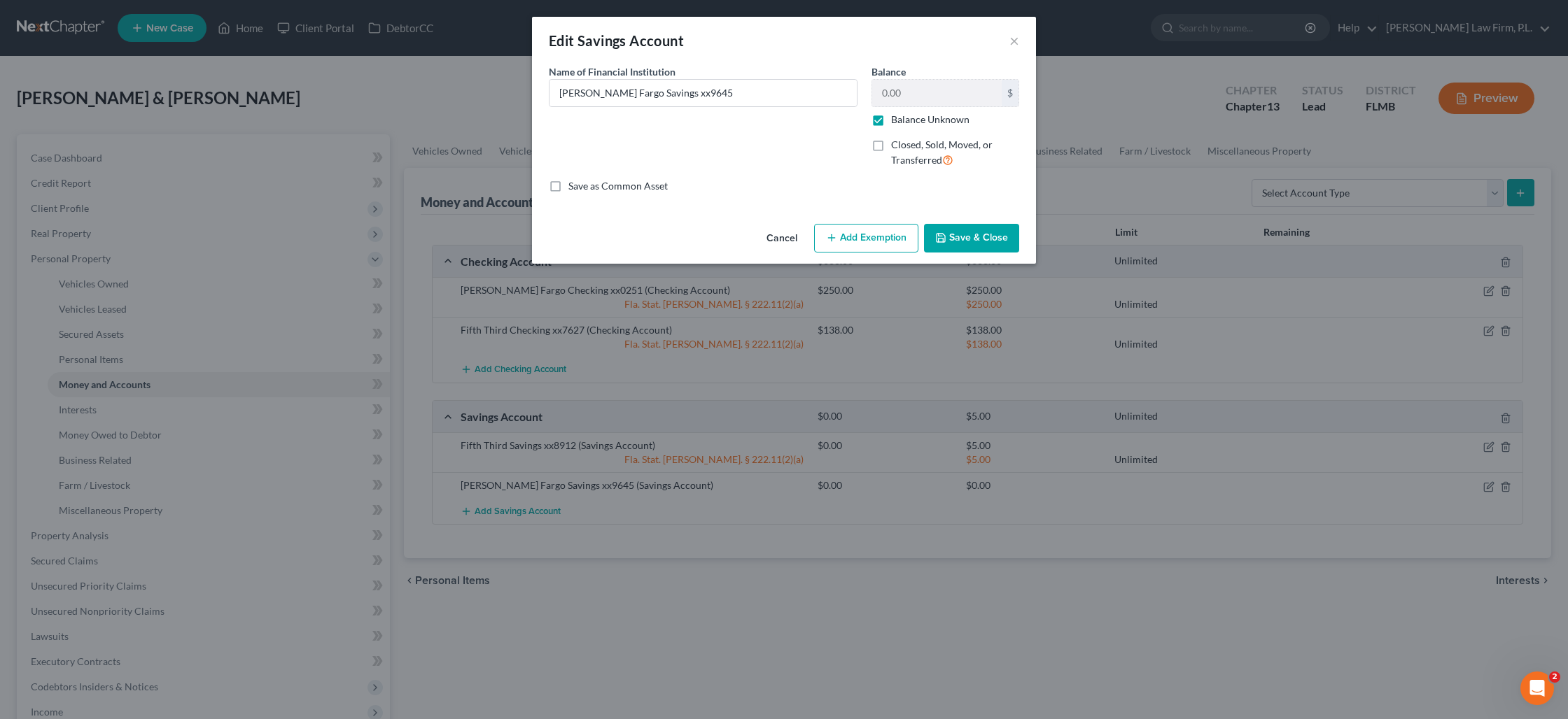
click at [891, 122] on label "Balance Unknown" at bounding box center [929, 119] width 78 height 14
click at [896, 122] on input "Balance Unknown" at bounding box center [900, 117] width 9 height 9
checkbox input "false"
click at [900, 93] on input "0.00" at bounding box center [937, 93] width 130 height 27
type input "5"
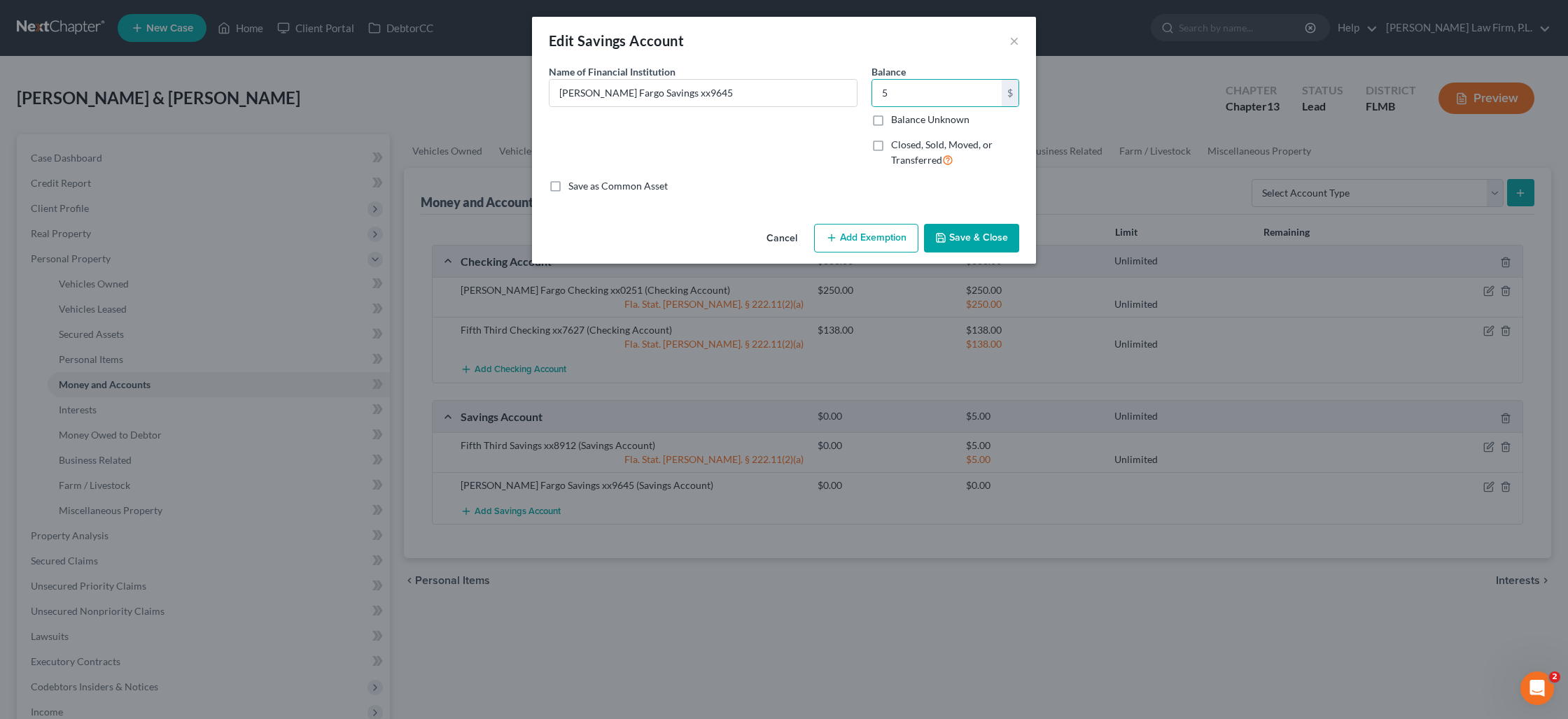
click at [869, 245] on button "Add Exemption" at bounding box center [866, 238] width 104 height 30
select select "2"
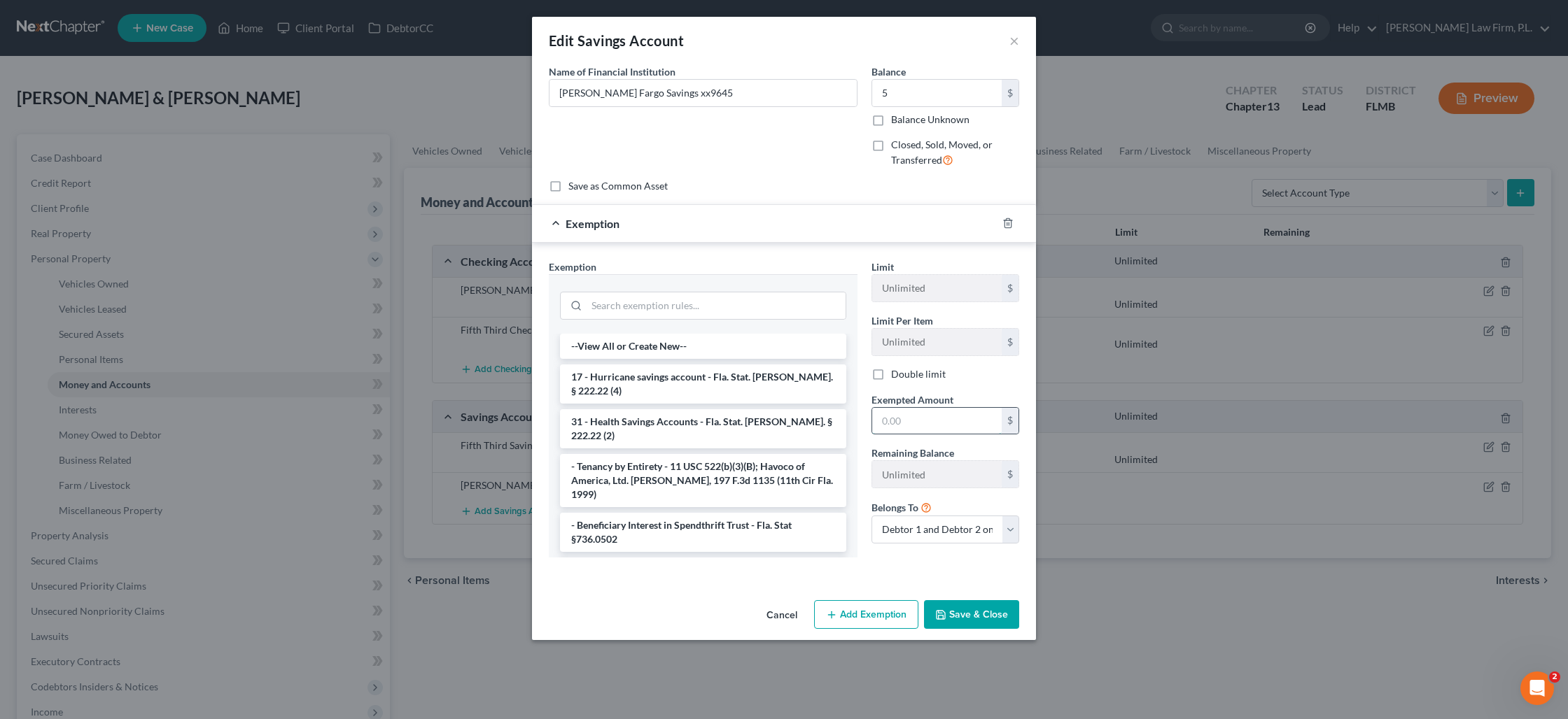
click at [902, 420] on input "text" at bounding box center [937, 421] width 130 height 27
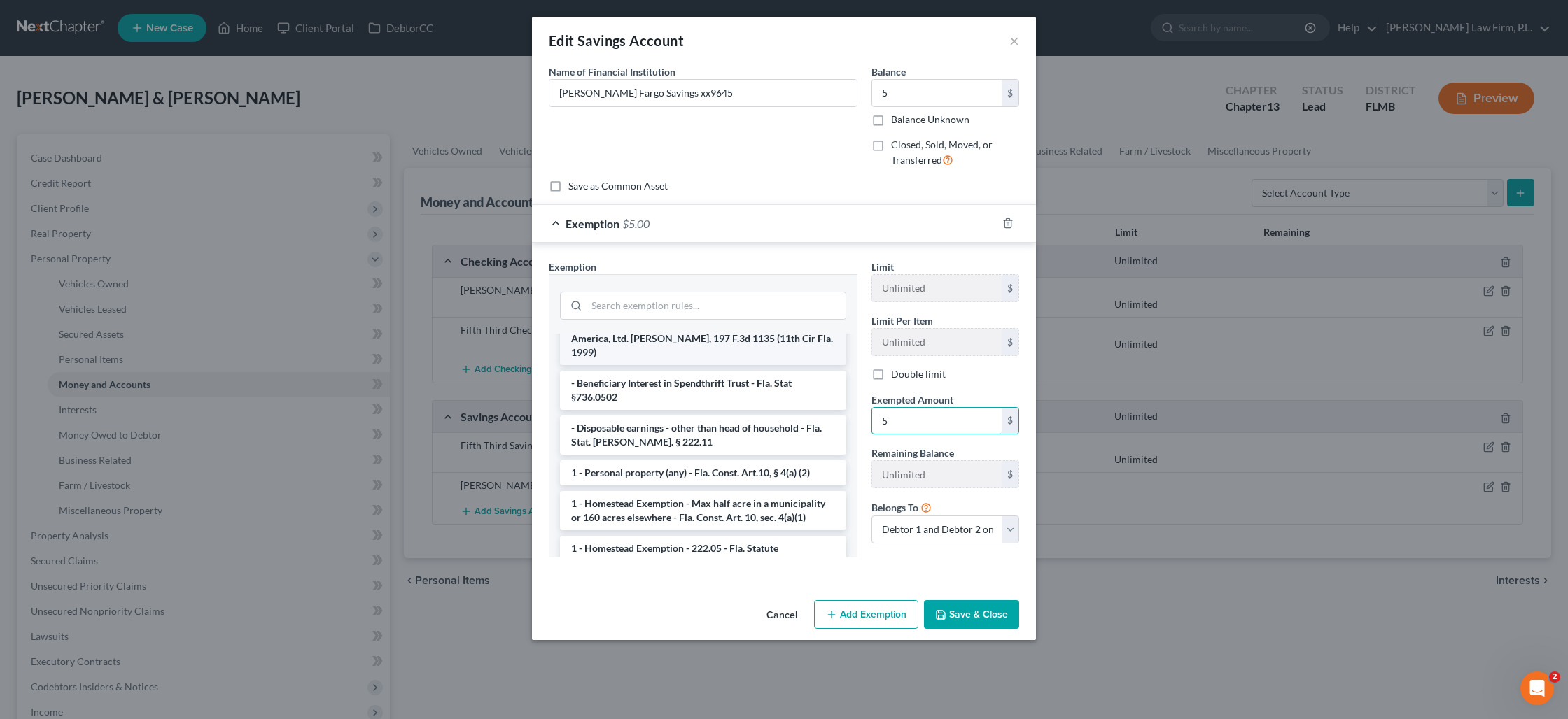
scroll to position [153, 0]
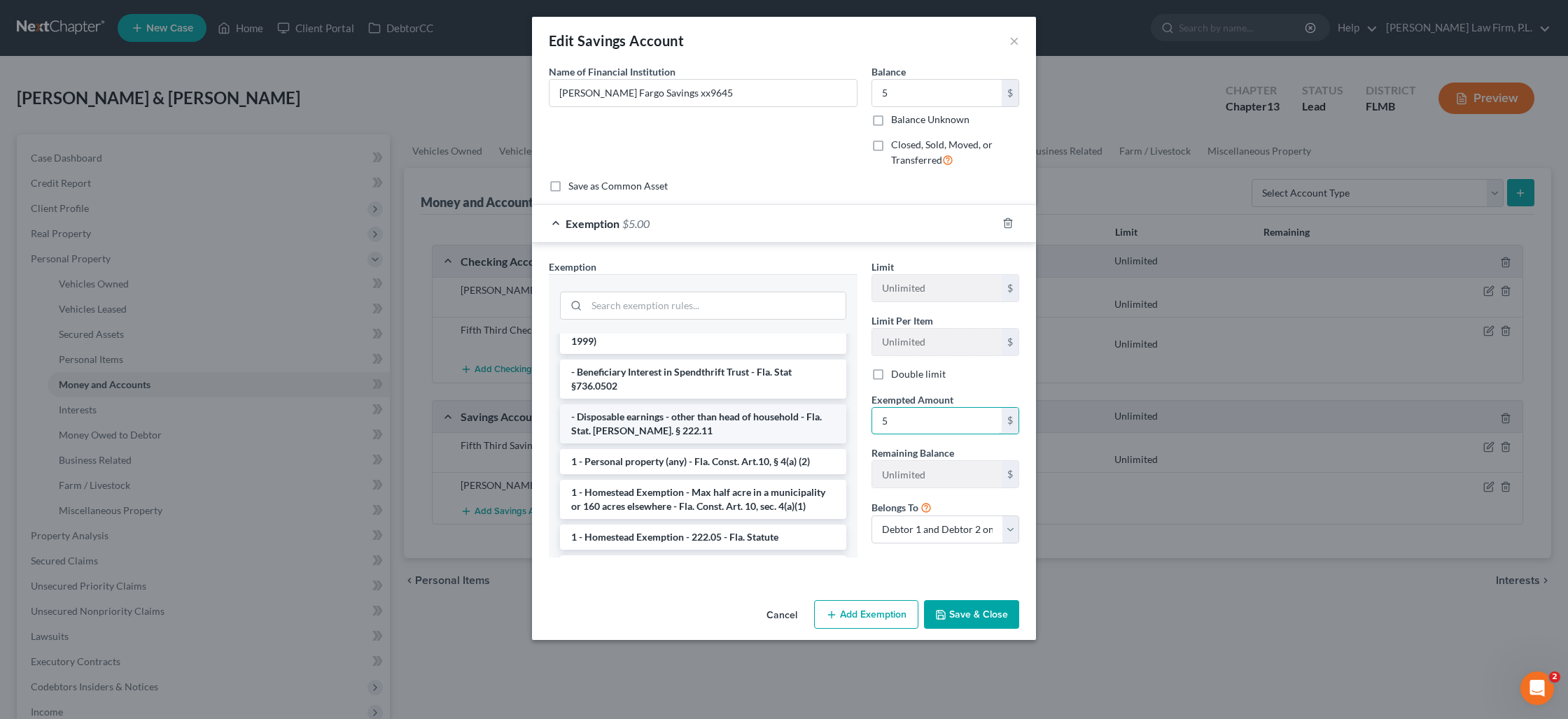
type input "5"
click at [744, 404] on li "- Disposable earnings - other than head of household - Fla. Stat. [PERSON_NAME]…" at bounding box center [702, 424] width 286 height 39
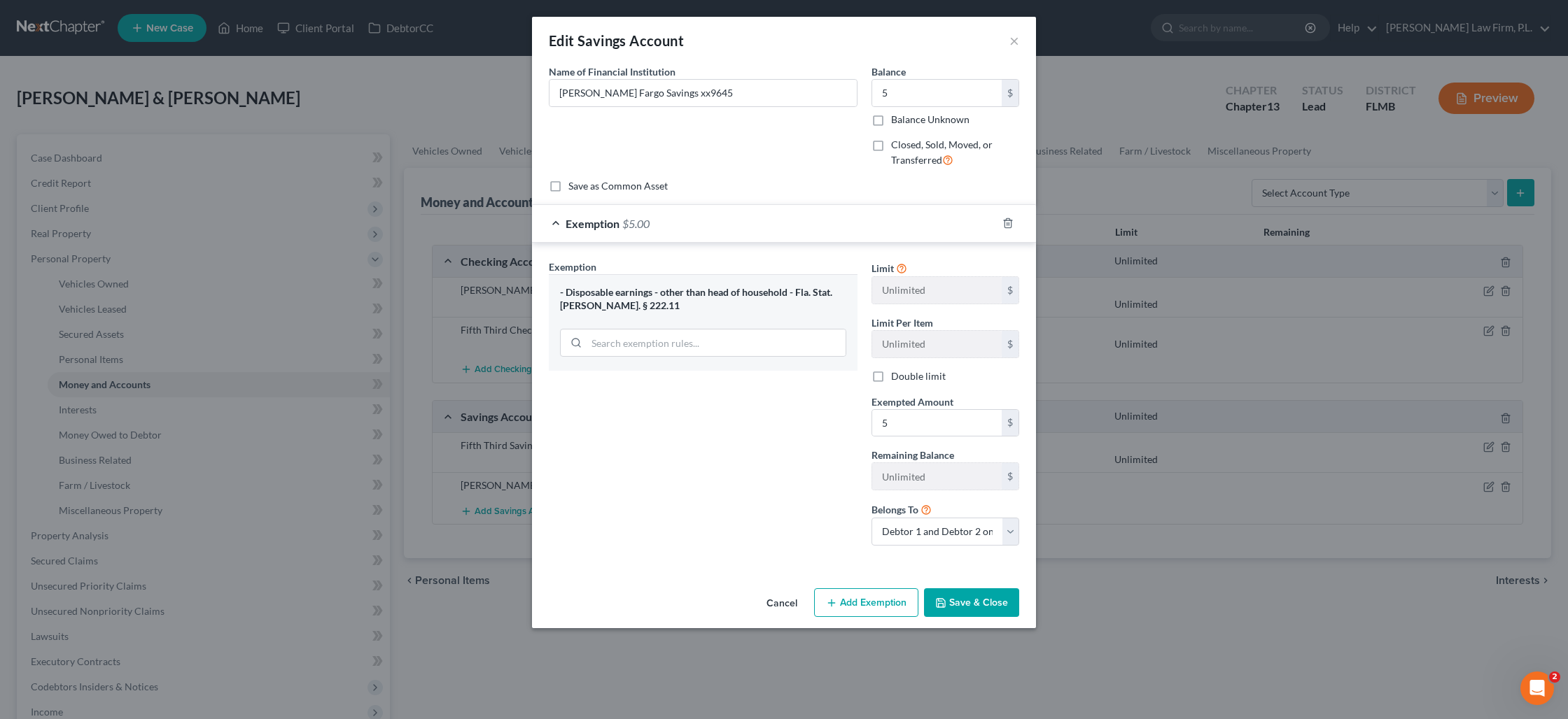
click at [946, 599] on icon "button" at bounding box center [941, 603] width 11 height 11
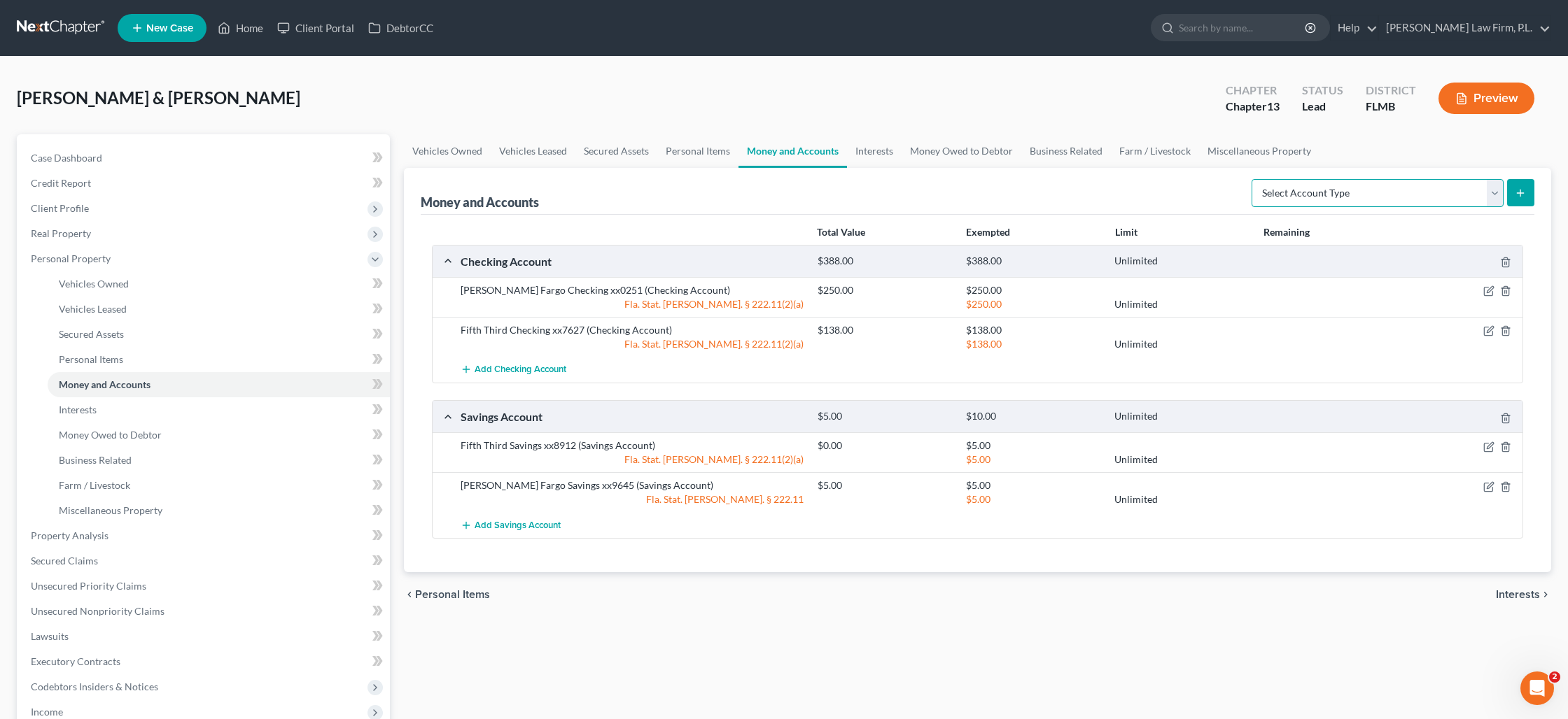
click at [1433, 193] on select "Select Account Type Brokerage Cash on Hand Certificates of Deposit Checking Acc…" at bounding box center [1377, 192] width 252 height 28
select select "checking"
click at [1527, 185] on button "submit" at bounding box center [1520, 192] width 27 height 27
click at [685, 152] on link "Personal Items" at bounding box center [697, 151] width 81 height 34
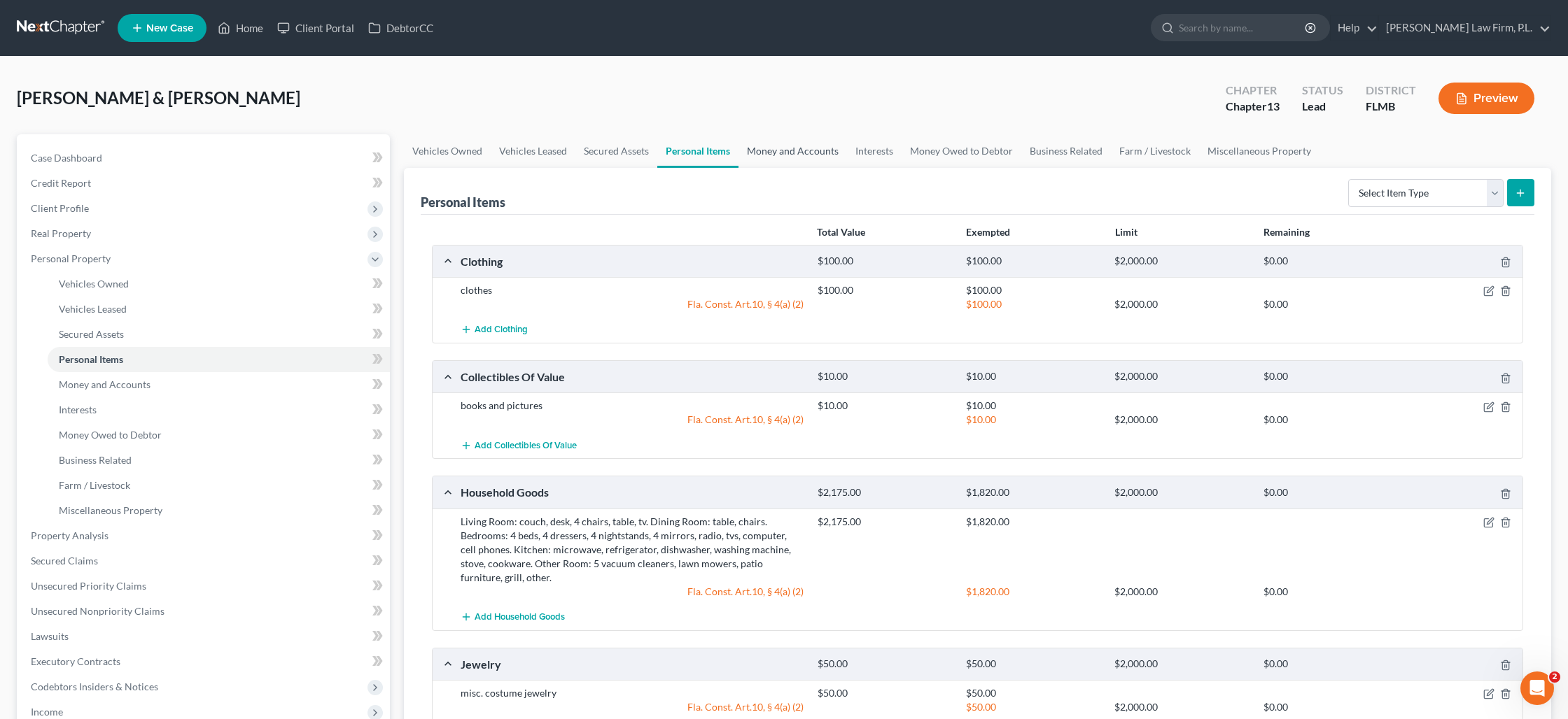
click at [798, 153] on link "Money and Accounts" at bounding box center [792, 151] width 109 height 34
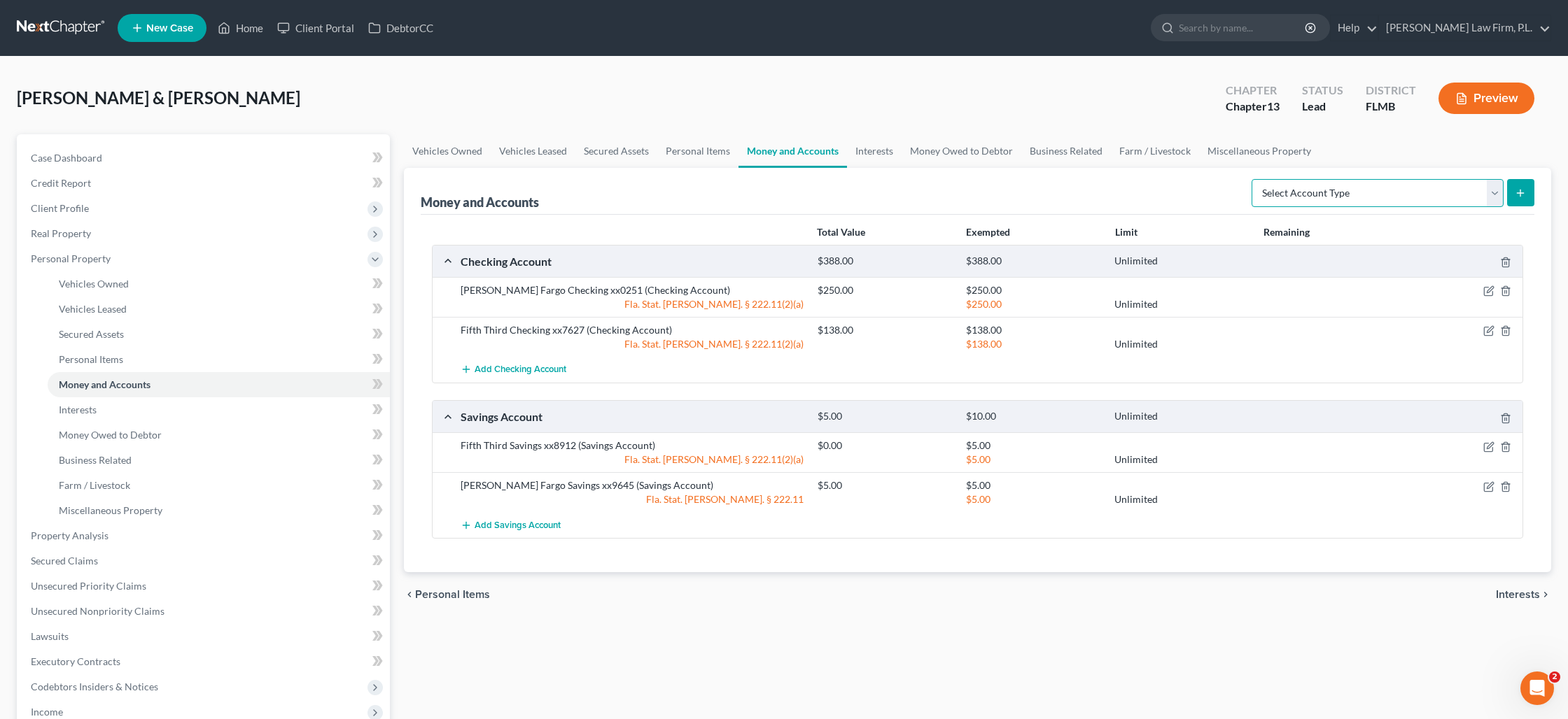
click at [1350, 198] on select "Select Account Type Brokerage Cash on Hand Certificates of Deposit Checking Acc…" at bounding box center [1377, 192] width 252 height 28
select select "checking"
click at [1526, 198] on button "submit" at bounding box center [1520, 192] width 27 height 27
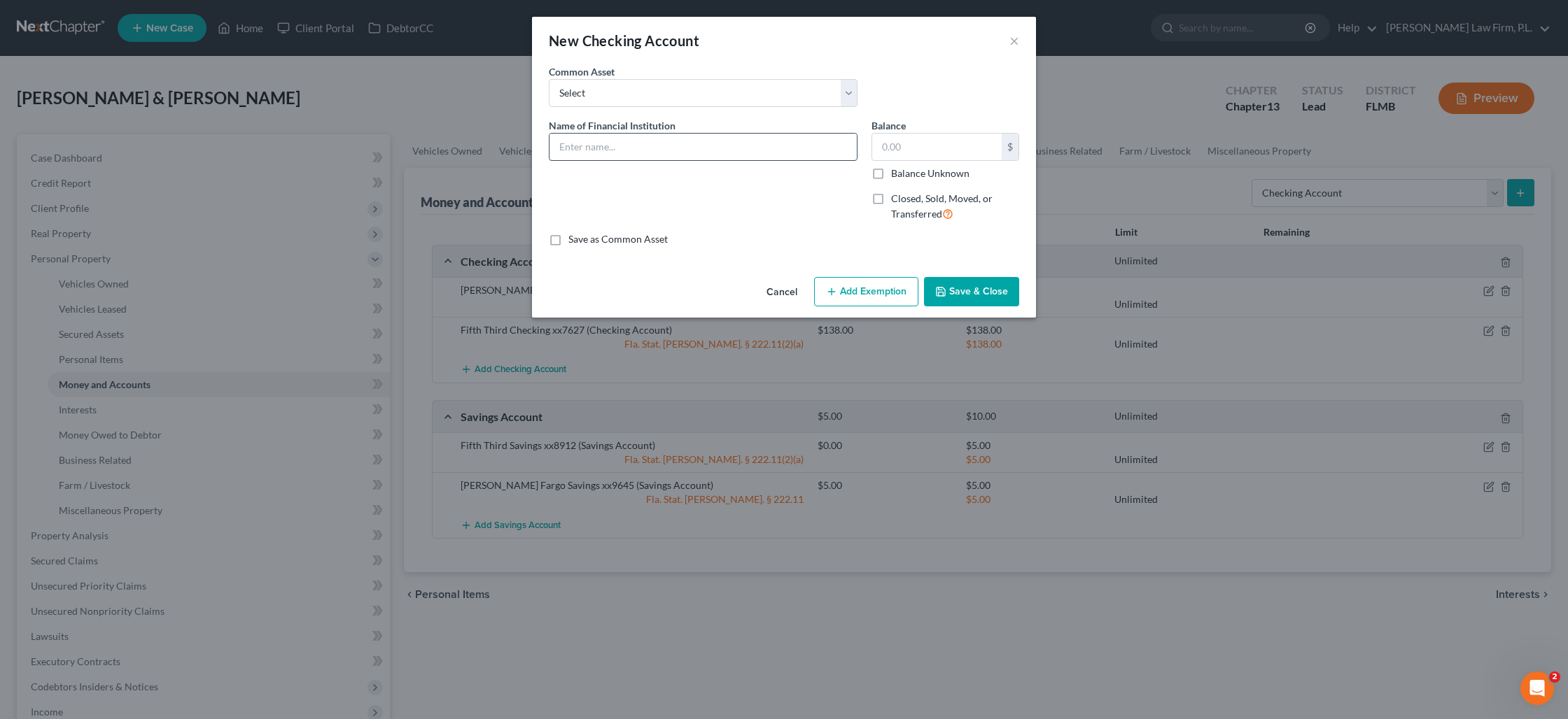
click at [614, 142] on input "text" at bounding box center [703, 147] width 308 height 27
type input "Bank of America Checking (Daughter's Account; funds garnished by creditor"
click at [890, 144] on input "text" at bounding box center [937, 147] width 130 height 27
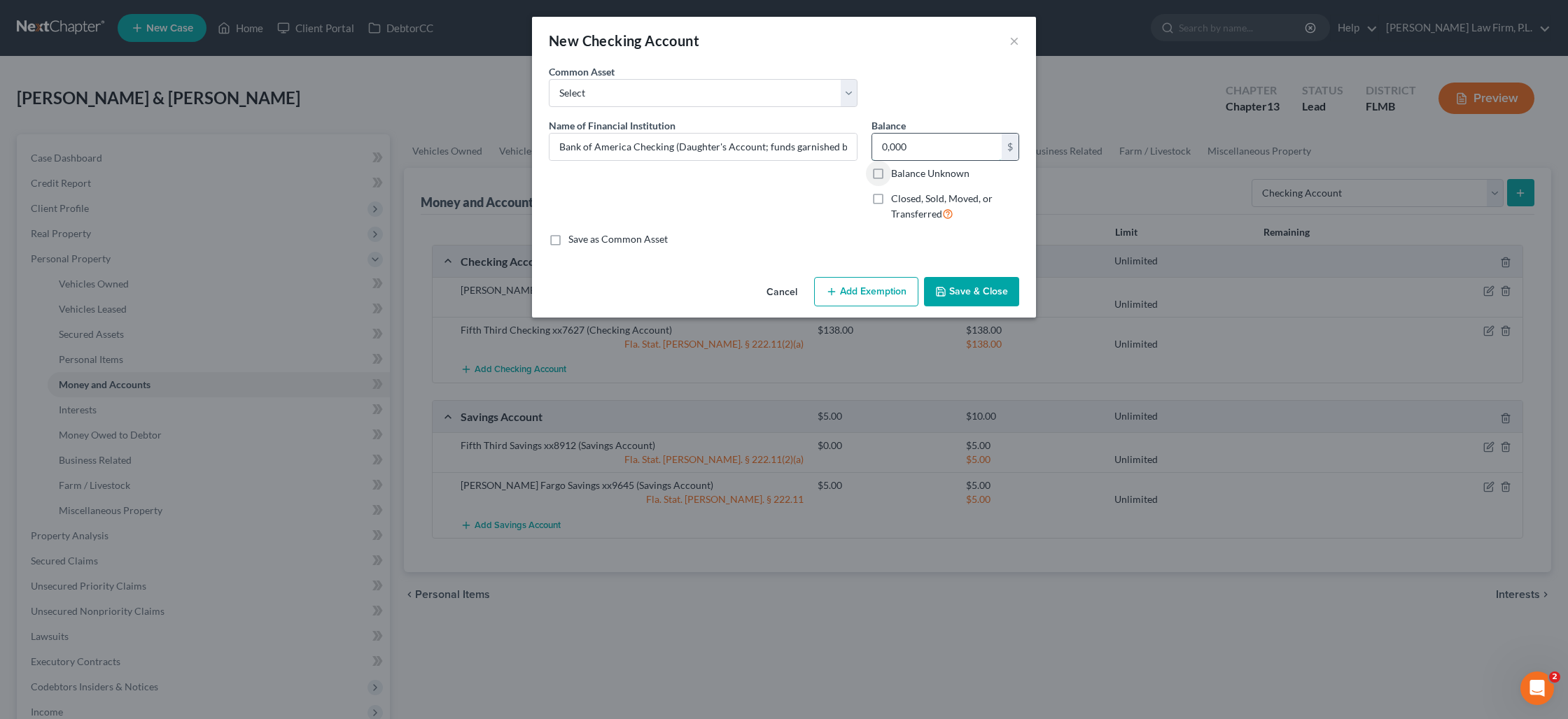
click at [916, 147] on input "0,000" at bounding box center [937, 147] width 130 height 27
type input "0.00"
click at [896, 291] on button "Add Exemption" at bounding box center [866, 291] width 104 height 30
select select "2"
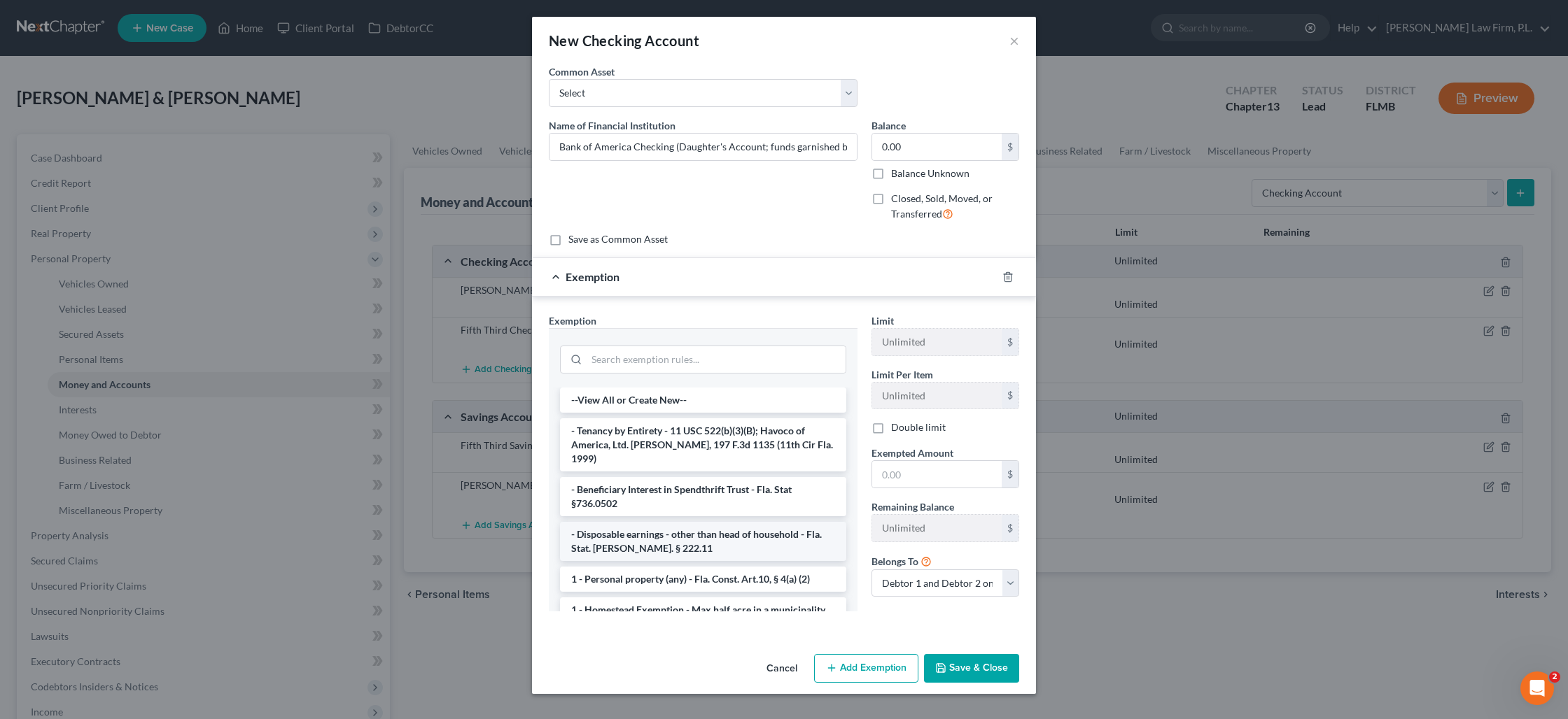
click at [724, 537] on li "- Disposable earnings - other than head of household - Fla. Stat. [PERSON_NAME]…" at bounding box center [702, 541] width 286 height 39
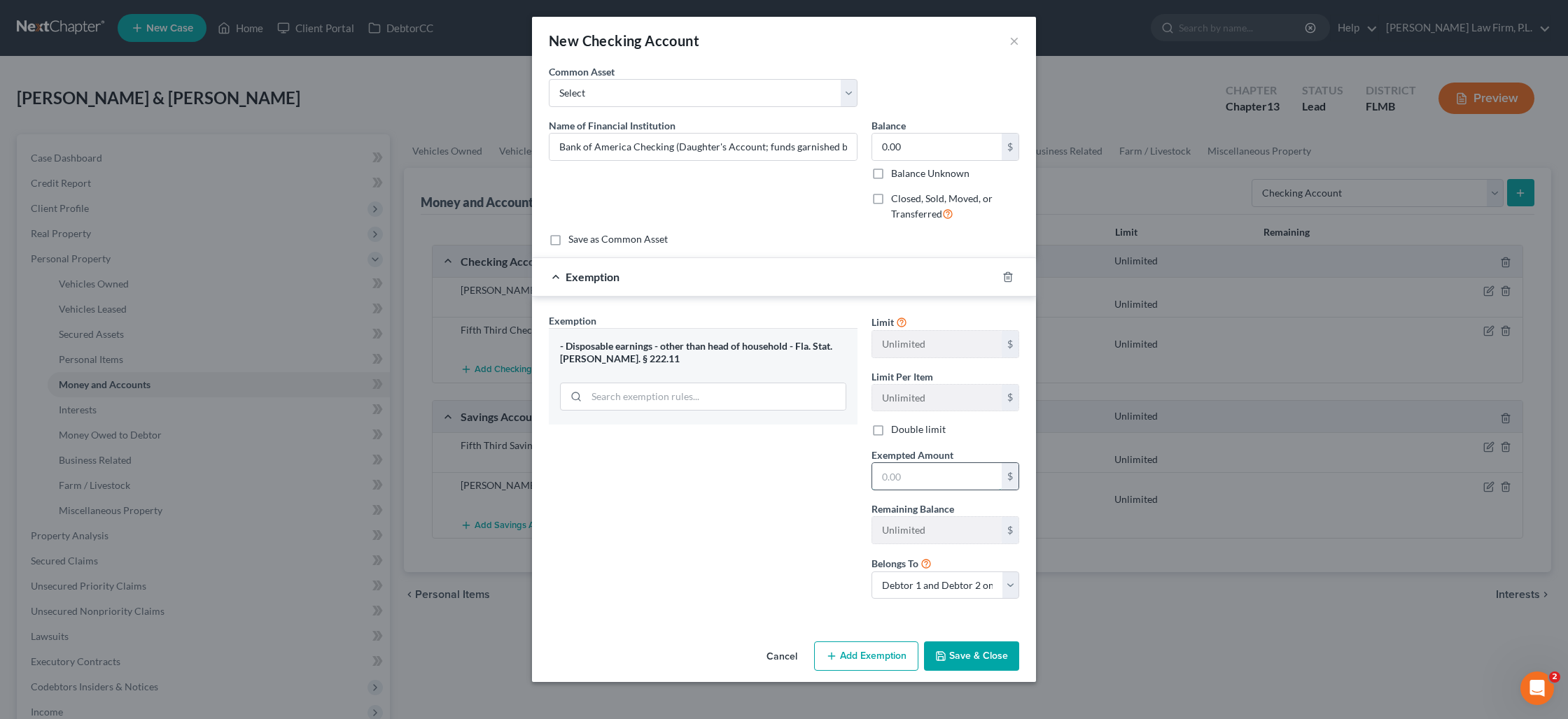
click at [905, 476] on input "text" at bounding box center [937, 476] width 130 height 27
type input "2"
type input "2,500"
click at [965, 659] on button "Save & Close" at bounding box center [971, 656] width 95 height 30
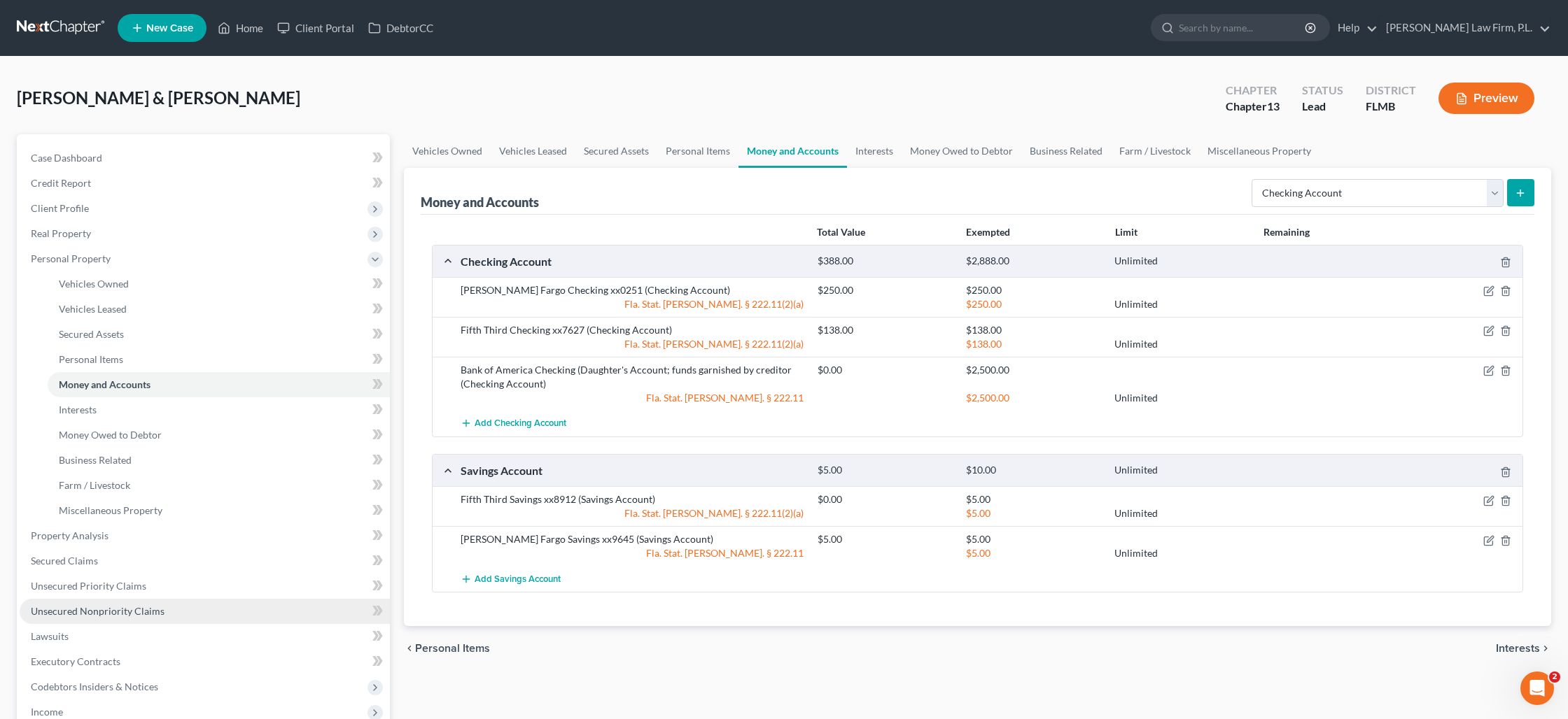
click at [111, 608] on span "Unsecured Nonpriority Claims" at bounding box center [97, 611] width 134 height 12
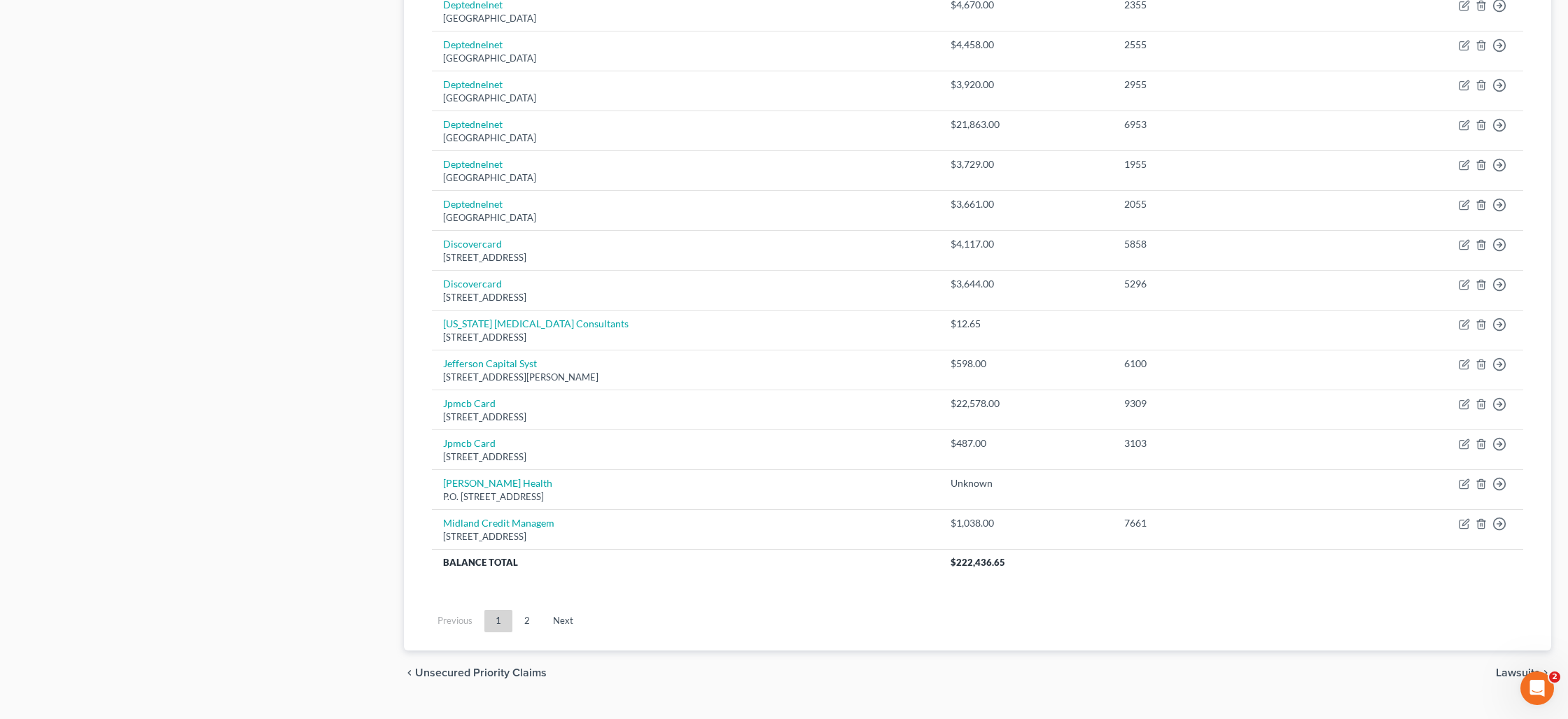
scroll to position [894, 0]
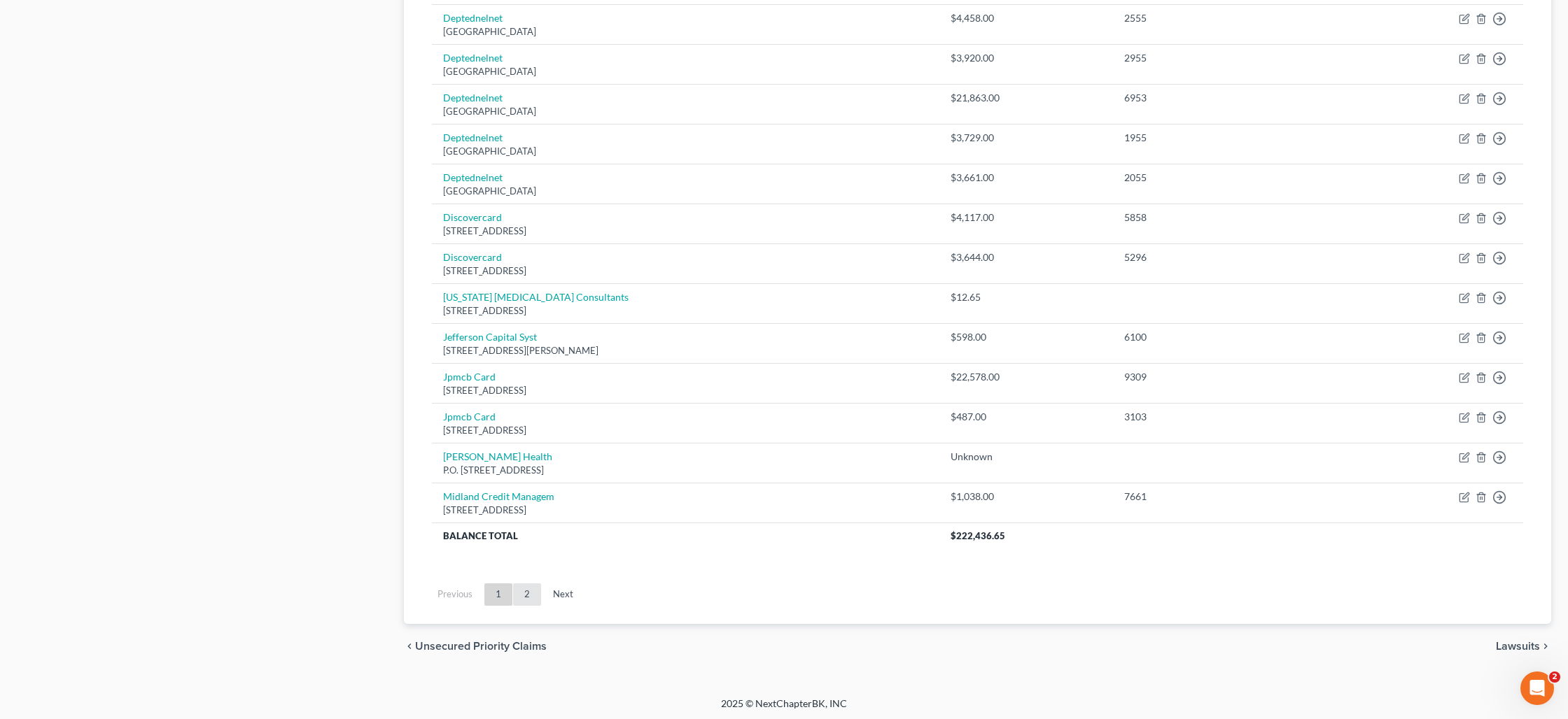
click at [527, 597] on link "2" at bounding box center [527, 595] width 28 height 23
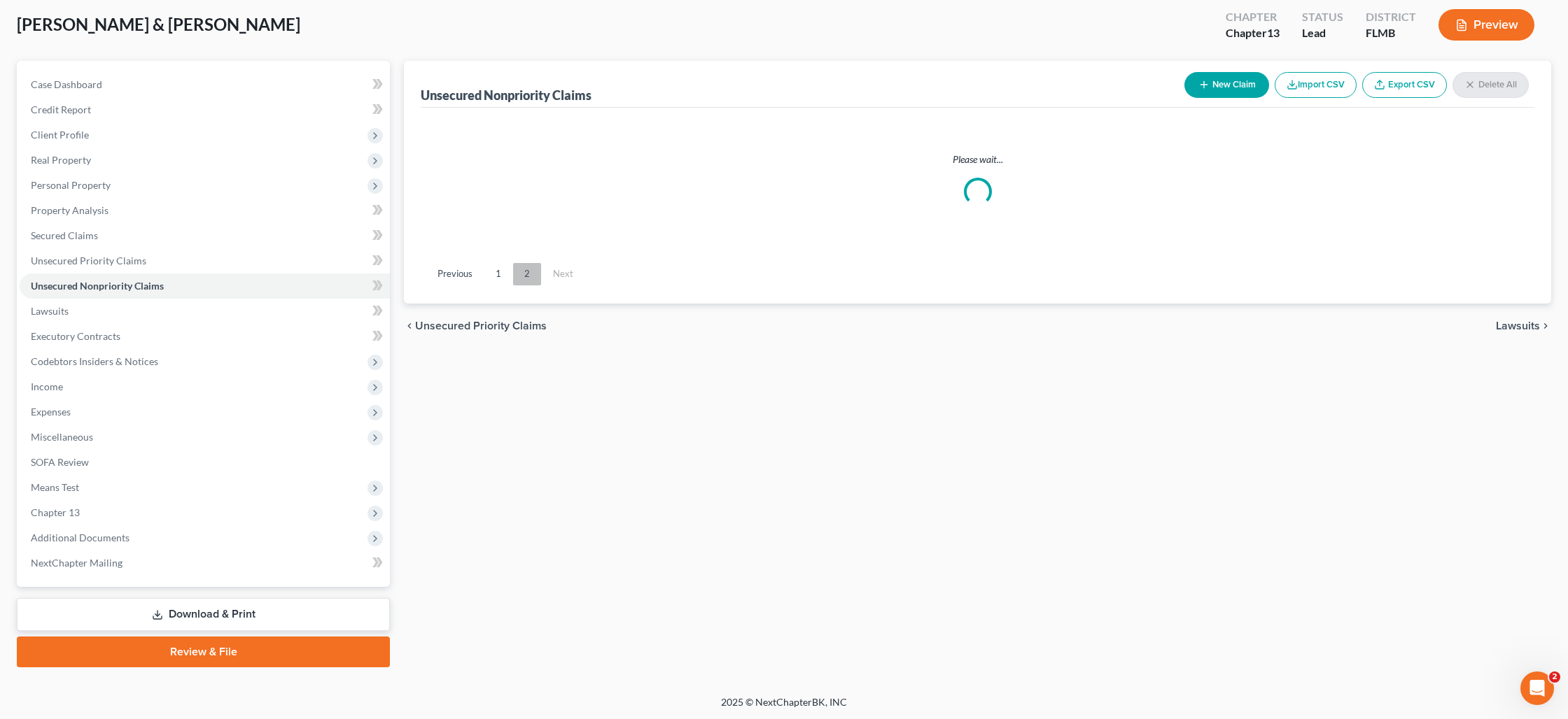
scroll to position [138, 0]
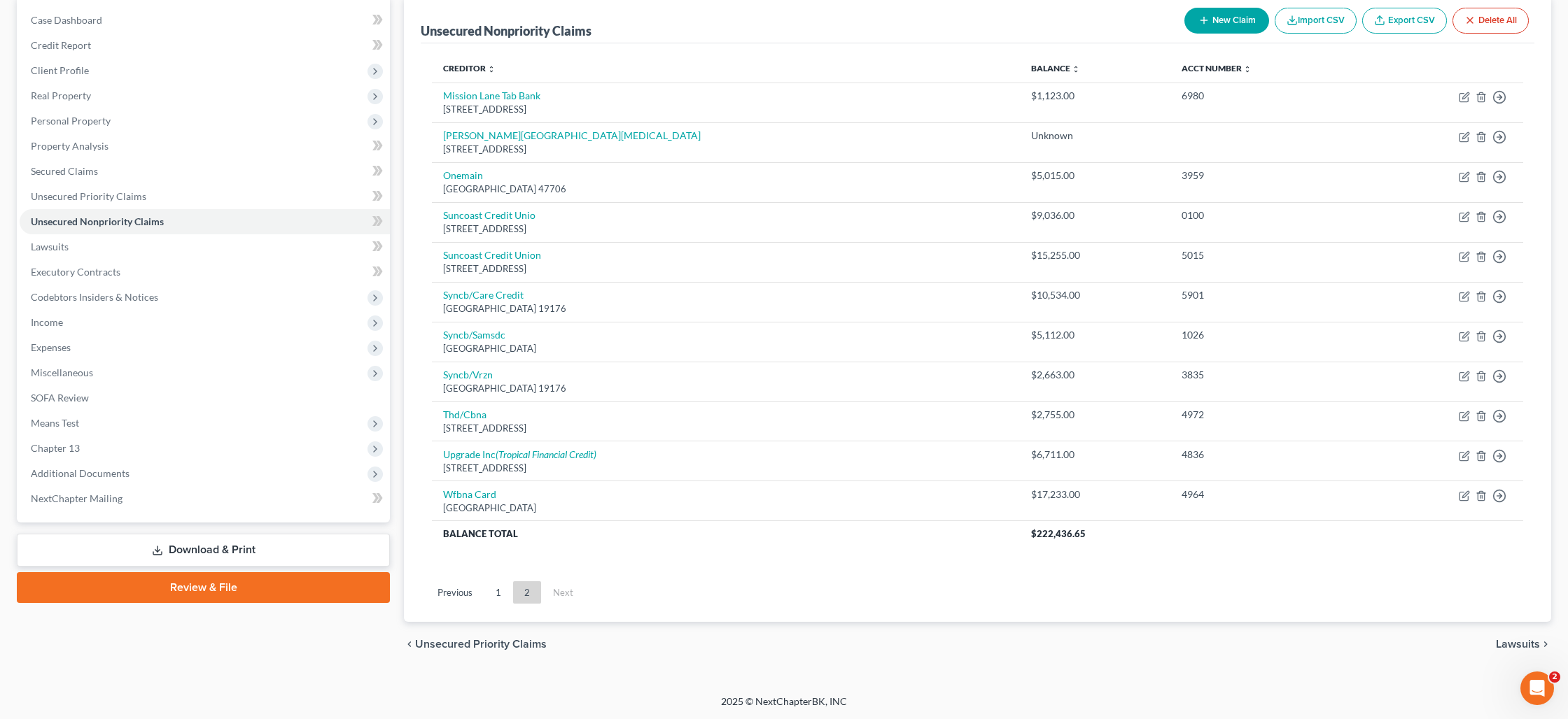
click at [1227, 18] on button "New Claim" at bounding box center [1226, 21] width 85 height 26
select select "2"
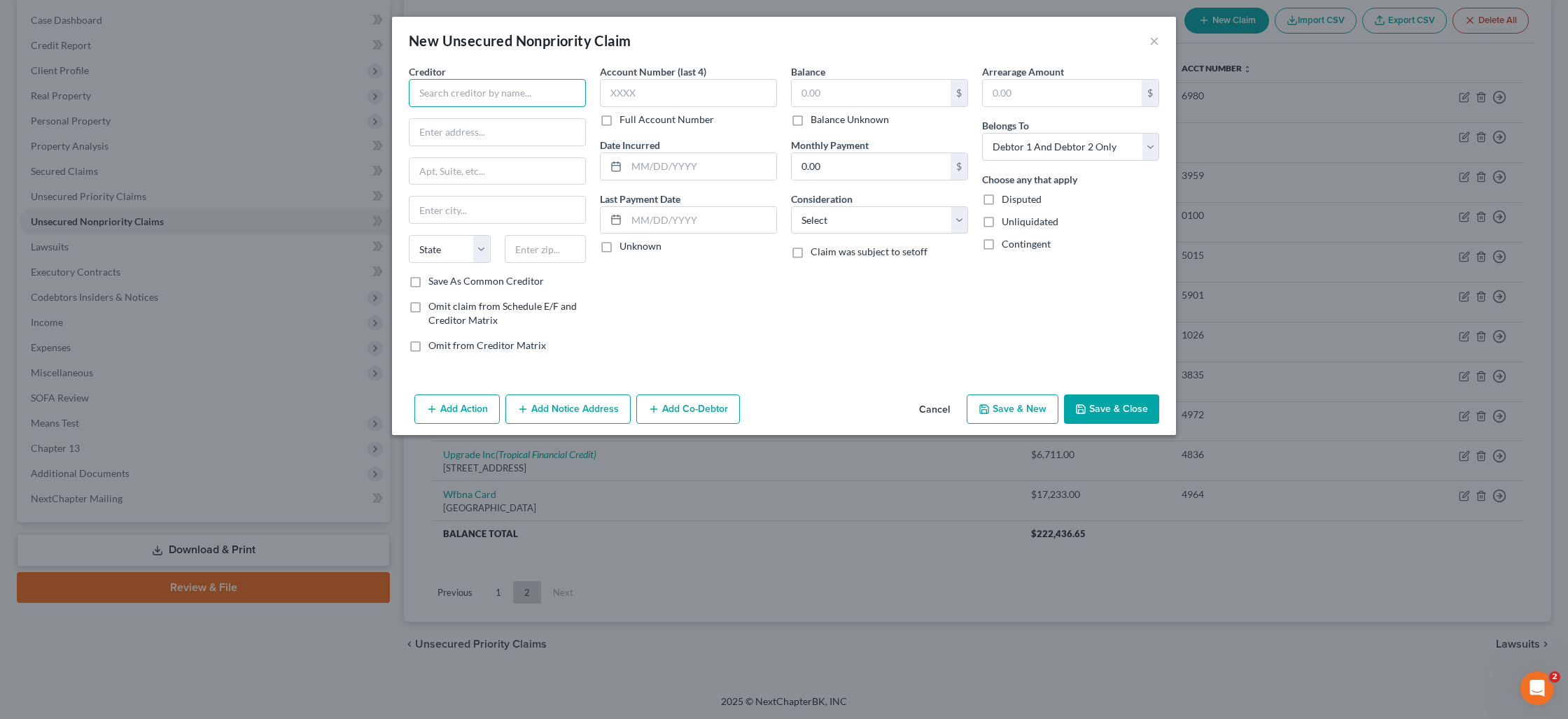
click at [505, 100] on input "text" at bounding box center [498, 93] width 177 height 28
type input "Xfinity"
click at [449, 136] on input "text" at bounding box center [497, 132] width 176 height 27
paste input "[STREET_ADDRESS][PERSON_NAME],"
click at [552, 133] on input "[STREET_ADDRESS][PERSON_NAME]," at bounding box center [497, 132] width 176 height 27
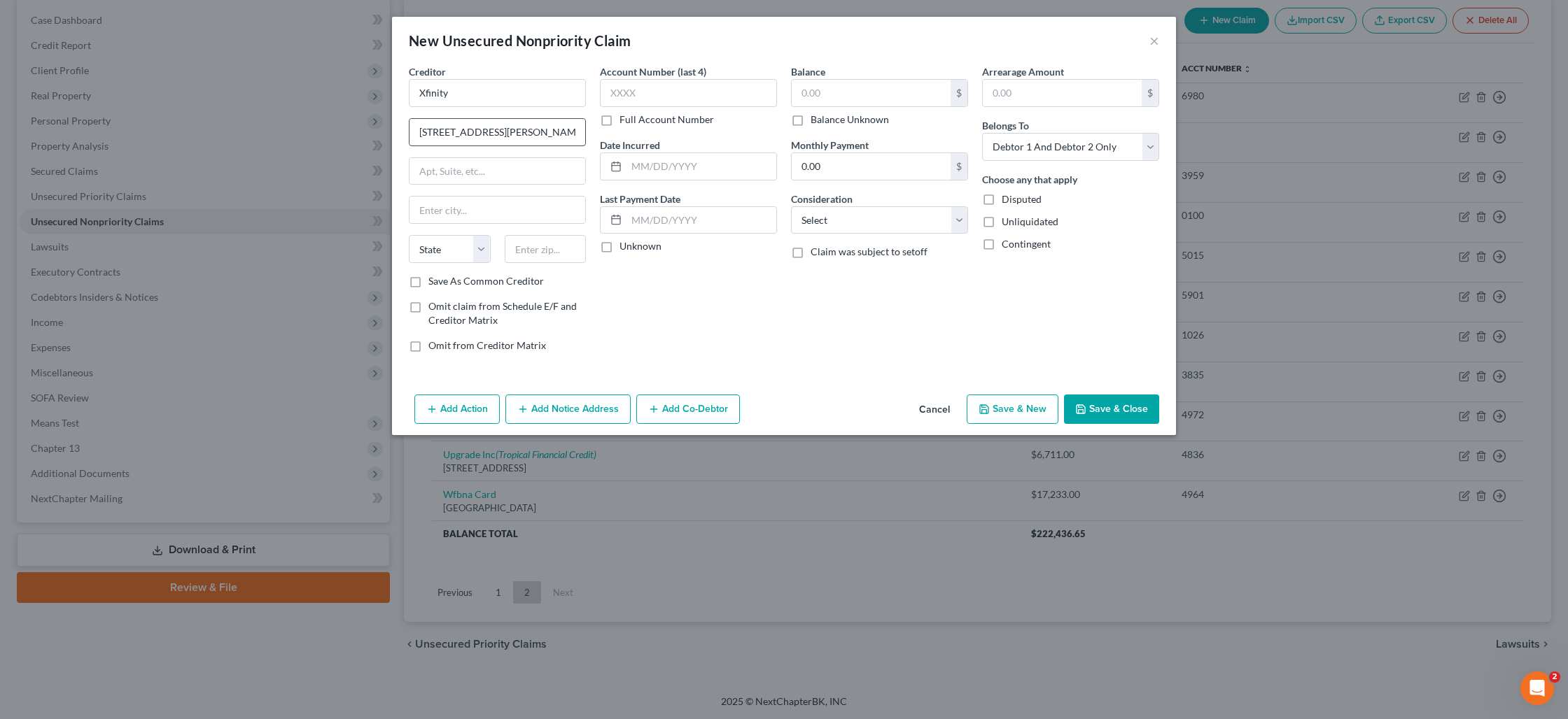
drag, startPoint x: 565, startPoint y: 134, endPoint x: 521, endPoint y: 133, distance: 44.0
click at [521, 133] on input "[STREET_ADDRESS][PERSON_NAME]," at bounding box center [497, 132] width 176 height 27
type input "[STREET_ADDRESS][PERSON_NAME]"
click at [515, 256] on input "text" at bounding box center [546, 249] width 82 height 28
click at [523, 250] on input "1903" at bounding box center [546, 249] width 82 height 28
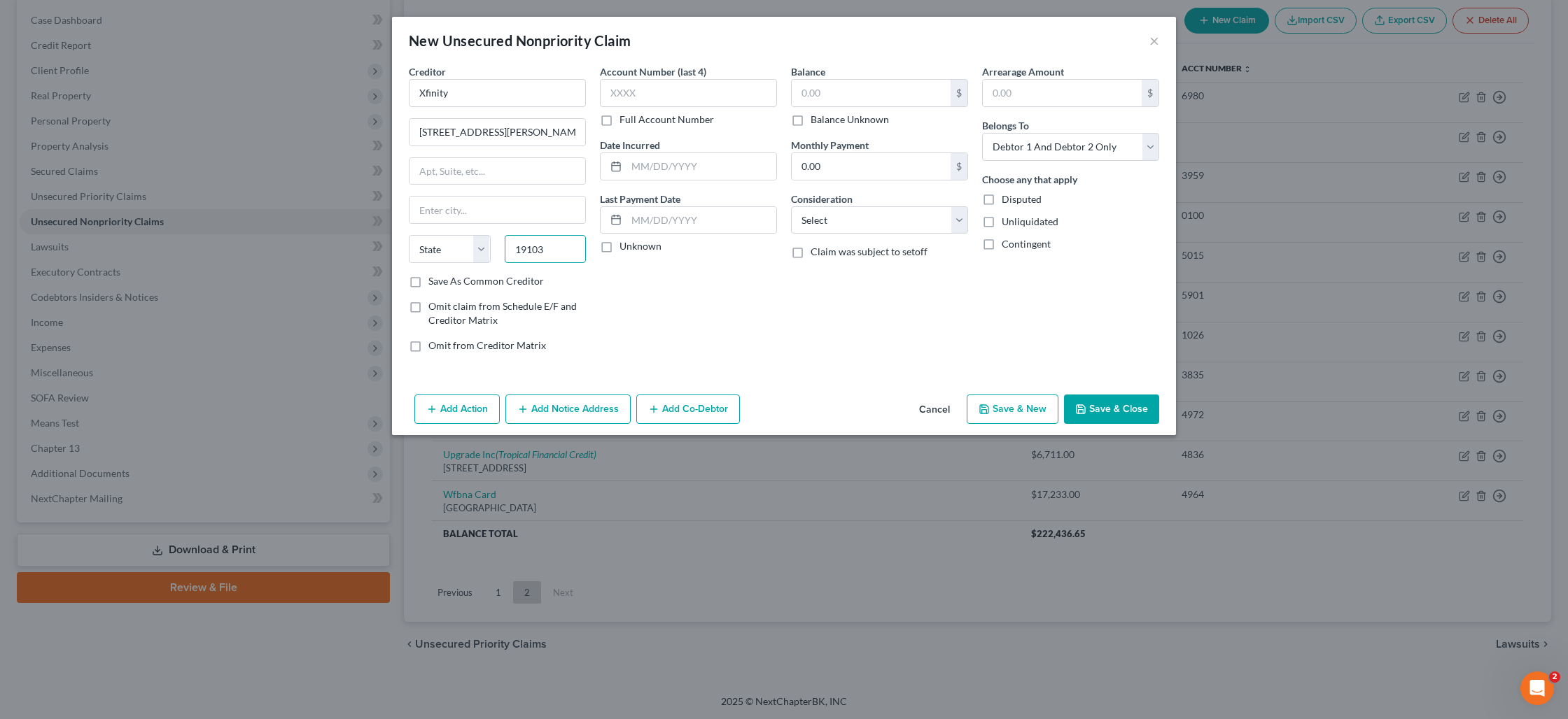
type input "19103"
type input "[GEOGRAPHIC_DATA]"
select select "39"
click at [829, 99] on input "text" at bounding box center [871, 93] width 159 height 27
type input "750"
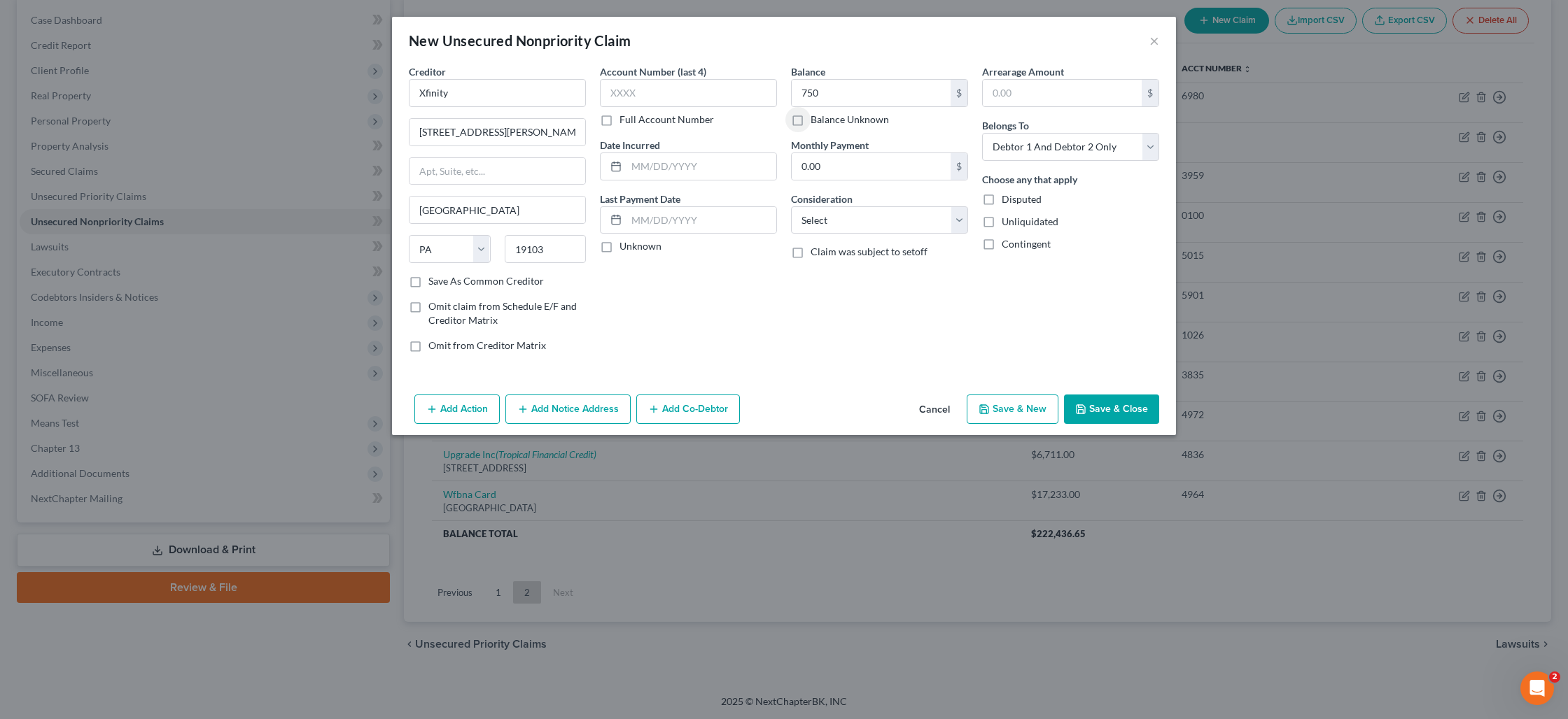
click at [1116, 411] on button "Save & Close" at bounding box center [1111, 409] width 95 height 30
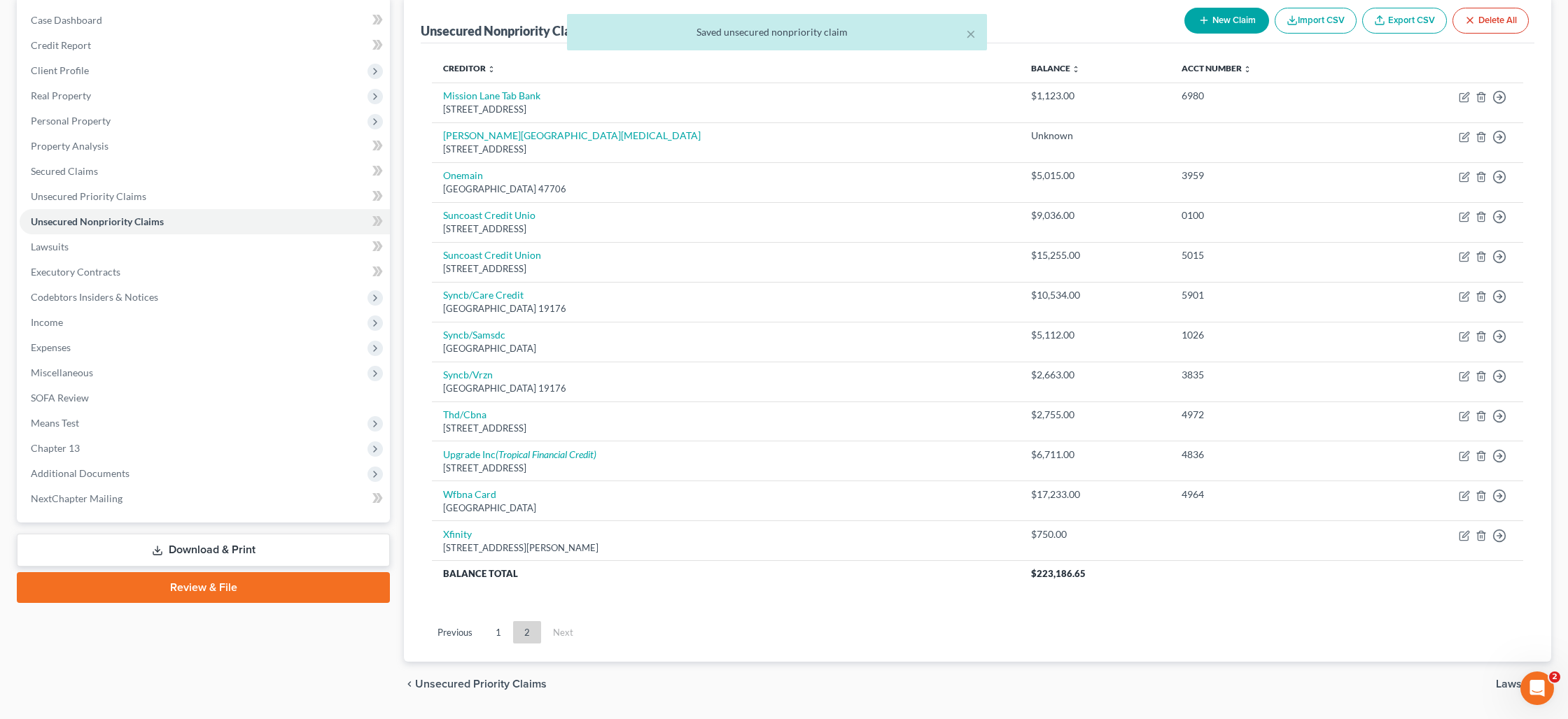
scroll to position [137, 0]
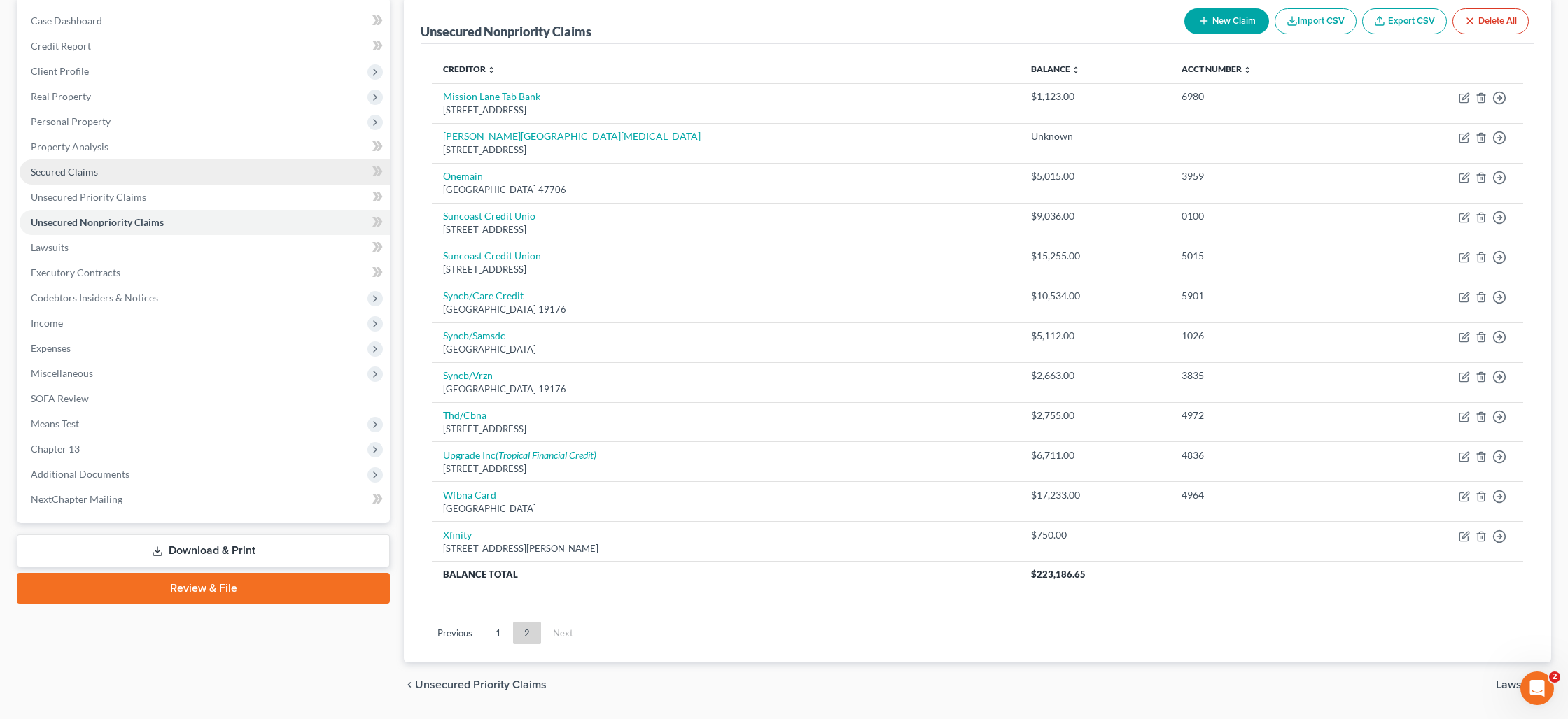
click at [83, 178] on link "Secured Claims" at bounding box center [205, 171] width 370 height 25
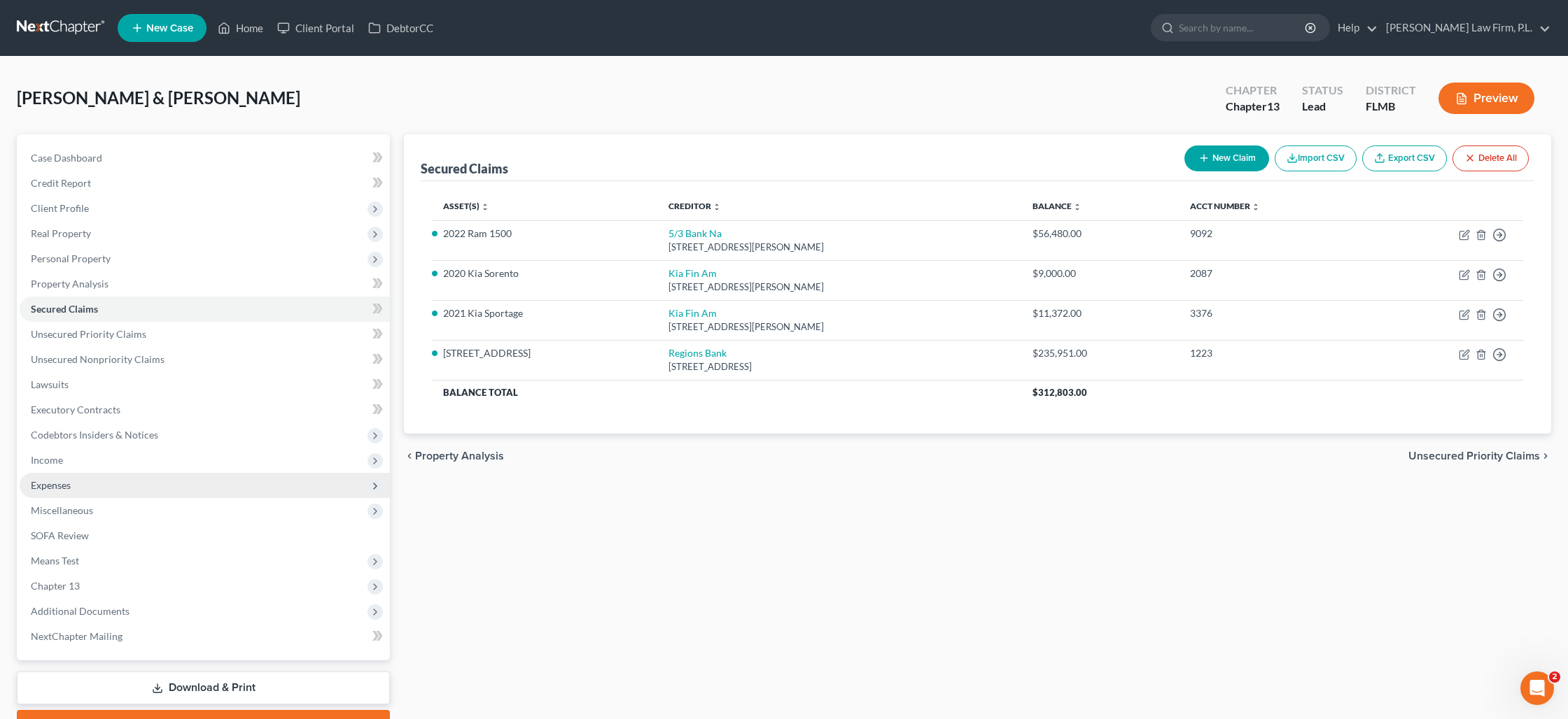
click at [80, 491] on span "Expenses" at bounding box center [205, 485] width 370 height 25
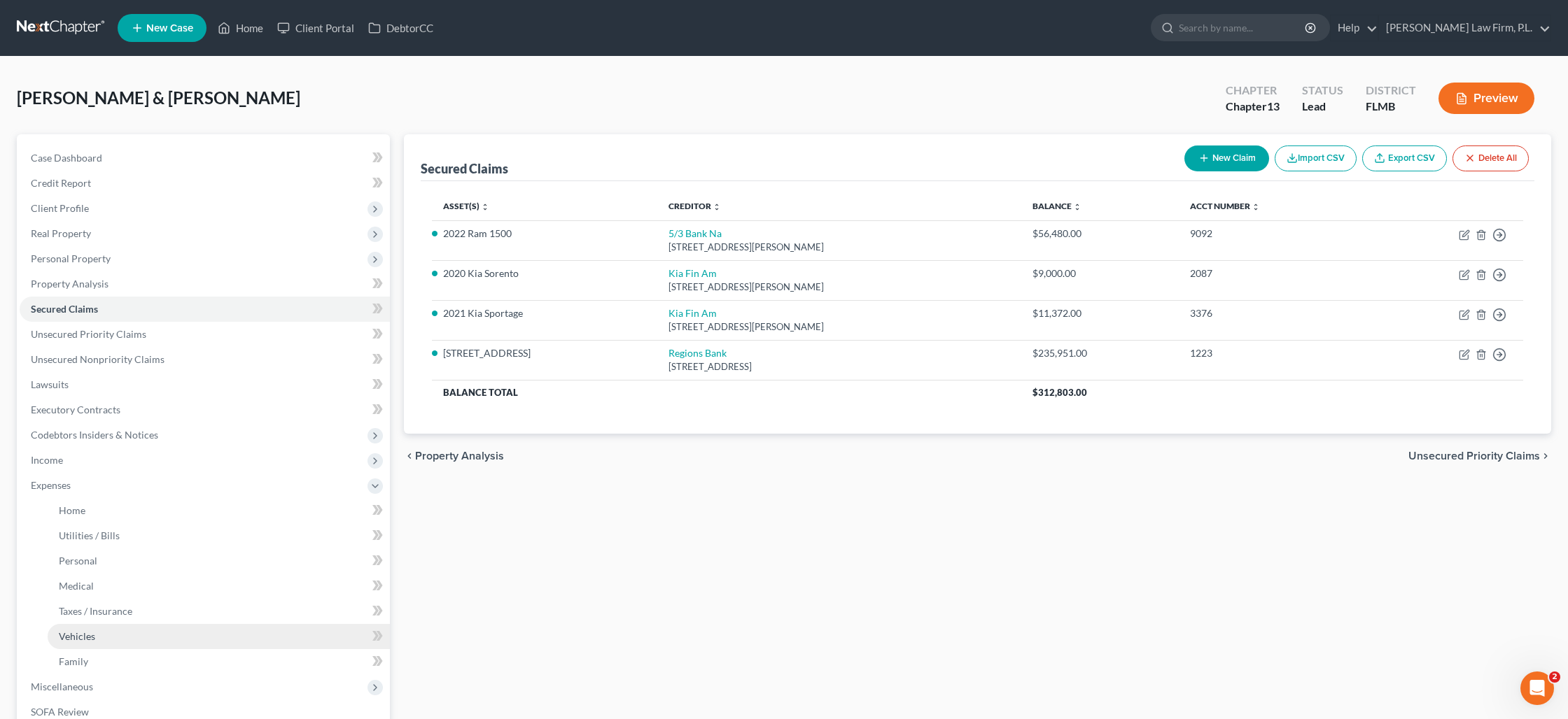
click at [99, 639] on link "Vehicles" at bounding box center [218, 636] width 342 height 25
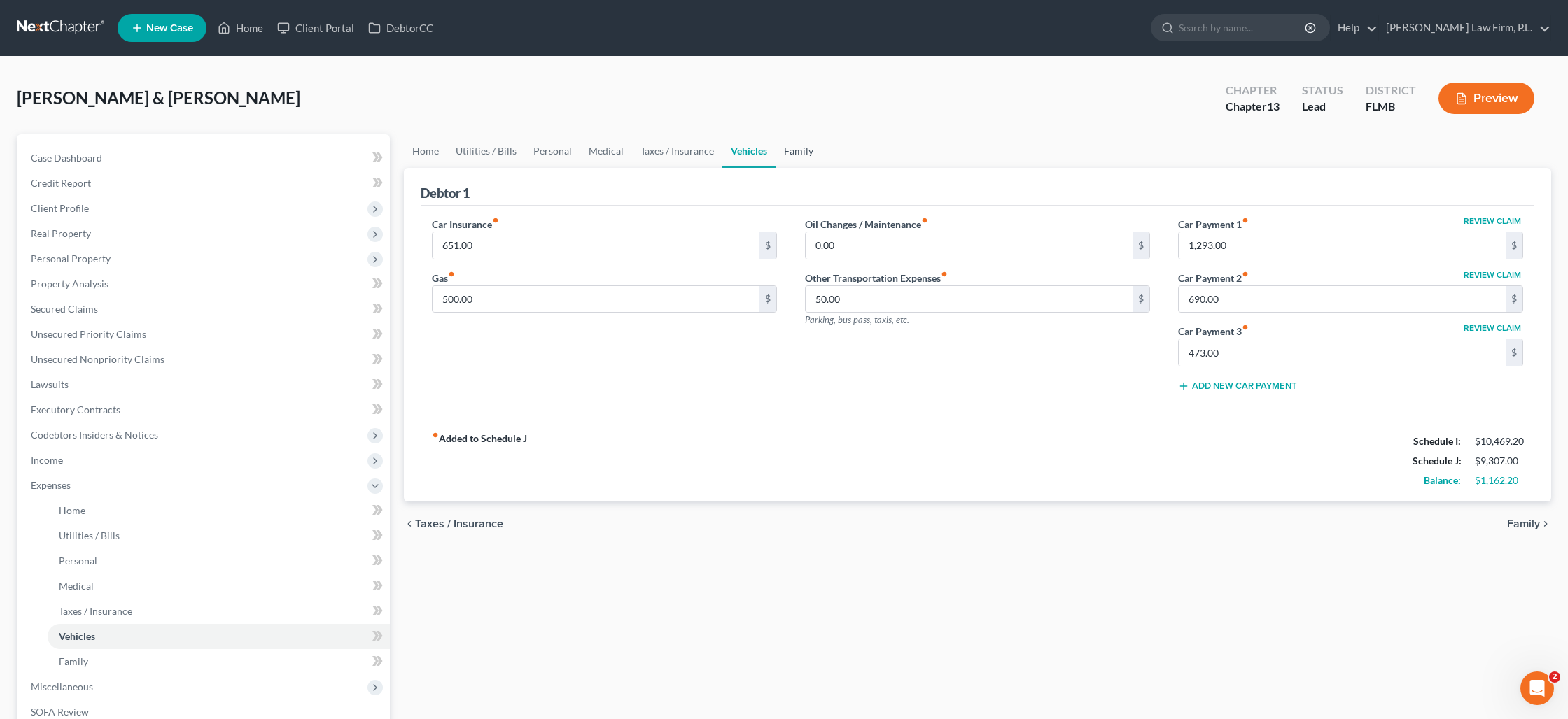
click at [788, 155] on link "Family" at bounding box center [798, 151] width 46 height 34
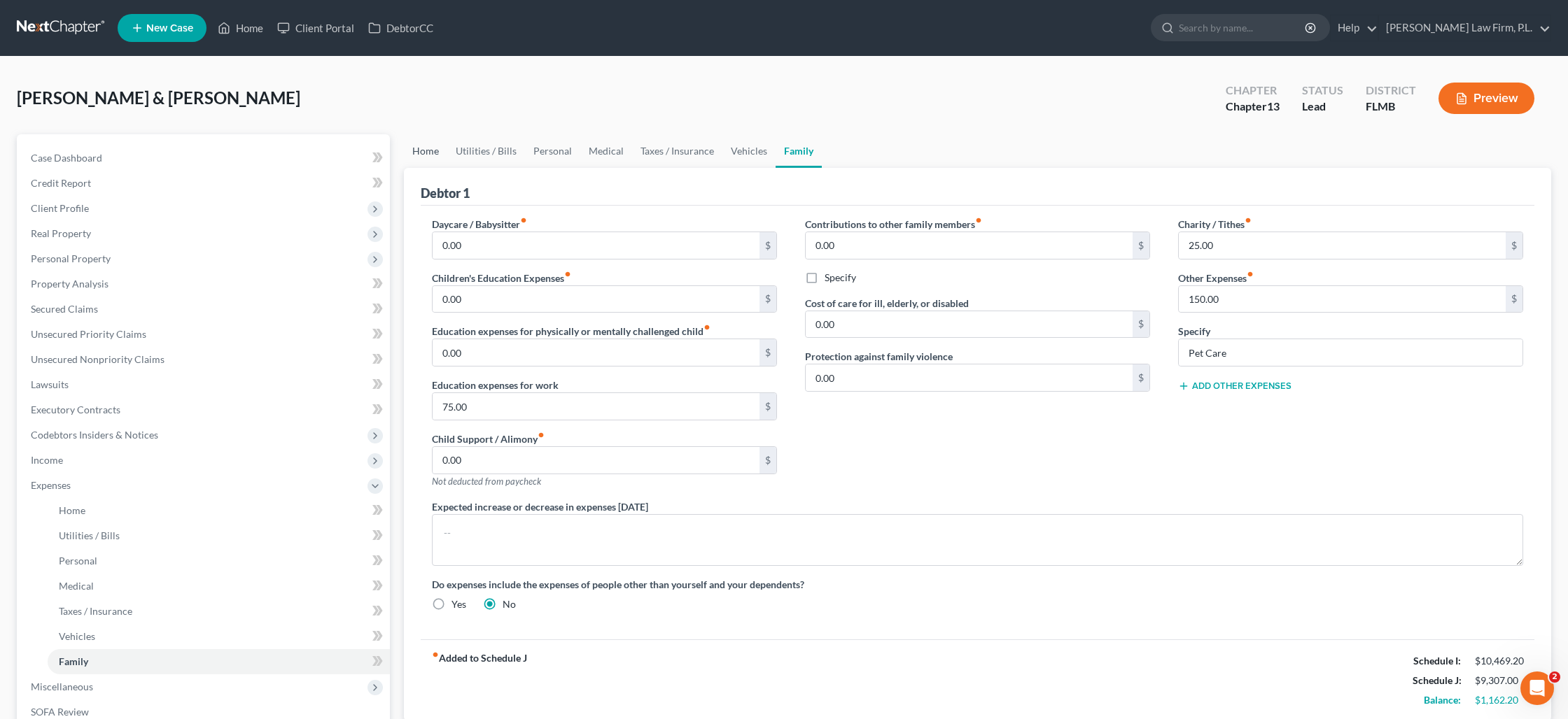
click at [413, 151] on link "Home" at bounding box center [425, 151] width 43 height 34
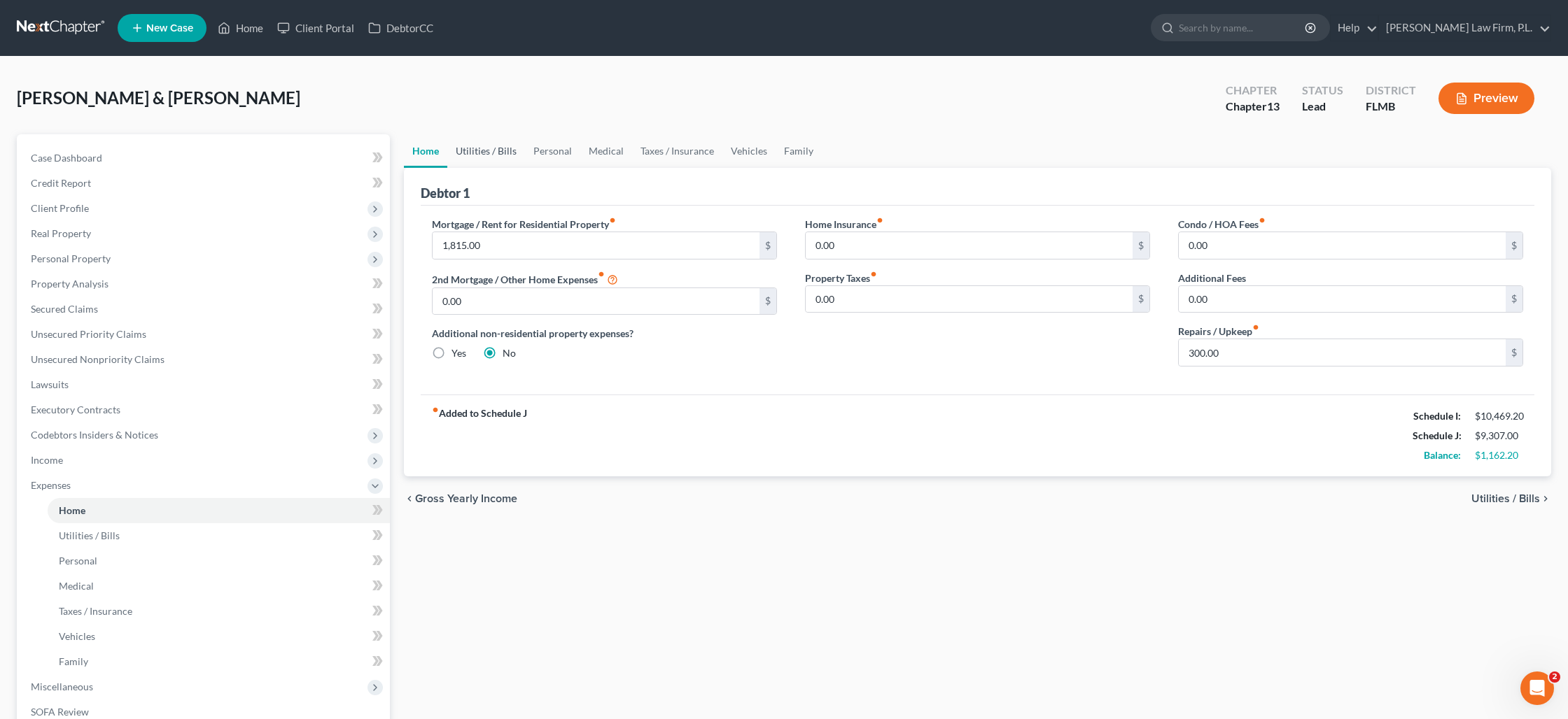
click at [490, 148] on link "Utilities / Bills" at bounding box center [486, 151] width 77 height 34
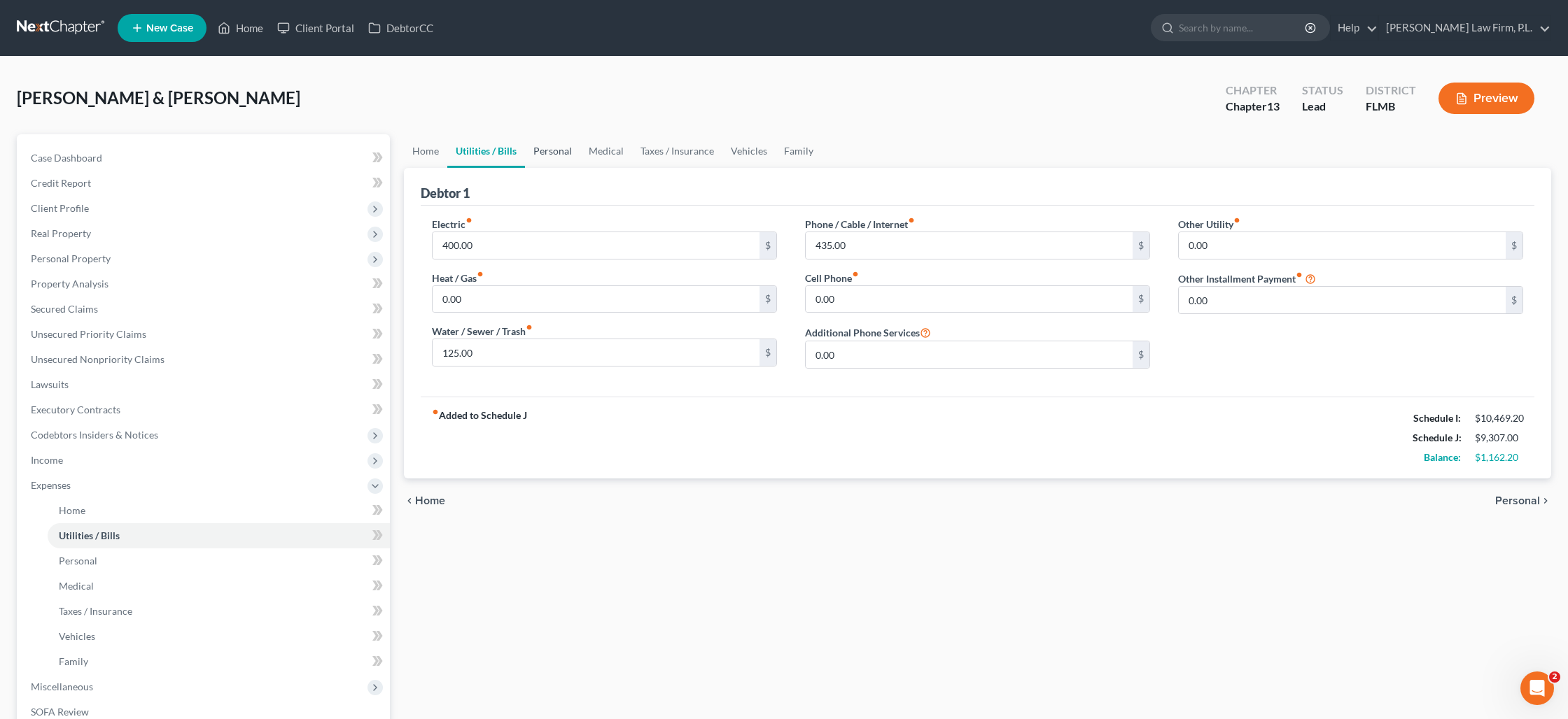
click at [559, 156] on link "Personal" at bounding box center [552, 151] width 56 height 34
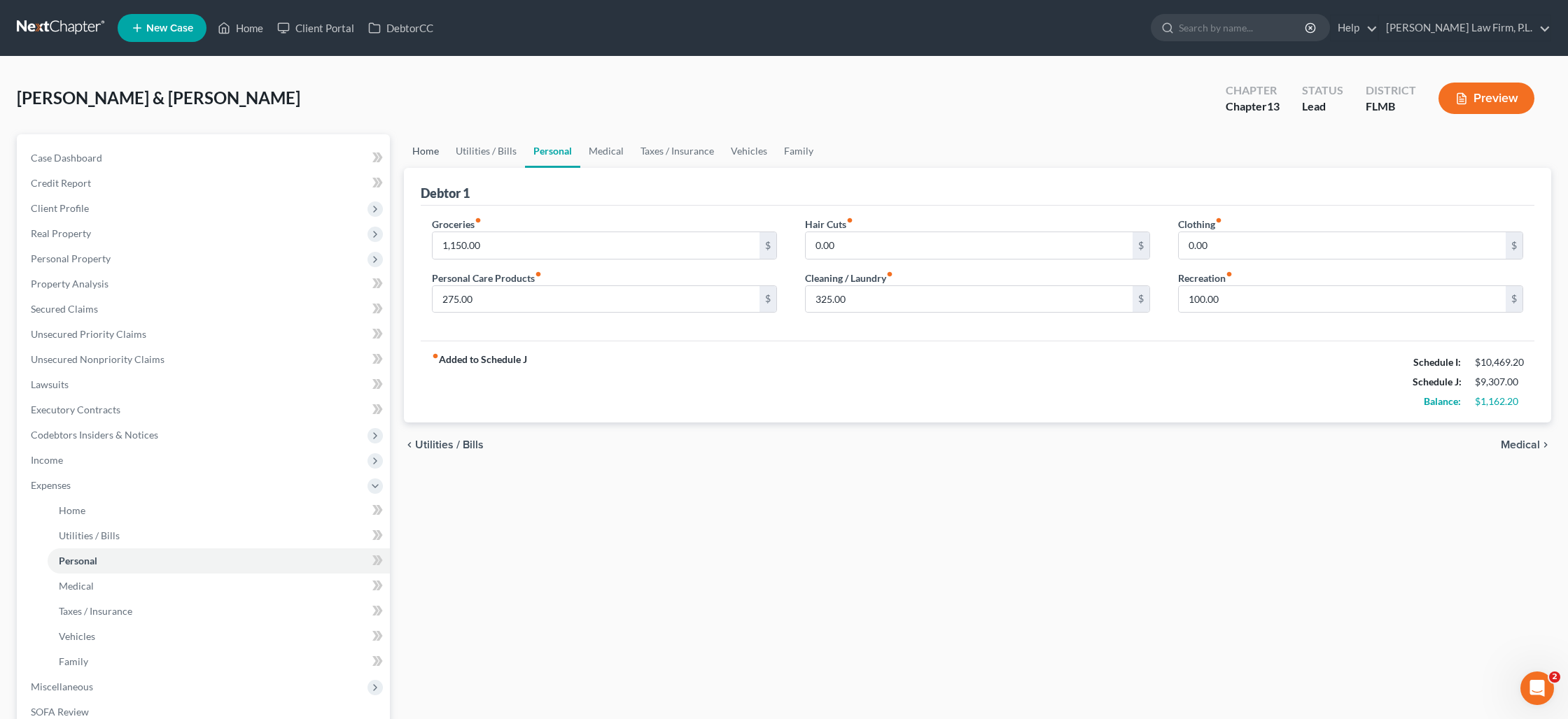
click at [436, 151] on link "Home" at bounding box center [425, 151] width 43 height 34
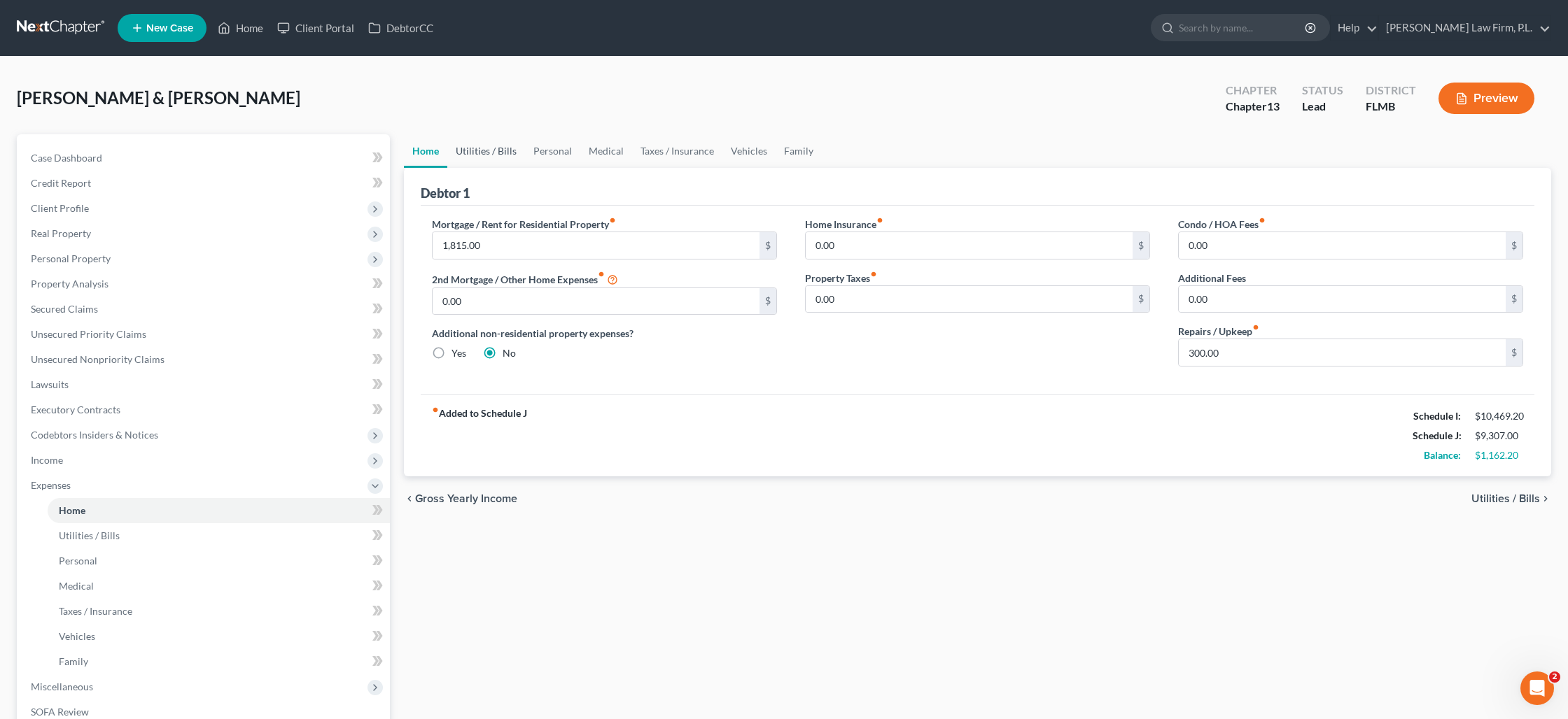
click at [470, 151] on link "Utilities / Bills" at bounding box center [486, 151] width 77 height 34
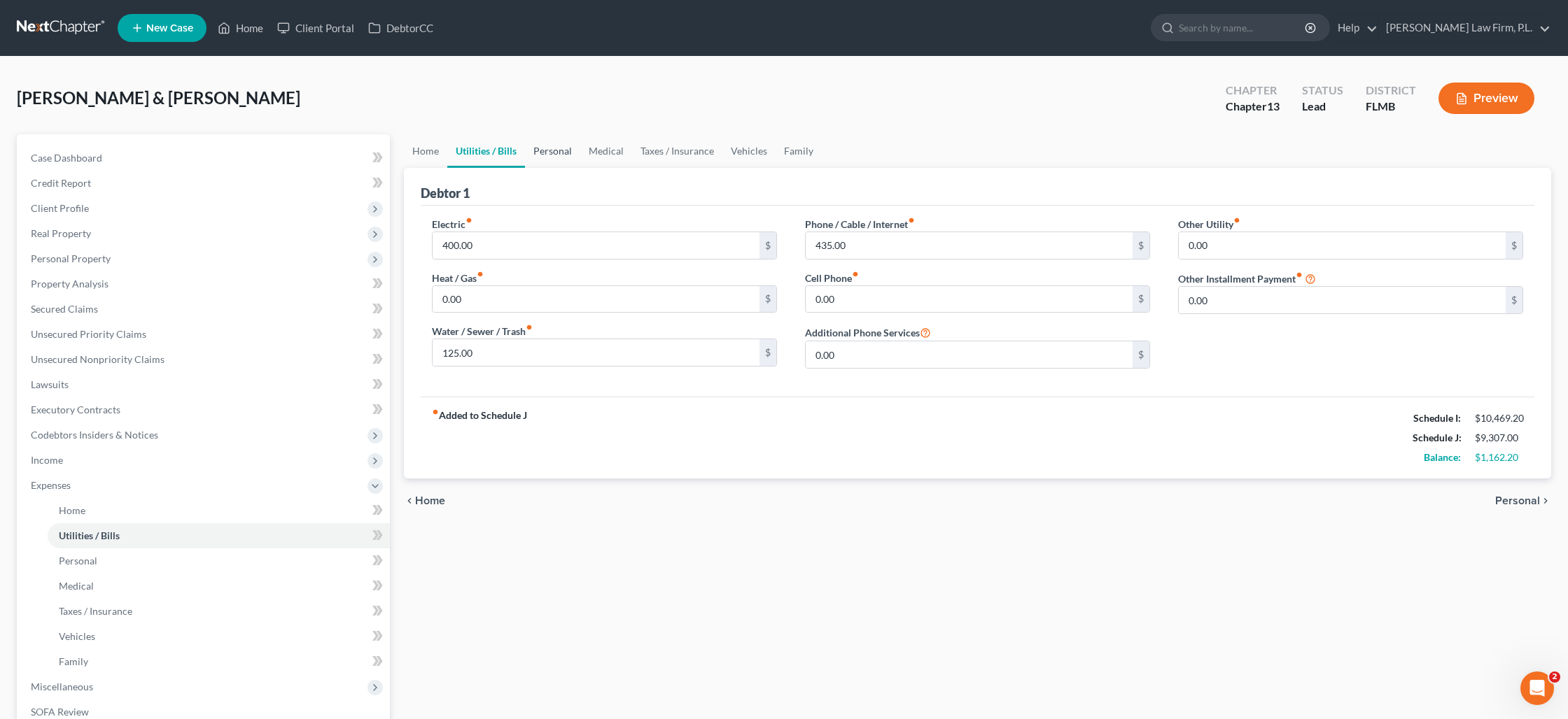
click at [543, 153] on link "Personal" at bounding box center [552, 151] width 56 height 34
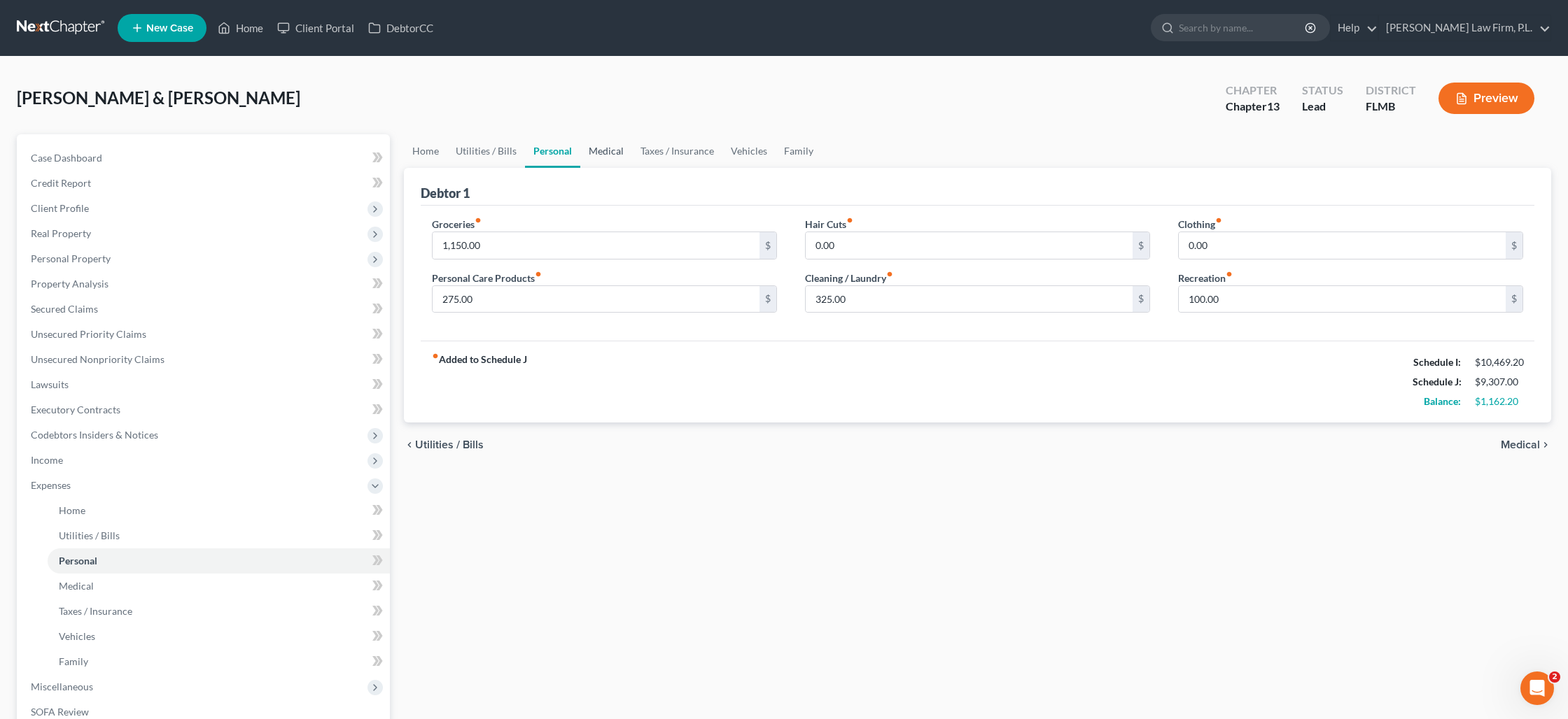
click at [617, 151] on link "Medical" at bounding box center [606, 151] width 52 height 34
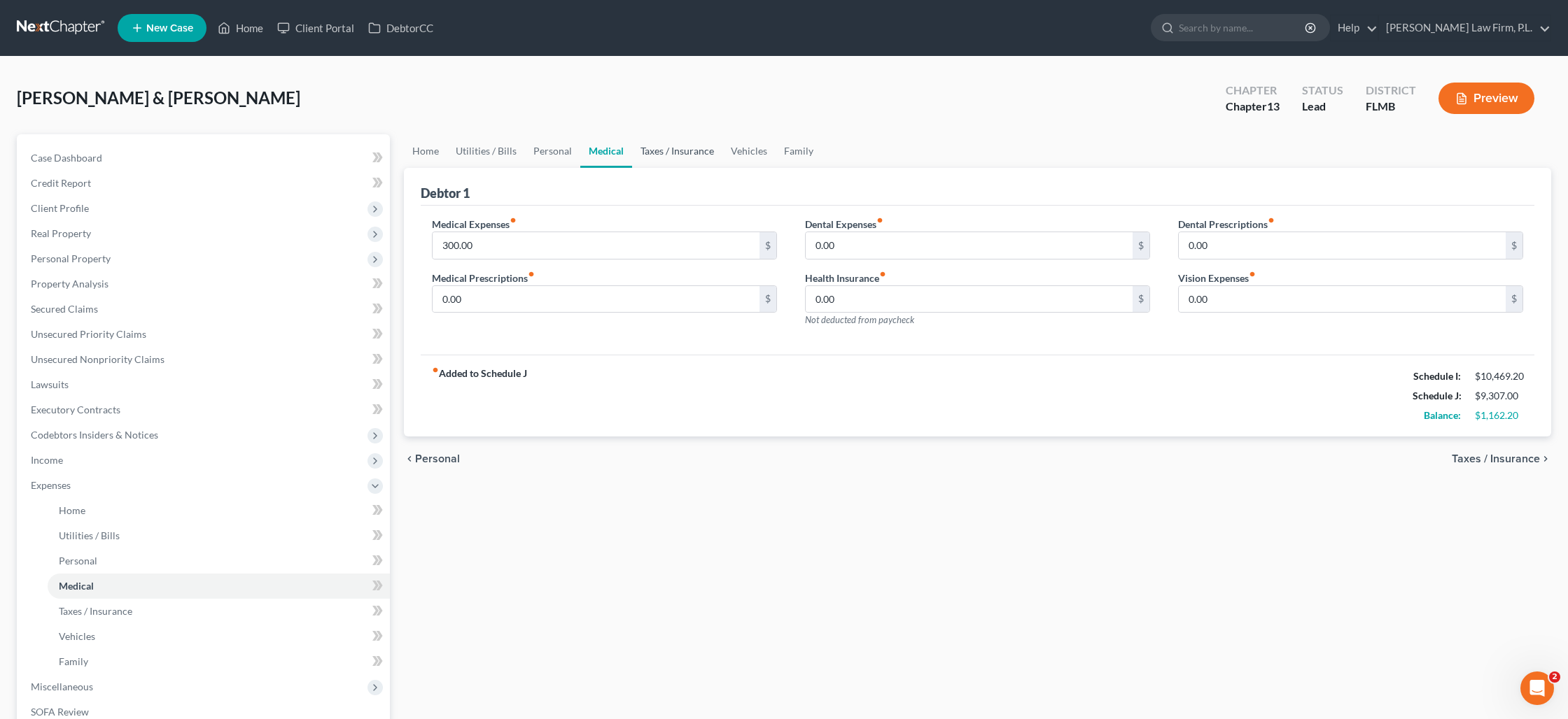
click at [660, 151] on link "Taxes / Insurance" at bounding box center [677, 151] width 90 height 34
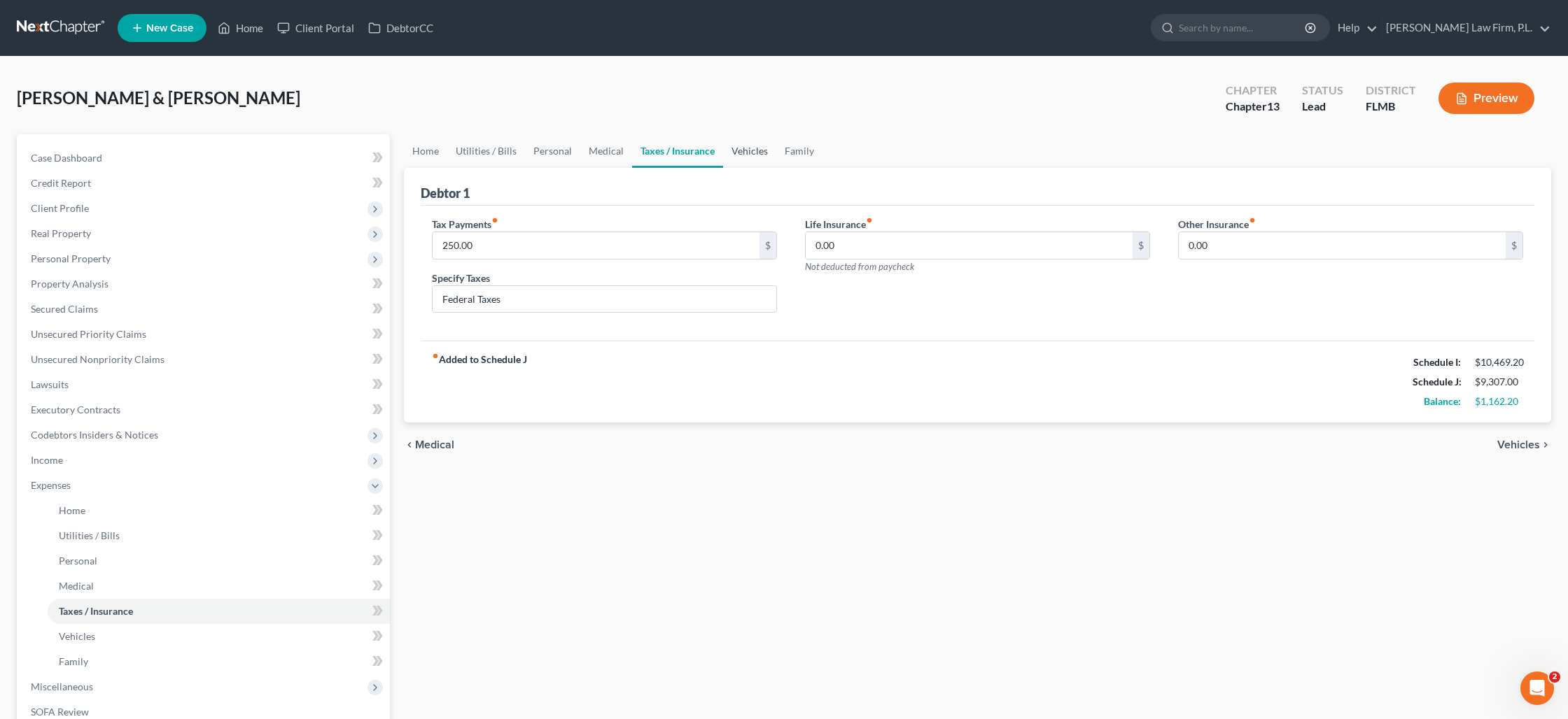
click at [744, 155] on link "Vehicles" at bounding box center [750, 151] width 53 height 34
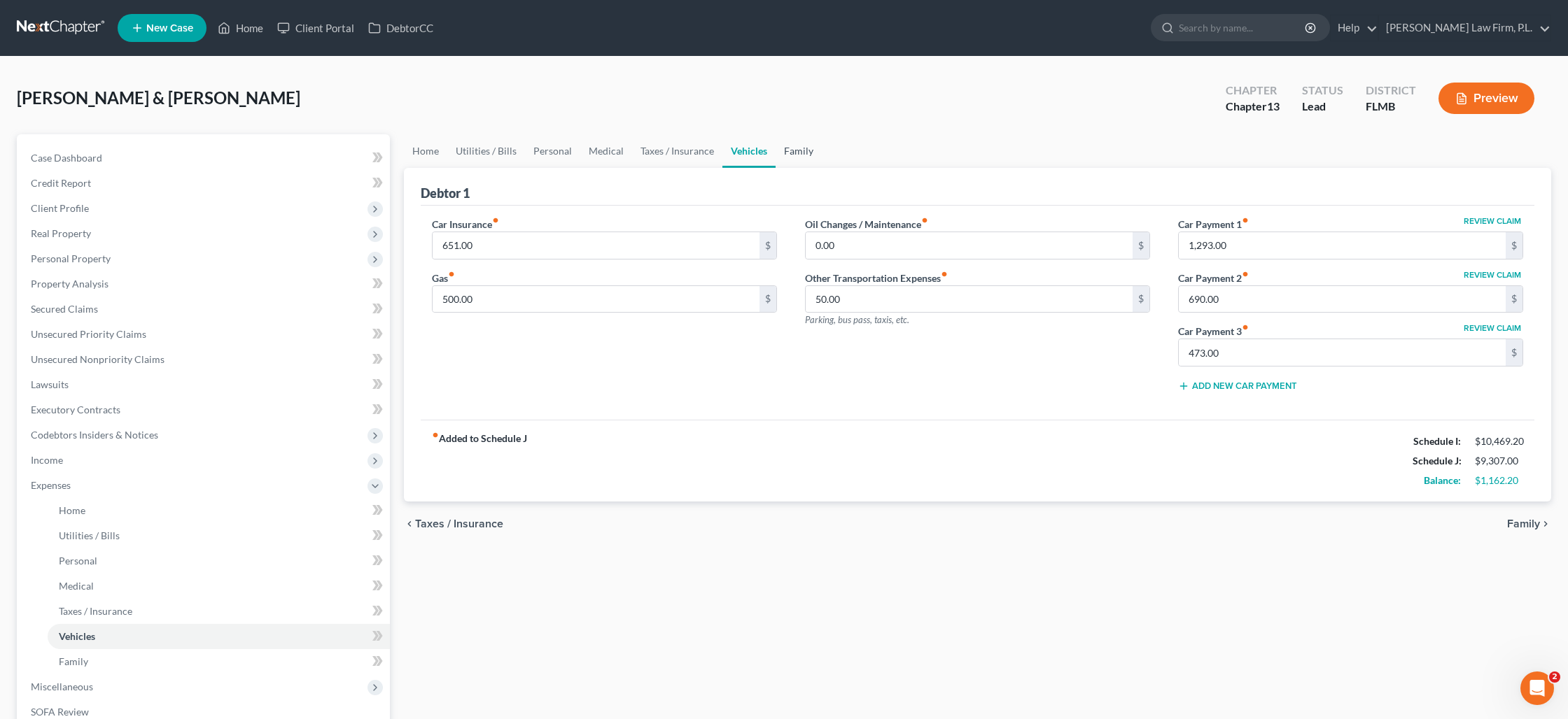
click at [790, 156] on link "Family" at bounding box center [798, 151] width 46 height 34
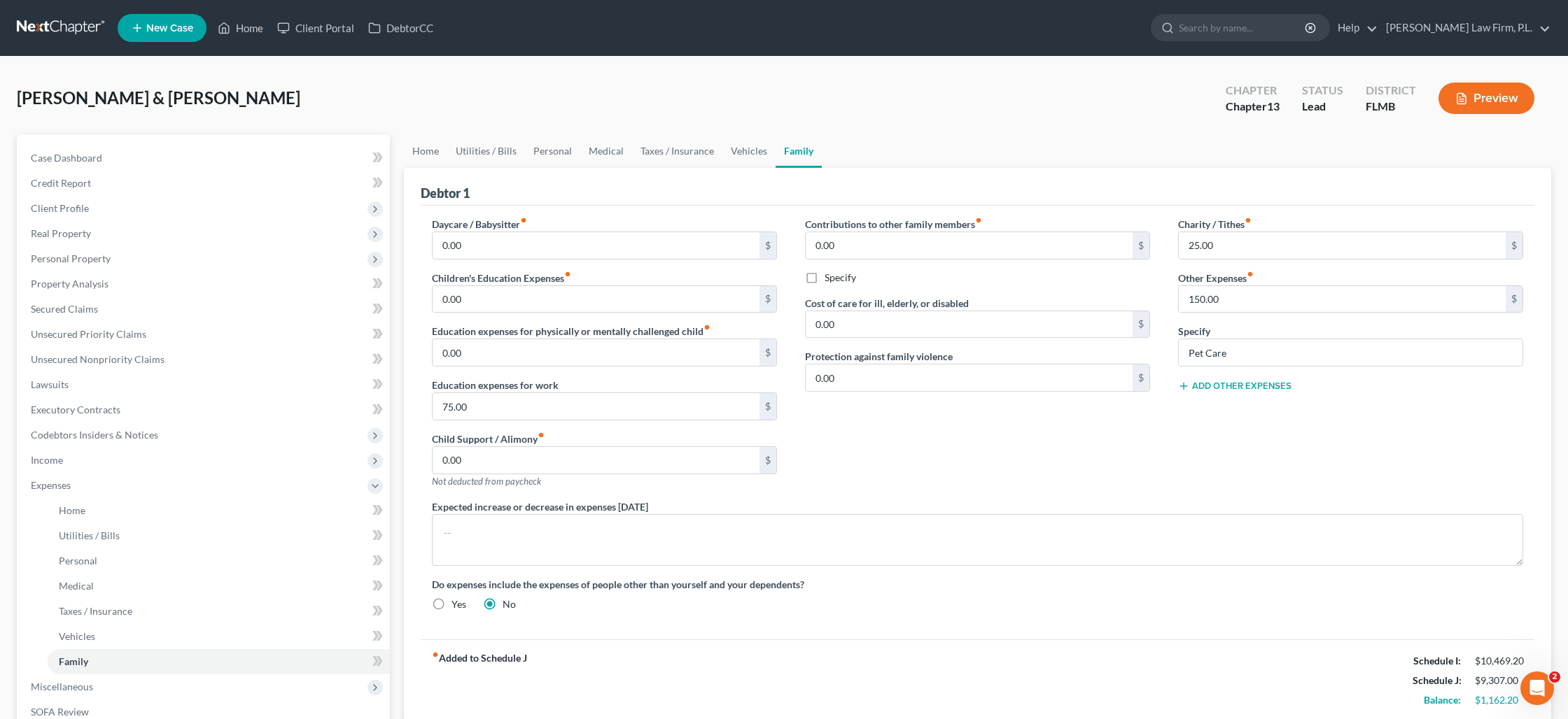
click at [1276, 385] on button "Add Other Expenses" at bounding box center [1235, 386] width 114 height 11
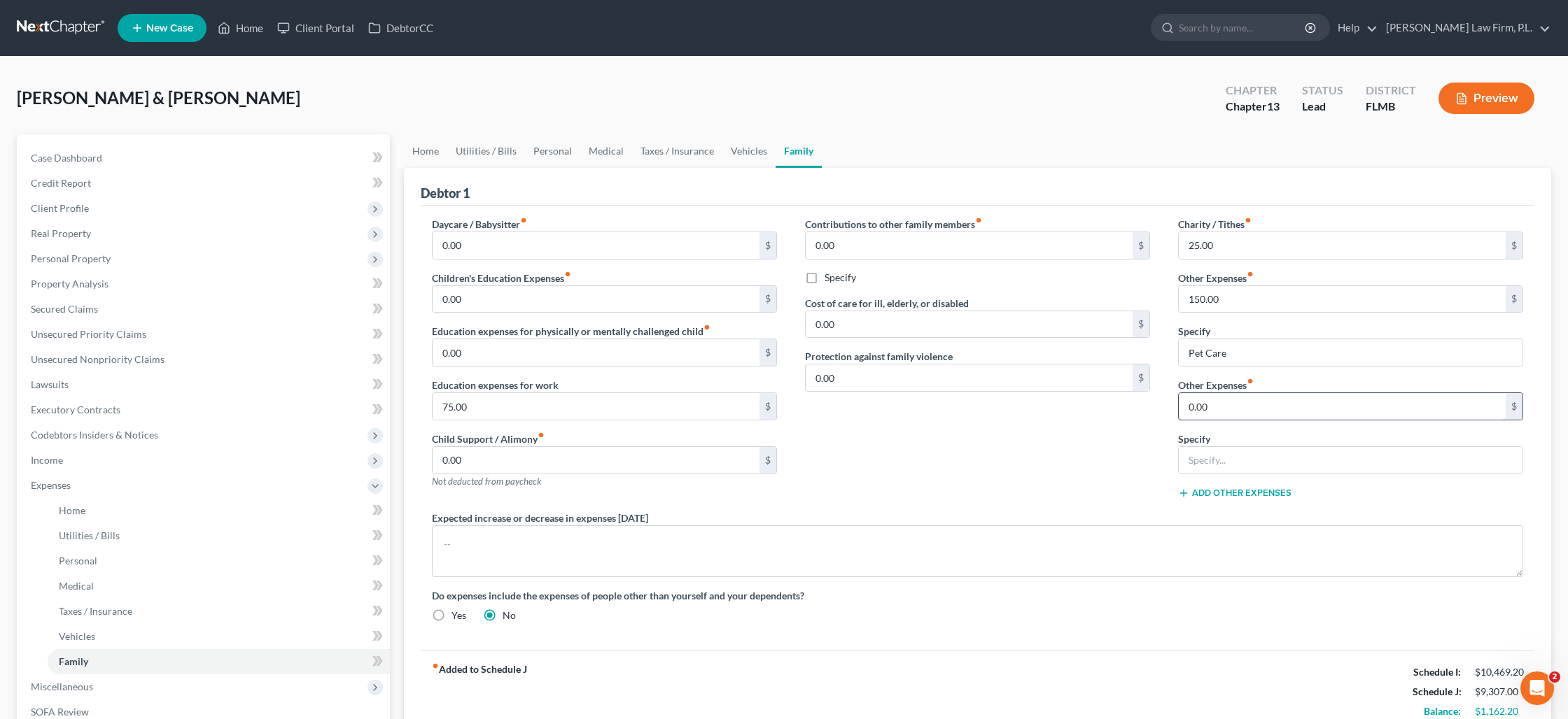
click at [1255, 411] on input "0.00" at bounding box center [1342, 406] width 327 height 27
type input "900"
click at [1217, 459] on input "text" at bounding box center [1350, 460] width 344 height 27
click at [751, 147] on link "Vehicles" at bounding box center [749, 151] width 53 height 34
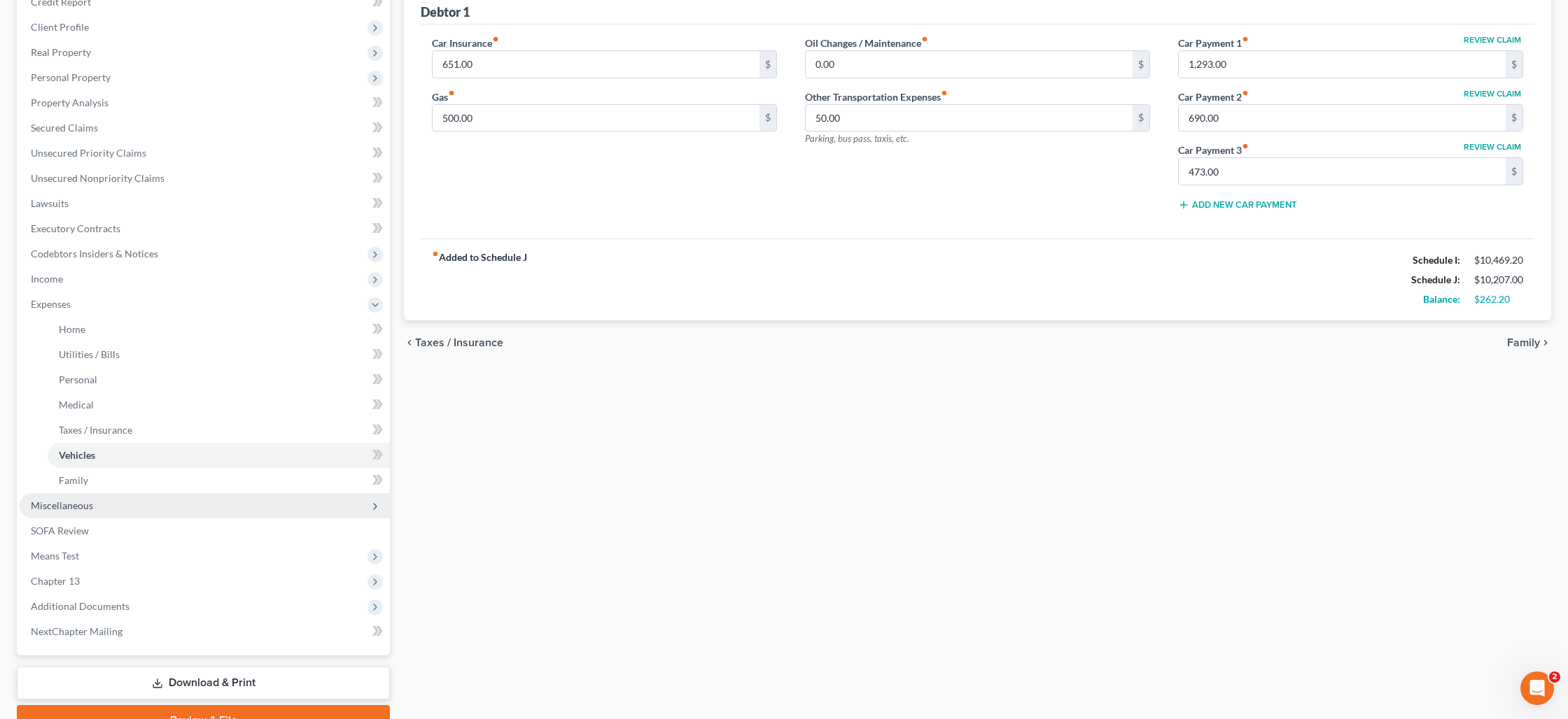
scroll to position [184, 0]
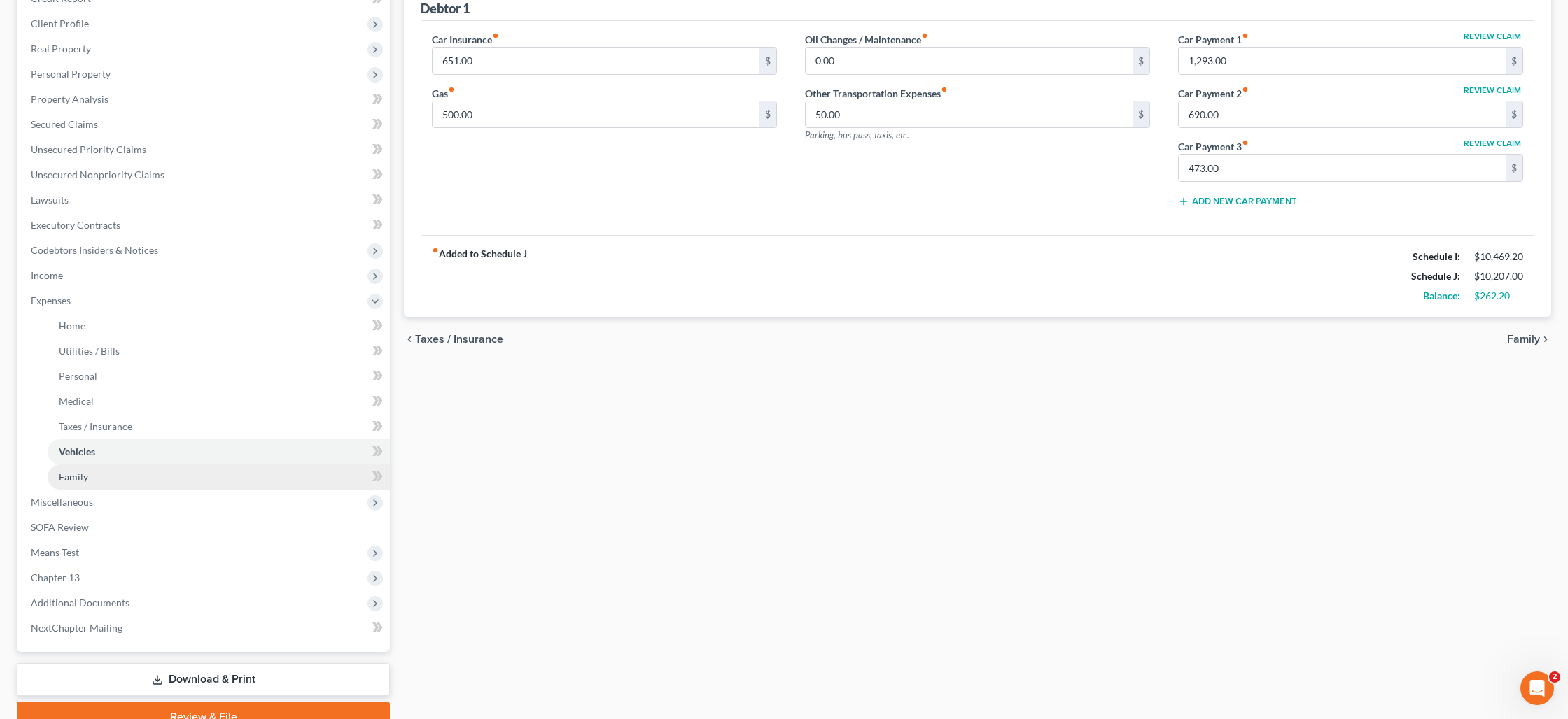
click at [155, 484] on link "Family" at bounding box center [218, 477] width 342 height 25
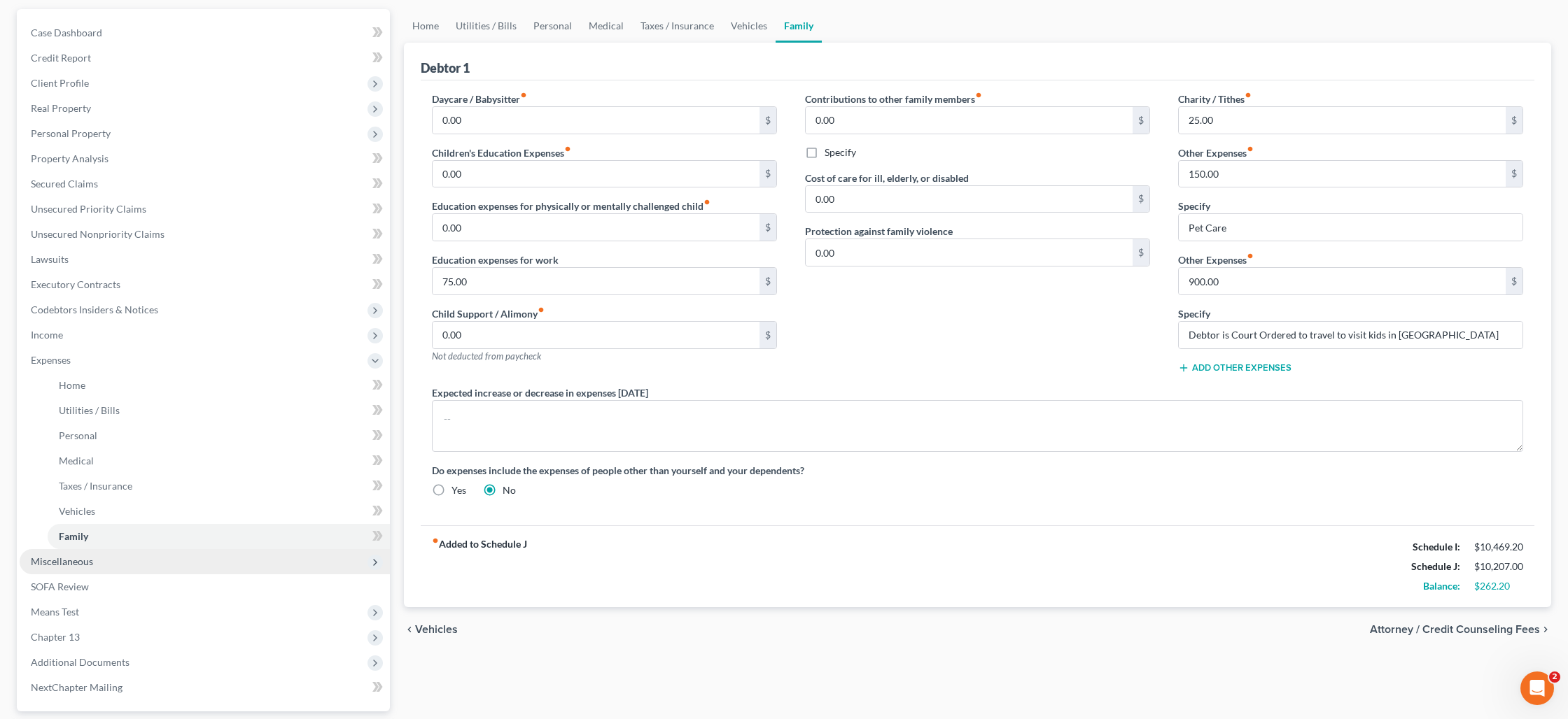
scroll to position [151, 0]
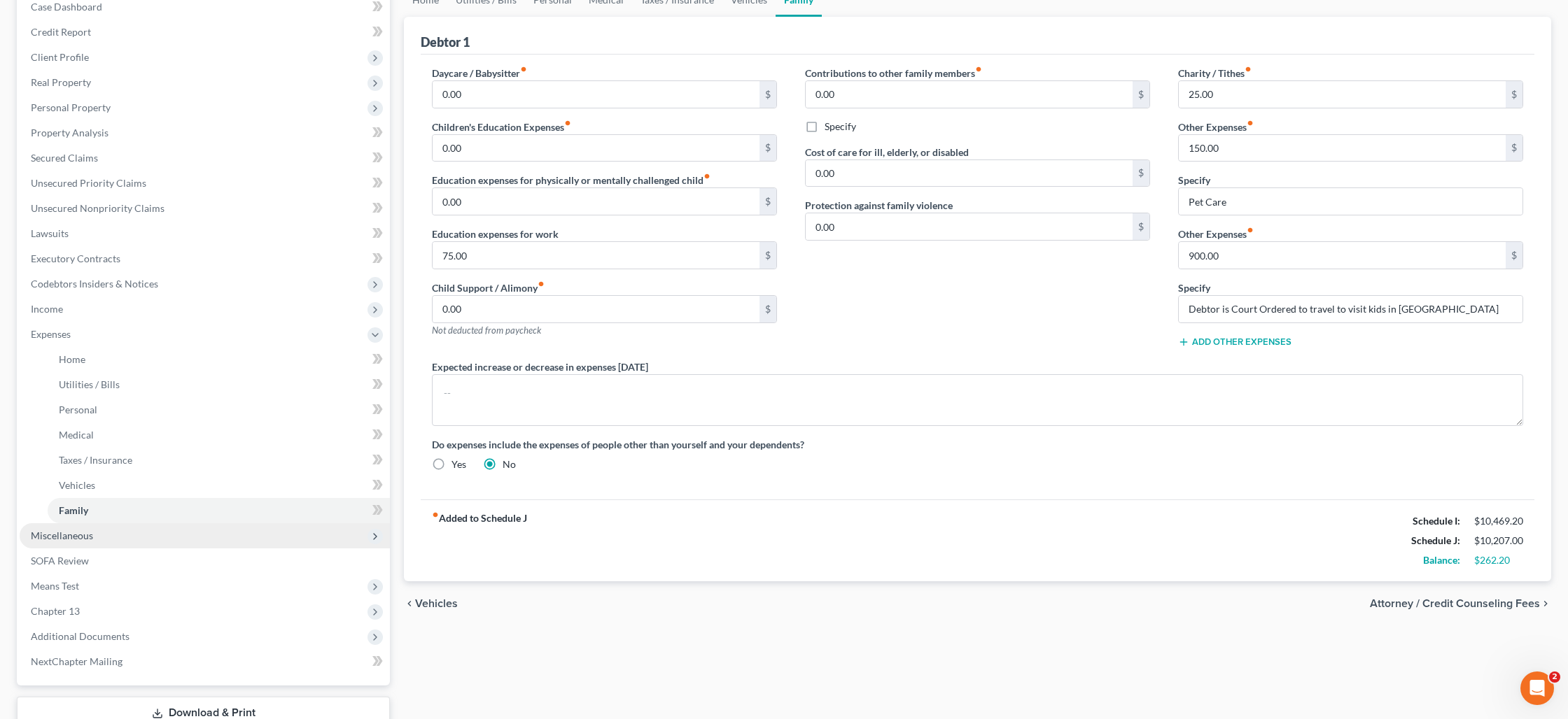
click at [114, 531] on span "Miscellaneous" at bounding box center [205, 535] width 370 height 25
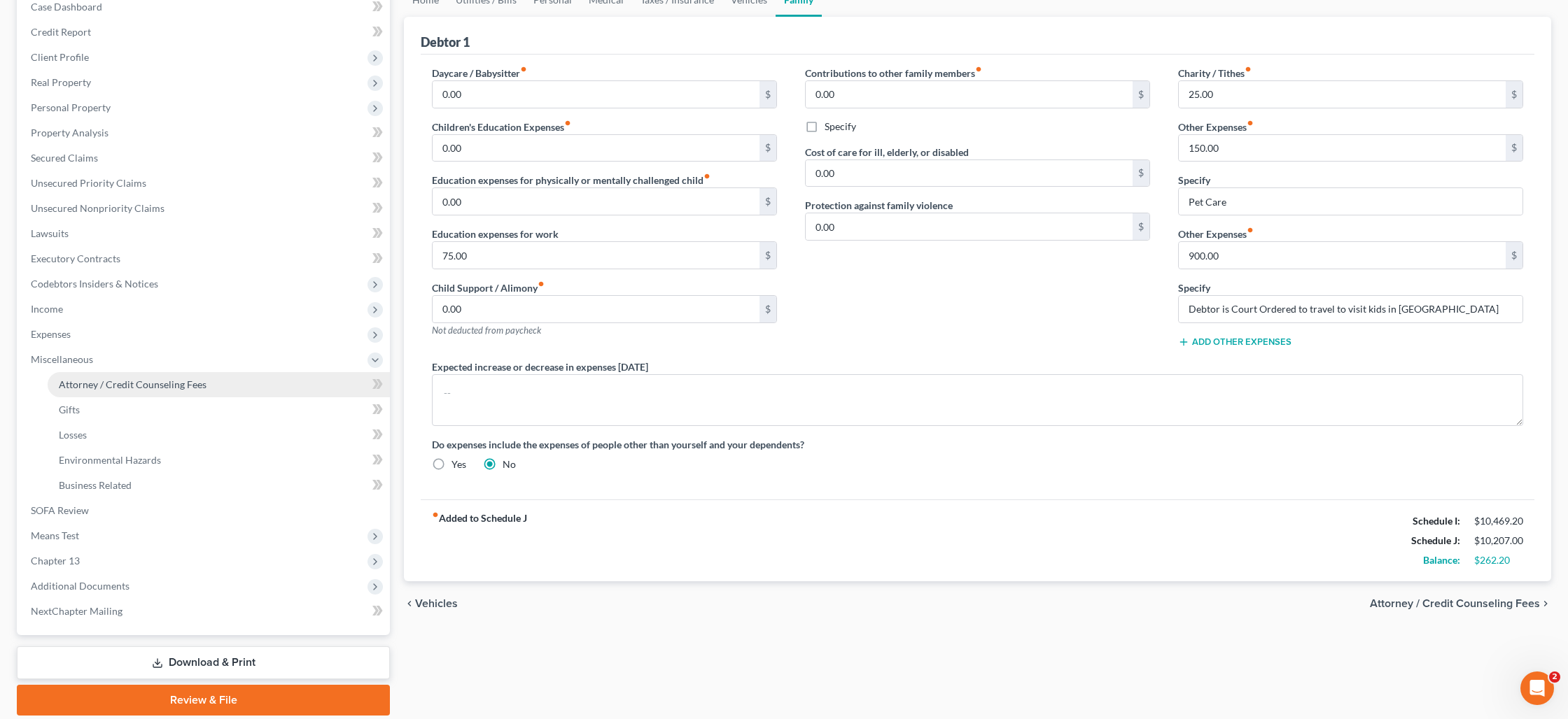
click at [160, 390] on span "Attorney / Credit Counseling Fees" at bounding box center [132, 384] width 147 height 12
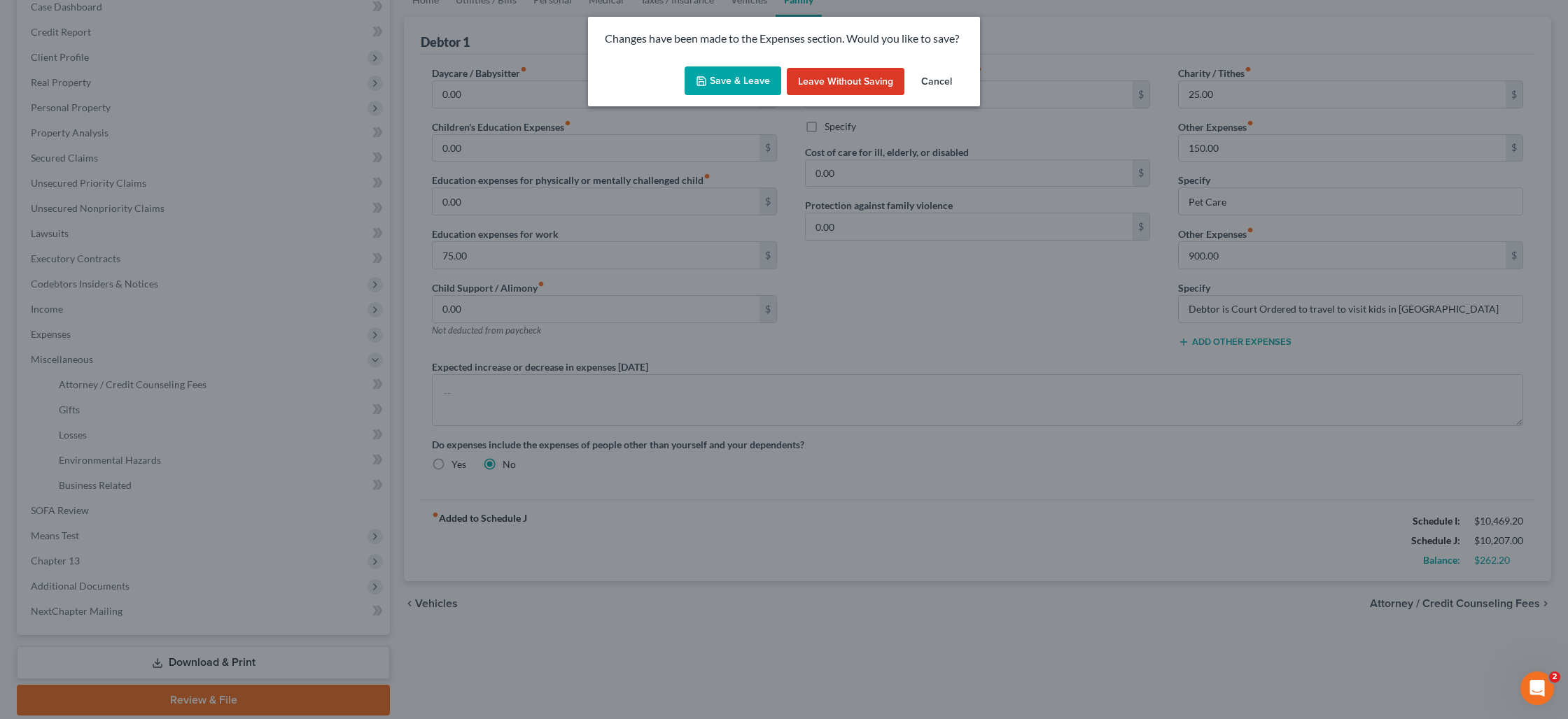
click at [753, 88] on button "Save & Leave" at bounding box center [733, 81] width 97 height 30
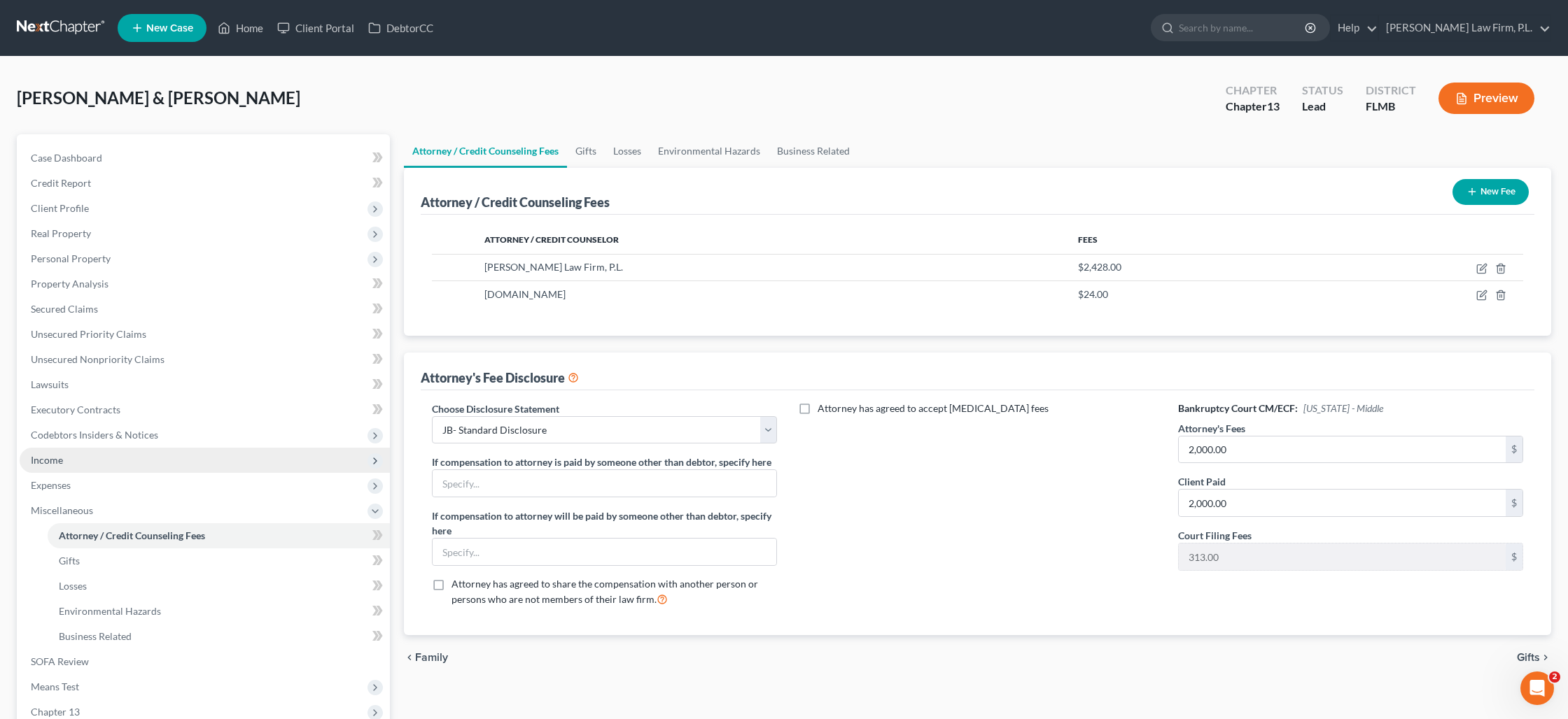
click at [137, 455] on span "Income" at bounding box center [205, 460] width 370 height 25
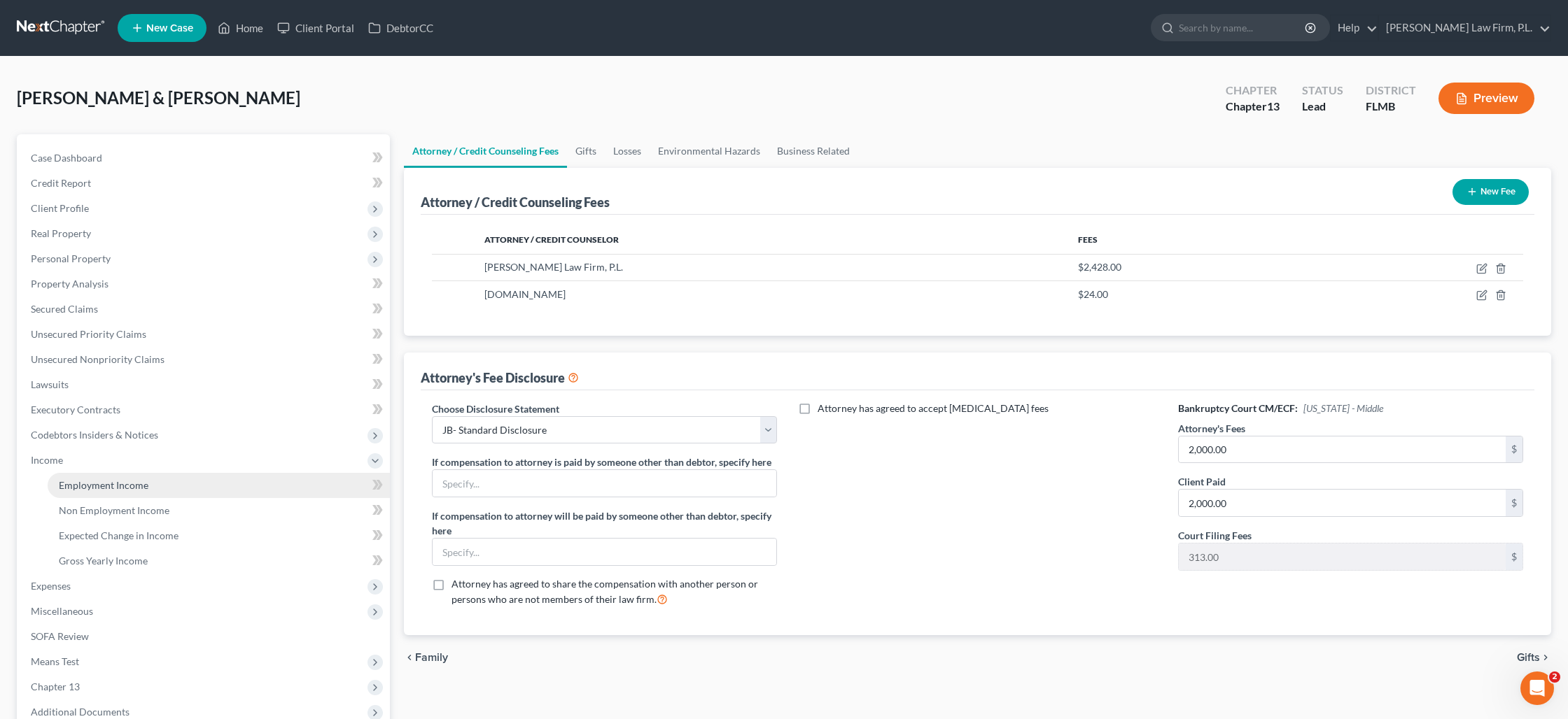
click at [134, 486] on span "Employment Income" at bounding box center [103, 485] width 89 height 12
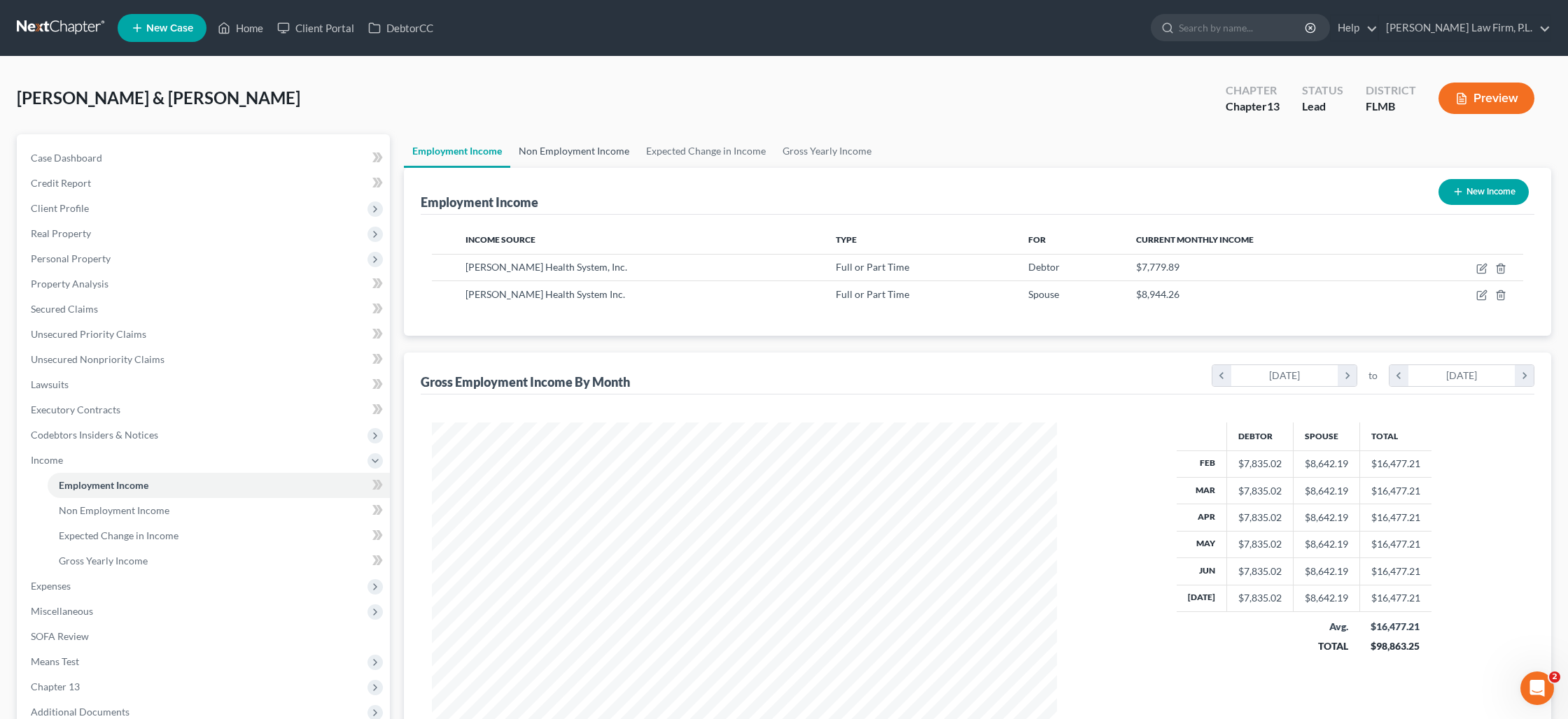
scroll to position [312, 652]
click at [851, 152] on link "Gross Yearly Income" at bounding box center [826, 151] width 105 height 34
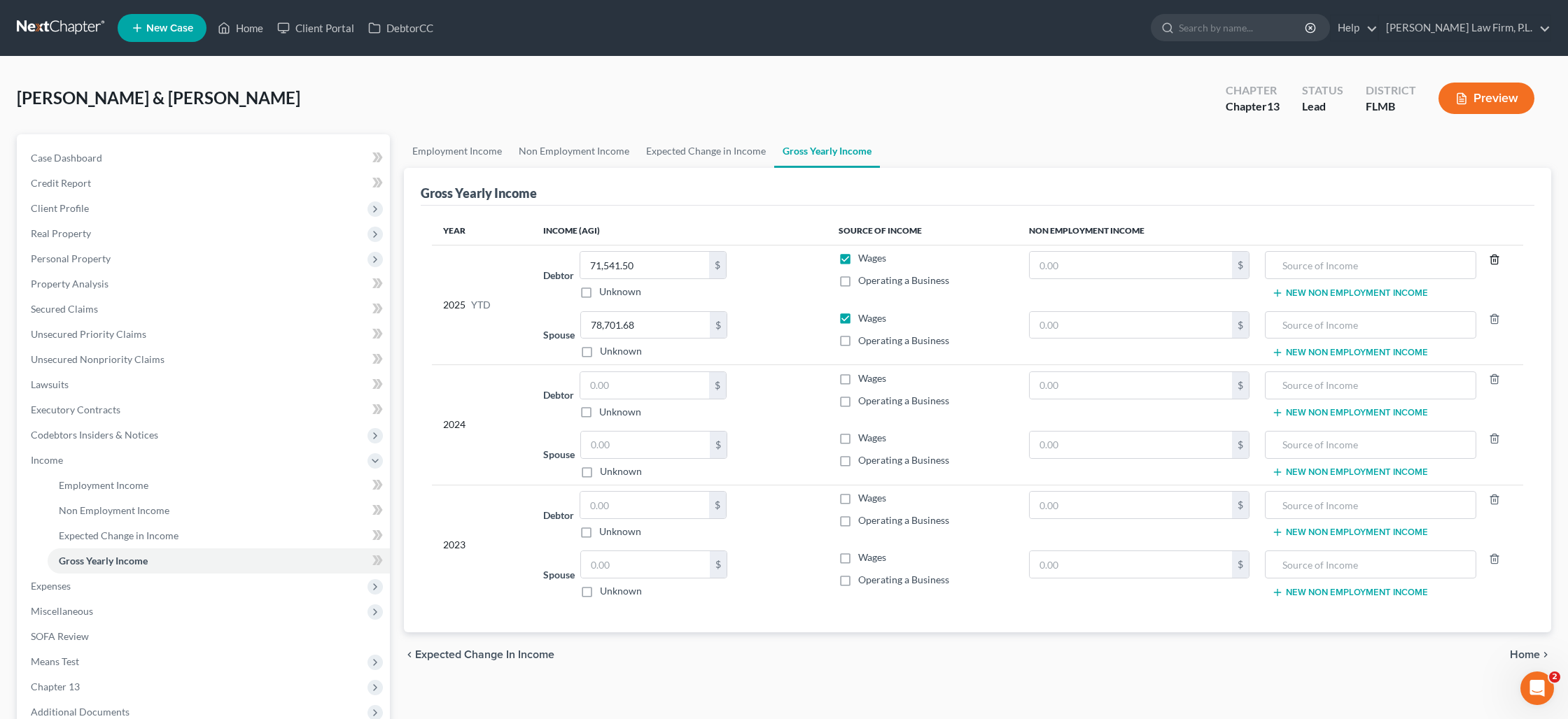
click at [1500, 262] on icon "button" at bounding box center [1494, 259] width 11 height 11
click at [1499, 316] on polyline "button" at bounding box center [1494, 316] width 8 height 0
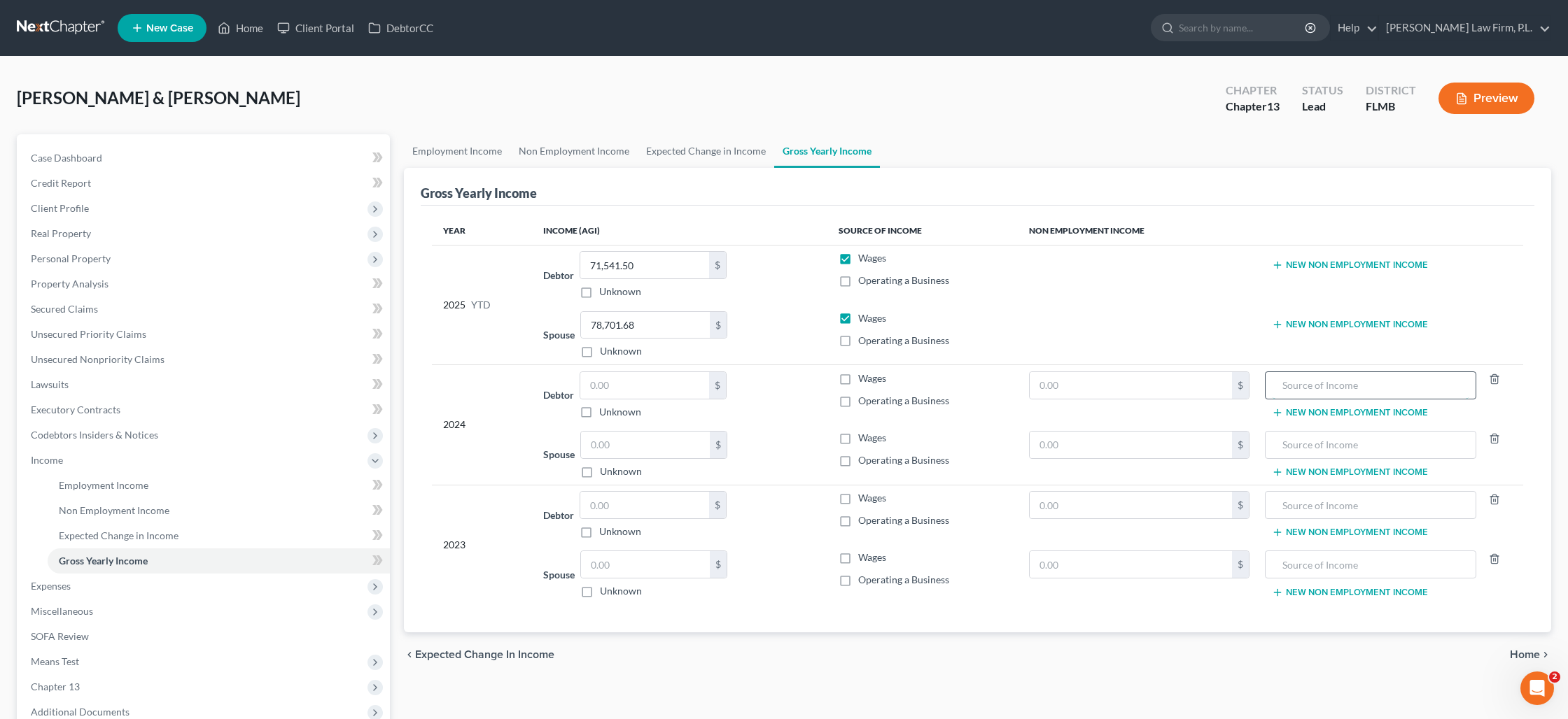
click at [1319, 390] on input "text" at bounding box center [1371, 385] width 197 height 27
click at [1166, 379] on input "text" at bounding box center [1130, 385] width 201 height 27
click at [1372, 444] on input "text" at bounding box center [1371, 444] width 197 height 27
click at [1375, 502] on input "text" at bounding box center [1371, 505] width 197 height 27
click at [1200, 504] on input "text" at bounding box center [1130, 505] width 201 height 27
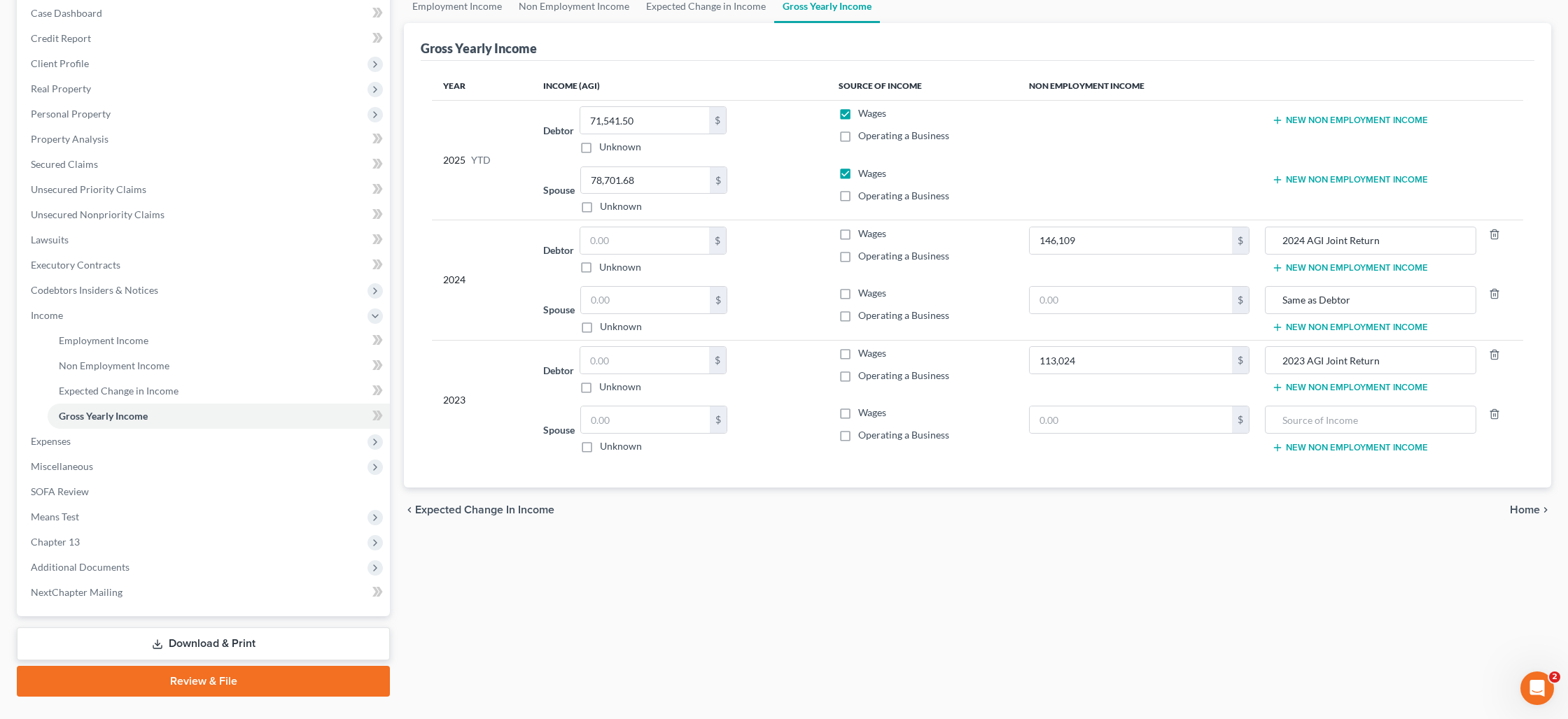
scroll to position [160, 0]
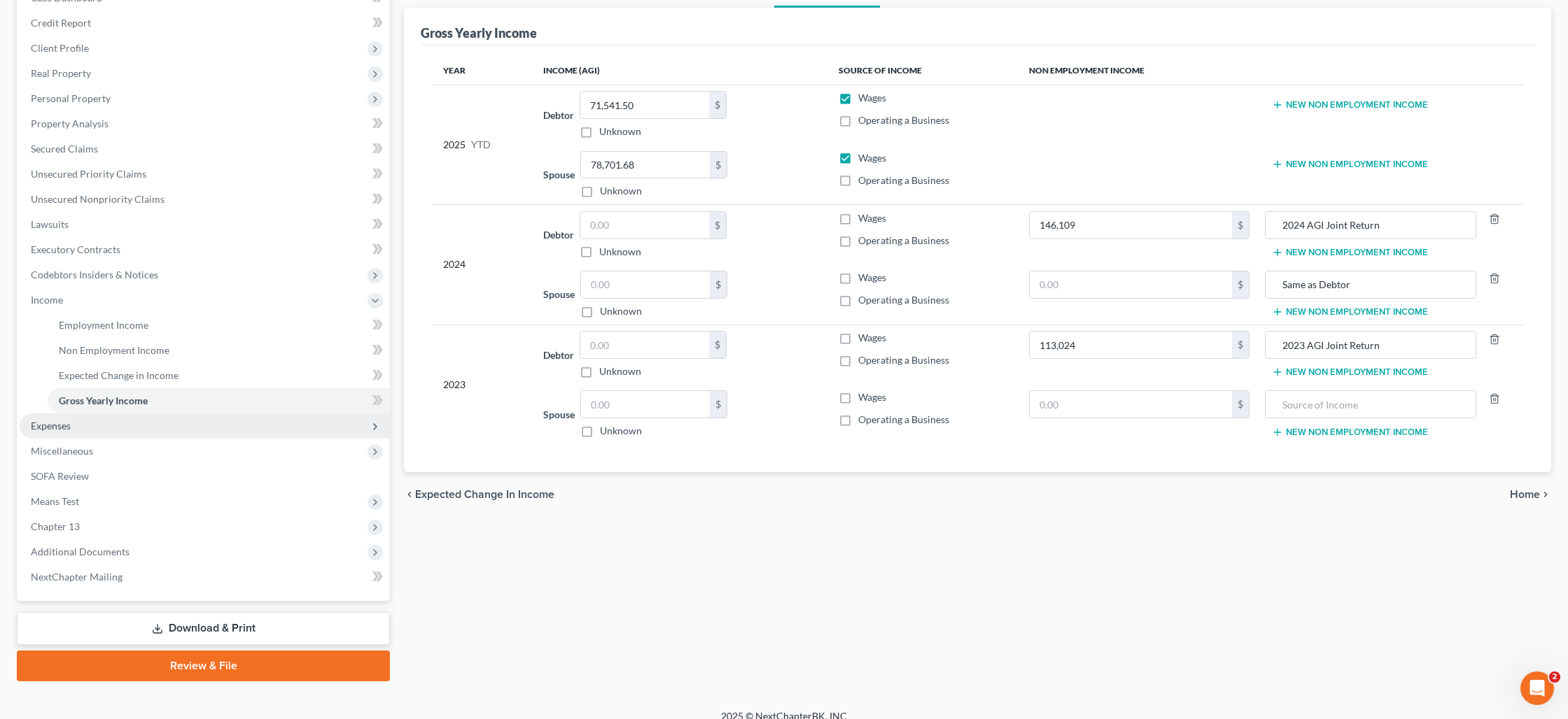
click at [124, 422] on span "Expenses" at bounding box center [205, 426] width 370 height 25
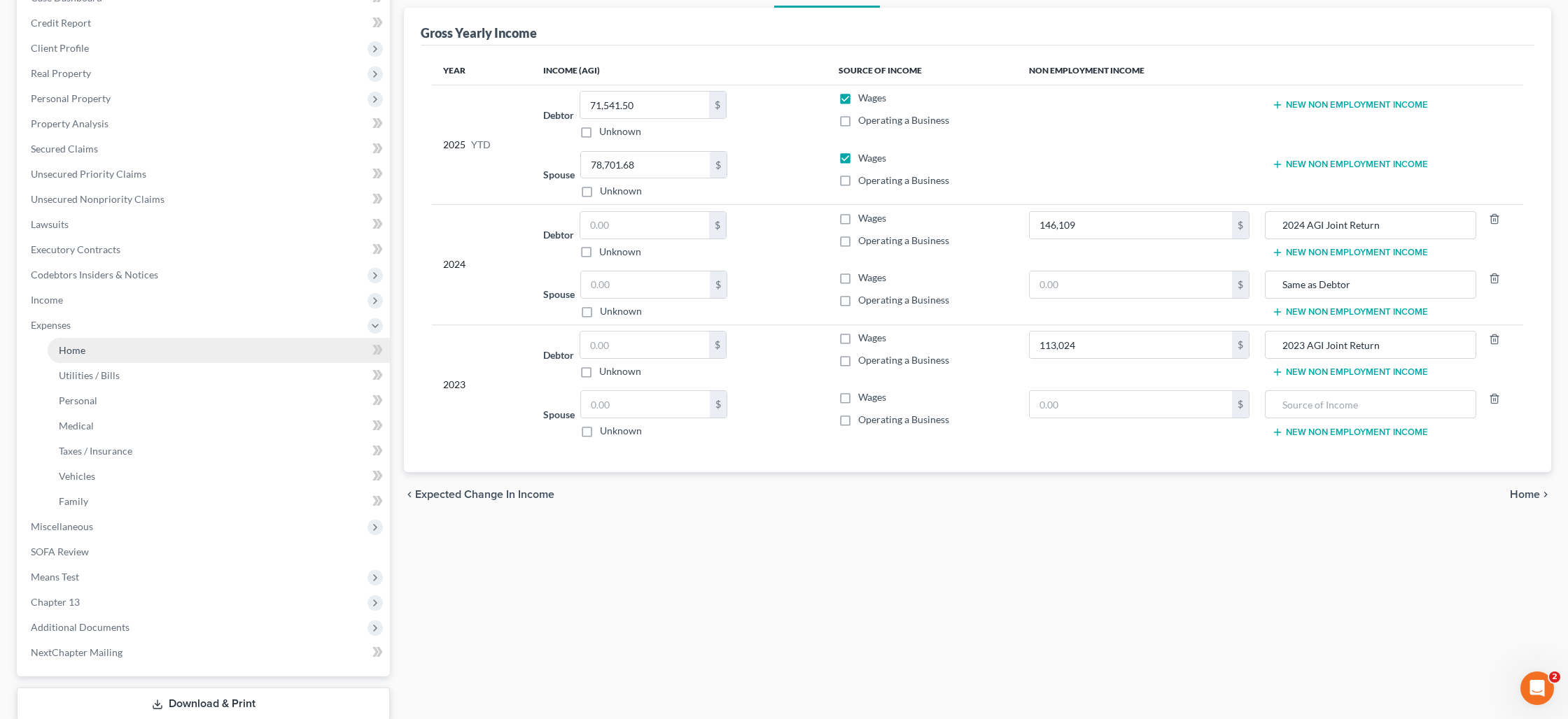
click at [112, 350] on link "Home" at bounding box center [218, 350] width 342 height 25
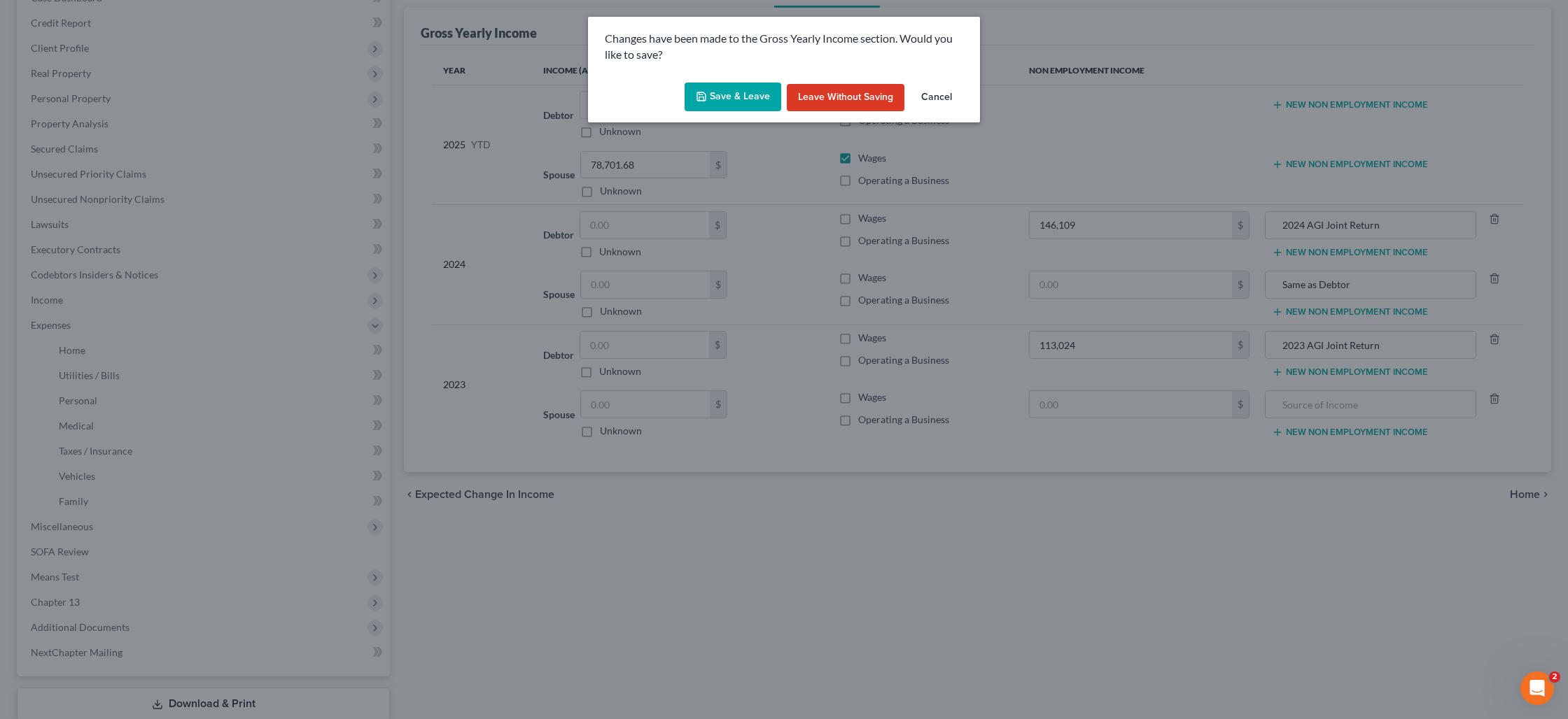
click at [749, 91] on button "Save & Leave" at bounding box center [733, 97] width 97 height 30
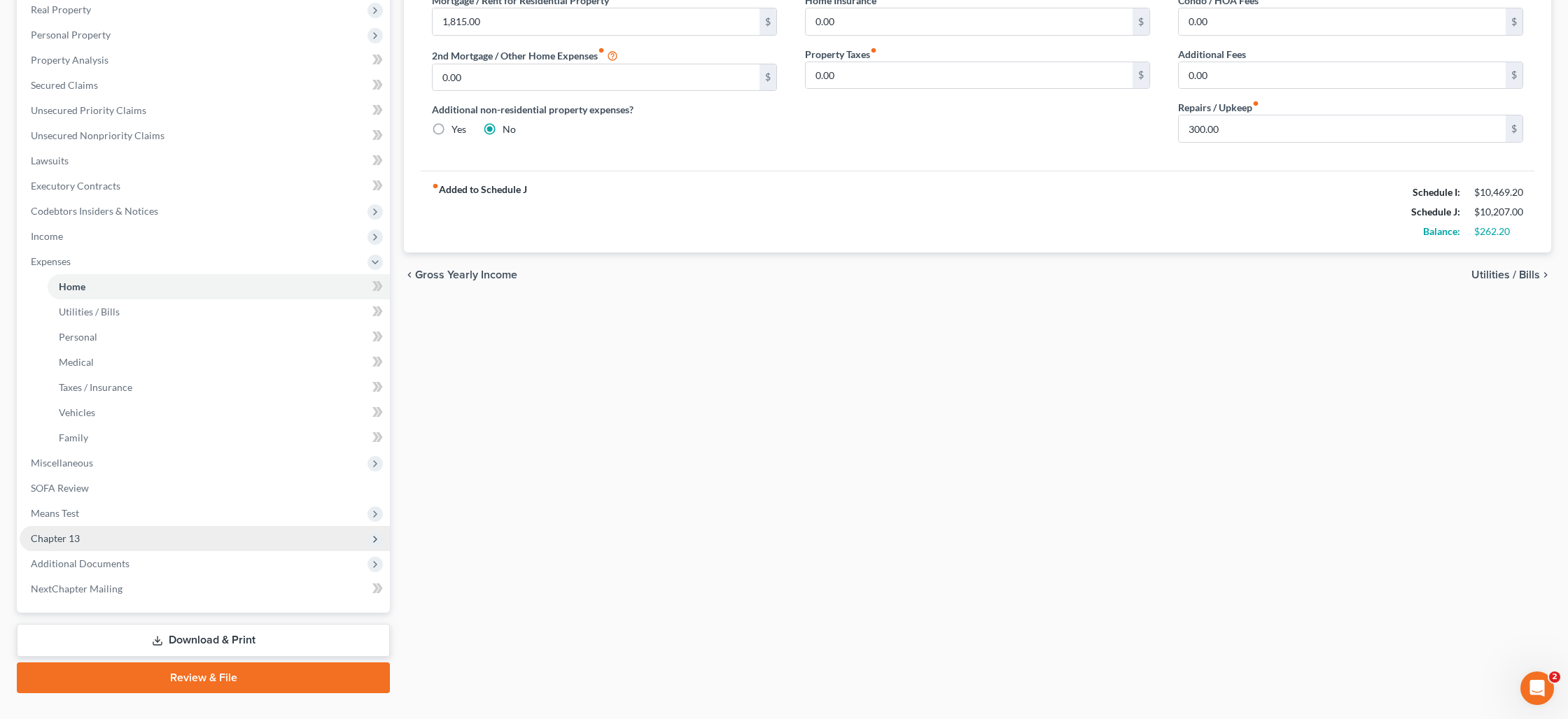
scroll to position [250, 0]
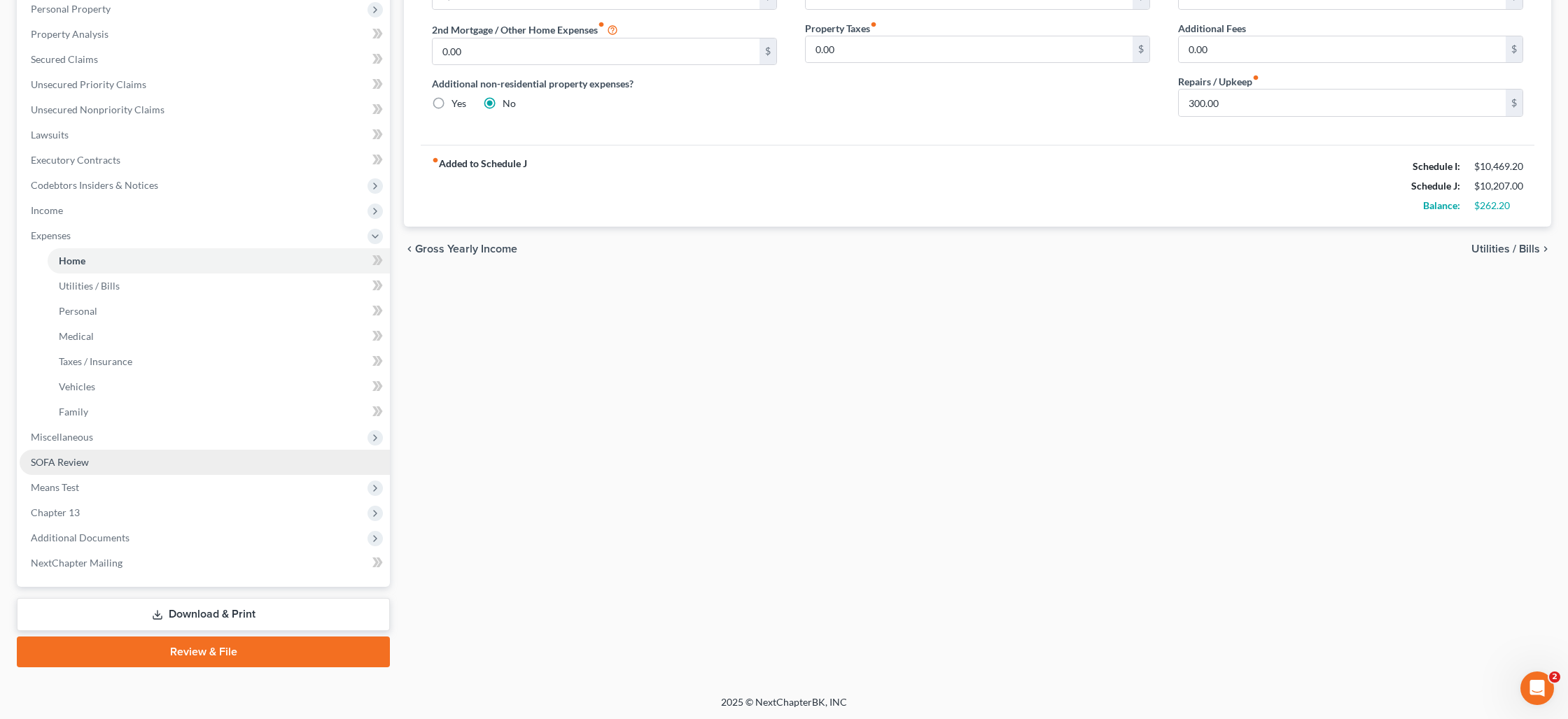
click at [134, 460] on link "SOFA Review" at bounding box center [205, 462] width 370 height 25
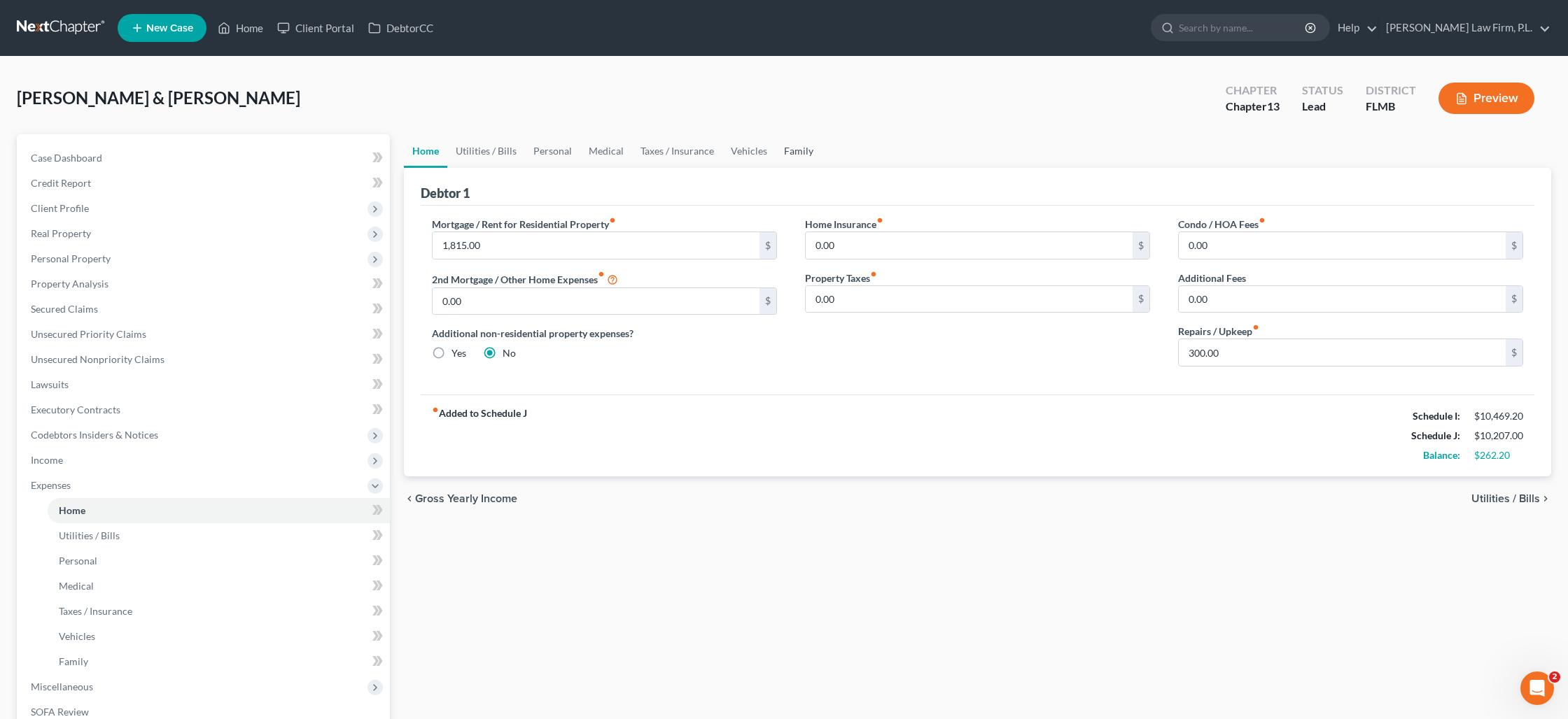
click at [796, 159] on link "Family" at bounding box center [798, 151] width 46 height 34
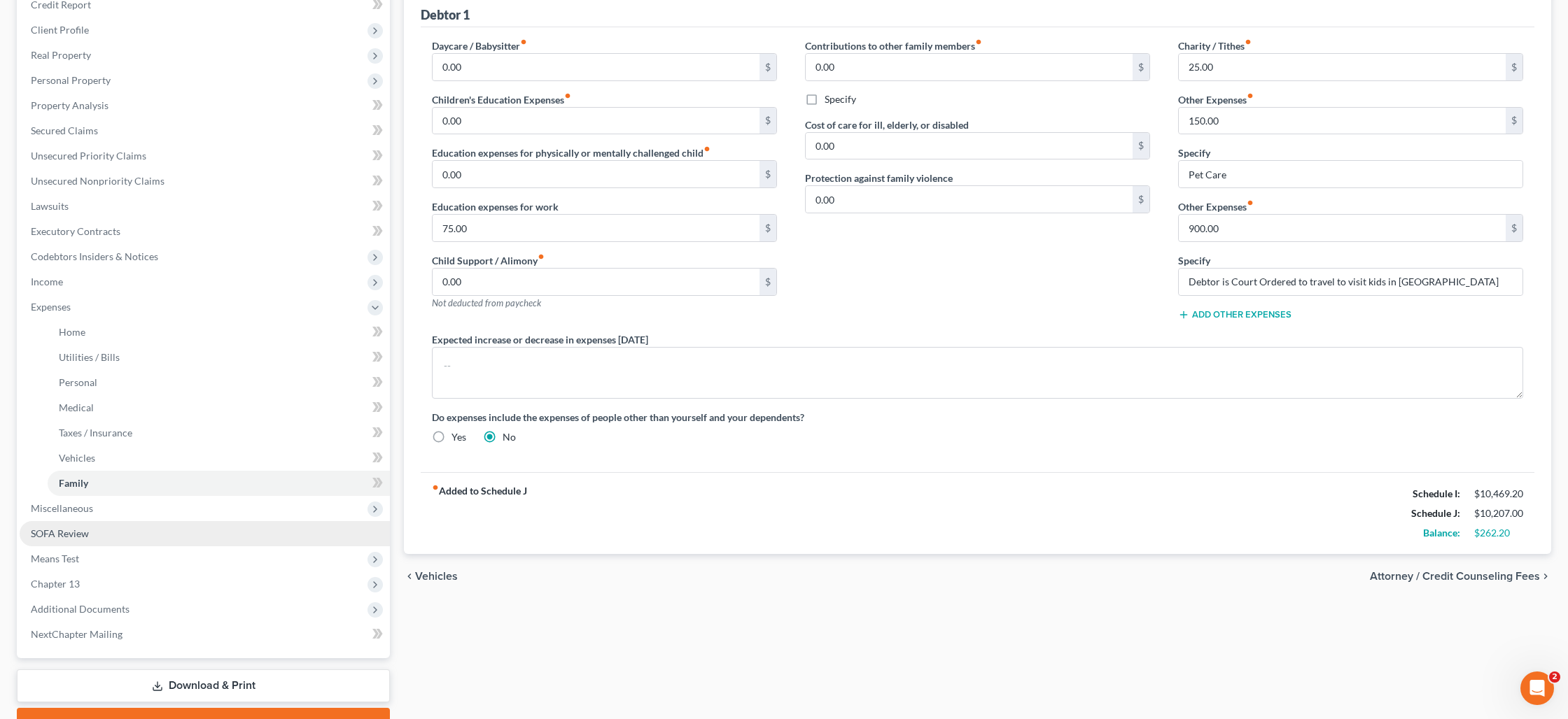
scroll to position [250, 0]
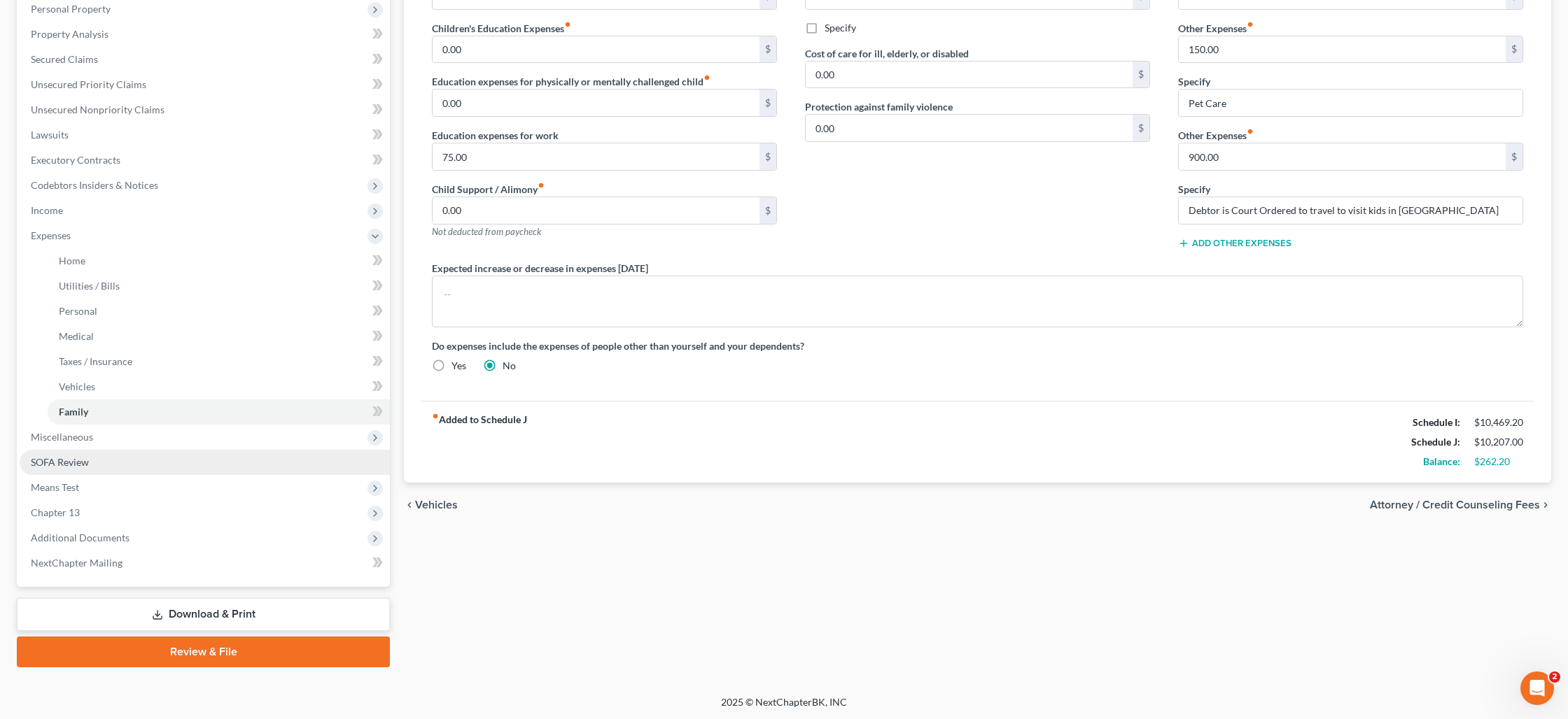
click at [139, 457] on link "SOFA Review" at bounding box center [205, 462] width 370 height 25
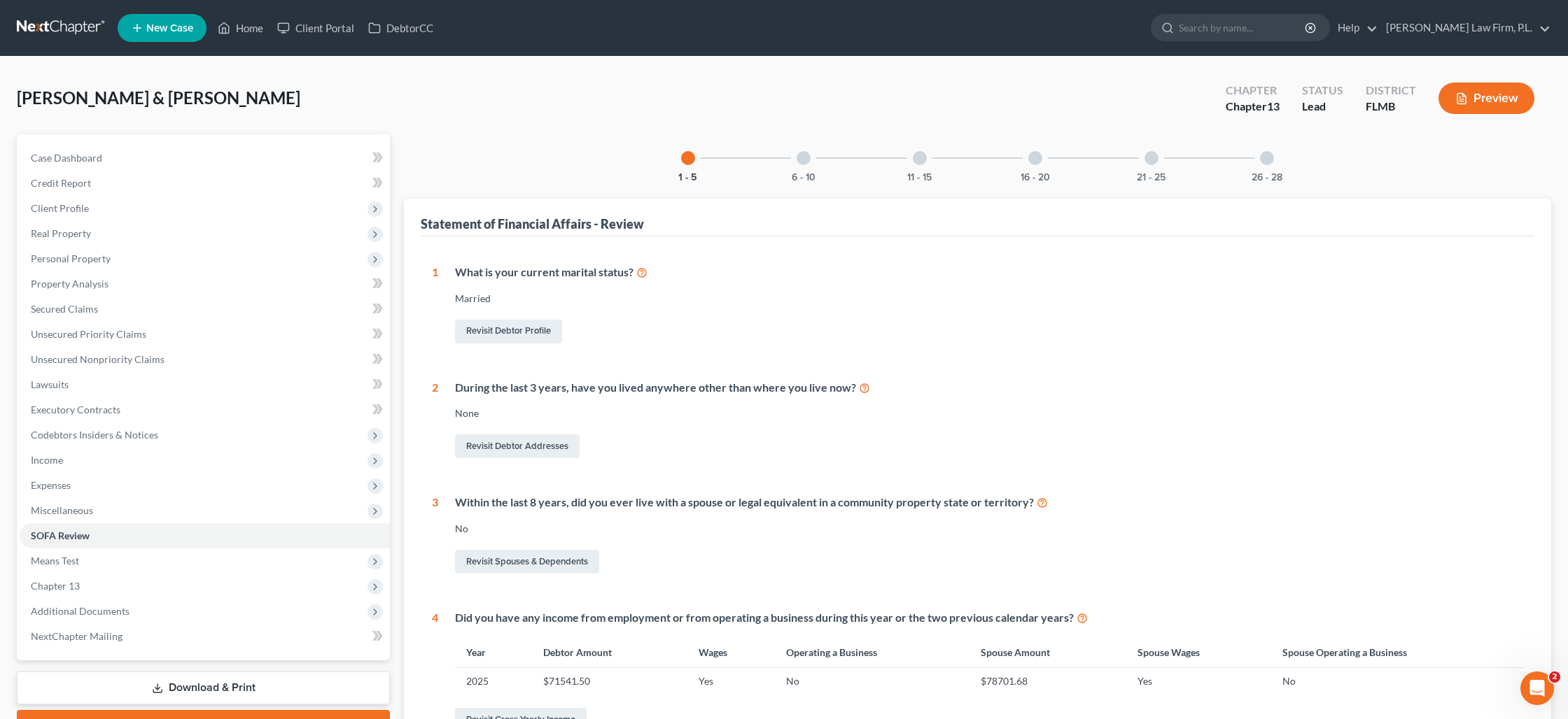
click at [1467, 102] on button "Preview" at bounding box center [1486, 98] width 96 height 31
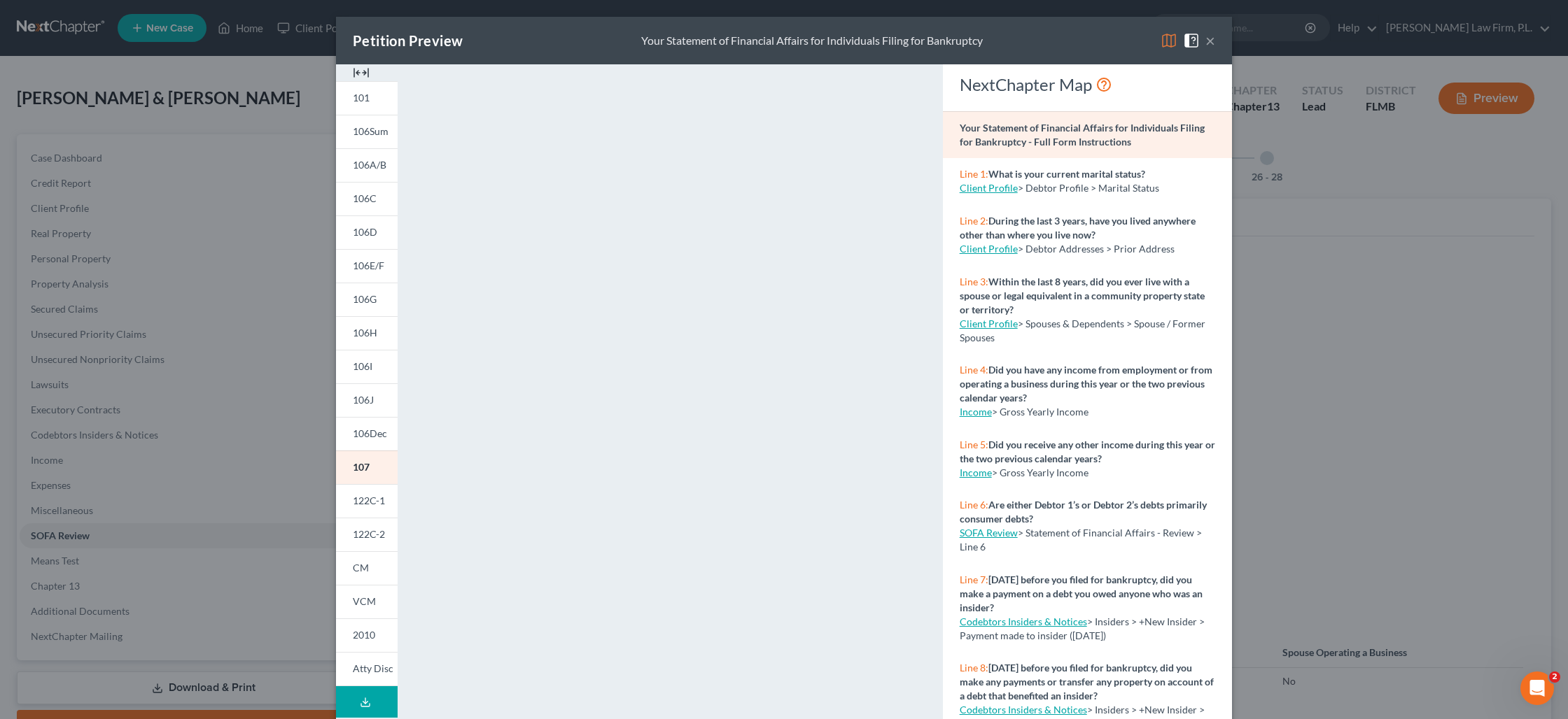
click at [279, 462] on div "Petition Preview Your Statement of Financial Affairs for Individuals Filing for…" at bounding box center [784, 359] width 1568 height 719
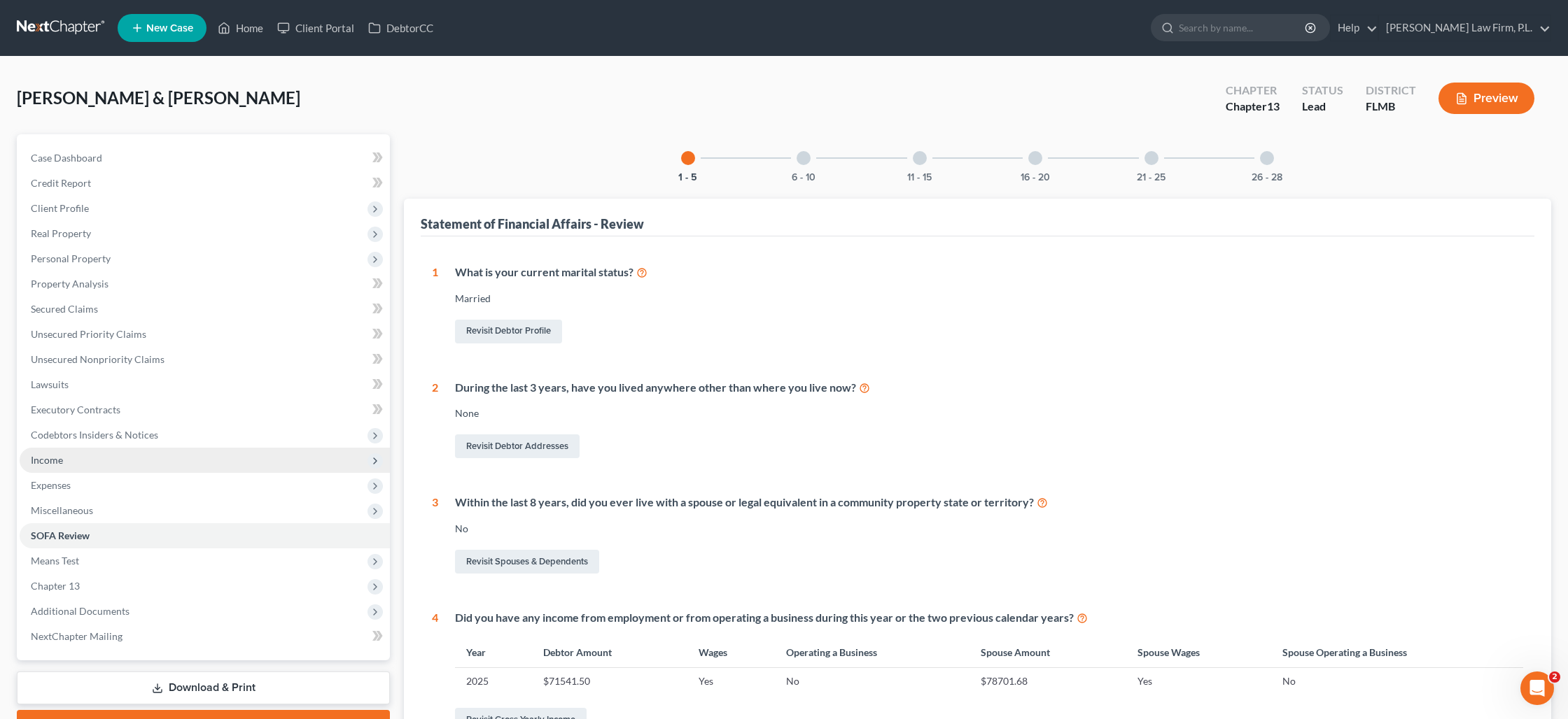
click at [71, 465] on span "Income" at bounding box center [205, 460] width 370 height 25
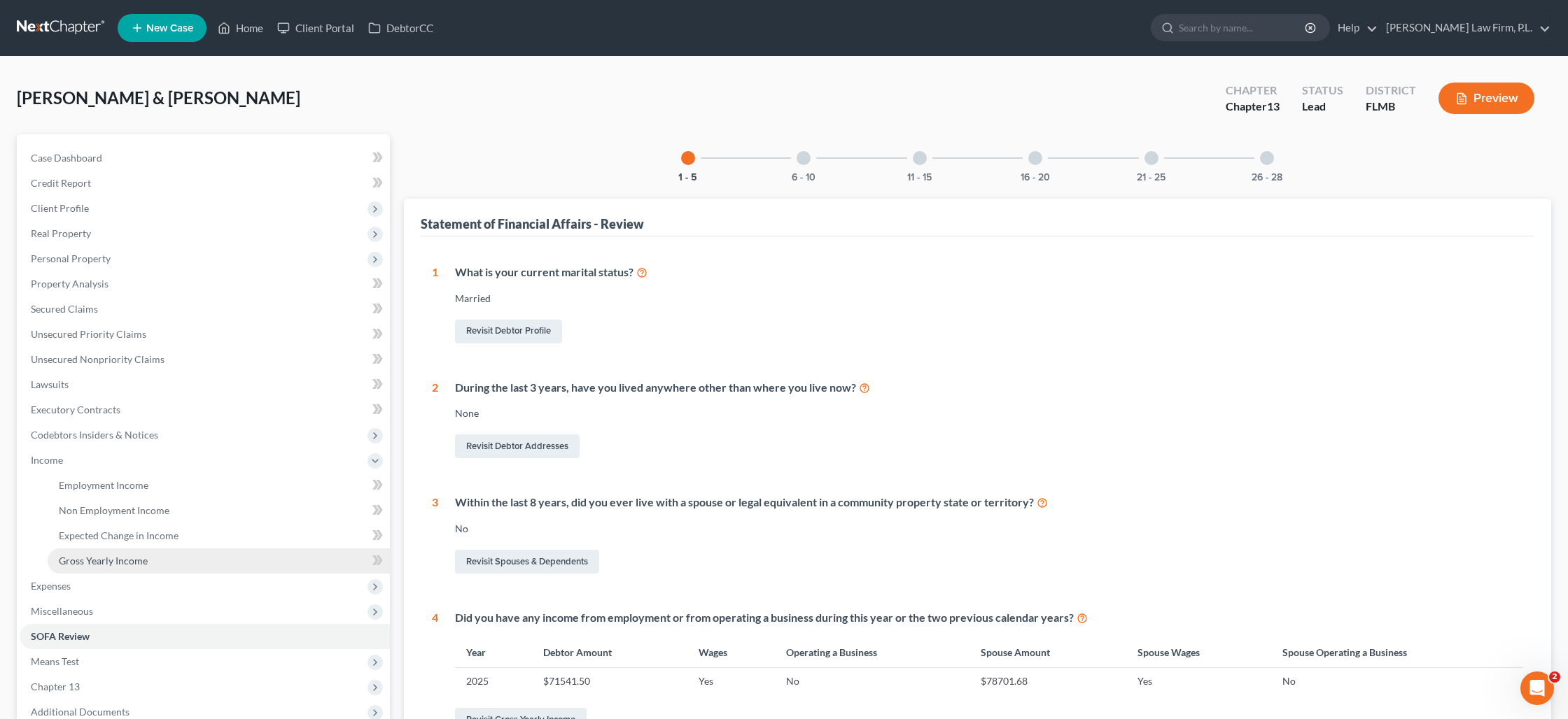
click at [134, 556] on span "Gross Yearly Income" at bounding box center [103, 560] width 89 height 12
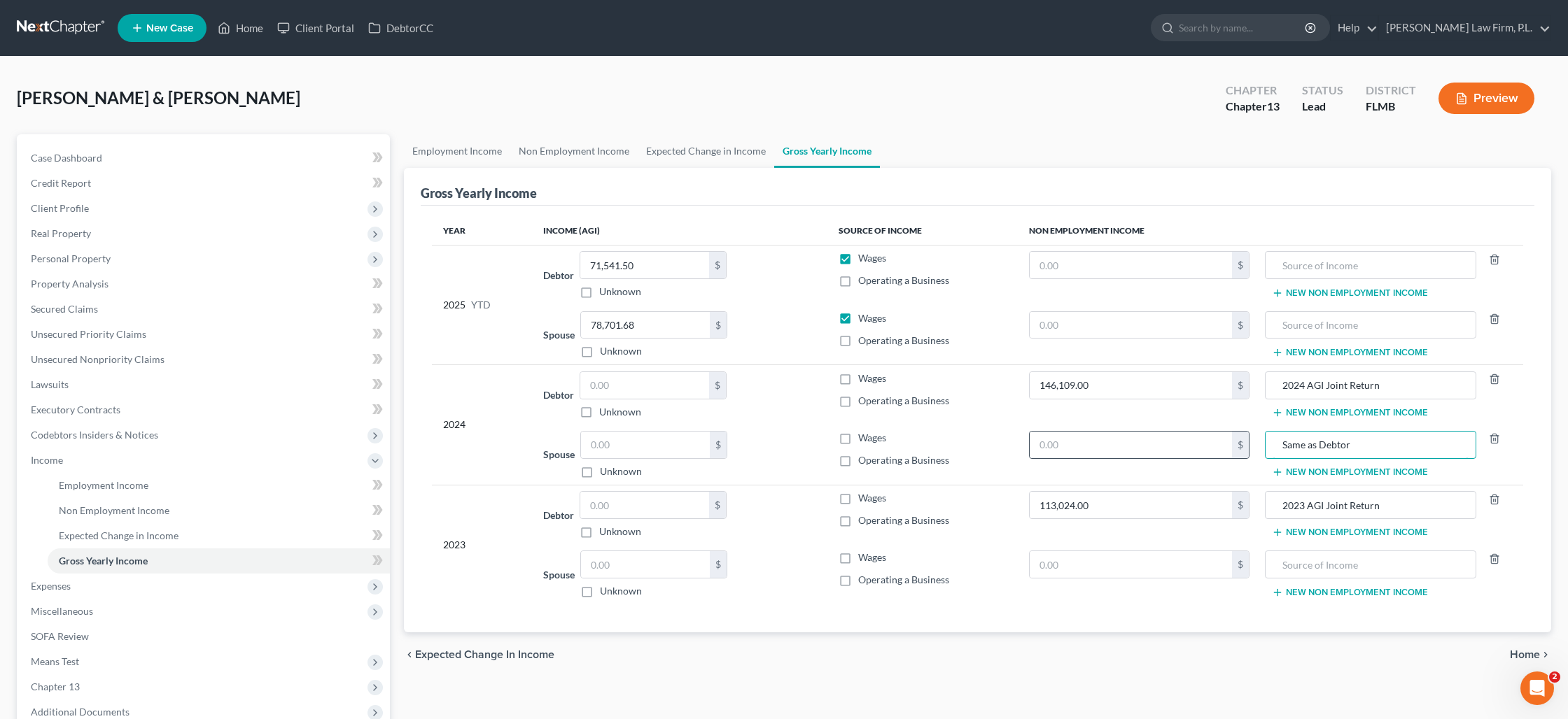
drag, startPoint x: 1366, startPoint y: 444, endPoint x: 1245, endPoint y: 442, distance: 121.0
click at [1245, 442] on tr "Spouse $ Unknown Balance Undetermined $ Unknown Wages Operating a Business $ Sa…" at bounding box center [977, 455] width 1091 height 60
click at [101, 580] on span "Expenses" at bounding box center [205, 586] width 370 height 25
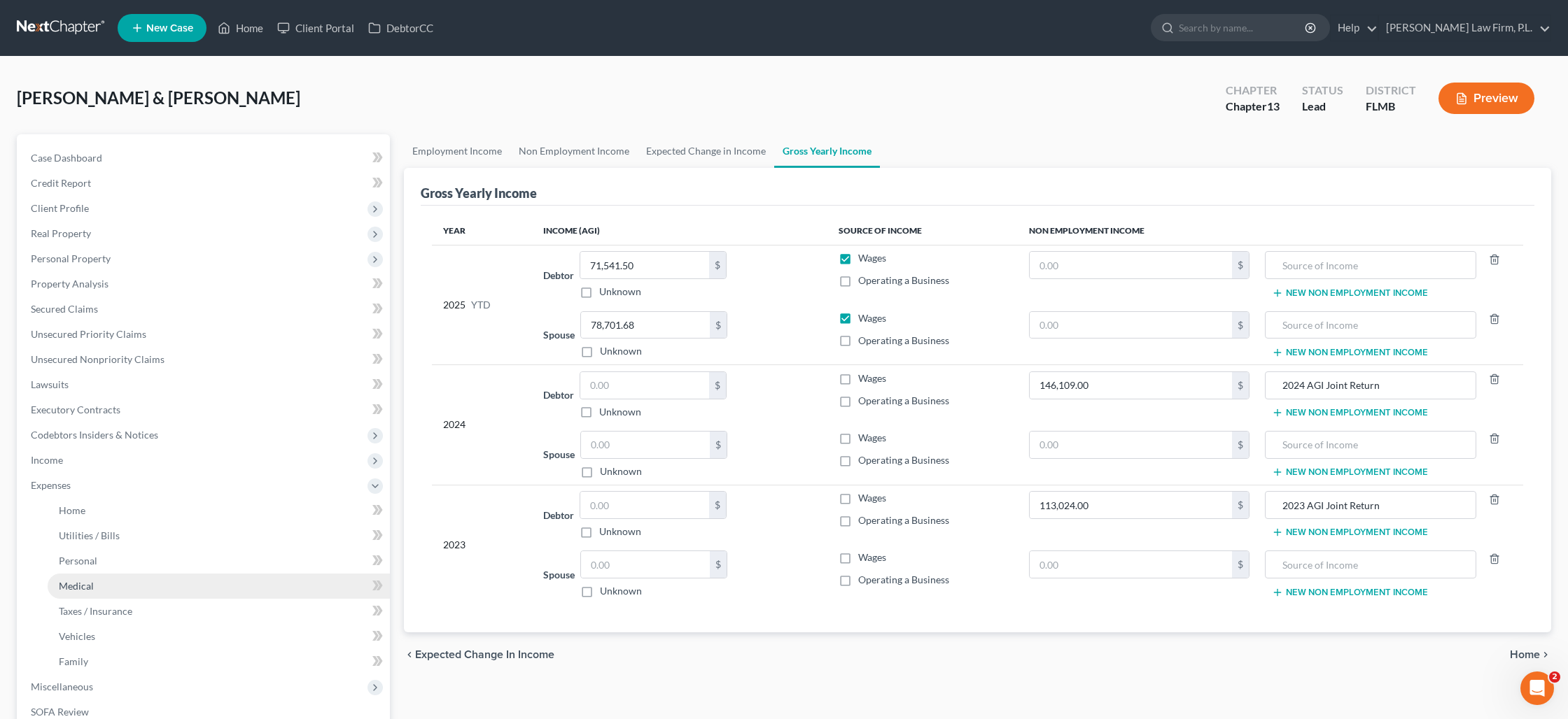
click at [143, 574] on link "Medical" at bounding box center [218, 586] width 342 height 25
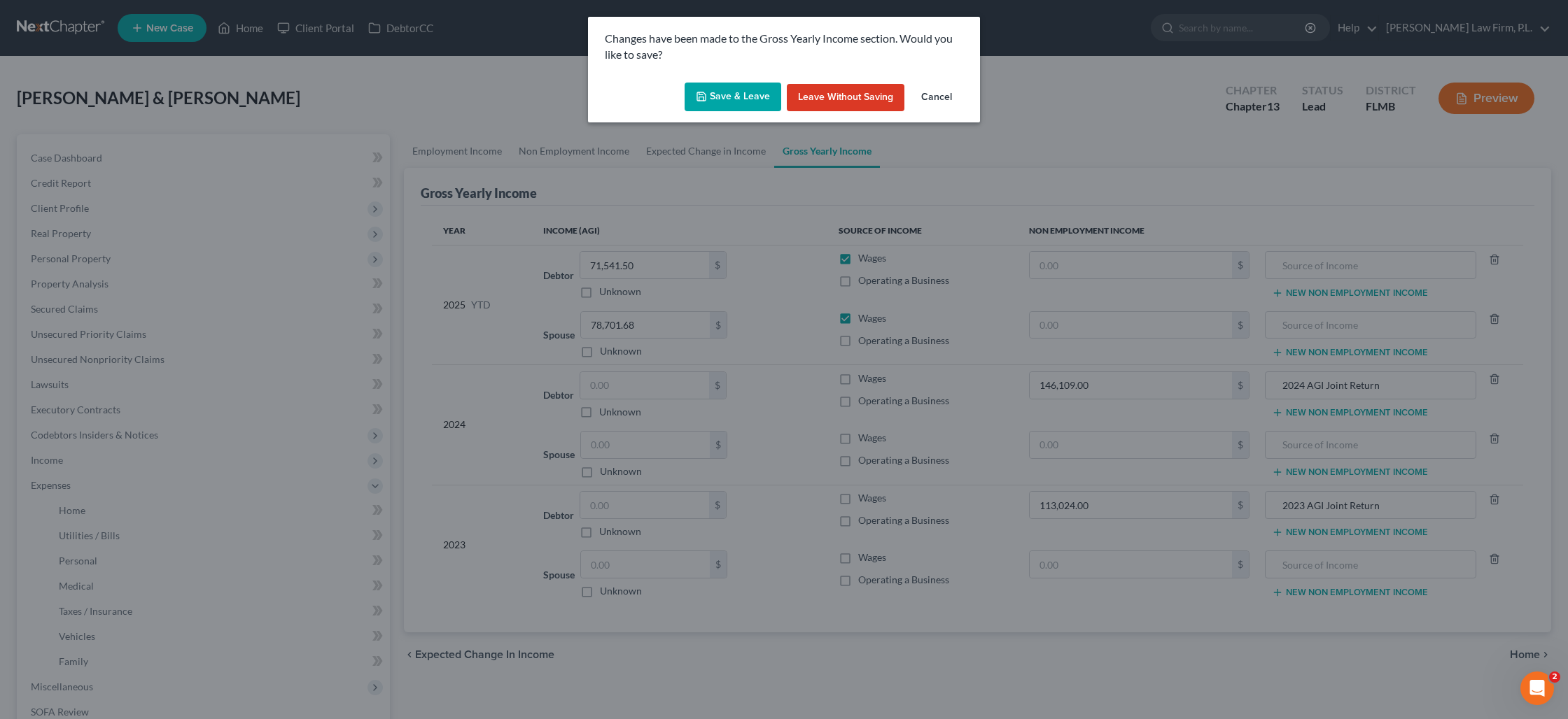
click at [732, 97] on button "Save & Leave" at bounding box center [733, 97] width 97 height 30
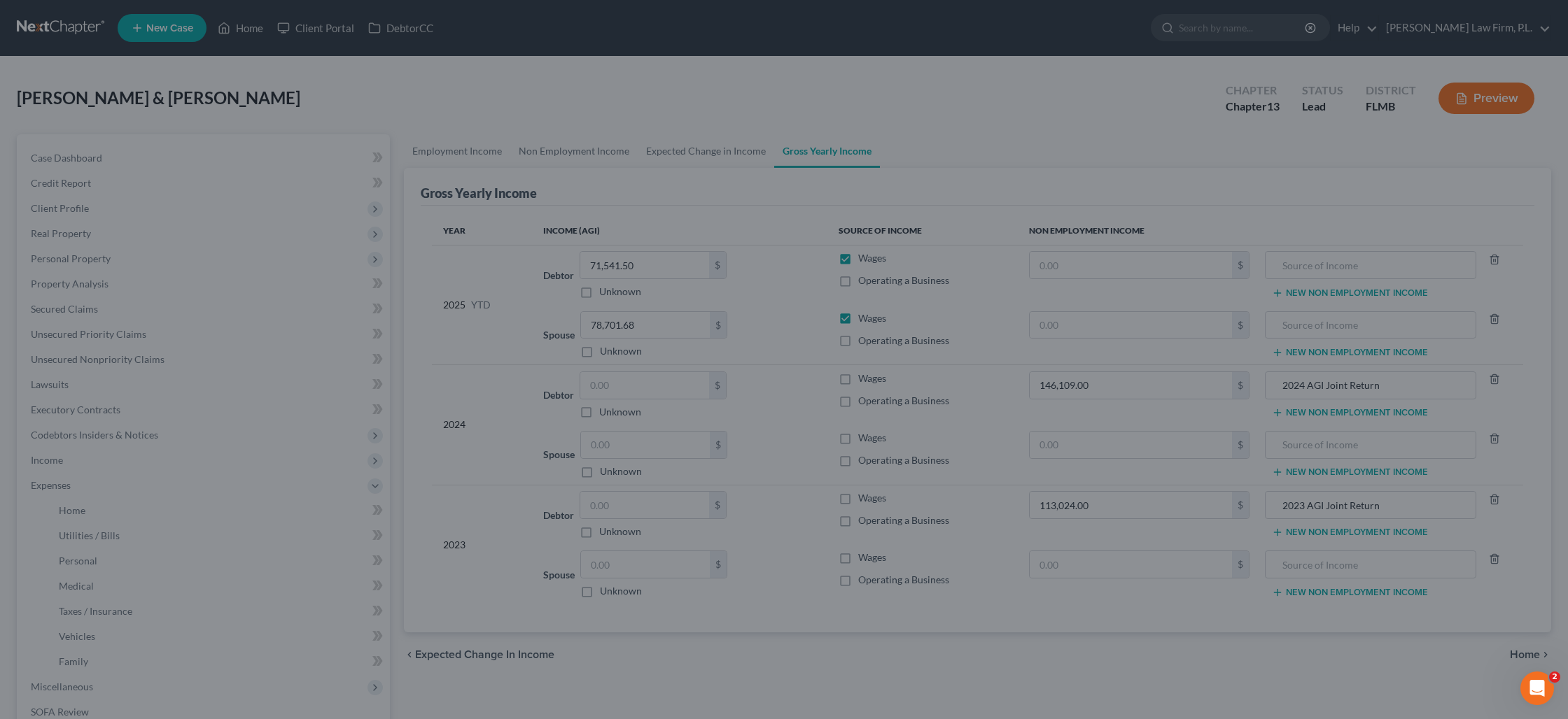
type input "Same as Debtor"
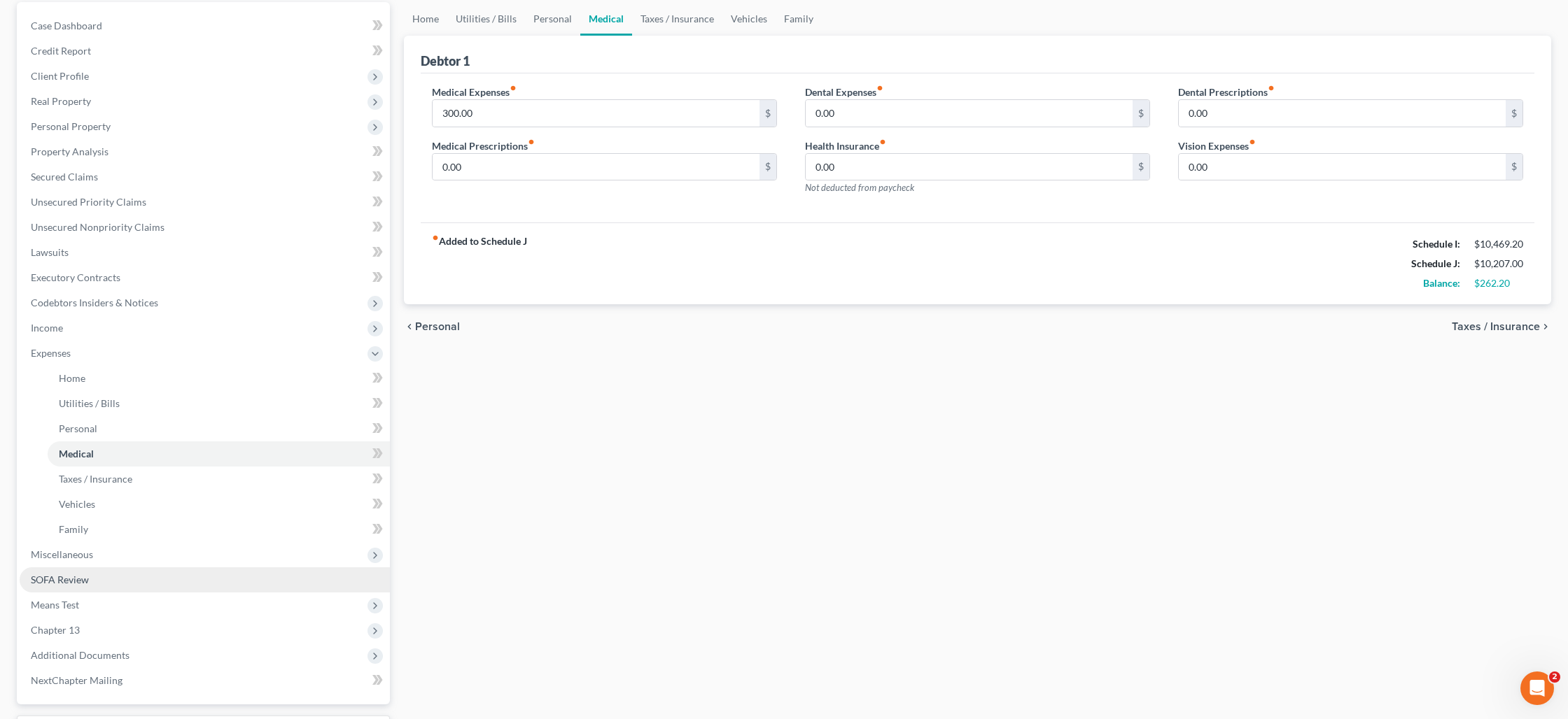
click at [145, 585] on link "SOFA Review" at bounding box center [205, 580] width 370 height 25
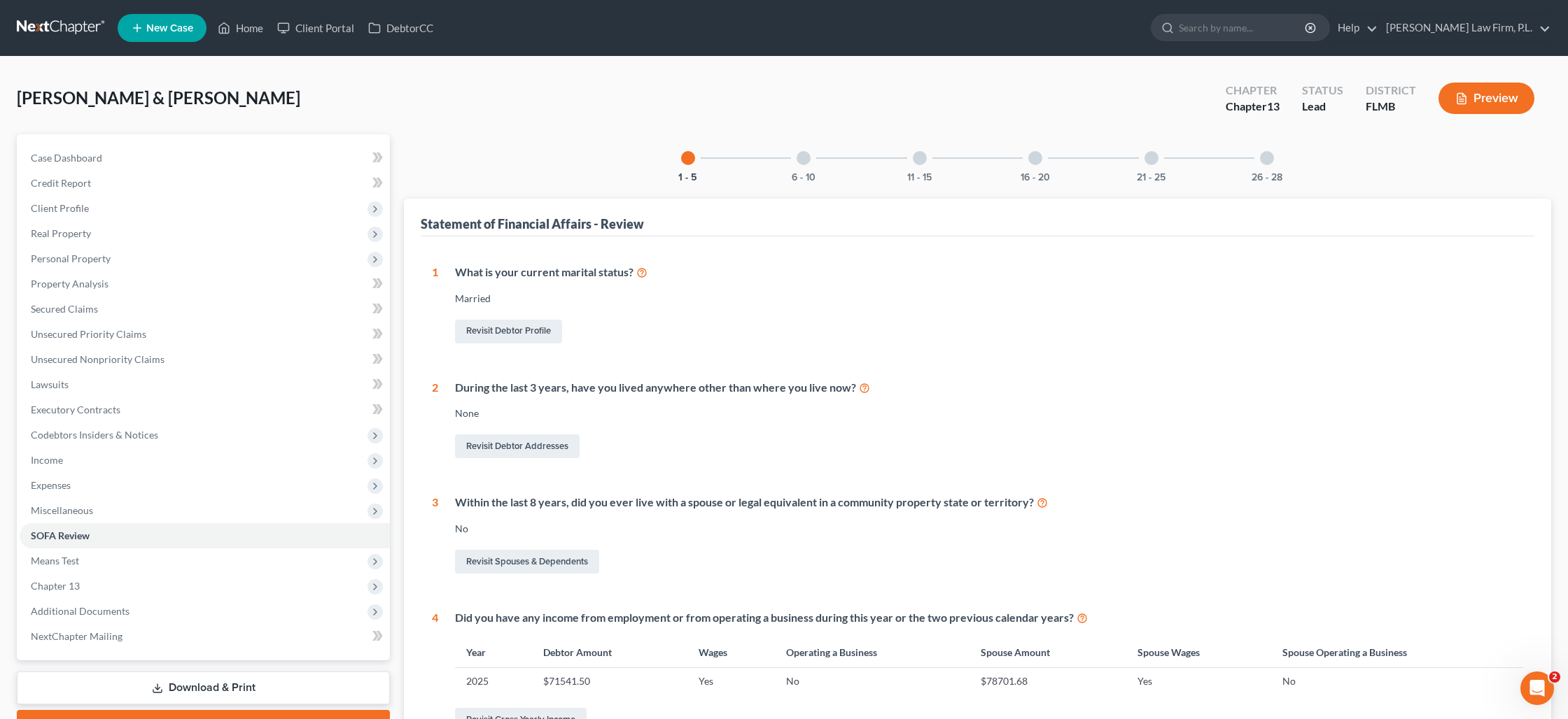
click at [1467, 105] on button "Preview" at bounding box center [1486, 98] width 96 height 31
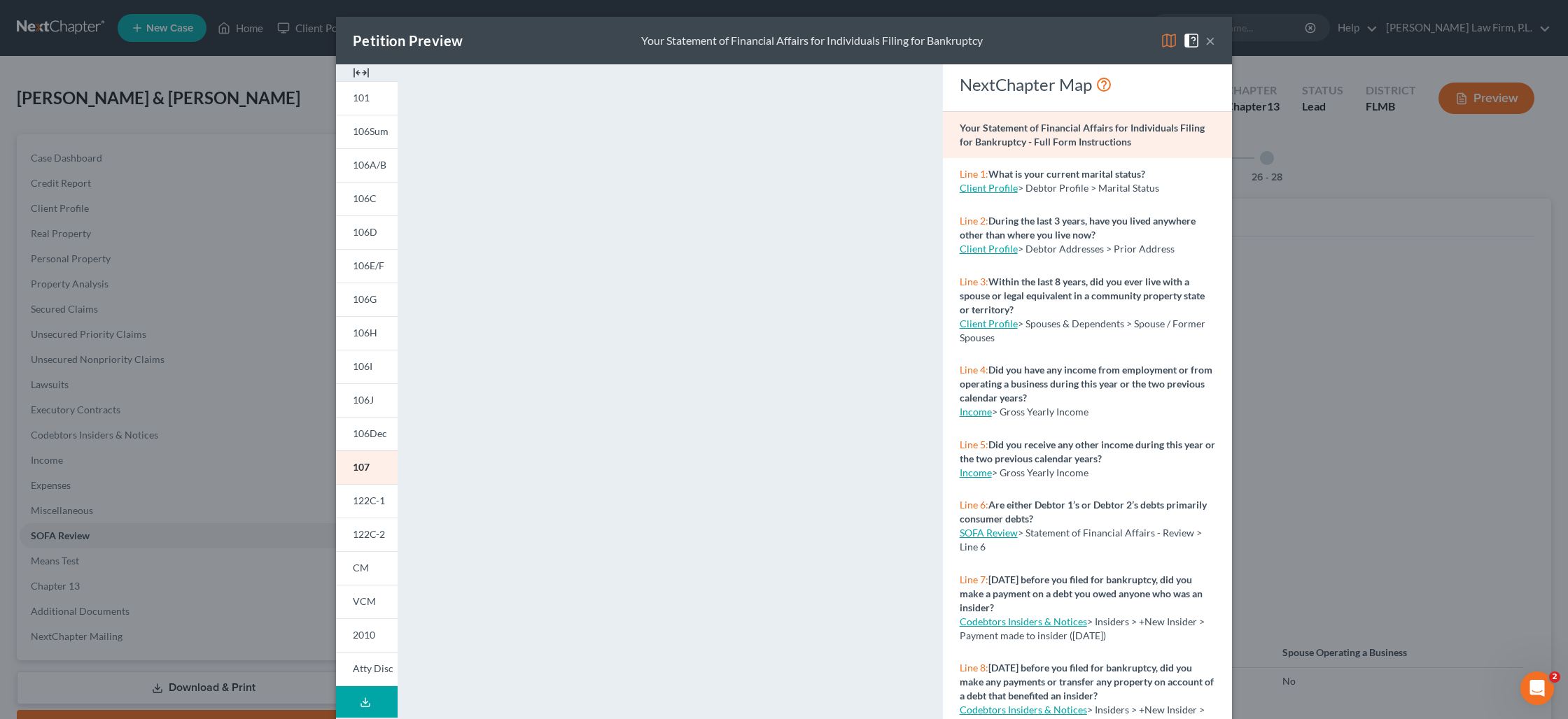
click at [1280, 442] on div "Petition Preview Your Statement of Financial Affairs for Individuals Filing for…" at bounding box center [784, 359] width 1568 height 719
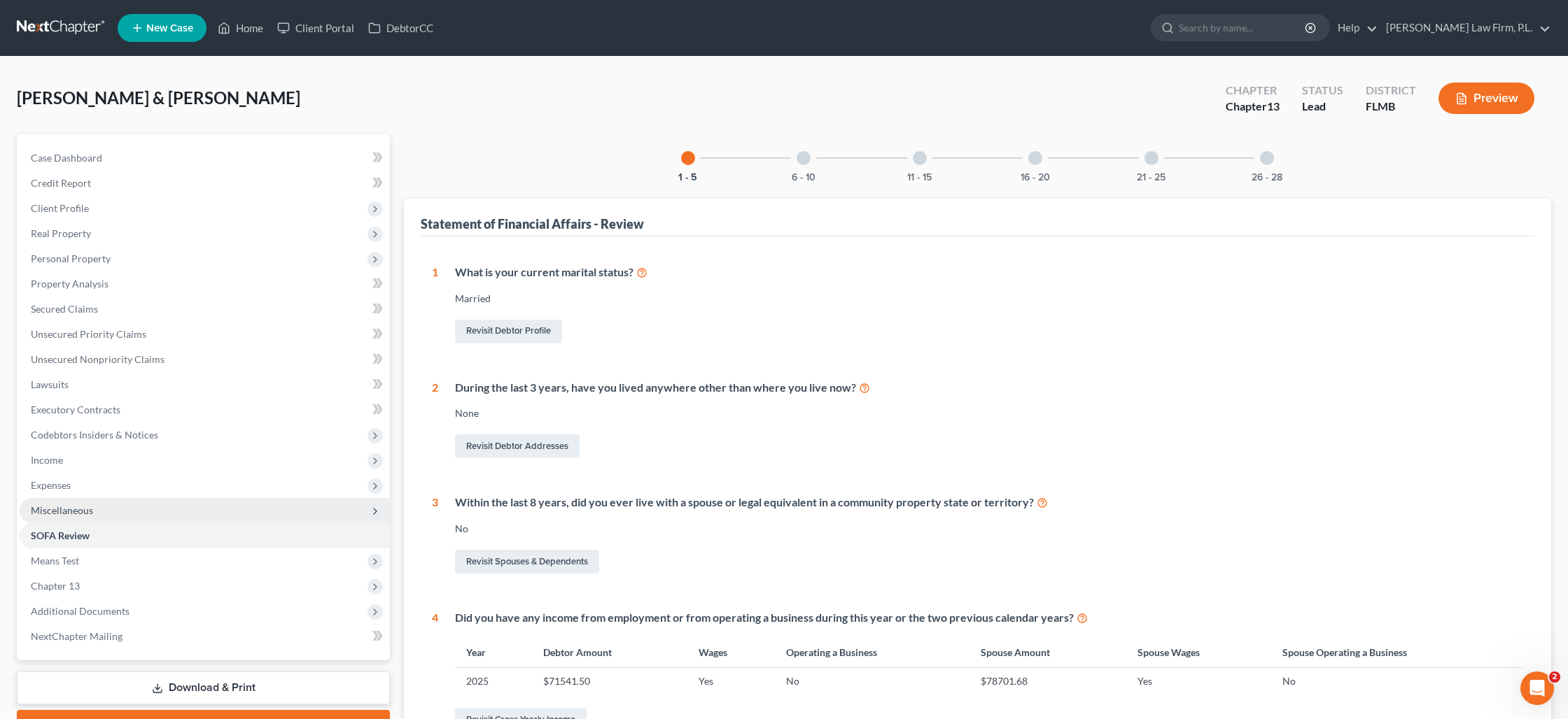
click at [76, 510] on span "Miscellaneous" at bounding box center [61, 510] width 62 height 12
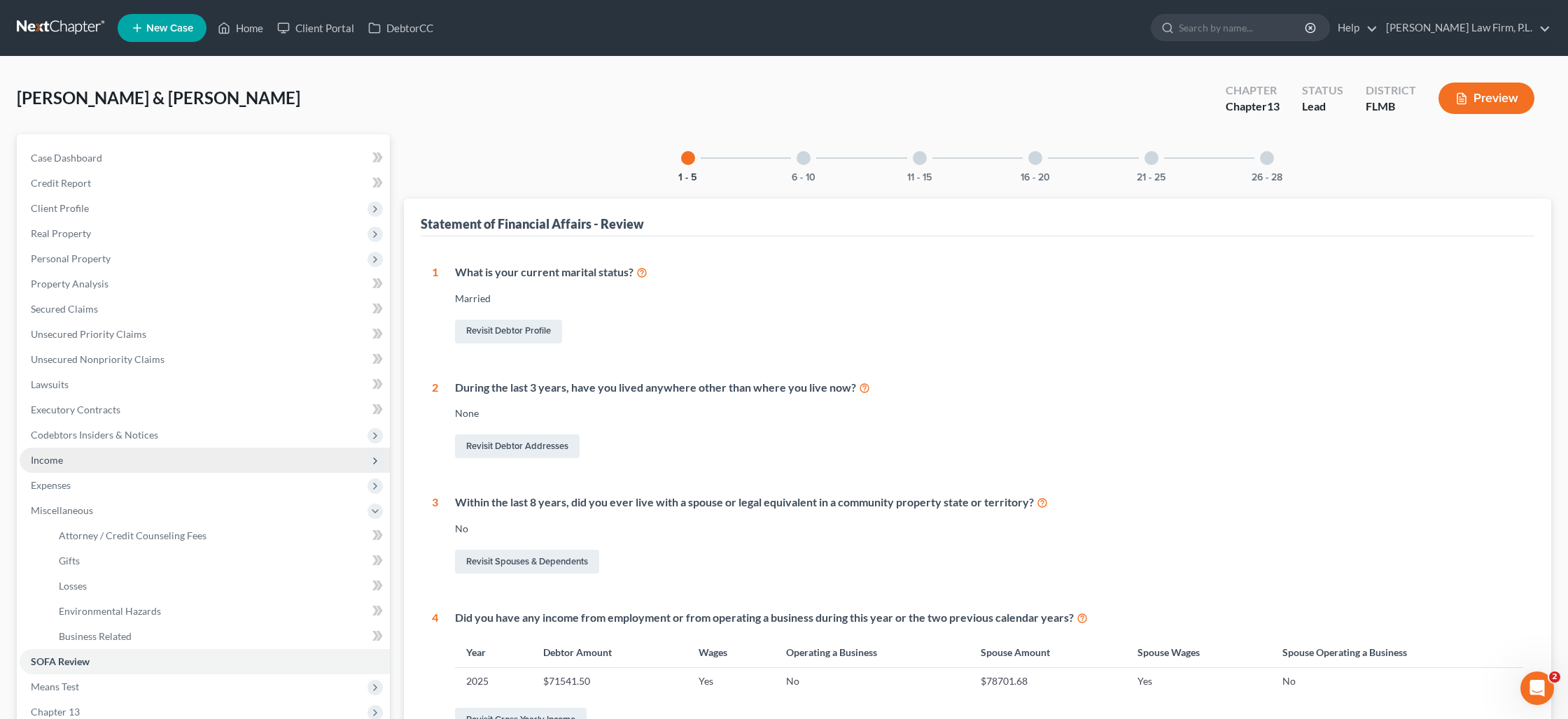
click at [60, 466] on span "Income" at bounding box center [205, 460] width 370 height 25
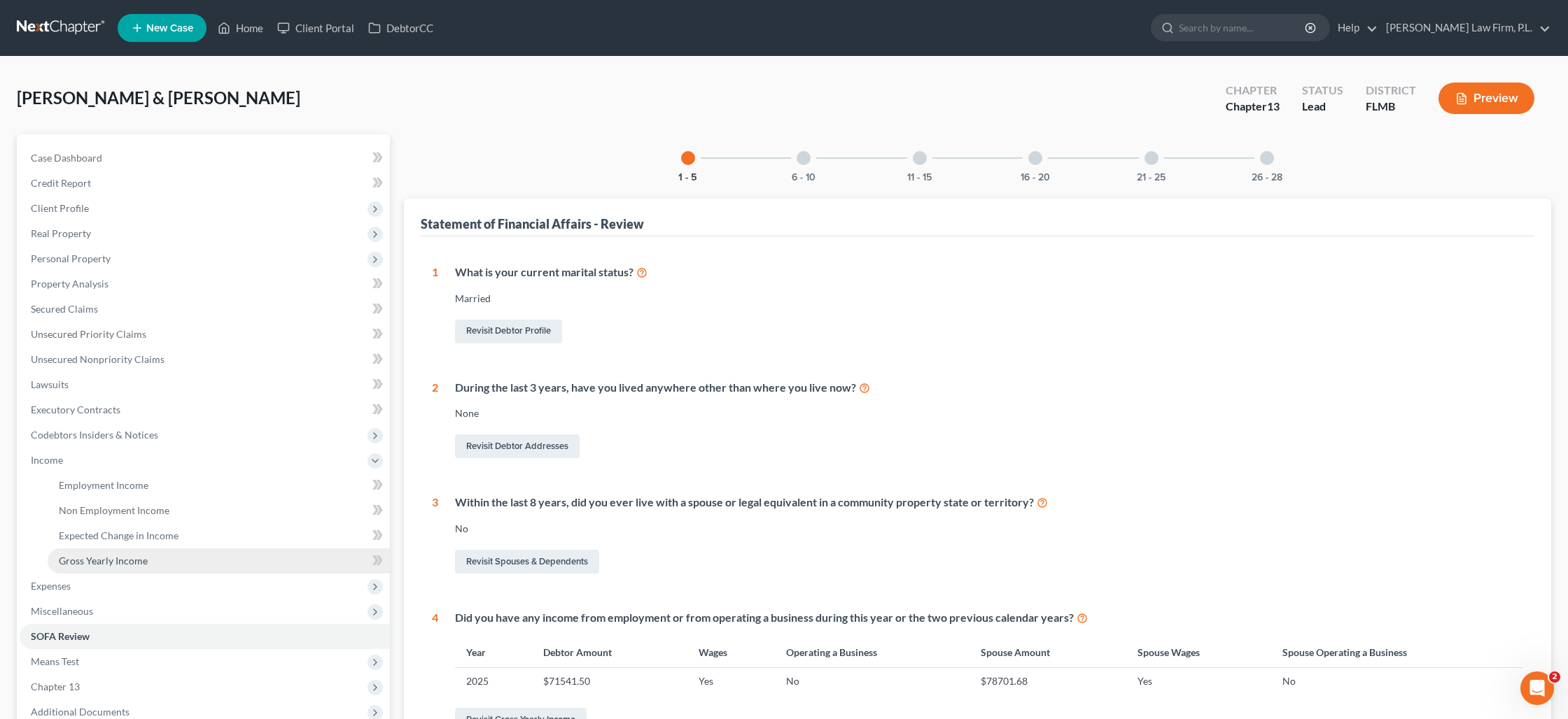
click at [145, 564] on span "Gross Yearly Income" at bounding box center [103, 560] width 89 height 12
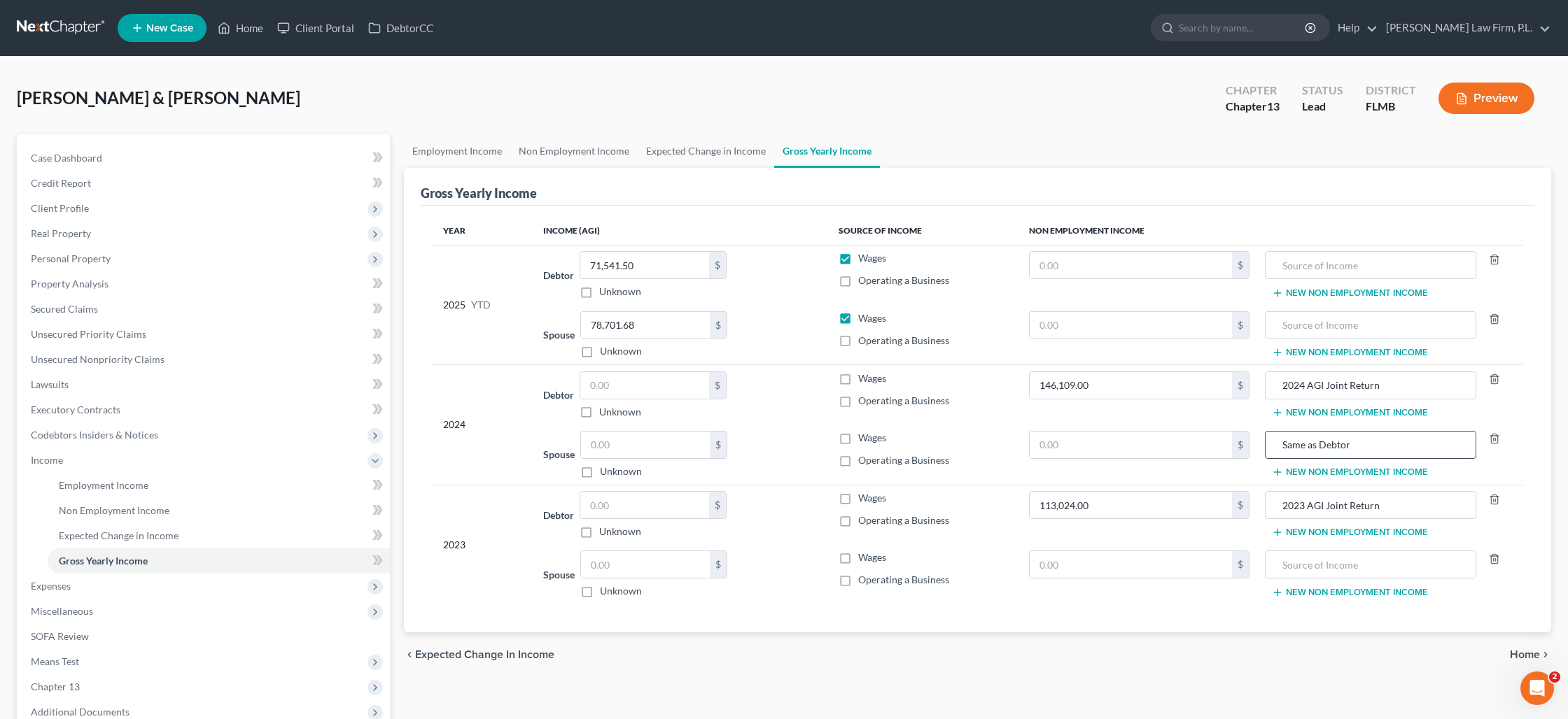
click at [1404, 452] on input "Same as Debtor" at bounding box center [1371, 444] width 197 height 27
click at [201, 584] on span "Expenses" at bounding box center [205, 586] width 370 height 25
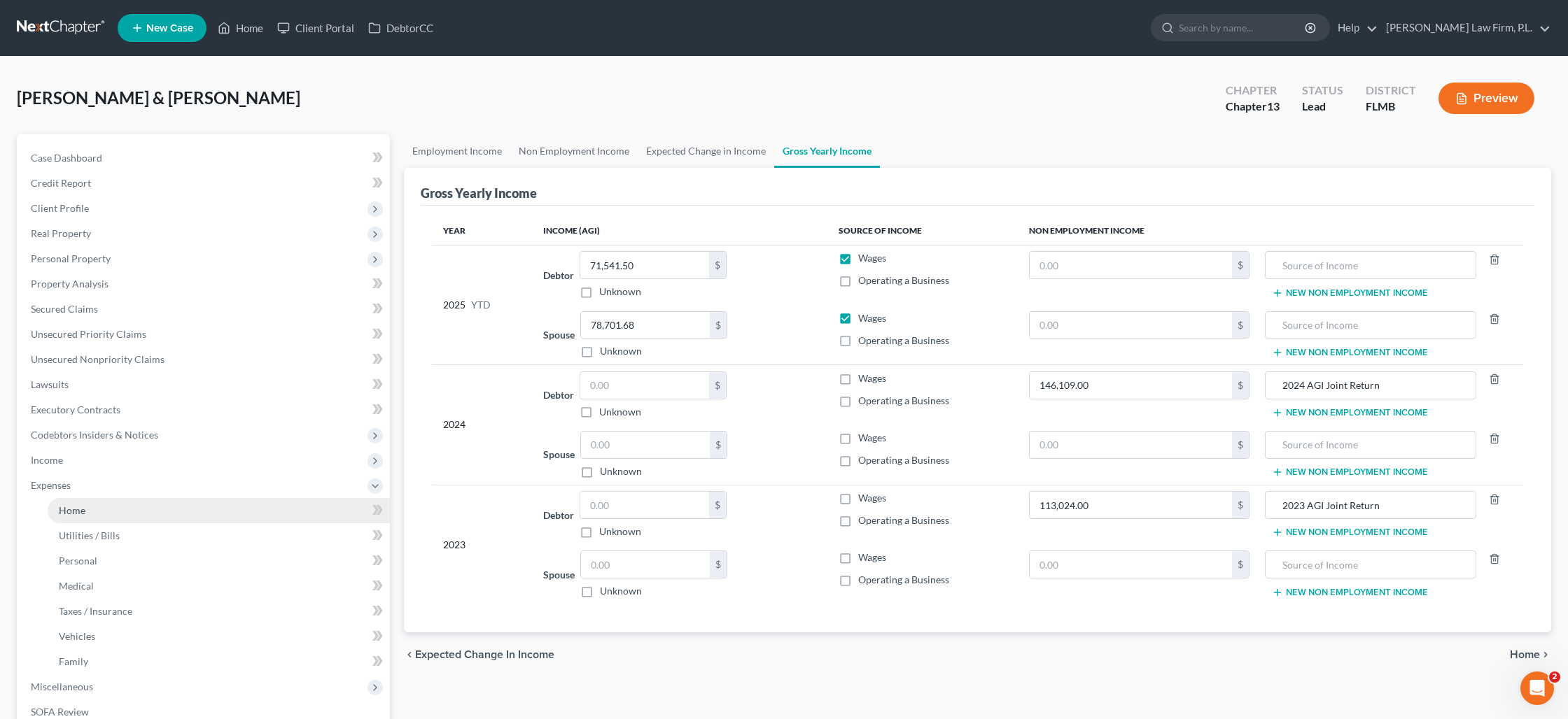
click at [172, 515] on link "Home" at bounding box center [218, 510] width 342 height 25
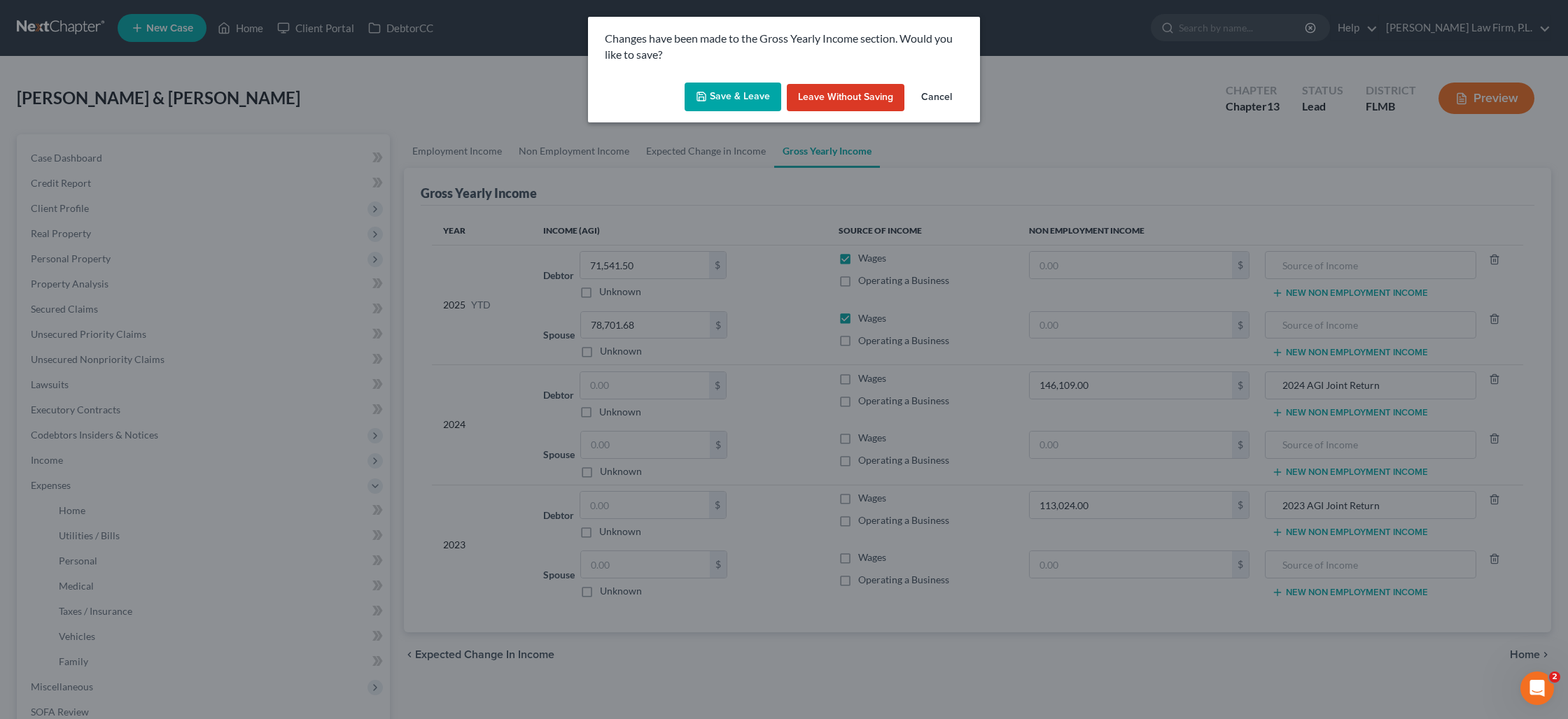
click at [732, 101] on button "Save & Leave" at bounding box center [733, 97] width 97 height 30
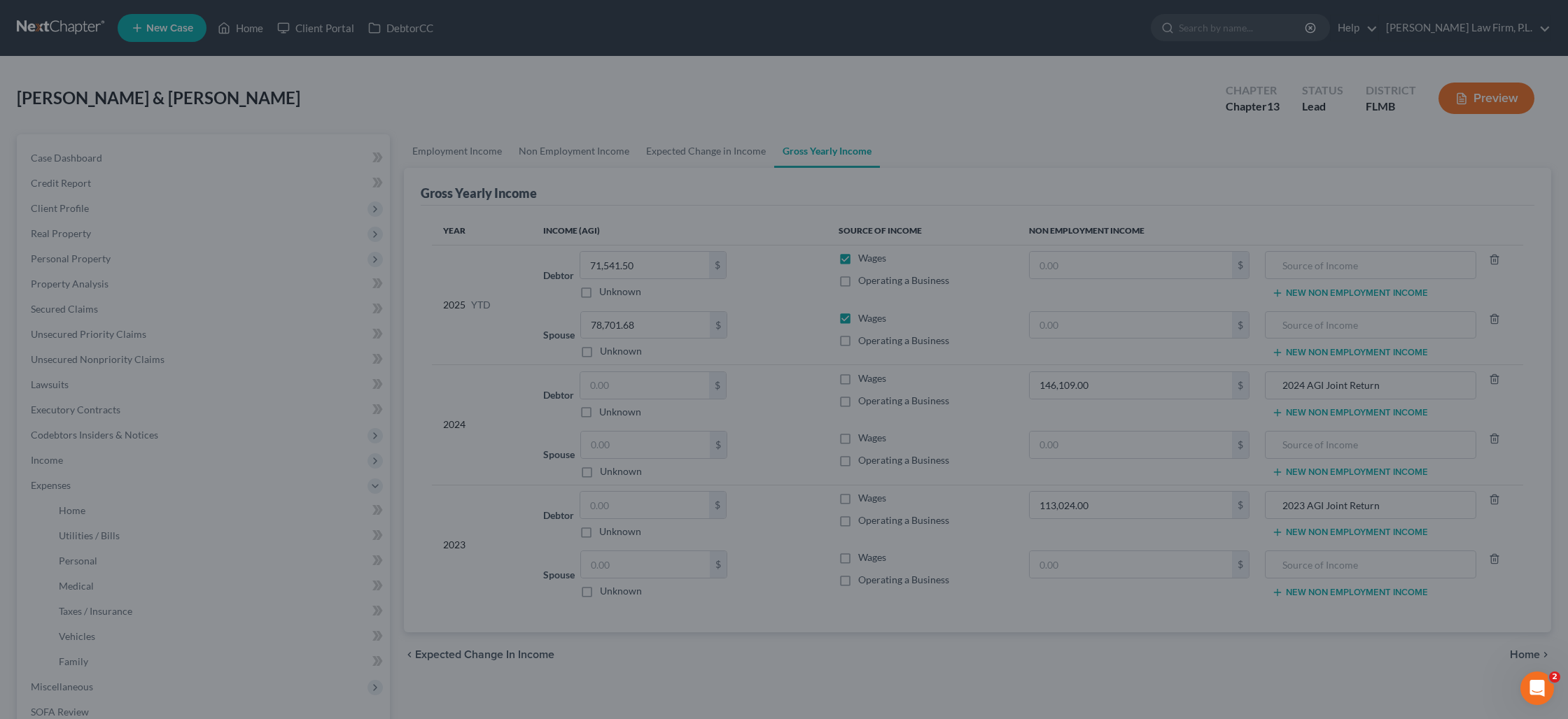
type input "Same as Debtor"
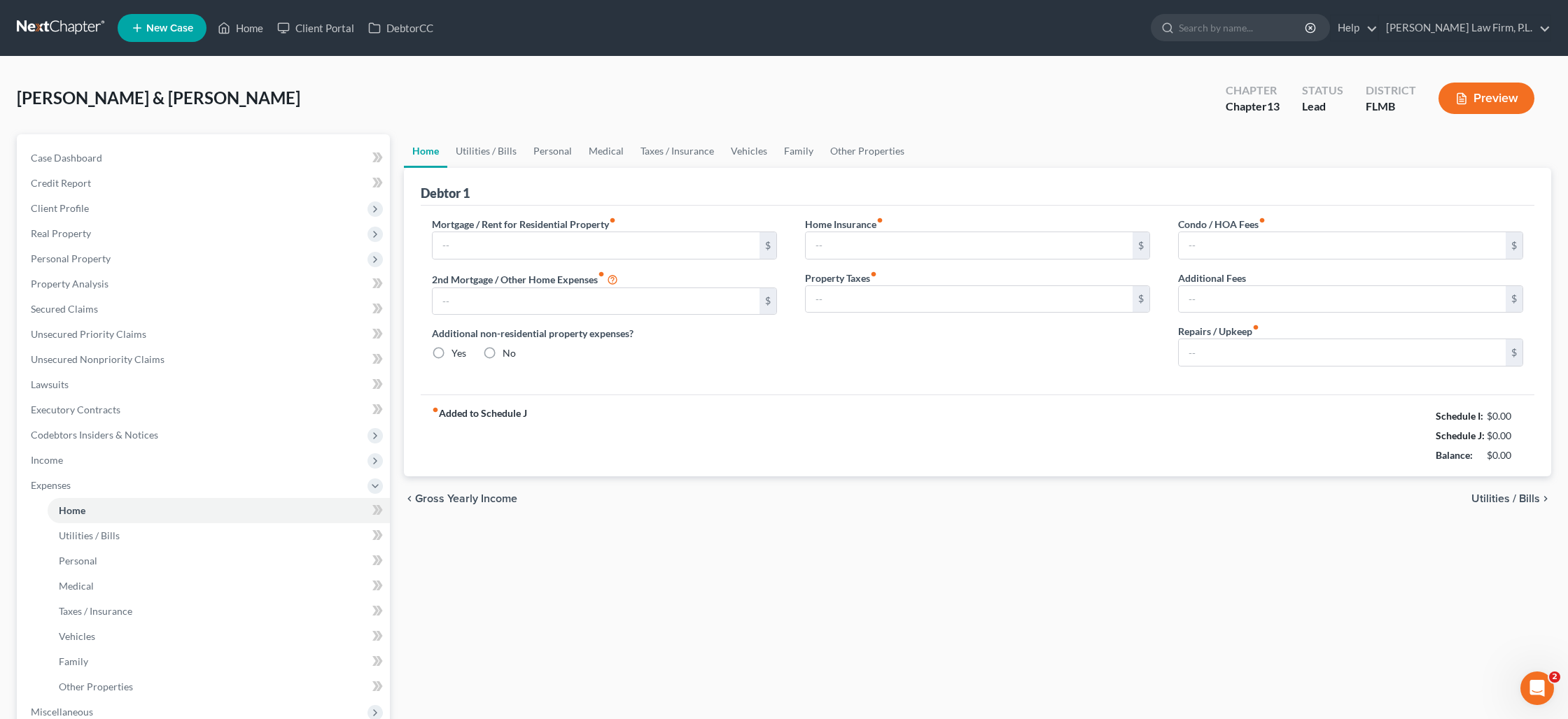
type input "1,815.00"
type input "0.00"
radio input "true"
type input "0.00"
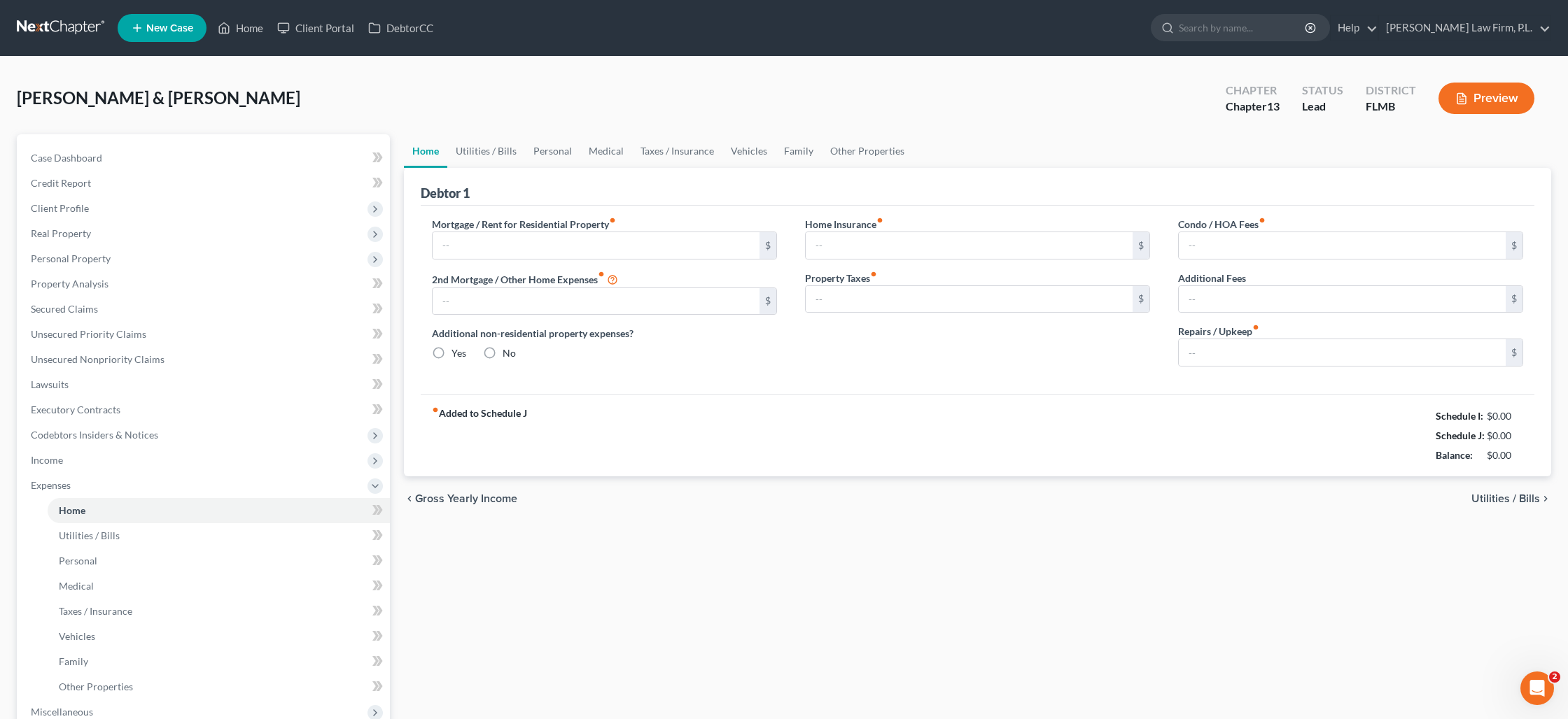
type input "0.00"
type input "300.00"
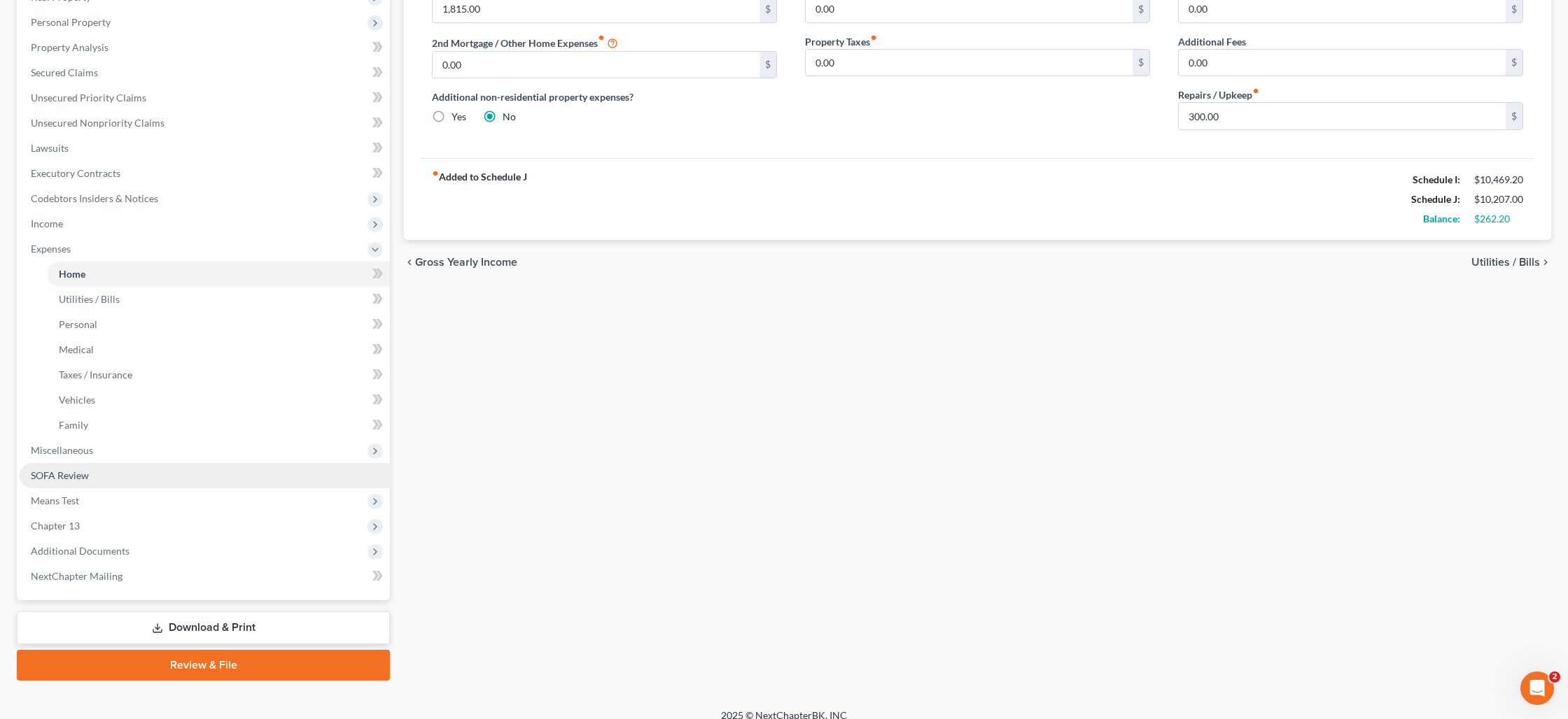
scroll to position [240, 0]
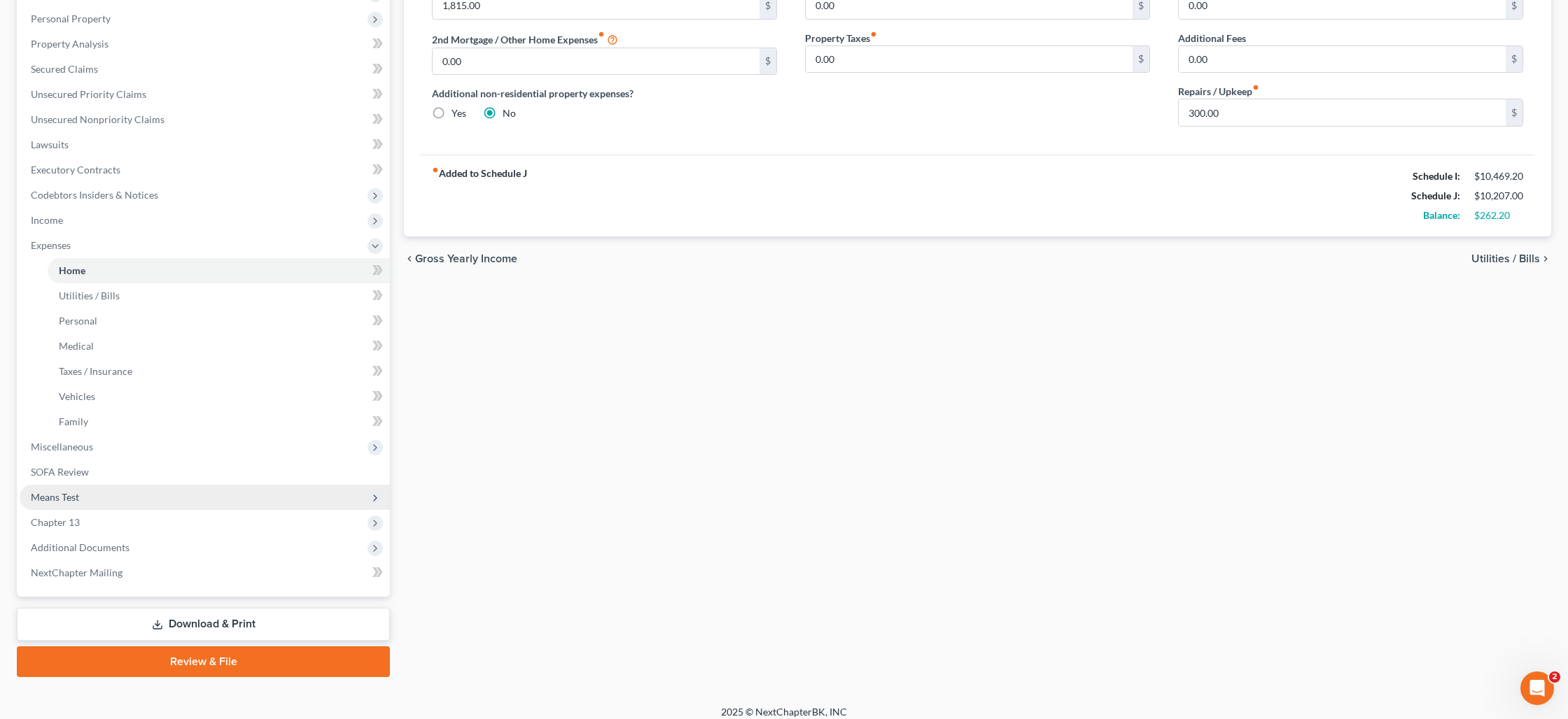
click at [233, 496] on span "Means Test" at bounding box center [205, 497] width 370 height 25
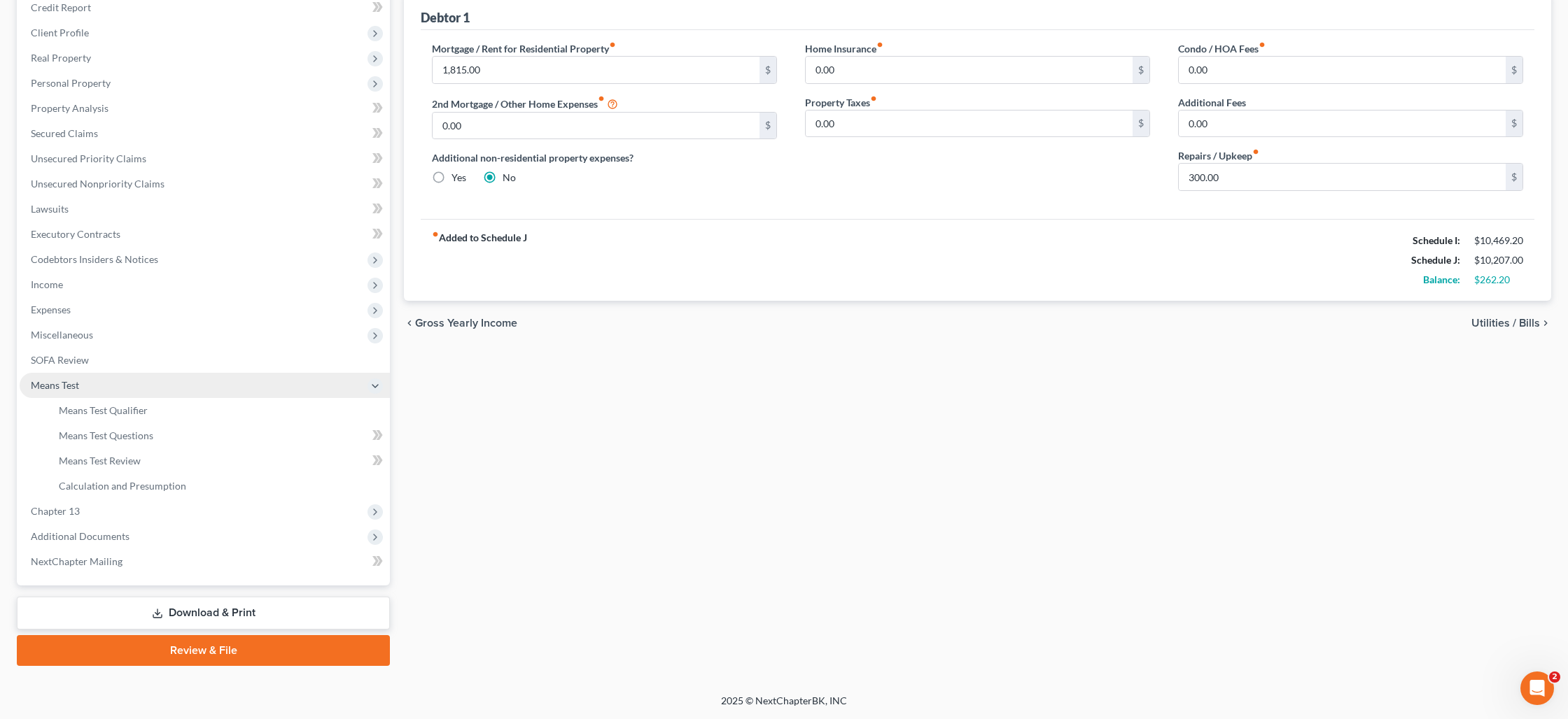
scroll to position [174, 0]
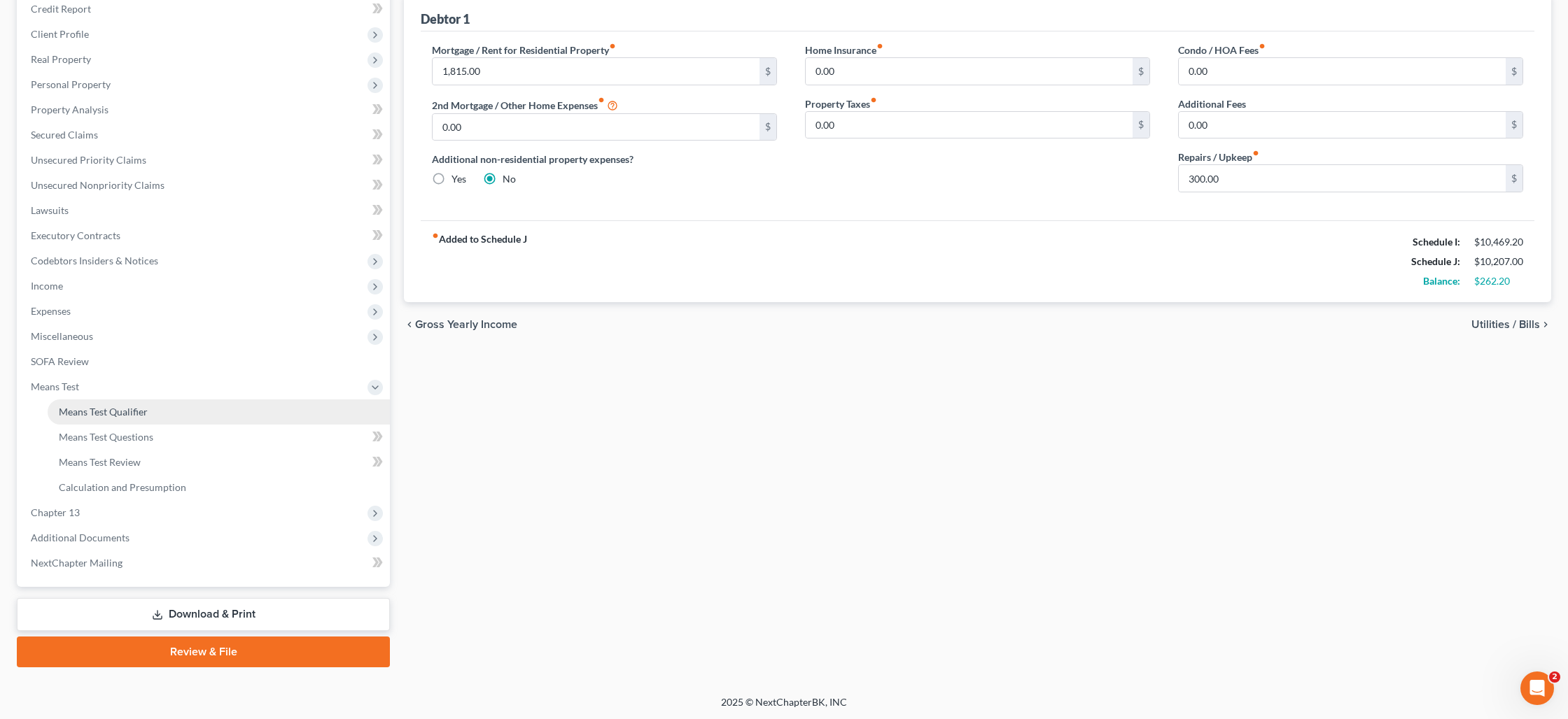
click at [198, 414] on link "Means Test Qualifier" at bounding box center [218, 411] width 342 height 25
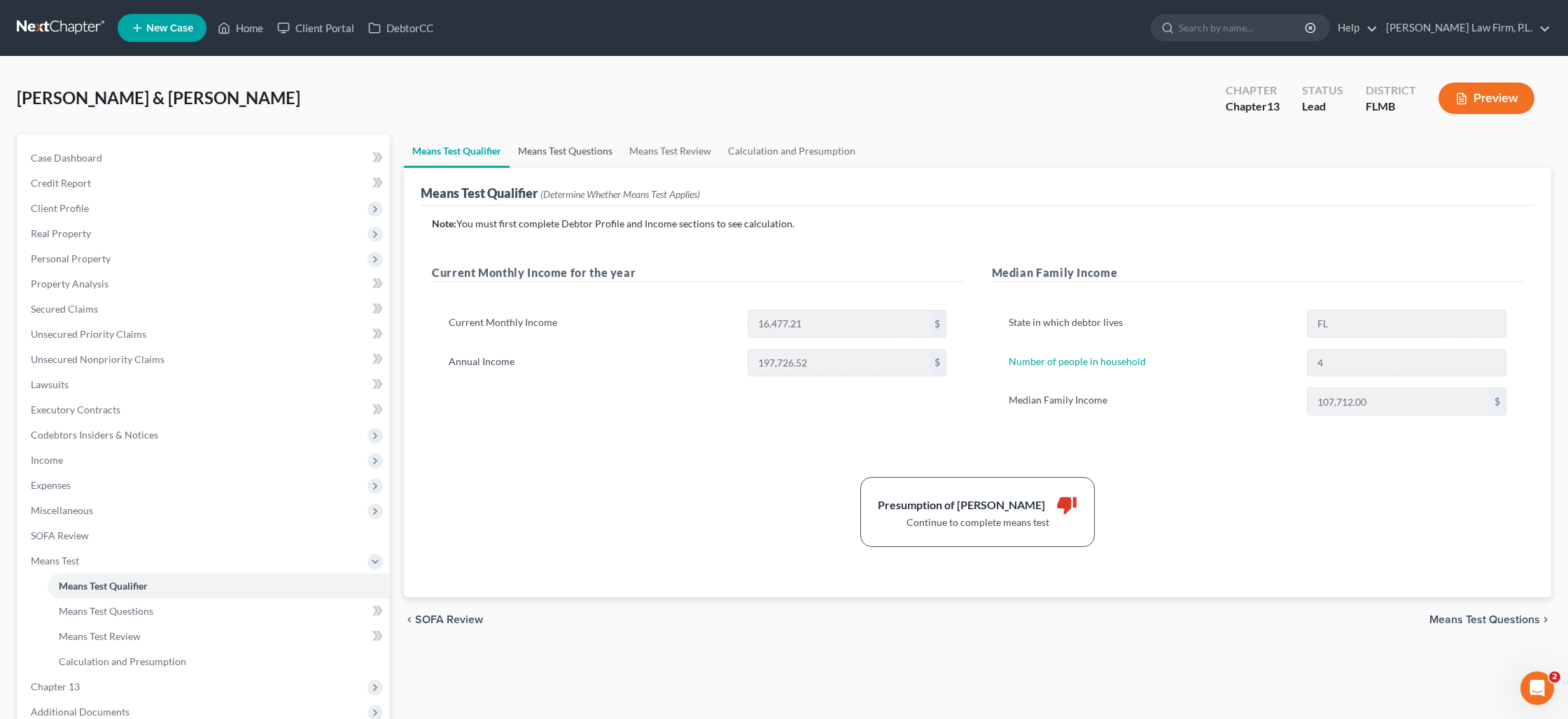
click at [558, 154] on link "Means Test Questions" at bounding box center [565, 151] width 111 height 34
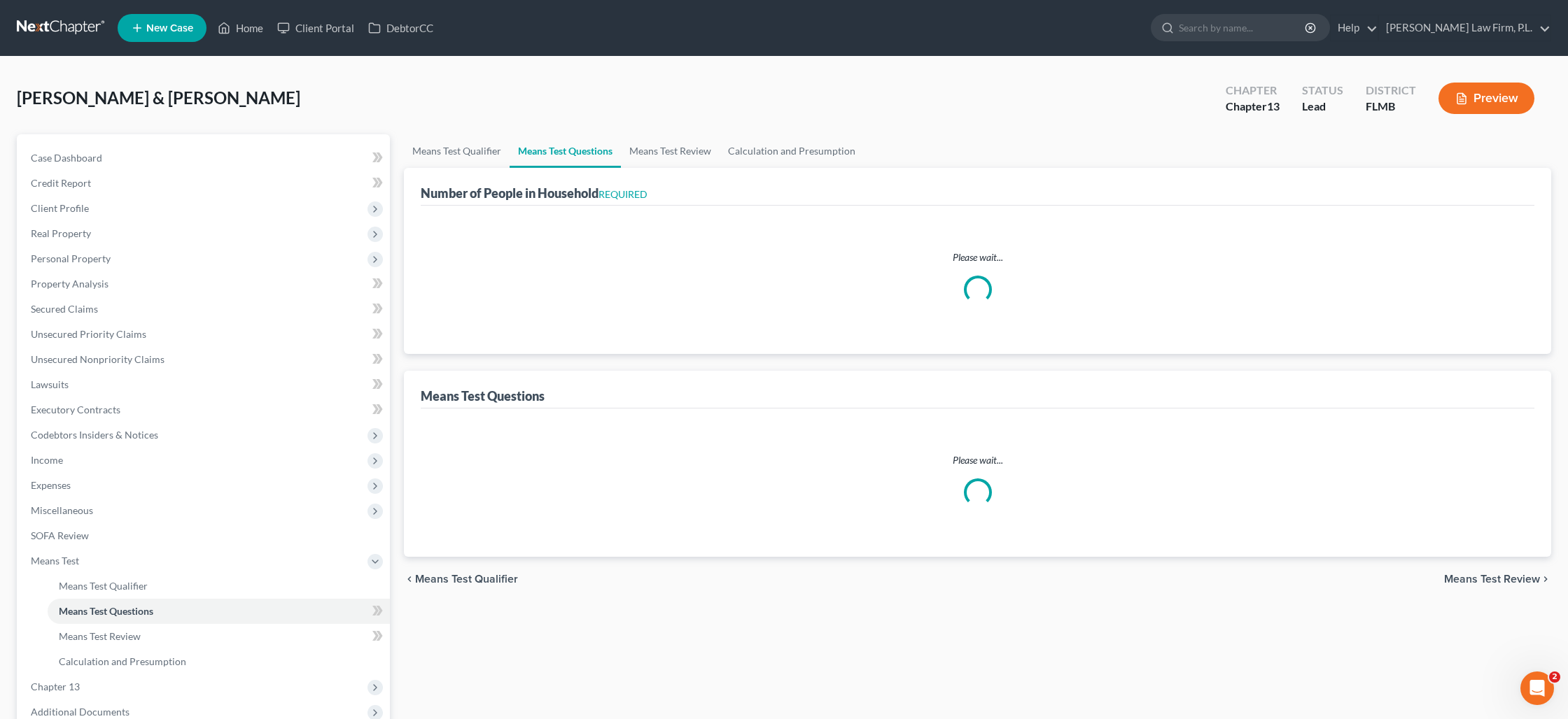
select select "0"
select select "60"
select select "1"
select select "60"
select select "1"
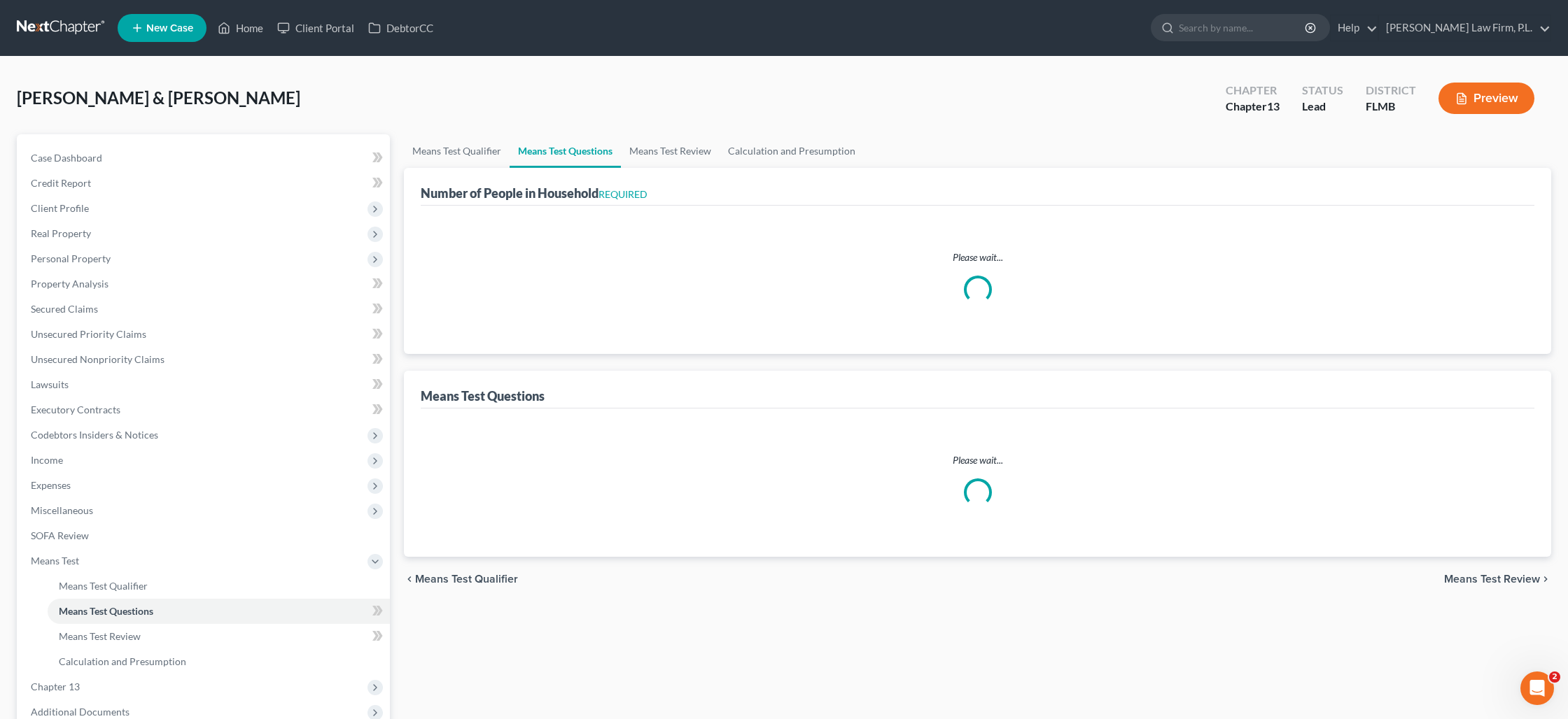
select select "60"
select select "1"
select select "60"
select select "4"
select select "3"
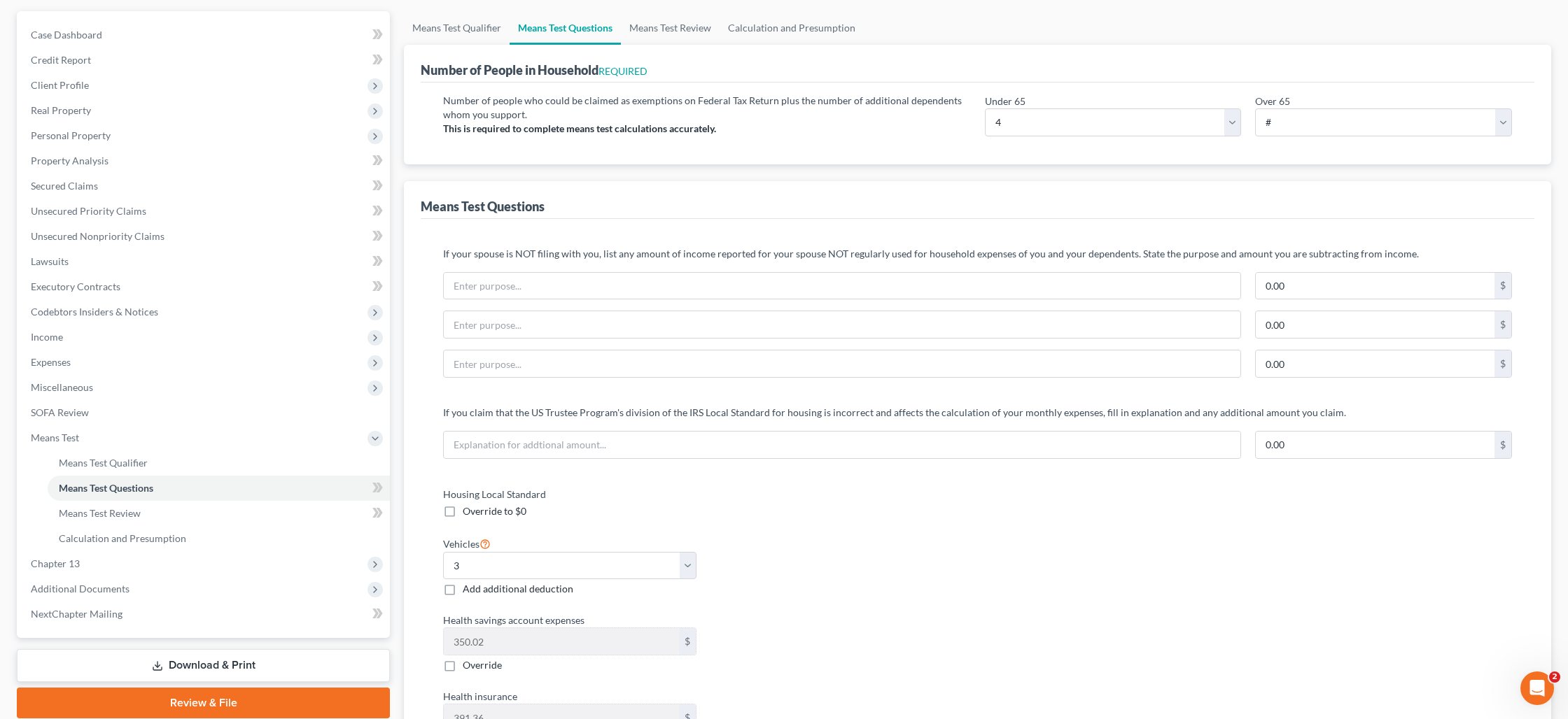
scroll to position [78, 0]
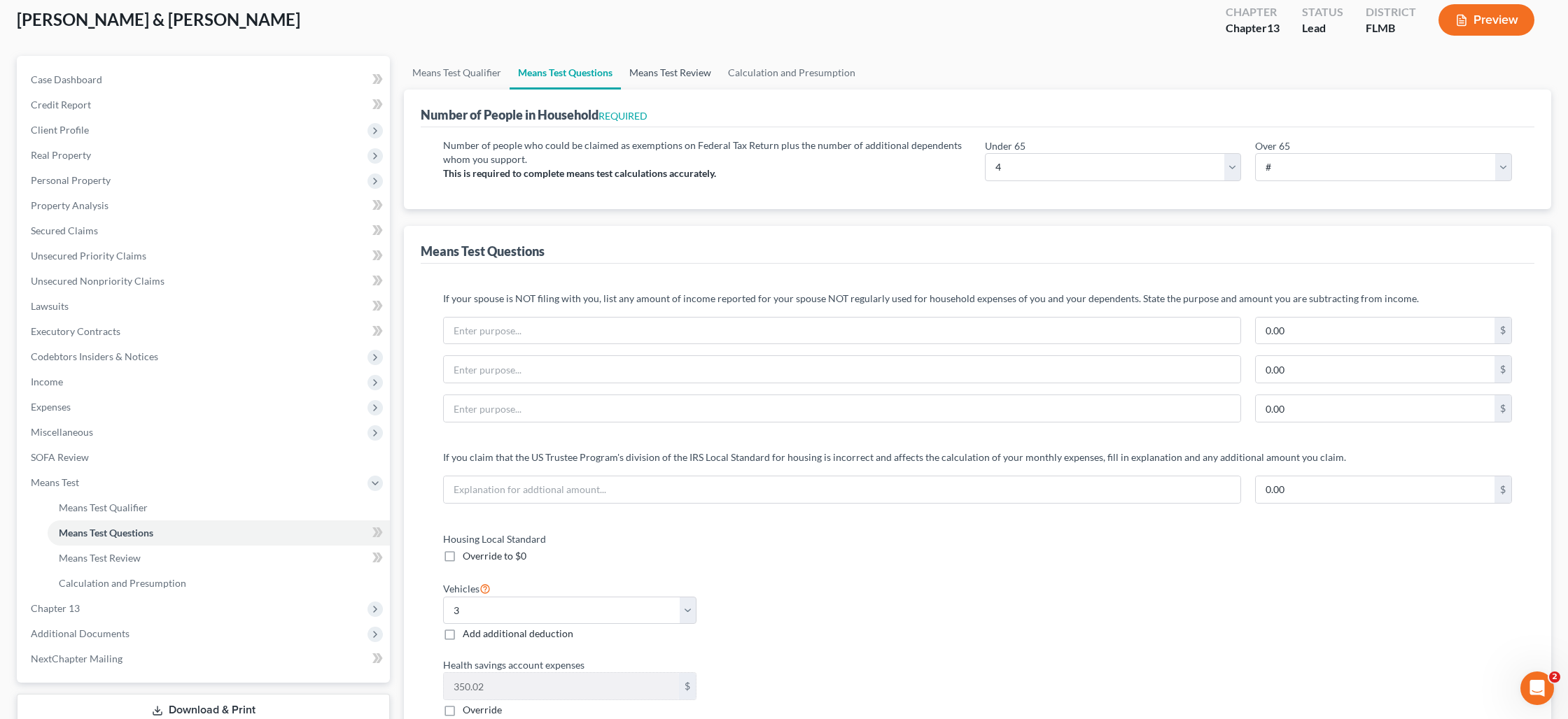
click at [676, 76] on link "Means Test Review" at bounding box center [670, 73] width 99 height 34
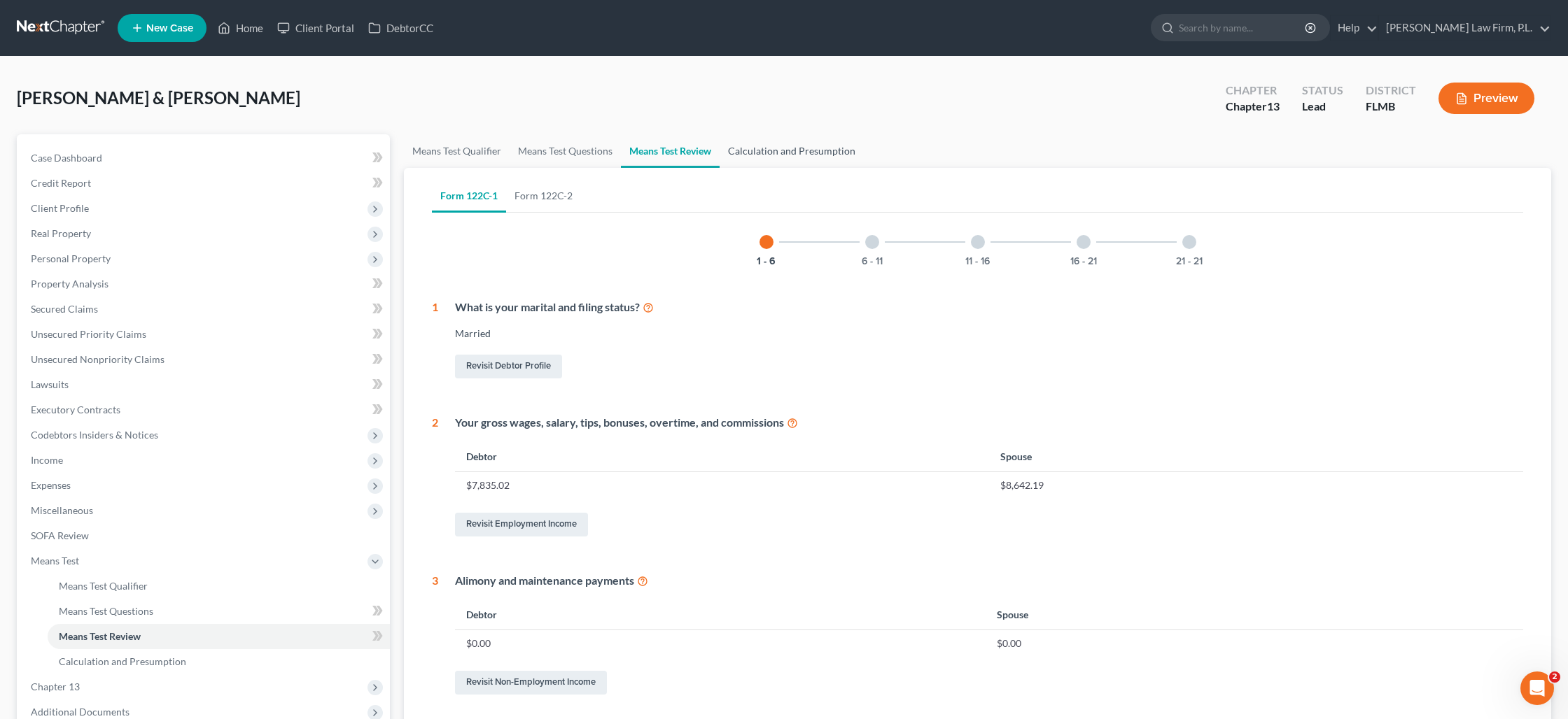
click at [781, 143] on link "Calculation and Presumption" at bounding box center [791, 151] width 144 height 34
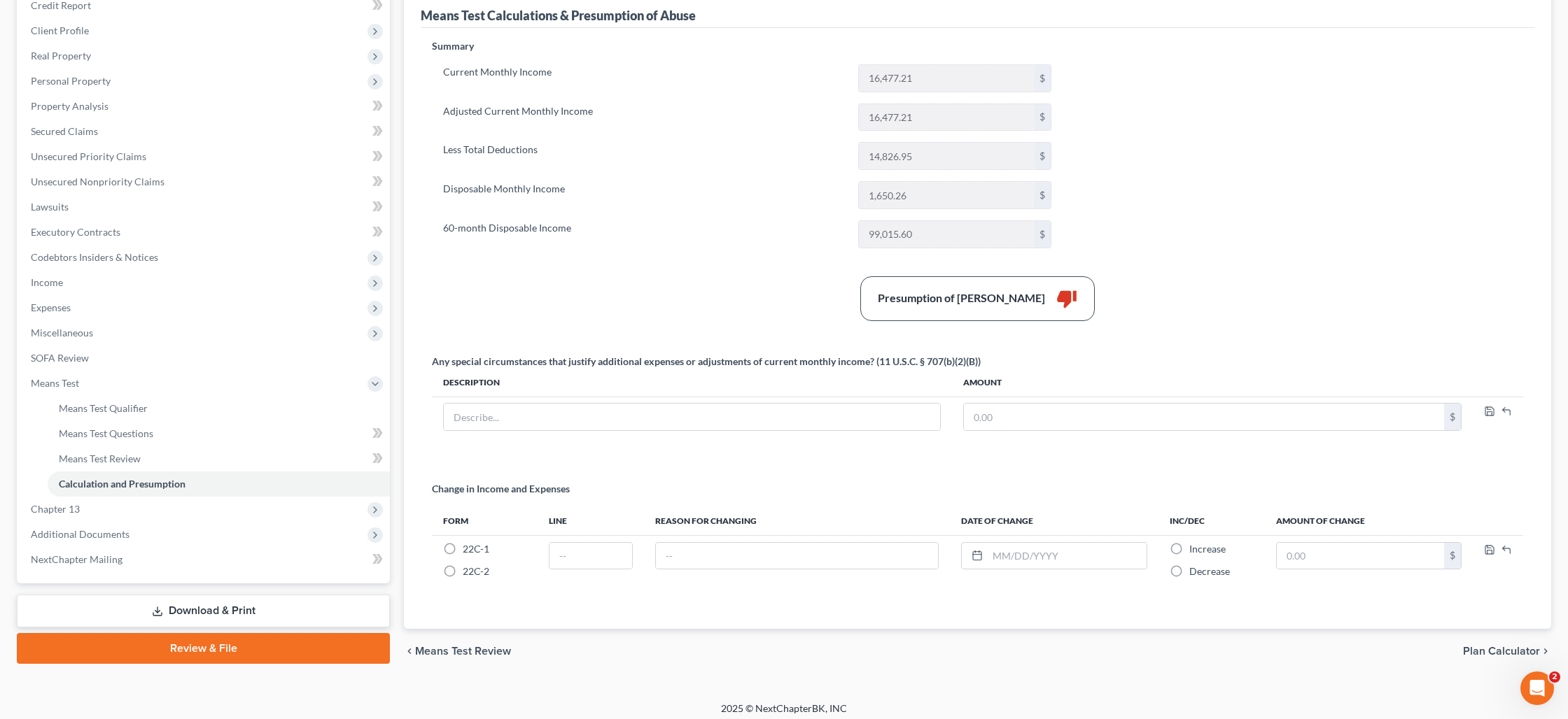
scroll to position [184, 0]
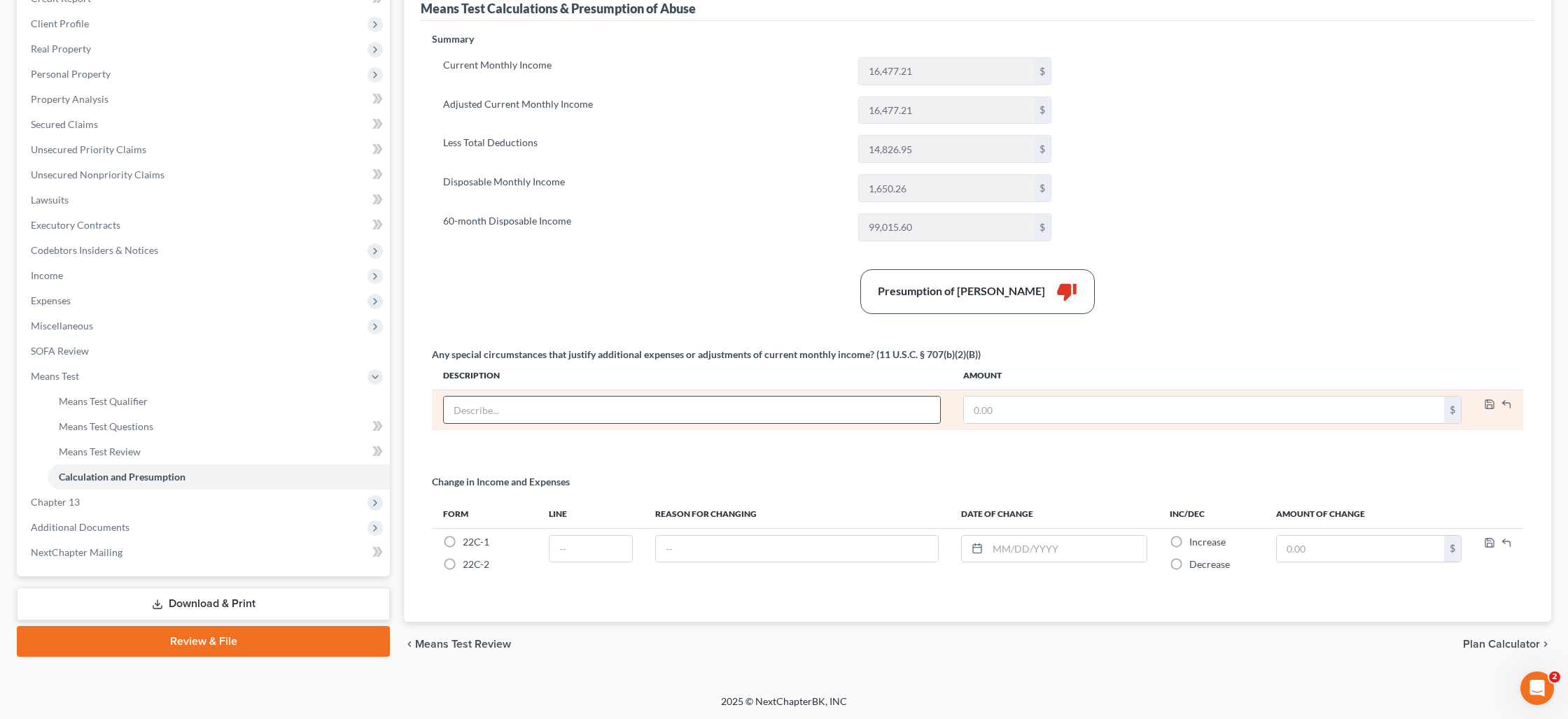
click at [566, 400] on input "text" at bounding box center [692, 410] width 496 height 27
type input "Court ordered travel expenses to visit children in Milwaukee"
type input "8"
type input "900"
click at [1488, 403] on icon "button" at bounding box center [1489, 404] width 11 height 11
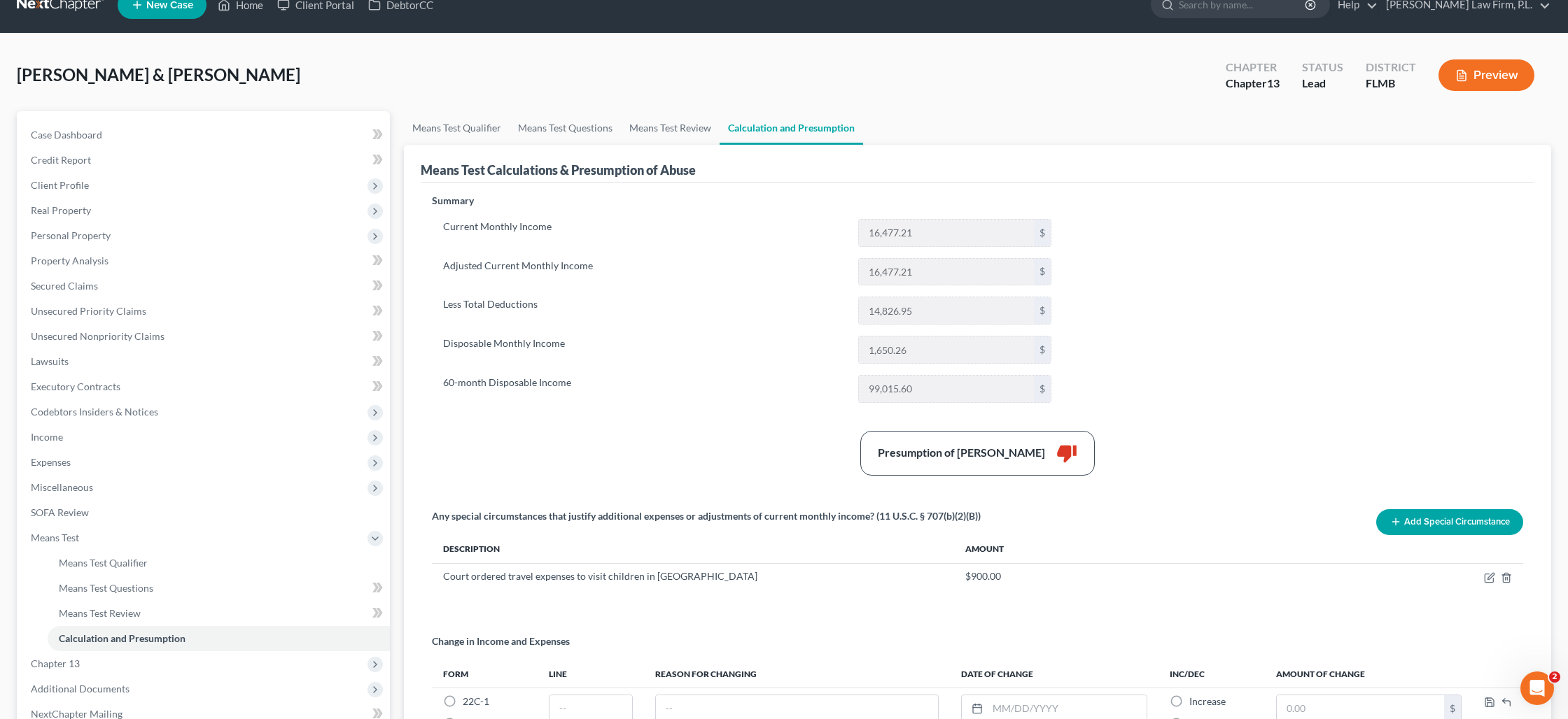
scroll to position [0, 0]
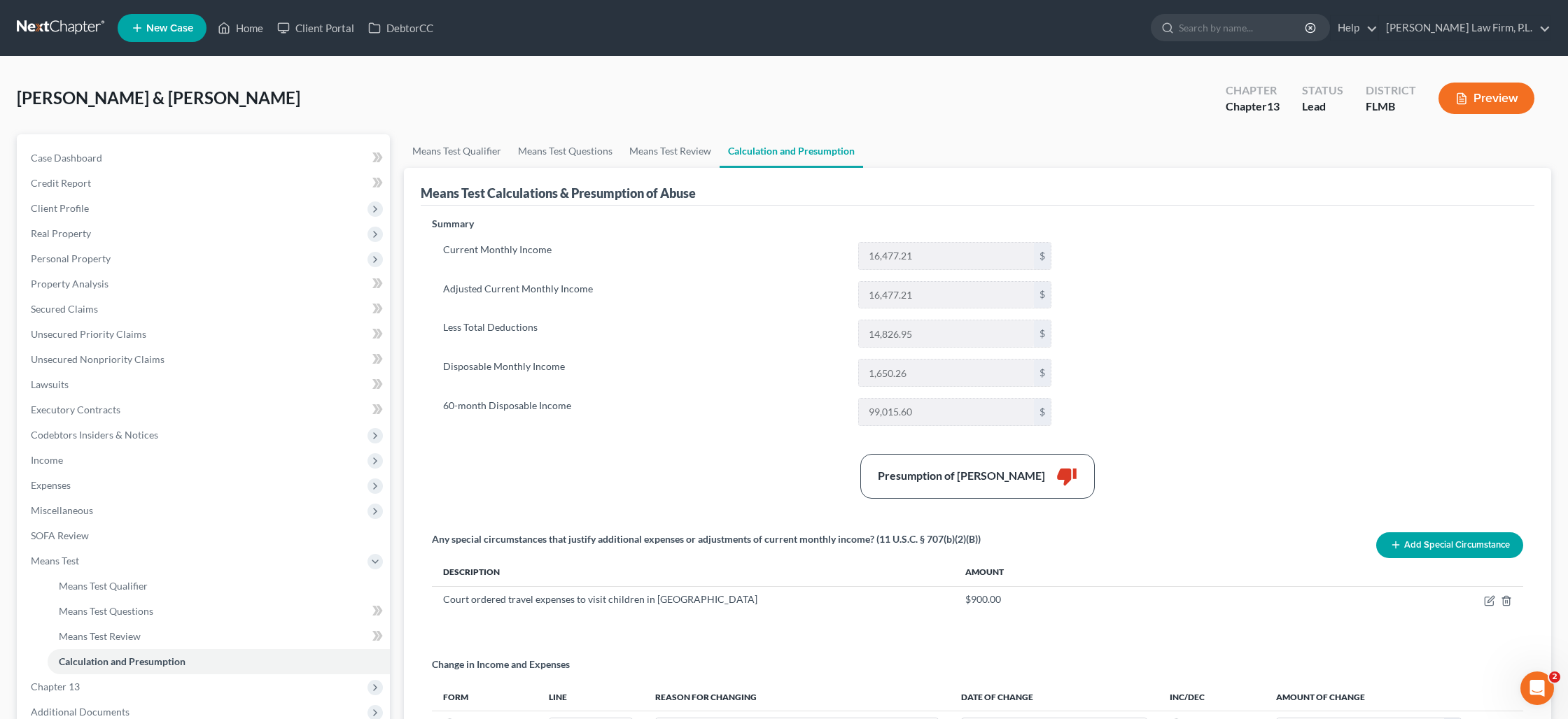
click at [1482, 103] on button "Preview" at bounding box center [1486, 98] width 96 height 31
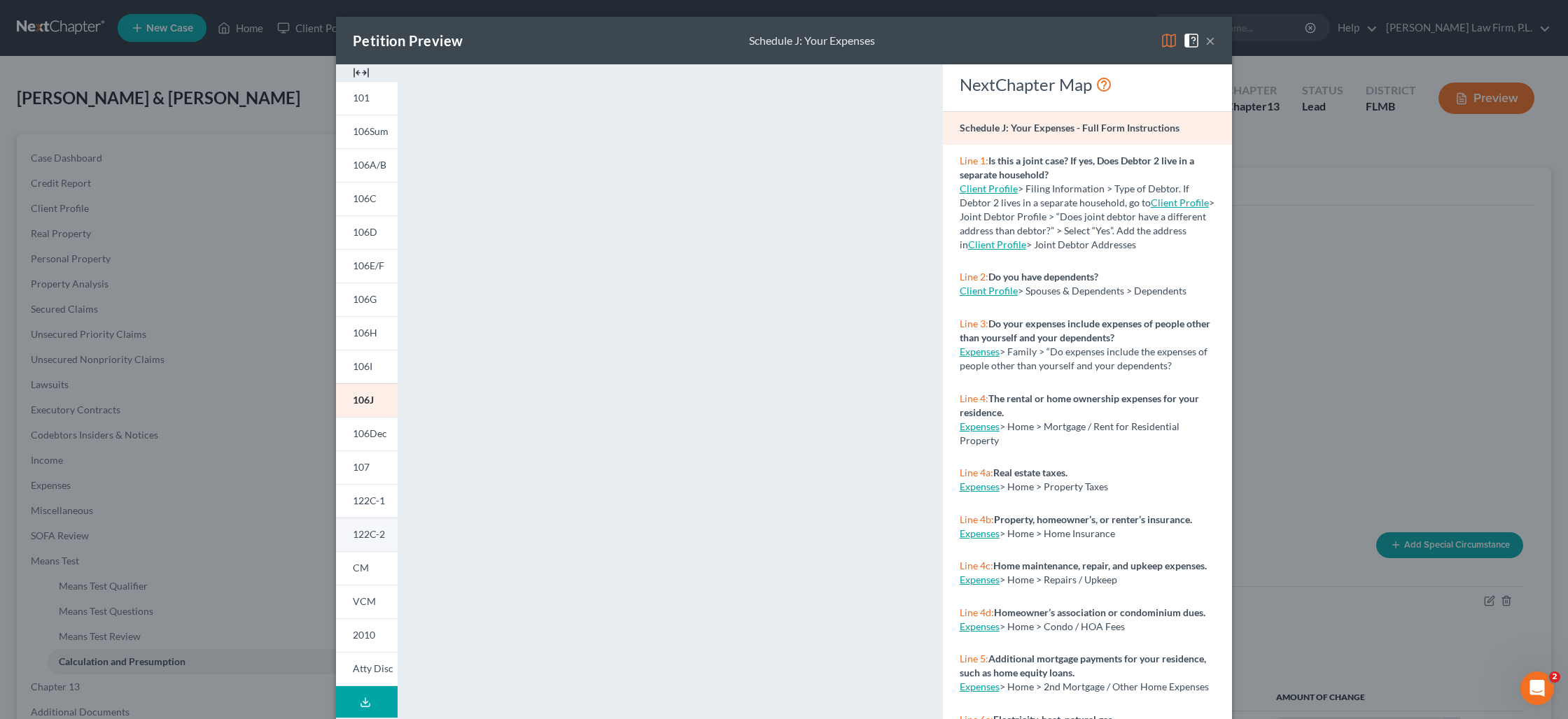
click at [369, 535] on span "122C-2" at bounding box center [369, 534] width 32 height 12
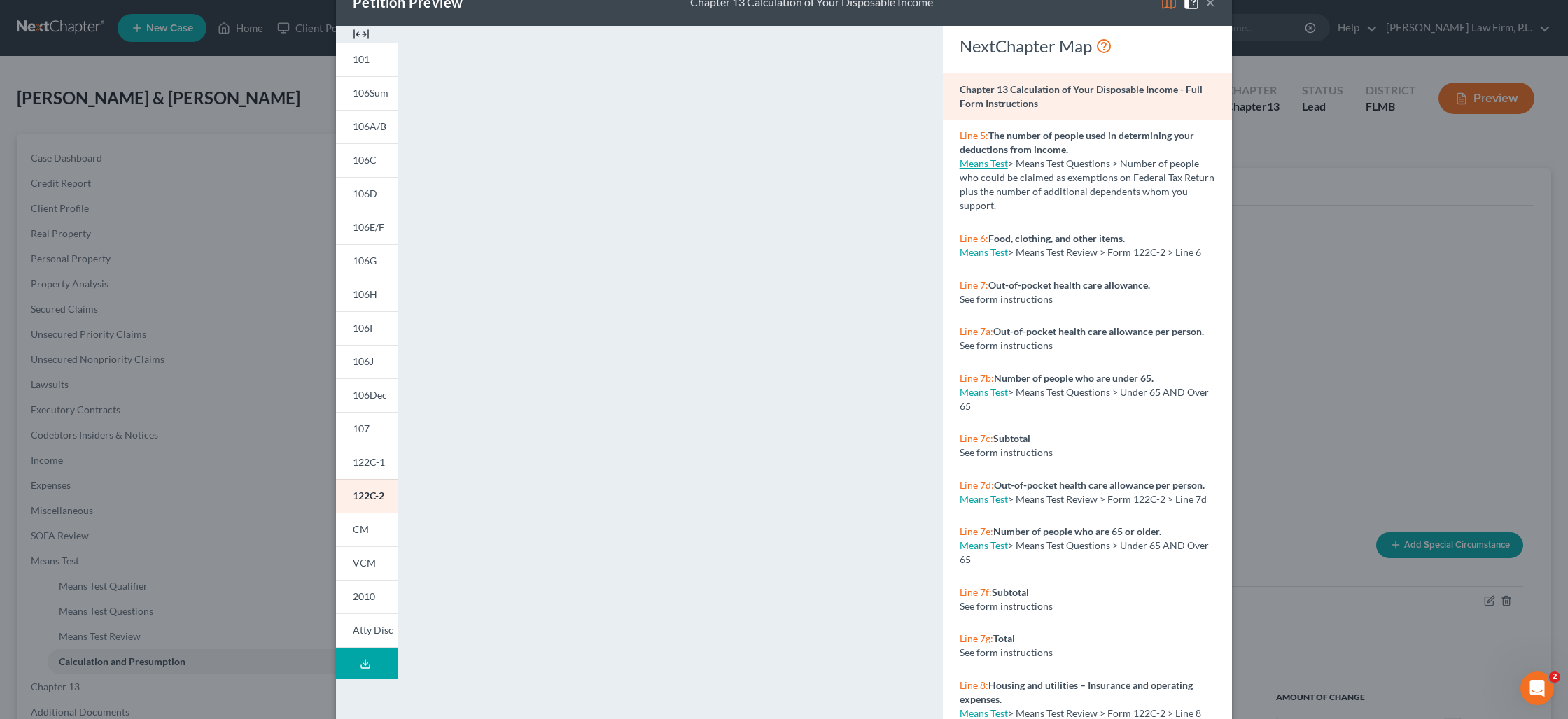
scroll to position [69, 0]
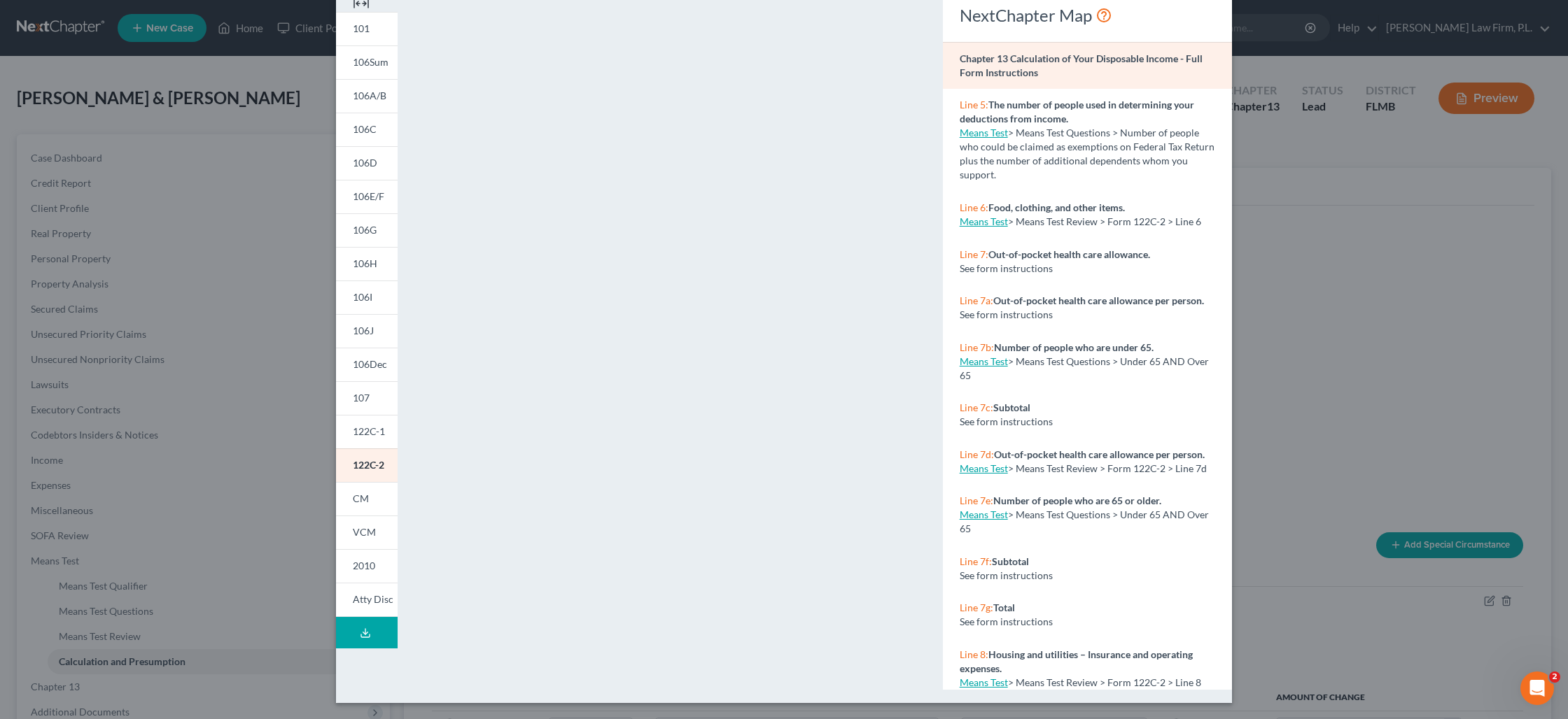
click at [233, 473] on div "Petition Preview Chapter 13 Calculation of Your Disposable Income × 101 106Sum …" at bounding box center [784, 359] width 1568 height 719
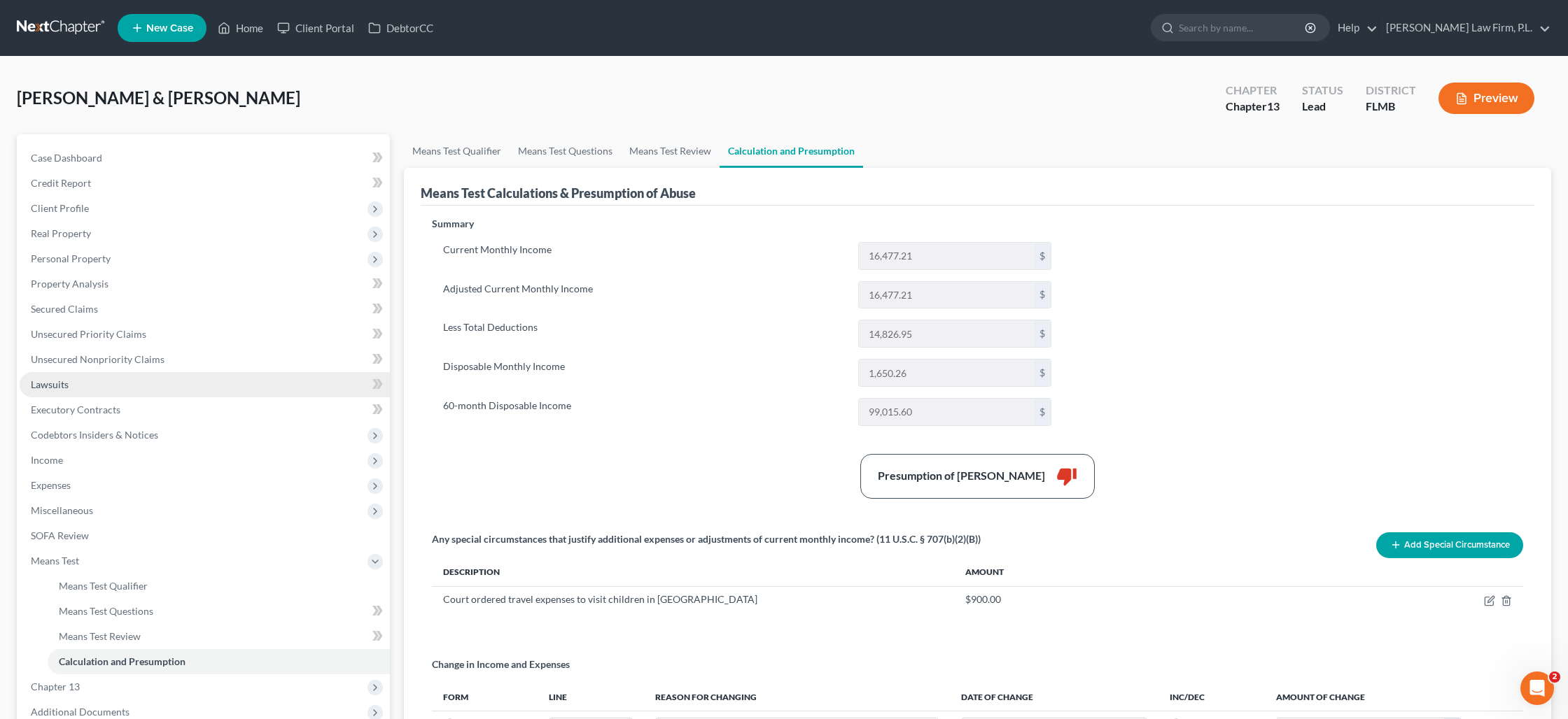
click at [250, 374] on link "Lawsuits" at bounding box center [205, 384] width 370 height 25
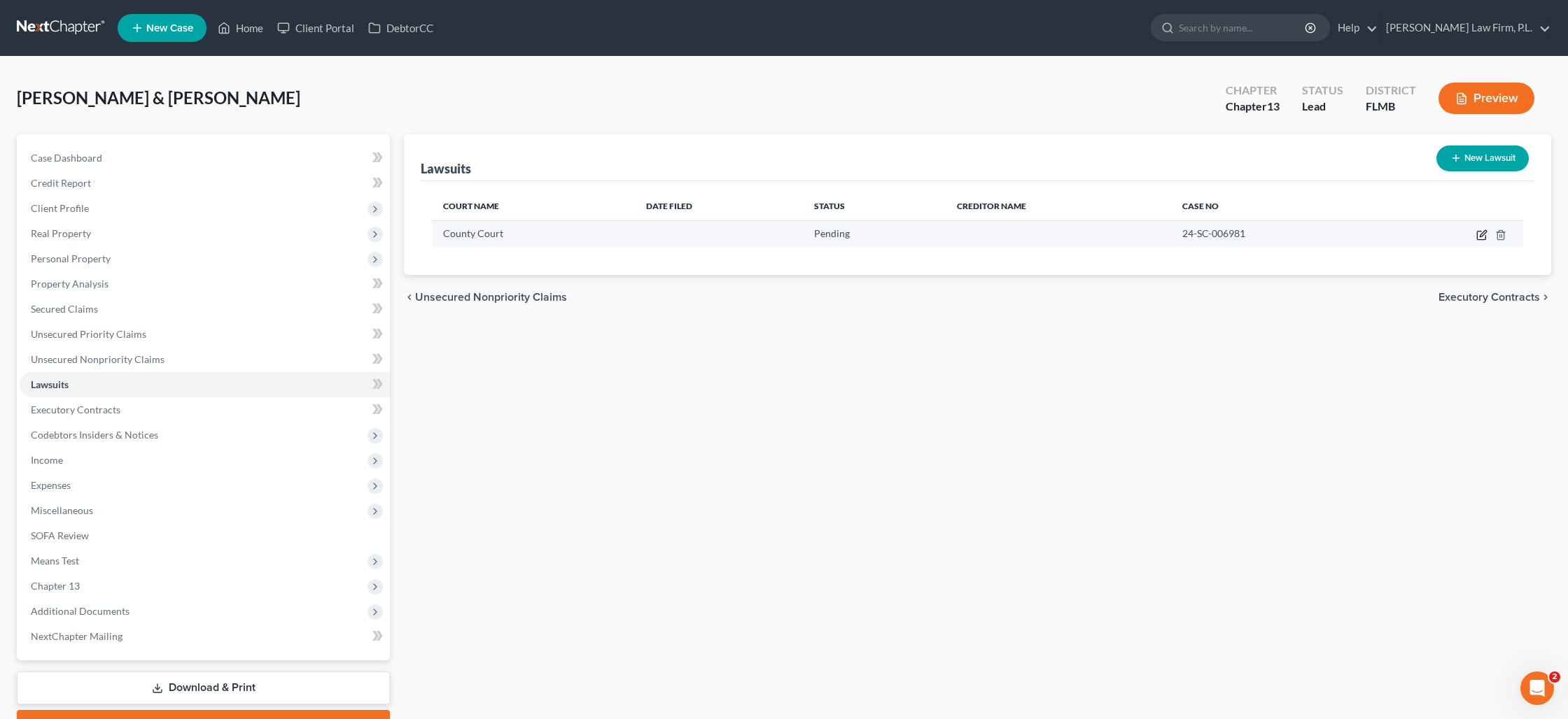
click at [1479, 234] on icon "button" at bounding box center [1482, 235] width 11 height 11
select select "0"
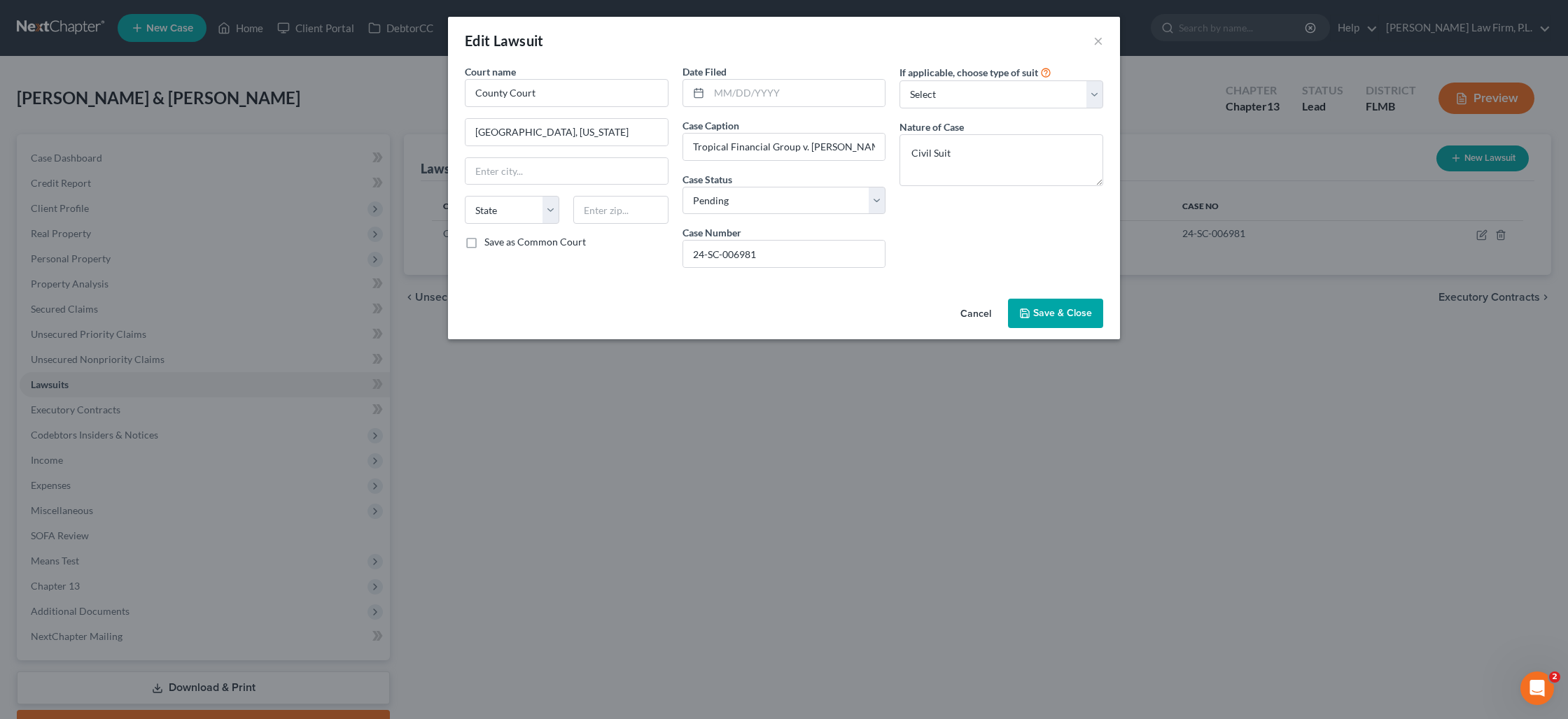
click at [1049, 314] on span "Save & Close" at bounding box center [1062, 313] width 59 height 12
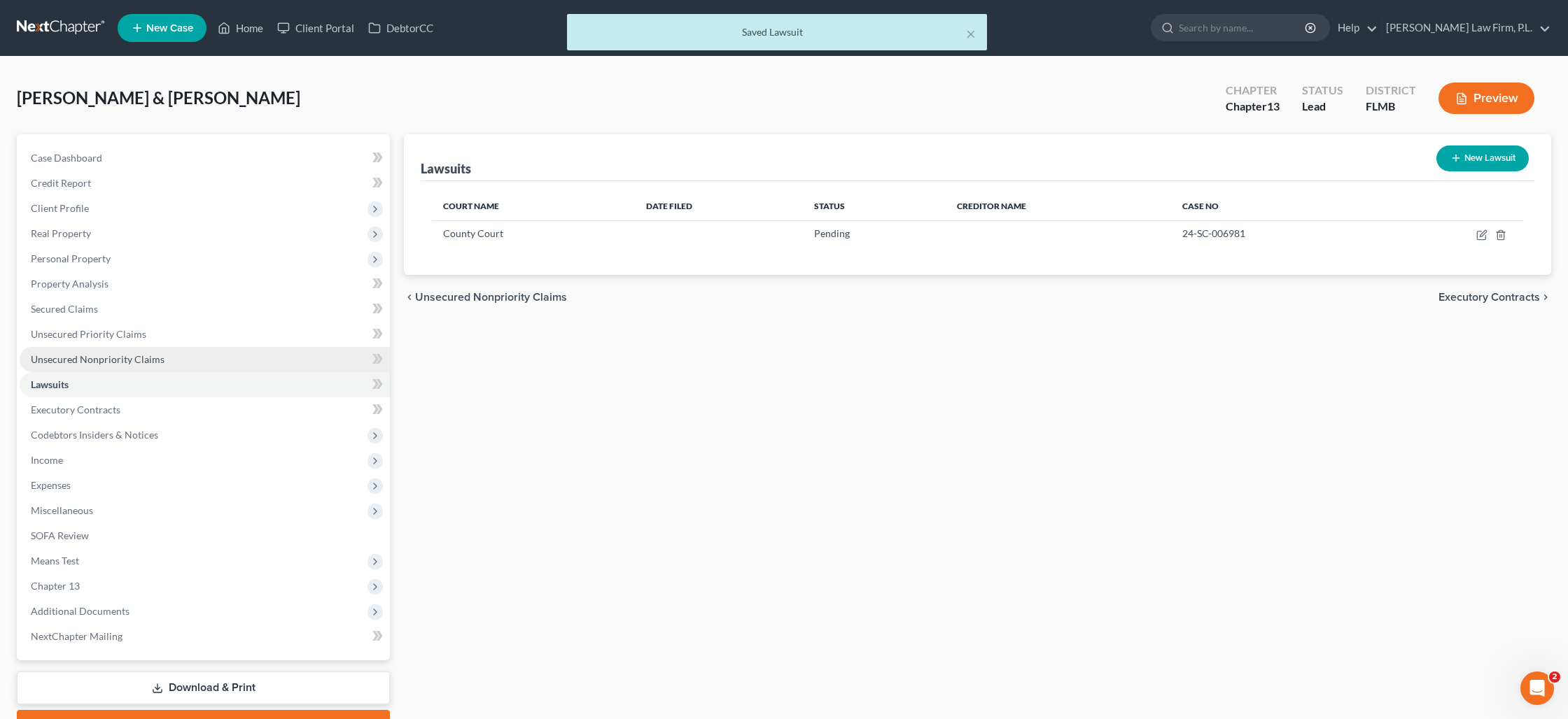
click at [118, 353] on span "Unsecured Nonpriority Claims" at bounding box center [97, 359] width 134 height 12
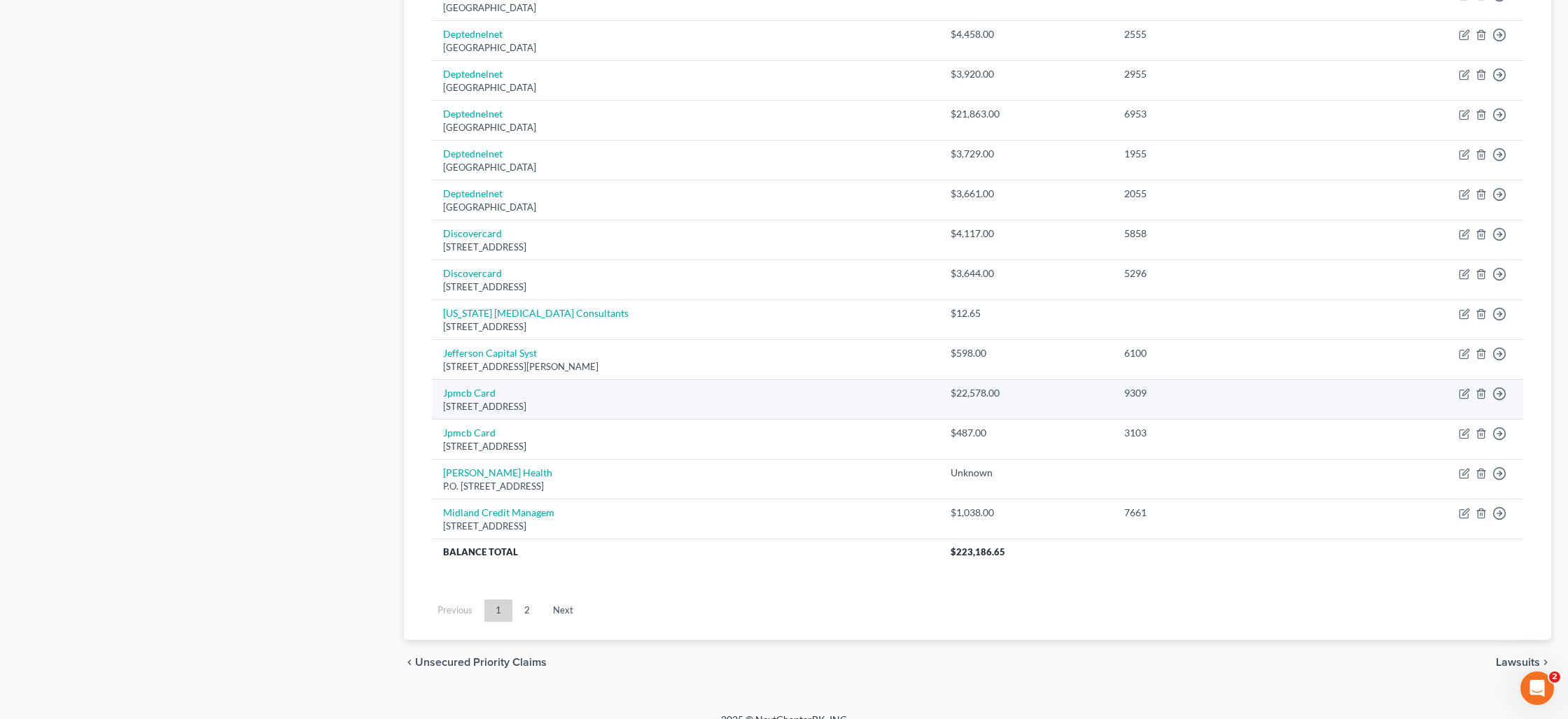
scroll to position [895, 0]
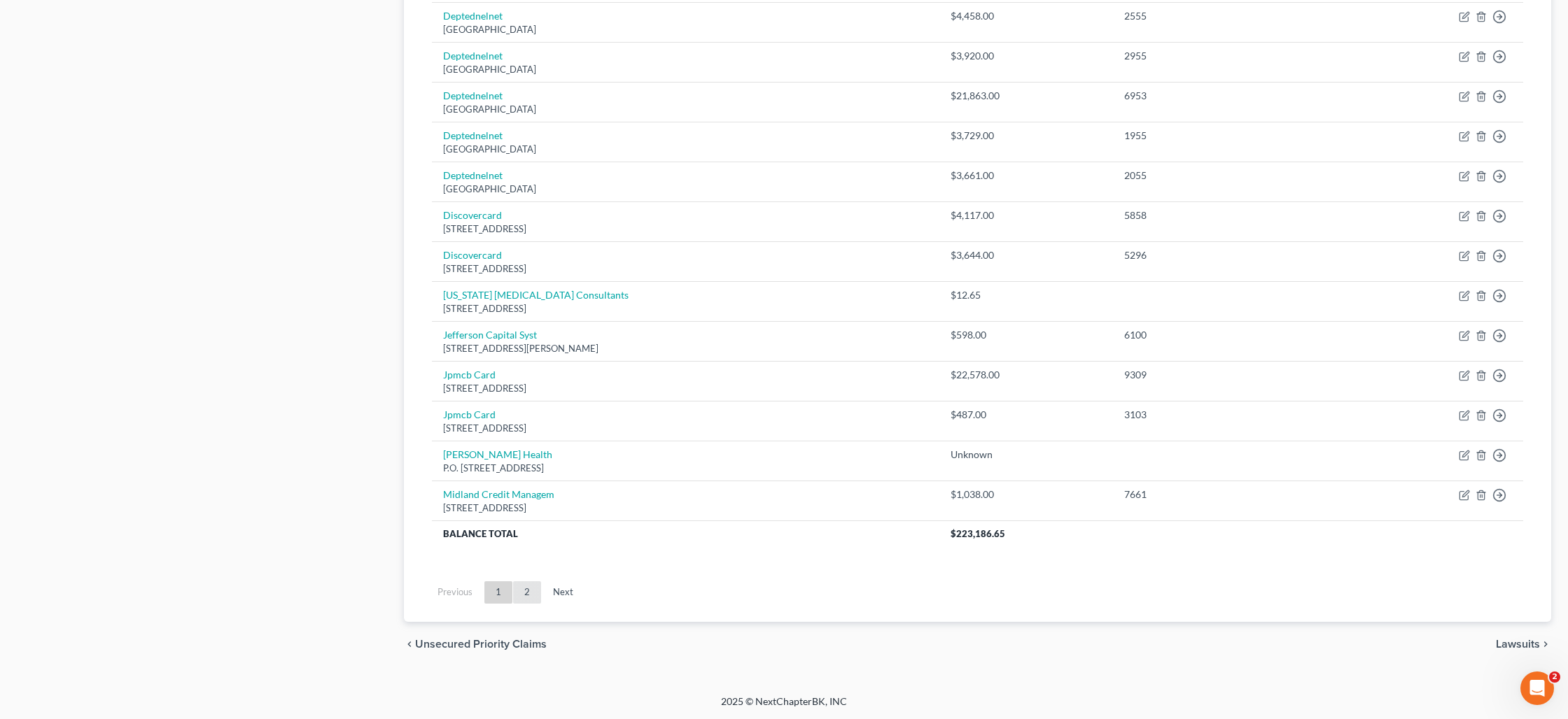
click at [530, 595] on link "2" at bounding box center [527, 593] width 28 height 23
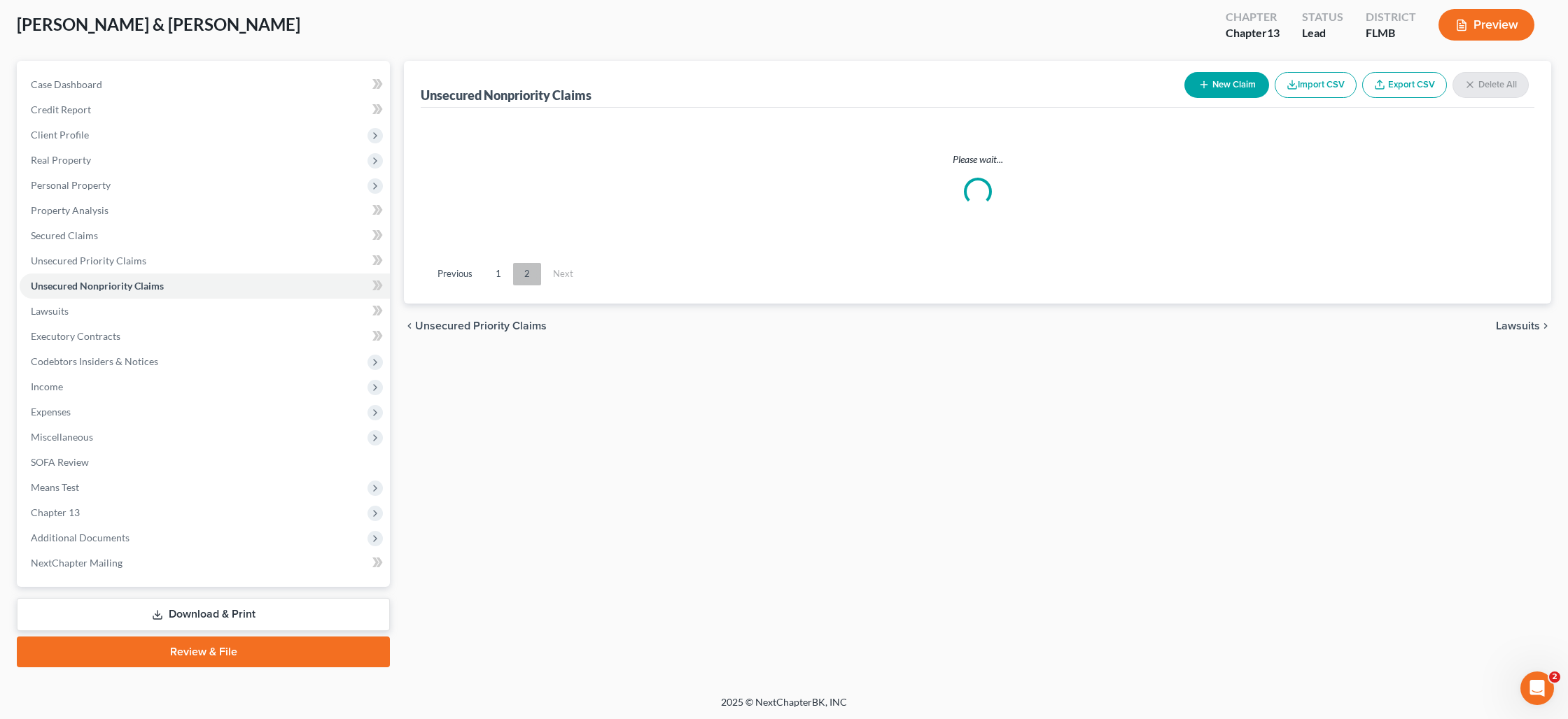
scroll to position [178, 0]
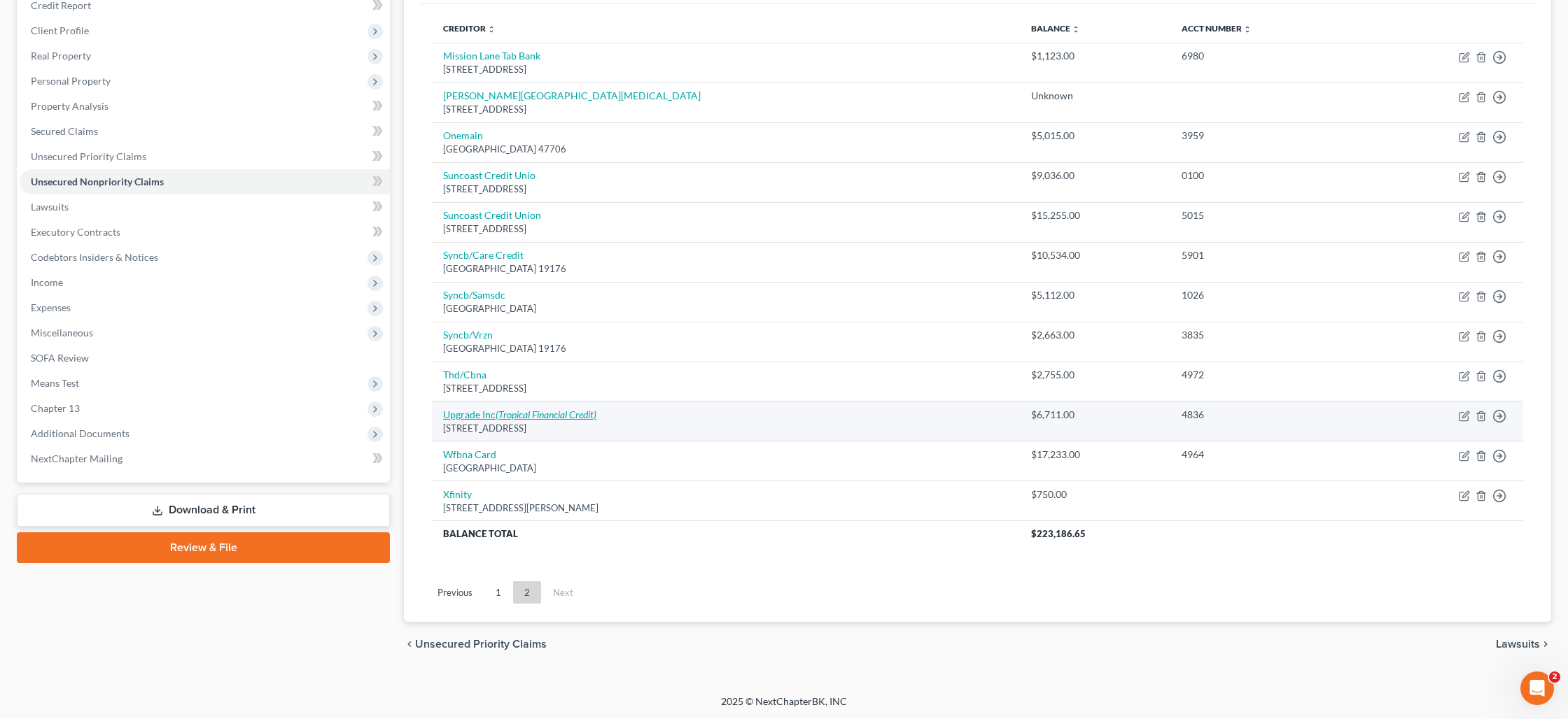
click at [494, 412] on link "Upgrade Inc (Tropical Financial Credit)" at bounding box center [519, 415] width 153 height 12
select select "4"
select select "1"
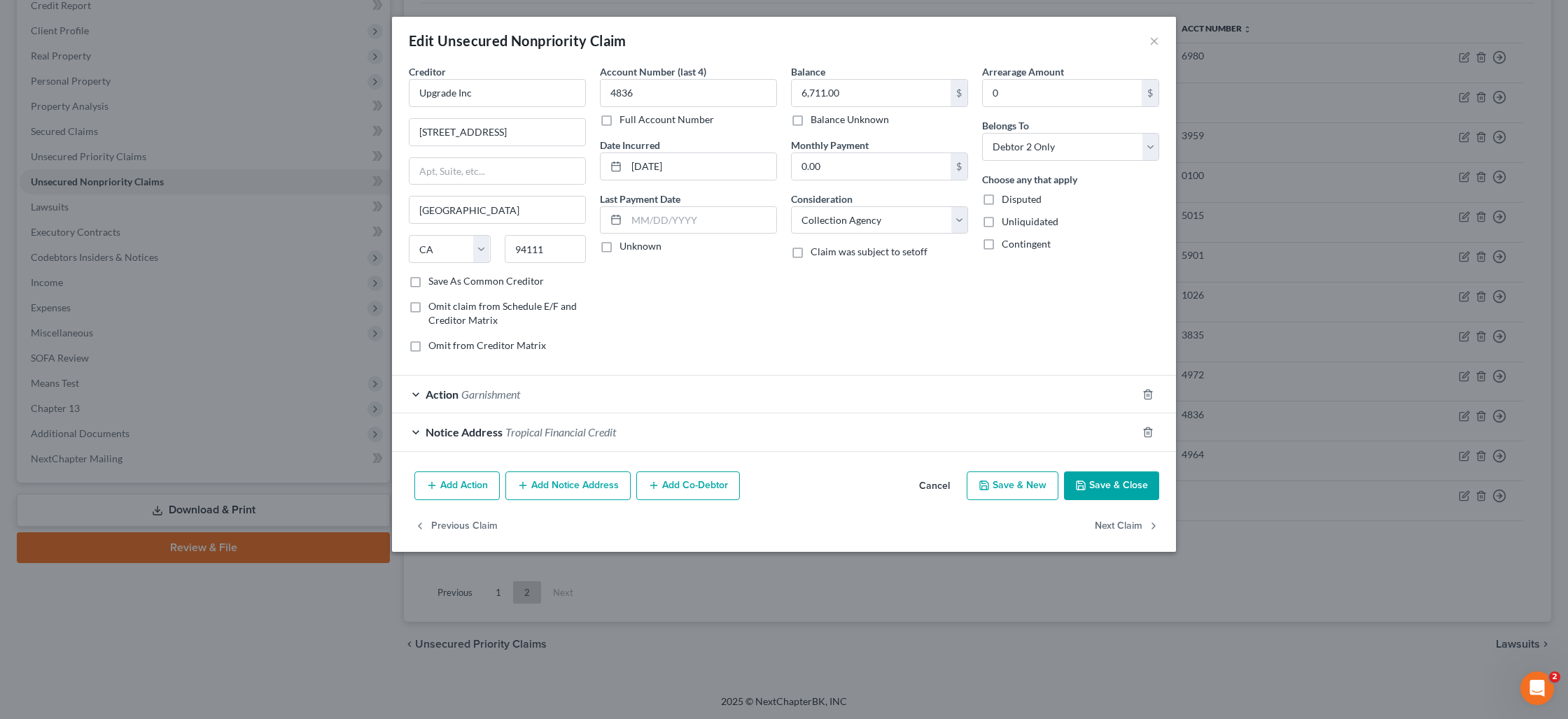
click at [525, 431] on span "Tropical Financial Credit" at bounding box center [560, 432] width 110 height 14
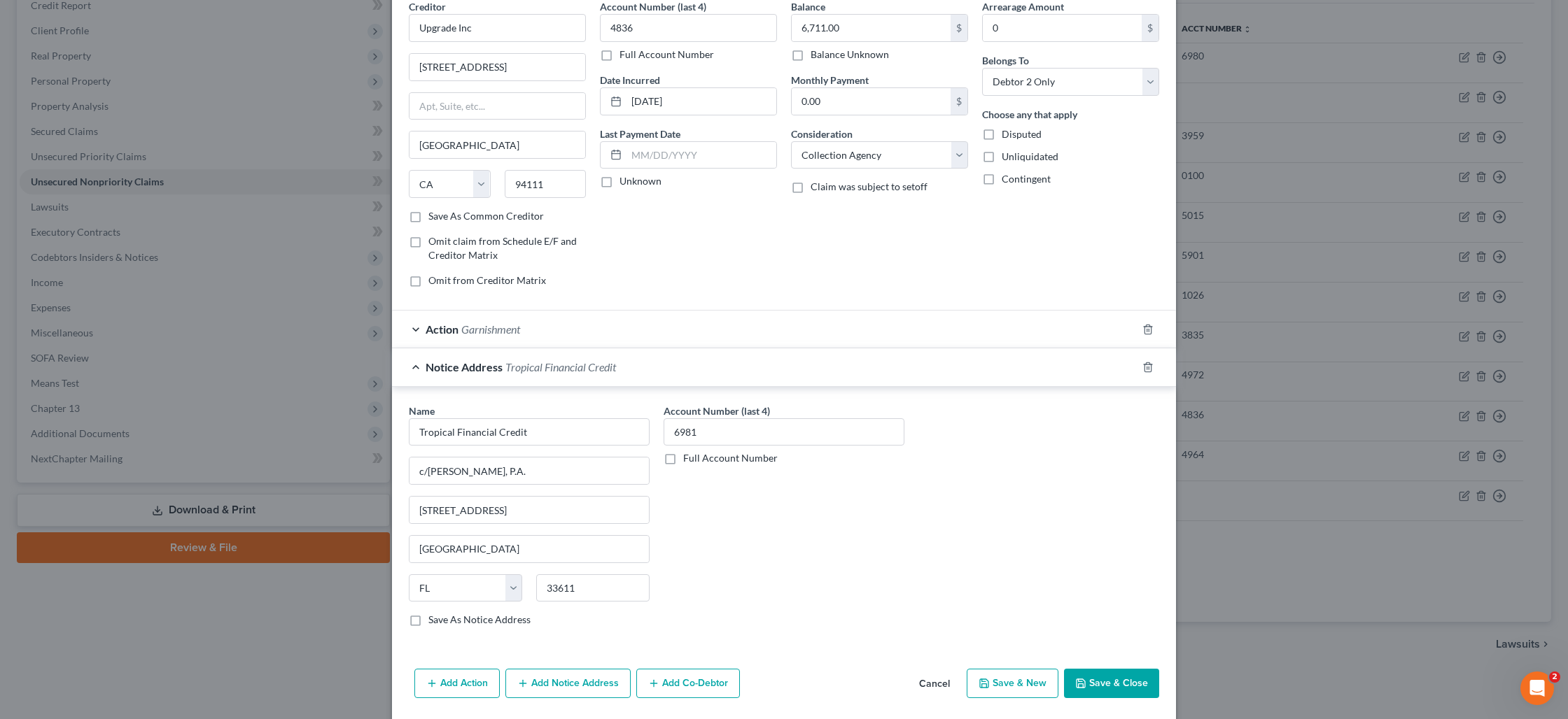
scroll to position [113, 0]
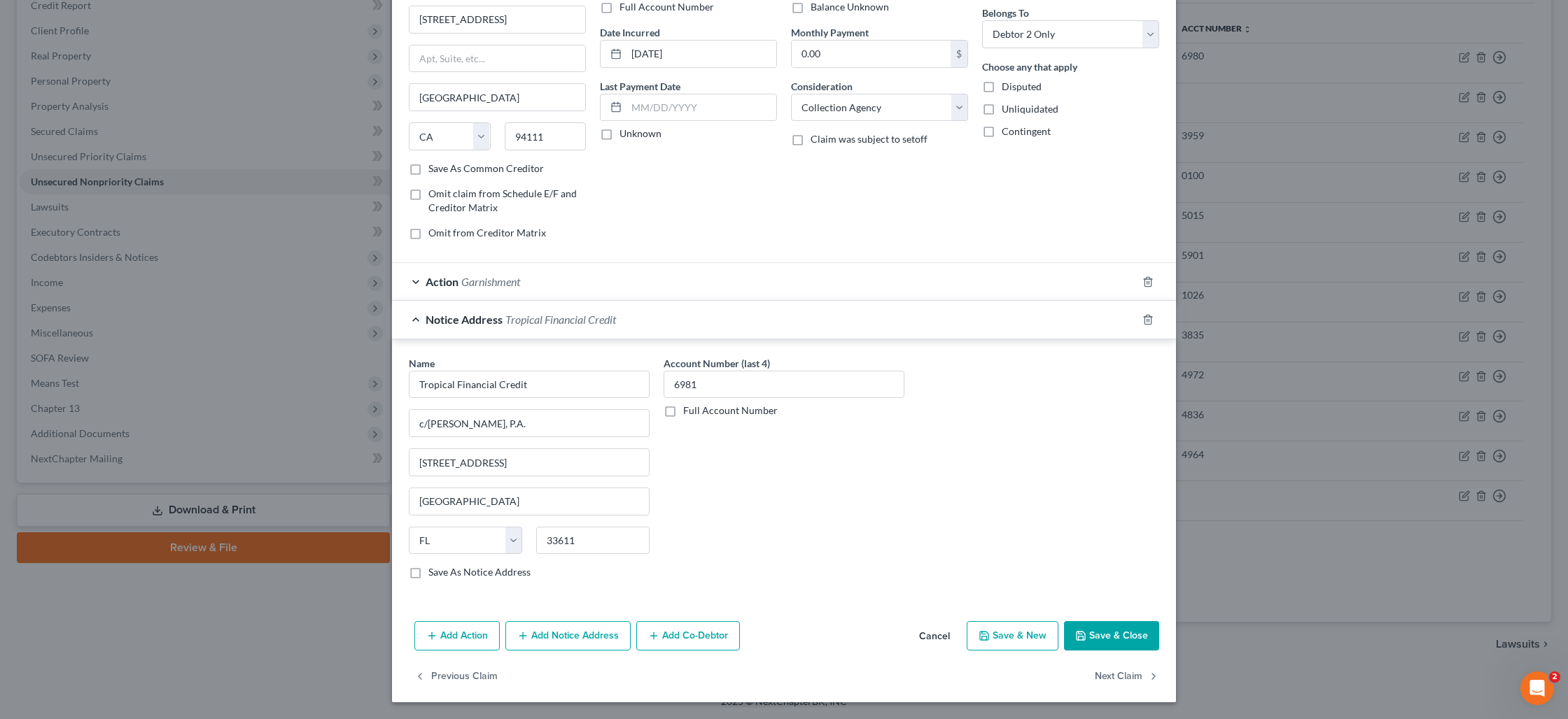
click at [1119, 630] on button "Save & Close" at bounding box center [1111, 636] width 95 height 30
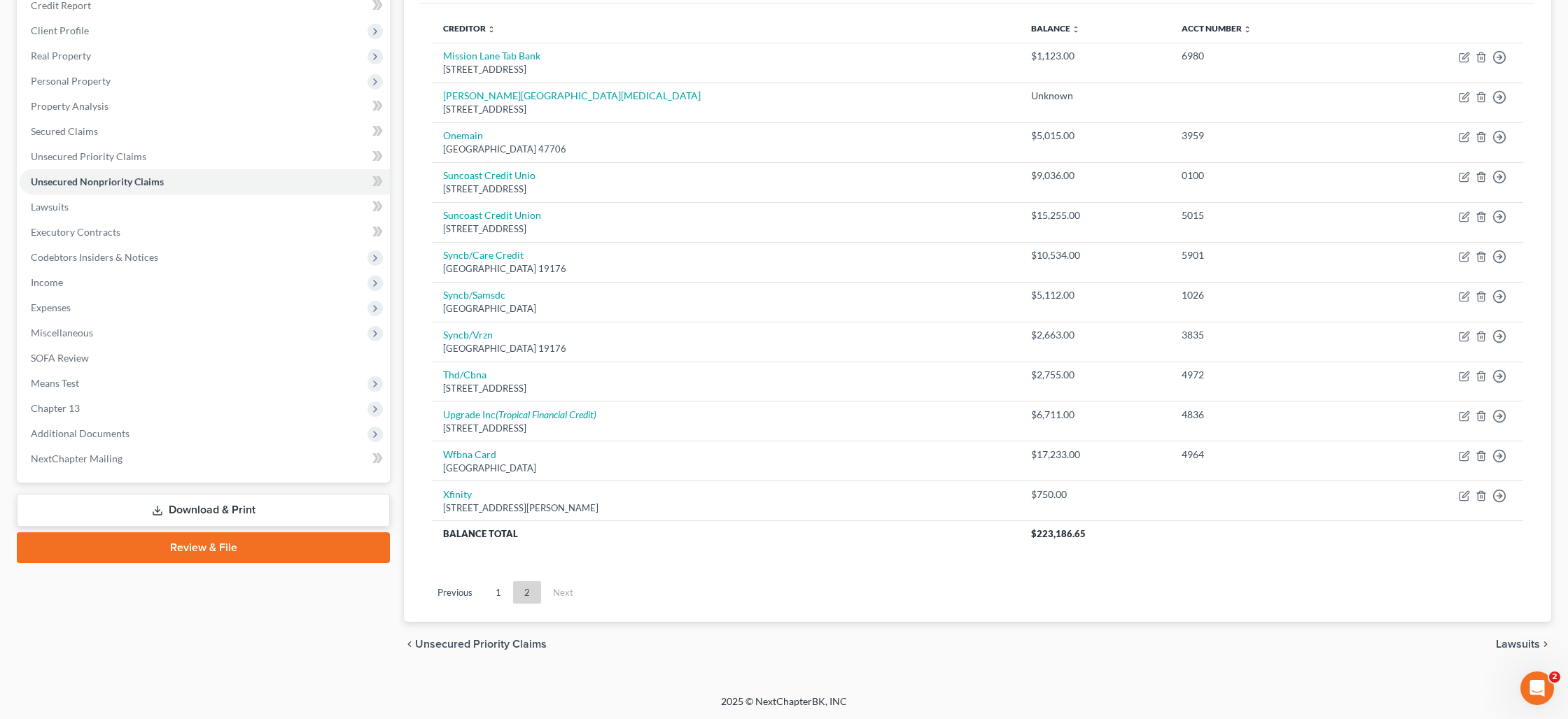
click at [199, 510] on link "Download & Print" at bounding box center [203, 510] width 373 height 33
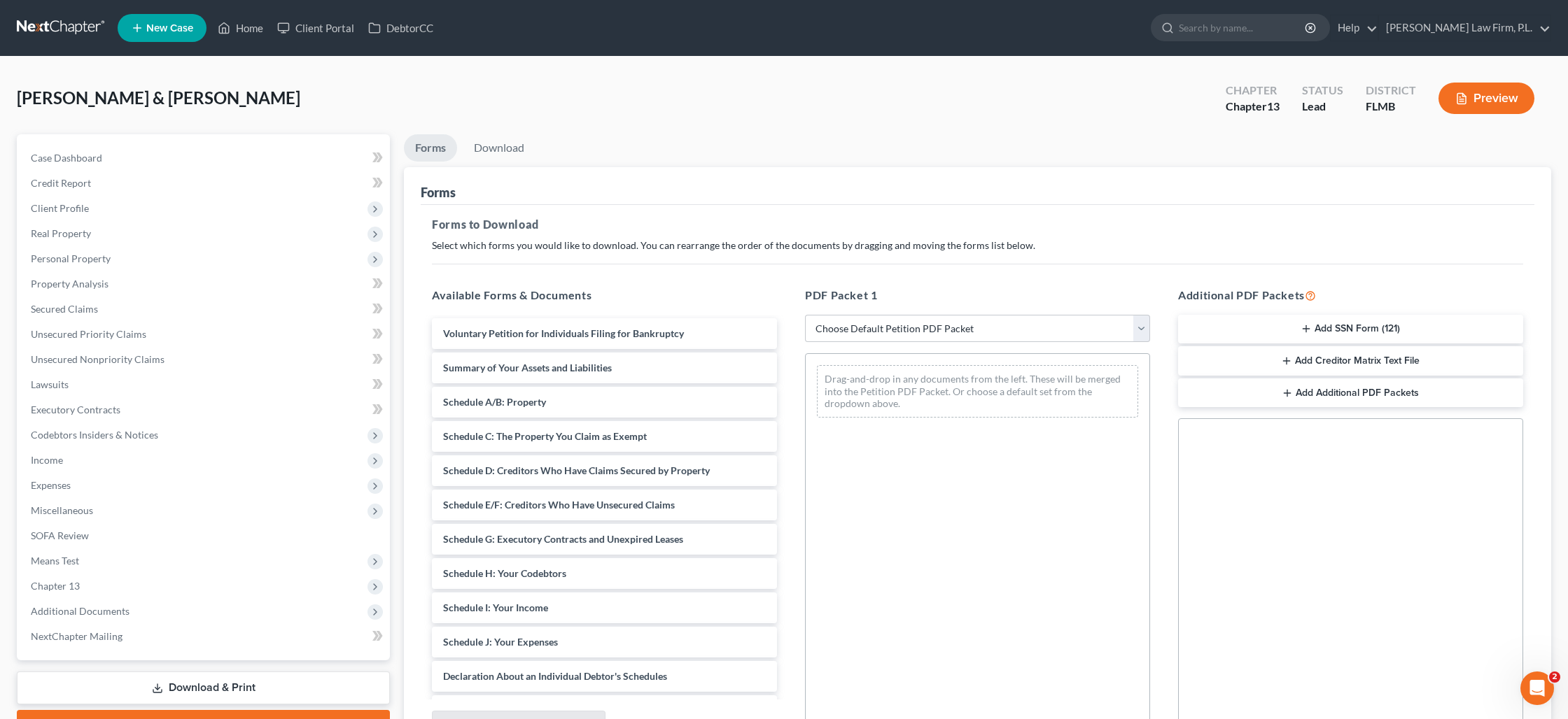
click at [1322, 334] on button "Add SSN Form (121)" at bounding box center [1351, 329] width 345 height 30
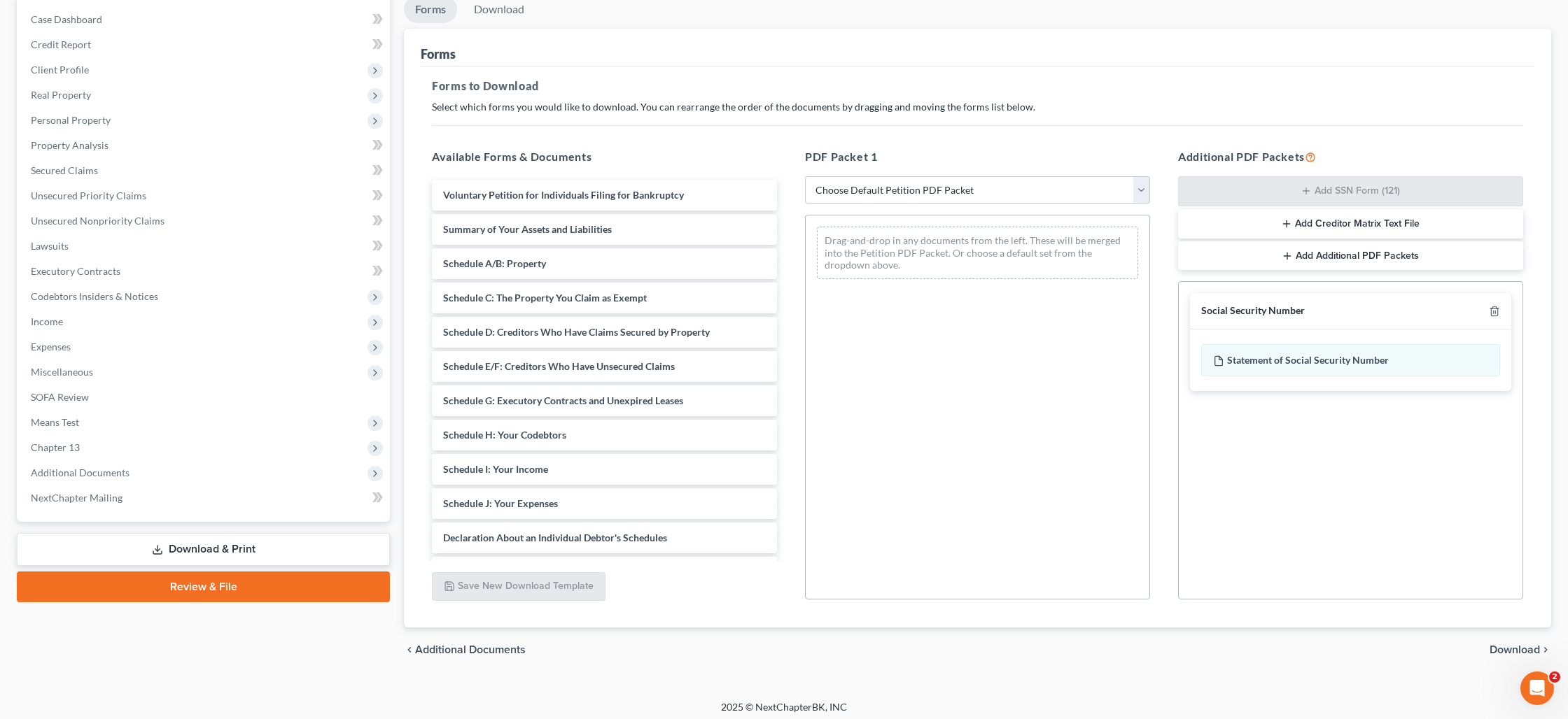
scroll to position [144, 0]
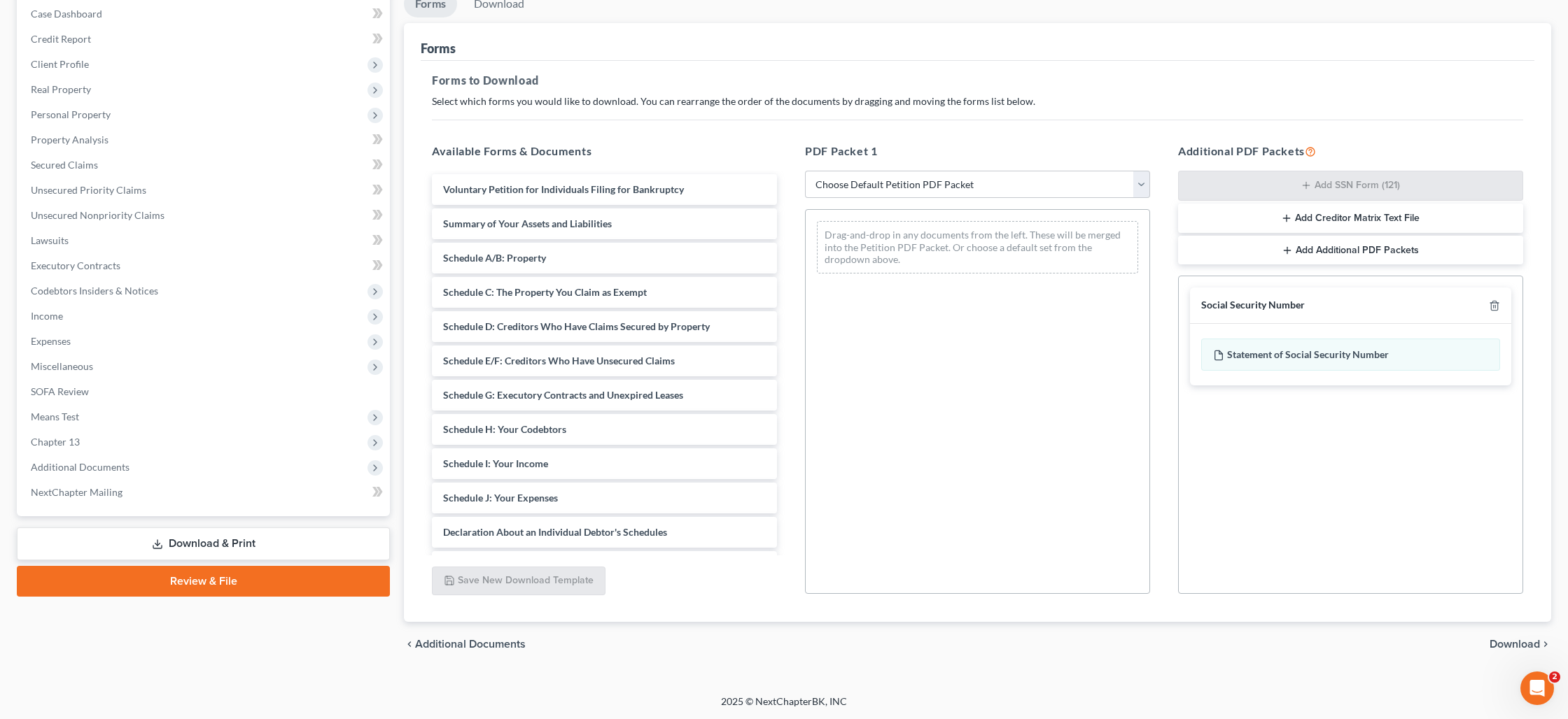
click at [1499, 640] on span "Download" at bounding box center [1514, 644] width 51 height 11
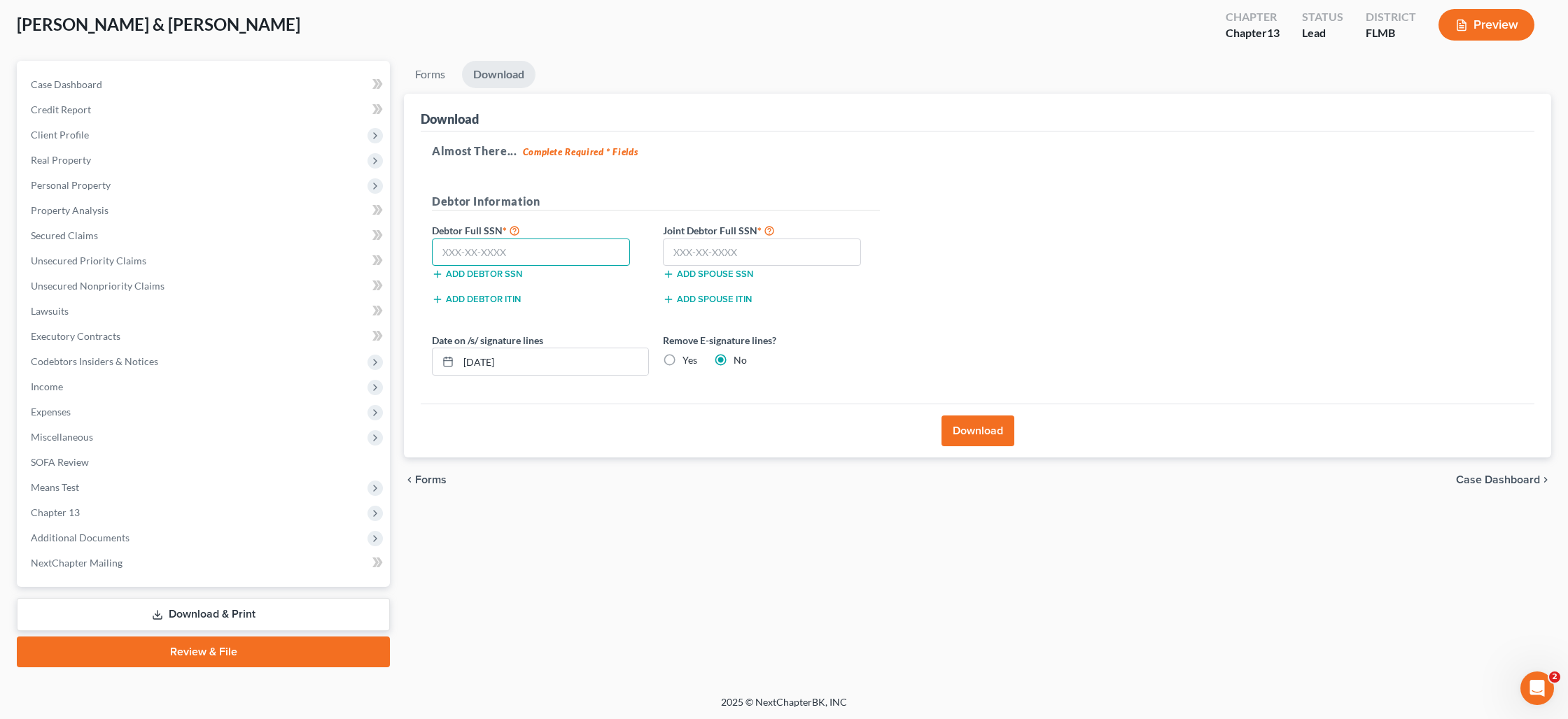
click at [562, 252] on input "text" at bounding box center [531, 252] width 198 height 28
type input "395-86-7896"
type input "769-18-6052"
click at [487, 362] on input "[DATE]" at bounding box center [553, 362] width 190 height 27
click at [487, 361] on input "[DATE]" at bounding box center [553, 362] width 190 height 27
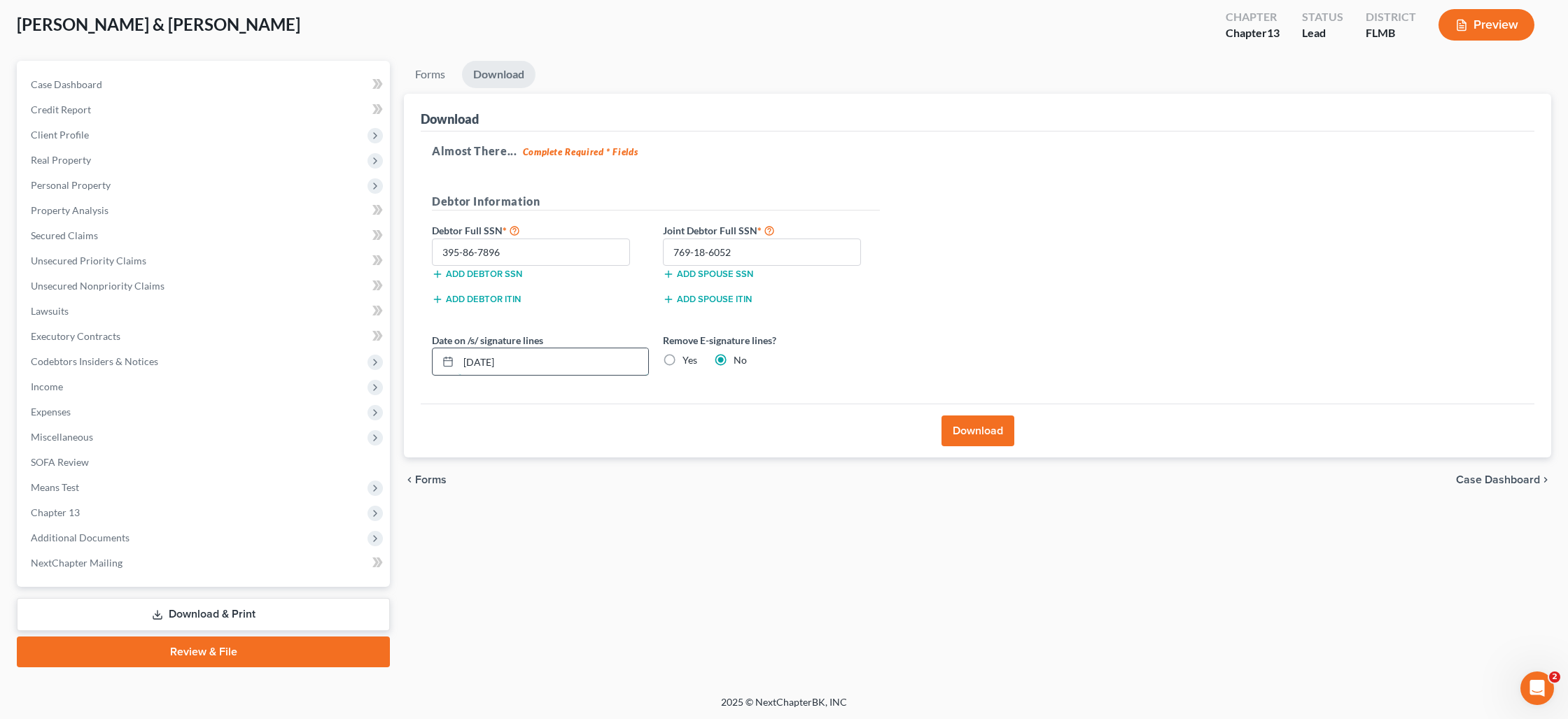
type input "08/07/2025"
click at [960, 429] on button "Download" at bounding box center [978, 431] width 72 height 31
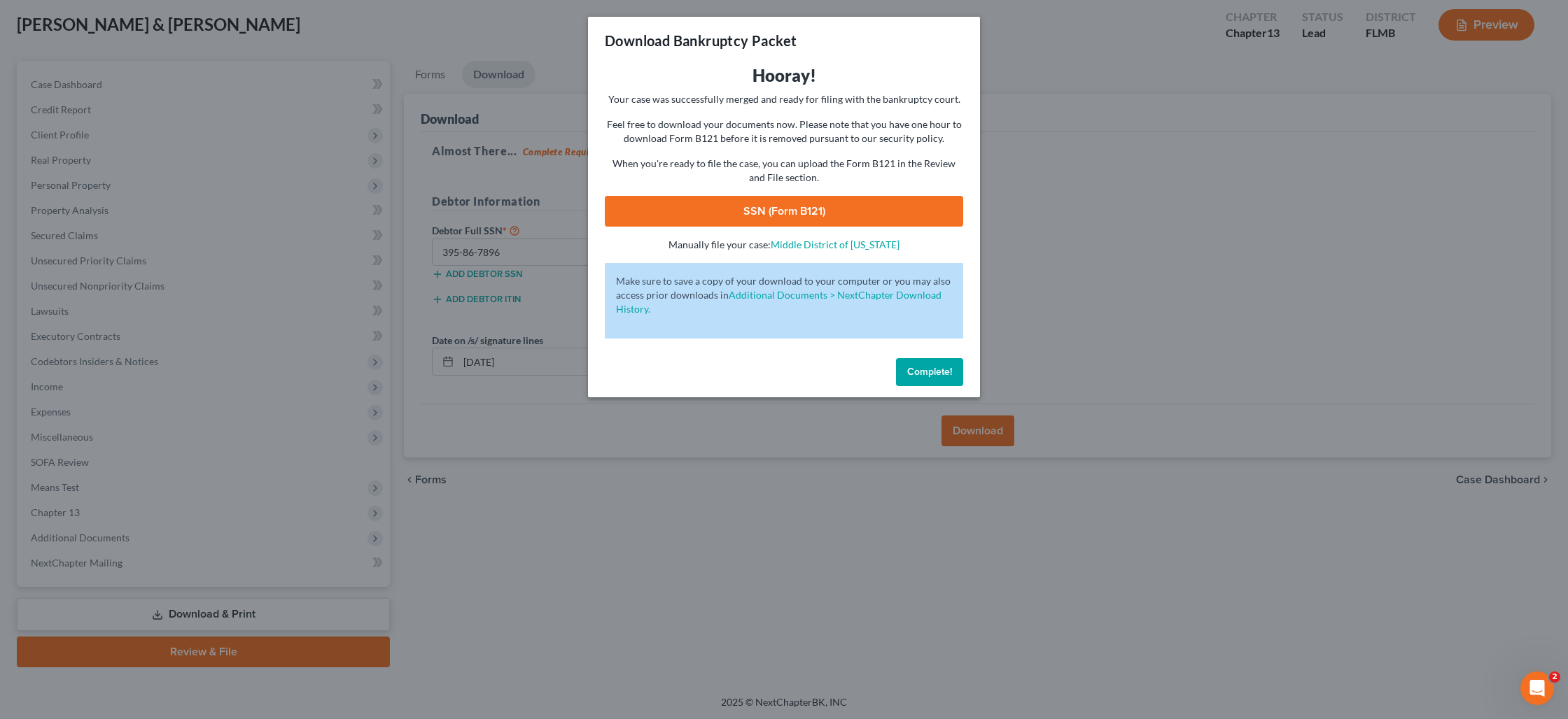
click at [916, 376] on span "Complete!" at bounding box center [929, 372] width 45 height 12
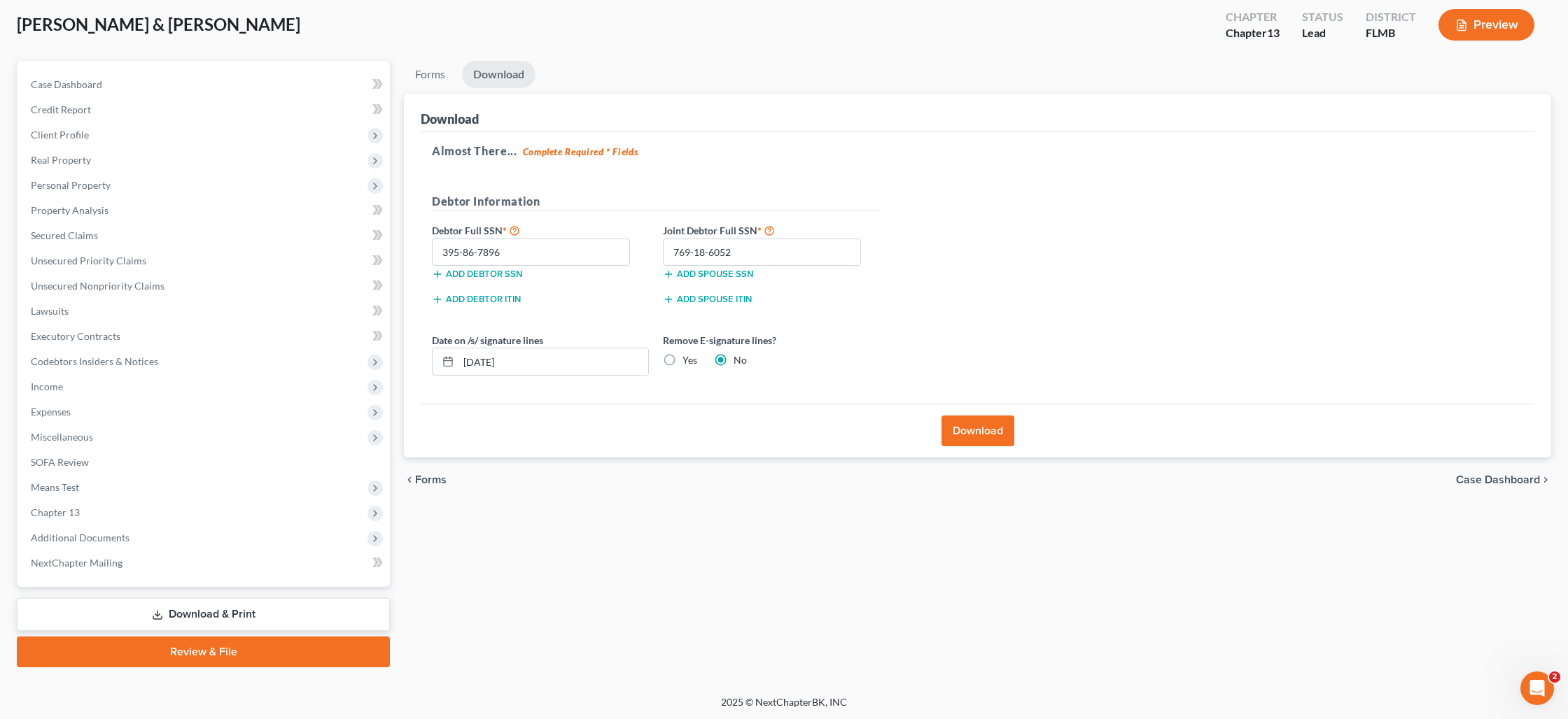
click at [984, 436] on button "Download" at bounding box center [978, 431] width 72 height 31
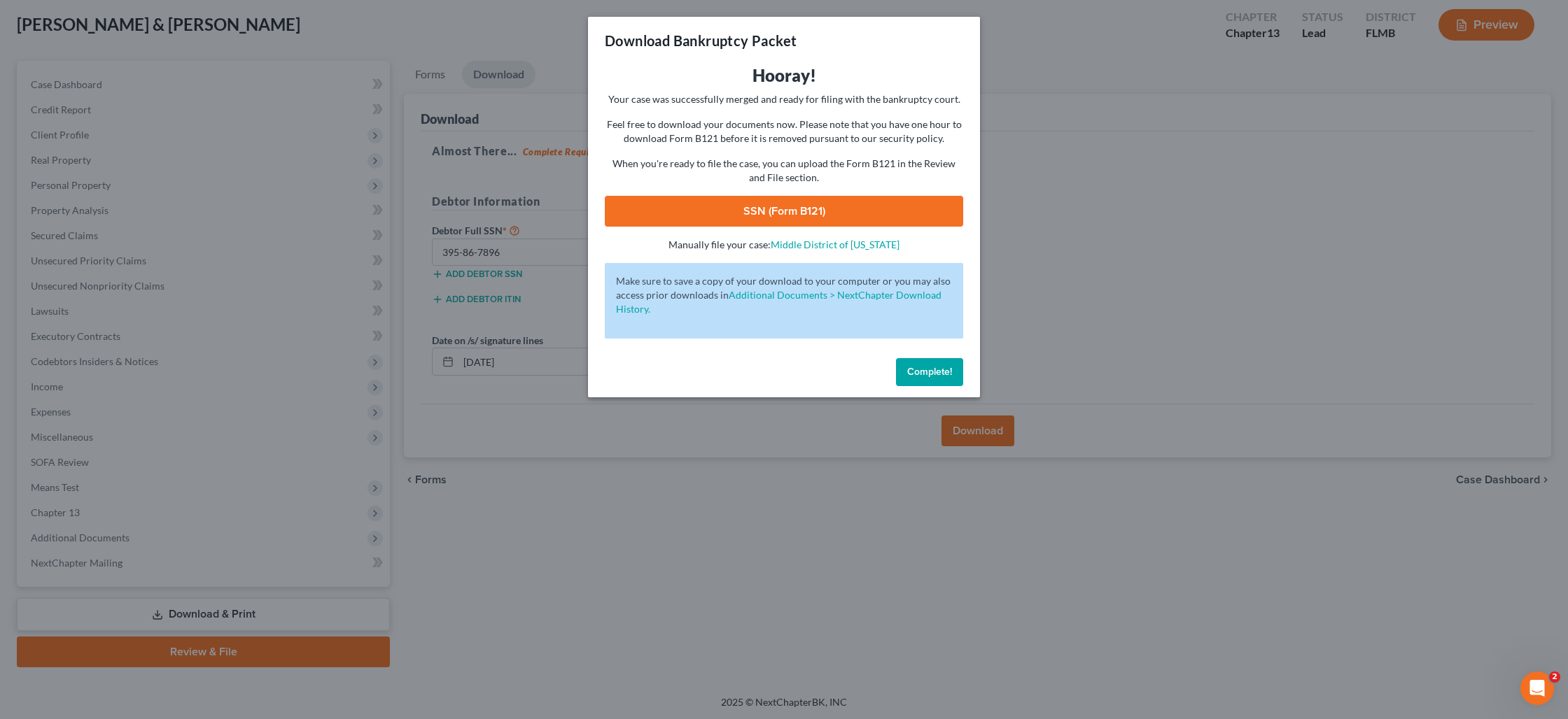
click at [809, 213] on link "SSN (Form B121)" at bounding box center [784, 211] width 358 height 31
click at [922, 367] on span "Complete!" at bounding box center [929, 372] width 45 height 12
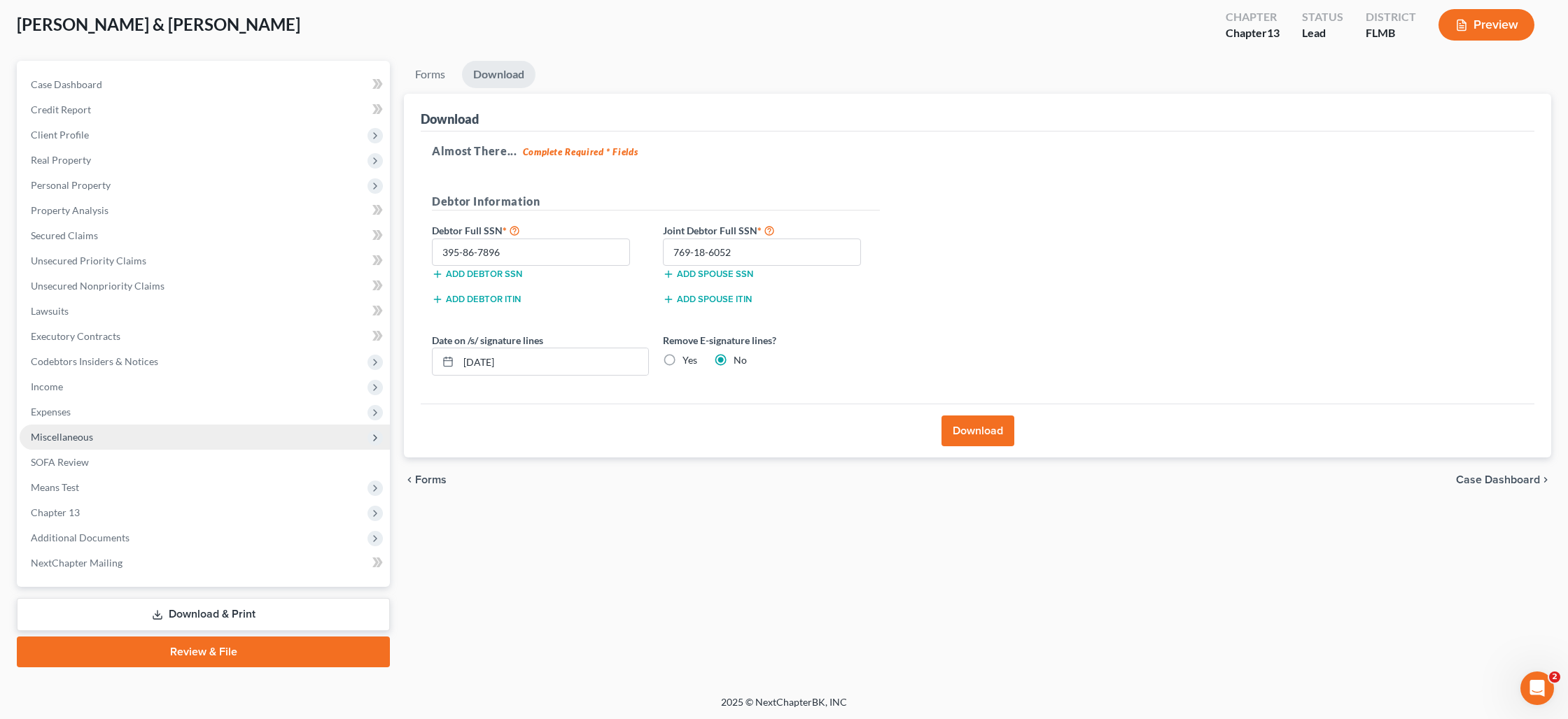
click at [62, 444] on span "Miscellaneous" at bounding box center [205, 437] width 370 height 25
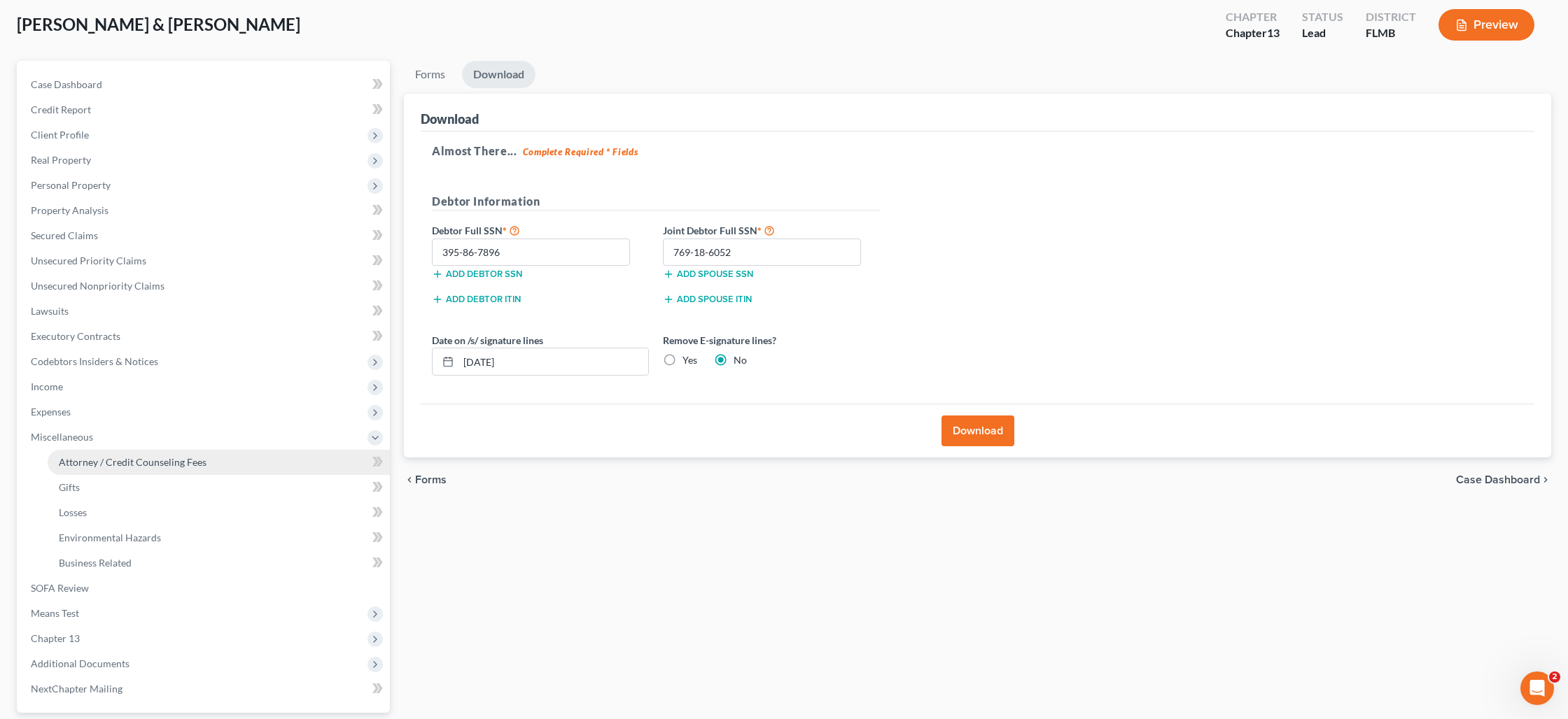
click at [116, 462] on span "Attorney / Credit Counseling Fees" at bounding box center [132, 462] width 147 height 12
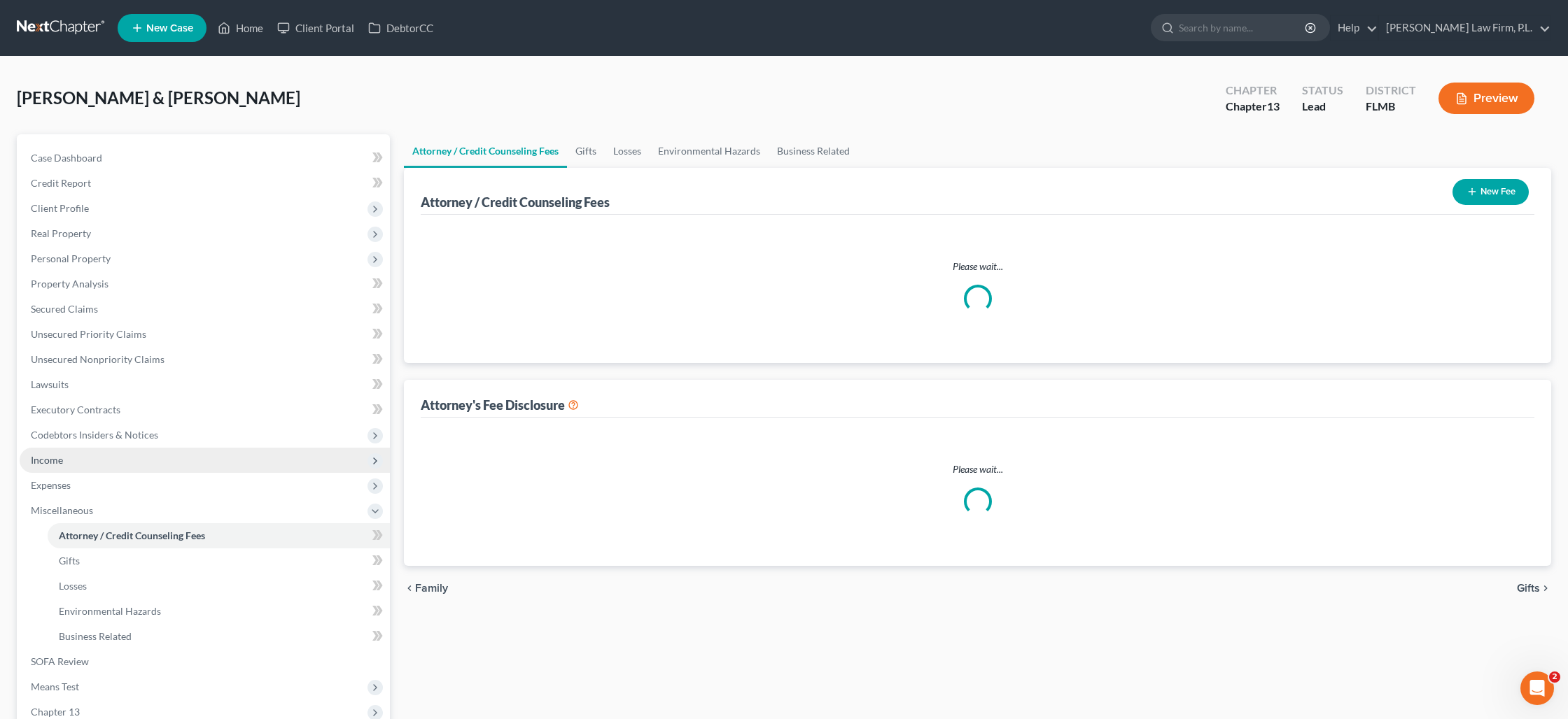
select select "0"
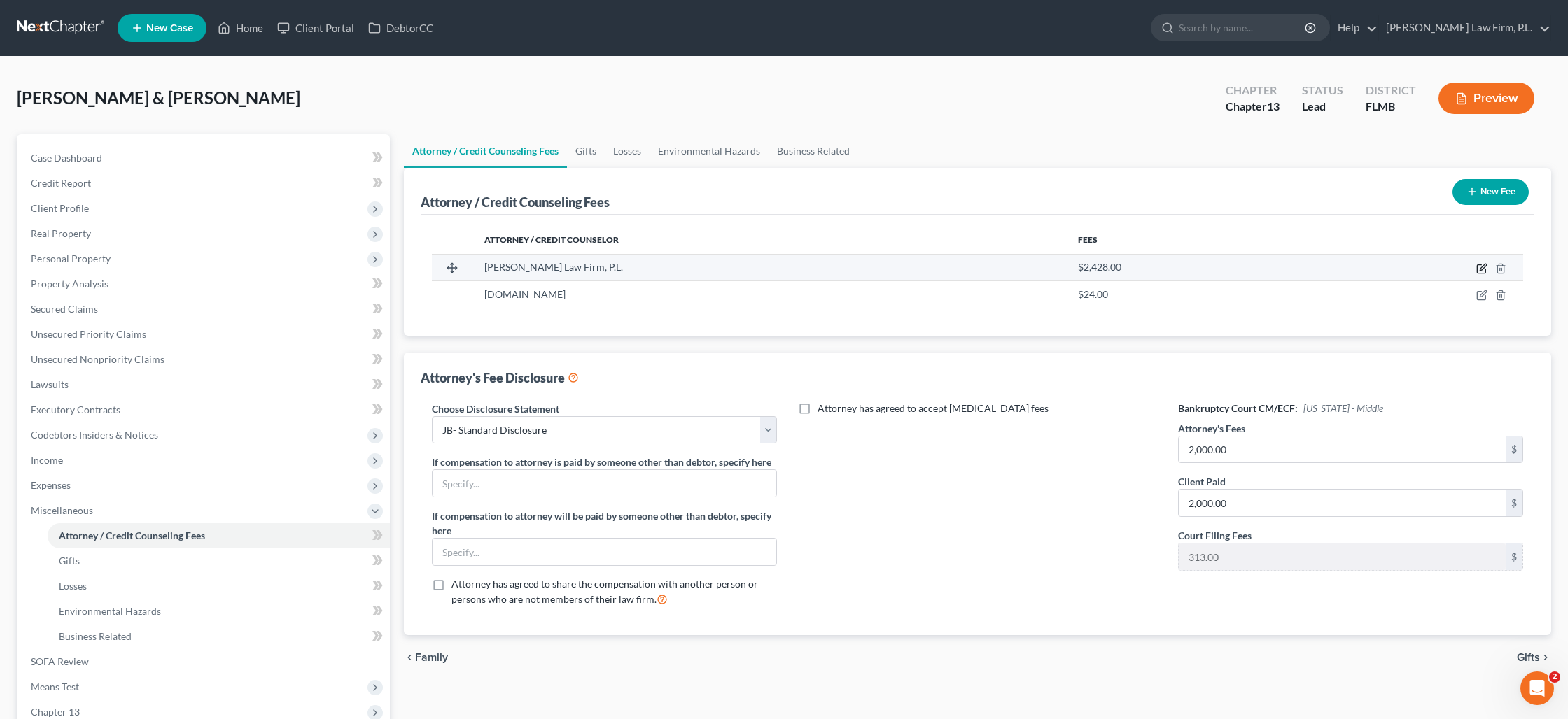
click at [1483, 271] on icon "button" at bounding box center [1482, 269] width 11 height 11
select select "9"
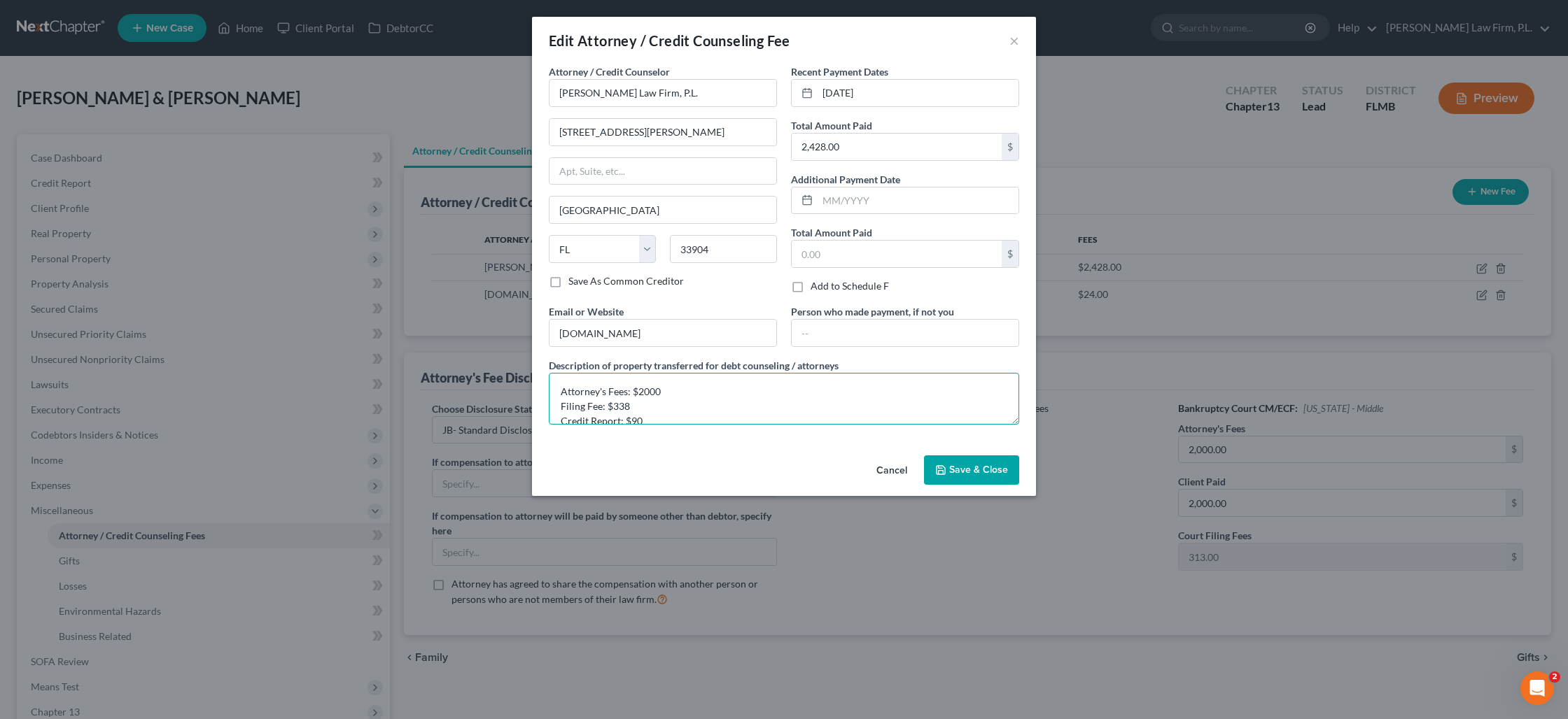
drag, startPoint x: 667, startPoint y: 394, endPoint x: 650, endPoint y: 393, distance: 17.0
click at [650, 393] on textarea "Attorney's Fees: $2000 Filing Fee: $338 Credit Report: $90" at bounding box center [784, 399] width 470 height 52
click at [644, 393] on textarea "Attorney's Fees: $2025 Filing Fee: $338 Credit Report: $90" at bounding box center [784, 399] width 470 height 52
drag, startPoint x: 633, startPoint y: 406, endPoint x: 619, endPoint y: 407, distance: 14.0
click at [619, 407] on textarea "Attorney's Fees: $2,025 Filing Fee: $338 Credit Report: $90" at bounding box center [784, 399] width 470 height 52
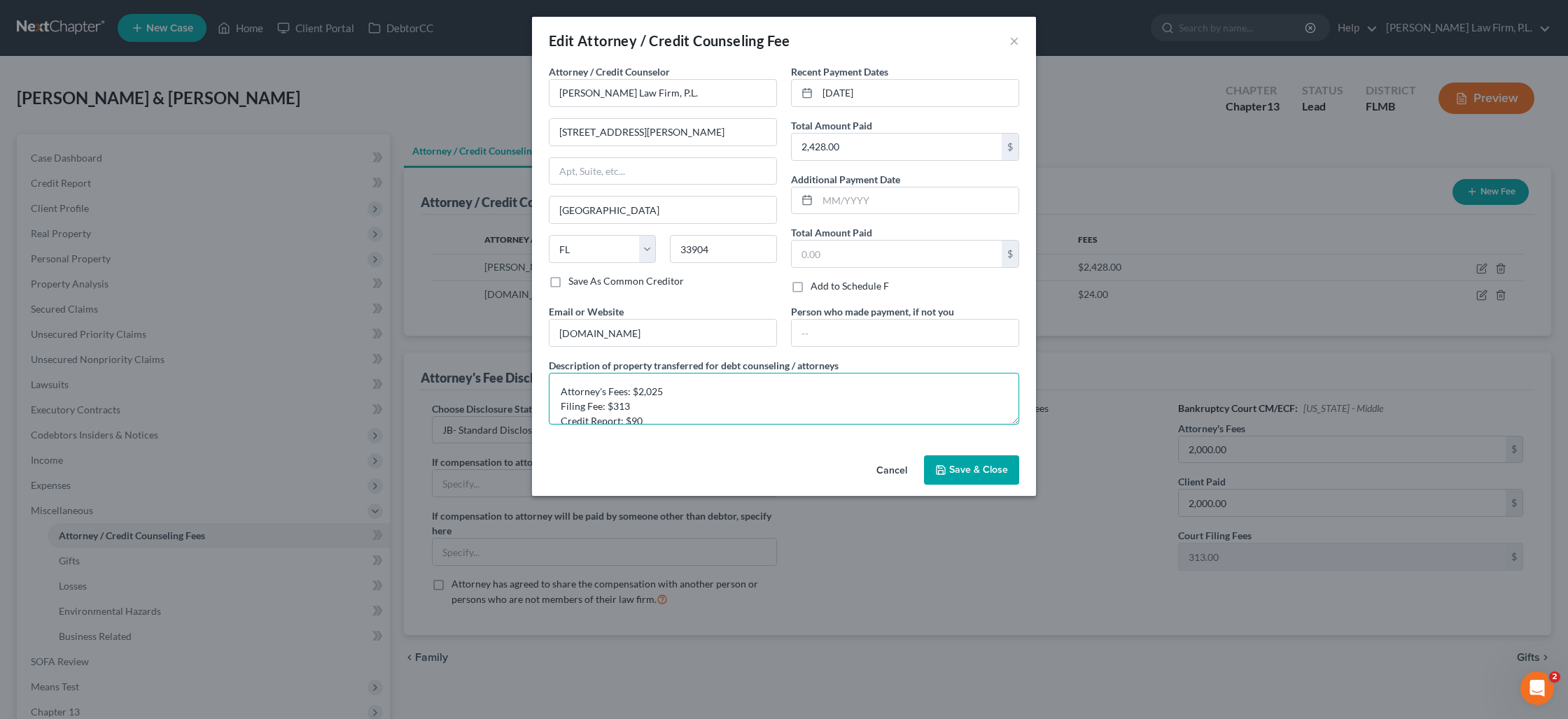
type textarea "Attorney's Fees: $2,025 Filing Fee: $313 Credit Report: $90"
click at [963, 469] on span "Save & Close" at bounding box center [978, 469] width 59 height 12
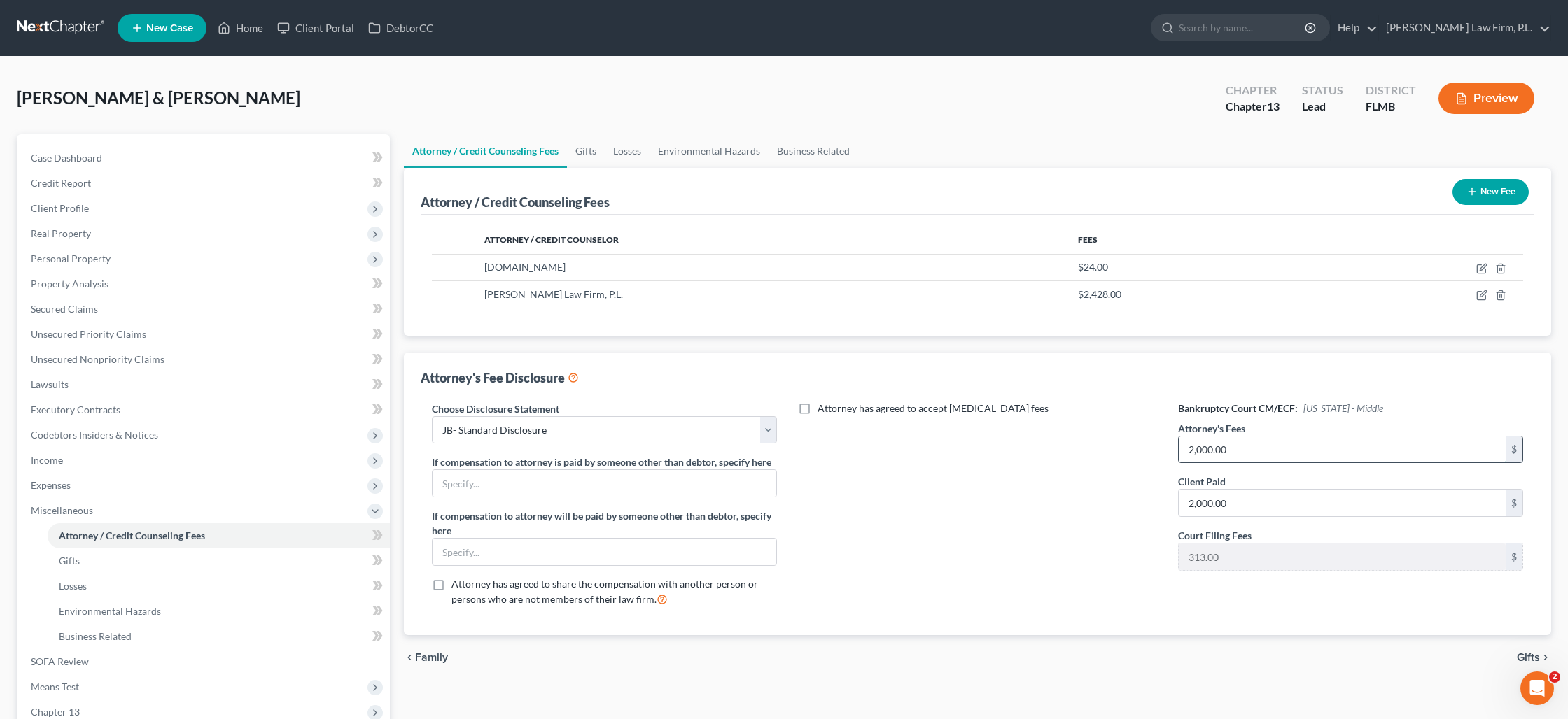
click at [1225, 446] on input "2,000.00" at bounding box center [1342, 449] width 327 height 27
type input "5,000"
type input "2,025"
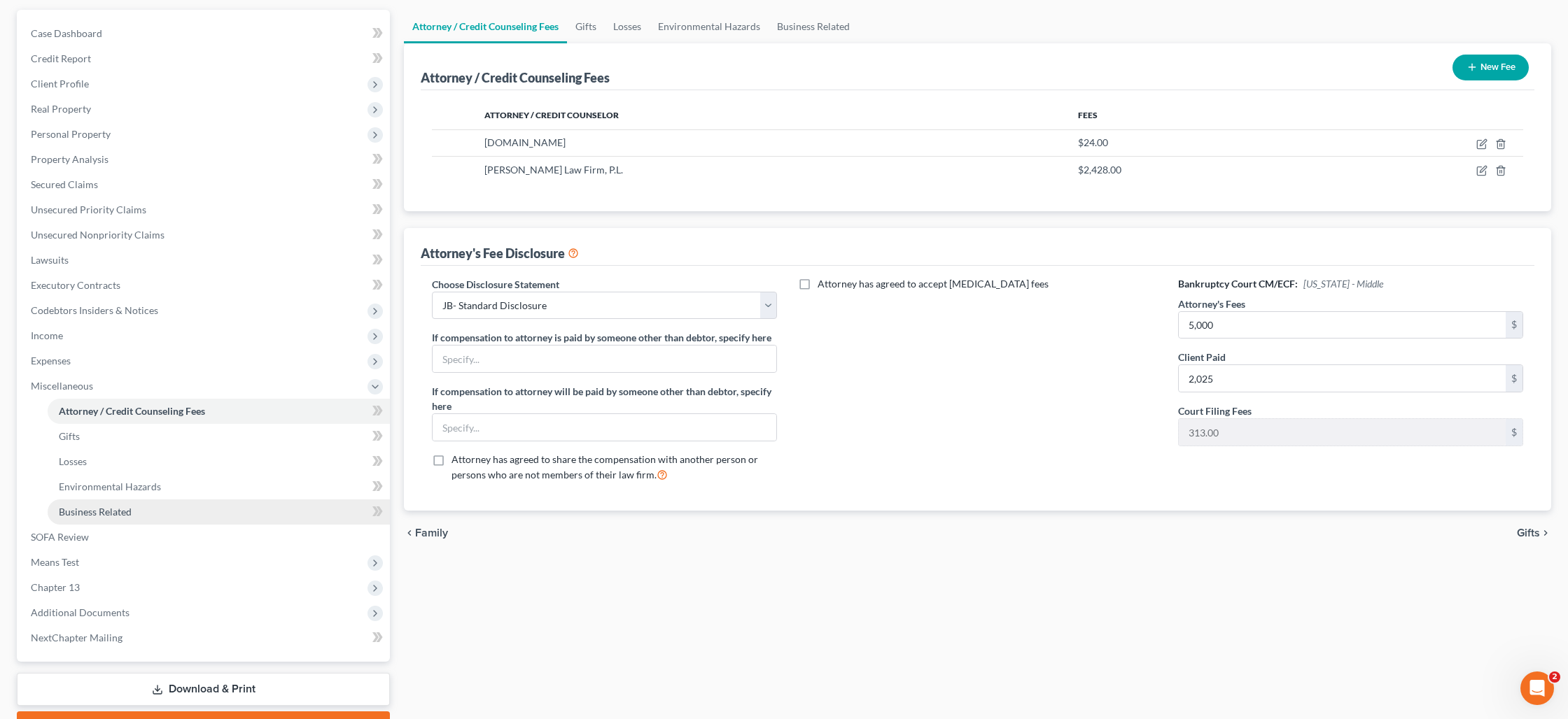
scroll to position [129, 0]
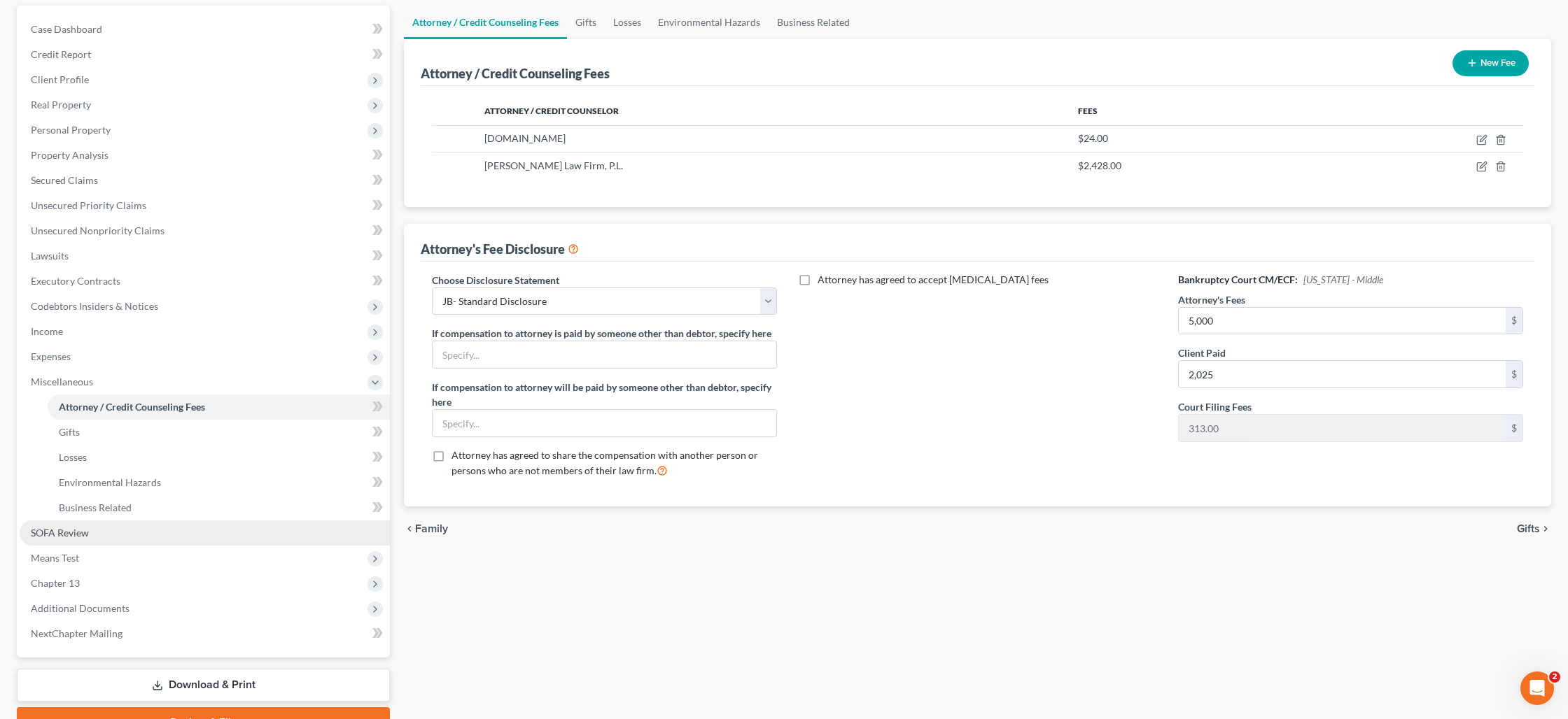
click at [130, 529] on link "SOFA Review" at bounding box center [205, 533] width 370 height 25
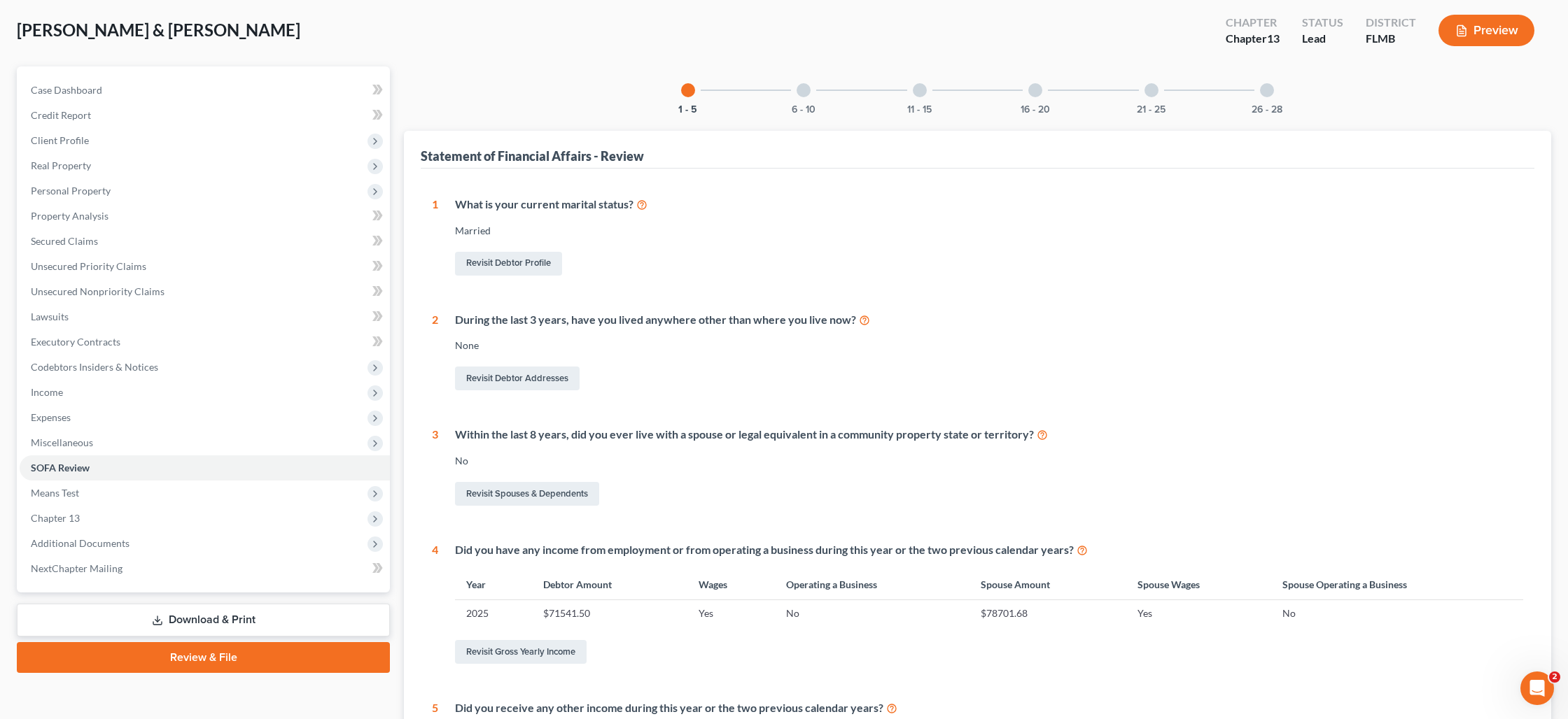
scroll to position [51, 0]
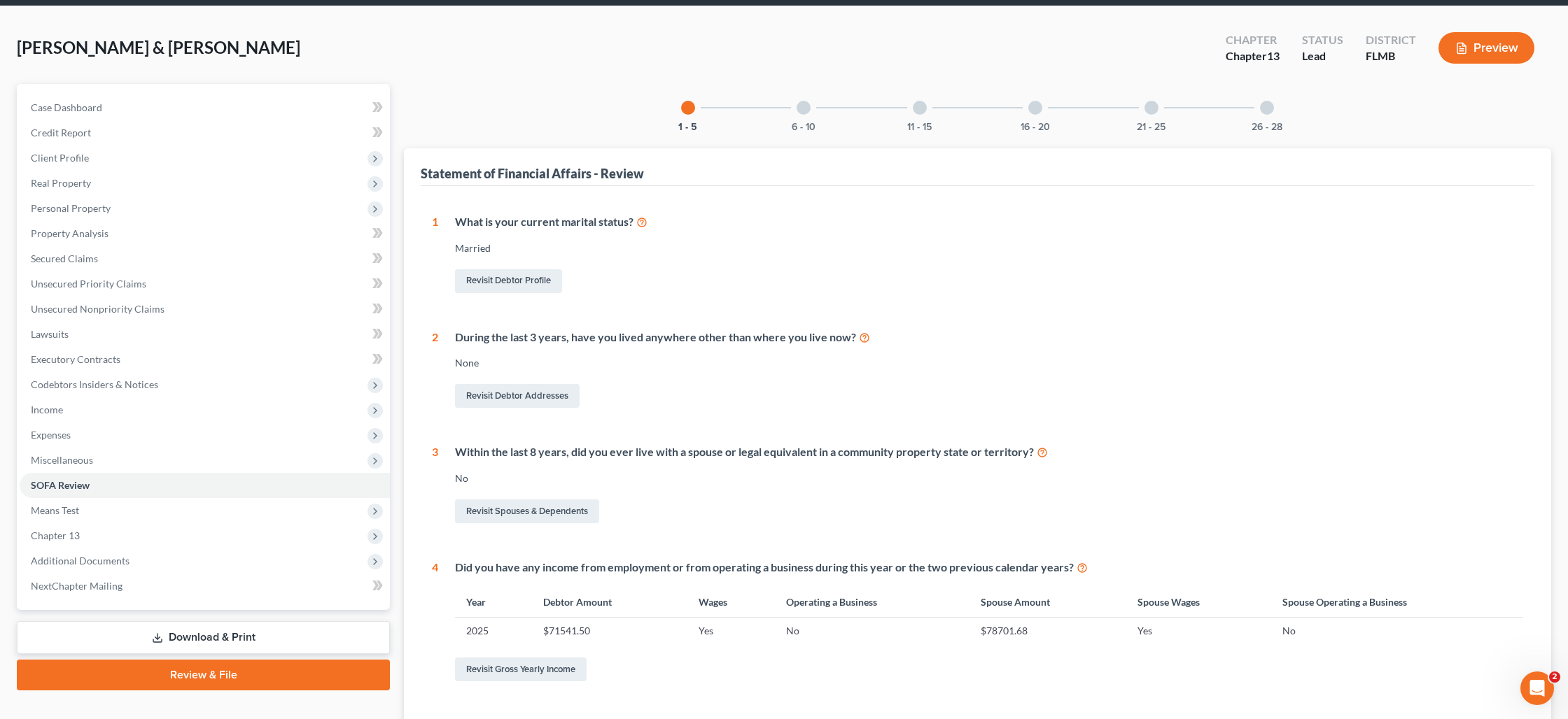
click at [1478, 43] on button "Preview" at bounding box center [1486, 48] width 96 height 31
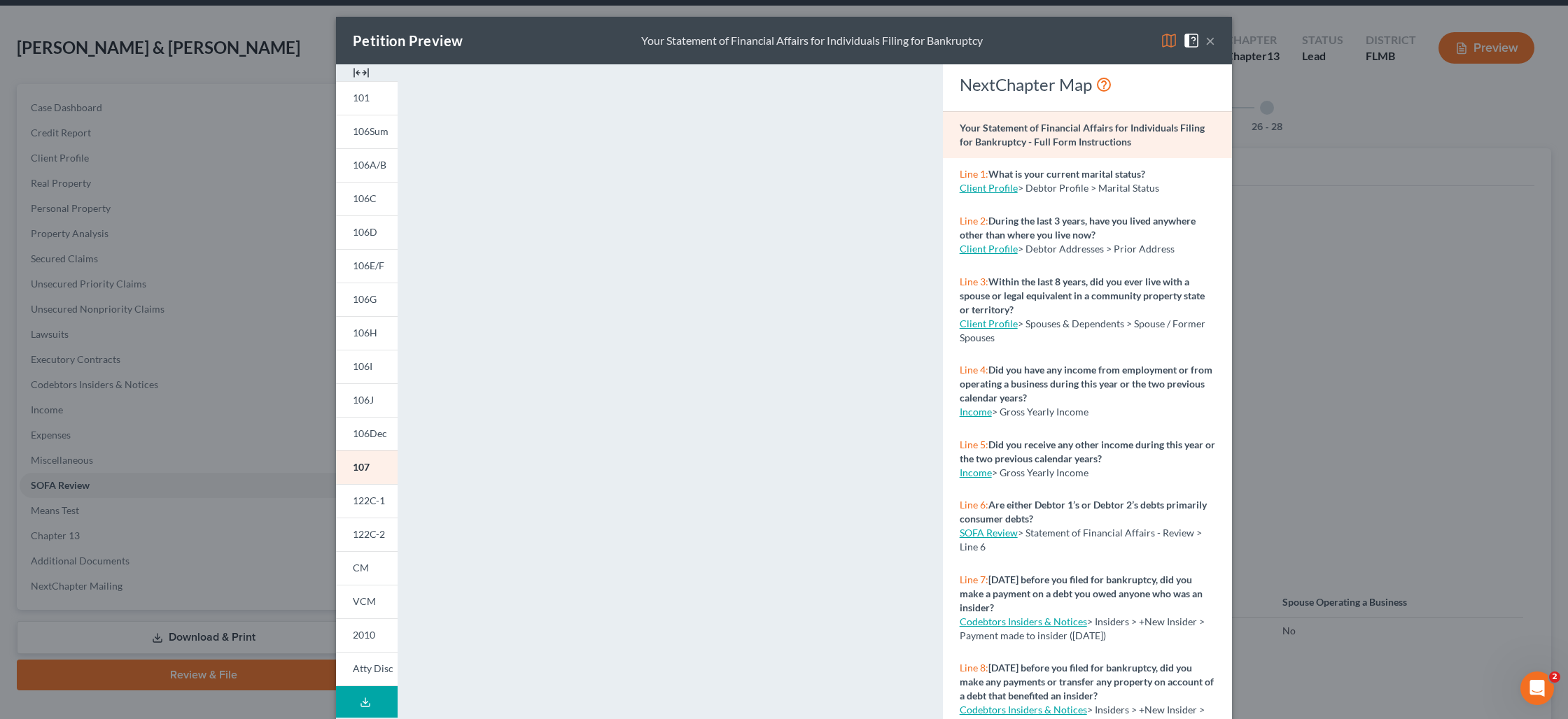
click at [1461, 428] on div "Petition Preview Your Statement of Financial Affairs for Individuals Filing for…" at bounding box center [784, 359] width 1568 height 719
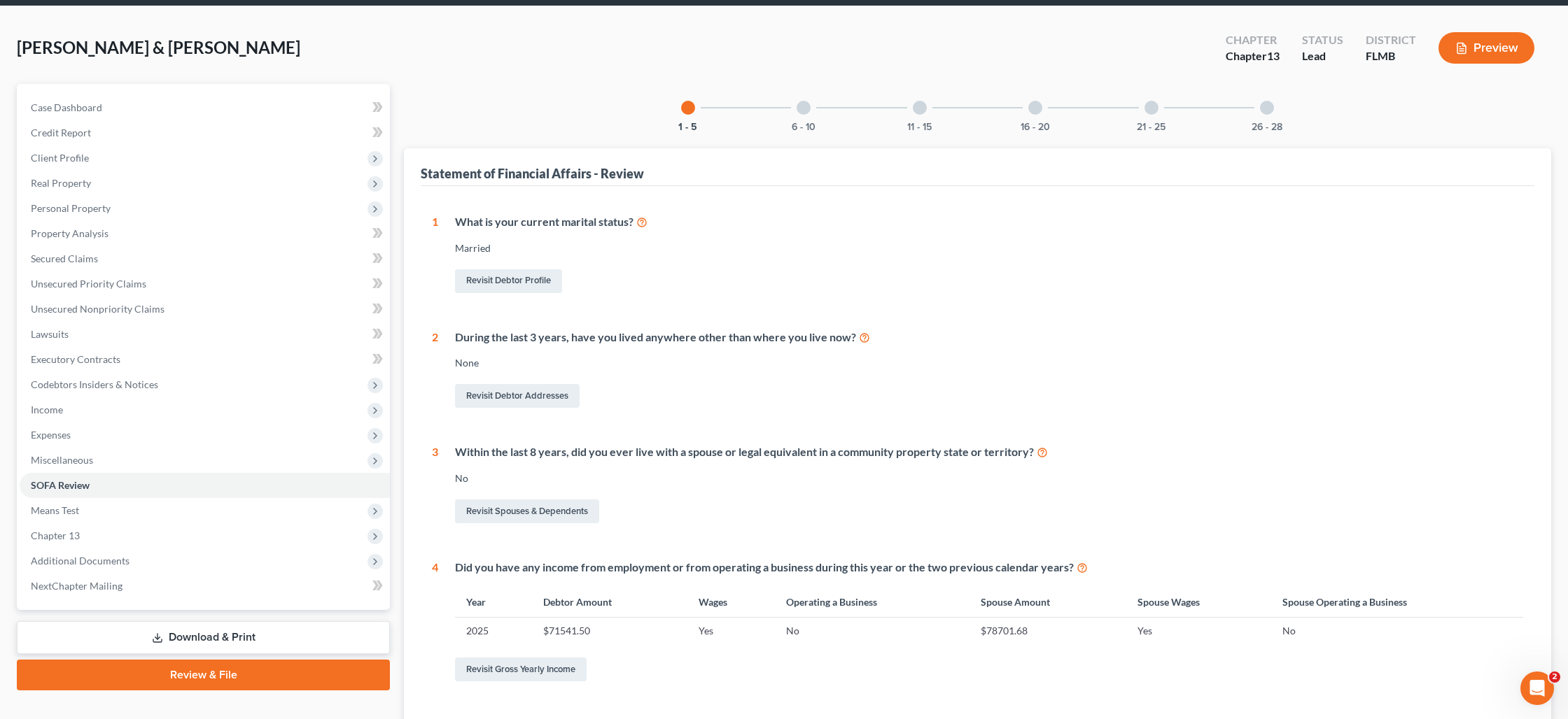
click at [199, 671] on link "Review & File" at bounding box center [203, 676] width 373 height 31
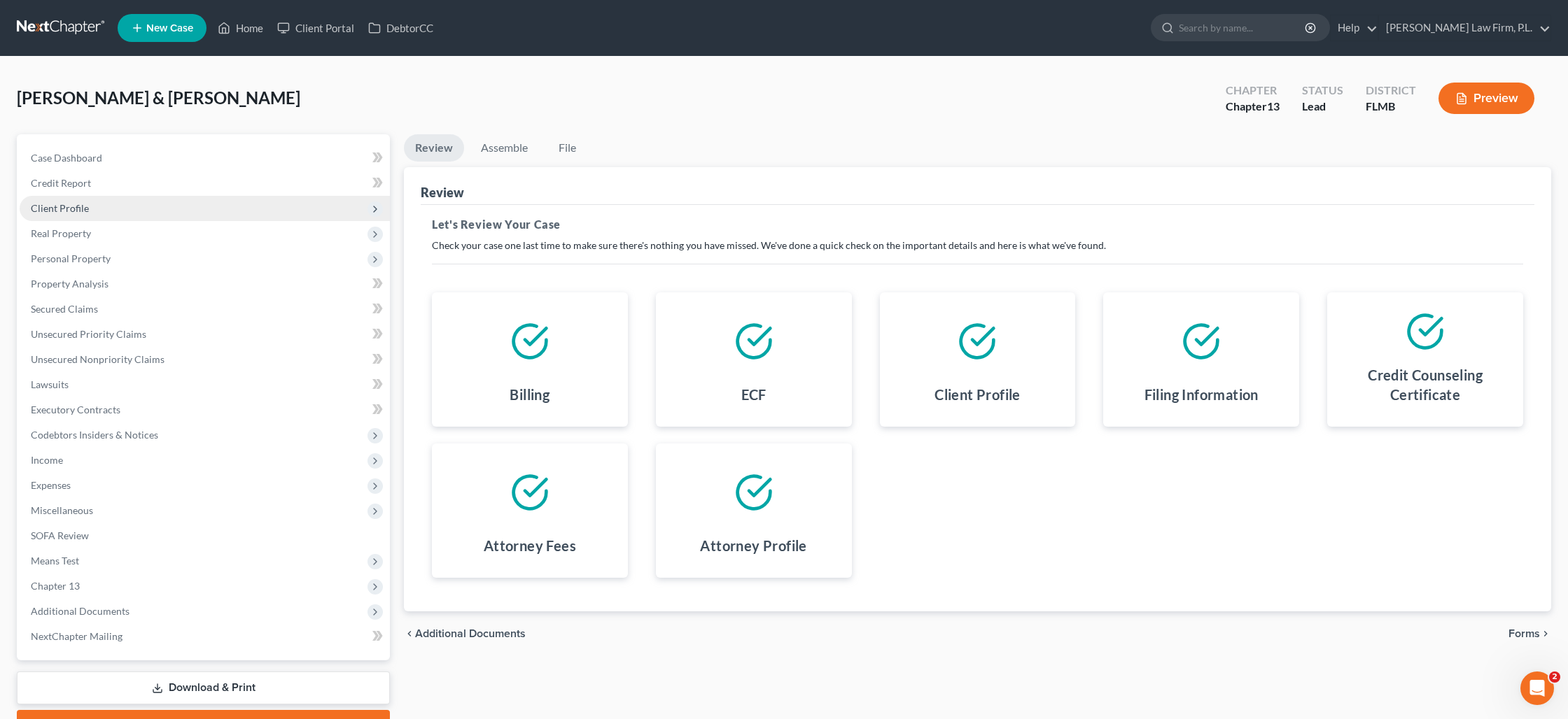
click at [188, 204] on span "Client Profile" at bounding box center [205, 208] width 370 height 25
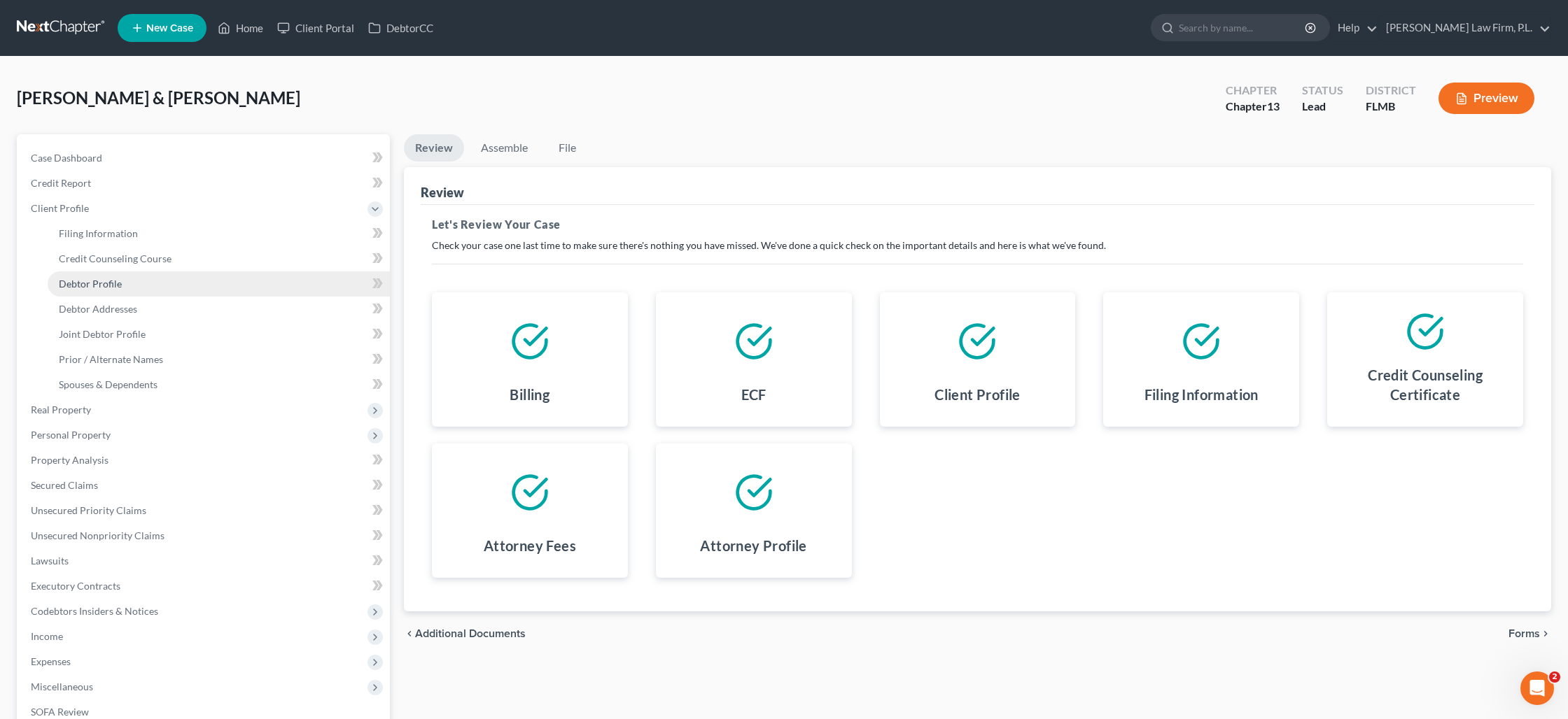
click at [163, 276] on link "Debtor Profile" at bounding box center [218, 283] width 342 height 25
select select "1"
select select "3"
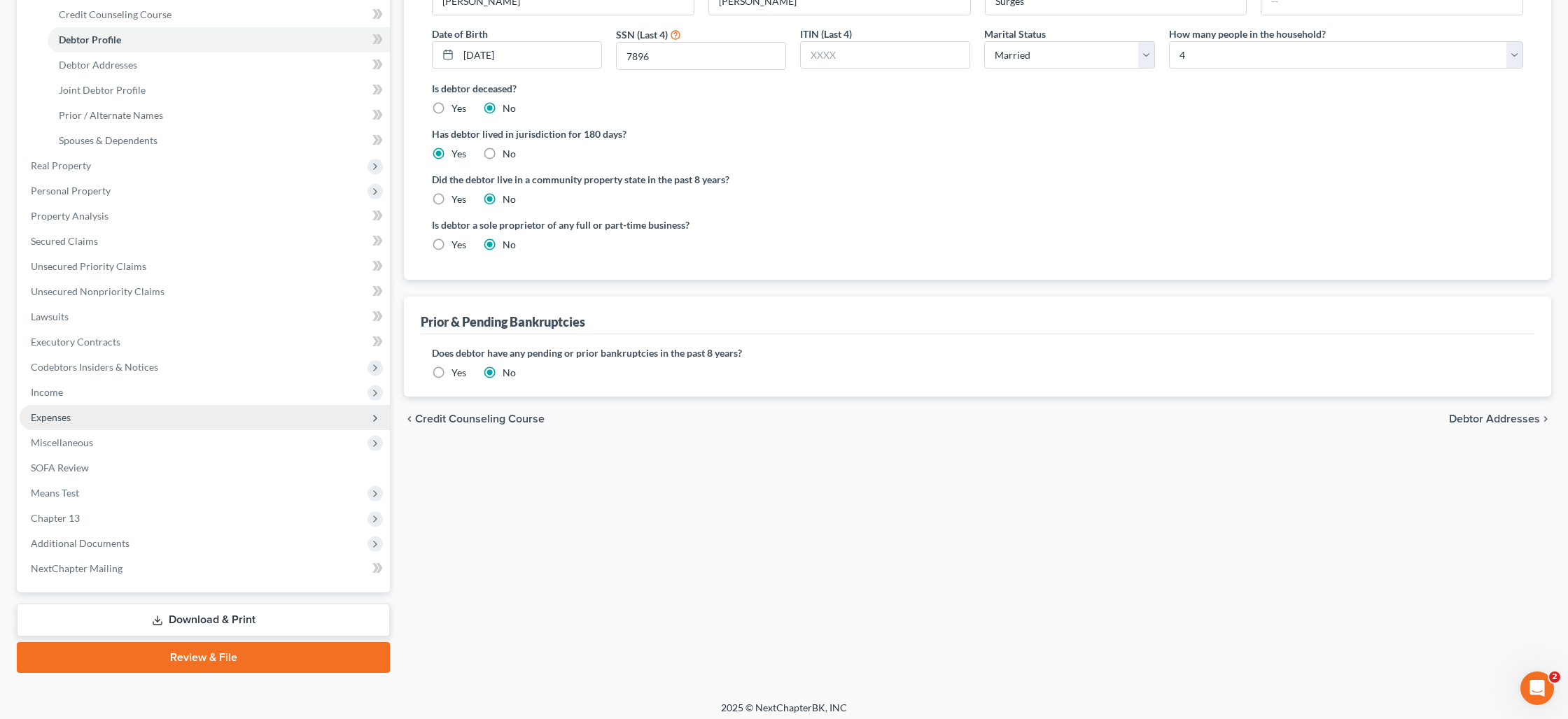
scroll to position [250, 0]
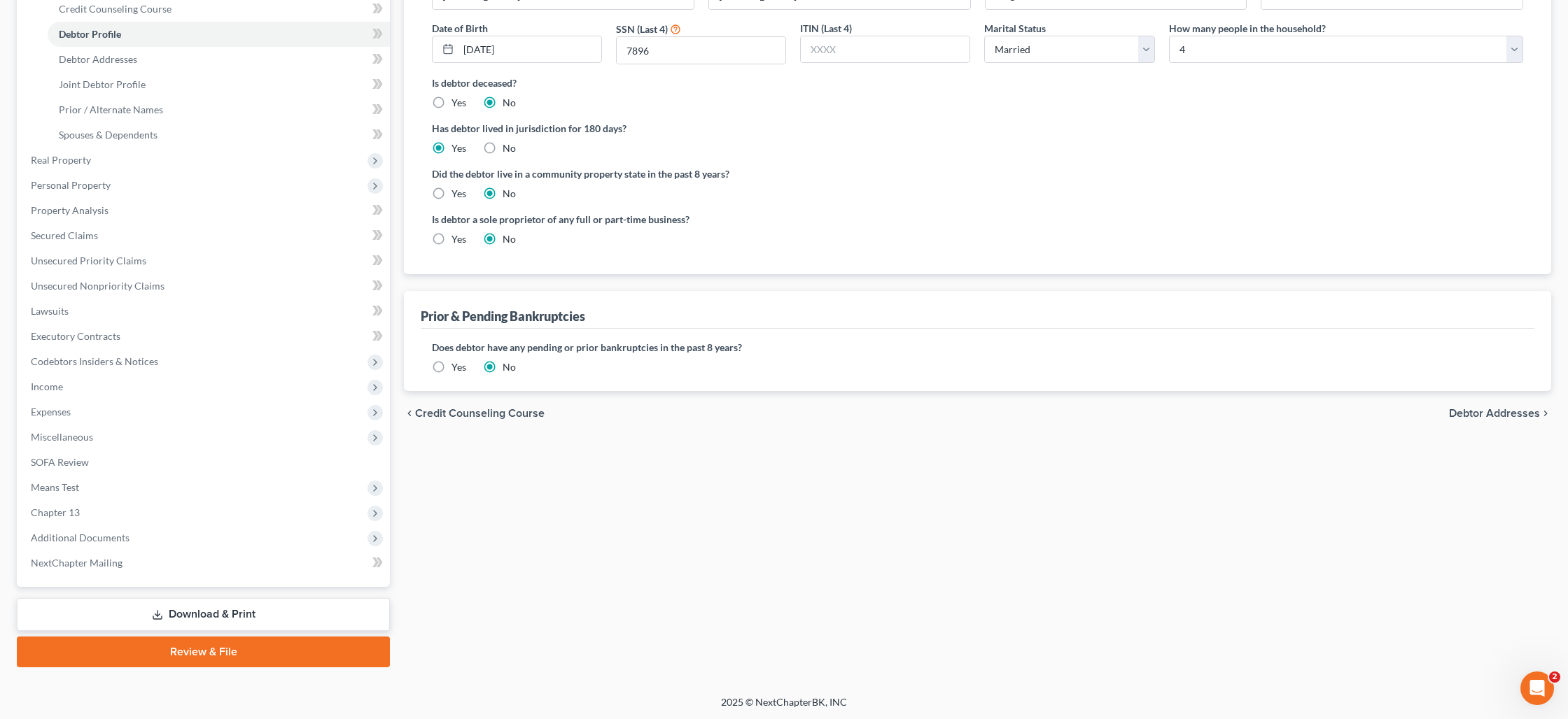
click at [210, 651] on link "Review & File" at bounding box center [203, 652] width 373 height 31
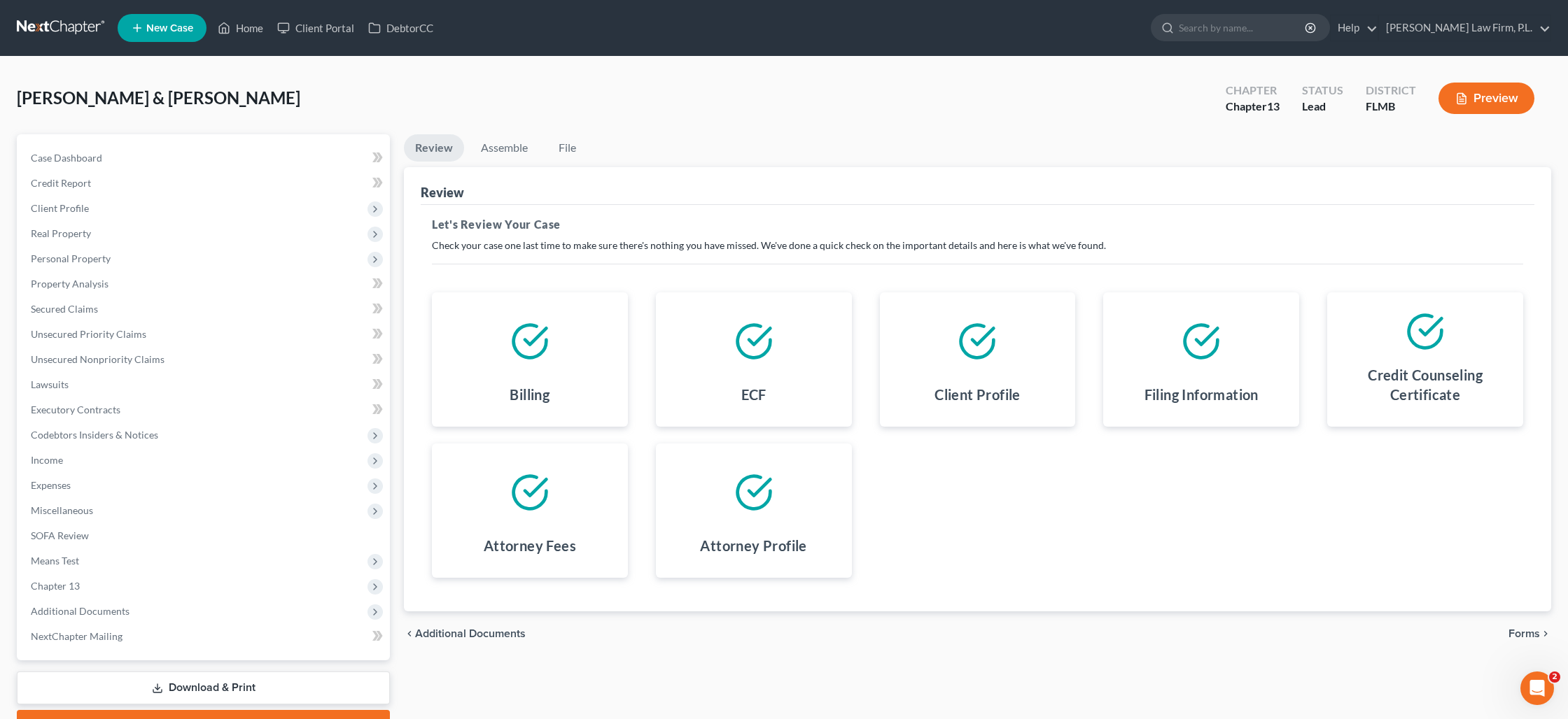
click at [1533, 634] on span "Forms" at bounding box center [1524, 634] width 31 height 11
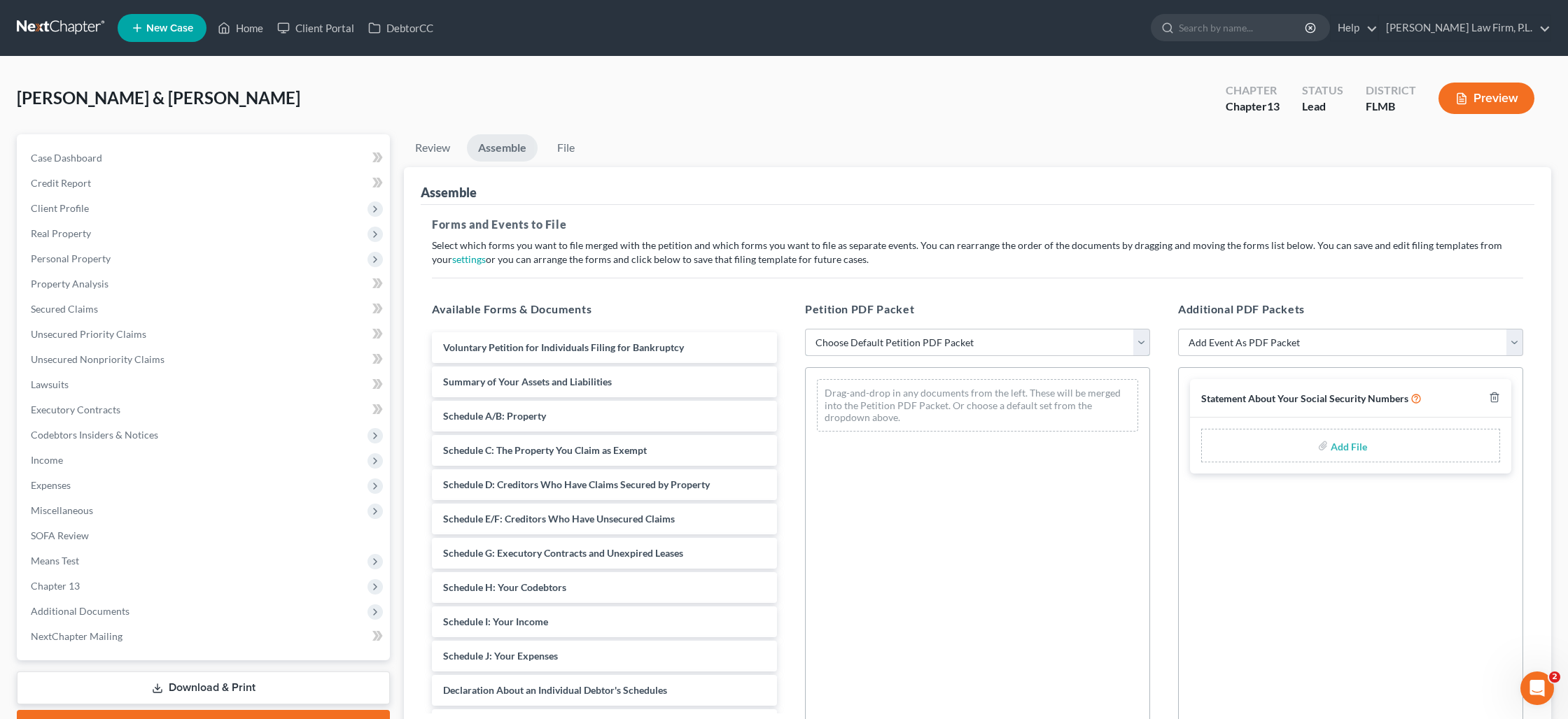
click at [978, 348] on select "Choose Default Petition PDF Packet Complete Bankruptcy Petition (all forms and …" at bounding box center [977, 342] width 345 height 28
select select "0"
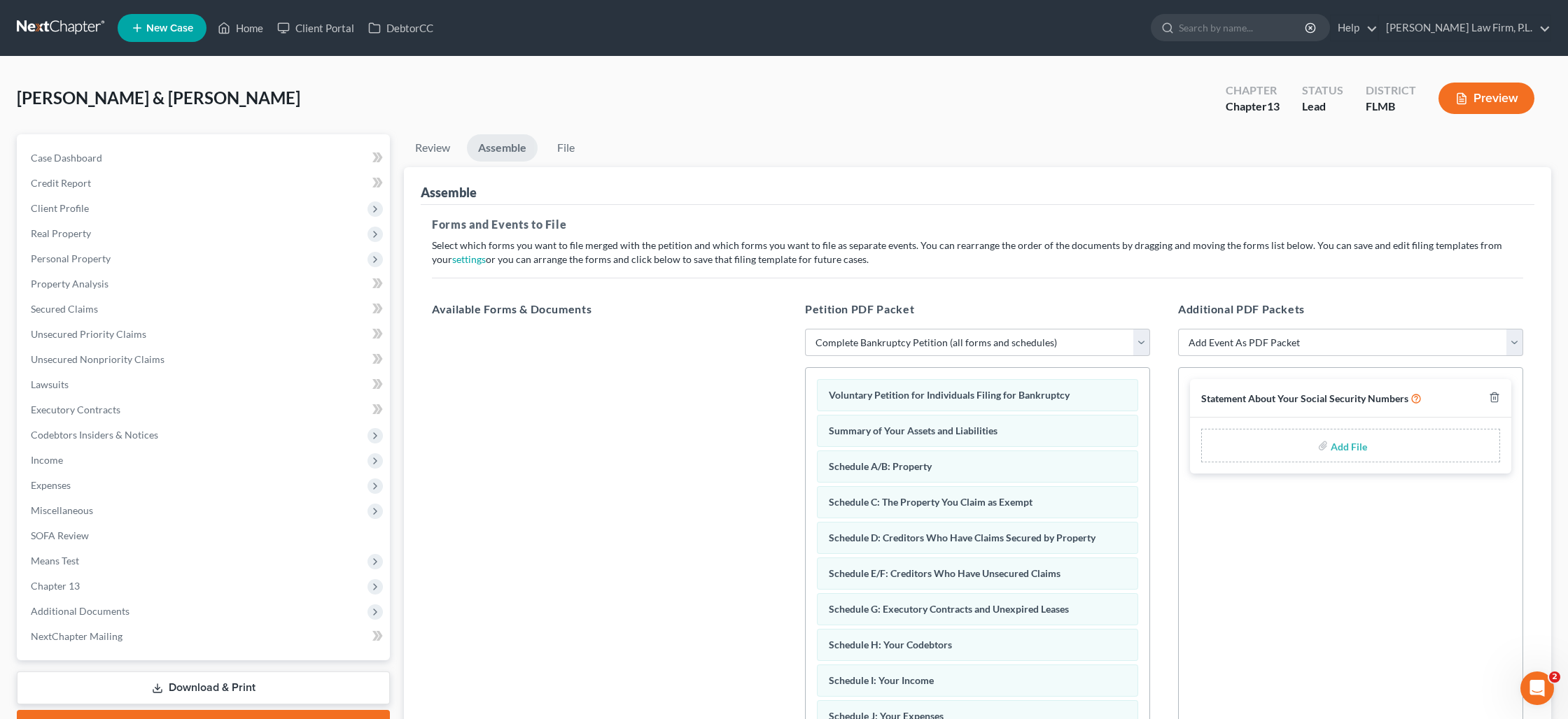
click at [1349, 446] on input "file" at bounding box center [1347, 445] width 34 height 25
type input "C:\fakepath\Surges - Statement of SS.pdf"
click at [1247, 345] on select "Add Event As PDF Packet Amended Chapter 13 Plan Amended Creditor Matrix (Fee)- …" at bounding box center [1351, 342] width 345 height 28
select select "17"
select select
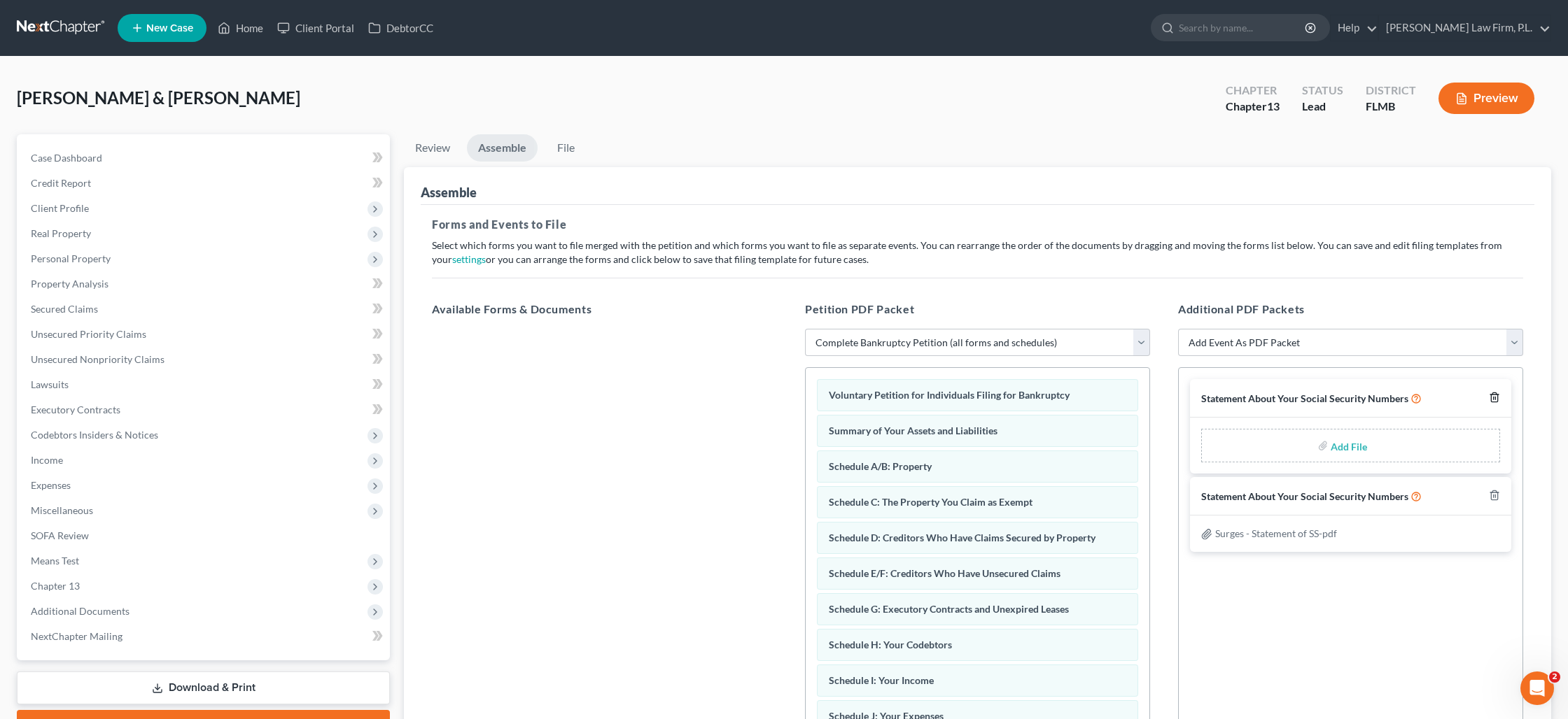
click at [1496, 401] on icon "button" at bounding box center [1494, 397] width 6 height 9
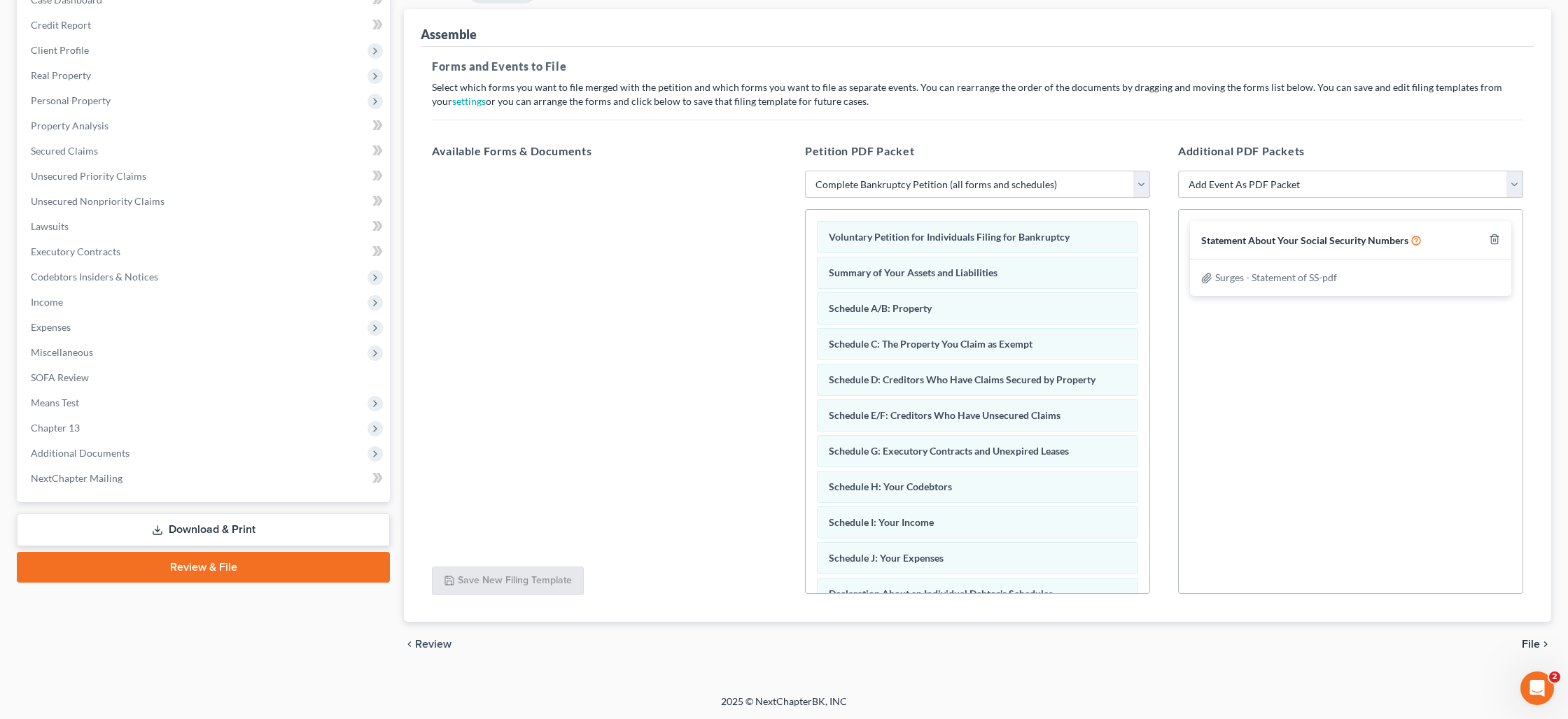
scroll to position [158, 0]
click at [1527, 643] on span "File" at bounding box center [1530, 644] width 19 height 11
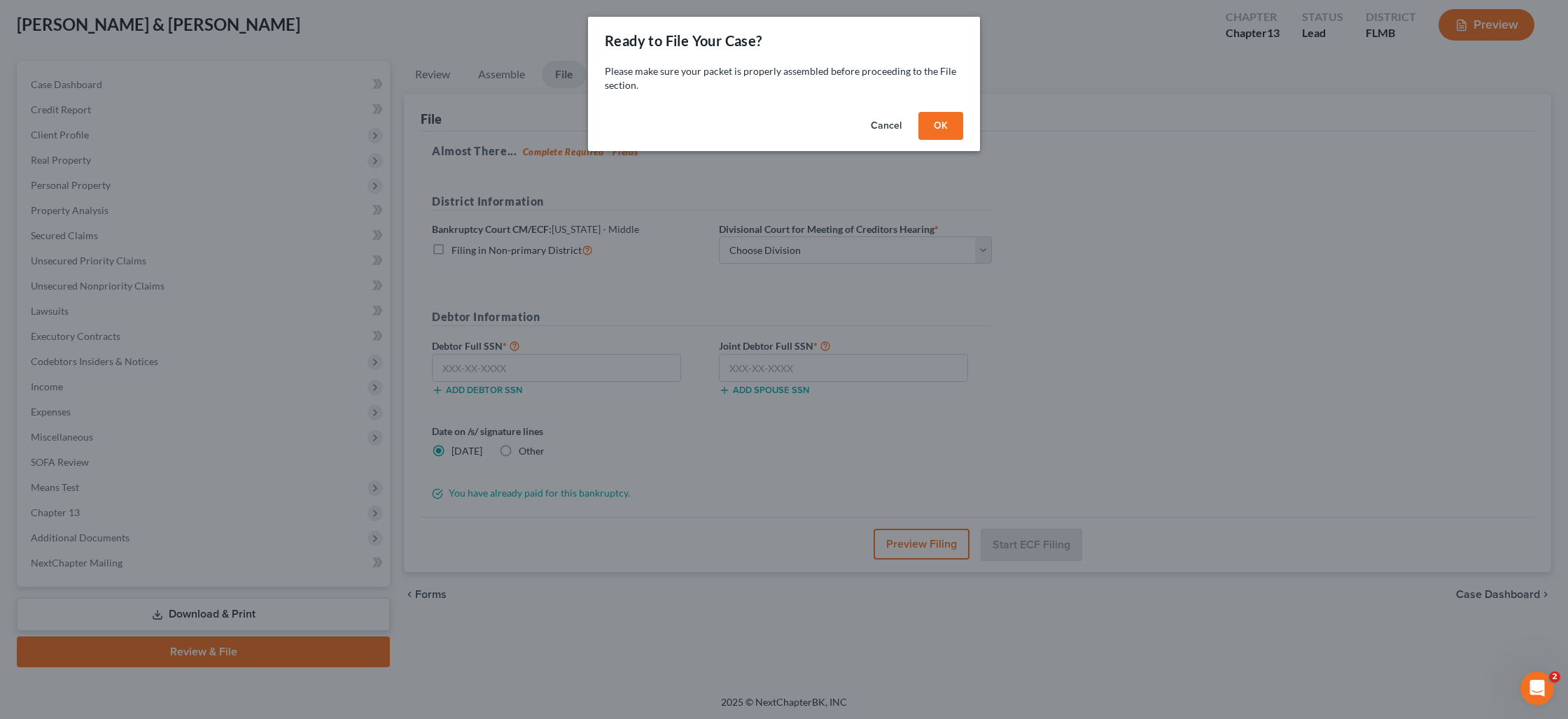
click at [943, 125] on button "OK" at bounding box center [941, 126] width 45 height 28
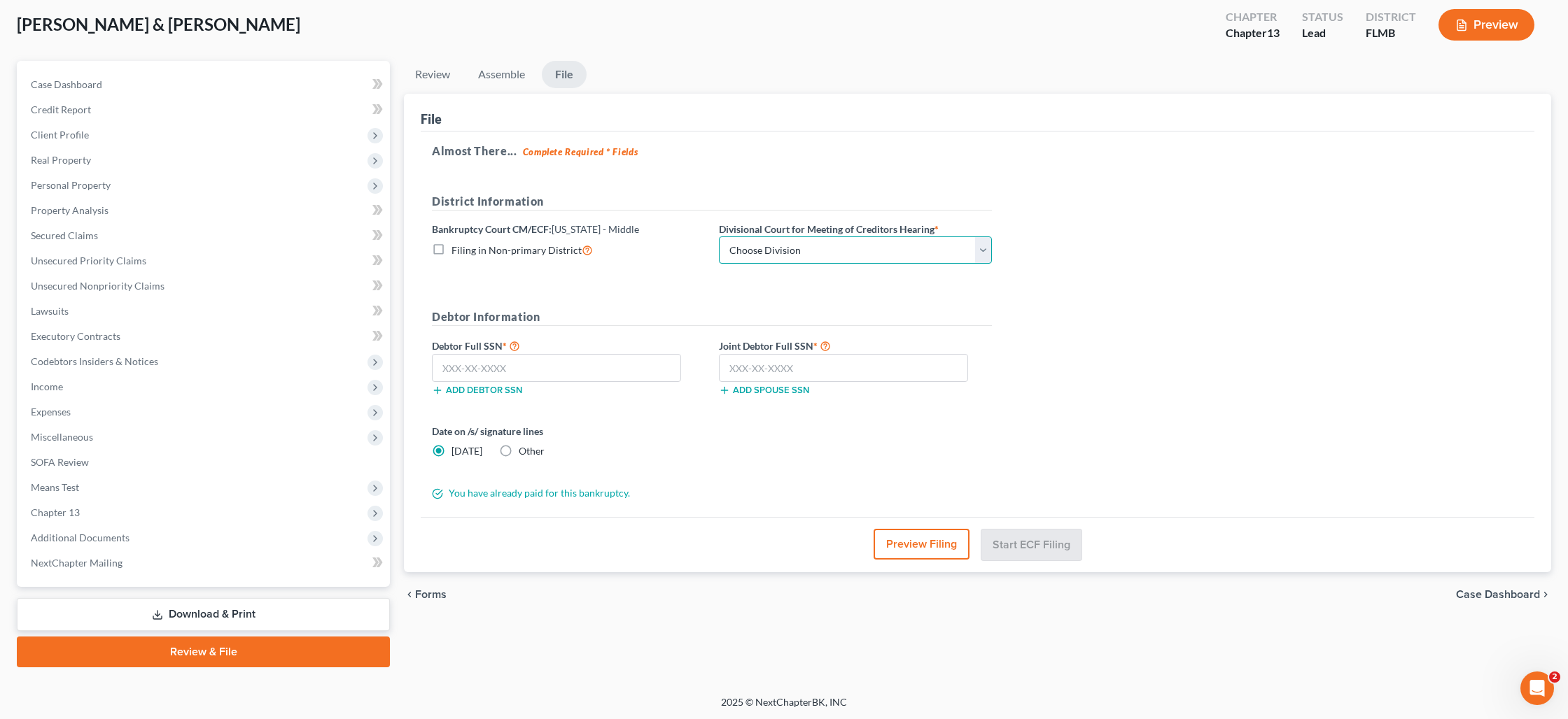
click at [794, 245] on select "Choose Division [GEOGRAPHIC_DATA][PERSON_NAME] [GEOGRAPHIC_DATA] [GEOGRAPHIC_DA…" at bounding box center [855, 250] width 273 height 28
select select "0"
click at [568, 370] on input "text" at bounding box center [556, 368] width 249 height 28
type input "395-86-7896"
click at [743, 361] on input "text" at bounding box center [843, 368] width 249 height 28
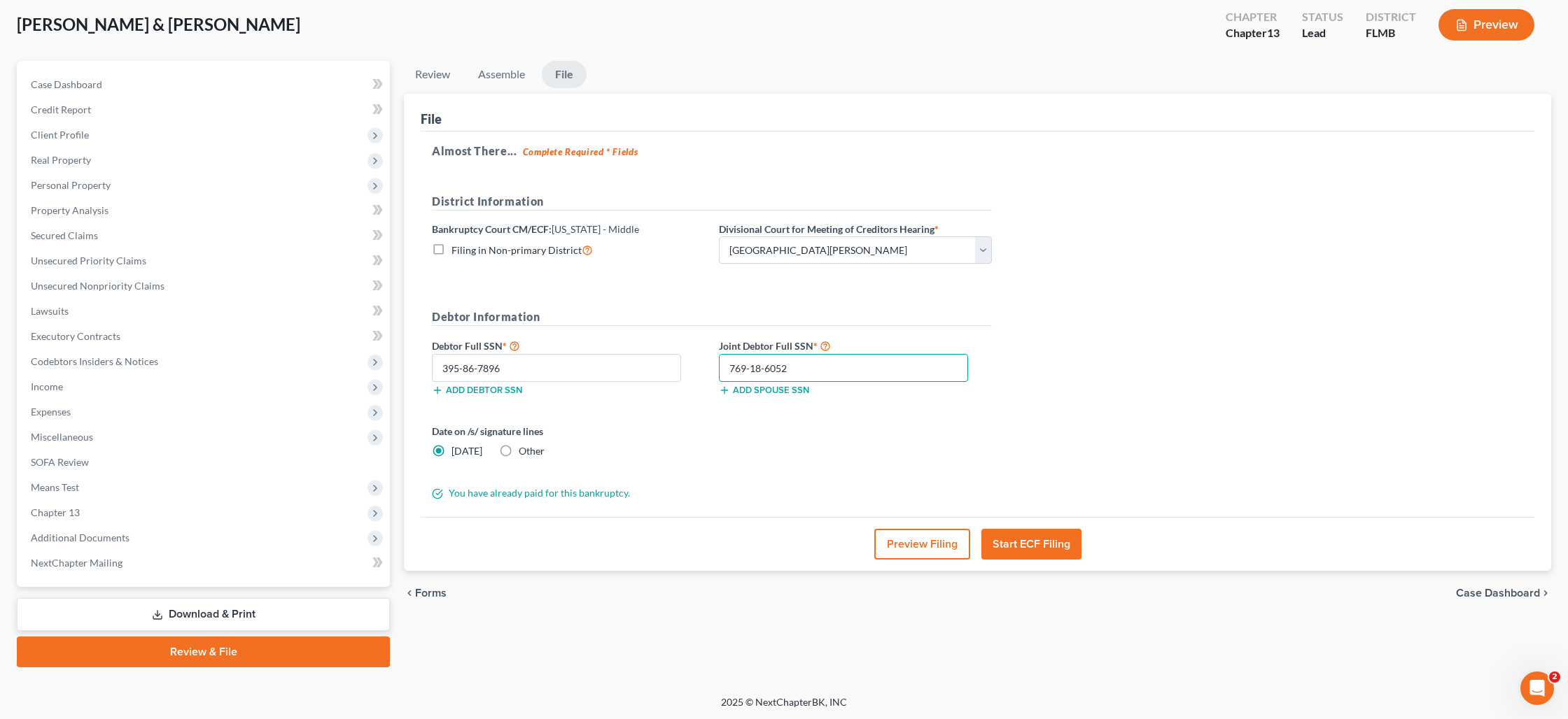
type input "769-18-6052"
click at [519, 448] on label "Other" at bounding box center [532, 451] width 26 height 14
click at [524, 448] on input "Other" at bounding box center [528, 448] width 9 height 9
radio input "true"
radio input "false"
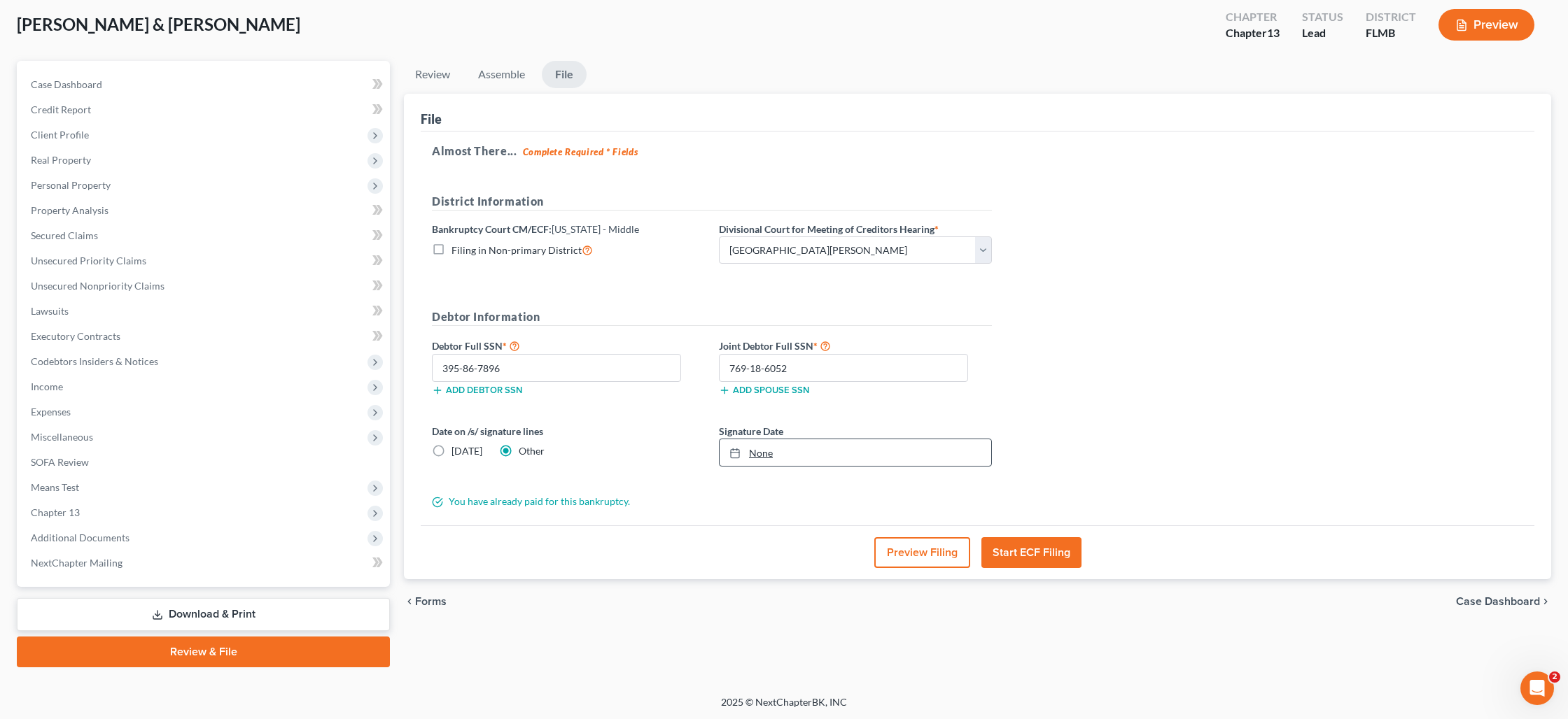
type input "[DATE]"
click at [758, 448] on link "None" at bounding box center [854, 452] width 271 height 27
click at [1008, 545] on button "Start ECF Filing" at bounding box center [1031, 552] width 100 height 31
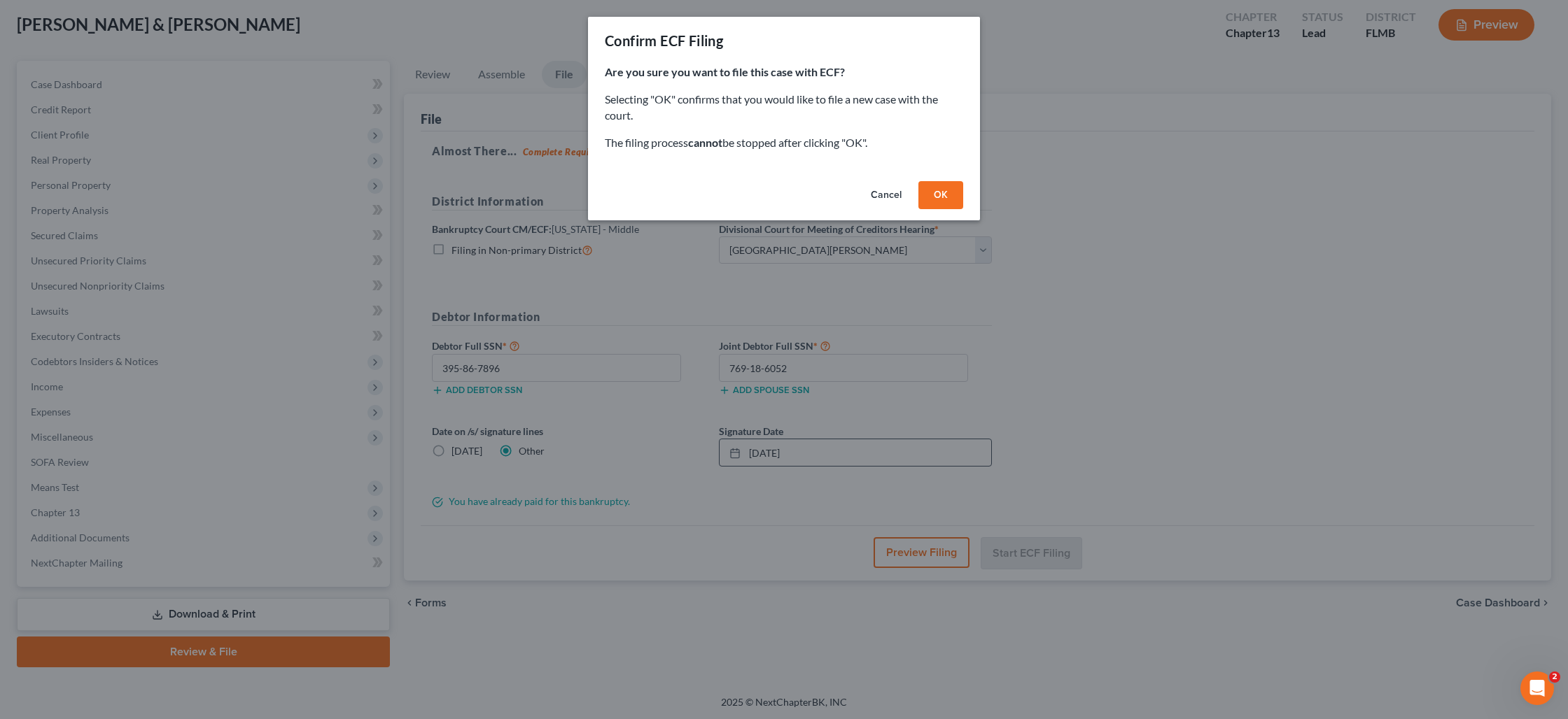
click at [936, 193] on button "OK" at bounding box center [941, 195] width 45 height 28
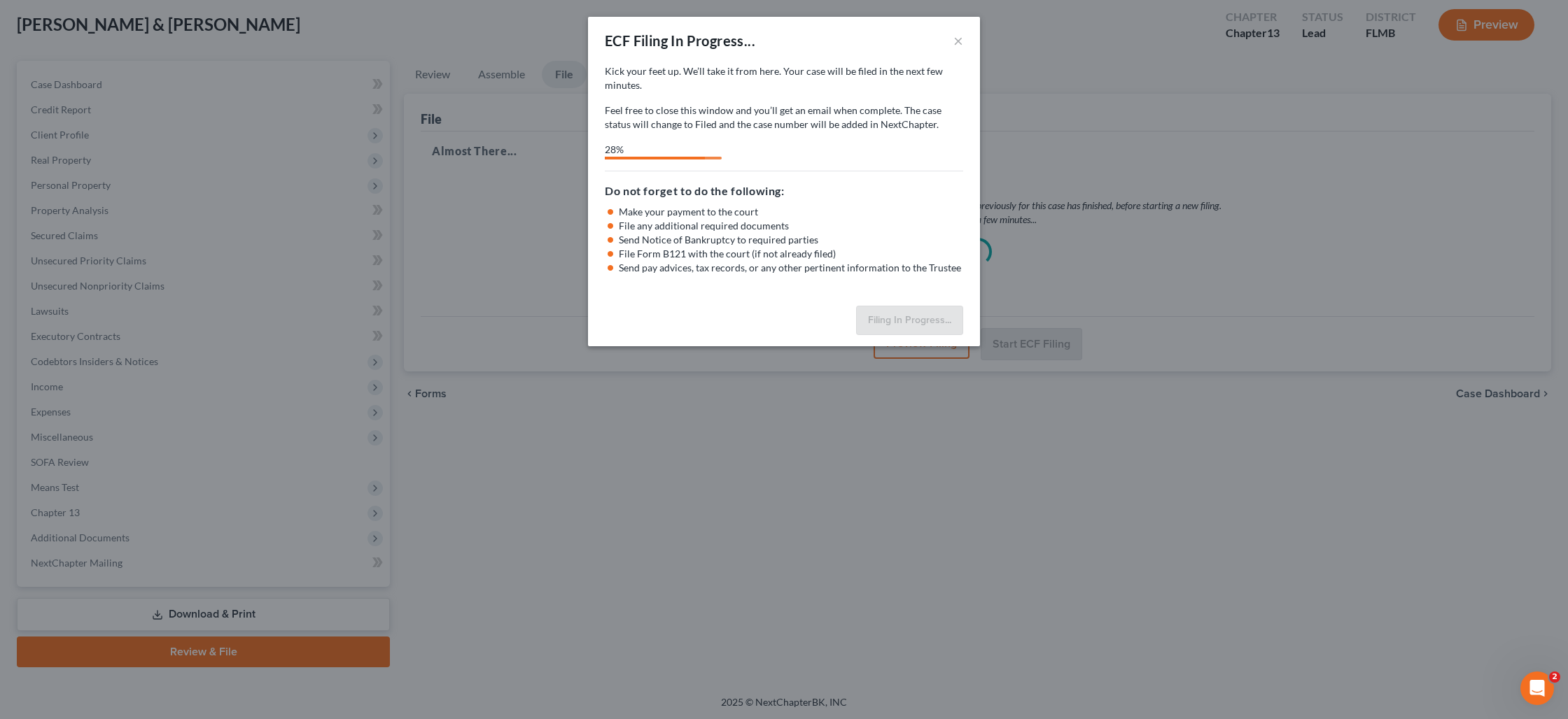
select select "0"
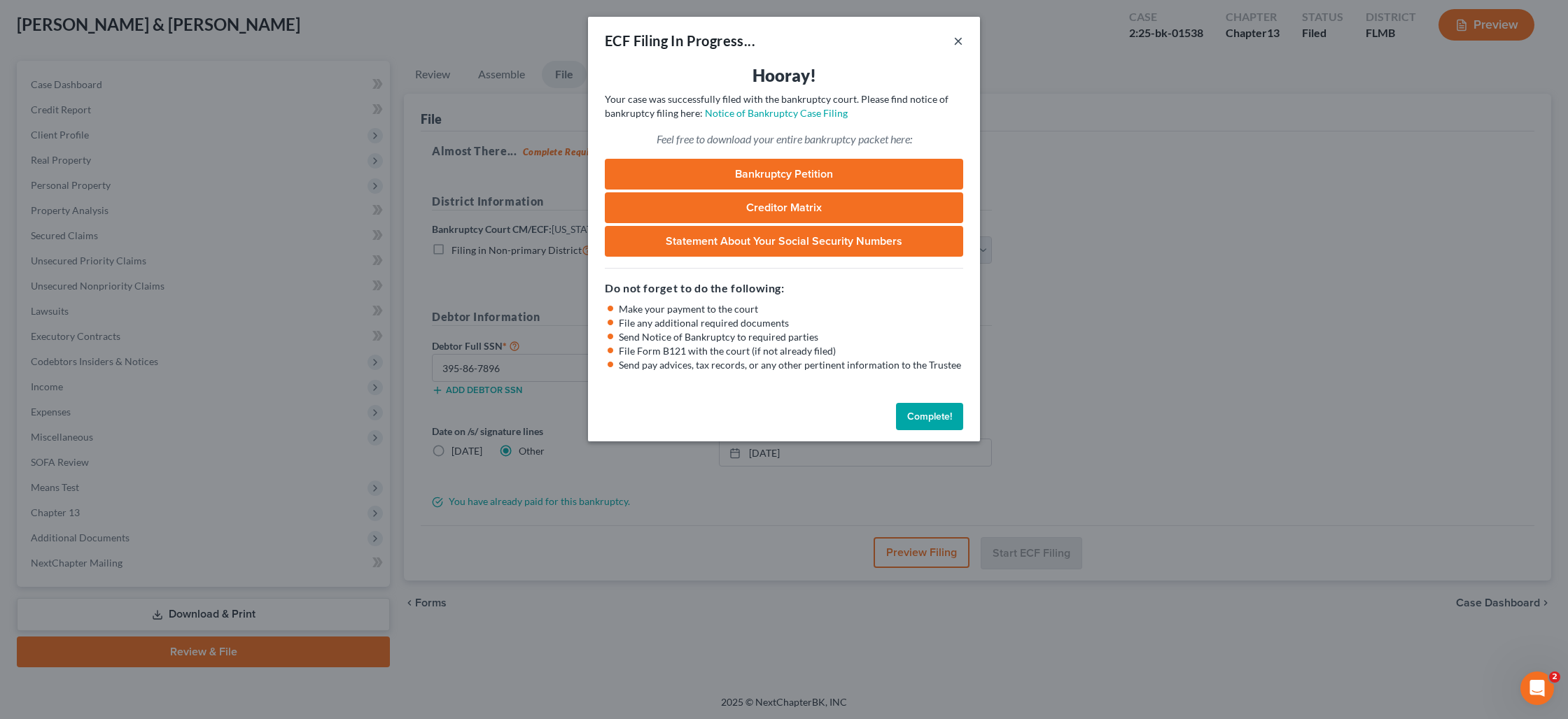
click at [957, 35] on button "×" at bounding box center [958, 40] width 10 height 17
